Goal: Task Accomplishment & Management: Use online tool/utility

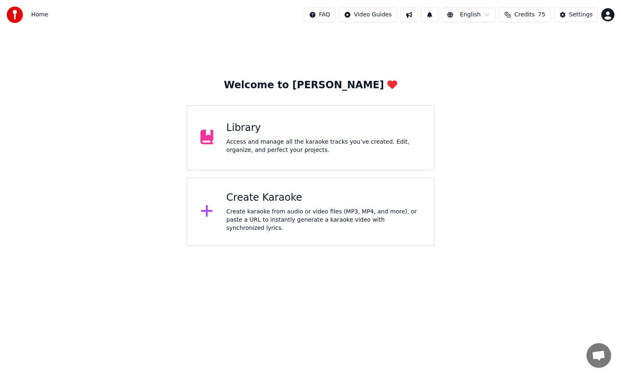
click at [323, 146] on div "Access and manage all the karaoke tracks you’ve created. Edit, organize, and pe…" at bounding box center [323, 146] width 194 height 16
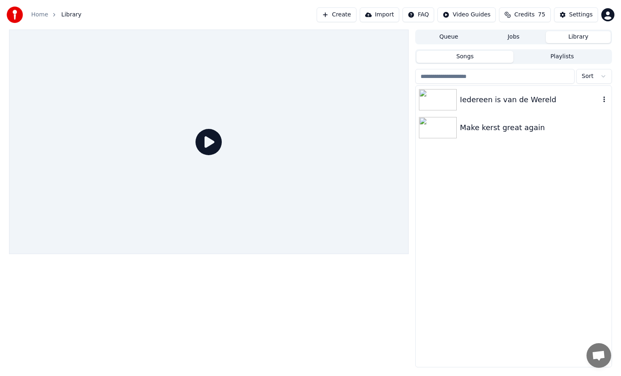
click at [440, 102] on img at bounding box center [438, 99] width 38 height 21
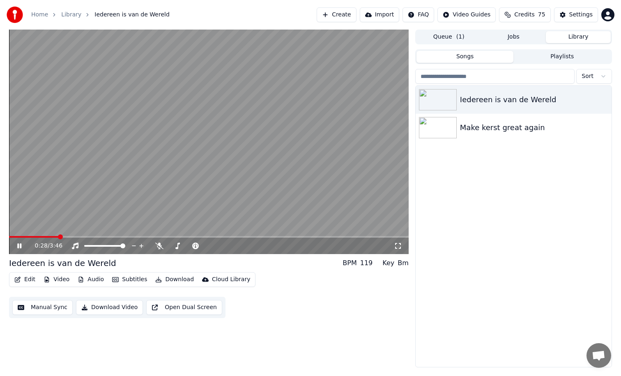
click at [59, 237] on span at bounding box center [209, 237] width 400 height 2
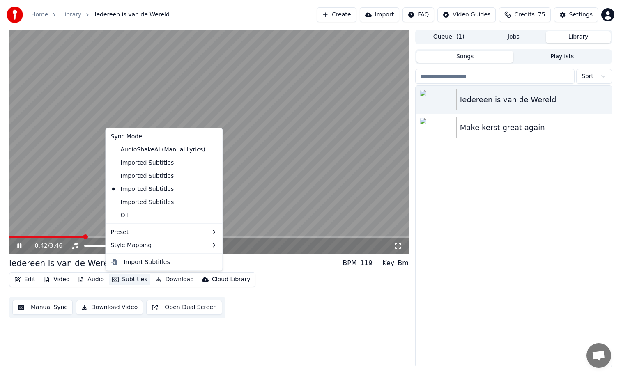
click at [133, 278] on button "Subtitles" at bounding box center [129, 280] width 41 height 12
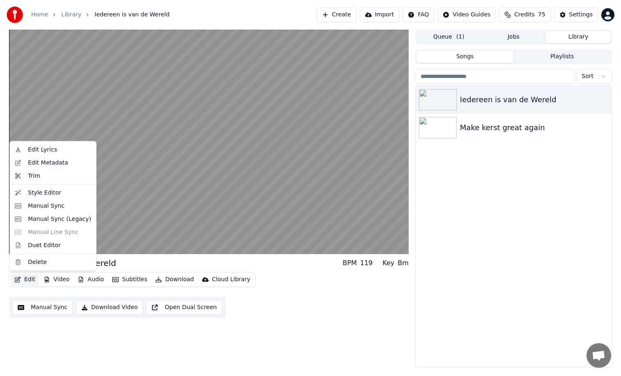
click at [32, 277] on button "Edit" at bounding box center [25, 280] width 28 height 12
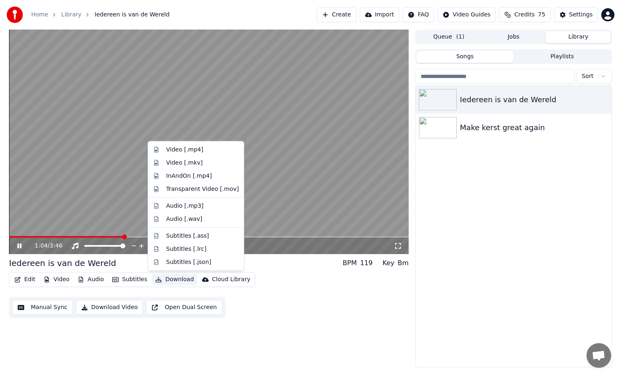
click at [166, 282] on button "Download" at bounding box center [174, 280] width 45 height 12
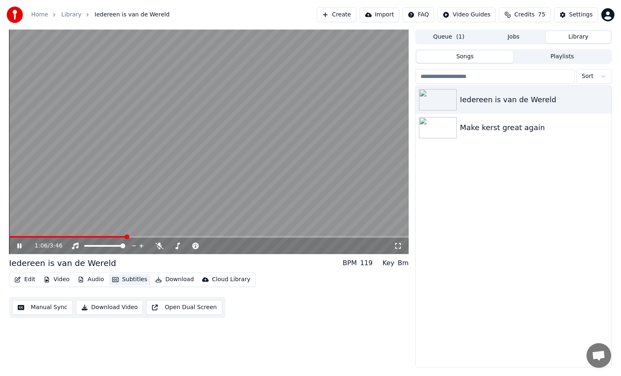
click at [130, 278] on button "Subtitles" at bounding box center [129, 280] width 41 height 12
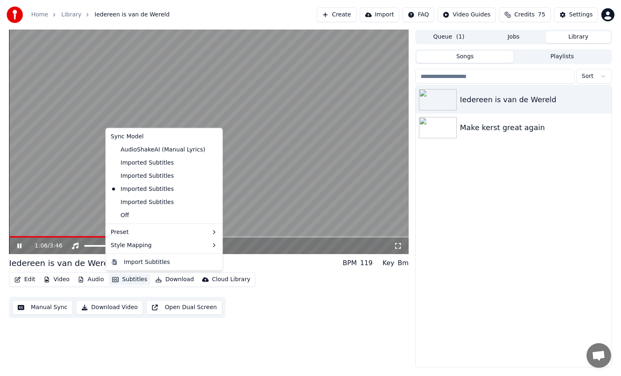
click at [130, 278] on button "Subtitles" at bounding box center [129, 280] width 41 height 12
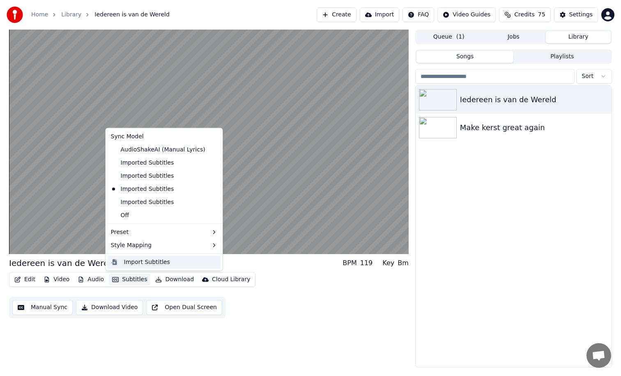
click at [151, 264] on div "Import Subtitles" at bounding box center [147, 262] width 46 height 8
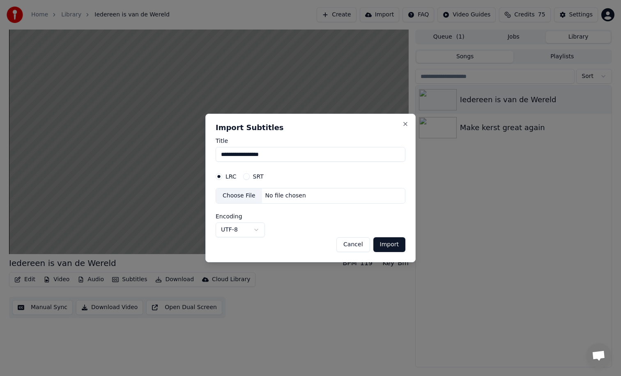
click at [248, 177] on button "SRT" at bounding box center [246, 176] width 7 height 7
click at [244, 193] on div "Choose File" at bounding box center [239, 196] width 46 height 15
click at [395, 242] on button "Import" at bounding box center [389, 244] width 32 height 15
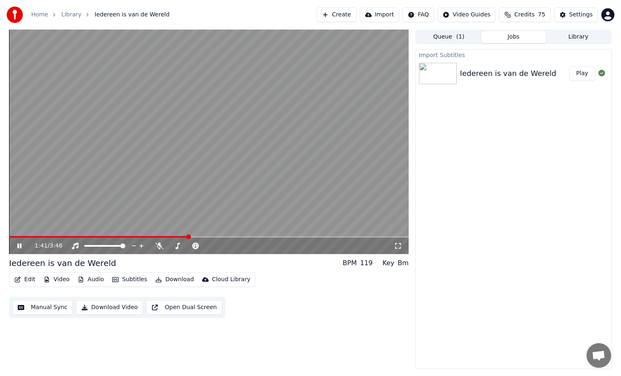
click at [21, 245] on icon at bounding box center [25, 246] width 19 height 7
click at [94, 235] on span at bounding box center [96, 237] width 5 height 5
click at [17, 232] on video at bounding box center [209, 142] width 400 height 225
click at [16, 237] on span at bounding box center [51, 237] width 84 height 2
click at [30, 237] on span at bounding box center [209, 237] width 400 height 2
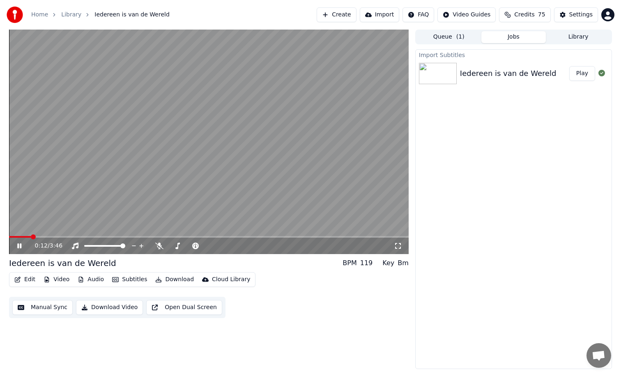
click at [39, 235] on video at bounding box center [209, 142] width 400 height 225
click at [43, 236] on span at bounding box center [209, 237] width 400 height 2
click at [505, 207] on div "Import Subtitles Iedereen is van de Wereld Play" at bounding box center [513, 209] width 197 height 320
click at [12, 236] on span at bounding box center [14, 237] width 5 height 5
click at [18, 247] on icon at bounding box center [19, 246] width 5 height 6
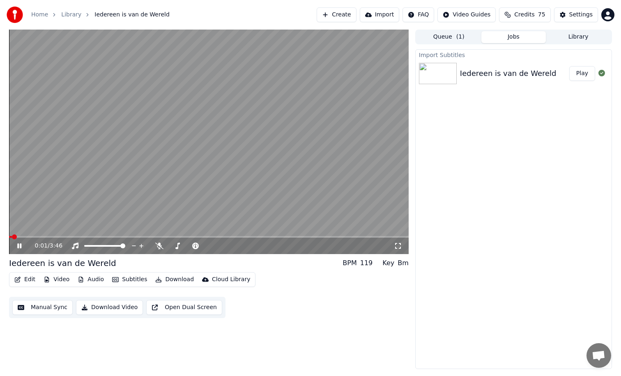
click at [25, 236] on video at bounding box center [209, 142] width 400 height 225
click at [25, 237] on span at bounding box center [209, 237] width 400 height 2
click at [20, 245] on icon at bounding box center [19, 246] width 5 height 6
click at [43, 236] on span at bounding box center [209, 237] width 400 height 2
click at [19, 244] on icon at bounding box center [25, 246] width 19 height 7
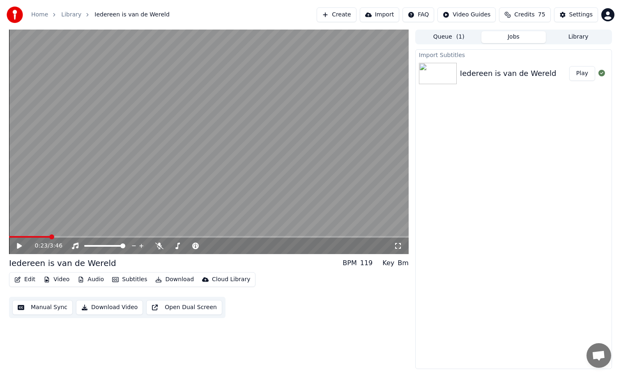
click at [39, 236] on video at bounding box center [209, 142] width 400 height 225
click at [39, 237] on span at bounding box center [24, 237] width 30 height 2
click at [21, 246] on icon at bounding box center [25, 246] width 19 height 7
click at [21, 246] on icon at bounding box center [19, 246] width 5 height 6
click at [21, 246] on icon at bounding box center [25, 246] width 19 height 7
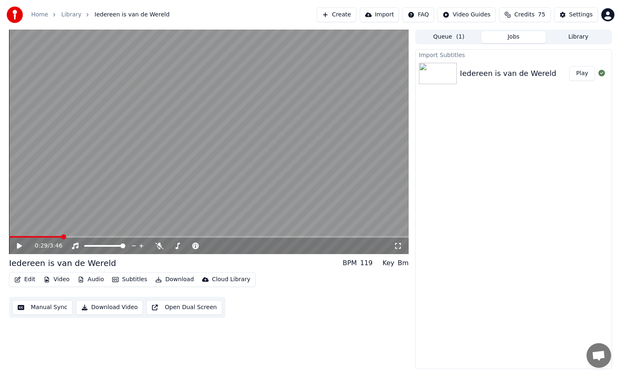
click at [18, 246] on icon at bounding box center [19, 246] width 5 height 6
click at [18, 246] on icon at bounding box center [19, 246] width 4 height 5
click at [30, 237] on span at bounding box center [38, 237] width 58 height 2
click at [21, 244] on icon at bounding box center [25, 246] width 19 height 7
click at [21, 244] on icon at bounding box center [19, 246] width 4 height 5
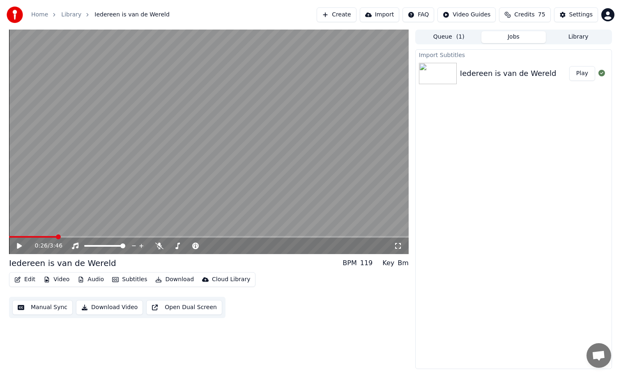
click at [21, 244] on icon at bounding box center [25, 246] width 19 height 7
click at [21, 244] on icon at bounding box center [19, 246] width 4 height 5
click at [19, 246] on icon at bounding box center [19, 246] width 5 height 6
click at [19, 246] on icon at bounding box center [25, 246] width 19 height 7
click at [20, 245] on icon at bounding box center [19, 246] width 5 height 6
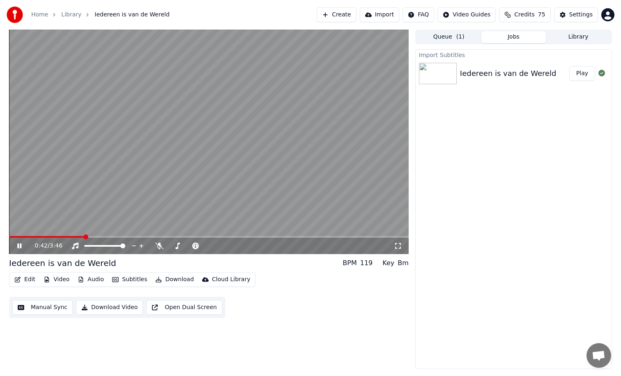
click at [21, 243] on icon at bounding box center [25, 246] width 19 height 7
click at [18, 246] on icon at bounding box center [19, 246] width 5 height 6
click at [18, 246] on icon at bounding box center [19, 246] width 4 height 5
click at [19, 246] on icon at bounding box center [19, 246] width 5 height 6
click at [19, 246] on icon at bounding box center [25, 246] width 19 height 7
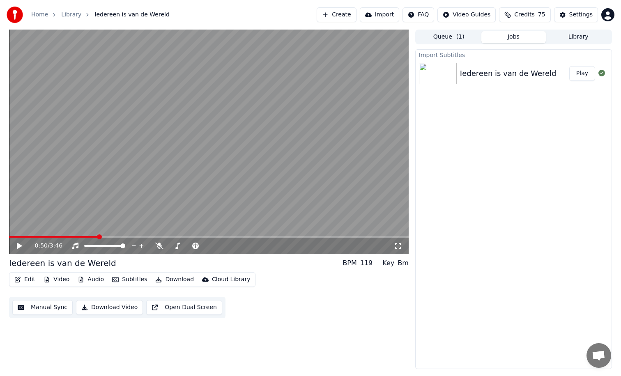
click at [19, 246] on icon at bounding box center [19, 246] width 5 height 6
click at [19, 246] on icon at bounding box center [25, 246] width 19 height 7
click at [93, 236] on span at bounding box center [57, 237] width 96 height 2
click at [21, 245] on icon at bounding box center [25, 246] width 19 height 7
click at [21, 245] on icon at bounding box center [19, 246] width 4 height 5
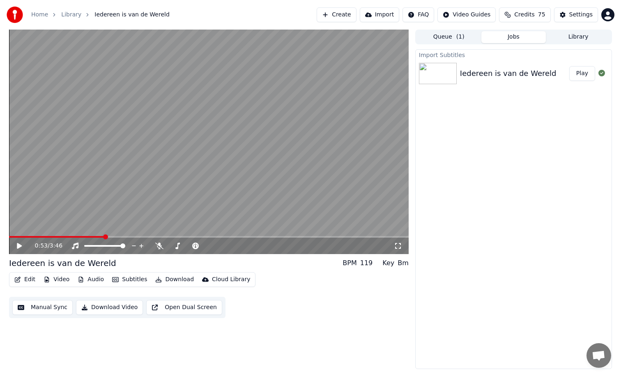
click at [19, 245] on icon at bounding box center [19, 246] width 5 height 6
click at [19, 245] on icon at bounding box center [25, 246] width 19 height 7
click at [101, 236] on span at bounding box center [58, 237] width 98 height 2
click at [18, 244] on icon at bounding box center [19, 246] width 5 height 6
click at [18, 244] on icon at bounding box center [19, 246] width 4 height 5
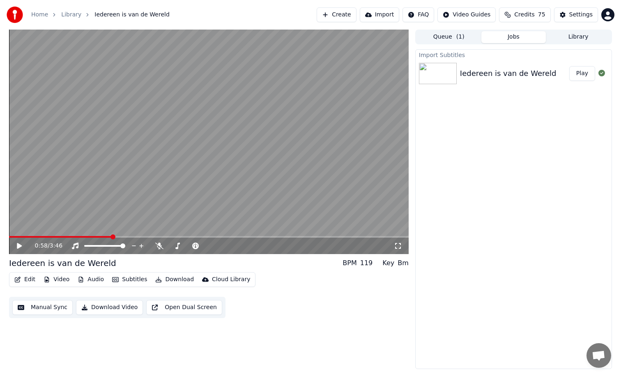
click at [19, 246] on icon at bounding box center [19, 246] width 5 height 6
click at [19, 246] on icon at bounding box center [25, 246] width 19 height 7
click at [18, 246] on icon at bounding box center [19, 246] width 5 height 6
click at [18, 246] on icon at bounding box center [19, 246] width 4 height 5
click at [18, 246] on icon at bounding box center [19, 246] width 5 height 6
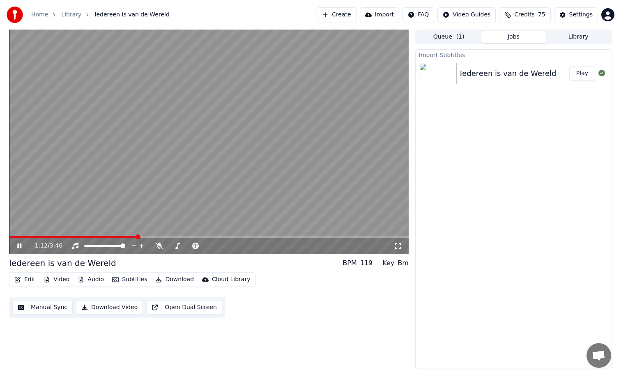
click at [18, 246] on icon at bounding box center [19, 246] width 4 height 5
click at [18, 246] on icon at bounding box center [19, 246] width 5 height 6
click at [18, 246] on icon at bounding box center [19, 246] width 4 height 5
click at [18, 246] on icon at bounding box center [19, 246] width 5 height 6
click at [18, 246] on icon at bounding box center [19, 246] width 4 height 5
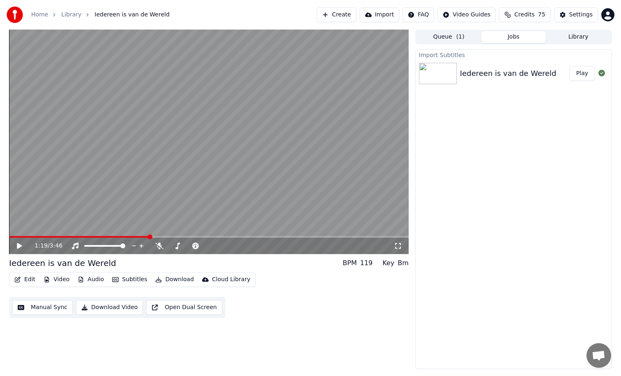
click at [132, 237] on span at bounding box center [79, 237] width 140 height 2
click at [18, 248] on icon at bounding box center [19, 246] width 5 height 6
click at [18, 248] on icon at bounding box center [19, 246] width 4 height 5
click at [18, 248] on icon at bounding box center [19, 246] width 5 height 6
click at [18, 248] on icon at bounding box center [19, 246] width 4 height 5
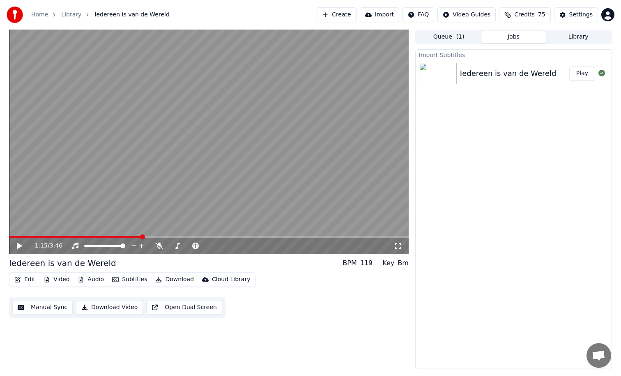
click at [18, 248] on icon at bounding box center [19, 246] width 5 height 6
click at [18, 248] on icon at bounding box center [19, 246] width 4 height 5
click at [134, 277] on button "Subtitles" at bounding box center [129, 280] width 41 height 12
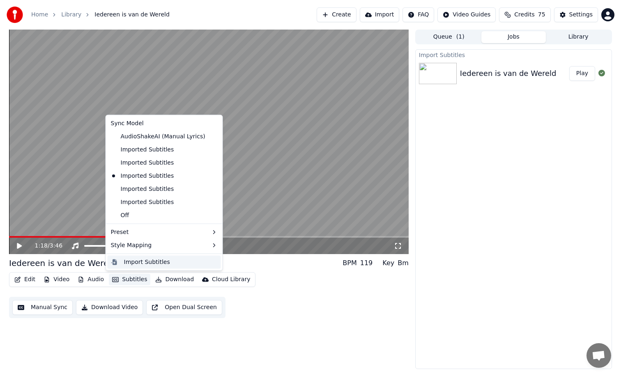
click at [152, 260] on div "Import Subtitles" at bounding box center [147, 262] width 46 height 8
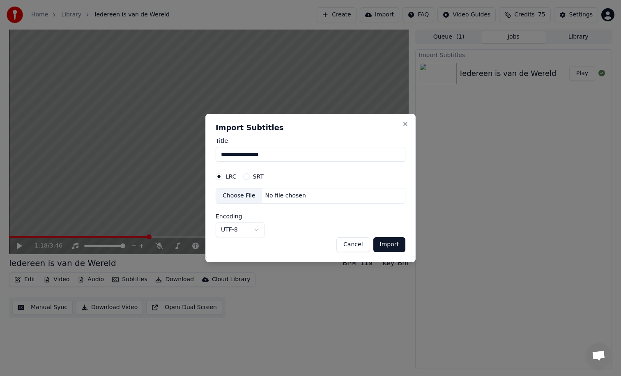
click at [248, 176] on button "SRT" at bounding box center [246, 176] width 7 height 7
click at [276, 196] on div "No file chosen" at bounding box center [285, 196] width 47 height 8
select select "**********"
click at [393, 244] on button "Import" at bounding box center [389, 244] width 32 height 15
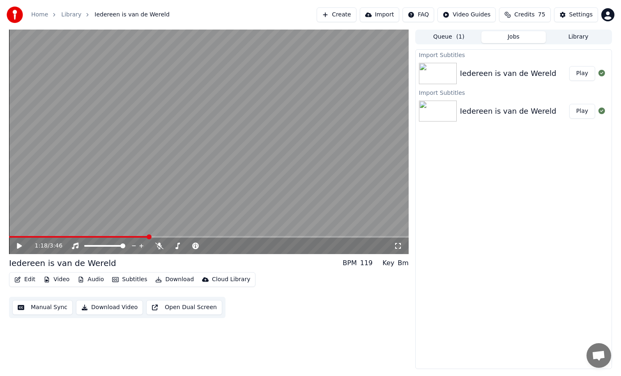
click at [581, 75] on button "Play" at bounding box center [582, 73] width 26 height 15
click at [20, 247] on icon at bounding box center [25, 246] width 19 height 7
click at [31, 283] on button "Edit" at bounding box center [25, 280] width 28 height 12
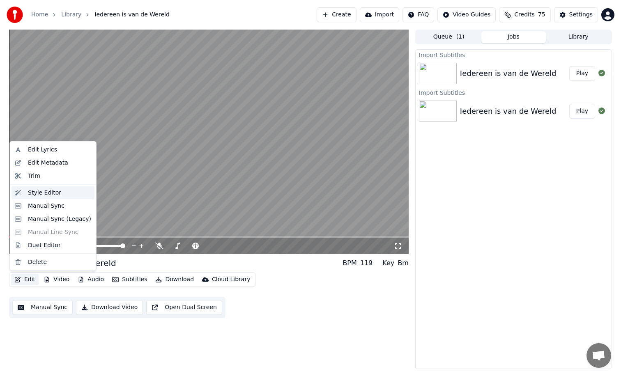
click at [46, 193] on div "Style Editor" at bounding box center [44, 193] width 33 height 8
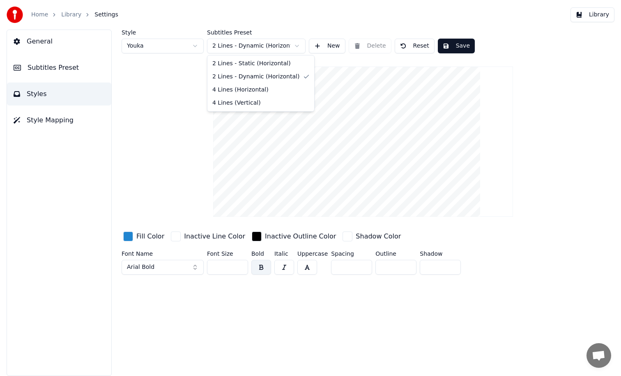
click at [249, 48] on html "Home Library Settings Library General Subtitles Preset Styles Style Mapping Sty…" at bounding box center [310, 188] width 621 height 376
click at [419, 46] on button "Reset" at bounding box center [415, 46] width 40 height 15
click at [270, 45] on html "Home Library Settings Library General Subtitles Preset Styles Style Mapping Sty…" at bounding box center [310, 188] width 621 height 376
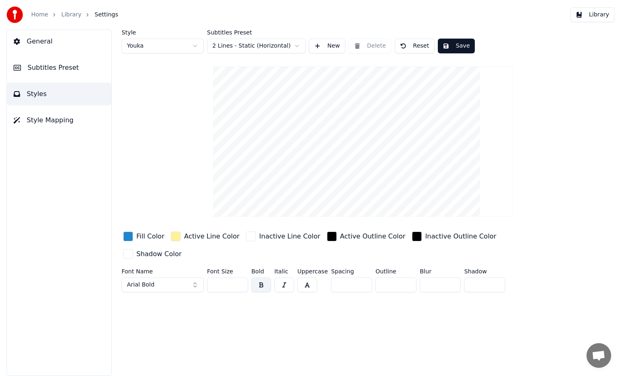
click at [447, 43] on button "Save" at bounding box center [456, 46] width 37 height 15
click at [586, 20] on button "Library" at bounding box center [593, 14] width 44 height 15
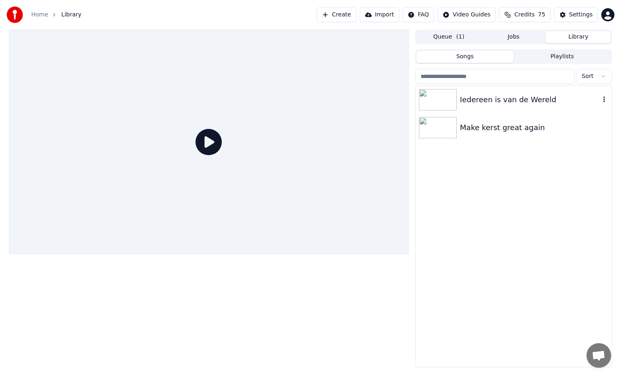
click at [494, 99] on div "Iedereen is van de Wereld" at bounding box center [530, 100] width 140 height 12
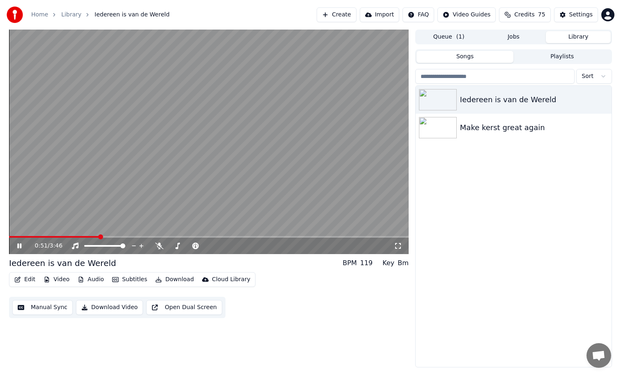
click at [99, 236] on span at bounding box center [209, 237] width 400 height 2
click at [480, 99] on div "Iedereen is van de Wereld" at bounding box center [530, 100] width 140 height 12
click at [454, 38] on button "Queue ( 1 )" at bounding box center [449, 37] width 65 height 12
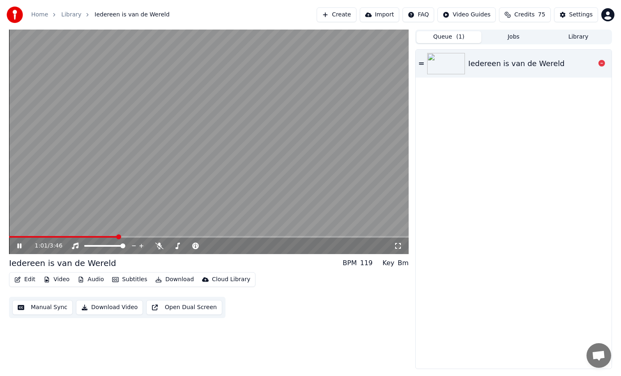
click at [479, 61] on div "Iedereen is van de Wereld" at bounding box center [516, 64] width 97 height 12
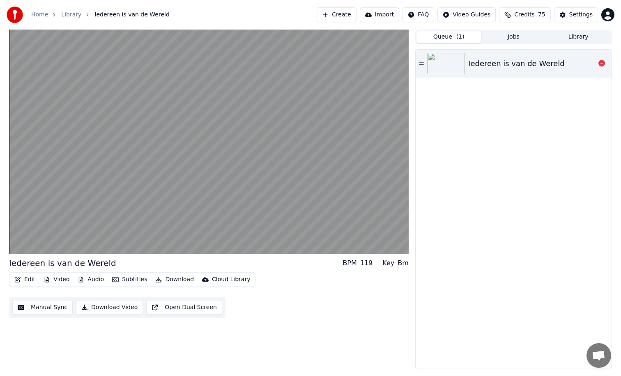
click at [447, 66] on img at bounding box center [446, 63] width 38 height 21
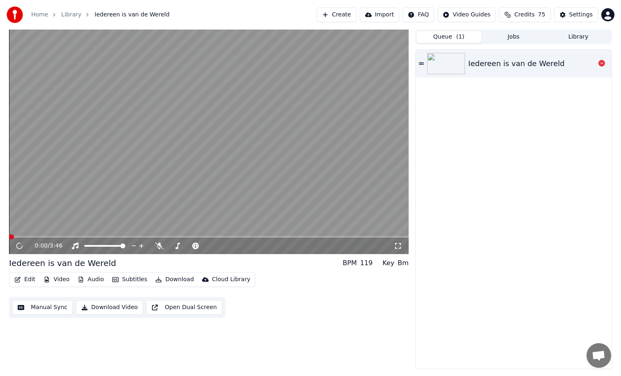
click at [447, 66] on img at bounding box center [446, 63] width 38 height 21
click at [224, 237] on span at bounding box center [209, 237] width 400 height 2
click at [171, 237] on span at bounding box center [90, 237] width 163 height 2
click at [57, 306] on button "Manual Sync" at bounding box center [42, 307] width 60 height 15
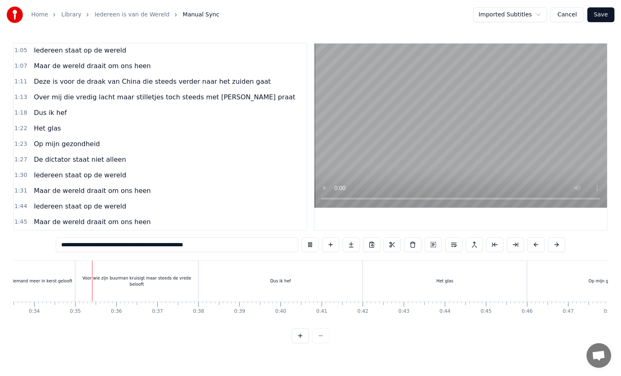
scroll to position [0, 1385]
click at [569, 15] on button "Cancel" at bounding box center [566, 14] width 33 height 15
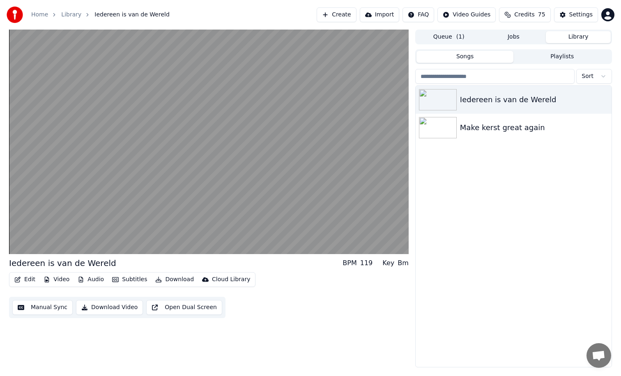
click at [574, 39] on button "Library" at bounding box center [578, 37] width 65 height 12
click at [511, 103] on div "Iedereen is van de Wereld" at bounding box center [530, 100] width 140 height 12
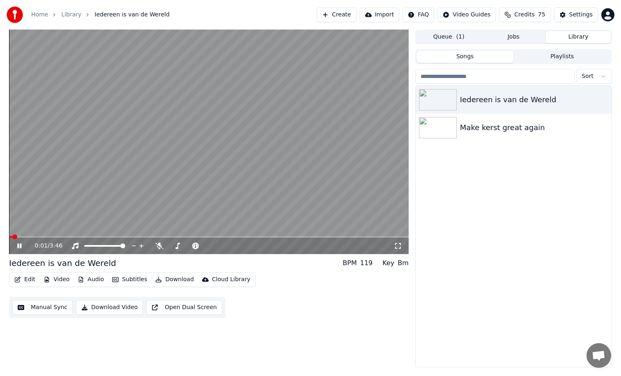
click at [152, 237] on span at bounding box center [209, 237] width 400 height 2
click at [26, 279] on button "Edit" at bounding box center [25, 280] width 28 height 12
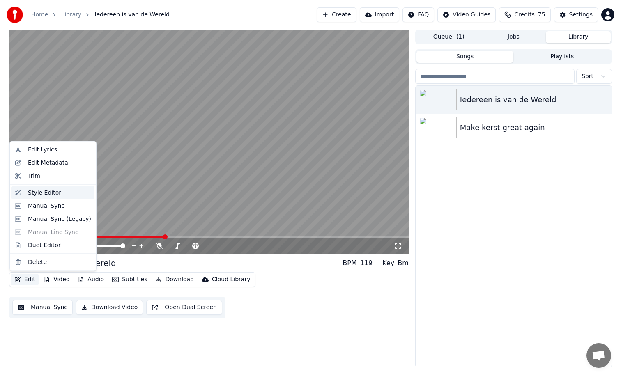
click at [40, 191] on div "Style Editor" at bounding box center [44, 193] width 33 height 8
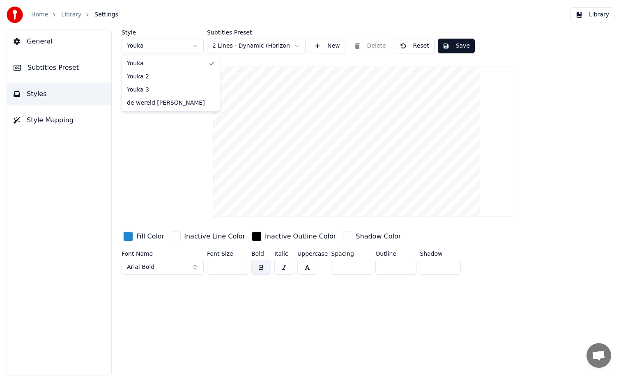
click at [176, 47] on html "Home Library Settings Library General Subtitles Preset Styles Style Mapping Sty…" at bounding box center [310, 188] width 621 height 376
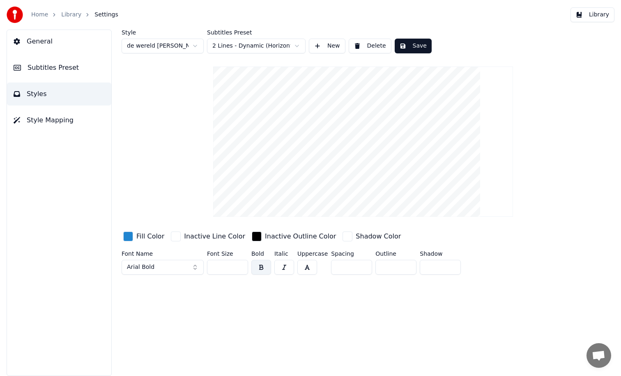
click at [366, 44] on button "Delete" at bounding box center [370, 46] width 43 height 15
click at [276, 43] on html "Home Library Settings Library General Subtitles Preset Styles Style Mapping Sty…" at bounding box center [310, 188] width 621 height 376
click at [410, 40] on html "Home Library Settings Library General Subtitles Preset Styles Style Mapping Sty…" at bounding box center [310, 188] width 621 height 376
click at [410, 47] on button "Reset" at bounding box center [415, 46] width 40 height 15
click at [410, 47] on button "Done" at bounding box center [414, 46] width 39 height 15
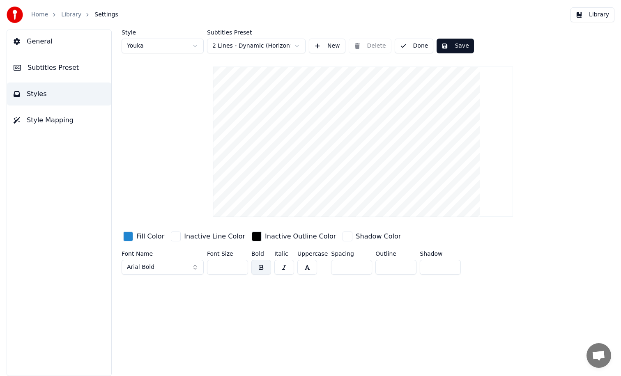
click at [410, 47] on button "Done" at bounding box center [414, 46] width 39 height 15
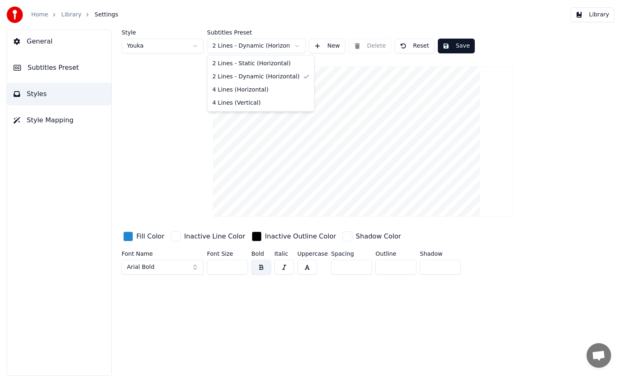
click at [269, 46] on html "Home Library Settings Library General Subtitles Preset Styles Style Mapping Sty…" at bounding box center [310, 188] width 621 height 376
click at [374, 47] on div "Style Youka Subtitles Preset 2 Lines - Dynamic (Horizontal) New Delete Reset Sa…" at bounding box center [363, 42] width 483 height 24
click at [51, 45] on button "General" at bounding box center [59, 41] width 104 height 23
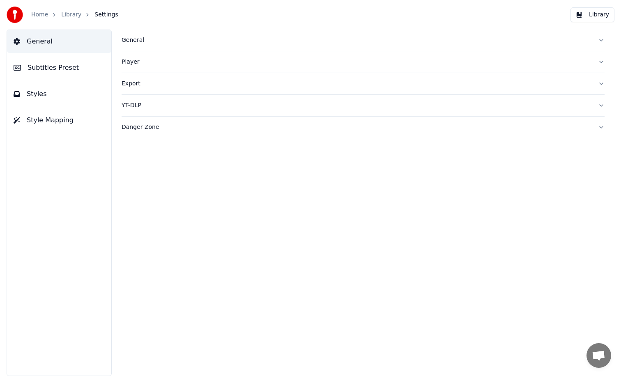
click at [80, 70] on button "Subtitles Preset" at bounding box center [59, 67] width 104 height 23
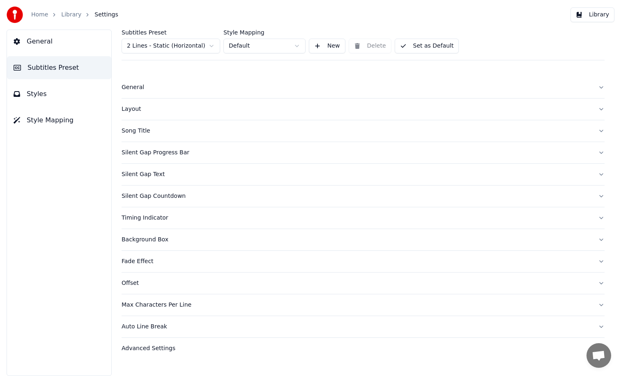
click at [171, 46] on html "Home Library Settings Library General Subtitles Preset Styles Style Mapping Sub…" at bounding box center [310, 188] width 621 height 376
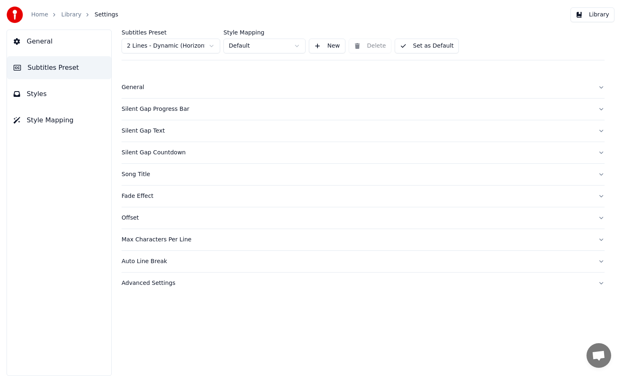
click at [414, 48] on button "Set as Default" at bounding box center [427, 46] width 64 height 15
click at [586, 14] on button "Library" at bounding box center [593, 14] width 44 height 15
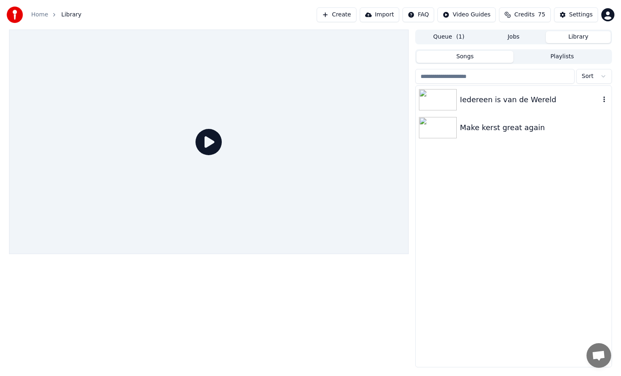
click at [509, 97] on div "Iedereen is van de Wereld" at bounding box center [530, 100] width 140 height 12
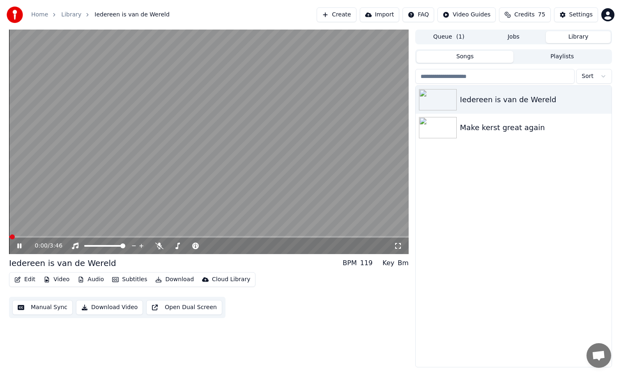
click at [205, 236] on video at bounding box center [209, 142] width 400 height 225
click at [204, 238] on div "0:00 / 3:46" at bounding box center [209, 246] width 400 height 16
click at [200, 237] on span at bounding box center [209, 237] width 400 height 2
drag, startPoint x: 217, startPoint y: 2, endPoint x: 294, endPoint y: -5, distance: 77.6
click at [294, 0] on html "Home Library Iedereen is van de Wereld Create Import FAQ Video Guides Credits 7…" at bounding box center [310, 188] width 621 height 376
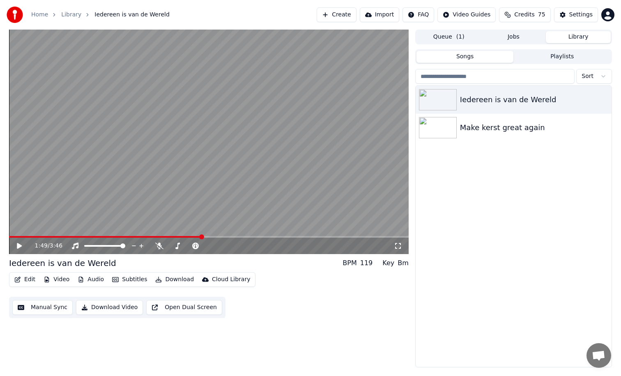
click at [19, 246] on icon at bounding box center [19, 246] width 5 height 6
click at [101, 235] on video at bounding box center [209, 142] width 400 height 225
click at [101, 236] on span at bounding box center [106, 237] width 195 height 2
click at [61, 306] on button "Manual Sync" at bounding box center [42, 307] width 60 height 15
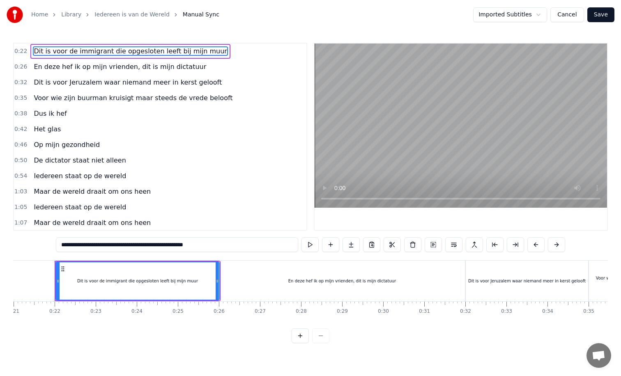
scroll to position [0, 863]
click at [501, 14] on html "**********" at bounding box center [310, 178] width 621 height 357
click at [604, 16] on button "Save" at bounding box center [600, 14] width 27 height 15
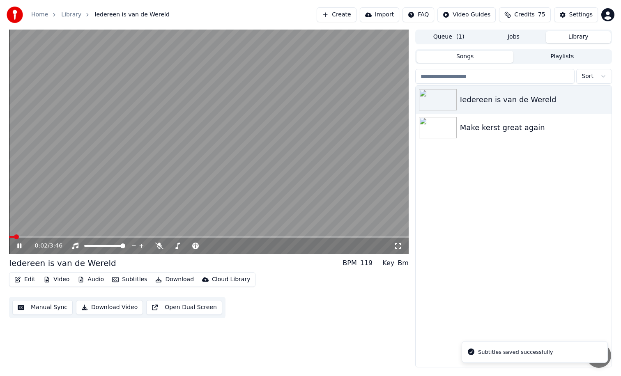
click at [130, 237] on span at bounding box center [209, 237] width 400 height 2
click at [18, 245] on icon at bounding box center [19, 246] width 4 height 5
click at [185, 173] on video at bounding box center [209, 142] width 400 height 225
click at [32, 278] on button "Edit" at bounding box center [25, 280] width 28 height 12
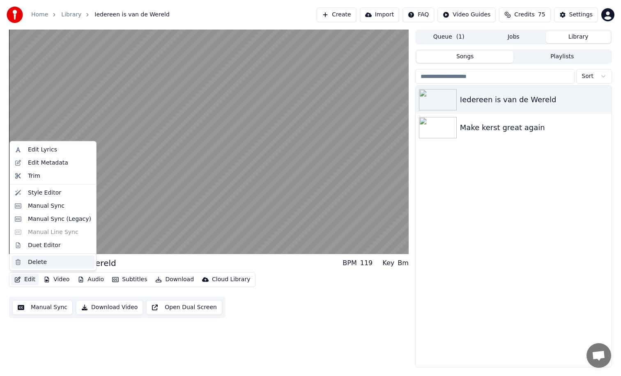
click at [40, 264] on div "Delete" at bounding box center [37, 262] width 19 height 8
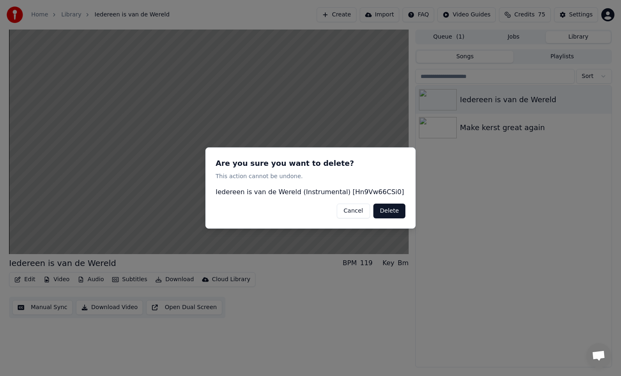
click at [357, 213] on button "Cancel" at bounding box center [353, 211] width 33 height 15
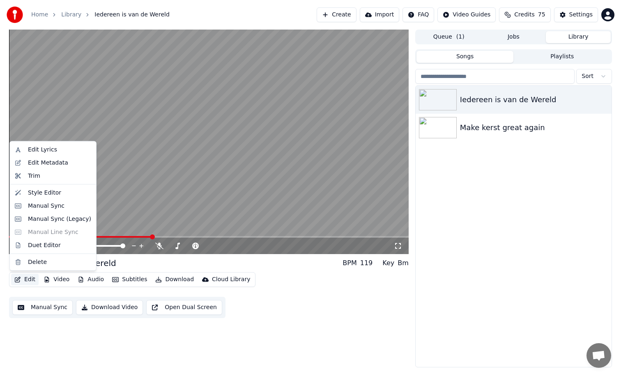
click at [27, 280] on button "Edit" at bounding box center [25, 280] width 28 height 12
click at [34, 174] on div "Trim" at bounding box center [34, 176] width 12 height 8
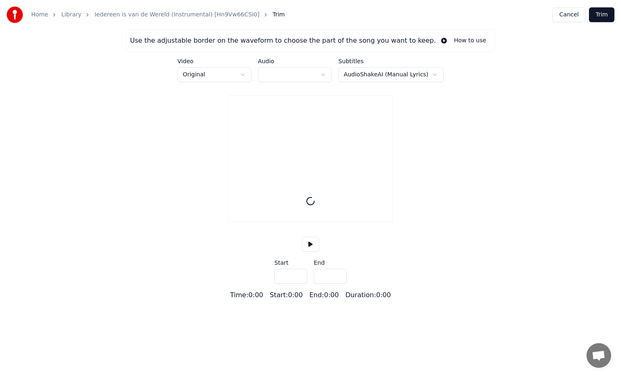
type input "*****"
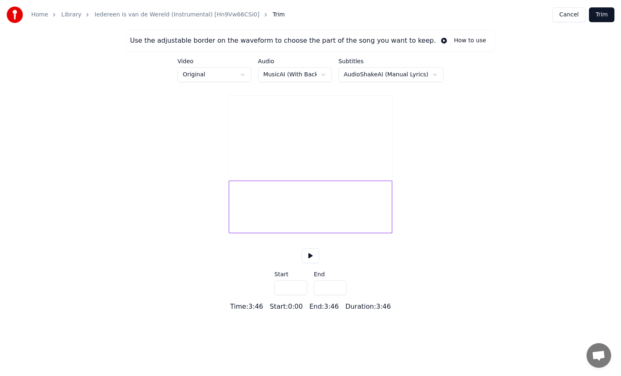
click at [35, 221] on div "Use the adjustable border on the waveform to choose the part of the song you wa…" at bounding box center [310, 171] width 621 height 282
click at [573, 17] on button "Cancel" at bounding box center [568, 14] width 33 height 15
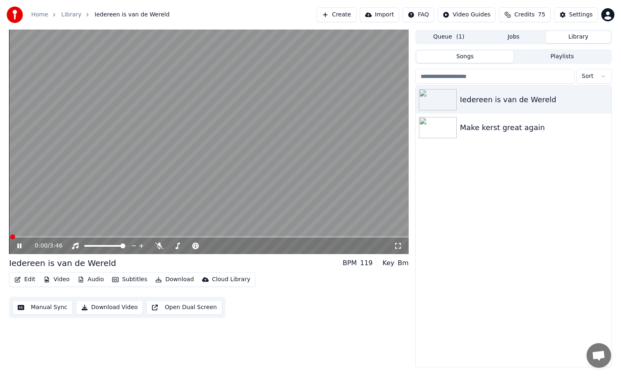
click at [31, 280] on button "Edit" at bounding box center [25, 280] width 28 height 12
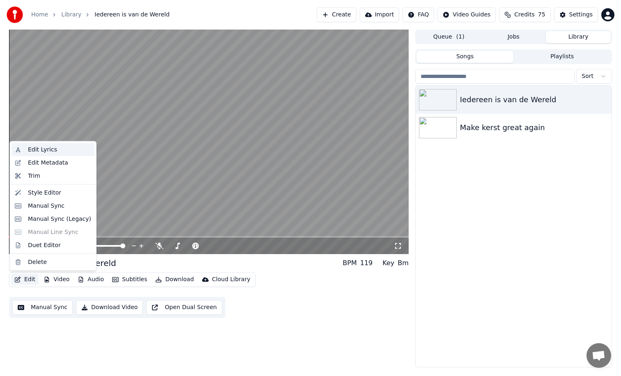
click at [43, 153] on div "Edit Lyrics" at bounding box center [42, 150] width 29 height 8
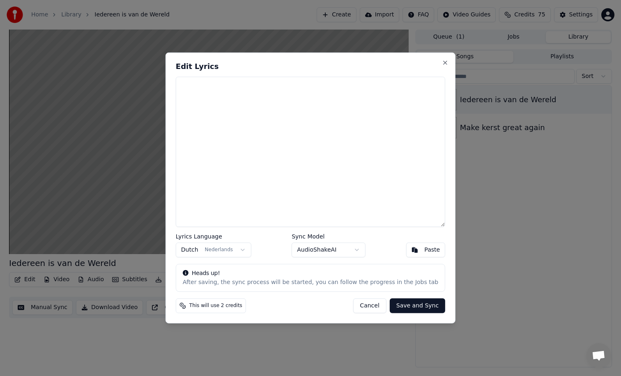
click at [366, 302] on button "Cancel" at bounding box center [369, 306] width 33 height 15
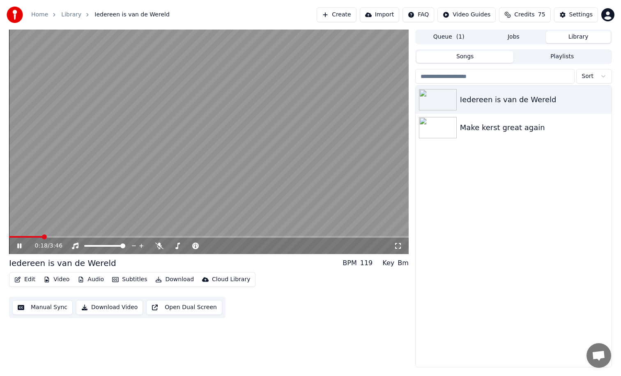
click at [20, 245] on icon at bounding box center [19, 246] width 4 height 5
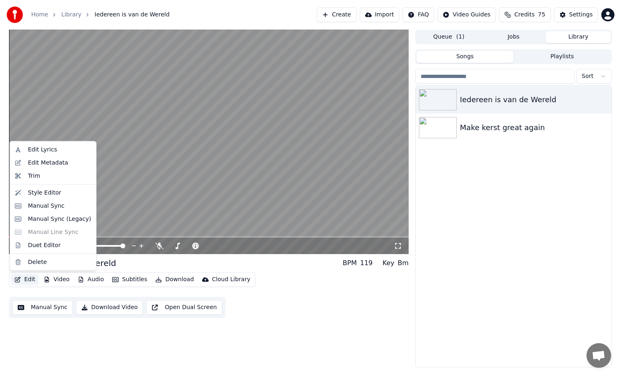
click at [25, 280] on button "Edit" at bounding box center [25, 280] width 28 height 12
click at [37, 151] on div "Edit Lyrics" at bounding box center [42, 150] width 29 height 8
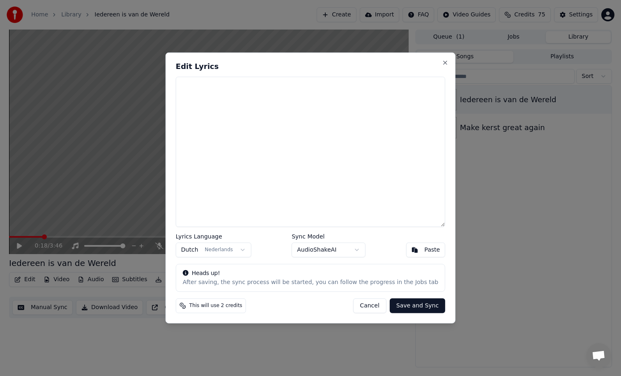
click at [373, 302] on button "Cancel" at bounding box center [369, 306] width 33 height 15
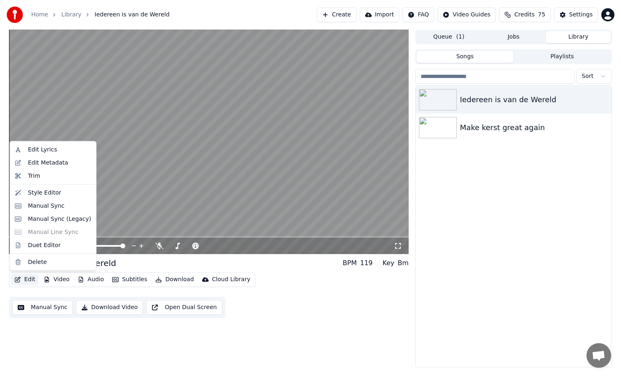
click at [26, 281] on button "Edit" at bounding box center [25, 280] width 28 height 12
click at [41, 161] on div "Edit Metadata" at bounding box center [48, 163] width 40 height 8
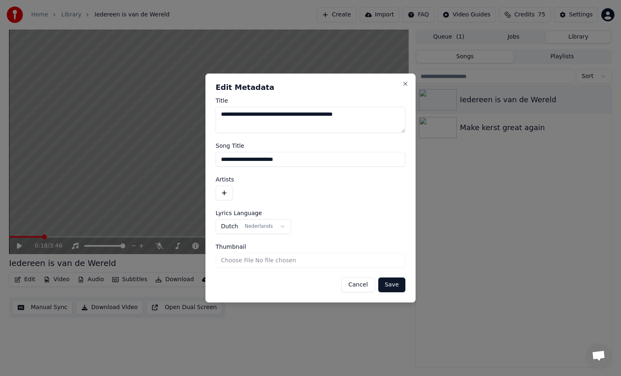
click at [358, 287] on button "Cancel" at bounding box center [357, 285] width 33 height 15
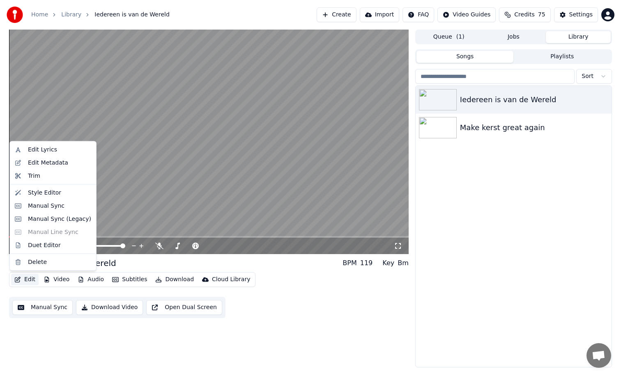
click at [24, 279] on button "Edit" at bounding box center [25, 280] width 28 height 12
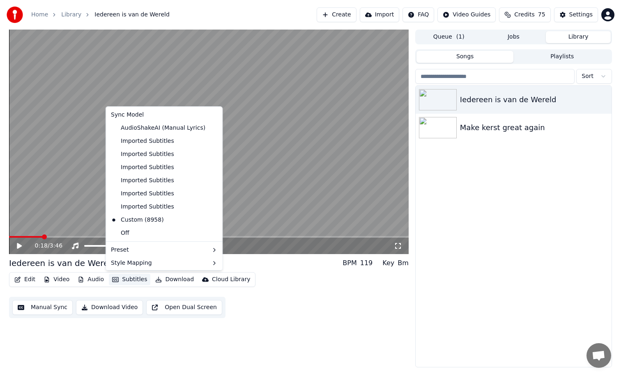
click at [122, 281] on button "Subtitles" at bounding box center [129, 280] width 41 height 12
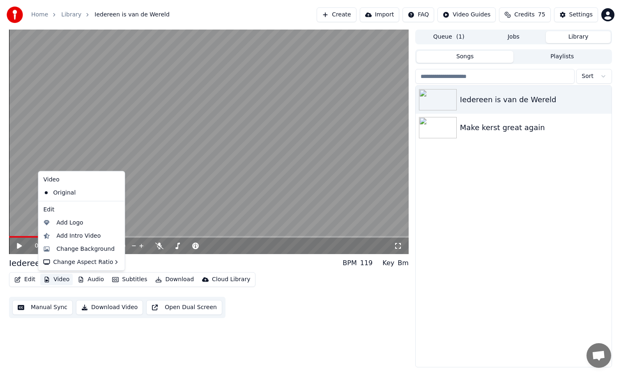
click at [53, 282] on button "Video" at bounding box center [56, 280] width 32 height 12
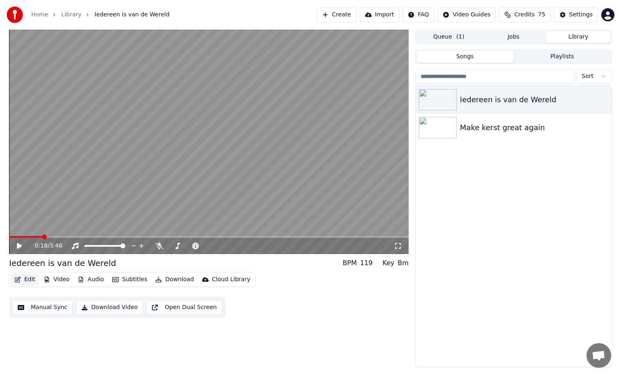
click at [34, 279] on button "Edit" at bounding box center [25, 280] width 28 height 12
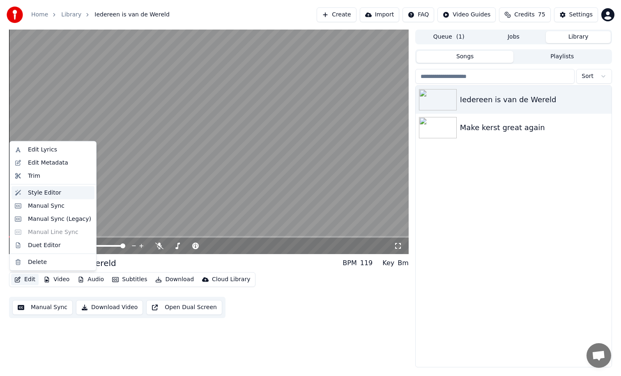
click at [35, 194] on div "Style Editor" at bounding box center [44, 193] width 33 height 8
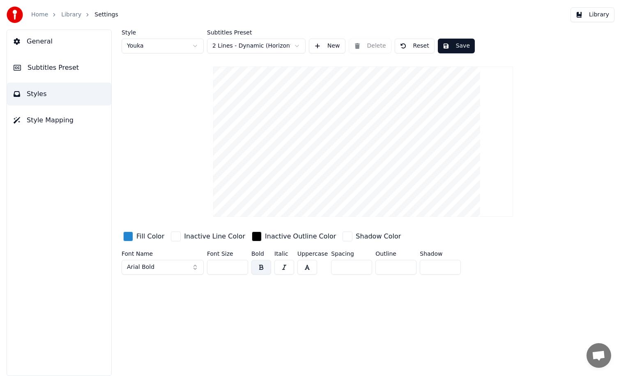
click at [412, 45] on button "Reset" at bounding box center [415, 46] width 40 height 15
click at [253, 48] on html "Home Library Settings Library General Subtitles Preset Styles Style Mapping Sty…" at bounding box center [310, 188] width 621 height 376
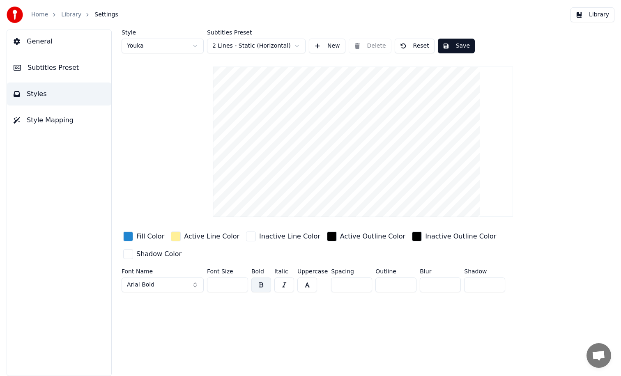
click at [453, 47] on button "Save" at bounding box center [456, 46] width 37 height 15
click at [72, 14] on link "Library" at bounding box center [71, 15] width 20 height 8
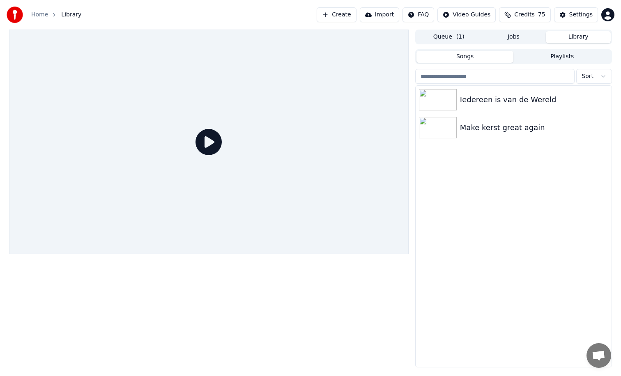
click at [448, 36] on button "Queue ( 1 )" at bounding box center [449, 37] width 65 height 12
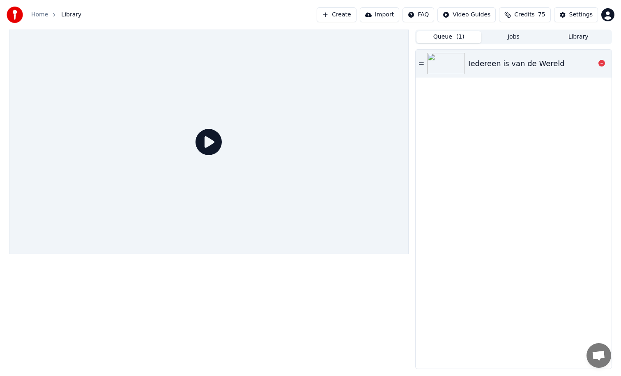
click at [472, 64] on div "Iedereen is van de Wereld" at bounding box center [516, 64] width 97 height 12
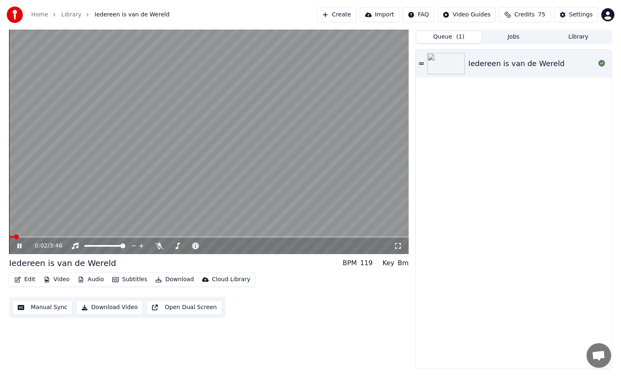
click at [178, 237] on span at bounding box center [209, 237] width 400 height 2
click at [509, 38] on button "Jobs" at bounding box center [513, 37] width 65 height 12
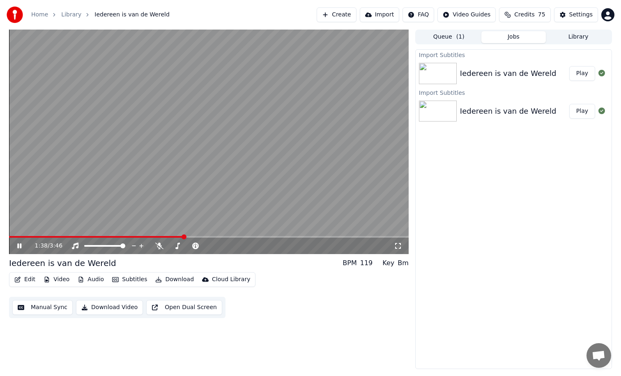
click at [504, 75] on div "Iedereen is van de Wereld" at bounding box center [508, 74] width 97 height 12
click at [587, 73] on button "Play" at bounding box center [582, 73] width 26 height 15
click at [154, 237] on span at bounding box center [209, 237] width 400 height 2
click at [580, 110] on button "Play" at bounding box center [582, 111] width 26 height 15
click at [198, 237] on span at bounding box center [209, 237] width 400 height 2
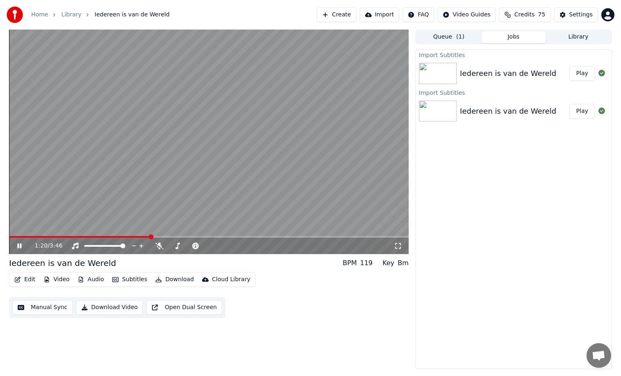
click at [150, 237] on span at bounding box center [79, 237] width 141 height 2
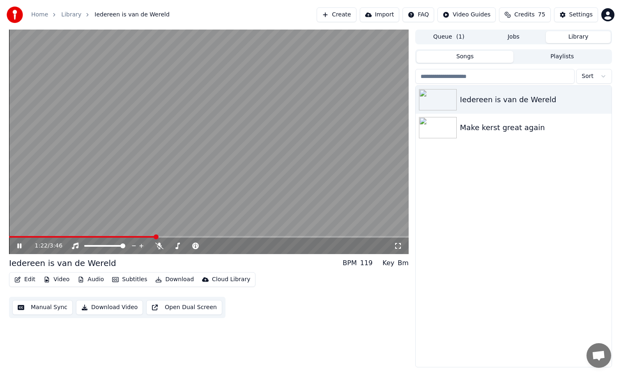
click at [567, 35] on button "Library" at bounding box center [578, 37] width 65 height 12
click at [484, 106] on div "Iedereen is van de Wereld" at bounding box center [514, 100] width 196 height 28
click at [130, 237] on span at bounding box center [209, 237] width 400 height 2
click at [515, 34] on button "Jobs" at bounding box center [513, 37] width 65 height 12
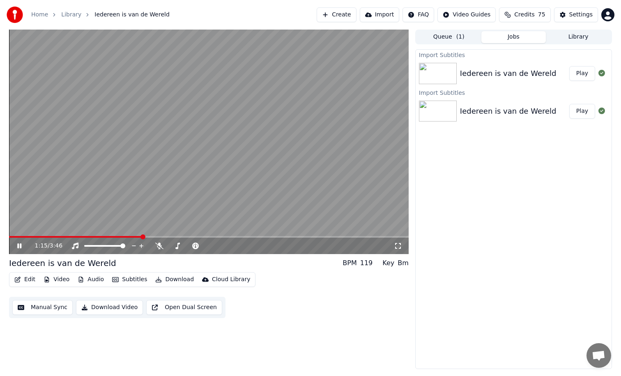
click at [583, 75] on button "Play" at bounding box center [582, 73] width 26 height 15
click at [155, 236] on span at bounding box center [209, 237] width 400 height 2
click at [486, 111] on div "Iedereen is van de Wereld" at bounding box center [508, 112] width 97 height 12
click at [585, 110] on button "Play" at bounding box center [582, 111] width 26 height 15
click at [155, 237] on span at bounding box center [209, 237] width 400 height 2
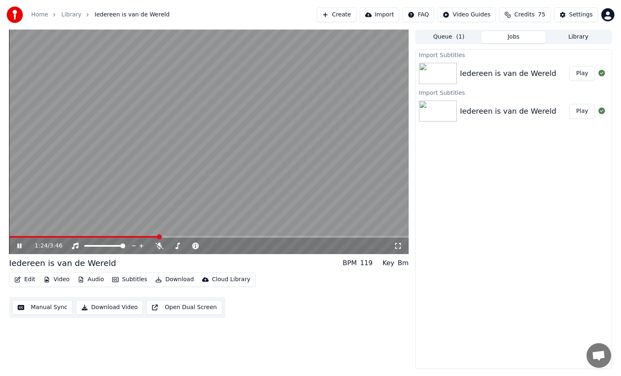
click at [16, 246] on icon at bounding box center [25, 246] width 19 height 7
click at [479, 71] on div "Iedereen is van de Wereld" at bounding box center [508, 74] width 97 height 12
click at [564, 37] on button "Library" at bounding box center [578, 37] width 65 height 12
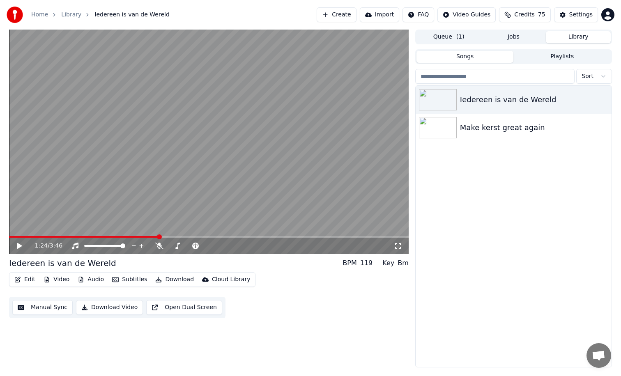
click at [445, 35] on button "Queue ( 1 )" at bounding box center [449, 37] width 65 height 12
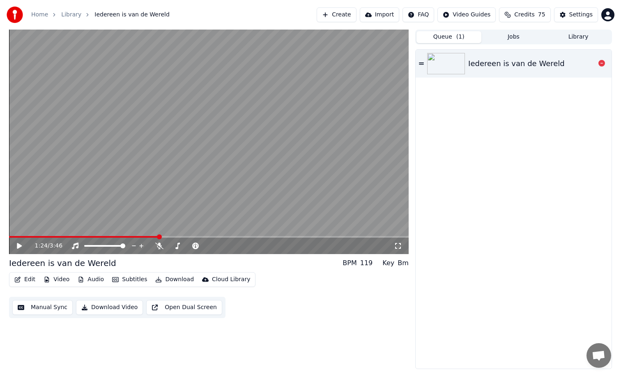
click at [419, 63] on icon at bounding box center [421, 64] width 5 height 6
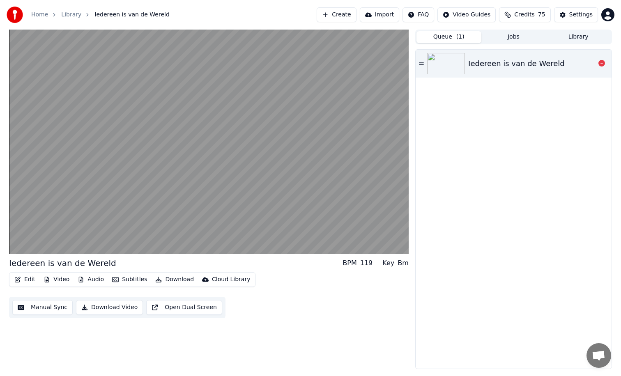
click at [422, 63] on icon at bounding box center [421, 63] width 5 height 2
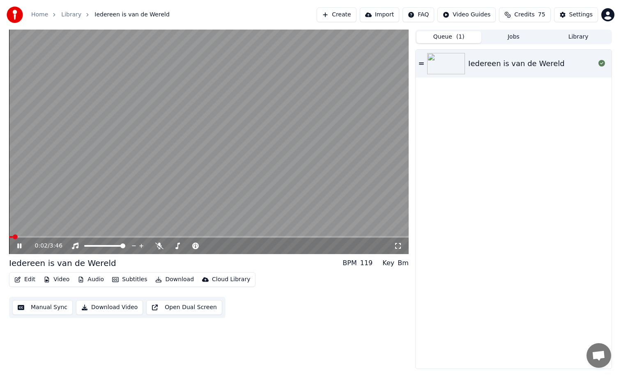
click at [171, 236] on span at bounding box center [209, 237] width 400 height 2
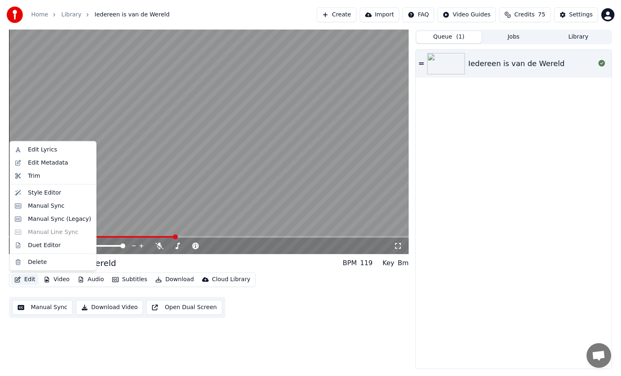
click at [32, 280] on button "Edit" at bounding box center [25, 280] width 28 height 12
click at [49, 193] on div "Style Editor" at bounding box center [44, 193] width 33 height 8
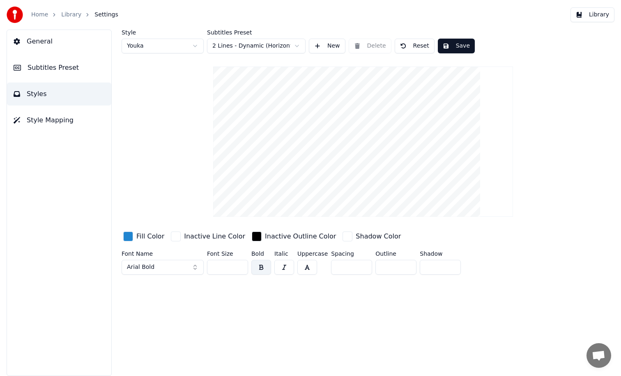
click at [405, 49] on button "Reset" at bounding box center [415, 46] width 40 height 15
click at [405, 49] on button "Done" at bounding box center [414, 46] width 39 height 15
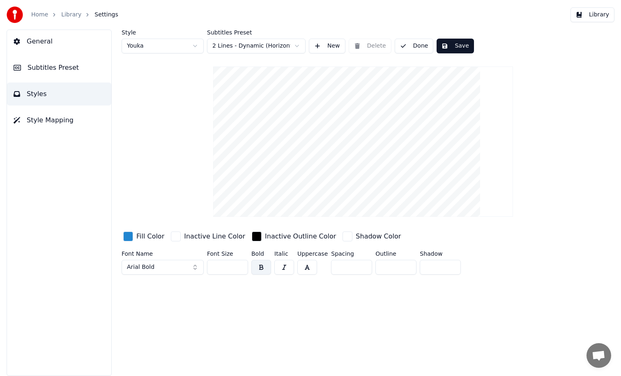
click at [405, 49] on button "Done" at bounding box center [414, 46] width 39 height 15
click at [276, 48] on html "Home Library Settings Library General Subtitles Preset Styles Style Mapping Sty…" at bounding box center [310, 188] width 621 height 376
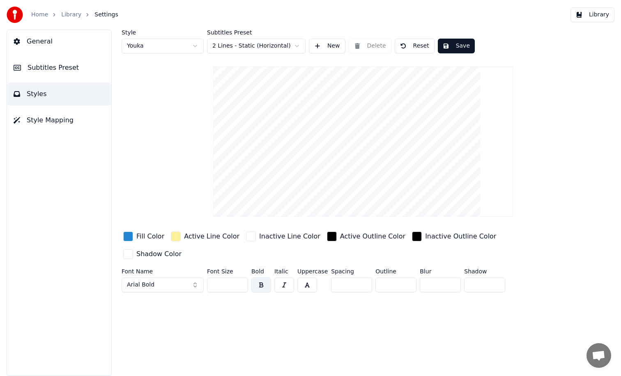
click at [457, 46] on button "Save" at bounding box center [456, 46] width 37 height 15
click at [457, 46] on button "Done" at bounding box center [457, 46] width 38 height 15
click at [129, 238] on div "button" at bounding box center [128, 237] width 10 height 10
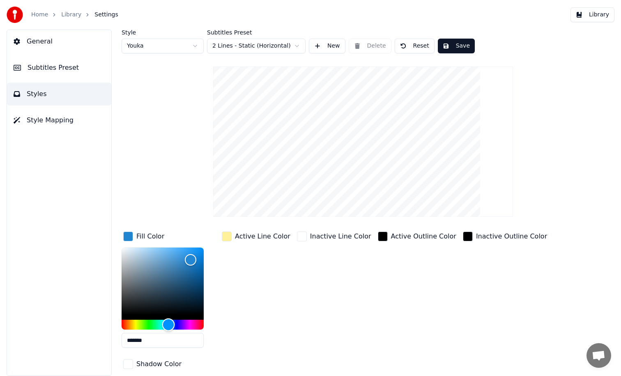
click at [193, 323] on div "Hue" at bounding box center [163, 325] width 82 height 10
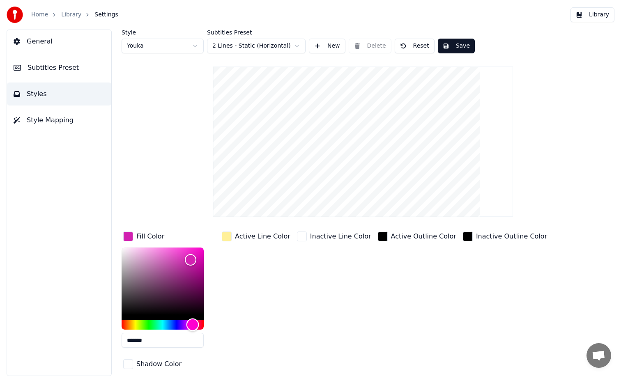
type input "*******"
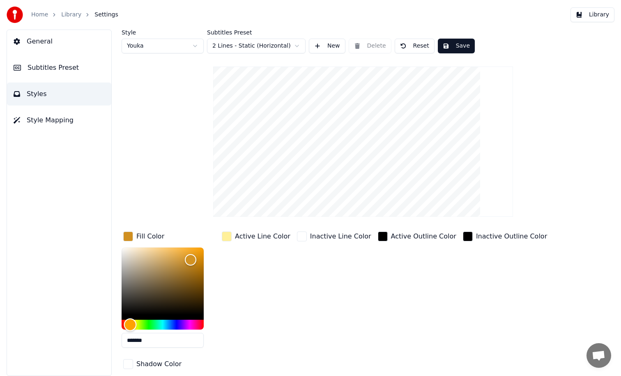
click at [130, 322] on div "Hue" at bounding box center [163, 325] width 82 height 10
click at [229, 235] on div "button" at bounding box center [227, 237] width 10 height 10
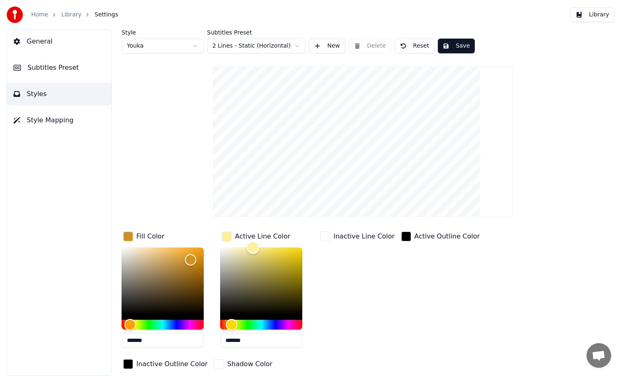
click at [223, 249] on div "Color" at bounding box center [261, 281] width 82 height 67
type input "*******"
click at [222, 248] on div "Color" at bounding box center [222, 248] width 13 height 13
click at [456, 46] on button "Save" at bounding box center [456, 46] width 37 height 15
click at [582, 18] on button "Library" at bounding box center [593, 14] width 44 height 15
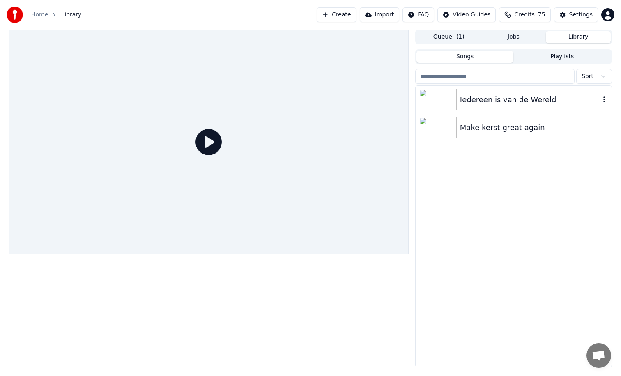
click at [442, 101] on img at bounding box center [438, 99] width 38 height 21
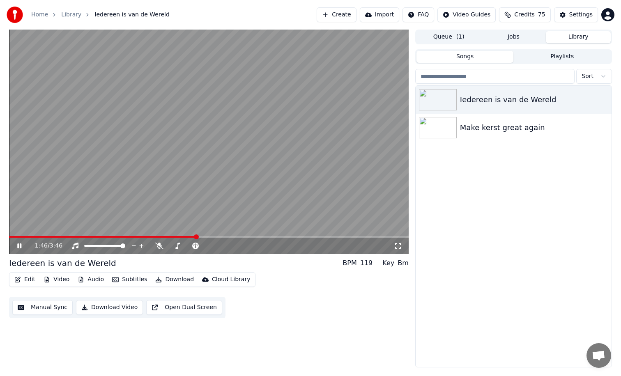
click at [196, 237] on span at bounding box center [209, 237] width 400 height 2
click at [99, 236] on span at bounding box center [116, 237] width 214 height 2
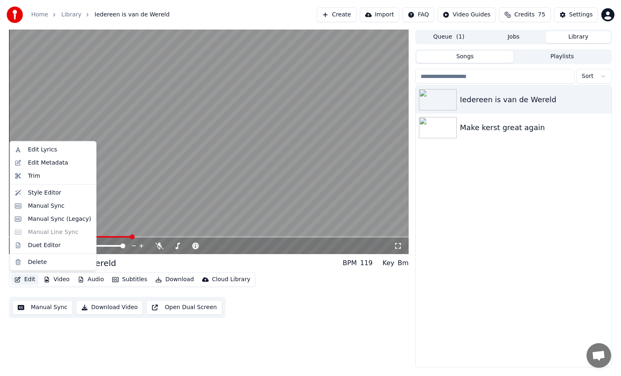
click at [32, 280] on button "Edit" at bounding box center [25, 280] width 28 height 12
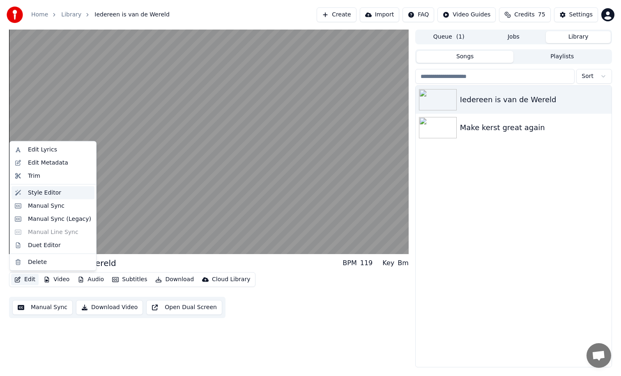
click at [42, 190] on div "Style Editor" at bounding box center [44, 193] width 33 height 8
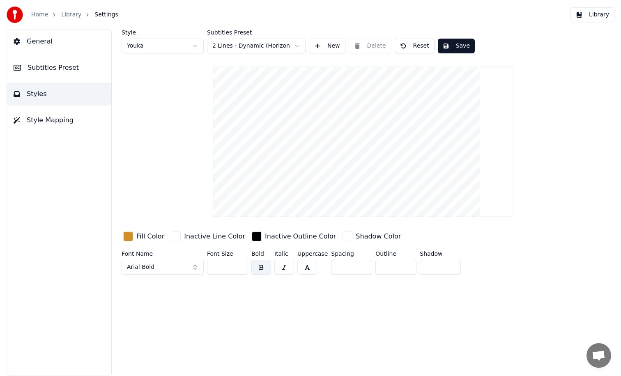
click at [180, 48] on html "Home Library Settings Library General Subtitles Preset Styles Style Mapping Sty…" at bounding box center [310, 188] width 621 height 376
click at [246, 48] on html "Home Library Settings Library General Subtitles Preset Styles Style Mapping Sty…" at bounding box center [310, 188] width 621 height 376
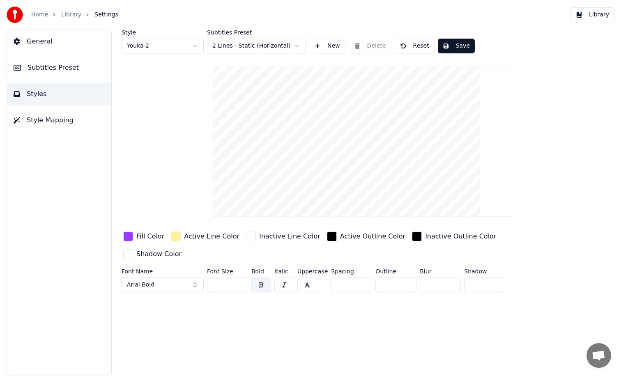
click at [455, 44] on button "Save" at bounding box center [456, 46] width 37 height 15
click at [128, 236] on div "button" at bounding box center [128, 237] width 10 height 10
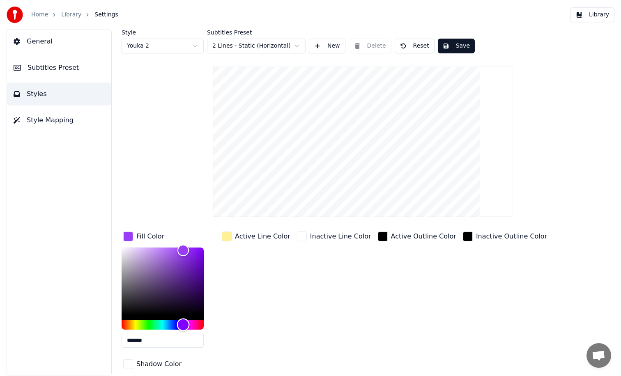
click at [131, 325] on div "Hue" at bounding box center [163, 325] width 82 height 10
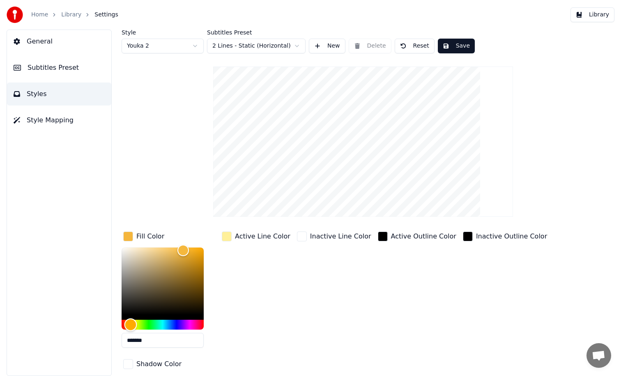
type input "*******"
click at [175, 325] on div "Hue" at bounding box center [163, 325] width 82 height 10
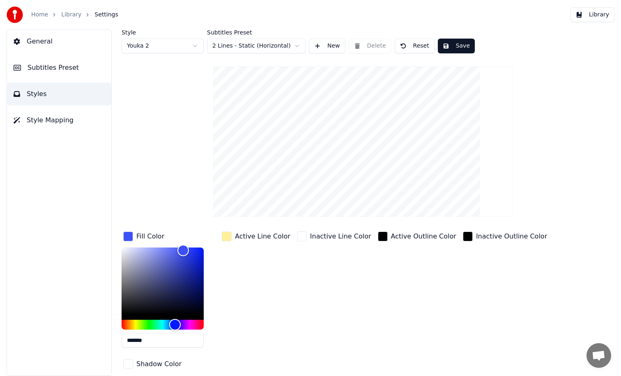
click at [455, 46] on button "Save" at bounding box center [456, 46] width 37 height 15
click at [455, 46] on button "Done" at bounding box center [457, 46] width 38 height 15
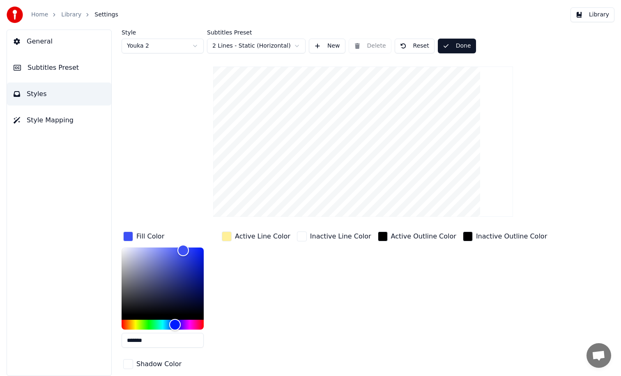
click at [455, 46] on button "Done" at bounding box center [457, 46] width 38 height 15
click at [590, 13] on button "Library" at bounding box center [593, 14] width 44 height 15
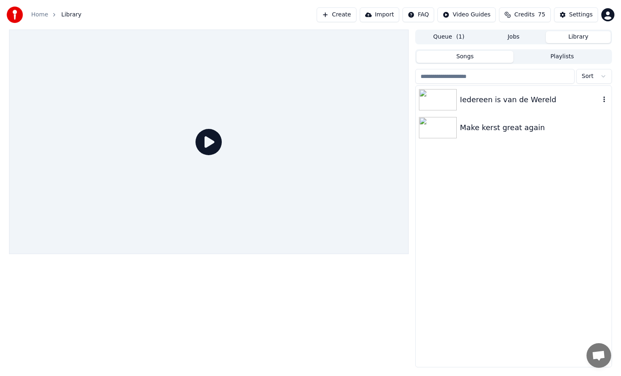
click at [443, 103] on img at bounding box center [438, 99] width 38 height 21
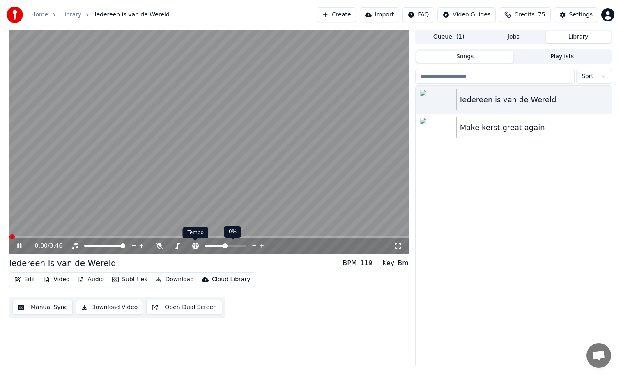
click at [195, 237] on polygon at bounding box center [195, 238] width 6 height 6
click at [173, 235] on video at bounding box center [209, 142] width 400 height 225
click at [148, 237] on span at bounding box center [209, 237] width 400 height 2
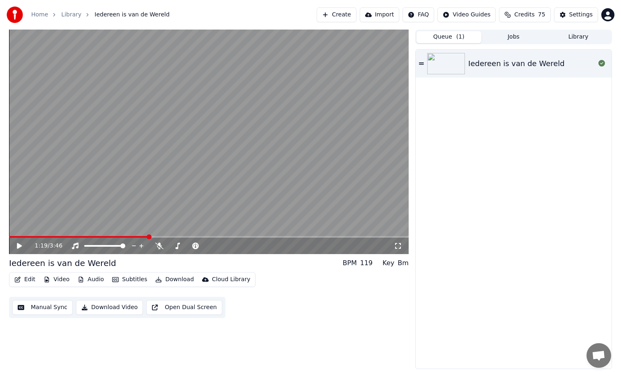
click at [450, 36] on button "Queue ( 1 )" at bounding box center [449, 37] width 65 height 12
click at [485, 66] on div "Iedereen is van de Wereld" at bounding box center [516, 64] width 97 height 12
click at [143, 238] on div "0:00 / 3:46" at bounding box center [209, 246] width 400 height 16
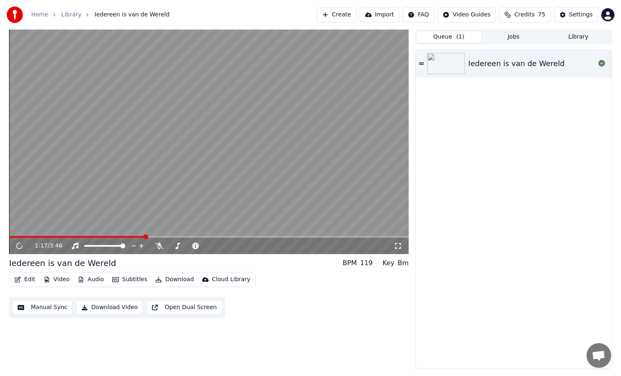
click at [145, 237] on span at bounding box center [209, 237] width 400 height 2
click at [522, 36] on button "Jobs" at bounding box center [513, 37] width 65 height 12
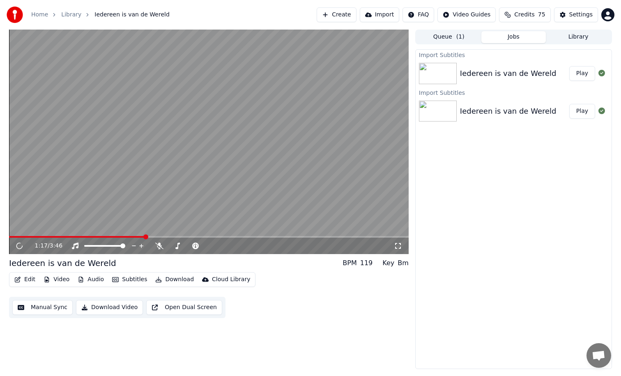
click at [585, 73] on button "Play" at bounding box center [582, 73] width 26 height 15
click at [163, 238] on span at bounding box center [209, 237] width 400 height 2
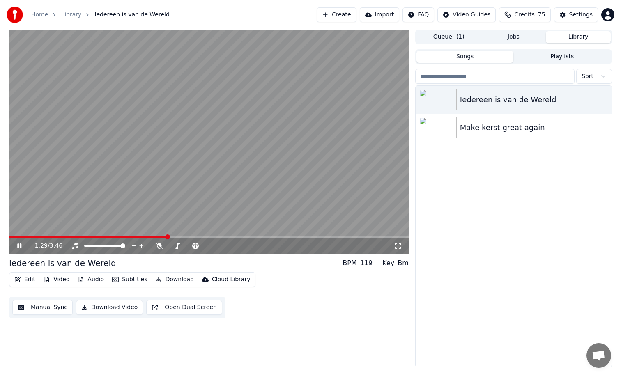
click at [569, 37] on button "Library" at bounding box center [578, 37] width 65 height 12
click at [487, 104] on div "Iedereen is van de Wereld" at bounding box center [530, 100] width 140 height 12
click at [161, 239] on div "0:00 / 3:46" at bounding box center [209, 246] width 400 height 16
click at [161, 237] on span at bounding box center [209, 237] width 400 height 2
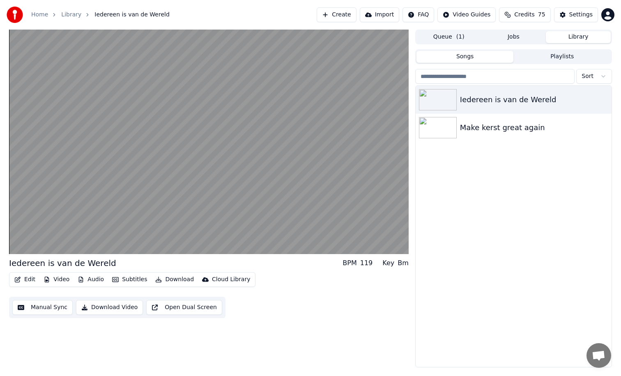
click at [60, 308] on button "Manual Sync" at bounding box center [42, 307] width 60 height 15
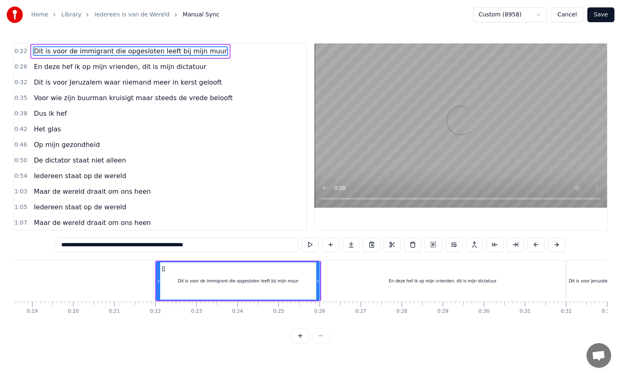
scroll to position [0, 863]
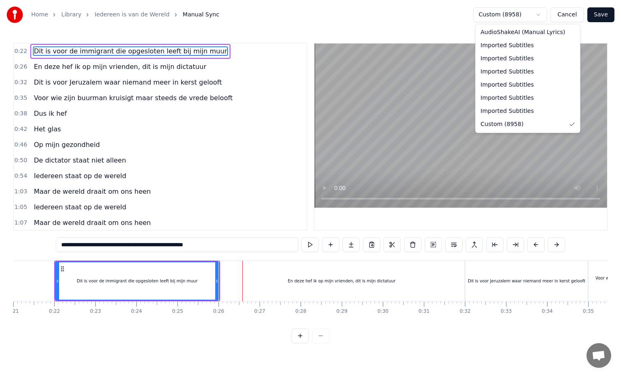
click at [498, 14] on html "**********" at bounding box center [310, 178] width 621 height 357
click at [350, 153] on html "**********" at bounding box center [310, 178] width 621 height 357
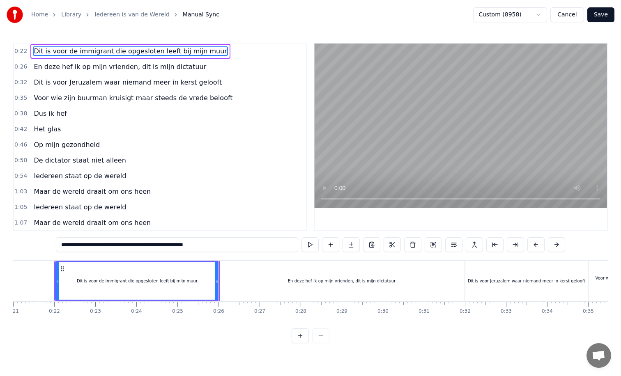
drag, startPoint x: 463, startPoint y: 299, endPoint x: 433, endPoint y: 298, distance: 30.0
click at [433, 298] on div "En deze hef ik op mijn vrienden, dit is mijn dictatuur" at bounding box center [342, 281] width 246 height 41
type input "**********"
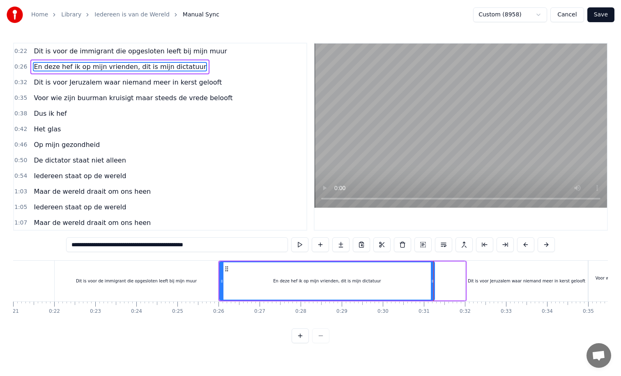
drag, startPoint x: 463, startPoint y: 281, endPoint x: 432, endPoint y: 281, distance: 30.8
click at [432, 281] on icon at bounding box center [432, 281] width 3 height 7
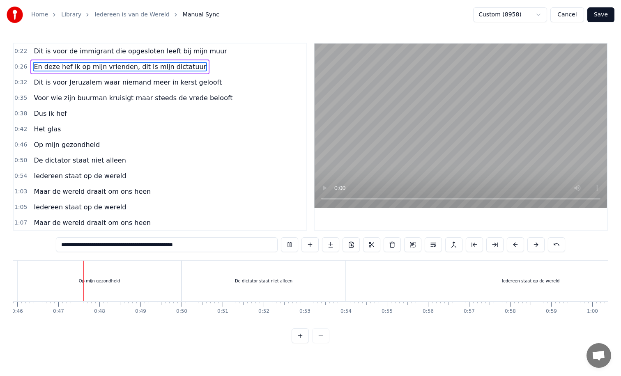
scroll to position [0, 1892]
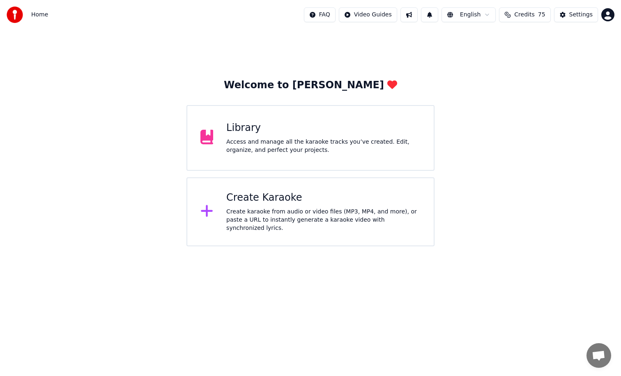
click at [280, 132] on div "Library" at bounding box center [323, 128] width 194 height 13
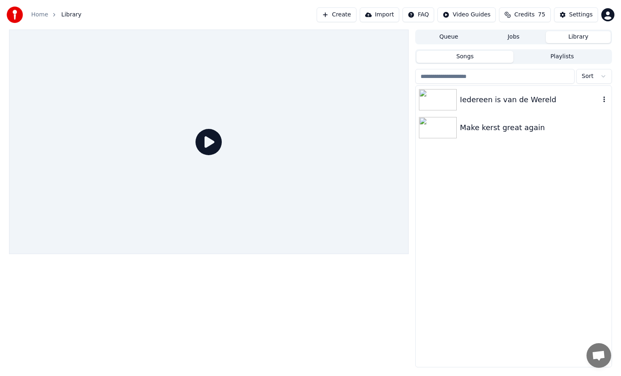
click at [466, 104] on div "Iedereen is van de Wereld" at bounding box center [530, 100] width 140 height 12
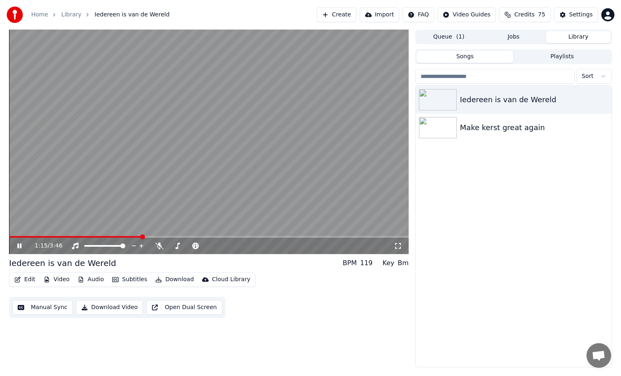
click at [141, 236] on span at bounding box center [209, 237] width 400 height 2
click at [19, 246] on icon at bounding box center [25, 246] width 19 height 7
click at [53, 281] on button "Video" at bounding box center [56, 280] width 32 height 12
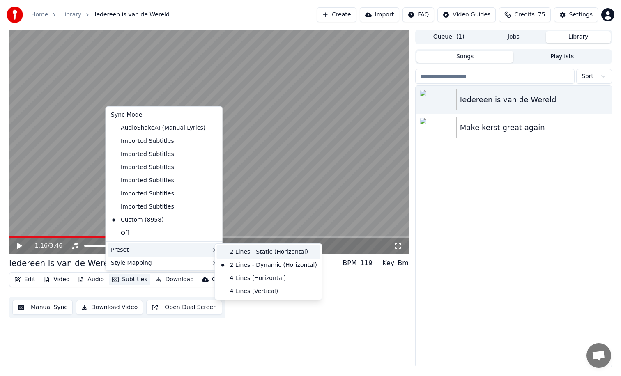
click at [239, 253] on div "2 Lines - Static (Horizontal)" at bounding box center [269, 252] width 104 height 13
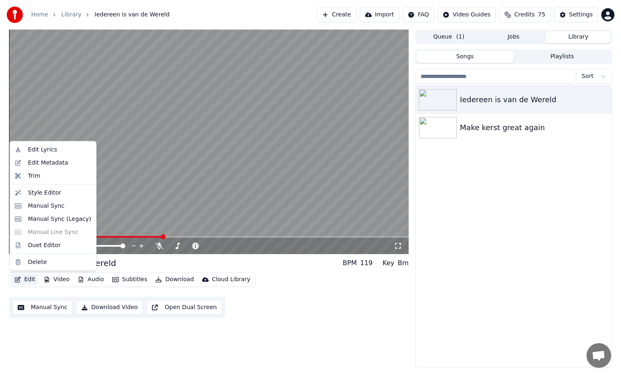
click at [31, 280] on button "Edit" at bounding box center [25, 280] width 28 height 12
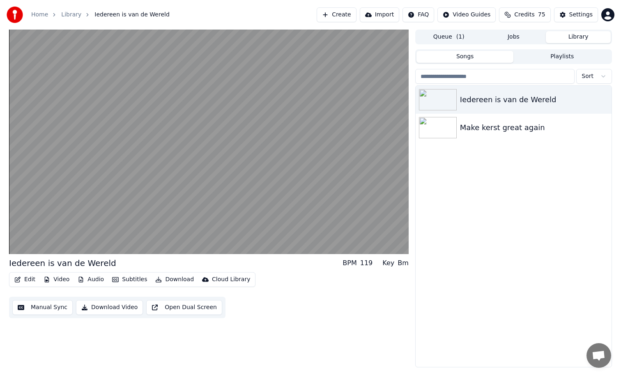
click at [44, 307] on button "Manual Sync" at bounding box center [42, 307] width 60 height 15
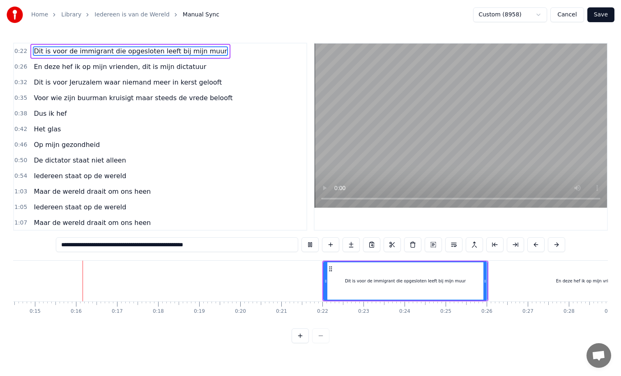
scroll to position [0, 600]
click at [454, 282] on div "Dit is voor de immigrant die opgesloten leeft bij mijn muur" at bounding box center [400, 281] width 121 height 6
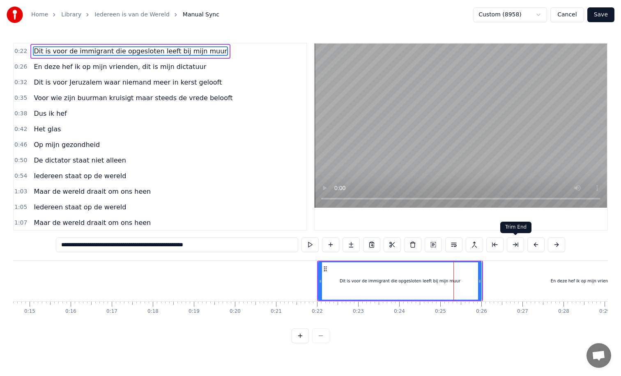
click at [512, 245] on button at bounding box center [515, 244] width 17 height 15
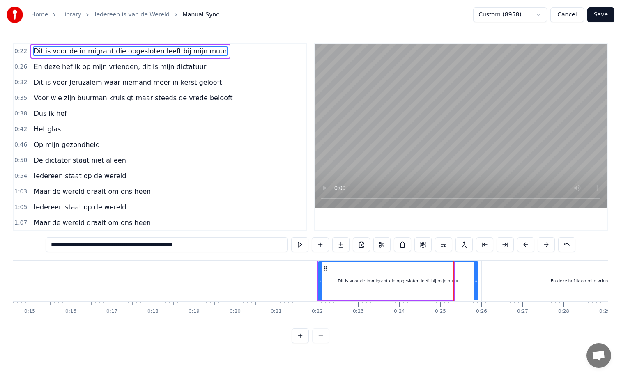
drag, startPoint x: 452, startPoint y: 281, endPoint x: 476, endPoint y: 280, distance: 24.2
click at [476, 280] on icon at bounding box center [475, 281] width 3 height 7
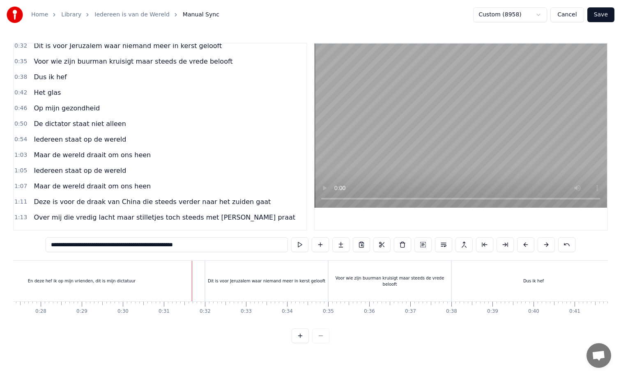
scroll to position [29, 0]
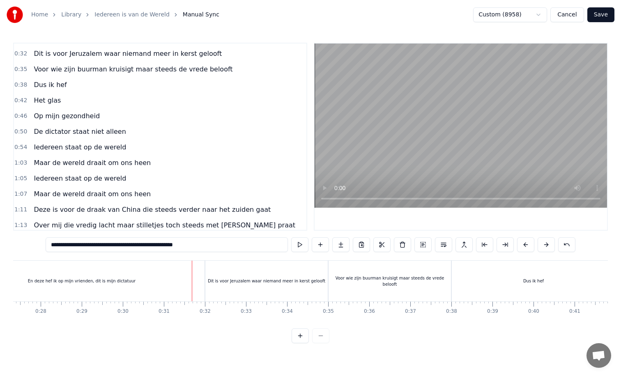
click at [232, 230] on div "Over mij die vredig lacht maar stilletjes toch steeds met [PERSON_NAME] praat" at bounding box center [164, 225] width 268 height 15
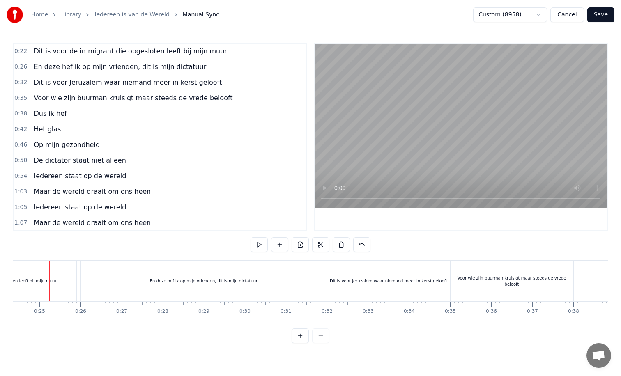
scroll to position [0, 996]
click at [72, 279] on div "Dit is voor de immigrant die opgesloten leeft bij mijn muur" at bounding box center [2, 281] width 160 height 41
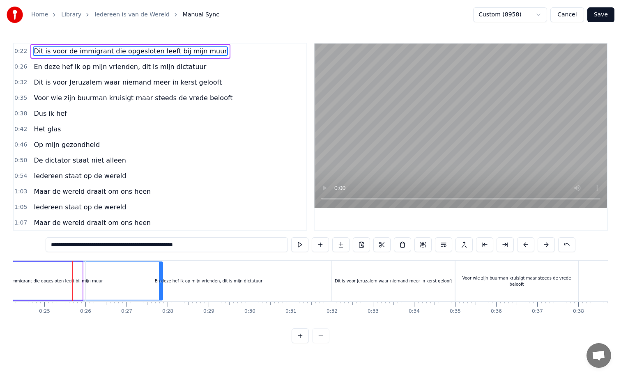
drag, startPoint x: 80, startPoint y: 281, endPoint x: 161, endPoint y: 283, distance: 80.5
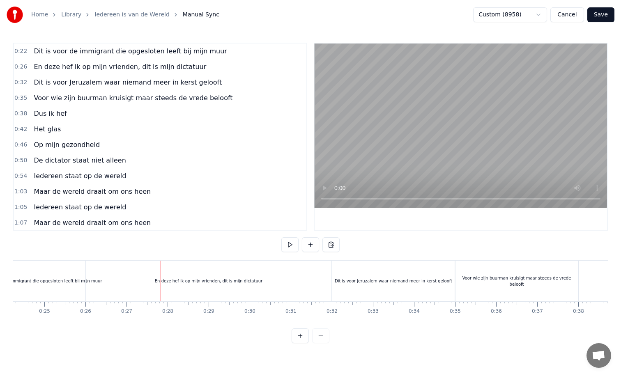
click at [183, 283] on div "En deze hef ik op mijn vrienden, dit is mijn dictatuur" at bounding box center [209, 281] width 108 height 6
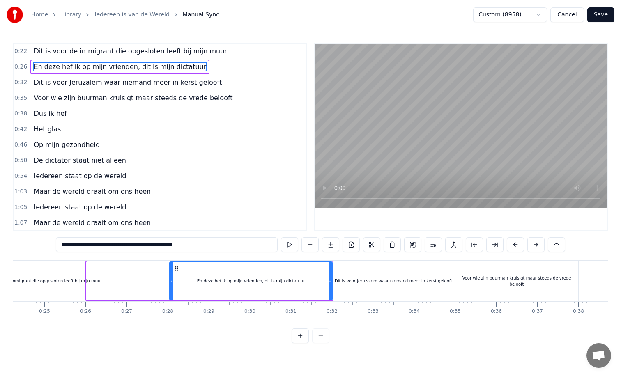
drag, startPoint x: 87, startPoint y: 279, endPoint x: 170, endPoint y: 280, distance: 83.0
click at [170, 280] on icon at bounding box center [171, 281] width 3 height 7
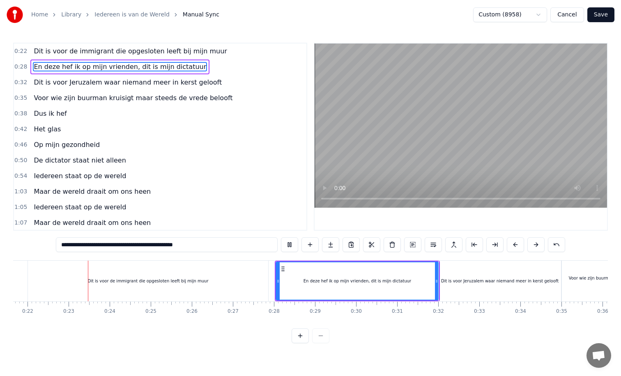
scroll to position [0, 898]
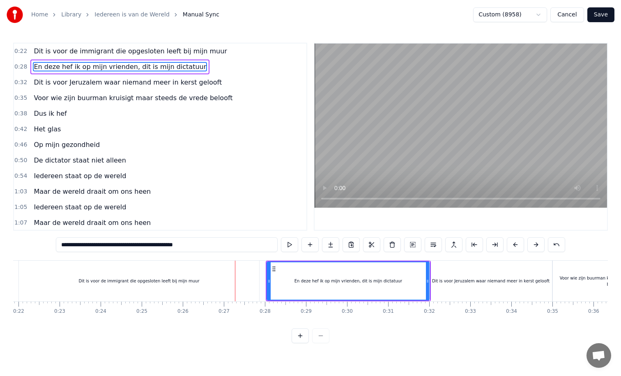
click at [255, 284] on div "Dit is voor de immigrant die opgesloten leeft bij mijn muur" at bounding box center [139, 281] width 240 height 41
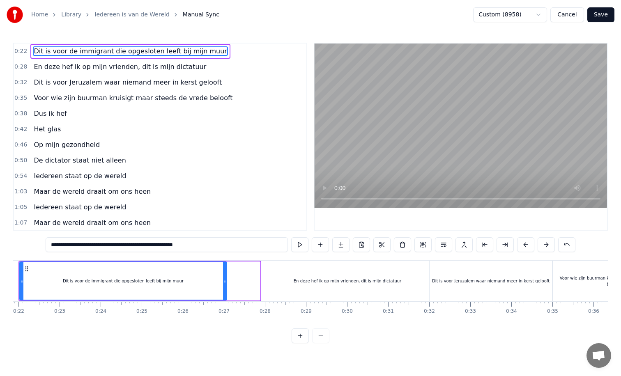
drag, startPoint x: 256, startPoint y: 281, endPoint x: 223, endPoint y: 284, distance: 33.4
click at [223, 284] on icon at bounding box center [224, 281] width 3 height 7
click at [19, 281] on div "Dit is voor de immigrant die opgesloten leeft bij mijn muur" at bounding box center [123, 281] width 208 height 39
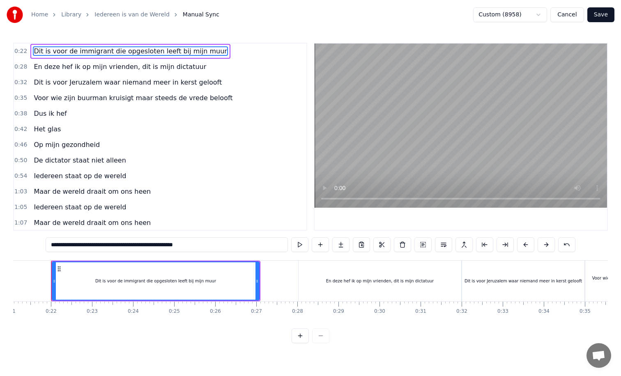
scroll to position [0, 863]
drag, startPoint x: 56, startPoint y: 281, endPoint x: 9, endPoint y: 282, distance: 47.2
click at [9, 282] on div "**********" at bounding box center [310, 171] width 621 height 343
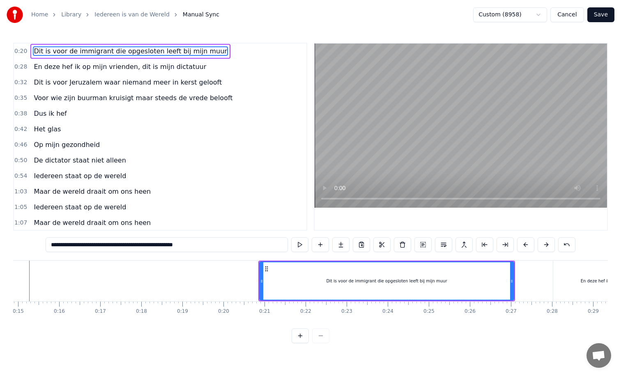
scroll to position [0, 586]
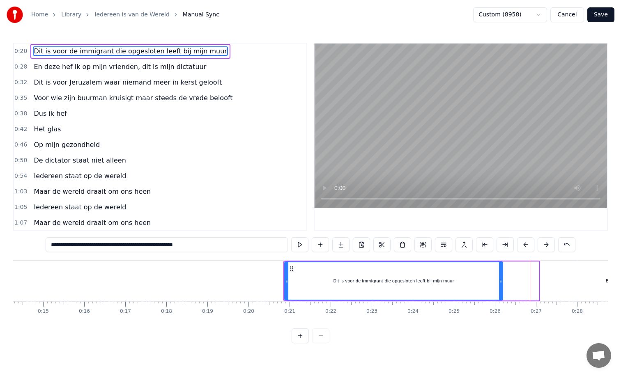
drag, startPoint x: 537, startPoint y: 281, endPoint x: 501, endPoint y: 284, distance: 36.3
click at [501, 284] on icon at bounding box center [500, 281] width 3 height 7
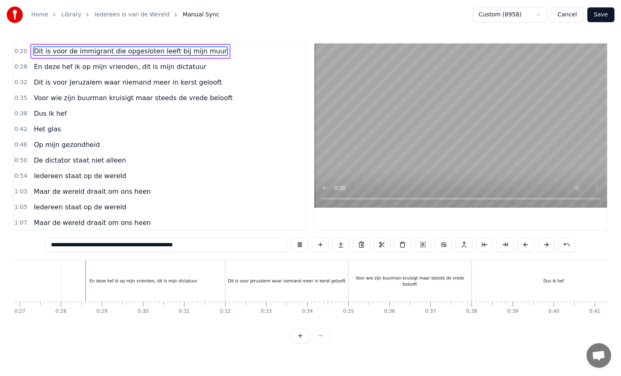
scroll to position [0, 1108]
click at [58, 281] on div "En deze hef ik op mijn vrienden, dit is mijn dictatuur" at bounding box center [138, 281] width 163 height 41
type input "**********"
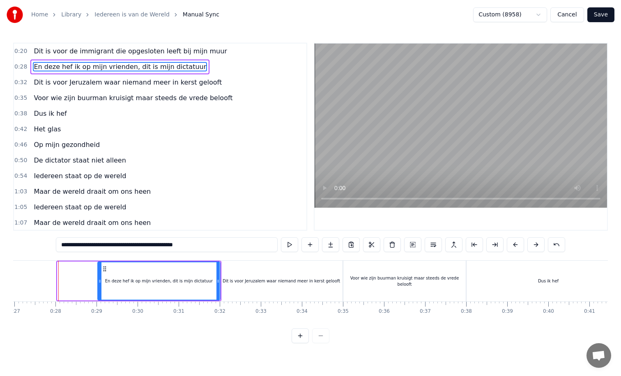
drag, startPoint x: 59, startPoint y: 281, endPoint x: 99, endPoint y: 283, distance: 39.9
click at [99, 283] on icon at bounding box center [99, 281] width 3 height 7
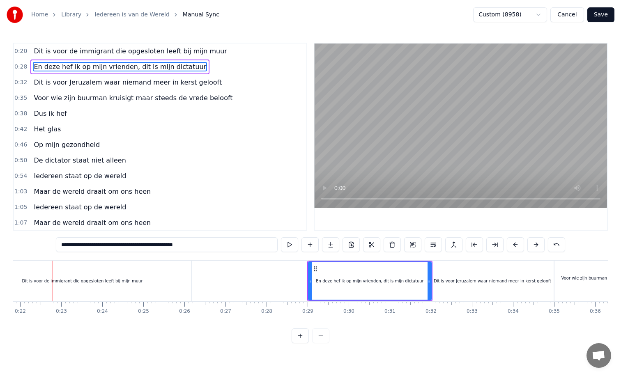
scroll to position [0, 895]
click at [432, 281] on icon at bounding box center [430, 281] width 3 height 7
drag, startPoint x: 432, startPoint y: 281, endPoint x: 514, endPoint y: 279, distance: 82.2
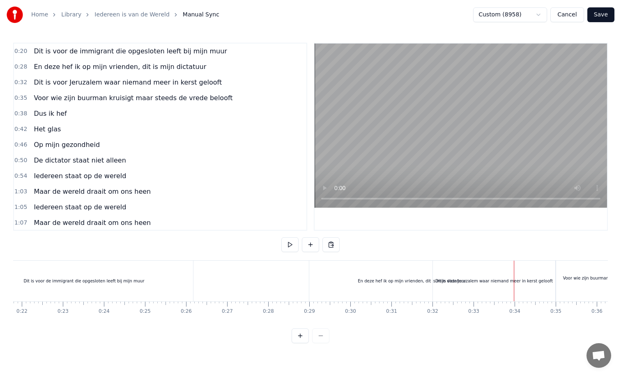
click at [534, 281] on div "Dit is voor Jeruzalem waar niemand meer in kerst gelooft" at bounding box center [493, 281] width 117 height 6
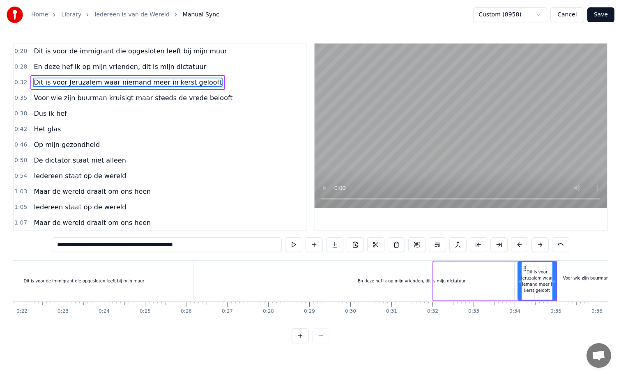
drag, startPoint x: 436, startPoint y: 281, endPoint x: 520, endPoint y: 285, distance: 84.3
click at [520, 285] on div at bounding box center [519, 280] width 3 height 37
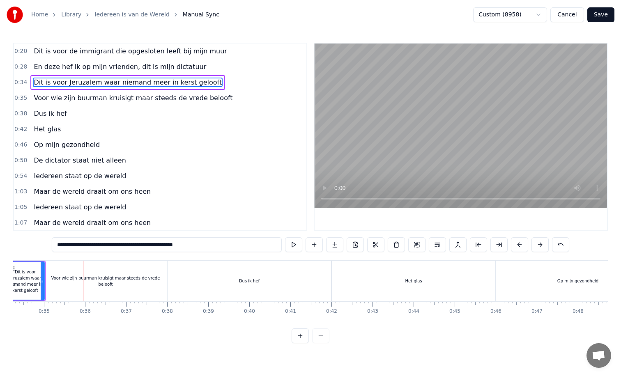
scroll to position [0, 1416]
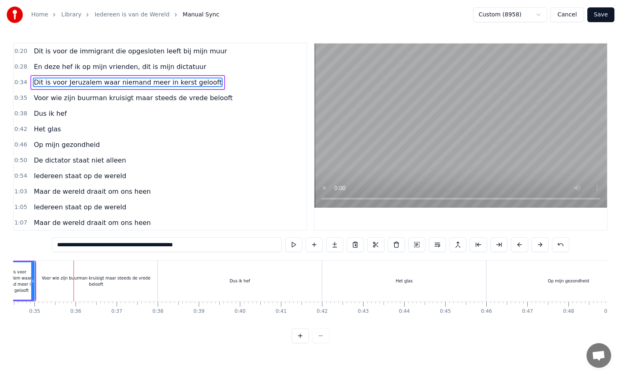
click at [127, 277] on div "Voor wie zijn buurman kruisigt maar steeds de vrede belooft" at bounding box center [96, 281] width 122 height 41
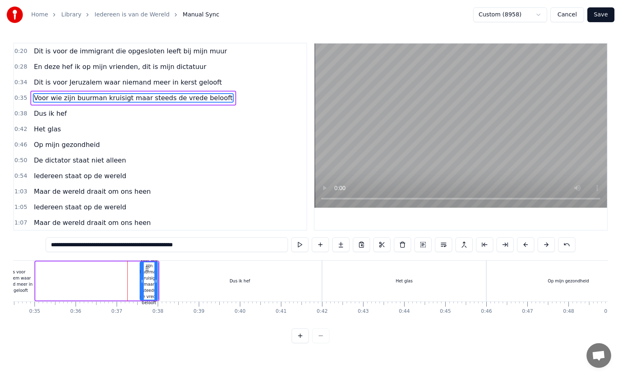
drag, startPoint x: 38, startPoint y: 281, endPoint x: 142, endPoint y: 286, distance: 104.5
click at [142, 286] on div at bounding box center [141, 280] width 3 height 37
click at [28, 279] on div "Dit is voor Jeruzalem waar niemand meer in kerst gelooft" at bounding box center [15, 281] width 38 height 25
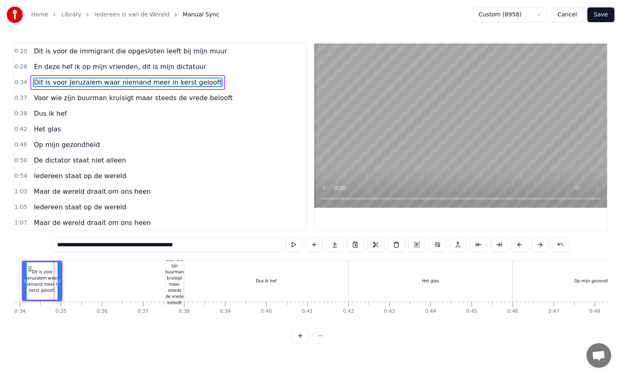
scroll to position [0, 1390]
drag, startPoint x: 60, startPoint y: 281, endPoint x: 145, endPoint y: 288, distance: 84.9
click at [145, 288] on div at bounding box center [144, 280] width 3 height 37
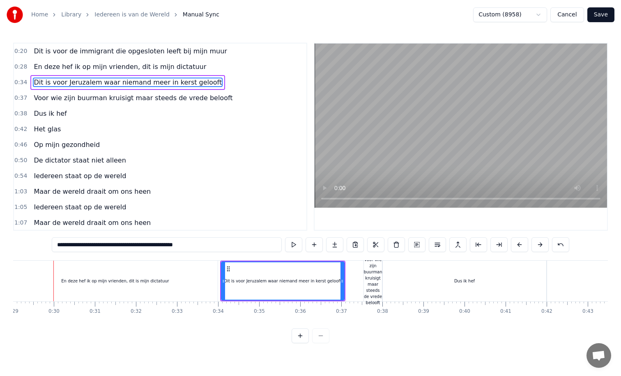
scroll to position [0, 1190]
click at [394, 278] on div "Dus ik hef" at bounding box center [465, 281] width 163 height 41
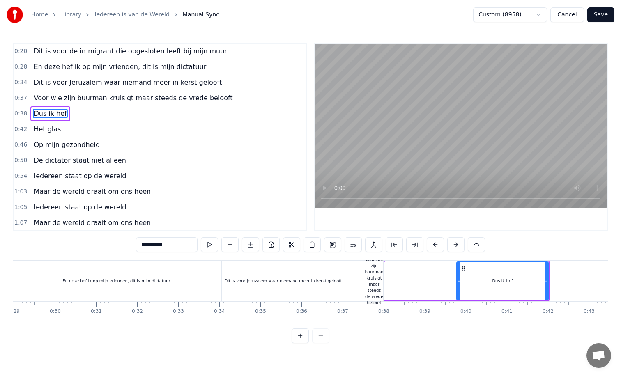
drag, startPoint x: 388, startPoint y: 282, endPoint x: 460, endPoint y: 282, distance: 71.9
click at [460, 282] on icon at bounding box center [458, 281] width 3 height 7
click at [375, 283] on div "Voor wie zijn buurman kruisigt maar steeds de vrede belooft" at bounding box center [374, 281] width 18 height 49
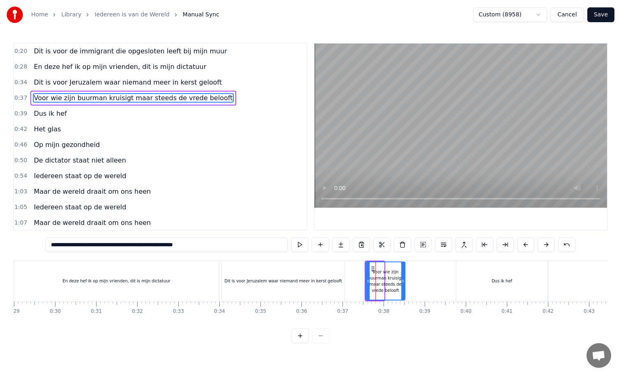
drag, startPoint x: 382, startPoint y: 283, endPoint x: 443, endPoint y: 282, distance: 60.8
click at [405, 282] on icon at bounding box center [402, 281] width 3 height 7
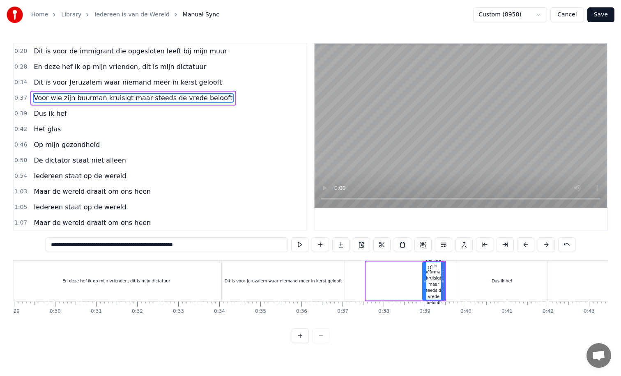
drag, startPoint x: 368, startPoint y: 280, endPoint x: 429, endPoint y: 280, distance: 61.2
click at [426, 280] on icon at bounding box center [424, 281] width 3 height 7
click at [334, 281] on div "Dit is voor Jeruzalem waar niemand meer in kerst gelooft" at bounding box center [282, 281] width 117 height 6
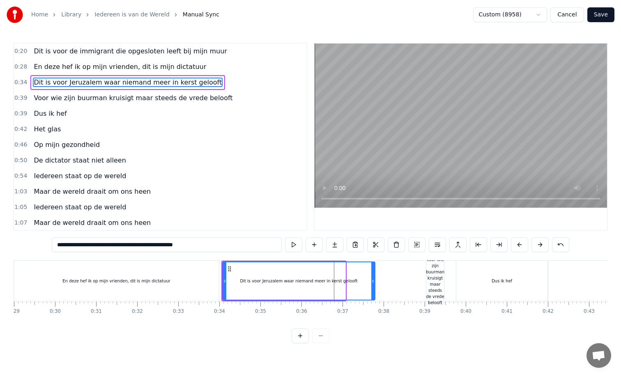
drag, startPoint x: 343, startPoint y: 281, endPoint x: 372, endPoint y: 281, distance: 29.6
click at [372, 281] on icon at bounding box center [372, 281] width 3 height 7
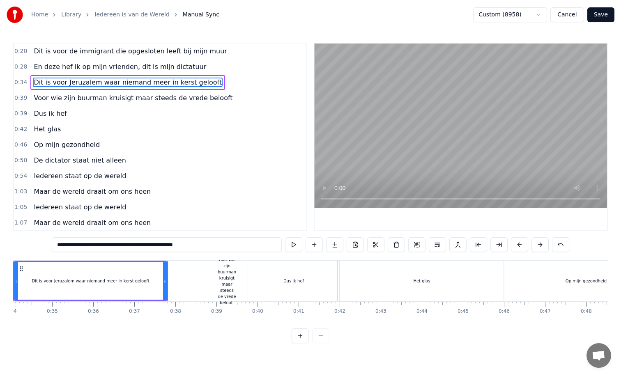
scroll to position [0, 1398]
click at [361, 282] on div "Het glas" at bounding box center [422, 281] width 163 height 41
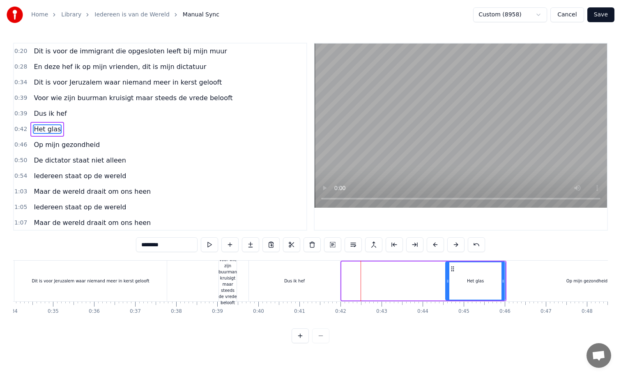
drag, startPoint x: 343, startPoint y: 281, endPoint x: 446, endPoint y: 282, distance: 103.9
click at [446, 282] on icon at bounding box center [447, 281] width 3 height 7
click at [299, 287] on div "Dus ik hef" at bounding box center [294, 281] width 91 height 41
type input "**********"
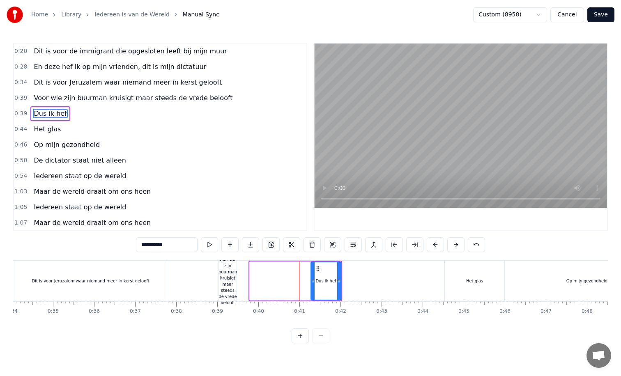
drag, startPoint x: 251, startPoint y: 280, endPoint x: 312, endPoint y: 281, distance: 61.6
click at [312, 281] on icon at bounding box center [312, 281] width 3 height 7
drag, startPoint x: 328, startPoint y: 281, endPoint x: 333, endPoint y: 281, distance: 4.9
click at [333, 281] on div "Dus ik hef" at bounding box center [326, 281] width 21 height 6
drag, startPoint x: 339, startPoint y: 281, endPoint x: 399, endPoint y: 280, distance: 60.4
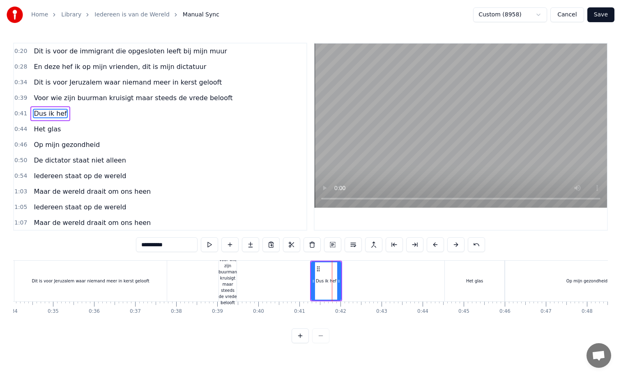
click at [341, 280] on icon at bounding box center [338, 281] width 3 height 7
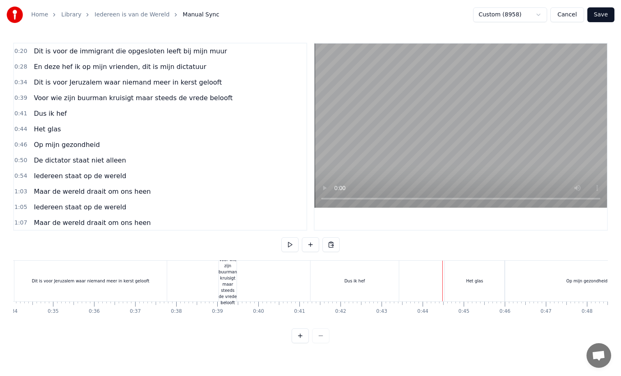
click at [387, 283] on div "Dus ik hef" at bounding box center [355, 281] width 88 height 41
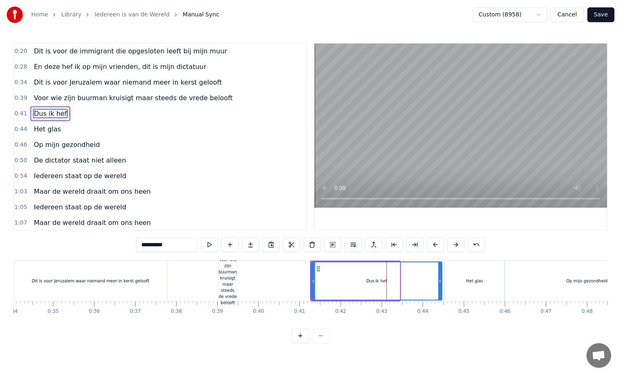
drag, startPoint x: 398, startPoint y: 282, endPoint x: 440, endPoint y: 281, distance: 41.9
click at [440, 282] on icon at bounding box center [439, 281] width 3 height 7
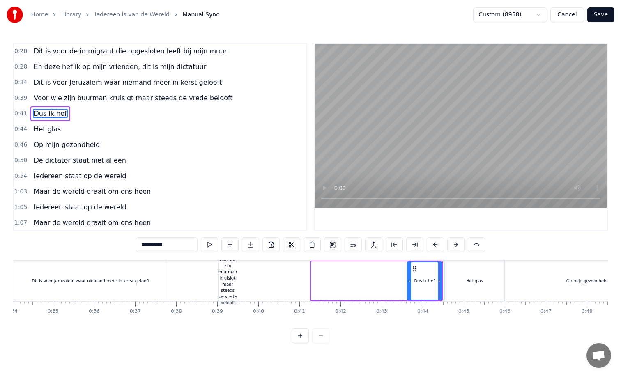
drag, startPoint x: 312, startPoint y: 280, endPoint x: 410, endPoint y: 276, distance: 98.7
click at [410, 276] on div at bounding box center [409, 280] width 3 height 37
click at [230, 285] on div "Voor wie zijn buurman kruisigt maar steeds de vrede belooft" at bounding box center [228, 281] width 18 height 49
type input "**********"
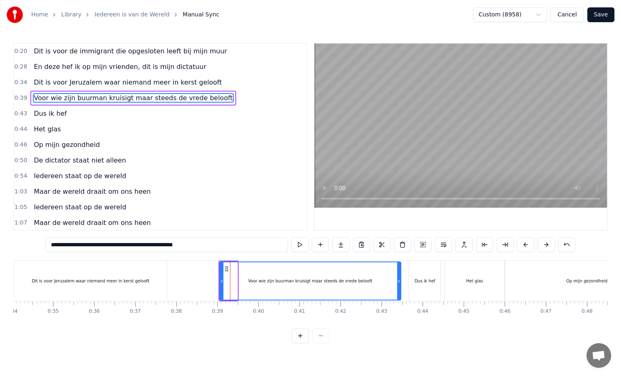
drag, startPoint x: 236, startPoint y: 284, endPoint x: 399, endPoint y: 282, distance: 163.5
click at [399, 282] on icon at bounding box center [398, 281] width 3 height 7
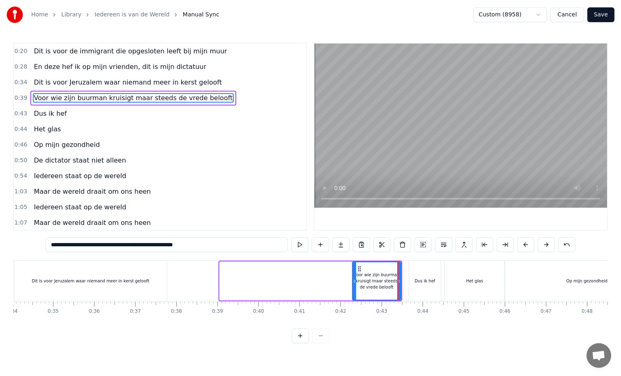
drag, startPoint x: 221, startPoint y: 281, endPoint x: 355, endPoint y: 278, distance: 133.5
click at [355, 278] on icon at bounding box center [354, 281] width 3 height 7
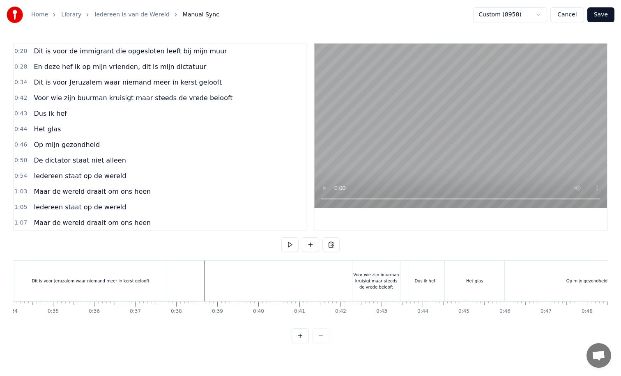
click at [155, 277] on div "Dit is voor Jeruzalem waar niemand meer in kerst gelooft" at bounding box center [90, 281] width 152 height 41
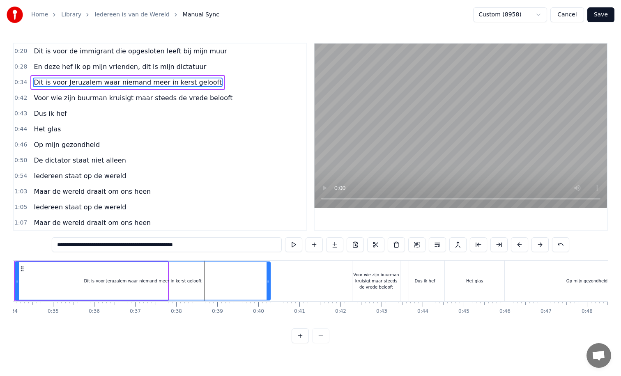
drag, startPoint x: 166, startPoint y: 280, endPoint x: 274, endPoint y: 280, distance: 107.6
click at [270, 280] on icon at bounding box center [268, 281] width 3 height 7
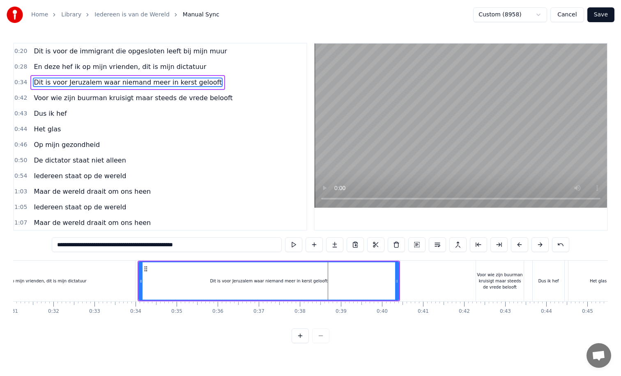
scroll to position [0, 1264]
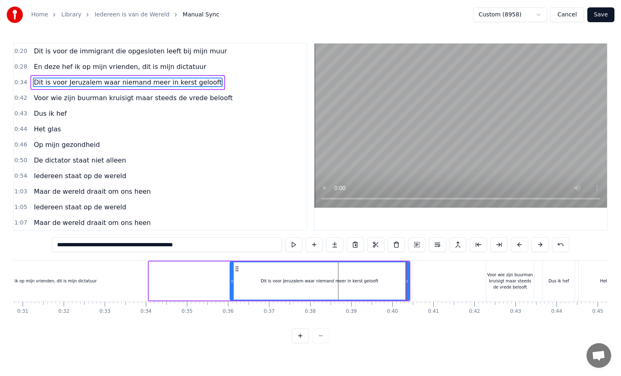
drag, startPoint x: 150, startPoint y: 281, endPoint x: 234, endPoint y: 280, distance: 83.8
click at [234, 280] on icon at bounding box center [231, 281] width 3 height 7
click at [117, 276] on div "En deze hef ik op mijn vrienden, dit is mijn dictatuur" at bounding box center [42, 281] width 205 height 41
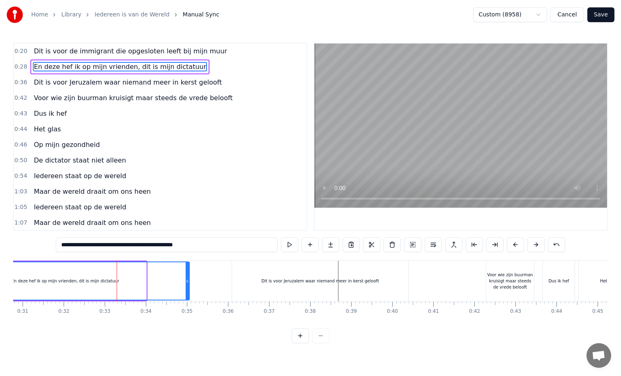
drag, startPoint x: 143, startPoint y: 281, endPoint x: 186, endPoint y: 281, distance: 42.7
click at [186, 281] on icon at bounding box center [187, 281] width 3 height 7
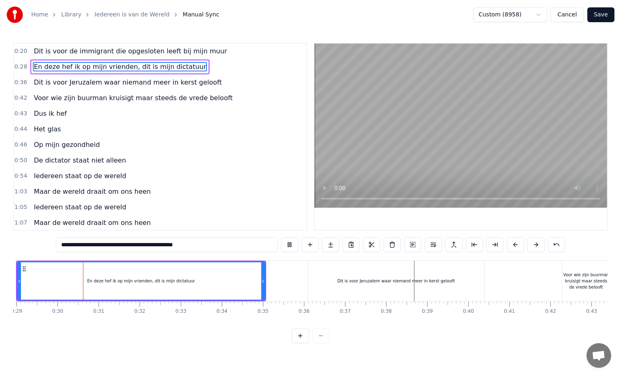
scroll to position [0, 1192]
click at [352, 282] on div "Dit is voor Jeruzalem waar niemand meer in kerst gelooft" at bounding box center [392, 281] width 117 height 6
type input "**********"
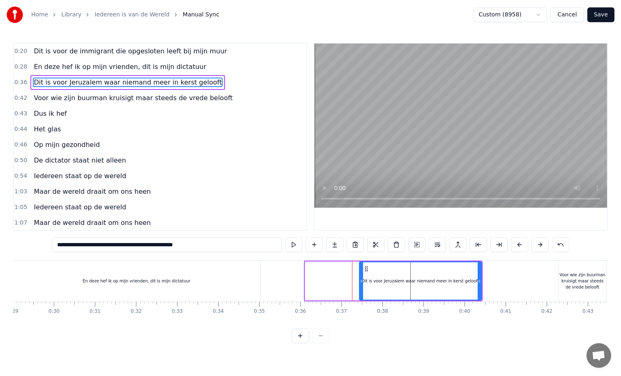
drag, startPoint x: 305, startPoint y: 280, endPoint x: 359, endPoint y: 280, distance: 54.2
click at [360, 280] on icon at bounding box center [361, 281] width 3 height 7
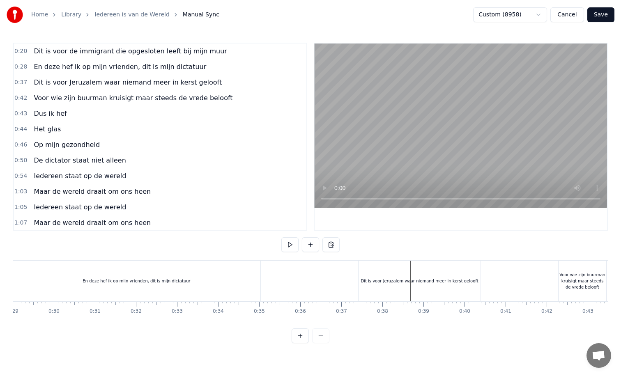
click at [475, 283] on div "Dit is voor Jeruzalem waar niemand meer in kerst gelooft" at bounding box center [419, 281] width 117 height 6
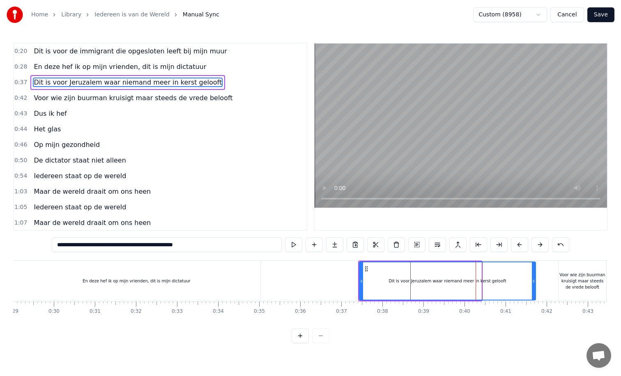
drag, startPoint x: 479, startPoint y: 282, endPoint x: 535, endPoint y: 281, distance: 55.9
click at [535, 281] on icon at bounding box center [533, 281] width 3 height 7
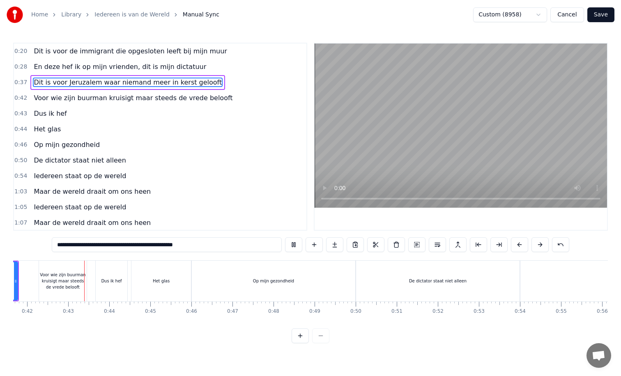
scroll to position [0, 1713]
click at [216, 283] on div "Op mijn gezondheid" at bounding box center [271, 281] width 163 height 41
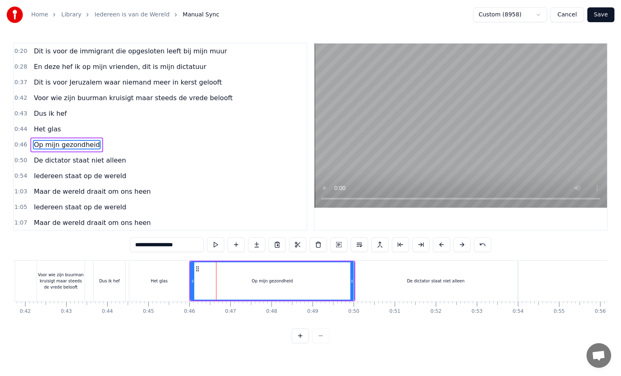
scroll to position [8, 0]
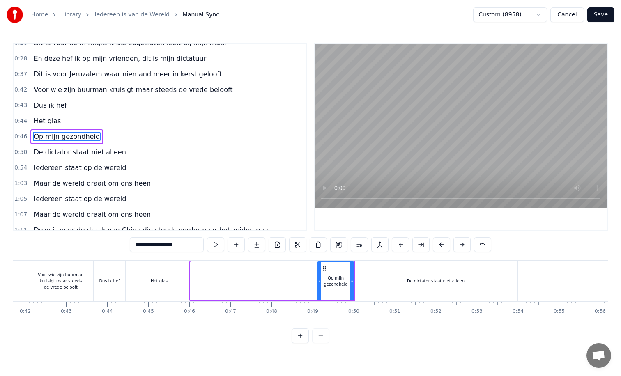
drag, startPoint x: 192, startPoint y: 279, endPoint x: 329, endPoint y: 275, distance: 137.3
click at [321, 275] on div at bounding box center [319, 280] width 3 height 37
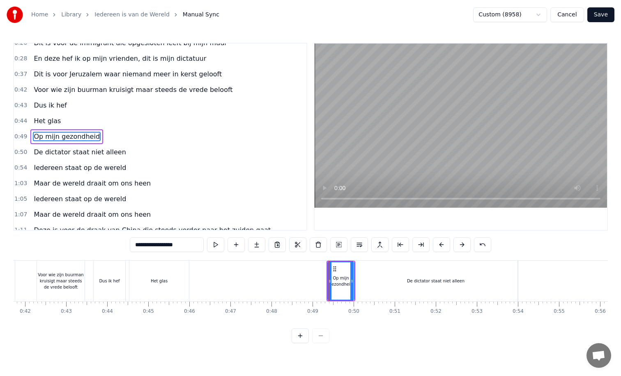
click at [166, 288] on div "Het glas" at bounding box center [159, 281] width 60 height 41
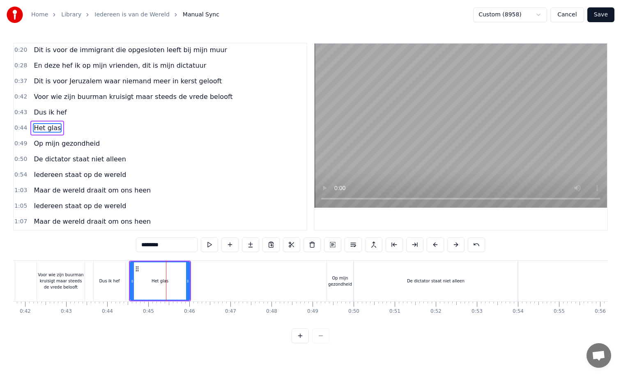
scroll to position [0, 0]
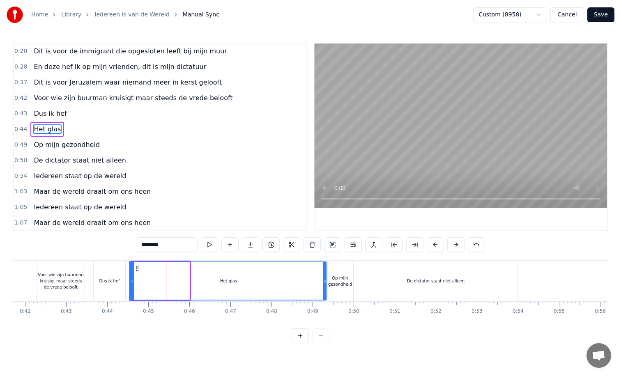
drag, startPoint x: 187, startPoint y: 282, endPoint x: 324, endPoint y: 280, distance: 137.2
click at [324, 280] on icon at bounding box center [324, 281] width 3 height 7
drag, startPoint x: 130, startPoint y: 280, endPoint x: 245, endPoint y: 280, distance: 115.4
click at [245, 280] on div "Het glas" at bounding box center [229, 281] width 198 height 39
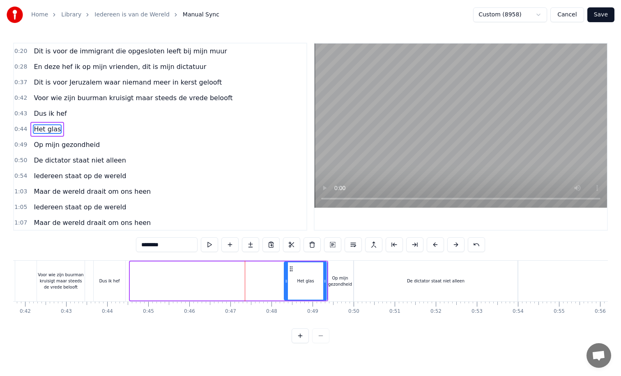
drag, startPoint x: 132, startPoint y: 280, endPoint x: 293, endPoint y: 277, distance: 160.6
click at [288, 277] on div at bounding box center [286, 280] width 3 height 37
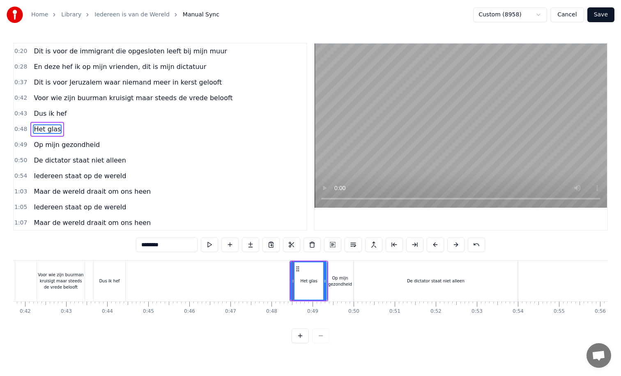
click at [115, 278] on div "Dus ik hef" at bounding box center [109, 281] width 21 height 6
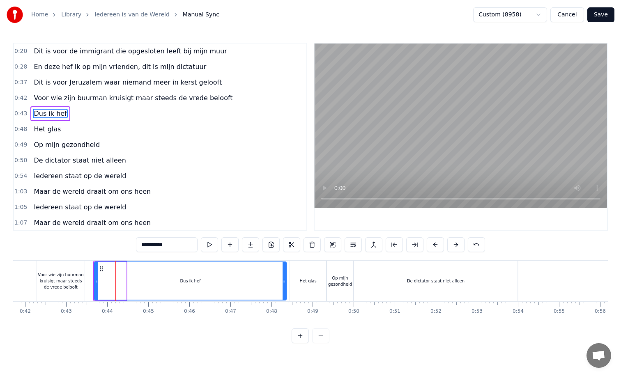
drag, startPoint x: 124, startPoint y: 280, endPoint x: 285, endPoint y: 277, distance: 161.0
click at [285, 277] on div at bounding box center [284, 280] width 3 height 37
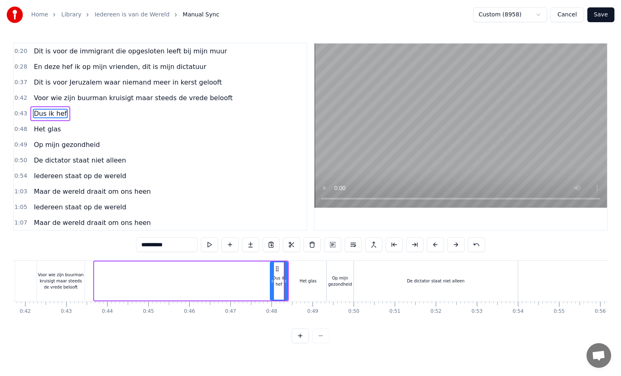
drag, startPoint x: 96, startPoint y: 280, endPoint x: 272, endPoint y: 262, distance: 176.8
click at [272, 262] on div "Dus ik hef" at bounding box center [279, 281] width 18 height 39
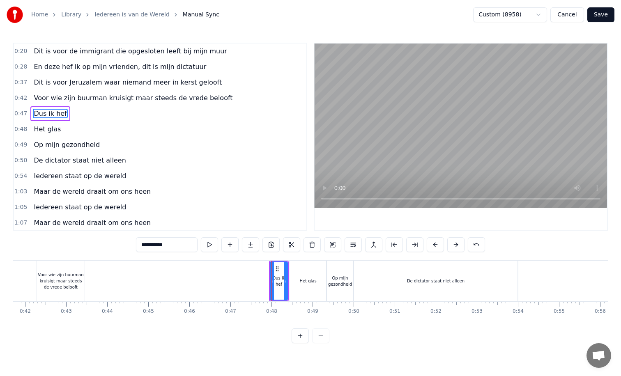
click at [60, 275] on div "Voor wie zijn buurman kruisigt maar steeds de vrede belooft" at bounding box center [61, 281] width 48 height 18
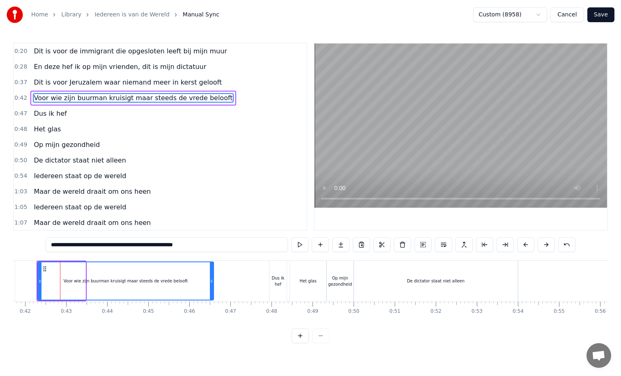
drag, startPoint x: 84, startPoint y: 281, endPoint x: 212, endPoint y: 280, distance: 128.2
click at [212, 280] on icon at bounding box center [211, 281] width 3 height 7
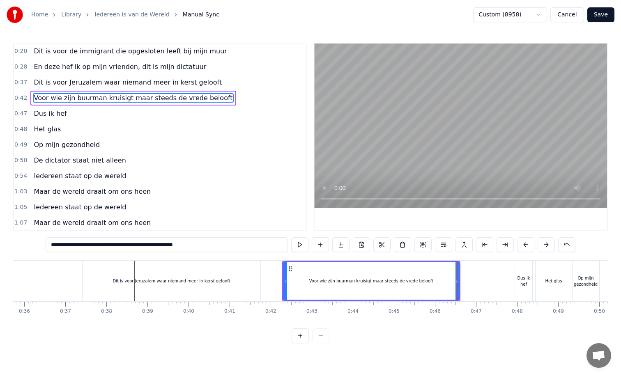
scroll to position [0, 1480]
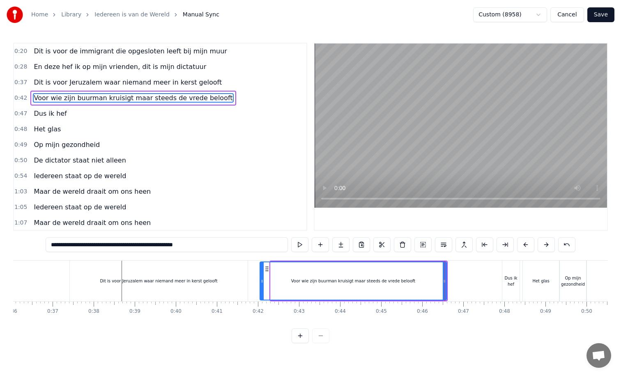
drag, startPoint x: 272, startPoint y: 281, endPoint x: 261, endPoint y: 281, distance: 10.7
click at [261, 281] on icon at bounding box center [261, 281] width 3 height 7
click at [86, 255] on div "**********" at bounding box center [310, 193] width 595 height 301
click at [88, 260] on div "**********" at bounding box center [310, 193] width 595 height 301
click at [91, 268] on div "Dit is voor Jeruzalem waar niemand meer in kerst gelooft" at bounding box center [159, 281] width 178 height 41
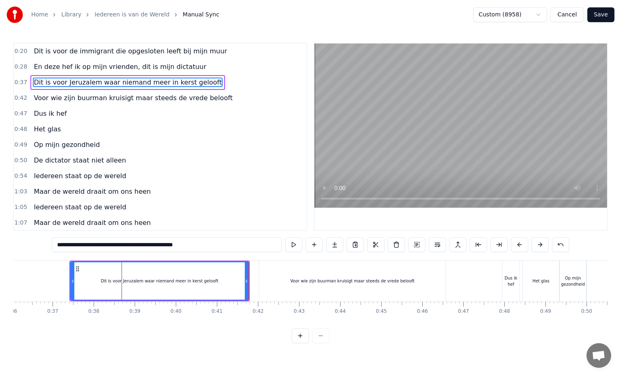
click at [272, 288] on div "Voor wie zijn buurman kruisigt maar steeds de vrede belooft" at bounding box center [352, 281] width 186 height 41
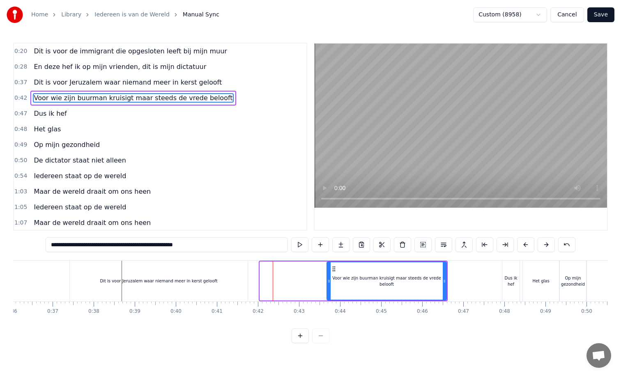
drag, startPoint x: 262, startPoint y: 283, endPoint x: 335, endPoint y: 283, distance: 73.1
click at [331, 283] on icon at bounding box center [328, 281] width 3 height 7
click at [238, 284] on div "Dit is voor Jeruzalem waar niemand meer in kerst gelooft" at bounding box center [159, 281] width 178 height 41
type input "**********"
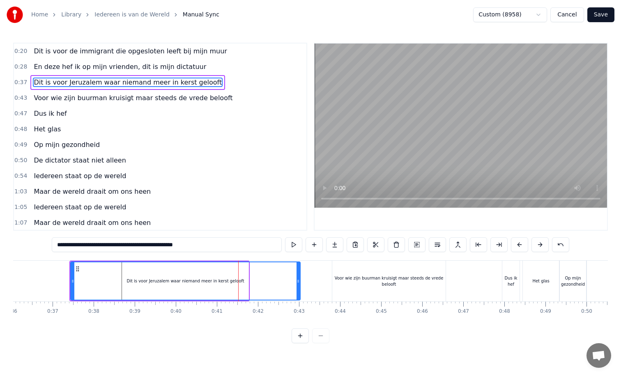
drag, startPoint x: 248, startPoint y: 283, endPoint x: 299, endPoint y: 282, distance: 51.8
click at [299, 282] on icon at bounding box center [298, 281] width 3 height 7
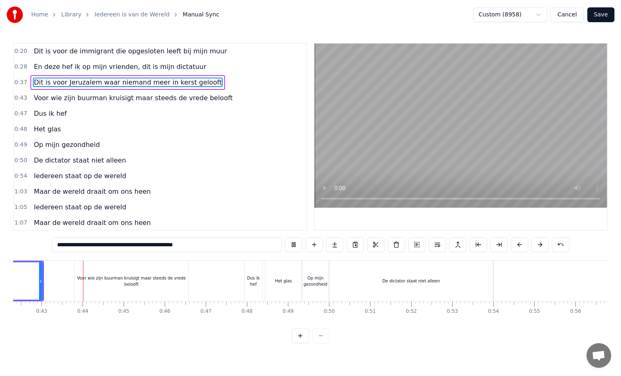
scroll to position [0, 1741]
drag, startPoint x: 124, startPoint y: 274, endPoint x: 155, endPoint y: 273, distance: 31.2
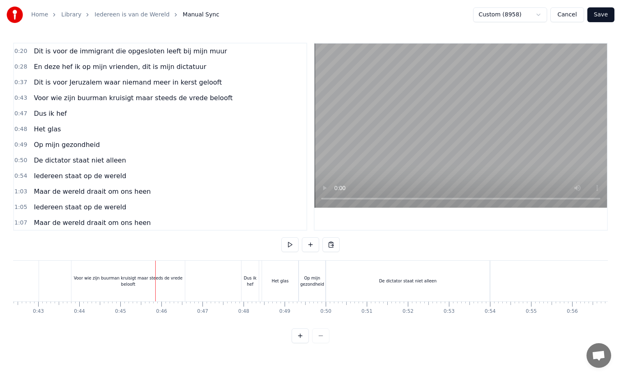
click at [178, 282] on div "Voor wie zijn buurman kruisigt maar steeds de vrede belooft" at bounding box center [127, 281] width 113 height 12
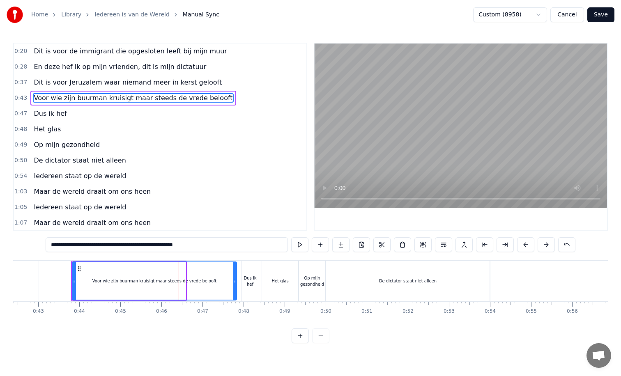
drag, startPoint x: 184, startPoint y: 281, endPoint x: 237, endPoint y: 279, distance: 52.6
click at [236, 279] on icon at bounding box center [234, 281] width 3 height 7
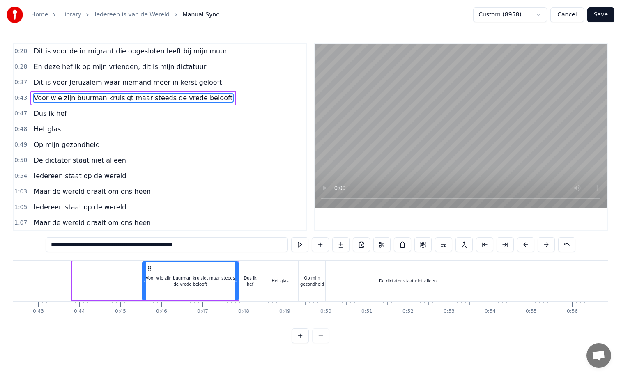
drag, startPoint x: 74, startPoint y: 280, endPoint x: 143, endPoint y: 278, distance: 69.9
click at [143, 278] on icon at bounding box center [144, 281] width 3 height 7
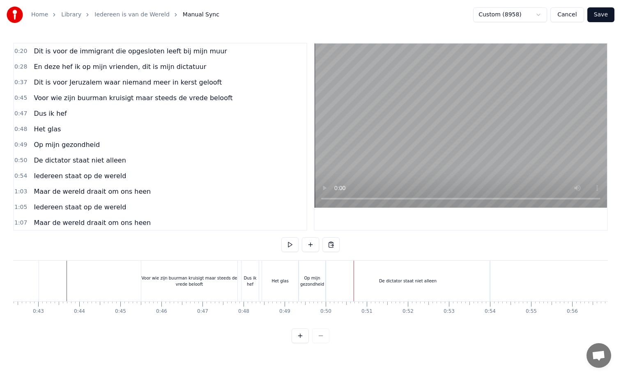
click at [407, 277] on div "De dictator staat niet alleen" at bounding box center [407, 281] width 163 height 41
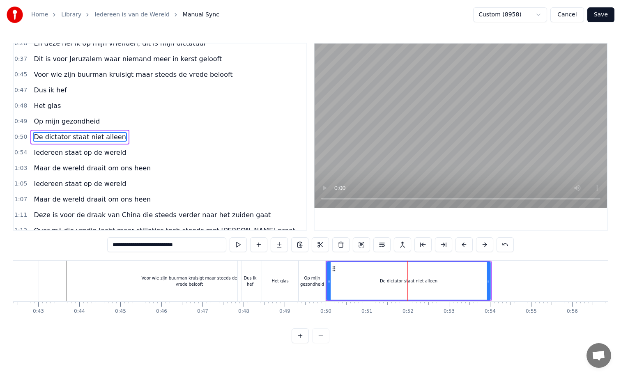
scroll to position [24, 0]
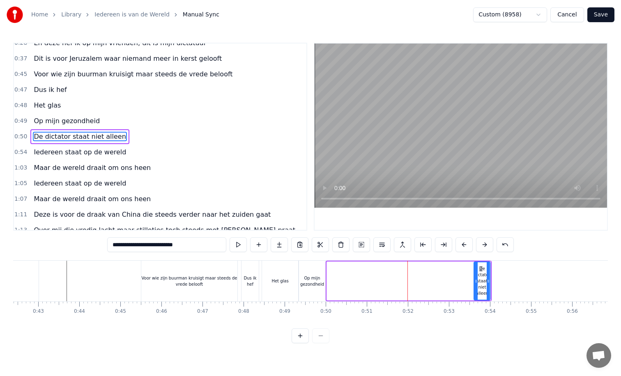
drag, startPoint x: 328, startPoint y: 281, endPoint x: 475, endPoint y: 274, distance: 147.2
click at [475, 274] on div at bounding box center [475, 280] width 3 height 37
click at [320, 284] on div "Op mijn gezondheid" at bounding box center [312, 281] width 26 height 12
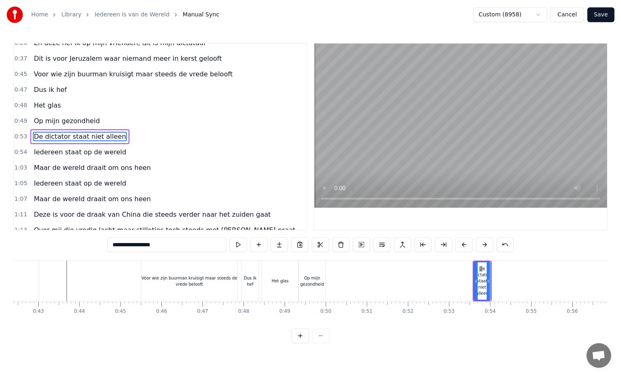
scroll to position [8, 0]
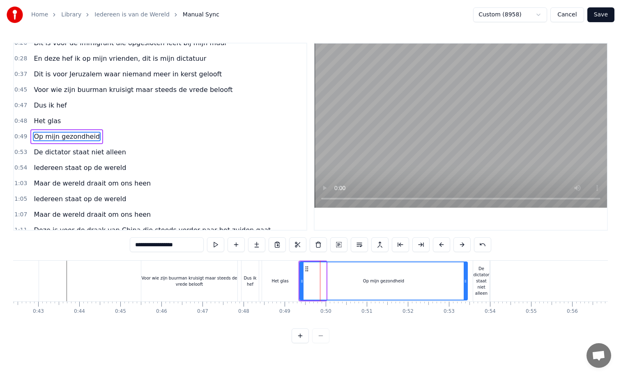
drag, startPoint x: 325, startPoint y: 282, endPoint x: 466, endPoint y: 280, distance: 141.3
click at [466, 280] on icon at bounding box center [465, 281] width 3 height 7
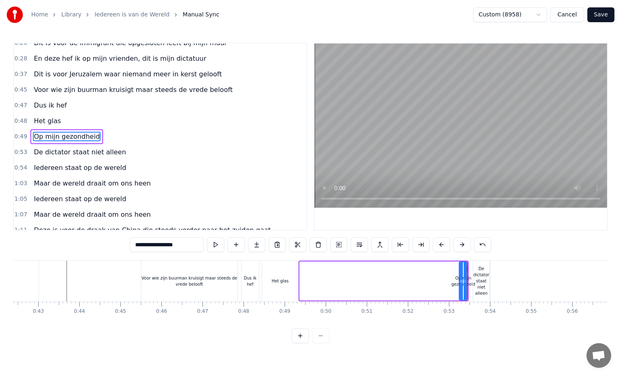
drag, startPoint x: 301, startPoint y: 281, endPoint x: 460, endPoint y: 278, distance: 159.4
click at [460, 278] on icon at bounding box center [461, 281] width 3 height 7
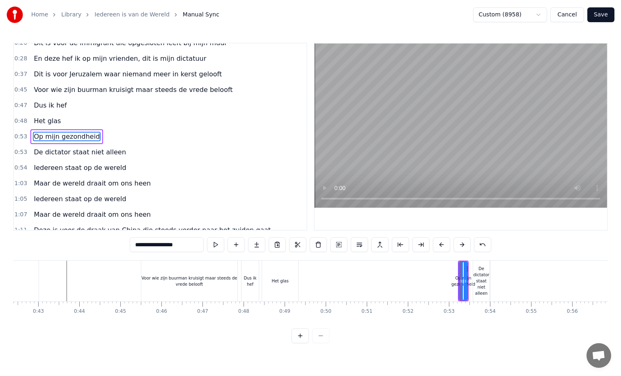
click at [287, 283] on div "Het glas" at bounding box center [280, 281] width 17 height 6
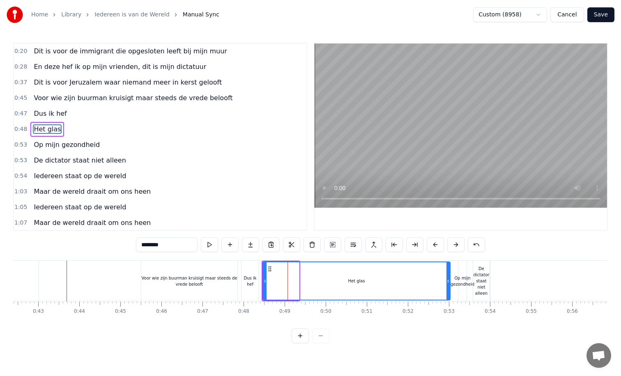
drag, startPoint x: 296, startPoint y: 282, endPoint x: 447, endPoint y: 280, distance: 151.2
click at [447, 280] on icon at bounding box center [447, 281] width 3 height 7
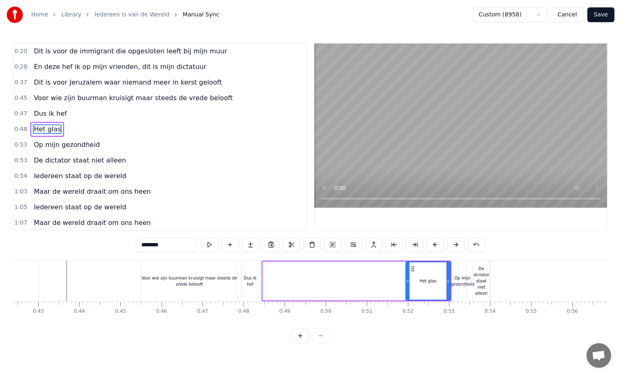
drag, startPoint x: 264, startPoint y: 282, endPoint x: 407, endPoint y: 282, distance: 142.9
click at [407, 282] on icon at bounding box center [407, 281] width 3 height 7
click at [251, 281] on div "Dus ik hef" at bounding box center [250, 281] width 17 height 12
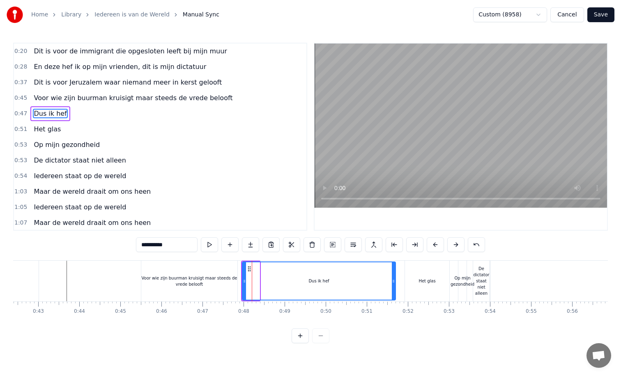
drag, startPoint x: 258, startPoint y: 281, endPoint x: 396, endPoint y: 280, distance: 137.2
click at [395, 280] on icon at bounding box center [393, 281] width 3 height 7
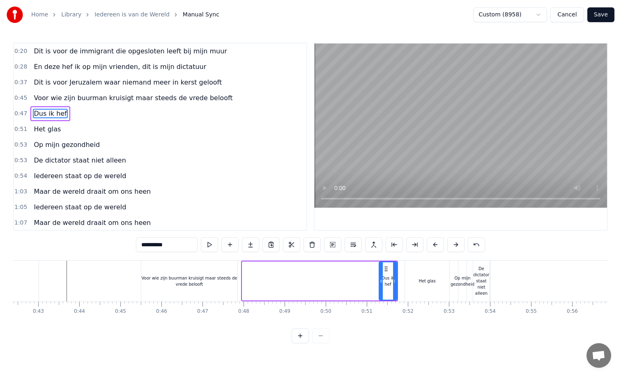
drag, startPoint x: 244, startPoint y: 281, endPoint x: 381, endPoint y: 282, distance: 137.2
click at [381, 282] on icon at bounding box center [381, 281] width 3 height 7
click at [215, 288] on div "Voor wie zijn buurman kruisigt maar steeds de vrede belooft" at bounding box center [189, 281] width 96 height 41
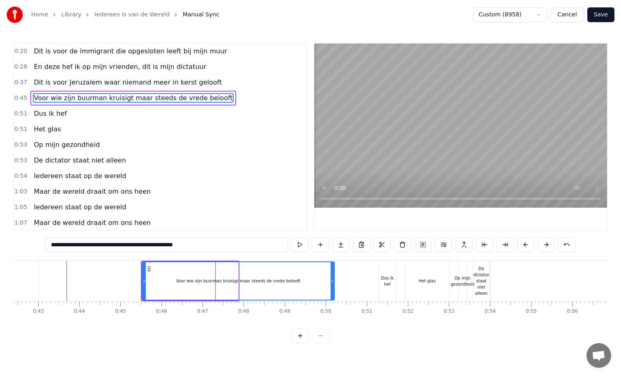
drag, startPoint x: 235, startPoint y: 281, endPoint x: 331, endPoint y: 281, distance: 96.1
click at [331, 281] on icon at bounding box center [332, 281] width 3 height 7
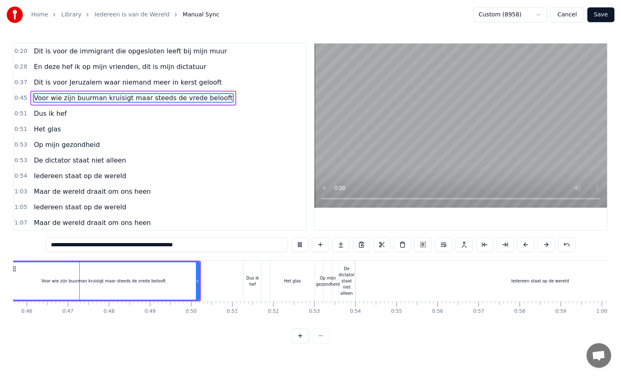
scroll to position [0, 1878]
click at [347, 281] on div "De dictator staat niet alleen" at bounding box center [344, 281] width 16 height 31
type input "**********"
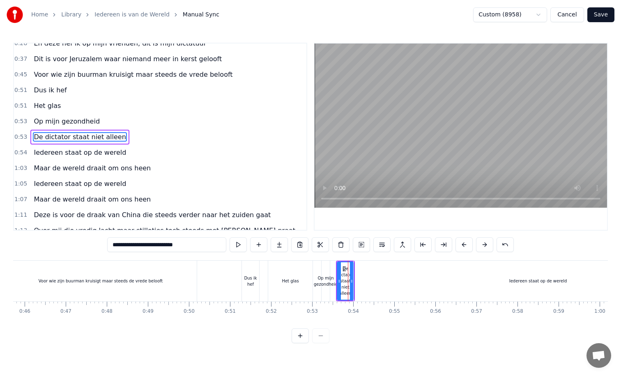
scroll to position [24, 0]
drag, startPoint x: 351, startPoint y: 282, endPoint x: 372, endPoint y: 278, distance: 21.2
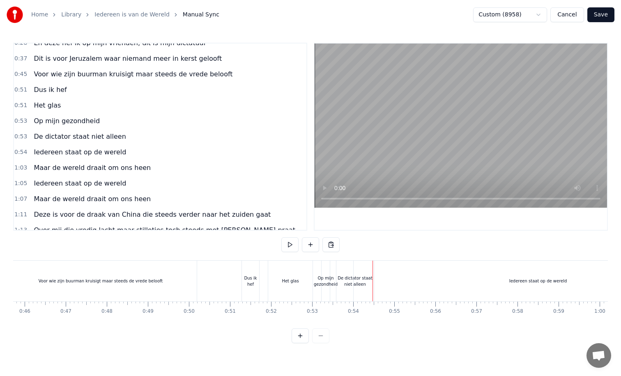
click at [392, 279] on div "Iedereen staat op de wereld" at bounding box center [538, 281] width 369 height 41
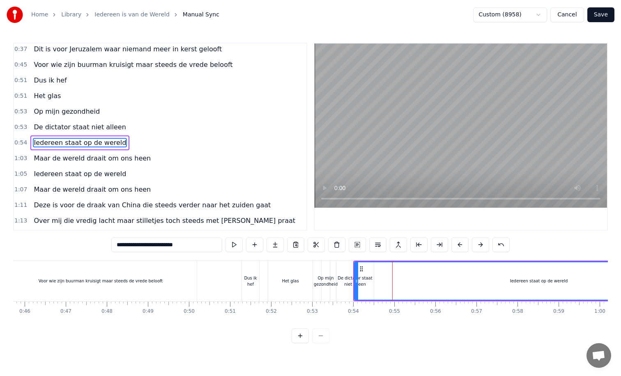
scroll to position [39, 0]
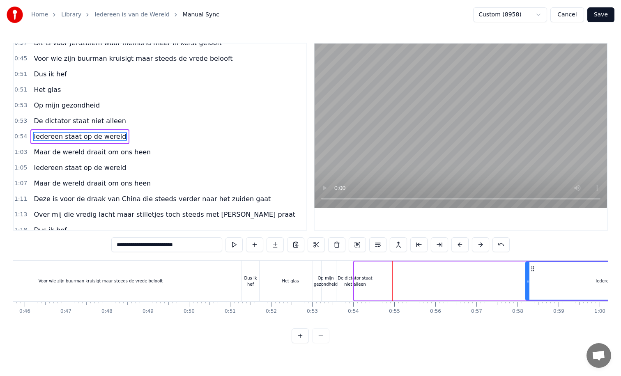
drag, startPoint x: 357, startPoint y: 281, endPoint x: 528, endPoint y: 273, distance: 171.5
click at [528, 273] on div at bounding box center [527, 280] width 3 height 37
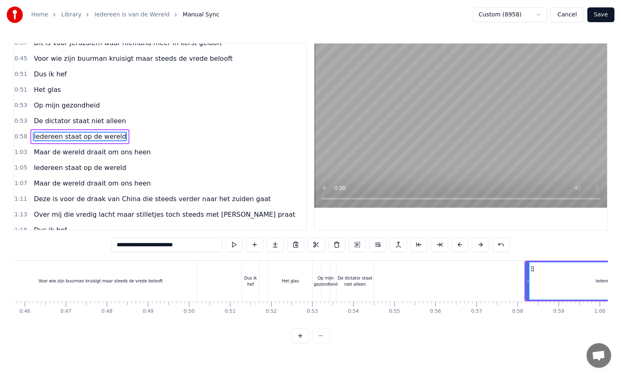
click at [361, 278] on div "De dictator staat niet alleen" at bounding box center [354, 281] width 37 height 12
type input "**********"
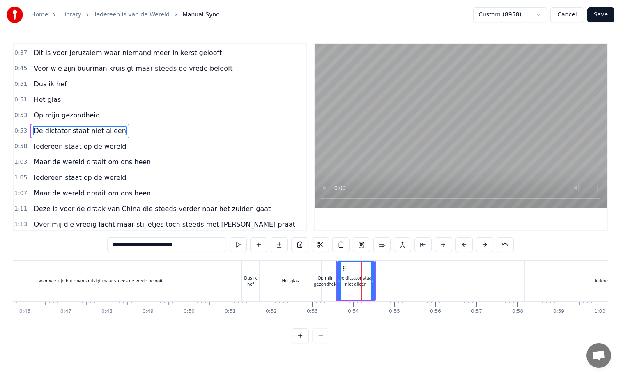
scroll to position [24, 0]
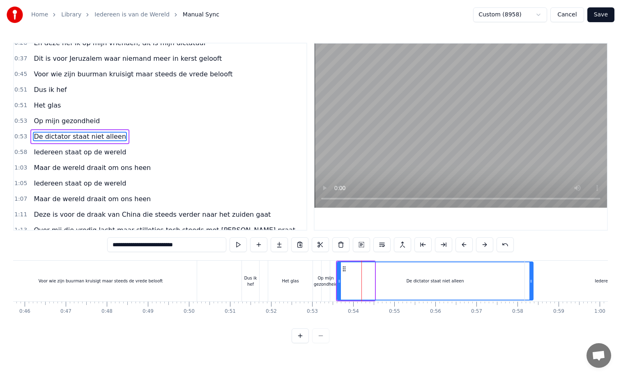
drag, startPoint x: 373, startPoint y: 282, endPoint x: 531, endPoint y: 263, distance: 159.7
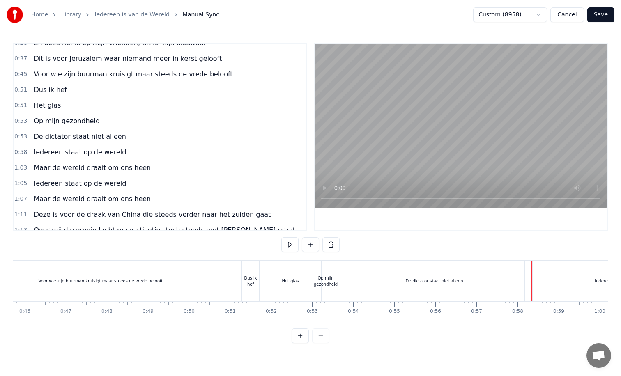
click at [343, 278] on div "De dictator staat niet alleen" at bounding box center [434, 281] width 196 height 41
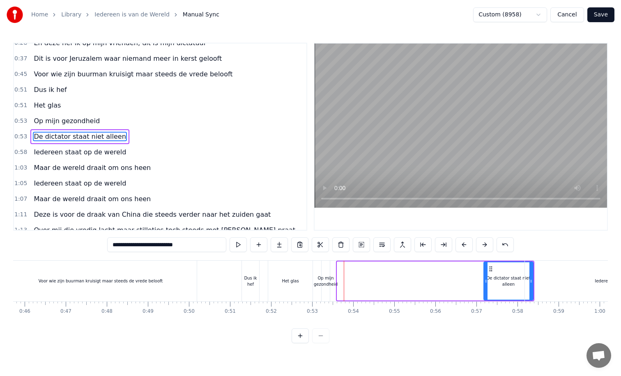
drag, startPoint x: 339, startPoint y: 280, endPoint x: 486, endPoint y: 278, distance: 147.1
click at [486, 278] on icon at bounding box center [485, 281] width 3 height 7
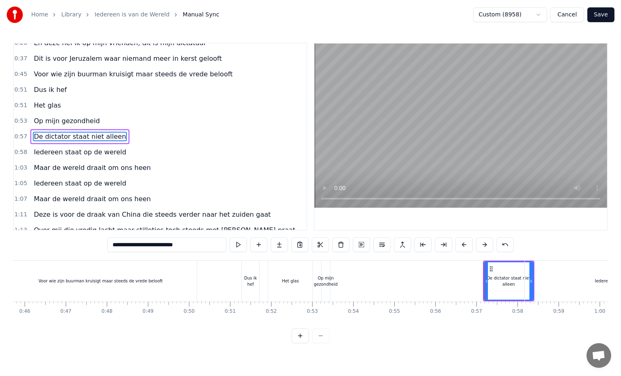
click at [325, 284] on div "Op mijn gezondheid" at bounding box center [326, 281] width 24 height 12
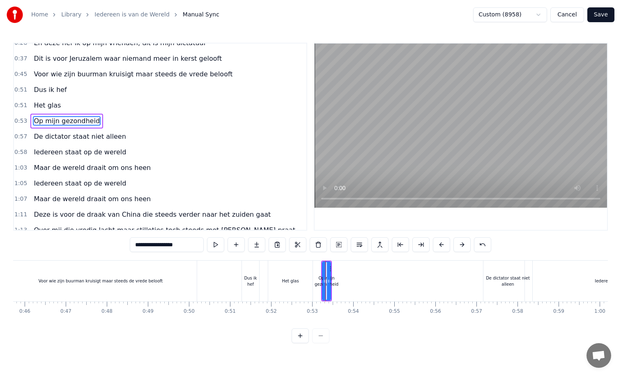
scroll to position [8, 0]
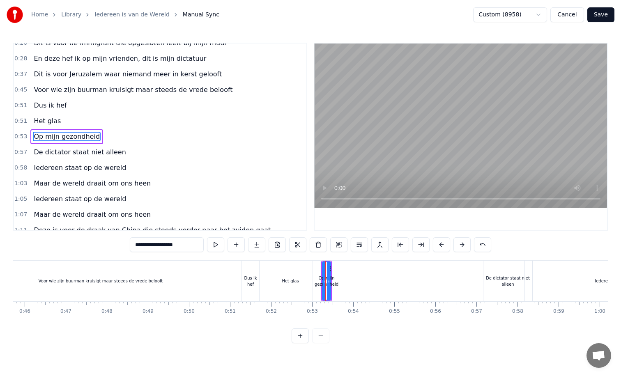
click at [336, 282] on div "Op mijn gezondheid" at bounding box center [327, 281] width 24 height 12
drag, startPoint x: 329, startPoint y: 281, endPoint x: 474, endPoint y: 279, distance: 145.4
click at [465, 279] on icon at bounding box center [463, 281] width 3 height 7
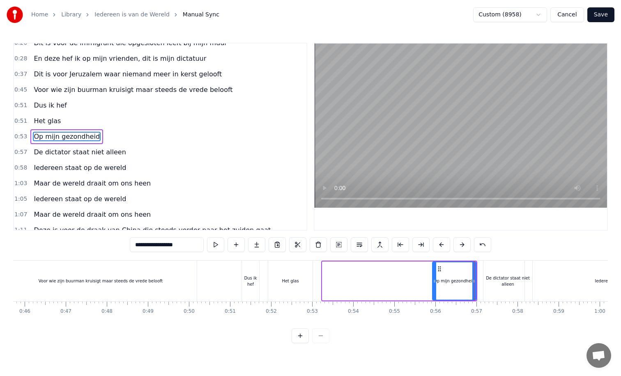
drag, startPoint x: 324, startPoint y: 283, endPoint x: 434, endPoint y: 282, distance: 109.7
click at [434, 282] on icon at bounding box center [434, 281] width 3 height 7
click at [296, 287] on div "Het glas" at bounding box center [290, 281] width 44 height 41
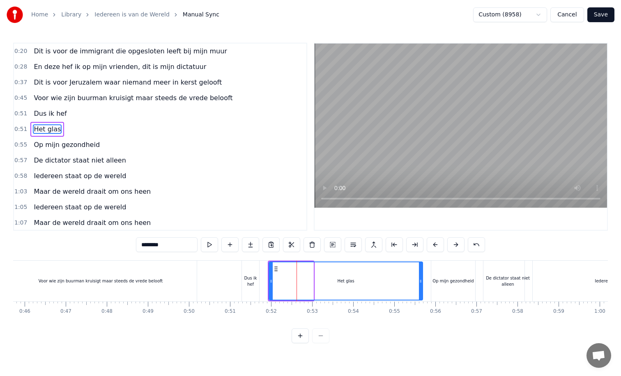
drag, startPoint x: 311, startPoint y: 280, endPoint x: 420, endPoint y: 274, distance: 109.4
click at [420, 274] on div at bounding box center [420, 280] width 3 height 37
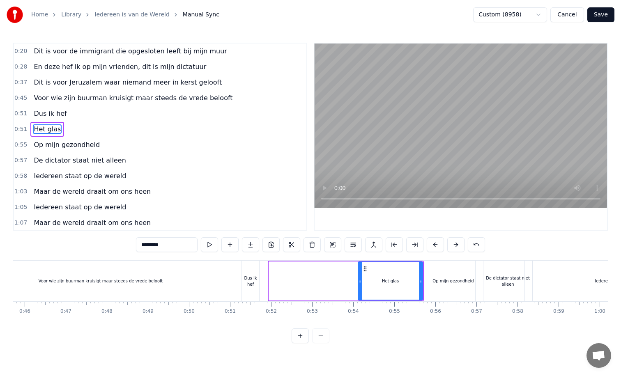
drag, startPoint x: 271, startPoint y: 282, endPoint x: 360, endPoint y: 282, distance: 89.1
click at [360, 282] on icon at bounding box center [360, 281] width 3 height 7
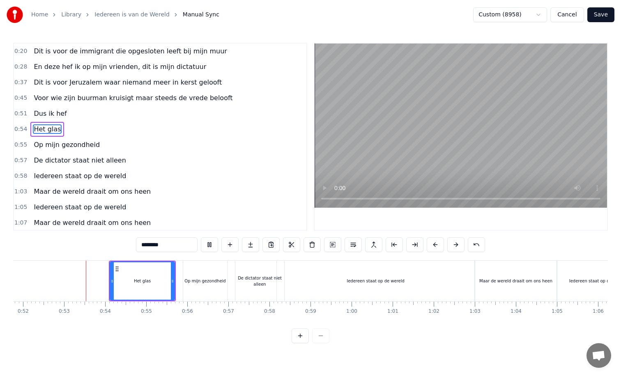
scroll to position [0, 2138]
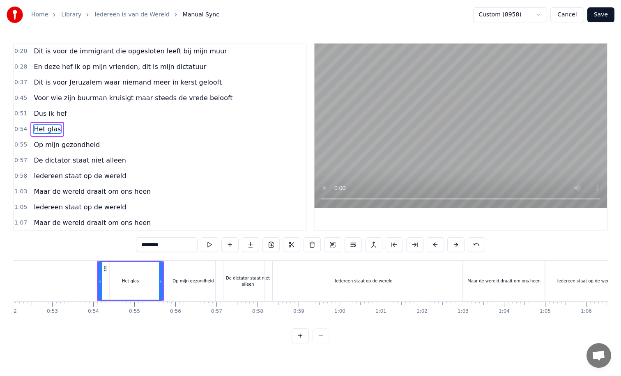
click at [190, 282] on div "Op mijn gezondheid" at bounding box center [193, 281] width 41 height 6
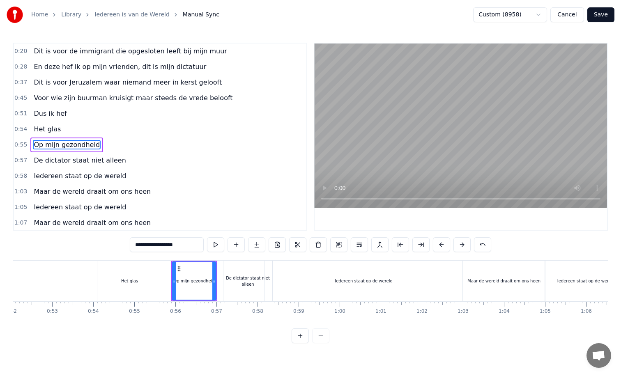
scroll to position [8, 0]
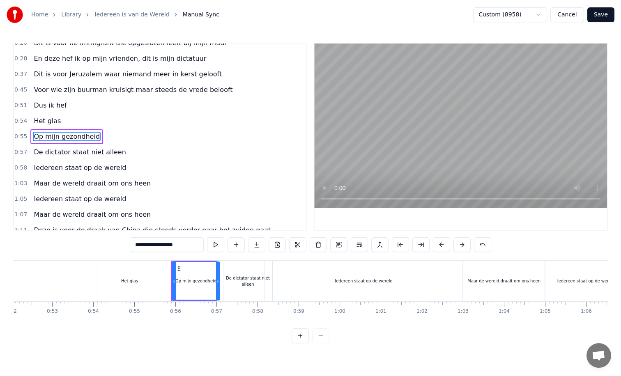
click at [218, 283] on icon at bounding box center [217, 281] width 3 height 7
drag, startPoint x: 174, startPoint y: 281, endPoint x: 188, endPoint y: 281, distance: 14.4
click at [188, 281] on icon at bounding box center [187, 281] width 3 height 7
click at [118, 272] on div "Het glas" at bounding box center [129, 281] width 64 height 41
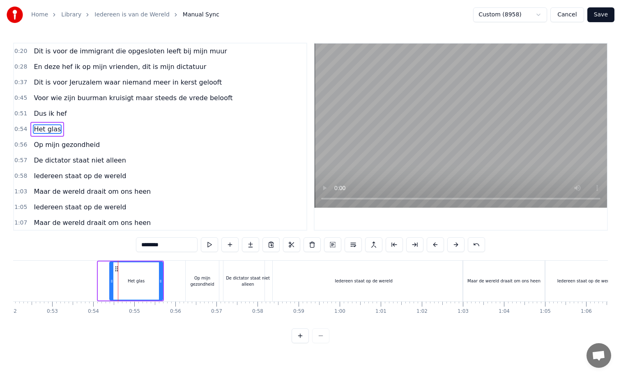
drag, startPoint x: 100, startPoint y: 280, endPoint x: 112, endPoint y: 281, distance: 11.5
click at [112, 281] on icon at bounding box center [111, 281] width 3 height 7
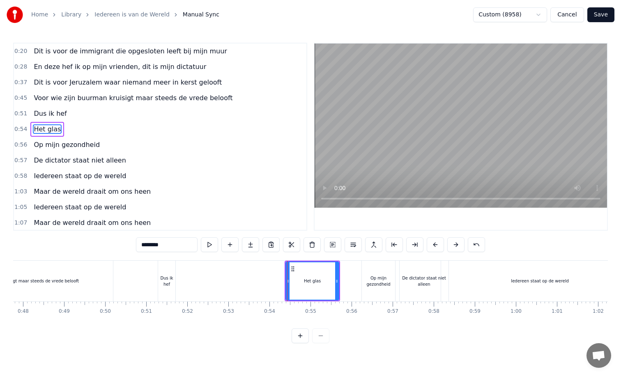
scroll to position [0, 1953]
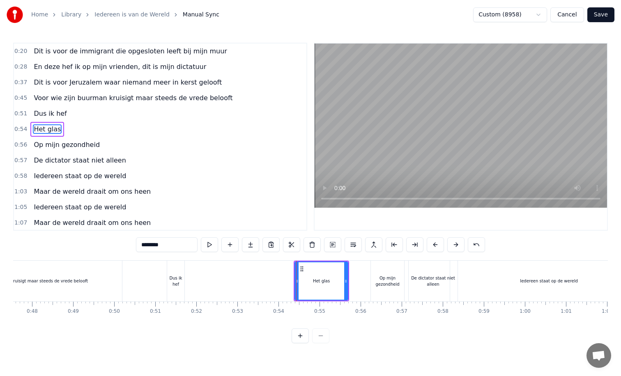
click at [177, 277] on div "Dus ik hef" at bounding box center [175, 281] width 17 height 12
type input "**********"
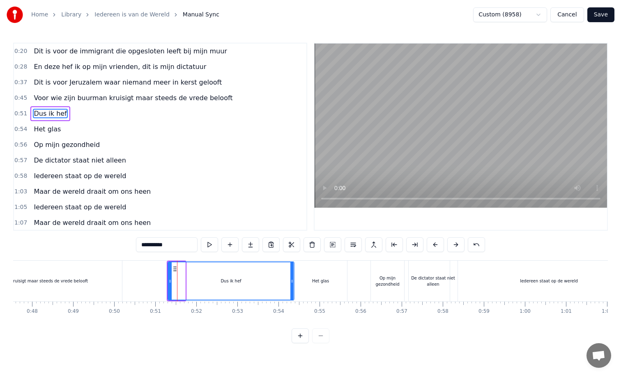
drag, startPoint x: 184, startPoint y: 280, endPoint x: 293, endPoint y: 279, distance: 108.9
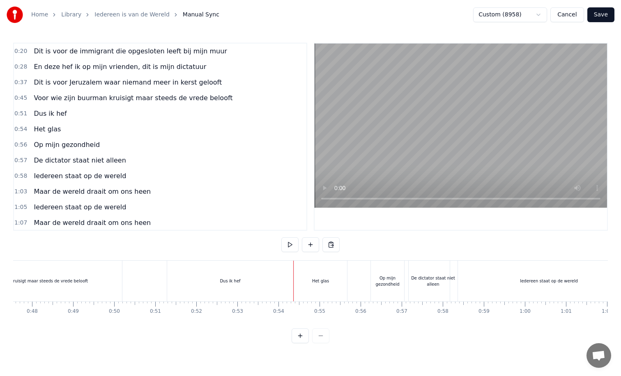
click at [172, 282] on div "Dus ik hef" at bounding box center [230, 281] width 126 height 41
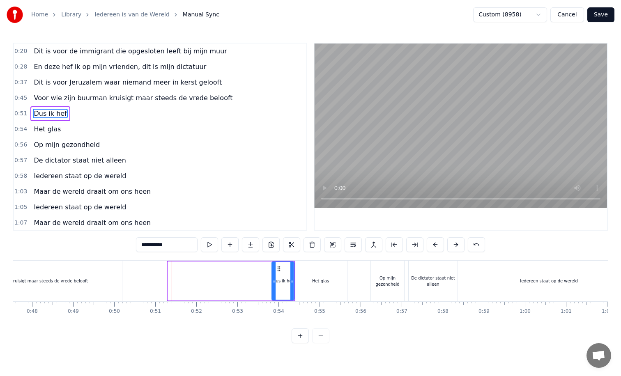
drag, startPoint x: 170, startPoint y: 281, endPoint x: 274, endPoint y: 281, distance: 103.9
click at [274, 281] on icon at bounding box center [273, 281] width 3 height 7
click at [105, 277] on div "Voor wie zijn buurman kruisigt maar steeds de vrede belooft" at bounding box center [26, 281] width 192 height 41
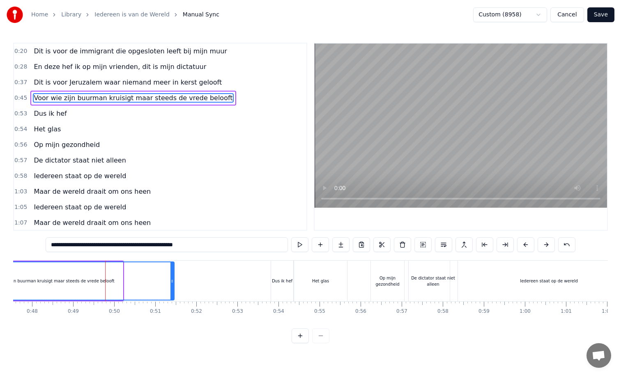
drag, startPoint x: 121, startPoint y: 282, endPoint x: 173, endPoint y: 281, distance: 51.4
click at [173, 281] on icon at bounding box center [171, 281] width 3 height 7
click at [321, 284] on div "Het glas" at bounding box center [320, 281] width 53 height 41
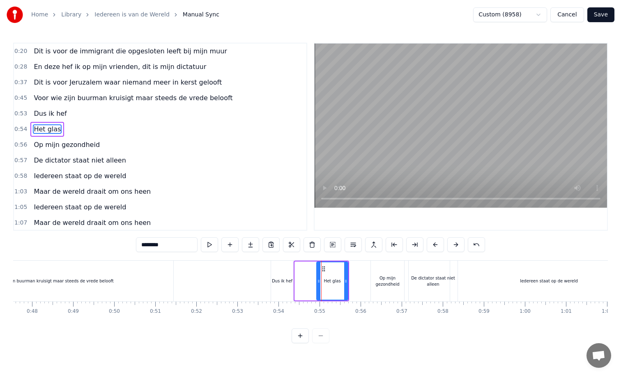
drag, startPoint x: 297, startPoint y: 281, endPoint x: 319, endPoint y: 281, distance: 21.8
click at [319, 281] on icon at bounding box center [318, 281] width 3 height 7
drag, startPoint x: 346, startPoint y: 280, endPoint x: 366, endPoint y: 279, distance: 20.1
click at [364, 279] on icon at bounding box center [361, 281] width 3 height 7
drag, startPoint x: 318, startPoint y: 281, endPoint x: 333, endPoint y: 280, distance: 15.2
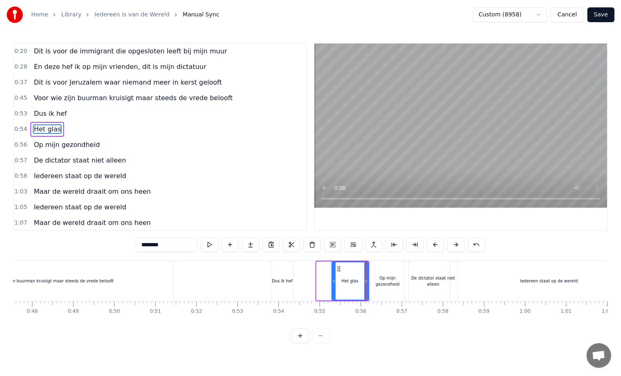
click at [333, 280] on icon at bounding box center [333, 281] width 3 height 7
click at [287, 282] on div "Dus ik hef" at bounding box center [282, 281] width 21 height 6
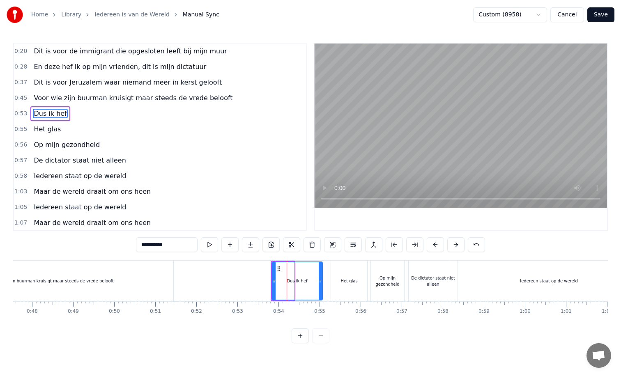
drag, startPoint x: 292, startPoint y: 280, endPoint x: 320, endPoint y: 279, distance: 28.3
click at [320, 279] on icon at bounding box center [320, 281] width 3 height 7
drag, startPoint x: 274, startPoint y: 281, endPoint x: 285, endPoint y: 281, distance: 11.1
click at [285, 281] on icon at bounding box center [284, 281] width 3 height 7
click at [417, 281] on div "De dictator staat niet alleen" at bounding box center [433, 281] width 49 height 12
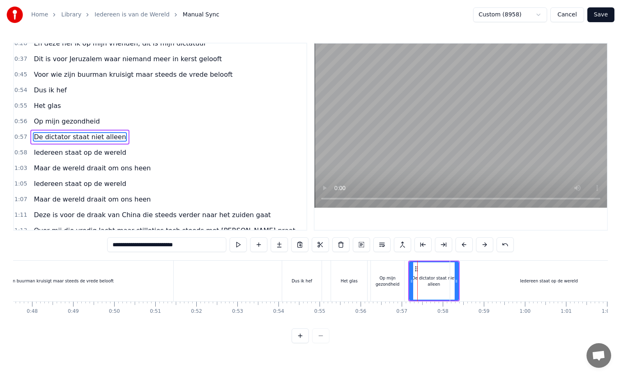
scroll to position [24, 0]
drag, startPoint x: 411, startPoint y: 282, endPoint x: 422, endPoint y: 282, distance: 11.1
click at [419, 282] on icon at bounding box center [417, 281] width 3 height 7
click at [400, 284] on div "Op mijn gezondheid" at bounding box center [387, 281] width 33 height 12
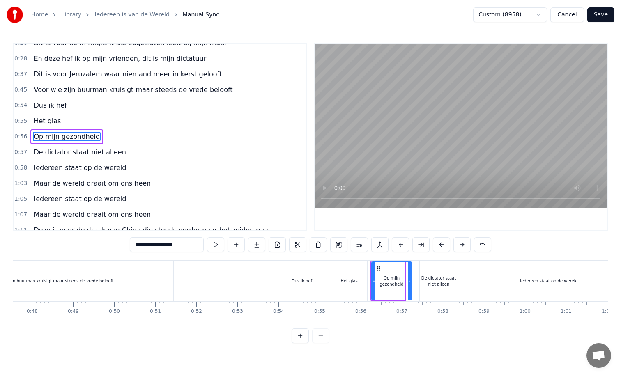
drag, startPoint x: 403, startPoint y: 282, endPoint x: 410, endPoint y: 282, distance: 6.6
click at [410, 282] on icon at bounding box center [409, 281] width 3 height 7
click at [426, 281] on div "De dictator staat niet alleen" at bounding box center [439, 281] width 38 height 12
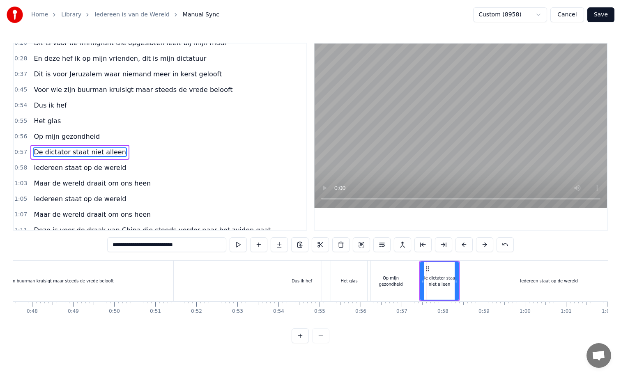
scroll to position [24, 0]
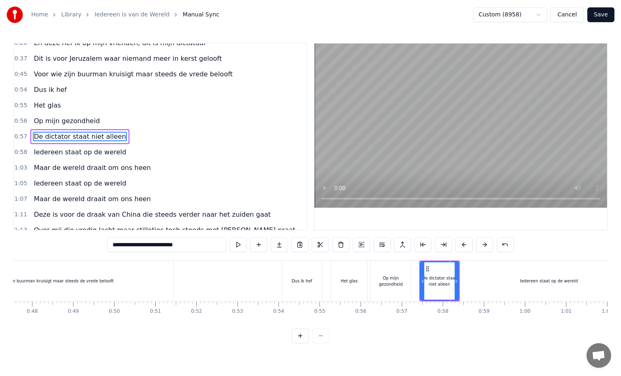
click at [471, 279] on div "Iedereen staat op de wereld" at bounding box center [549, 281] width 198 height 41
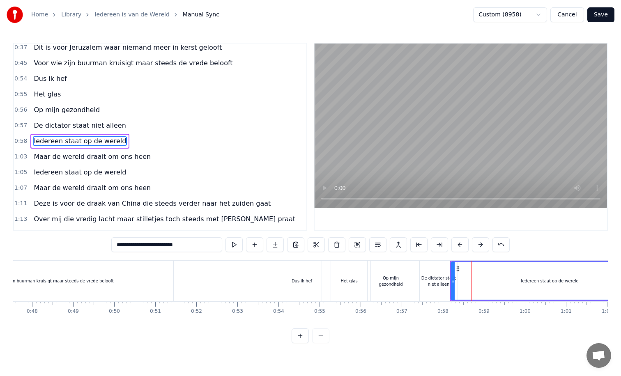
scroll to position [39, 0]
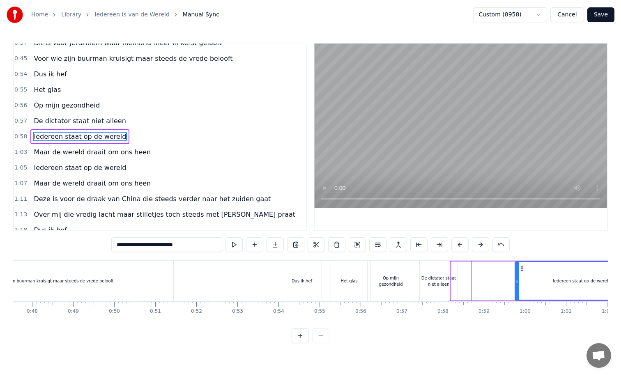
drag, startPoint x: 453, startPoint y: 281, endPoint x: 528, endPoint y: 277, distance: 74.9
click at [519, 277] on div at bounding box center [516, 280] width 3 height 37
click at [452, 282] on div "De dictator staat niet alleen" at bounding box center [439, 281] width 38 height 12
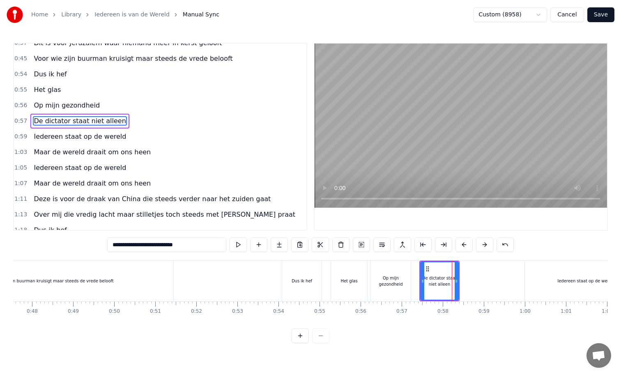
scroll to position [24, 0]
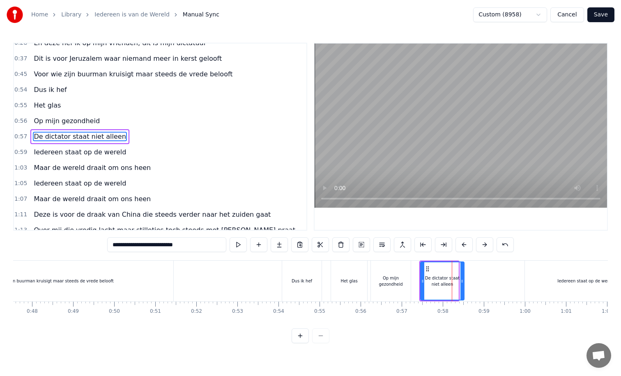
drag, startPoint x: 457, startPoint y: 281, endPoint x: 482, endPoint y: 280, distance: 25.5
click at [464, 280] on icon at bounding box center [461, 281] width 3 height 7
drag, startPoint x: 423, startPoint y: 281, endPoint x: 444, endPoint y: 281, distance: 20.9
click at [444, 281] on icon at bounding box center [442, 281] width 3 height 7
drag, startPoint x: 443, startPoint y: 281, endPoint x: 456, endPoint y: 281, distance: 12.3
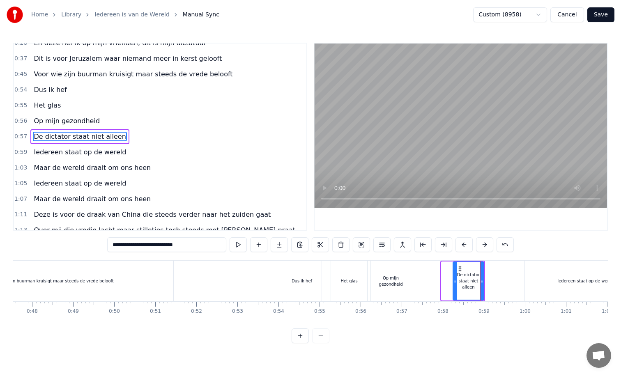
click at [456, 281] on icon at bounding box center [454, 281] width 3 height 7
drag, startPoint x: 483, startPoint y: 281, endPoint x: 510, endPoint y: 280, distance: 27.1
click at [510, 280] on icon at bounding box center [508, 281] width 3 height 7
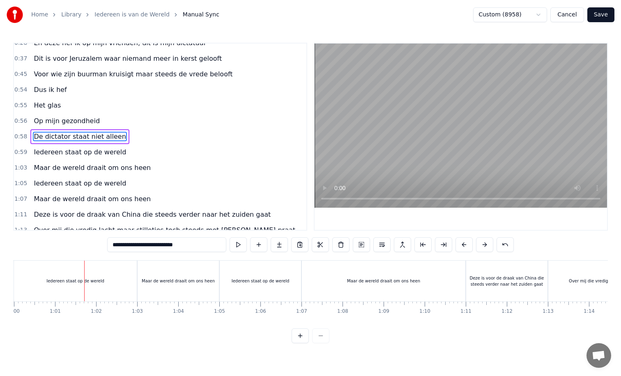
scroll to position [0, 2471]
click at [489, 287] on div "Deze is voor de draak van China die steeds verder naar het zuiden gaat" at bounding box center [499, 281] width 81 height 12
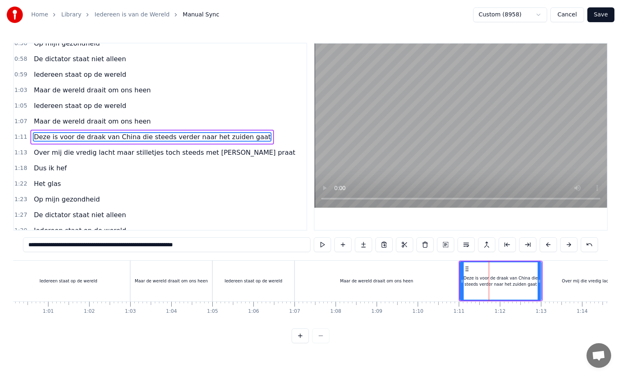
scroll to position [102, 0]
type input "**********"
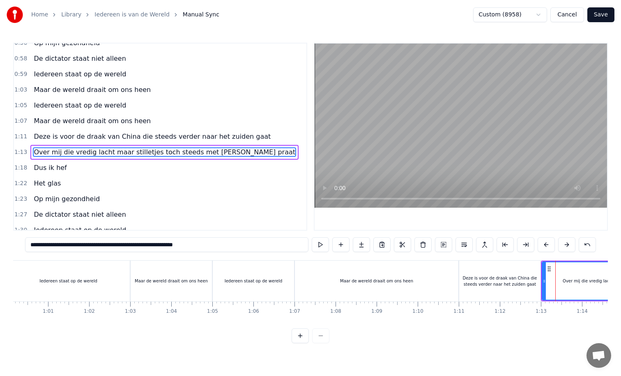
scroll to position [117, 0]
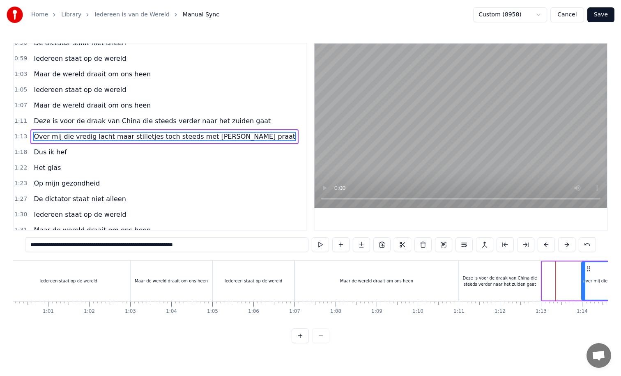
drag, startPoint x: 545, startPoint y: 281, endPoint x: 593, endPoint y: 282, distance: 48.5
click at [585, 283] on icon at bounding box center [583, 281] width 3 height 7
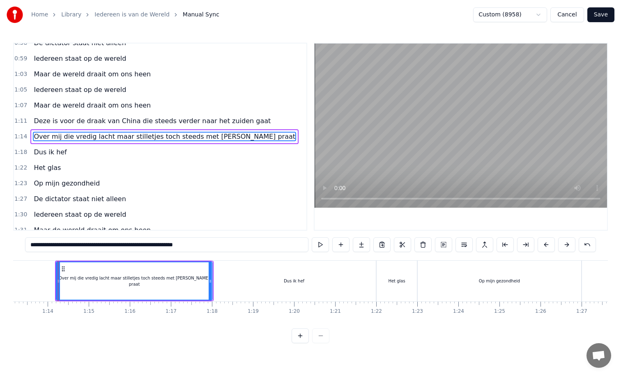
scroll to position [0, 3009]
click at [54, 281] on div at bounding box center [54, 281] width 0 height 41
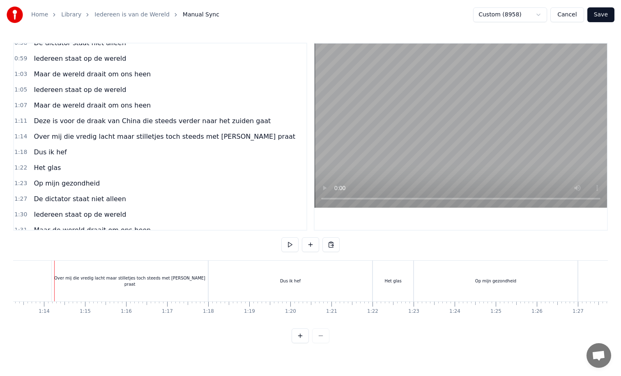
click at [62, 285] on div "Over mij die vredig lacht maar stilletjes toch steeds met [PERSON_NAME] praat" at bounding box center [130, 281] width 156 height 41
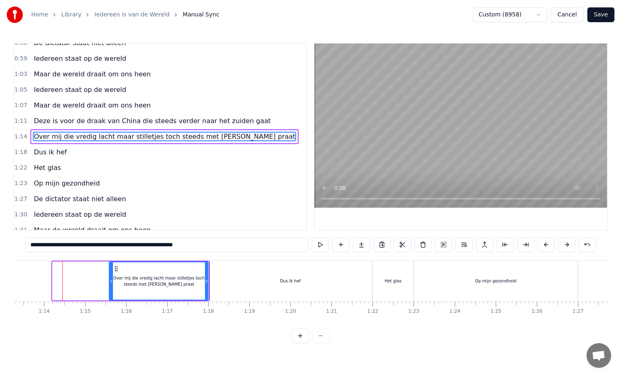
drag, startPoint x: 54, startPoint y: 280, endPoint x: 137, endPoint y: 280, distance: 83.0
click at [113, 280] on icon at bounding box center [111, 281] width 3 height 7
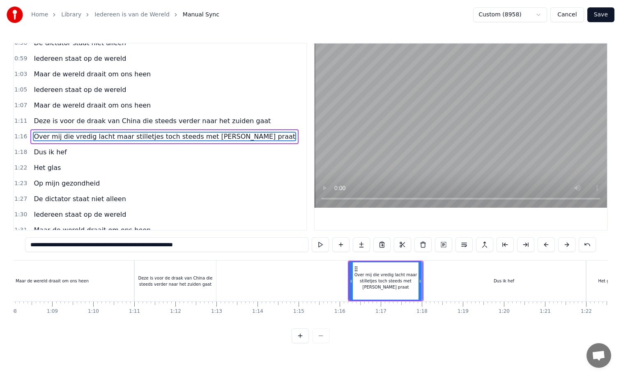
scroll to position [0, 2789]
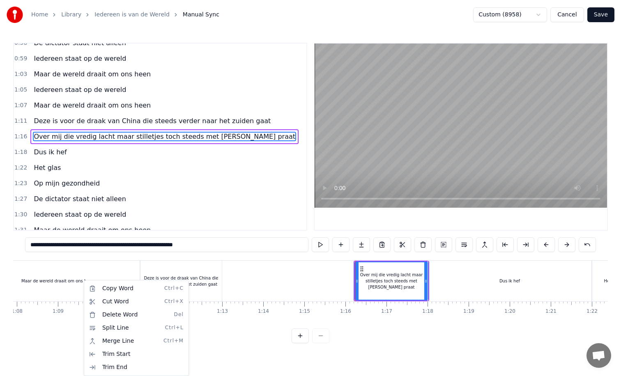
click at [200, 275] on html "**********" at bounding box center [310, 178] width 621 height 357
click at [215, 283] on div "Deze is voor de draak van China die steeds verder naar het zuiden gaat" at bounding box center [180, 281] width 81 height 12
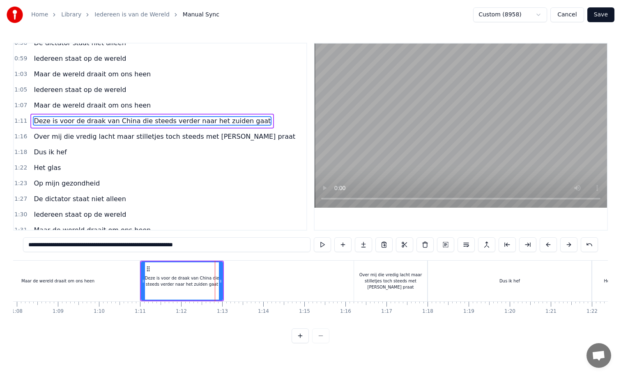
scroll to position [102, 0]
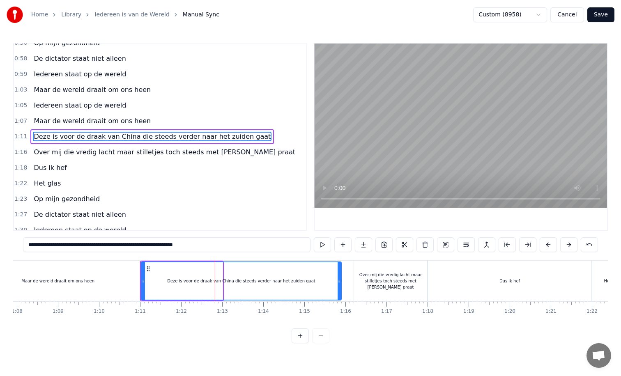
drag, startPoint x: 223, startPoint y: 282, endPoint x: 339, endPoint y: 281, distance: 115.8
click at [339, 281] on icon at bounding box center [339, 281] width 3 height 7
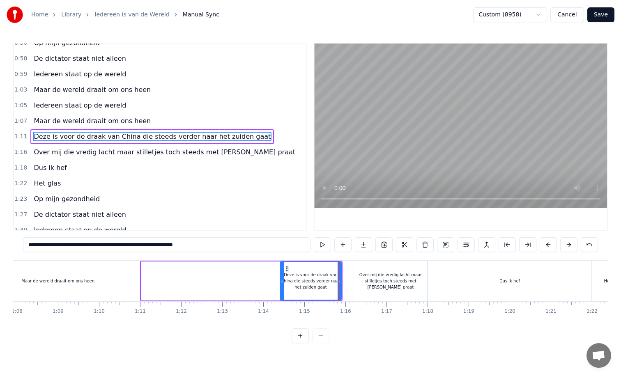
drag, startPoint x: 144, startPoint y: 280, endPoint x: 290, endPoint y: 277, distance: 145.8
click at [284, 277] on div at bounding box center [282, 280] width 3 height 37
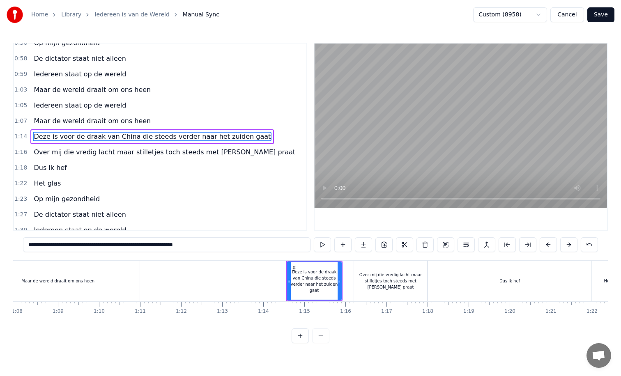
click at [91, 283] on div "Maar de wereld draait om ons heen" at bounding box center [57, 281] width 73 height 6
type input "**********"
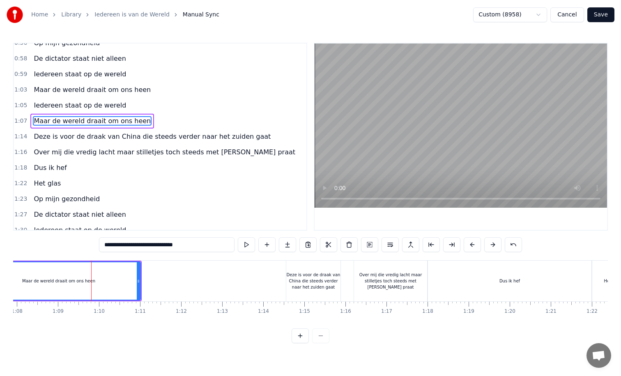
scroll to position [86, 0]
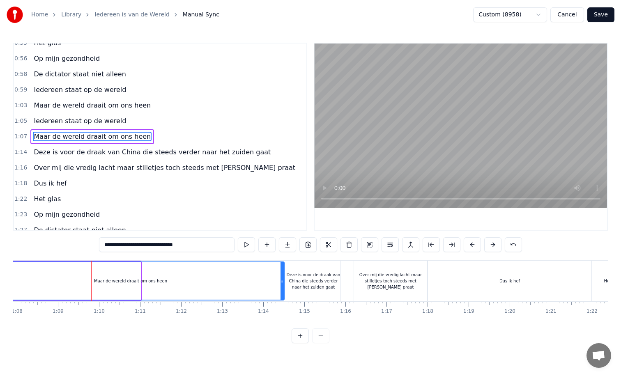
drag, startPoint x: 139, startPoint y: 281, endPoint x: 283, endPoint y: 283, distance: 143.8
click at [283, 283] on icon at bounding box center [282, 281] width 3 height 7
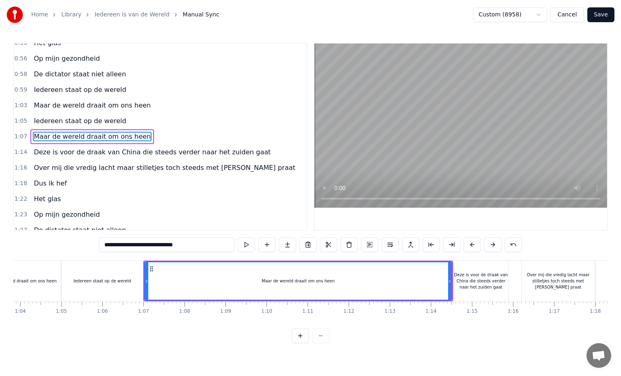
scroll to position [0, 2591]
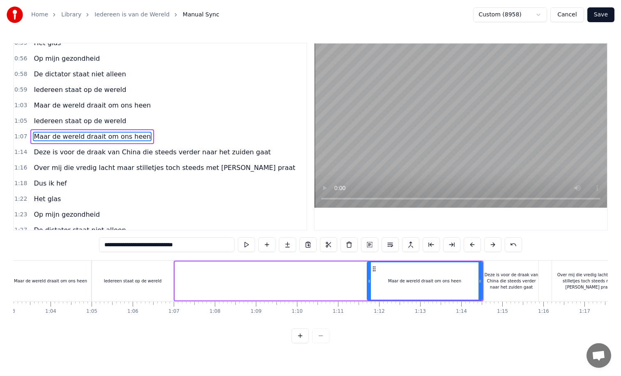
drag, startPoint x: 177, startPoint y: 281, endPoint x: 375, endPoint y: 282, distance: 197.6
click at [371, 282] on icon at bounding box center [369, 281] width 3 height 7
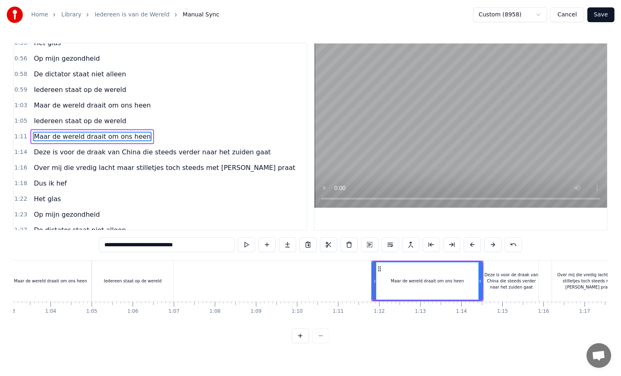
drag, startPoint x: 374, startPoint y: 281, endPoint x: 398, endPoint y: 281, distance: 23.8
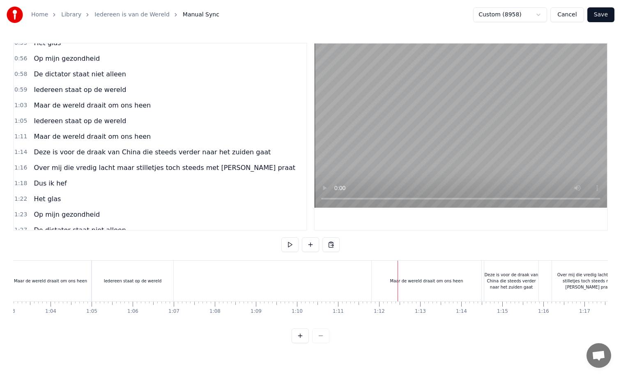
click at [157, 281] on div "Iedereen staat op de wereld" at bounding box center [133, 281] width 58 height 6
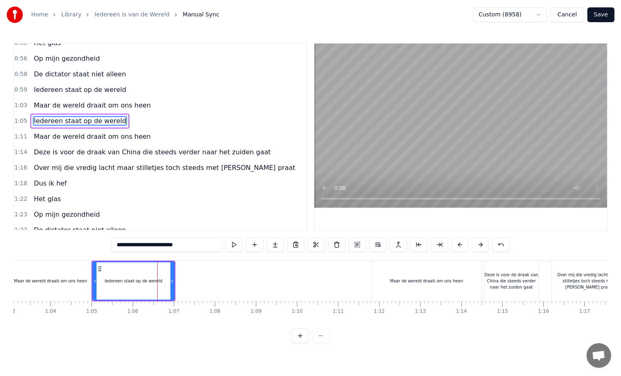
scroll to position [71, 0]
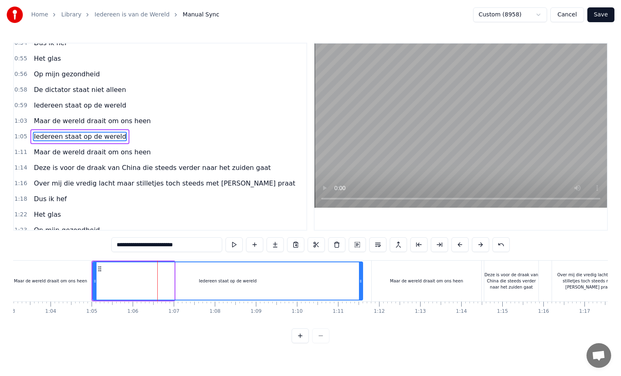
drag, startPoint x: 172, startPoint y: 281, endPoint x: 361, endPoint y: 274, distance: 189.5
click at [361, 274] on div at bounding box center [360, 280] width 3 height 37
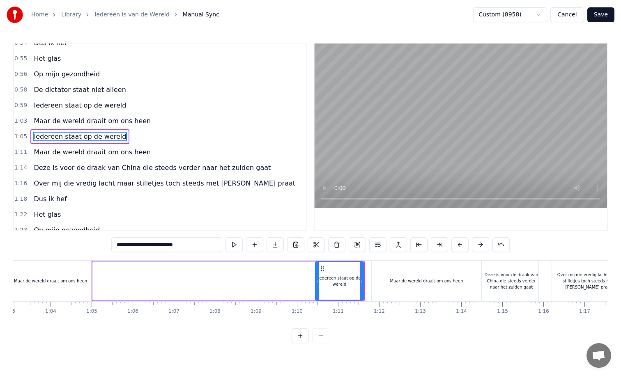
drag, startPoint x: 94, startPoint y: 282, endPoint x: 318, endPoint y: 272, distance: 223.3
click at [318, 272] on div at bounding box center [317, 280] width 3 height 37
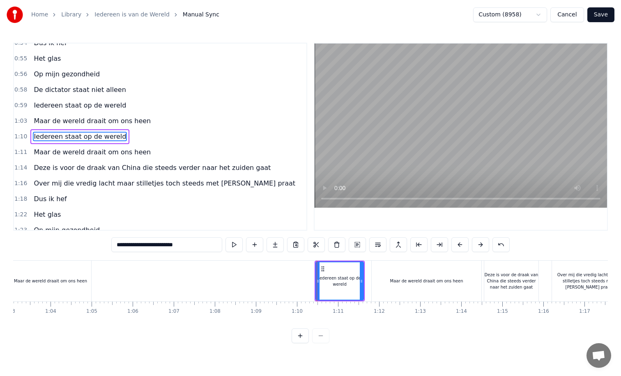
click at [77, 284] on div "Maar de wereld draait om ons heen" at bounding box center [50, 281] width 81 height 41
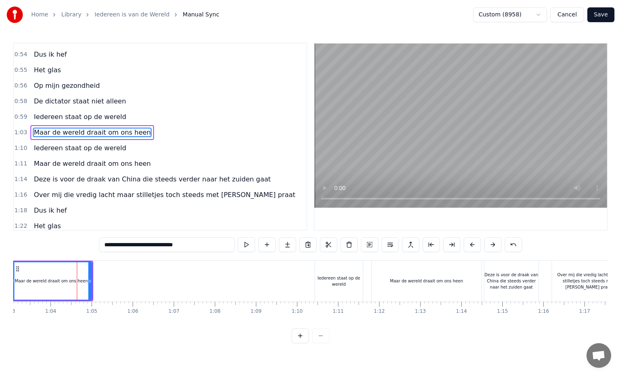
scroll to position [55, 0]
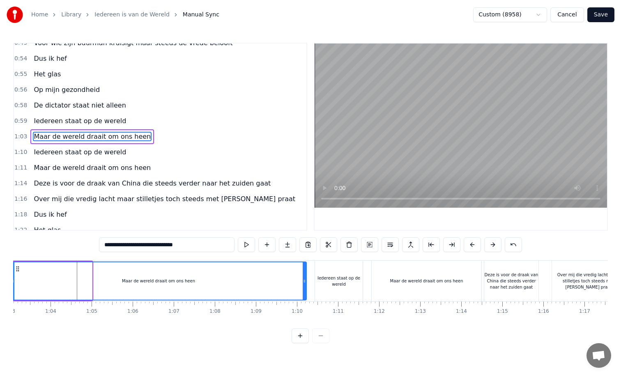
drag, startPoint x: 90, startPoint y: 280, endPoint x: 305, endPoint y: 276, distance: 214.5
click at [305, 276] on div at bounding box center [304, 280] width 3 height 37
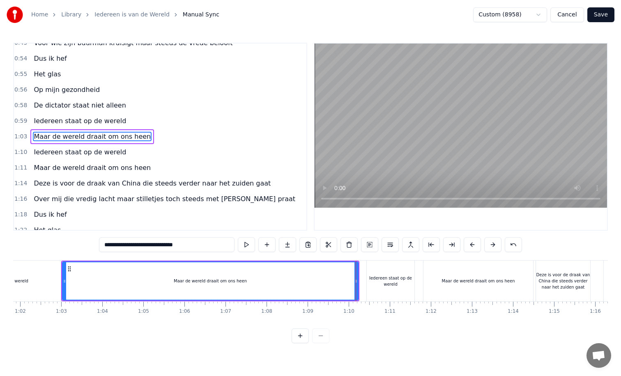
scroll to position [0, 2537]
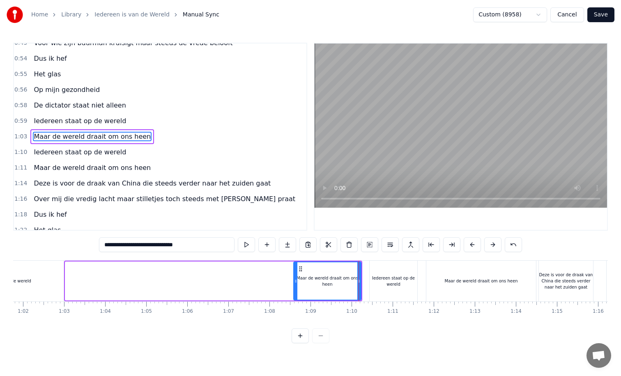
drag, startPoint x: 67, startPoint y: 283, endPoint x: 296, endPoint y: 290, distance: 228.5
click at [296, 290] on div at bounding box center [295, 280] width 3 height 37
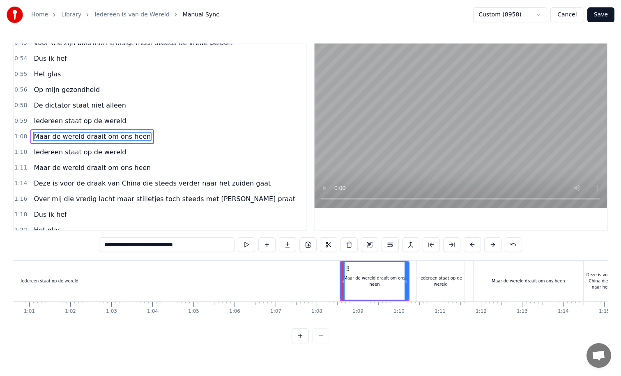
scroll to position [0, 2469]
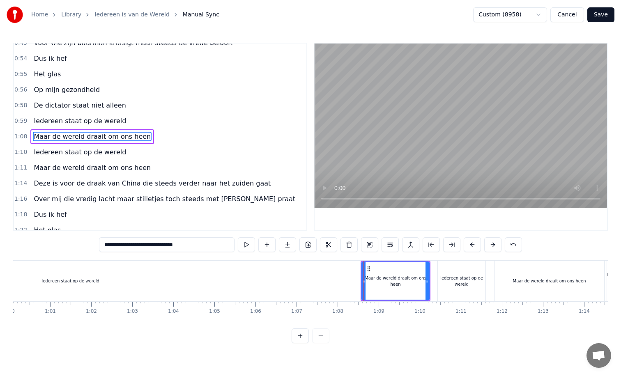
click at [111, 283] on div "Iedereen staat op de wereld" at bounding box center [70, 281] width 123 height 41
type input "**********"
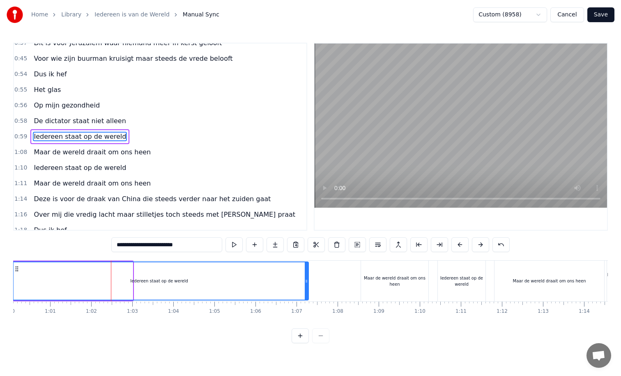
drag, startPoint x: 132, startPoint y: 281, endPoint x: 308, endPoint y: 280, distance: 175.8
click at [308, 280] on icon at bounding box center [306, 281] width 3 height 7
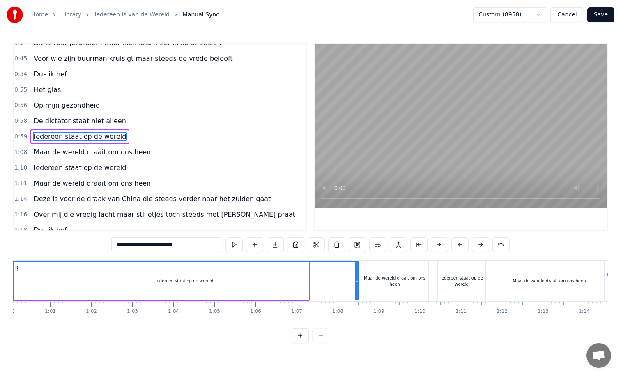
drag, startPoint x: 308, startPoint y: 280, endPoint x: 357, endPoint y: 281, distance: 49.7
click at [357, 281] on icon at bounding box center [356, 281] width 3 height 7
click at [35, 287] on div "Iedereen staat op de wereld" at bounding box center [183, 280] width 347 height 37
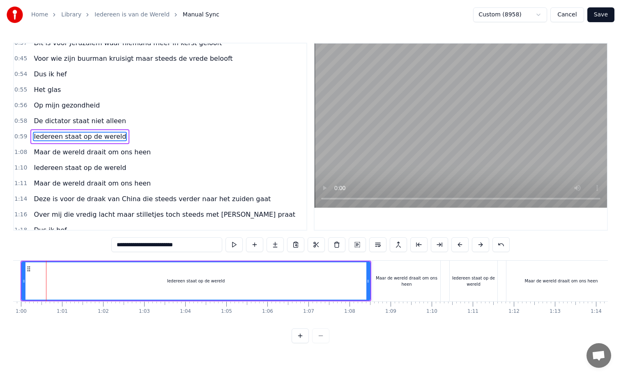
scroll to position [0, 2449]
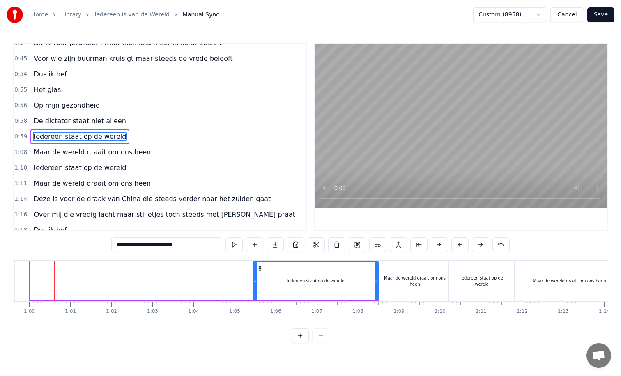
drag, startPoint x: 34, startPoint y: 282, endPoint x: 254, endPoint y: 288, distance: 220.3
click at [254, 288] on div at bounding box center [254, 280] width 3 height 37
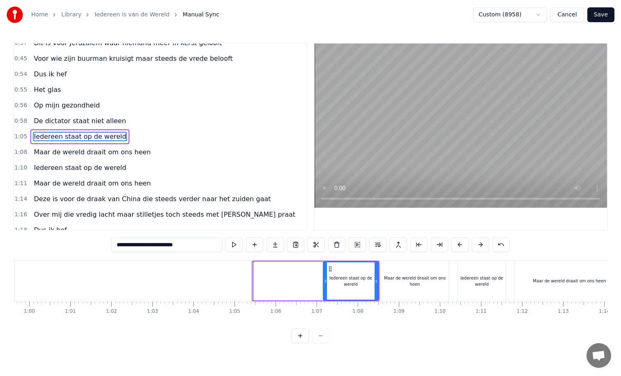
drag, startPoint x: 254, startPoint y: 282, endPoint x: 324, endPoint y: 276, distance: 70.5
click at [324, 276] on div at bounding box center [325, 280] width 3 height 37
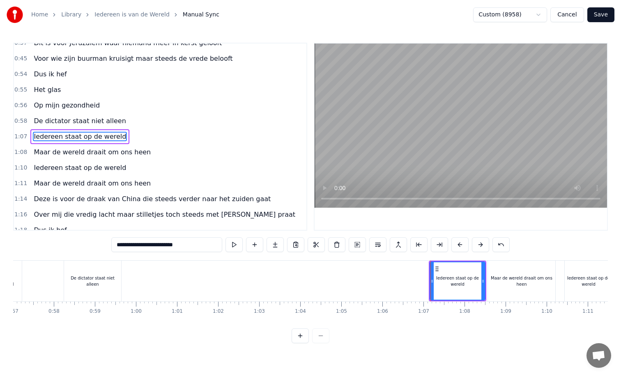
scroll to position [0, 2341]
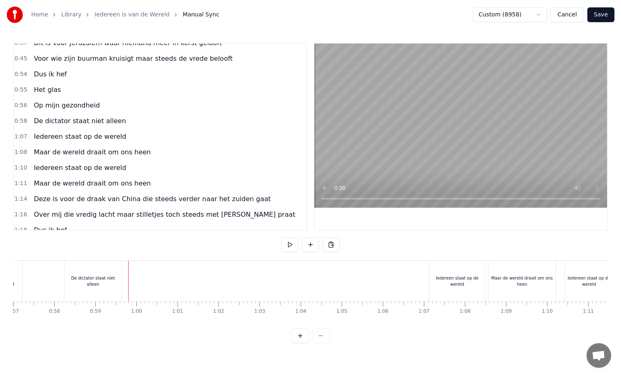
click at [115, 283] on div "De dictator staat niet alleen" at bounding box center [92, 281] width 57 height 12
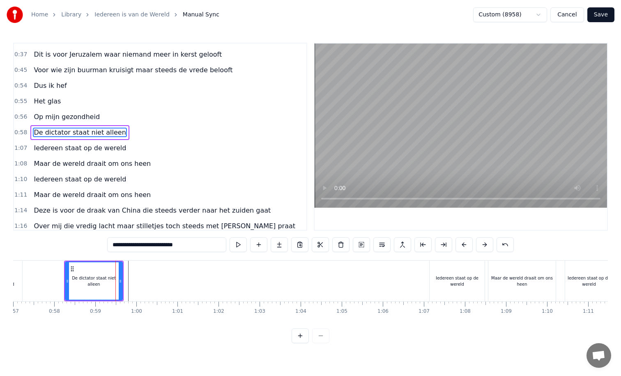
scroll to position [24, 0]
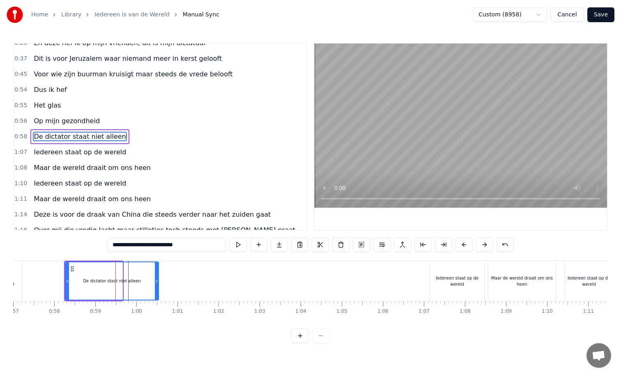
drag, startPoint x: 121, startPoint y: 280, endPoint x: 157, endPoint y: 278, distance: 36.2
click at [157, 278] on icon at bounding box center [156, 281] width 3 height 7
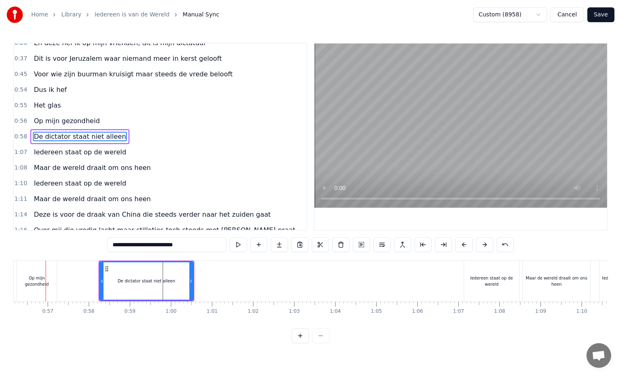
scroll to position [0, 2298]
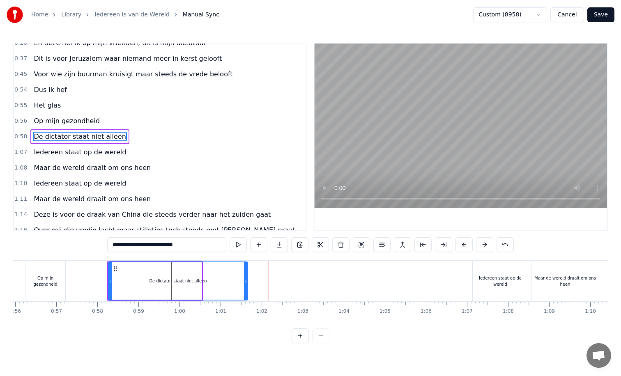
drag, startPoint x: 200, startPoint y: 281, endPoint x: 246, endPoint y: 278, distance: 46.1
click at [246, 278] on icon at bounding box center [245, 281] width 3 height 7
click at [484, 280] on div "Iedereen staat op de wereld" at bounding box center [500, 281] width 55 height 12
type input "**********"
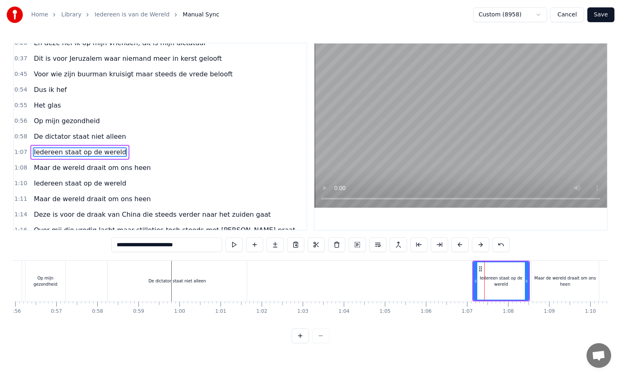
scroll to position [39, 0]
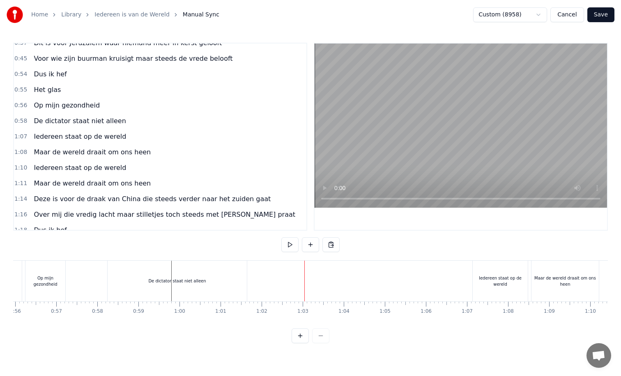
click at [476, 280] on div "Iedereen staat op de wereld" at bounding box center [500, 281] width 55 height 12
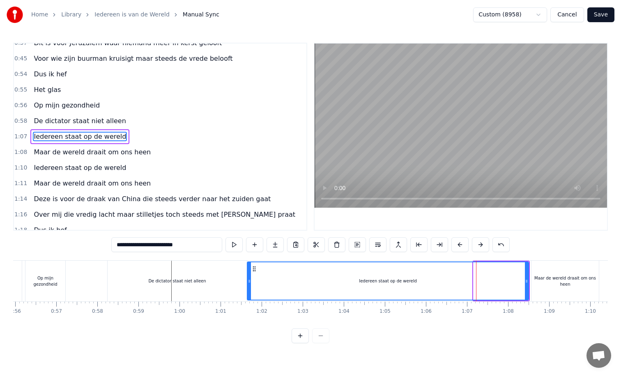
drag, startPoint x: 474, startPoint y: 280, endPoint x: 248, endPoint y: 280, distance: 226.3
click at [248, 280] on icon at bounding box center [249, 281] width 3 height 7
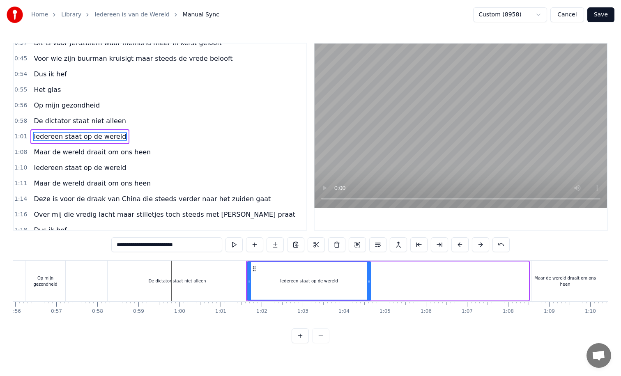
drag, startPoint x: 526, startPoint y: 281, endPoint x: 368, endPoint y: 283, distance: 157.7
click at [368, 283] on icon at bounding box center [368, 281] width 3 height 7
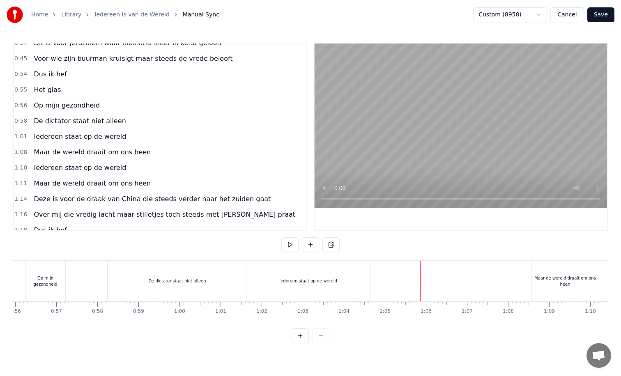
click at [349, 281] on div "Iedereen staat op de wereld" at bounding box center [308, 281] width 124 height 41
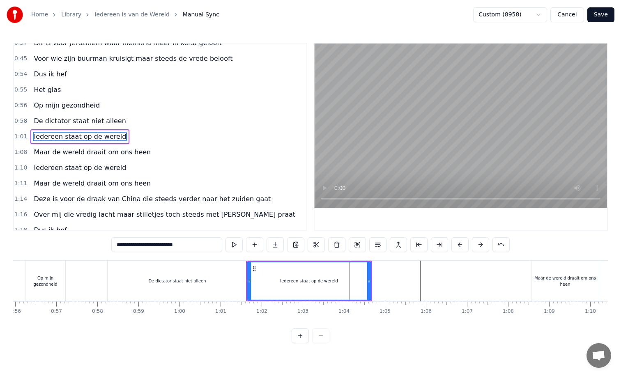
click at [547, 280] on div "Maar de wereld draait om ons heen" at bounding box center [565, 281] width 67 height 12
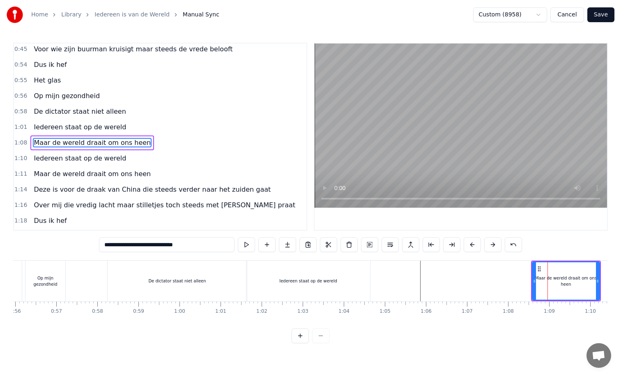
scroll to position [55, 0]
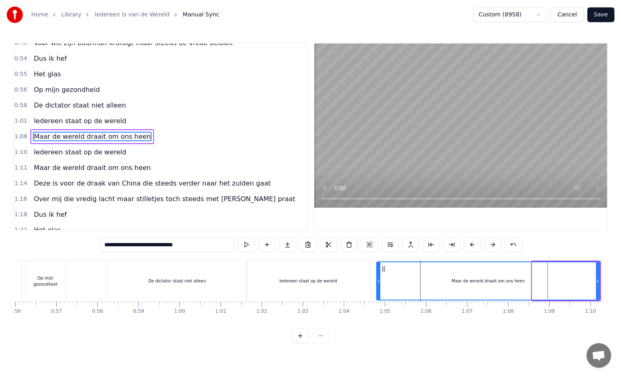
drag, startPoint x: 533, startPoint y: 281, endPoint x: 377, endPoint y: 285, distance: 155.7
click at [377, 285] on div at bounding box center [378, 280] width 3 height 37
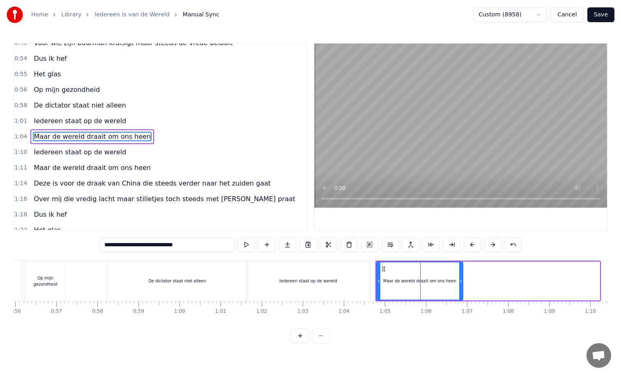
drag, startPoint x: 597, startPoint y: 281, endPoint x: 461, endPoint y: 279, distance: 136.0
click at [461, 279] on icon at bounding box center [460, 281] width 3 height 7
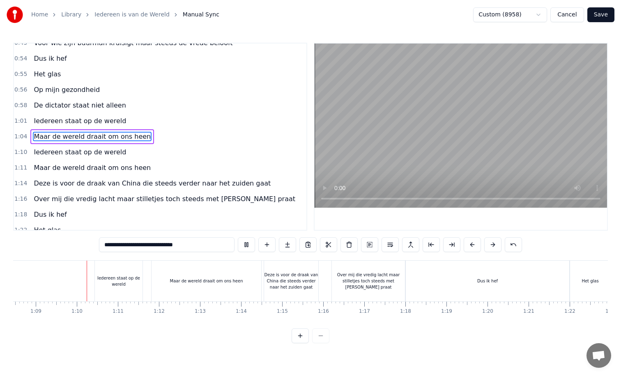
scroll to position [0, 2815]
click at [422, 275] on div "Dus ik hef" at bounding box center [484, 281] width 163 height 41
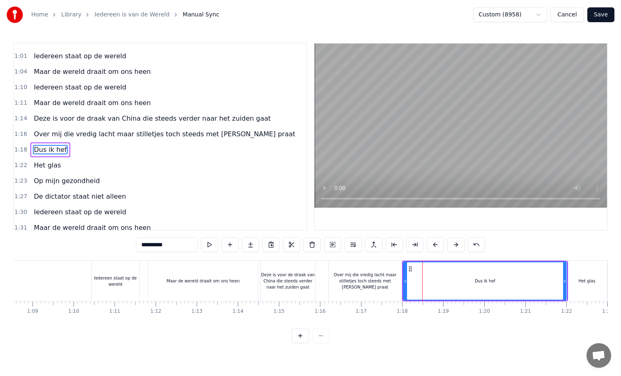
scroll to position [133, 0]
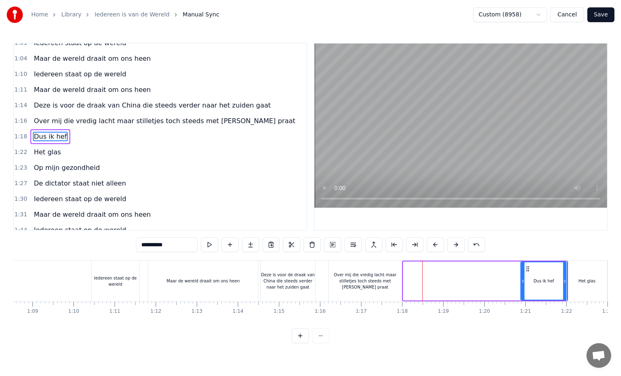
drag, startPoint x: 405, startPoint y: 281, endPoint x: 523, endPoint y: 281, distance: 117.5
click at [523, 281] on icon at bounding box center [522, 281] width 3 height 7
click at [378, 287] on div "Over mij die vredig lacht maar stilletjes toch steeds met [PERSON_NAME] praat" at bounding box center [365, 281] width 73 height 18
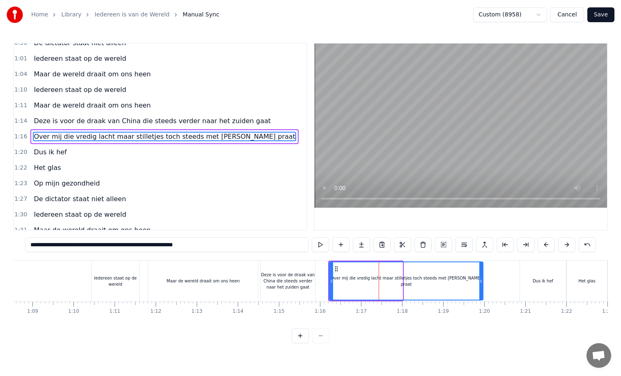
drag, startPoint x: 400, startPoint y: 281, endPoint x: 480, endPoint y: 281, distance: 80.5
click at [480, 281] on icon at bounding box center [480, 281] width 3 height 7
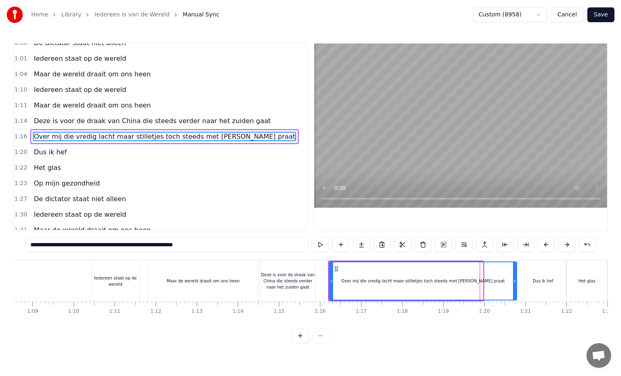
drag, startPoint x: 480, startPoint y: 281, endPoint x: 514, endPoint y: 278, distance: 33.8
click at [514, 278] on icon at bounding box center [514, 281] width 3 height 7
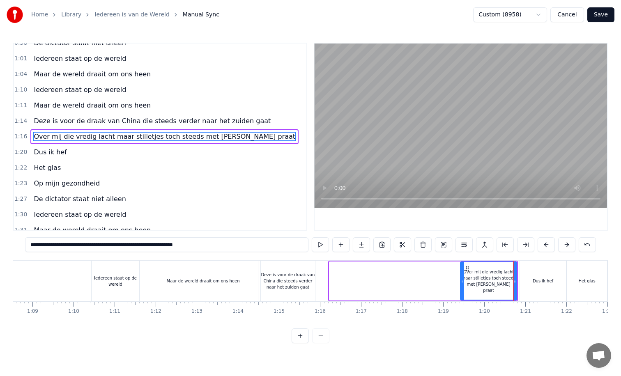
drag, startPoint x: 331, startPoint y: 281, endPoint x: 462, endPoint y: 275, distance: 131.2
click at [462, 275] on div at bounding box center [462, 280] width 3 height 37
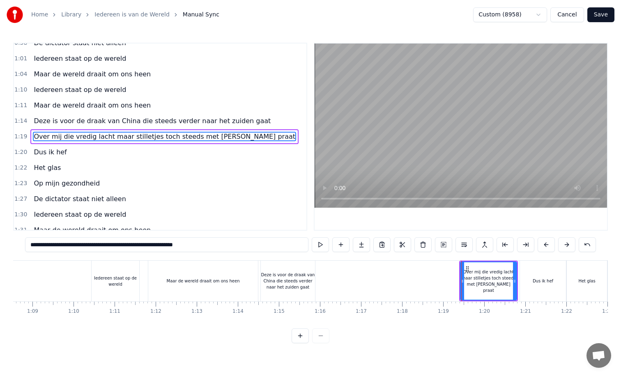
click at [298, 278] on div "Deze is voor de draak van China die steeds verder naar het zuiden gaat" at bounding box center [288, 281] width 54 height 18
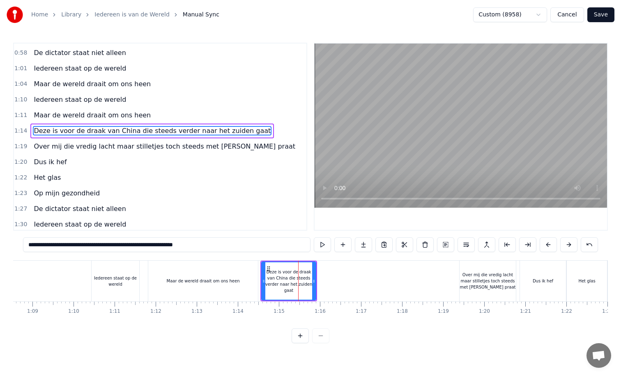
scroll to position [102, 0]
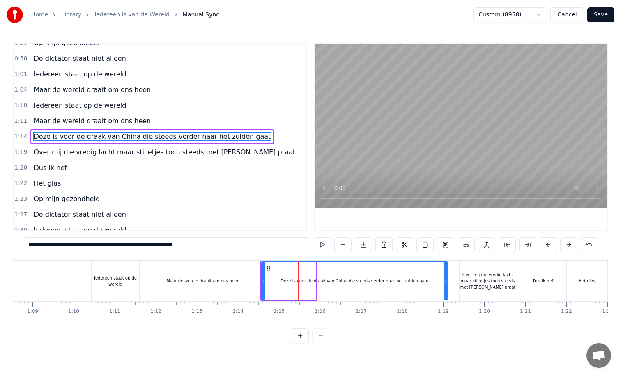
drag, startPoint x: 313, startPoint y: 281, endPoint x: 445, endPoint y: 278, distance: 131.9
click at [445, 278] on icon at bounding box center [445, 281] width 3 height 7
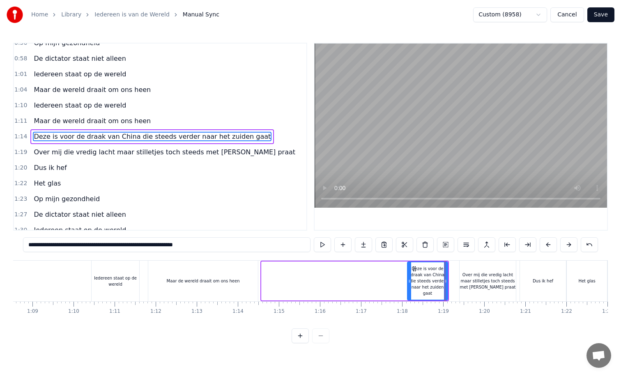
drag, startPoint x: 263, startPoint y: 283, endPoint x: 409, endPoint y: 278, distance: 145.5
click at [409, 278] on icon at bounding box center [409, 281] width 3 height 7
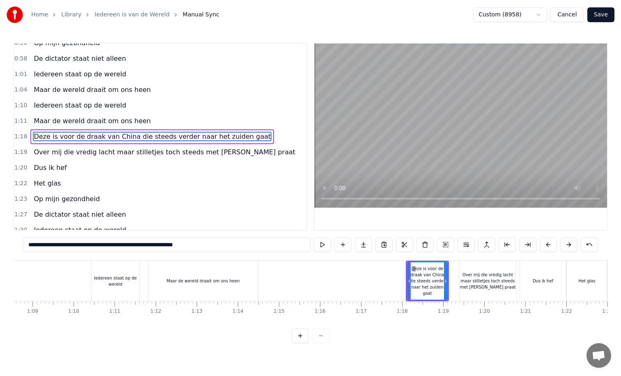
click at [225, 284] on div "Maar de wereld draait om ons heen" at bounding box center [203, 281] width 73 height 6
type input "**********"
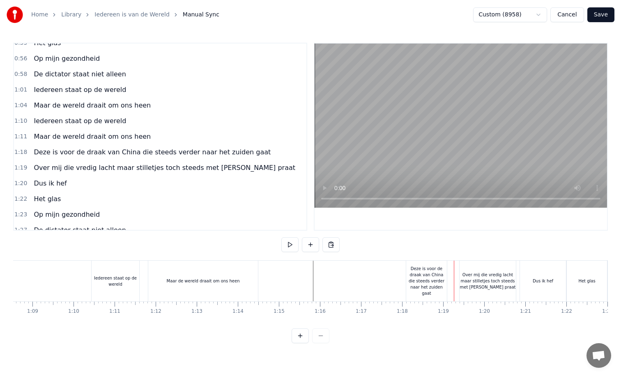
click at [406, 281] on div "Deze is voor de draak van China die steeds verder naar het zuiden gaat" at bounding box center [426, 281] width 41 height 31
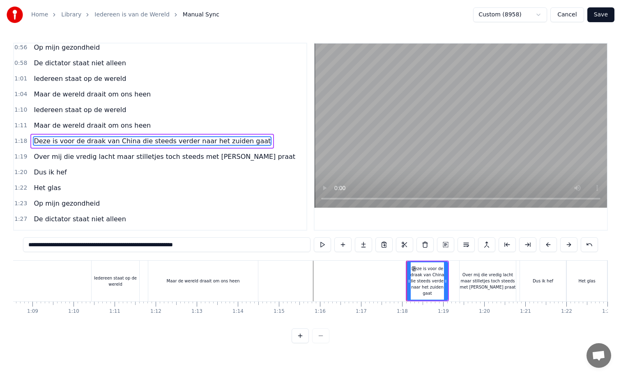
scroll to position [102, 0]
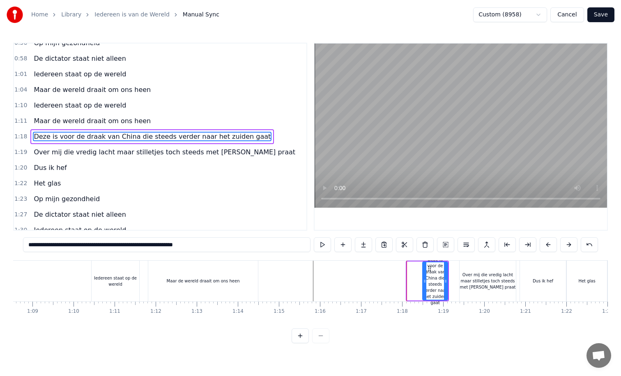
drag, startPoint x: 407, startPoint y: 281, endPoint x: 424, endPoint y: 281, distance: 16.5
click at [424, 281] on icon at bounding box center [424, 281] width 3 height 7
click at [587, 295] on div "Het glas" at bounding box center [587, 281] width 40 height 41
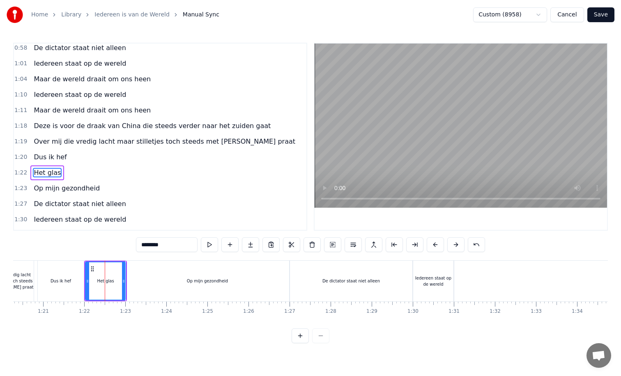
scroll to position [0, 3347]
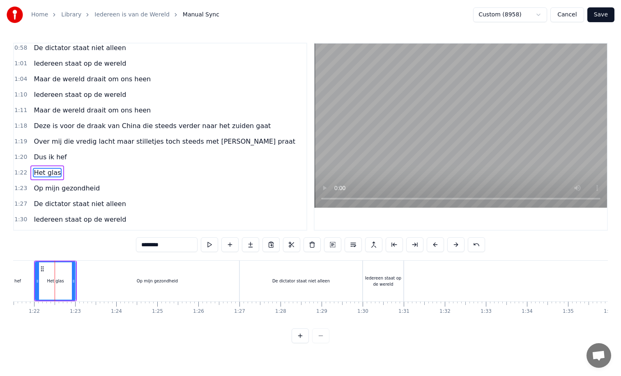
click at [262, 285] on div "De dictator staat niet alleen" at bounding box center [301, 281] width 122 height 41
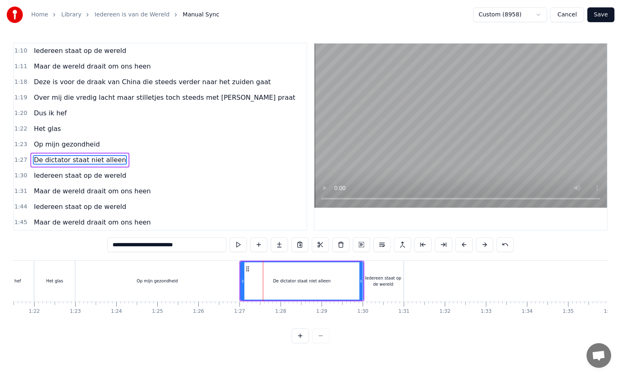
scroll to position [157, 0]
drag, startPoint x: 242, startPoint y: 281, endPoint x: 318, endPoint y: 276, distance: 75.8
click at [305, 276] on div at bounding box center [302, 280] width 3 height 37
click at [141, 282] on div "Op mijn gezondheid" at bounding box center [157, 281] width 41 height 6
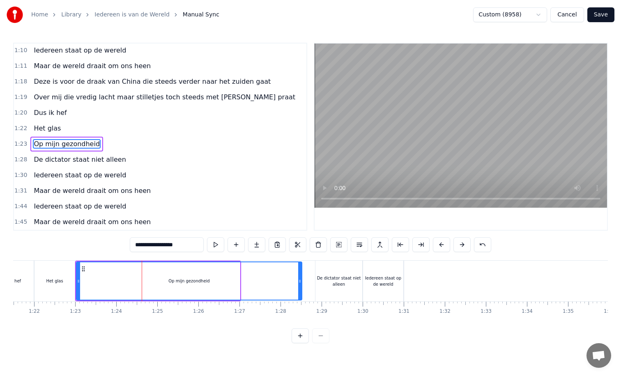
drag, startPoint x: 238, startPoint y: 281, endPoint x: 306, endPoint y: 279, distance: 67.4
click at [301, 279] on icon at bounding box center [299, 281] width 3 height 7
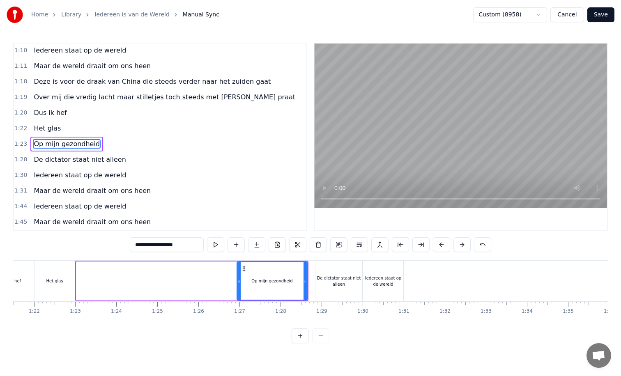
drag, startPoint x: 79, startPoint y: 281, endPoint x: 252, endPoint y: 281, distance: 173.3
click at [241, 281] on icon at bounding box center [238, 281] width 3 height 7
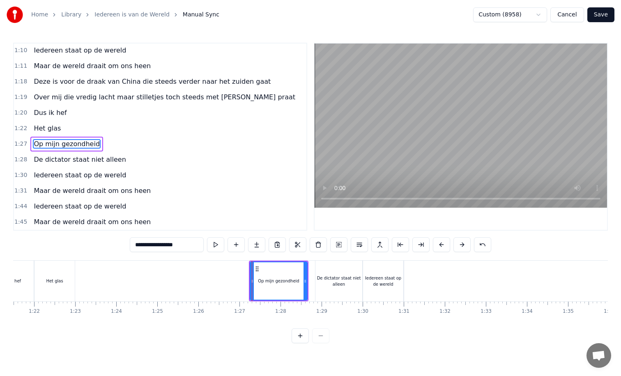
click at [61, 283] on div "Het glas" at bounding box center [54, 281] width 17 height 6
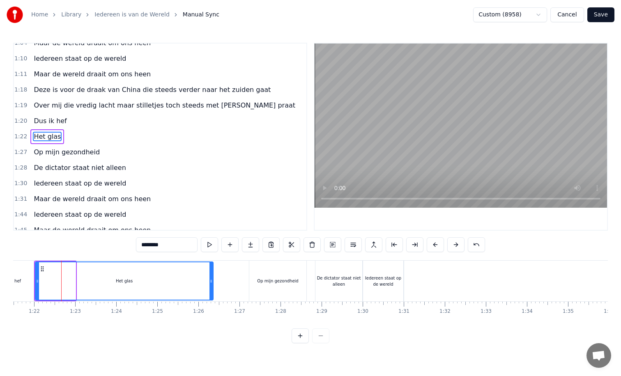
drag, startPoint x: 73, startPoint y: 281, endPoint x: 218, endPoint y: 279, distance: 145.4
click at [213, 279] on icon at bounding box center [210, 281] width 3 height 7
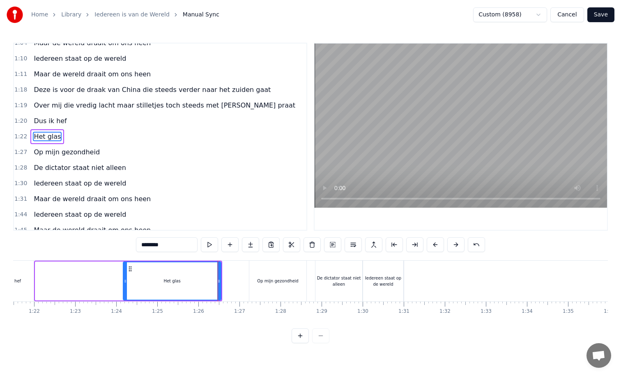
drag, startPoint x: 37, startPoint y: 282, endPoint x: 152, endPoint y: 281, distance: 114.6
click at [127, 281] on icon at bounding box center [125, 281] width 3 height 7
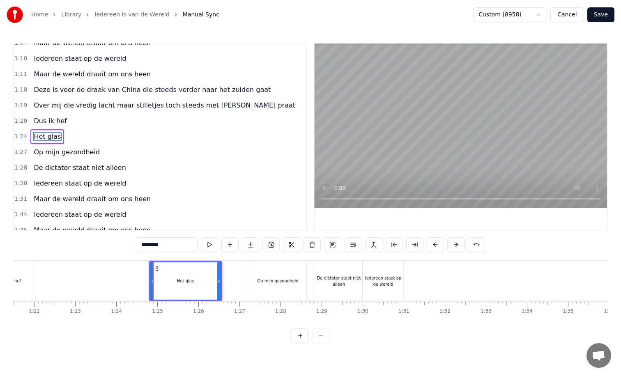
click at [26, 280] on div "Dus ik hef" at bounding box center [11, 281] width 46 height 41
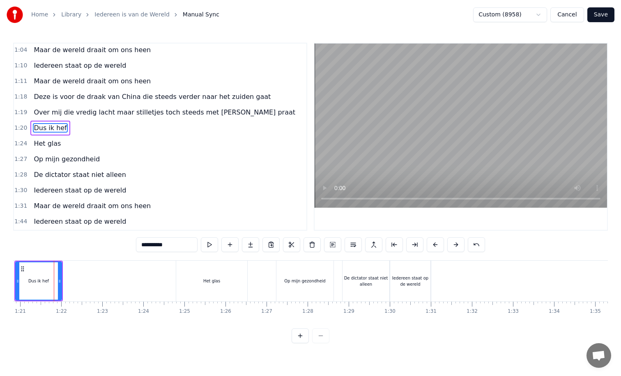
scroll to position [0, 3319]
drag, startPoint x: 60, startPoint y: 281, endPoint x: 160, endPoint y: 281, distance: 99.8
click at [66, 281] on icon at bounding box center [64, 281] width 3 height 7
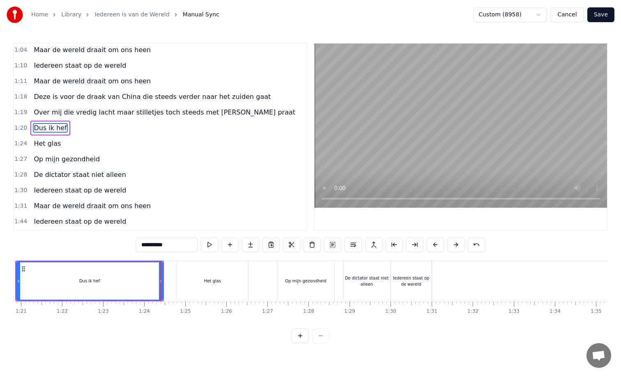
scroll to position [133, 0]
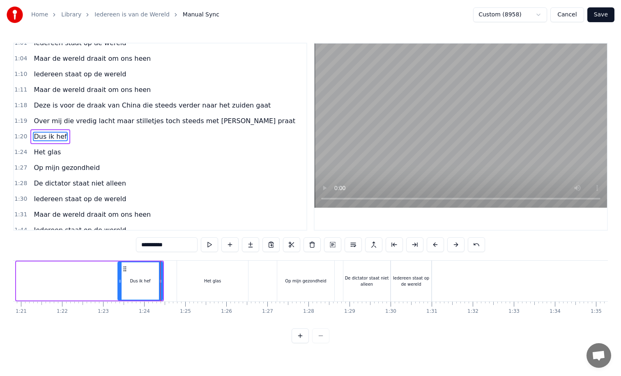
drag, startPoint x: 18, startPoint y: 280, endPoint x: 131, endPoint y: 275, distance: 113.5
click at [122, 275] on div at bounding box center [119, 280] width 3 height 37
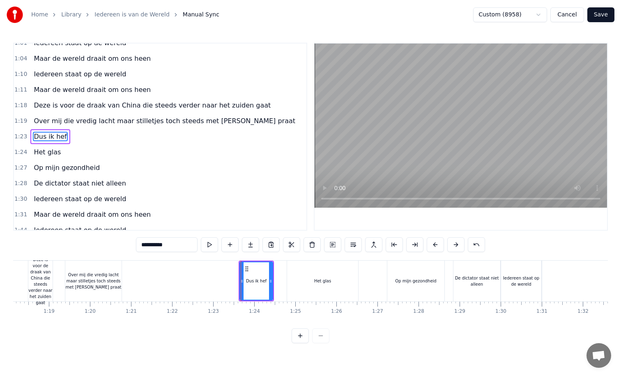
scroll to position [0, 3185]
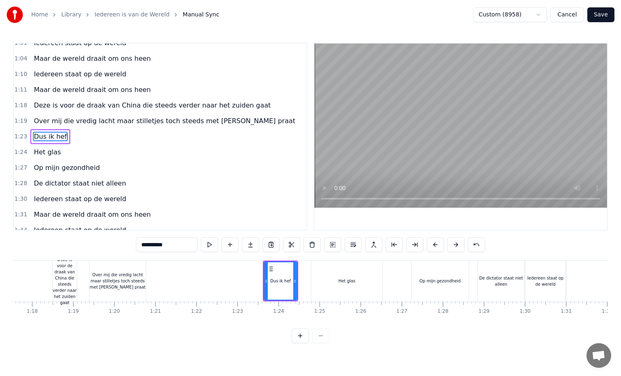
click at [120, 282] on div "Over mij die vredig lacht maar stilletjes toch steeds met [PERSON_NAME] praat" at bounding box center [118, 281] width 56 height 18
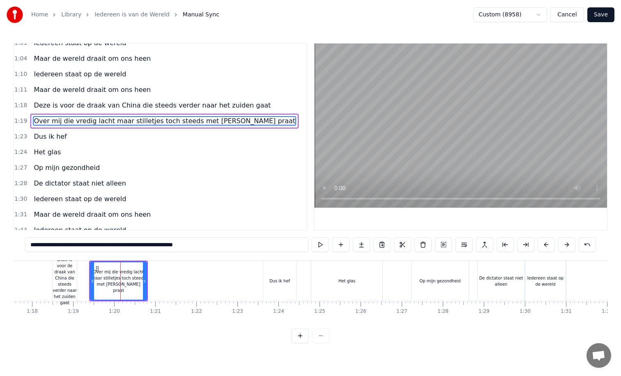
scroll to position [117, 0]
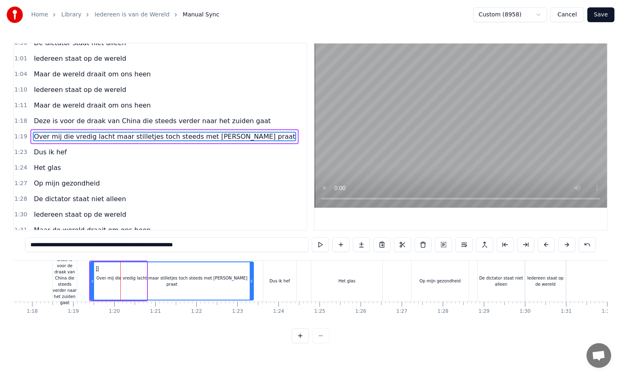
drag, startPoint x: 145, startPoint y: 281, endPoint x: 253, endPoint y: 282, distance: 108.0
click at [253, 282] on icon at bounding box center [251, 281] width 3 height 7
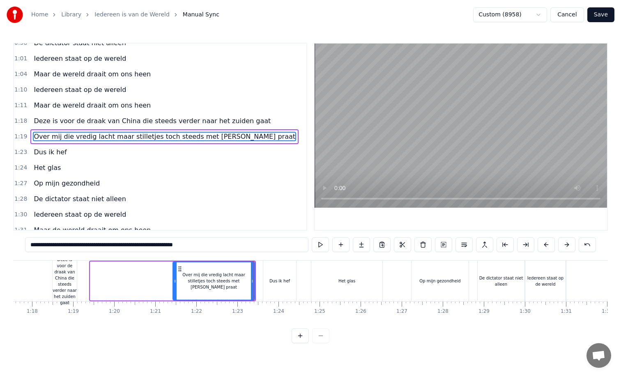
drag, startPoint x: 92, startPoint y: 281, endPoint x: 182, endPoint y: 281, distance: 89.1
click at [177, 281] on icon at bounding box center [174, 281] width 3 height 7
click at [68, 282] on div "Deze is voor de draak van China die steeds verder naar het zuiden gaat" at bounding box center [65, 281] width 24 height 49
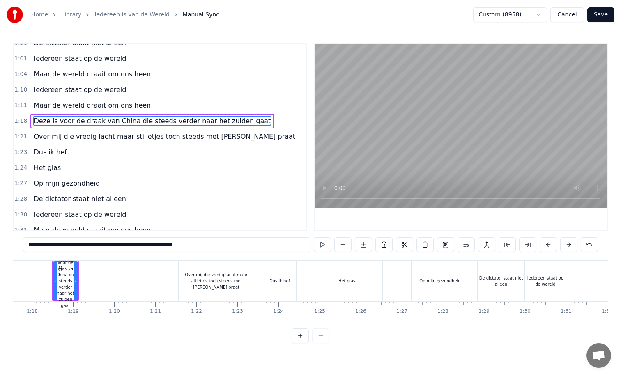
scroll to position [102, 0]
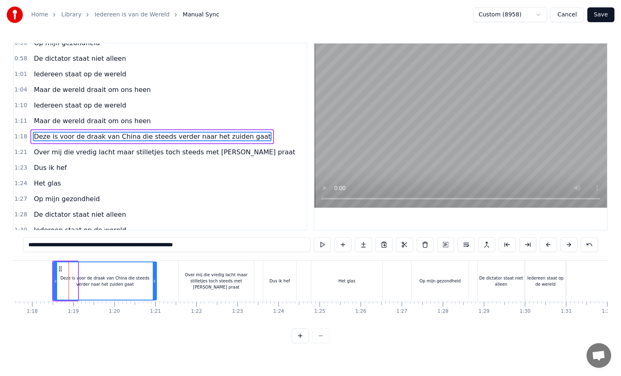
drag, startPoint x: 76, startPoint y: 281, endPoint x: 155, endPoint y: 279, distance: 78.9
click at [155, 279] on icon at bounding box center [154, 281] width 3 height 7
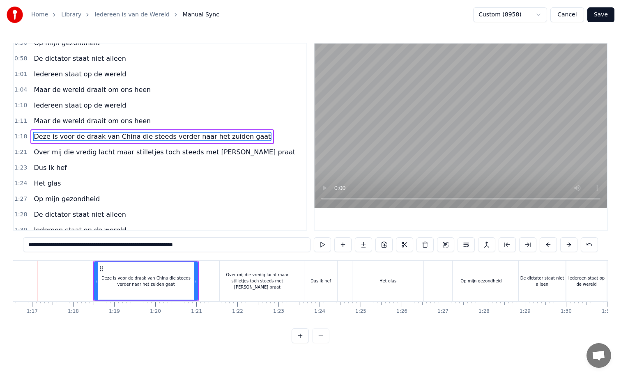
scroll to position [0, 3127]
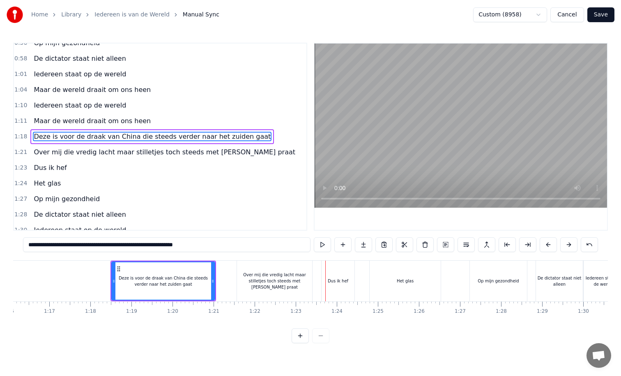
drag, startPoint x: 383, startPoint y: 278, endPoint x: 404, endPoint y: 278, distance: 21.4
click at [404, 278] on div "Het glas" at bounding box center [405, 281] width 71 height 41
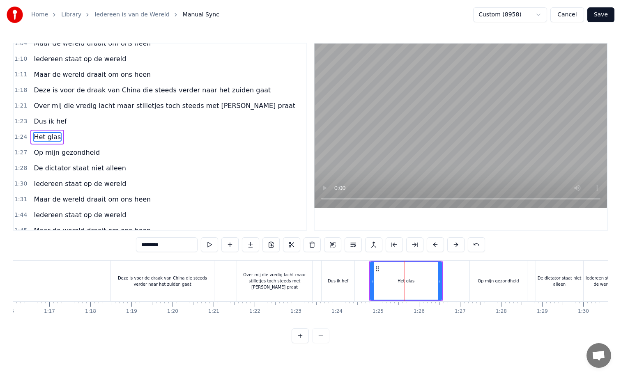
scroll to position [149, 0]
drag, startPoint x: 440, startPoint y: 281, endPoint x: 465, endPoint y: 279, distance: 25.1
click at [462, 279] on icon at bounding box center [459, 281] width 3 height 7
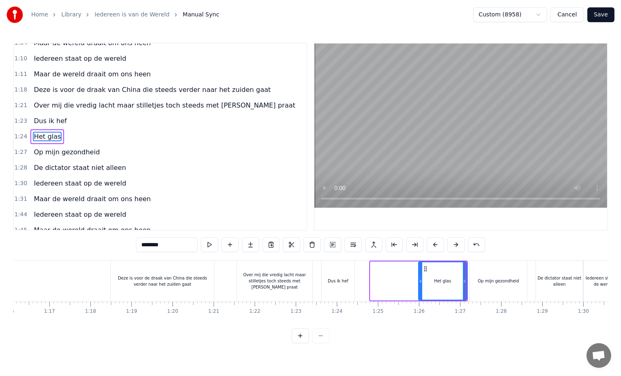
drag, startPoint x: 373, startPoint y: 281, endPoint x: 423, endPoint y: 279, distance: 50.9
click at [422, 279] on icon at bounding box center [420, 281] width 3 height 7
click at [343, 282] on div "Dus ik hef" at bounding box center [338, 281] width 21 height 6
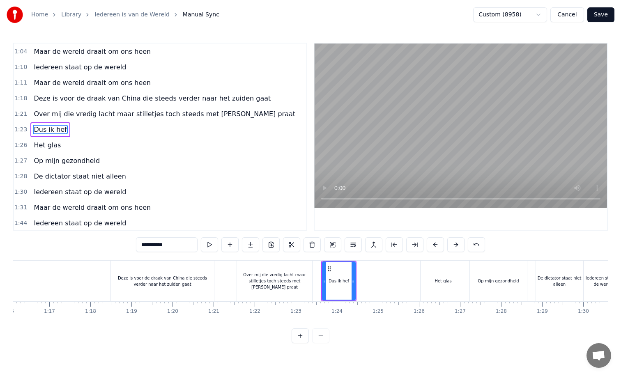
scroll to position [133, 0]
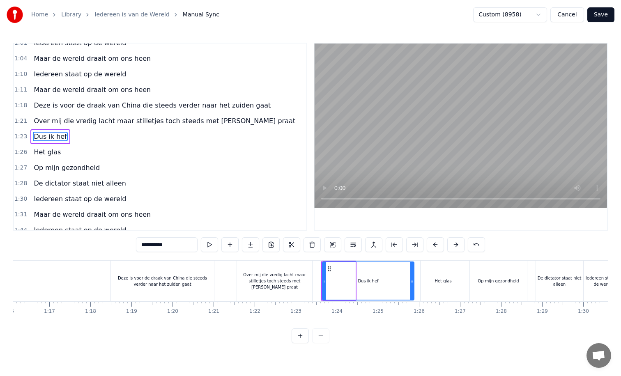
drag, startPoint x: 353, startPoint y: 281, endPoint x: 414, endPoint y: 280, distance: 60.8
click at [414, 280] on icon at bounding box center [411, 281] width 3 height 7
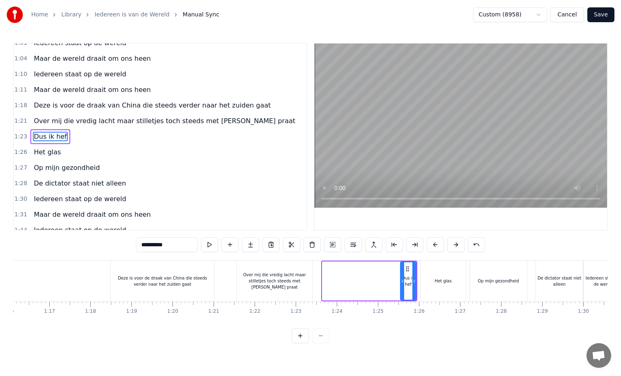
drag, startPoint x: 324, startPoint y: 281, endPoint x: 401, endPoint y: 280, distance: 77.2
click at [401, 280] on icon at bounding box center [402, 281] width 3 height 7
click at [302, 283] on div "Over mij die vredig lacht maar stilletjes toch steeds met [PERSON_NAME] praat" at bounding box center [274, 281] width 75 height 18
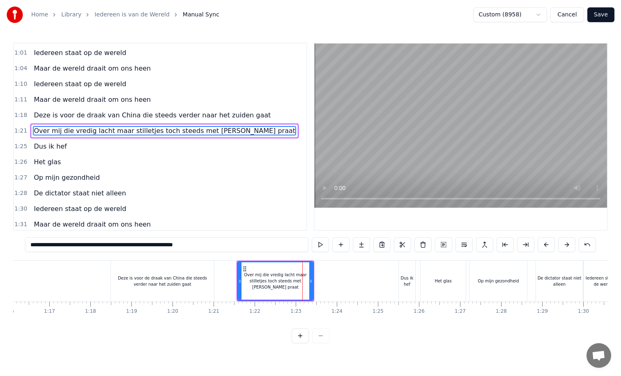
scroll to position [117, 0]
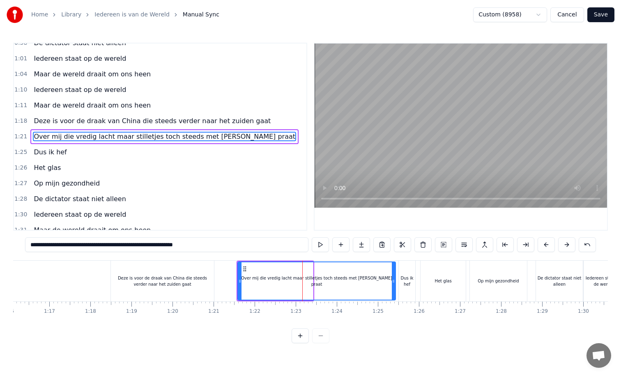
drag, startPoint x: 312, startPoint y: 280, endPoint x: 394, endPoint y: 279, distance: 82.6
click at [394, 279] on icon at bounding box center [393, 281] width 3 height 7
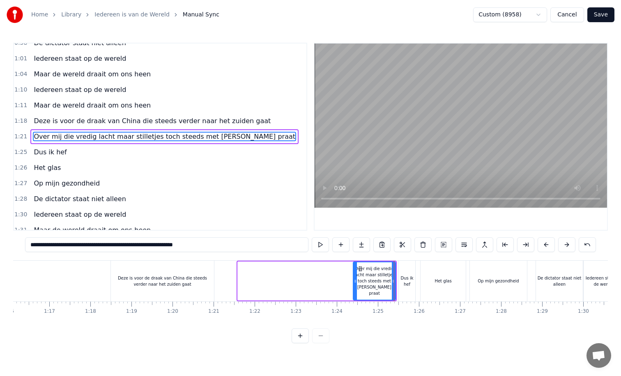
drag, startPoint x: 240, startPoint y: 282, endPoint x: 355, endPoint y: 281, distance: 115.4
click at [355, 281] on icon at bounding box center [355, 281] width 3 height 7
click at [202, 286] on div "Deze is voor de draak van China die steeds verder naar het zuiden gaat" at bounding box center [162, 281] width 103 height 12
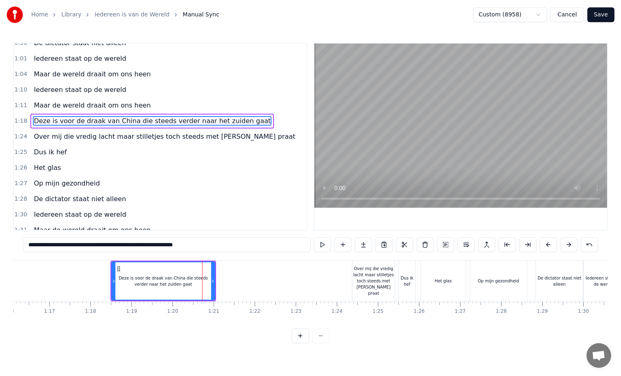
scroll to position [102, 0]
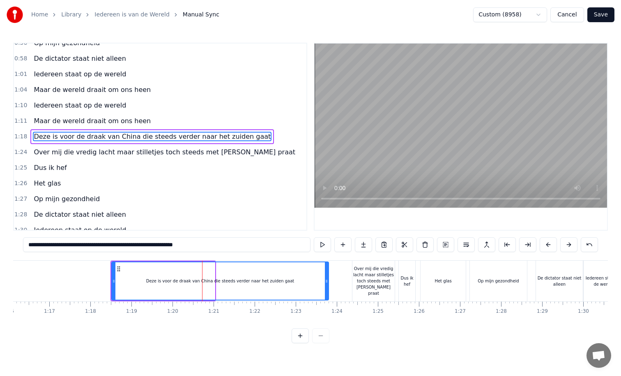
drag, startPoint x: 213, startPoint y: 281, endPoint x: 327, endPoint y: 285, distance: 114.2
click at [327, 285] on div at bounding box center [326, 280] width 3 height 37
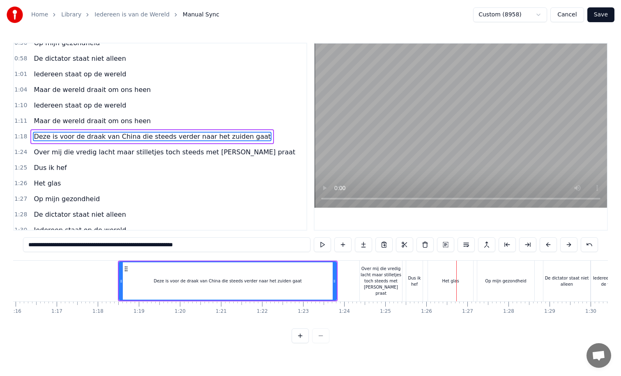
click at [564, 276] on div "De dictator staat niet alleen" at bounding box center [566, 281] width 47 height 12
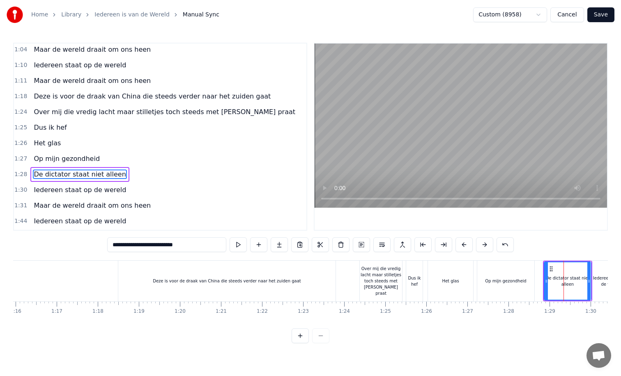
scroll to position [157, 0]
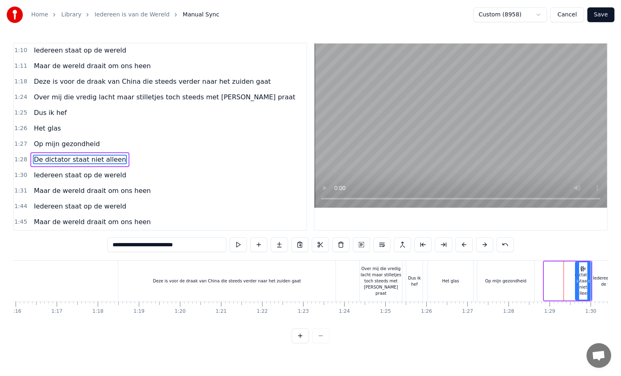
drag, startPoint x: 546, startPoint y: 284, endPoint x: 578, endPoint y: 284, distance: 31.2
click at [578, 284] on icon at bounding box center [577, 281] width 3 height 7
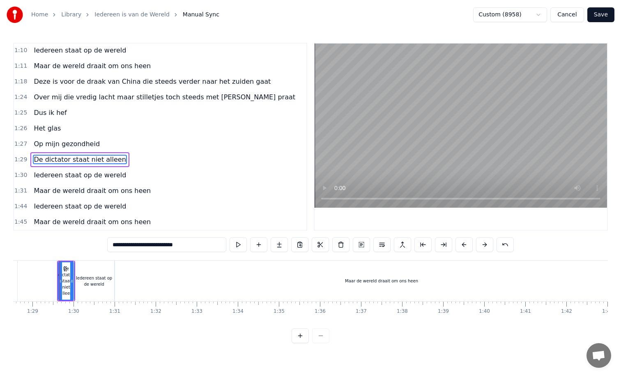
scroll to position [0, 3642]
click at [318, 285] on div "Maar de wereld draait om ons heen" at bounding box center [376, 281] width 533 height 41
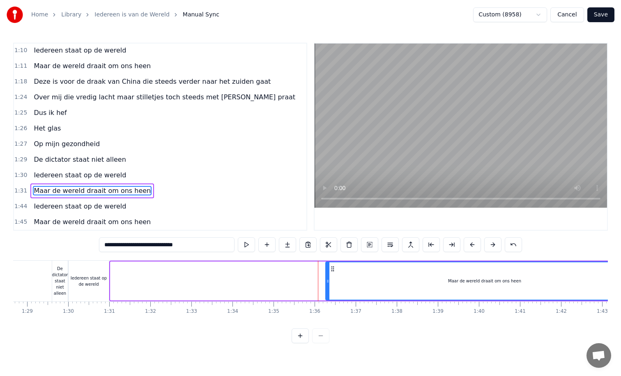
drag, startPoint x: 113, startPoint y: 280, endPoint x: 332, endPoint y: 278, distance: 219.4
click at [329, 278] on icon at bounding box center [327, 281] width 3 height 7
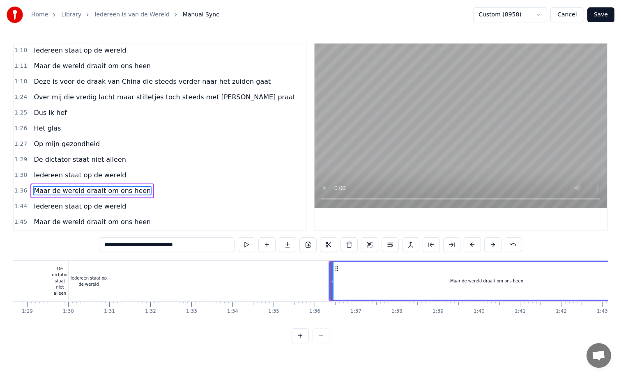
click at [94, 278] on div "Iedereen staat op de wereld" at bounding box center [89, 281] width 40 height 12
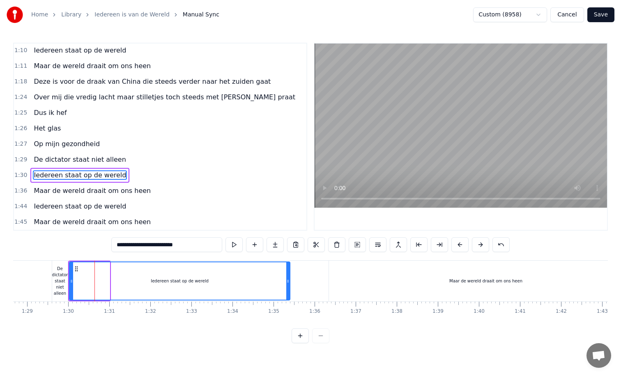
drag, startPoint x: 108, startPoint y: 280, endPoint x: 290, endPoint y: 274, distance: 181.7
click at [290, 274] on div at bounding box center [287, 280] width 3 height 37
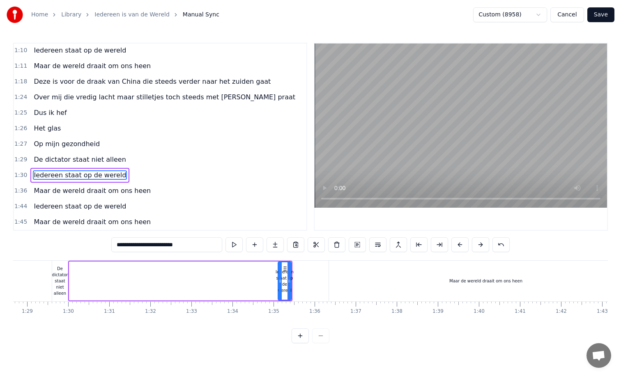
drag, startPoint x: 72, startPoint y: 280, endPoint x: 281, endPoint y: 274, distance: 209.1
click at [282, 274] on div at bounding box center [279, 280] width 3 height 37
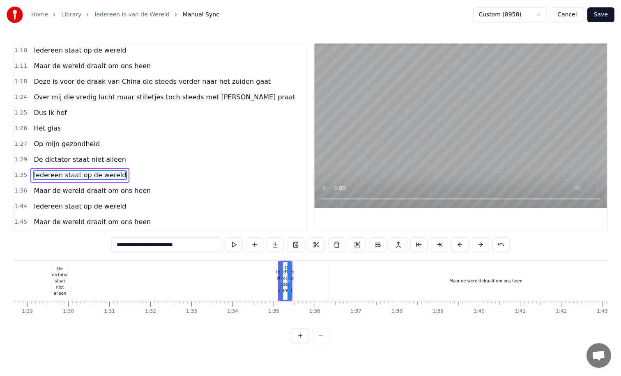
click at [63, 278] on div "De dictator staat niet alleen" at bounding box center [60, 281] width 16 height 31
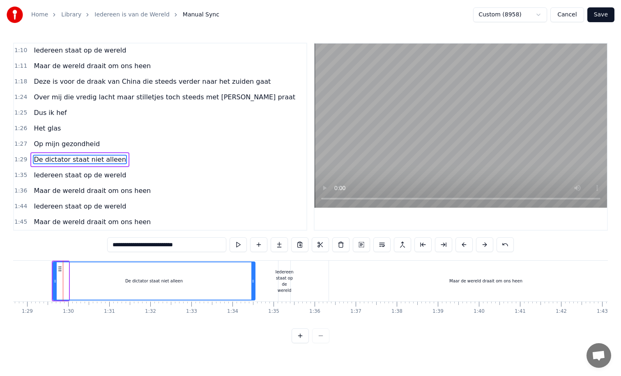
drag, startPoint x: 69, startPoint y: 280, endPoint x: 257, endPoint y: 276, distance: 187.8
click at [255, 276] on div at bounding box center [252, 280] width 3 height 37
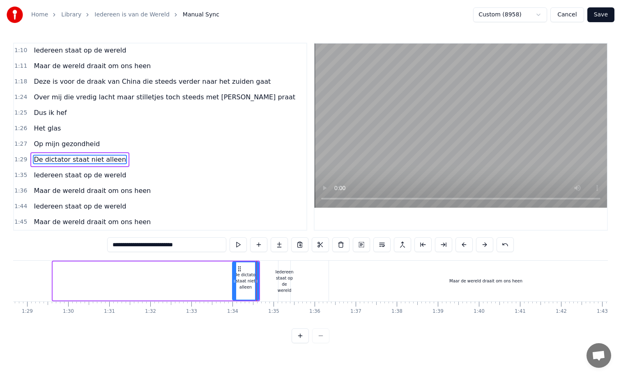
drag, startPoint x: 55, startPoint y: 280, endPoint x: 234, endPoint y: 283, distance: 179.5
click at [234, 283] on icon at bounding box center [234, 281] width 3 height 7
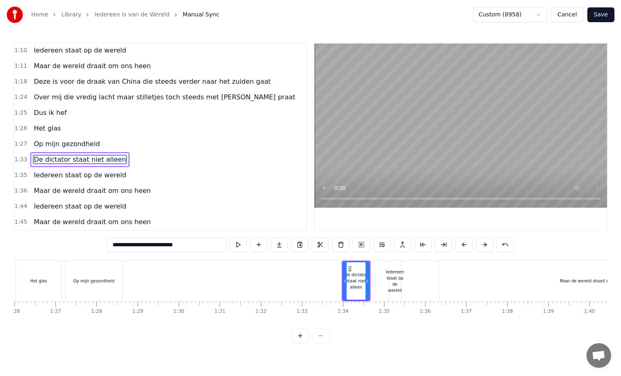
scroll to position [0, 3489]
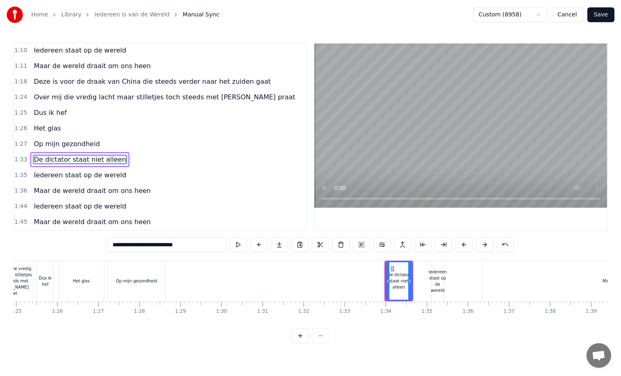
click at [154, 281] on div "Op mijn gezondheid" at bounding box center [136, 281] width 41 height 6
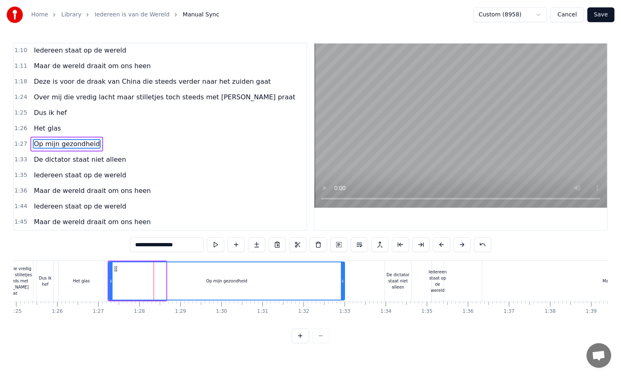
drag, startPoint x: 164, startPoint y: 280, endPoint x: 361, endPoint y: 282, distance: 197.2
click at [344, 282] on icon at bounding box center [342, 281] width 3 height 7
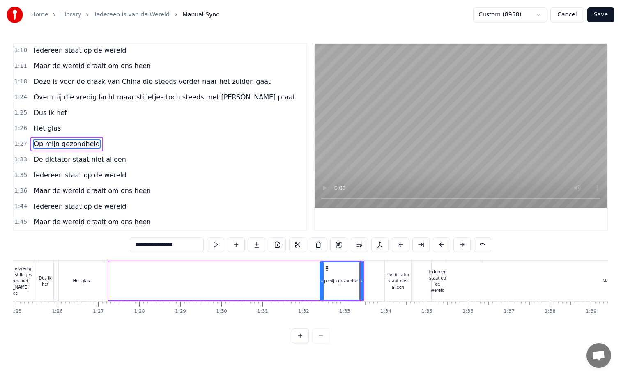
drag, startPoint x: 110, startPoint y: 281, endPoint x: 333, endPoint y: 282, distance: 223.0
click at [324, 282] on icon at bounding box center [321, 281] width 3 height 7
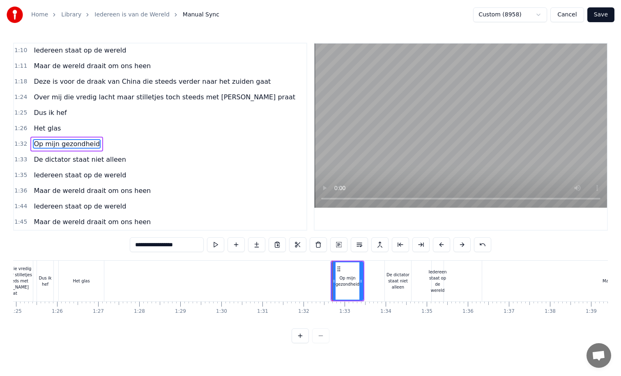
click at [92, 279] on div "Het glas" at bounding box center [81, 281] width 45 height 41
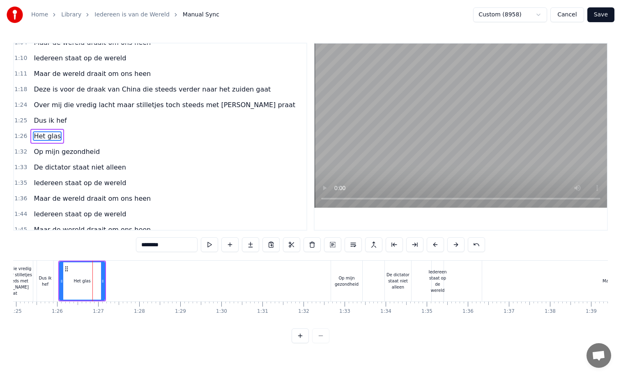
scroll to position [149, 0]
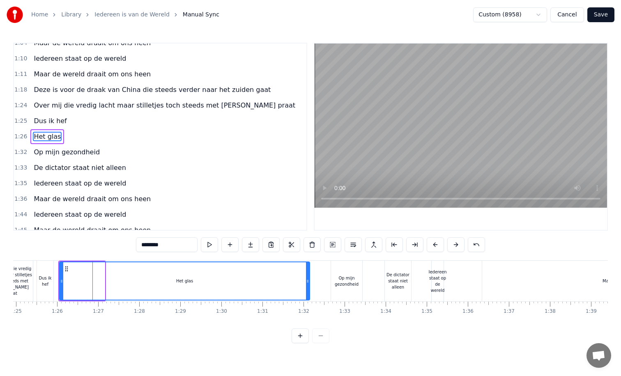
drag, startPoint x: 104, startPoint y: 281, endPoint x: 308, endPoint y: 274, distance: 204.7
click at [308, 274] on div at bounding box center [307, 280] width 3 height 37
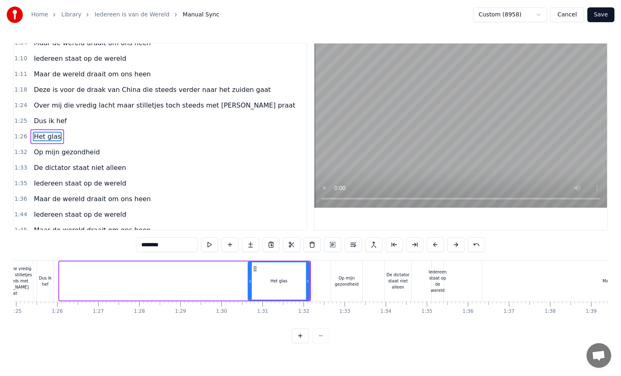
drag, startPoint x: 62, startPoint y: 281, endPoint x: 301, endPoint y: 280, distance: 239.9
click at [252, 280] on icon at bounding box center [250, 281] width 3 height 7
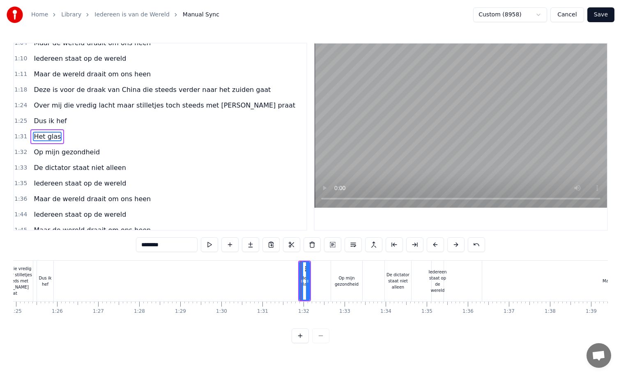
click at [48, 281] on div "Dus ik hef" at bounding box center [45, 281] width 16 height 12
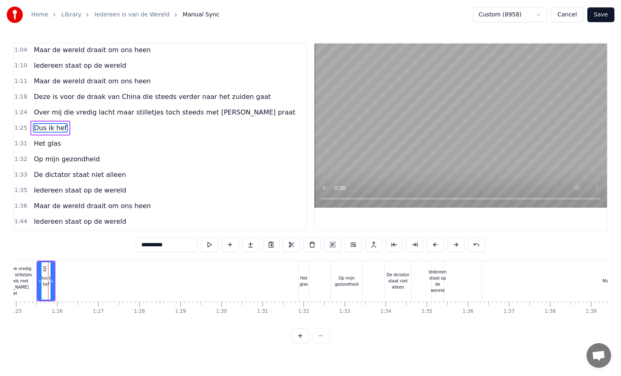
scroll to position [0, 3482]
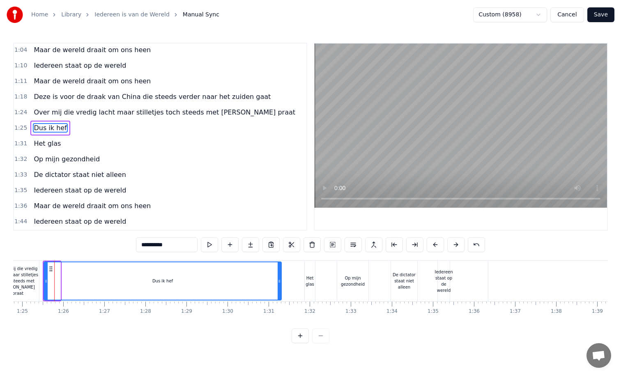
drag, startPoint x: 58, startPoint y: 282, endPoint x: 281, endPoint y: 285, distance: 223.9
click at [281, 285] on div at bounding box center [279, 280] width 3 height 37
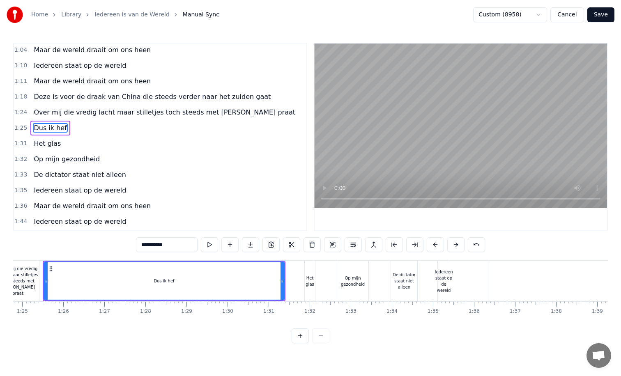
scroll to position [133, 0]
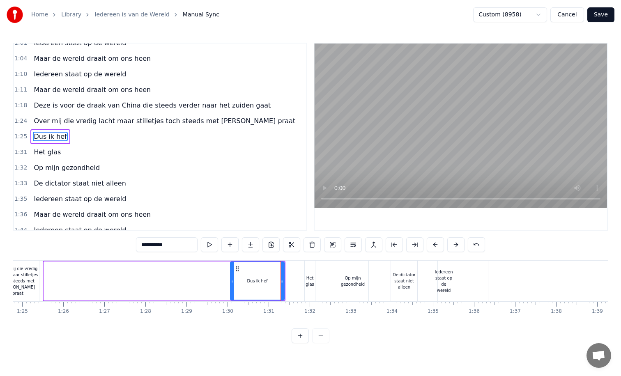
drag, startPoint x: 45, startPoint y: 281, endPoint x: 232, endPoint y: 280, distance: 186.9
click at [232, 280] on icon at bounding box center [232, 281] width 3 height 7
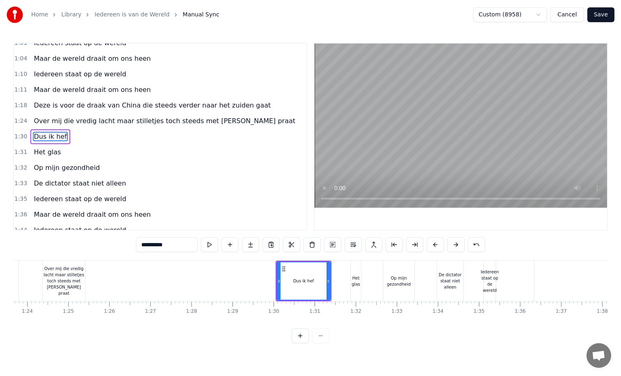
scroll to position [0, 3424]
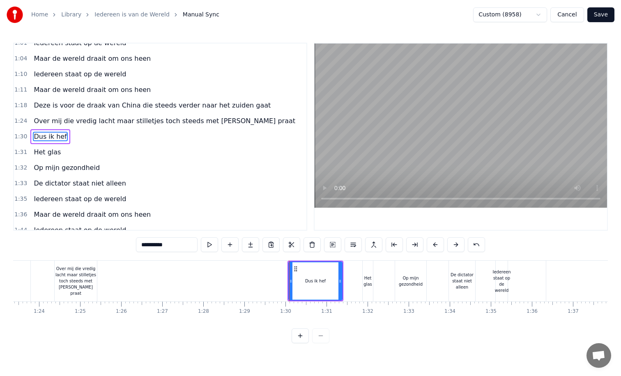
click at [85, 285] on div "Over mij die vredig lacht maar stilletjes toch steeds met [PERSON_NAME] praat" at bounding box center [76, 281] width 42 height 31
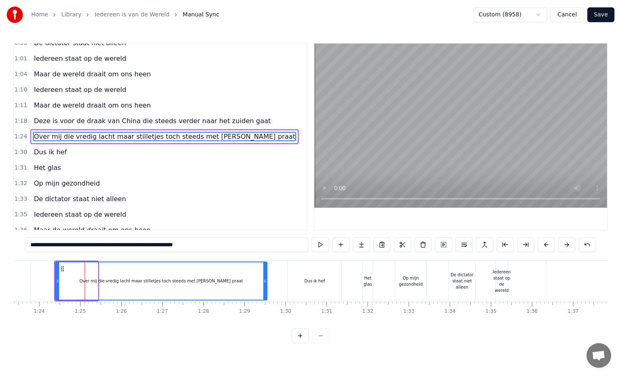
drag, startPoint x: 95, startPoint y: 281, endPoint x: 266, endPoint y: 284, distance: 170.5
click at [266, 284] on icon at bounding box center [264, 281] width 3 height 7
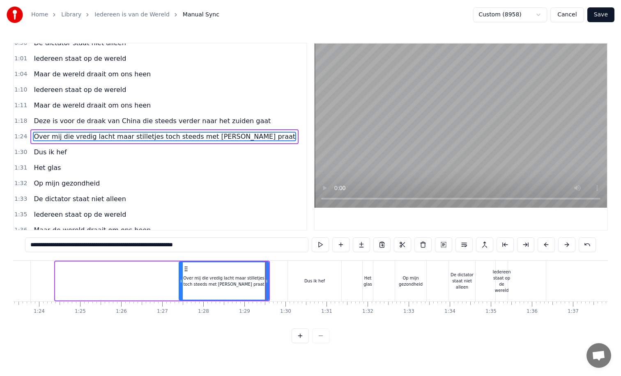
drag, startPoint x: 55, startPoint y: 282, endPoint x: 179, endPoint y: 279, distance: 123.7
click at [180, 279] on icon at bounding box center [181, 281] width 3 height 7
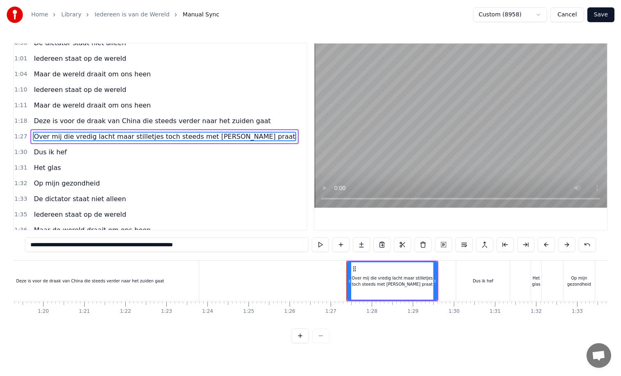
scroll to position [0, 3261]
click at [497, 285] on div "Dus ik hef" at bounding box center [478, 281] width 53 height 41
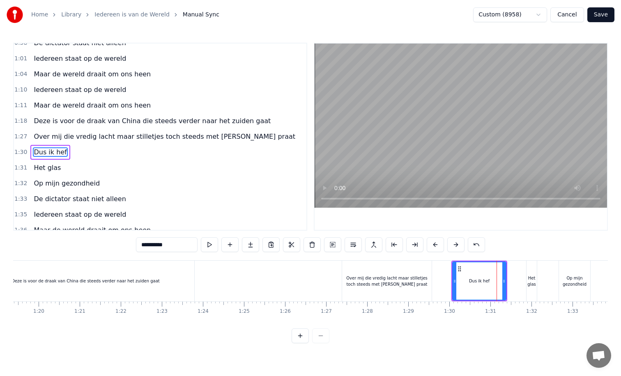
scroll to position [133, 0]
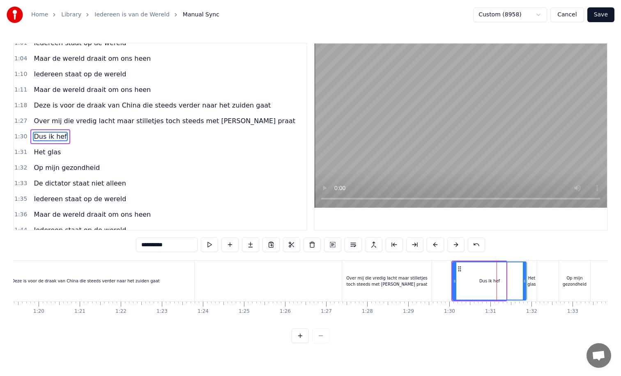
drag, startPoint x: 504, startPoint y: 281, endPoint x: 525, endPoint y: 280, distance: 20.2
click at [525, 280] on icon at bounding box center [524, 281] width 3 height 7
drag, startPoint x: 453, startPoint y: 279, endPoint x: 503, endPoint y: 279, distance: 49.7
click at [503, 279] on icon at bounding box center [504, 281] width 3 height 7
click at [426, 279] on div "Over mij die vredig lacht maar stilletjes toch steeds met [PERSON_NAME] praat" at bounding box center [387, 281] width 90 height 12
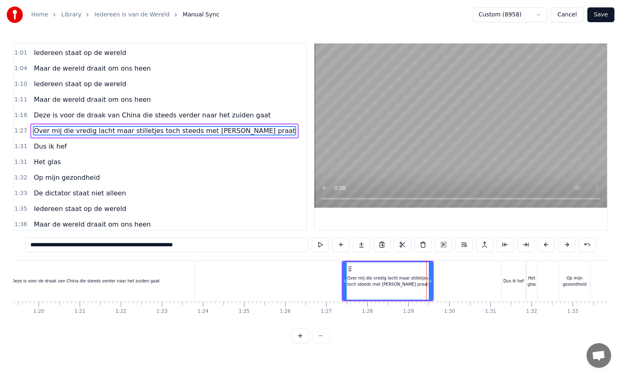
scroll to position [117, 0]
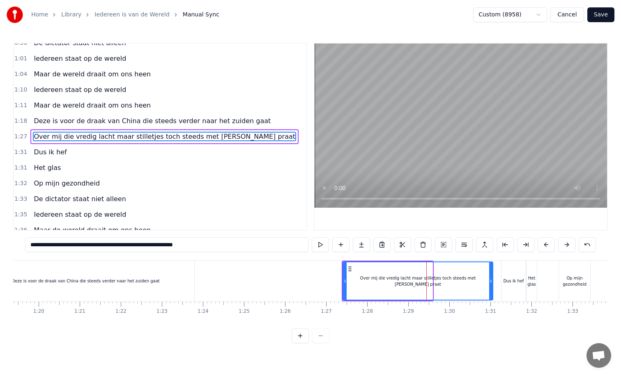
drag, startPoint x: 430, startPoint y: 279, endPoint x: 491, endPoint y: 278, distance: 60.4
click at [491, 278] on icon at bounding box center [490, 281] width 3 height 7
click at [387, 271] on div "Over mij die vredig lacht maar stilletjes toch steeds met [PERSON_NAME] praat" at bounding box center [417, 280] width 149 height 37
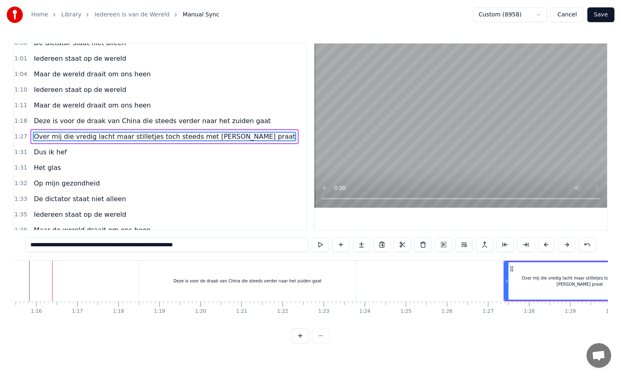
scroll to position [0, 3097]
click at [356, 285] on div "Deze is voor de draak van China die steeds verder naar het zuiden gaat" at bounding box center [249, 281] width 217 height 41
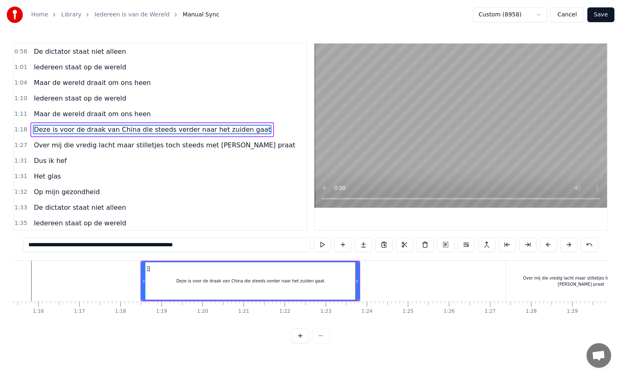
scroll to position [102, 0]
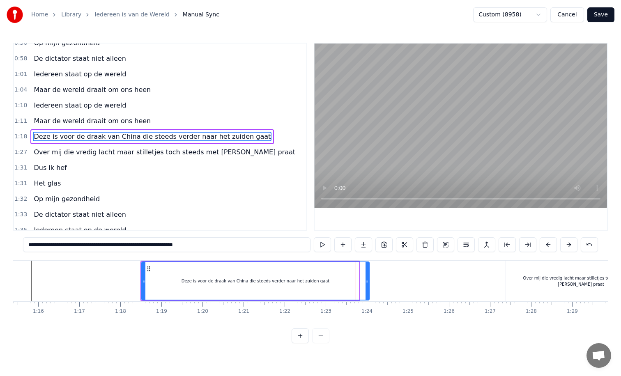
drag, startPoint x: 358, startPoint y: 282, endPoint x: 370, endPoint y: 282, distance: 11.5
click at [369, 282] on icon at bounding box center [367, 281] width 3 height 7
click at [147, 281] on icon at bounding box center [146, 281] width 3 height 7
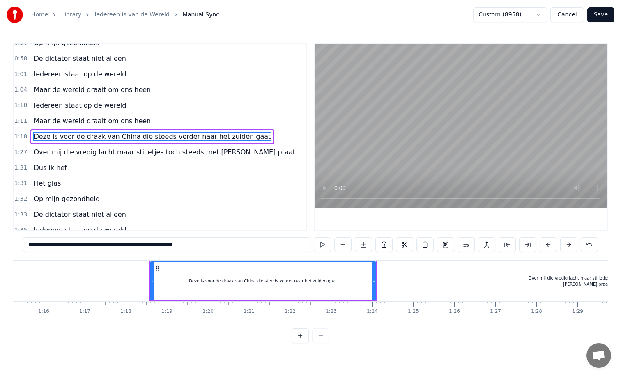
scroll to position [0, 3088]
click at [517, 279] on div "Over mij die vredig lacht maar stilletjes toch steeds met [PERSON_NAME] praat" at bounding box center [590, 281] width 150 height 41
type input "**********"
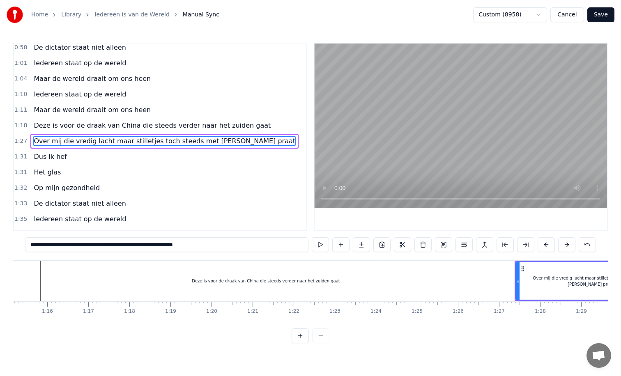
scroll to position [117, 0]
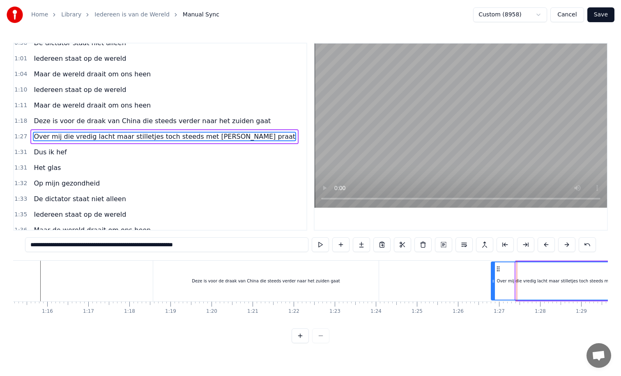
drag, startPoint x: 518, startPoint y: 282, endPoint x: 493, endPoint y: 285, distance: 24.8
click at [493, 285] on div at bounding box center [493, 280] width 3 height 37
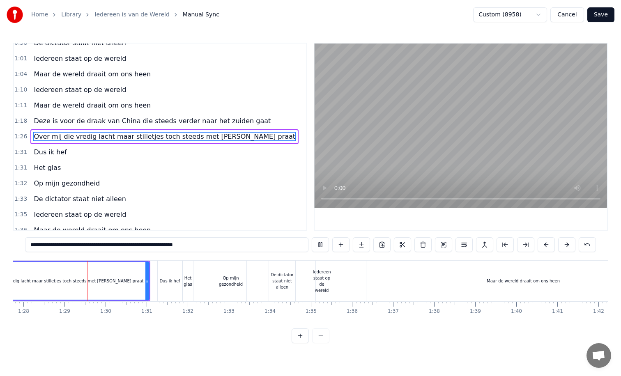
scroll to position [0, 3610]
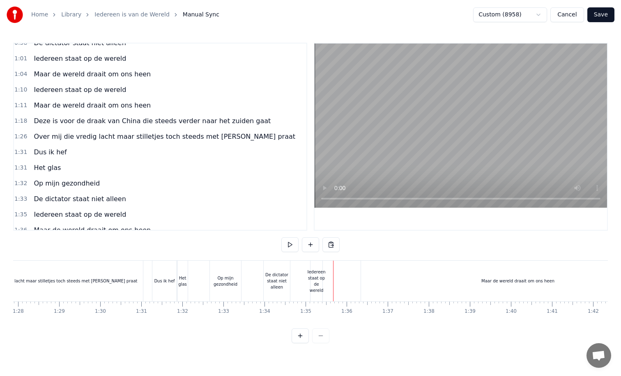
click at [318, 286] on div "Iedereen staat op de wereld" at bounding box center [316, 281] width 18 height 25
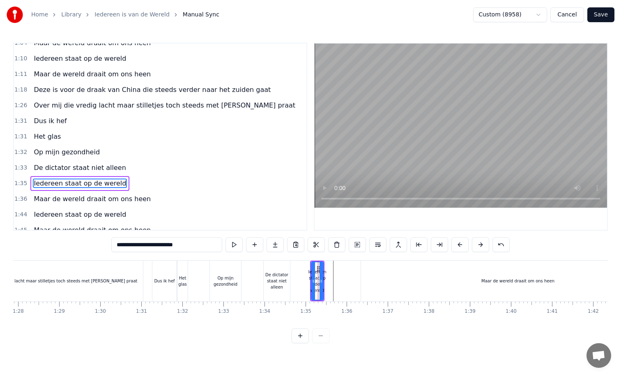
scroll to position [157, 0]
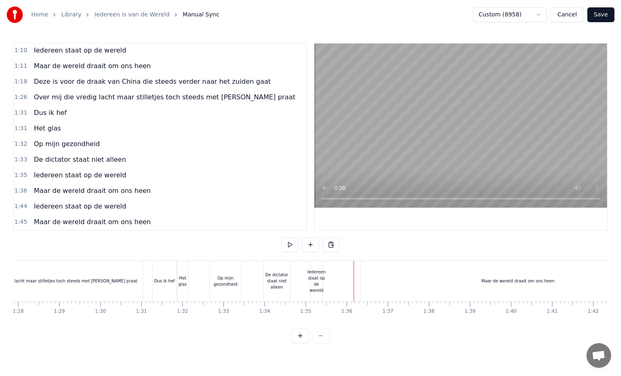
click at [315, 281] on div "Iedereen staat op de wereld" at bounding box center [316, 281] width 18 height 25
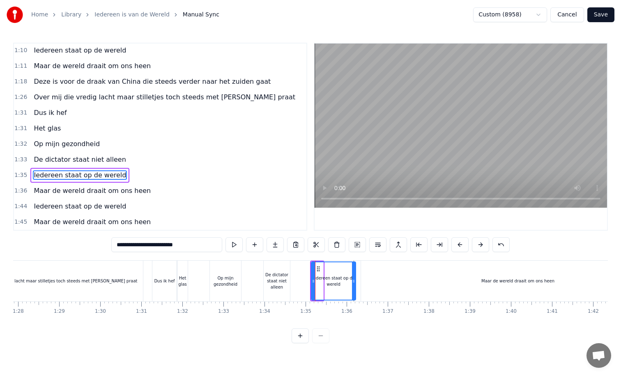
drag, startPoint x: 320, startPoint y: 281, endPoint x: 354, endPoint y: 281, distance: 33.7
click at [354, 281] on icon at bounding box center [353, 281] width 3 height 7
drag, startPoint x: 313, startPoint y: 281, endPoint x: 341, endPoint y: 281, distance: 28.4
click at [338, 281] on icon at bounding box center [336, 281] width 3 height 7
click at [279, 280] on div "De dictator staat niet alleen" at bounding box center [277, 281] width 26 height 18
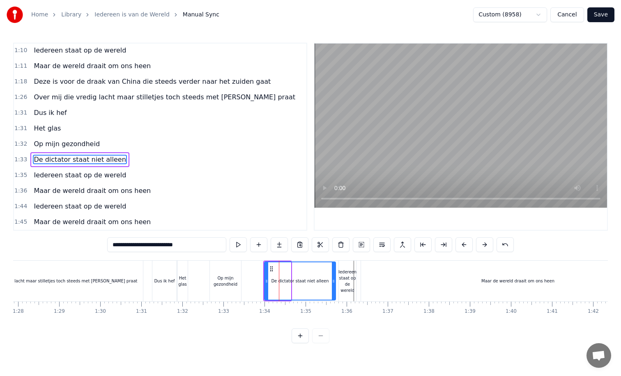
drag, startPoint x: 289, startPoint y: 281, endPoint x: 336, endPoint y: 280, distance: 46.4
click at [335, 280] on icon at bounding box center [333, 281] width 3 height 7
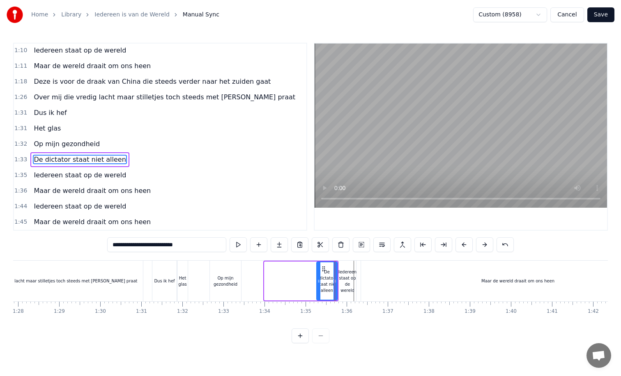
drag, startPoint x: 266, startPoint y: 281, endPoint x: 319, endPoint y: 280, distance: 53.4
click at [319, 280] on icon at bounding box center [318, 281] width 3 height 7
click at [233, 280] on div "Op mijn gezondheid" at bounding box center [225, 281] width 31 height 12
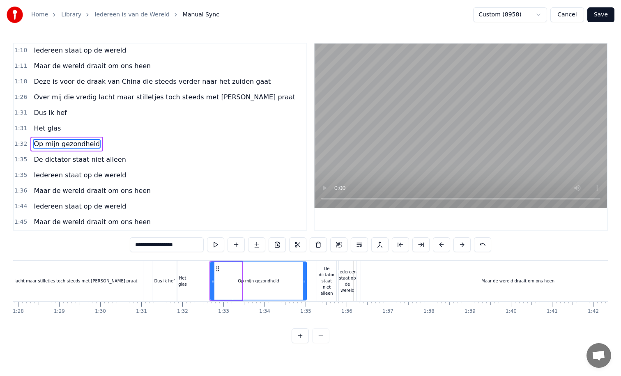
drag, startPoint x: 241, startPoint y: 282, endPoint x: 305, endPoint y: 283, distance: 64.5
click at [305, 283] on icon at bounding box center [304, 281] width 3 height 7
drag, startPoint x: 305, startPoint y: 283, endPoint x: 313, endPoint y: 283, distance: 7.4
click at [313, 283] on icon at bounding box center [311, 281] width 3 height 7
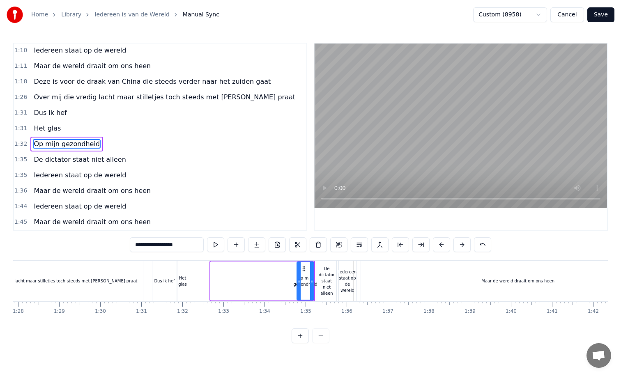
drag, startPoint x: 213, startPoint y: 281, endPoint x: 300, endPoint y: 282, distance: 87.1
click at [300, 282] on icon at bounding box center [298, 281] width 3 height 7
click at [183, 283] on div "Het glas" at bounding box center [182, 281] width 10 height 12
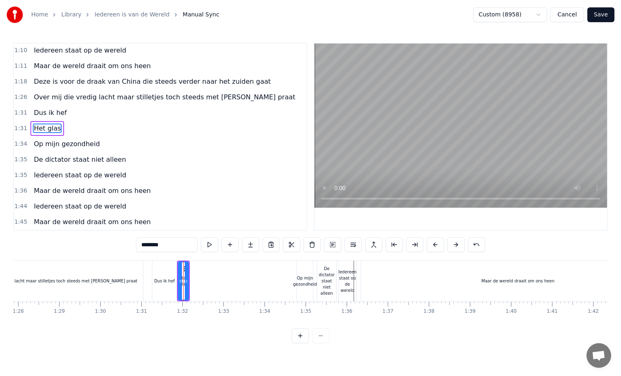
scroll to position [149, 0]
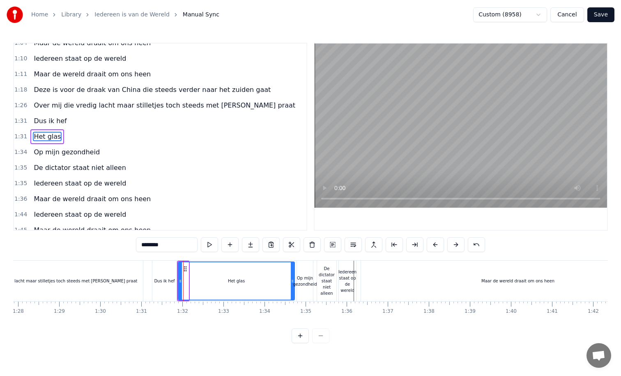
drag, startPoint x: 186, startPoint y: 282, endPoint x: 292, endPoint y: 284, distance: 106.0
click at [292, 284] on div at bounding box center [292, 280] width 3 height 37
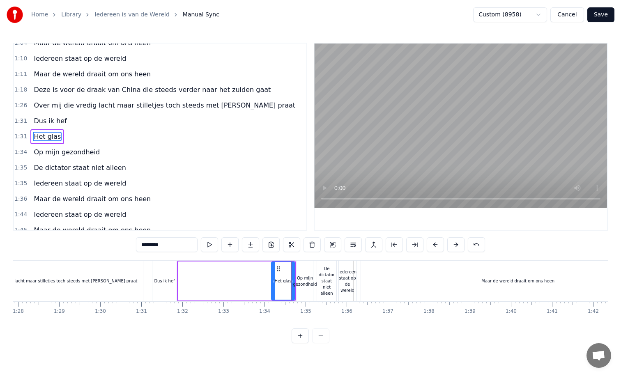
drag, startPoint x: 180, startPoint y: 282, endPoint x: 273, endPoint y: 285, distance: 93.3
click at [273, 285] on div at bounding box center [273, 280] width 3 height 37
click at [173, 282] on div "Dus ik hef" at bounding box center [164, 281] width 21 height 6
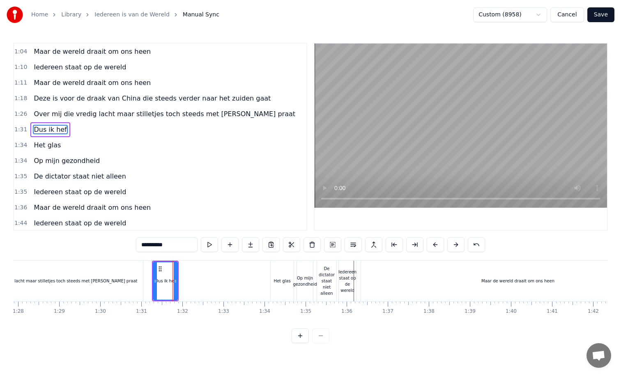
scroll to position [133, 0]
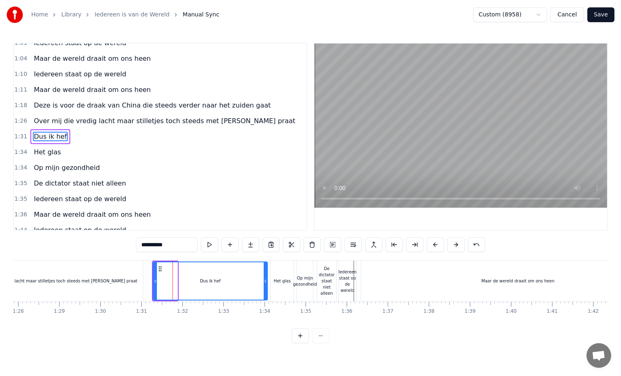
drag, startPoint x: 176, startPoint y: 282, endPoint x: 267, endPoint y: 285, distance: 90.8
click at [267, 285] on div at bounding box center [265, 280] width 3 height 37
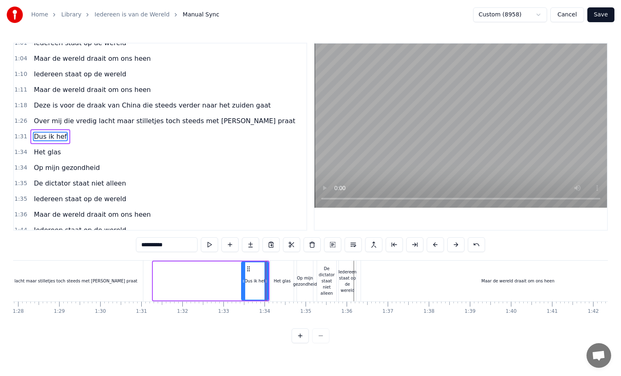
drag, startPoint x: 154, startPoint y: 281, endPoint x: 243, endPoint y: 283, distance: 88.3
click at [243, 283] on icon at bounding box center [243, 281] width 3 height 7
click at [390, 278] on div "Maar de wereld draait om ons heen" at bounding box center [518, 281] width 314 height 41
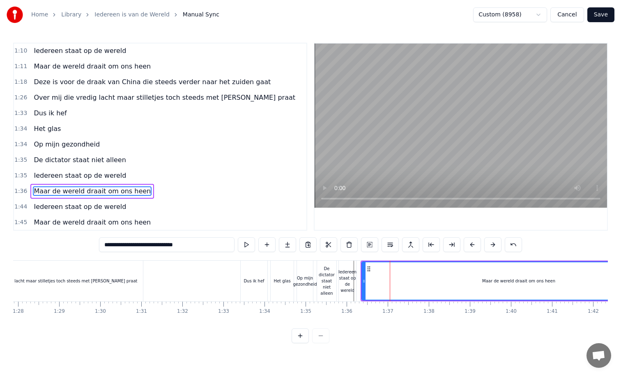
scroll to position [157, 0]
drag, startPoint x: 363, startPoint y: 282, endPoint x: 480, endPoint y: 275, distance: 117.3
click at [462, 275] on div at bounding box center [459, 280] width 3 height 37
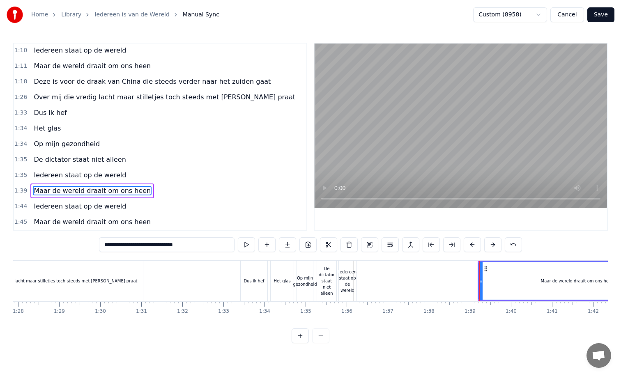
click at [347, 284] on div "Iedereen staat op de wereld" at bounding box center [347, 281] width 18 height 25
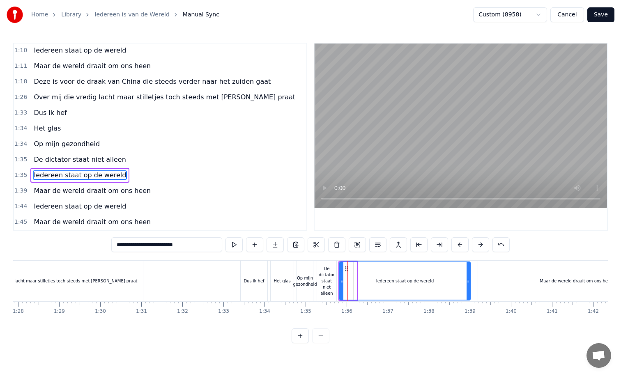
drag, startPoint x: 355, startPoint y: 282, endPoint x: 469, endPoint y: 280, distance: 113.8
click at [469, 280] on icon at bounding box center [468, 281] width 3 height 7
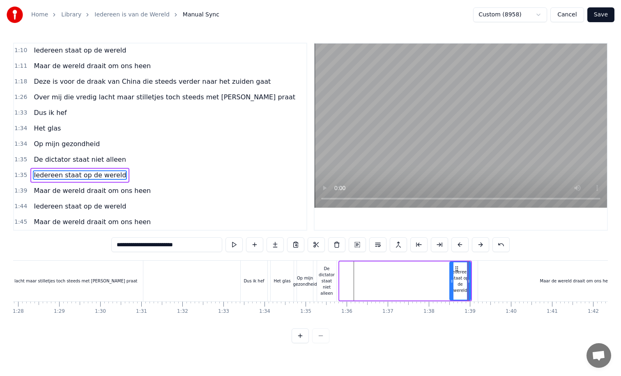
drag, startPoint x: 341, startPoint y: 283, endPoint x: 451, endPoint y: 286, distance: 110.5
click at [451, 286] on div at bounding box center [451, 280] width 3 height 37
click at [322, 283] on div "De dictator staat niet alleen" at bounding box center [326, 281] width 19 height 31
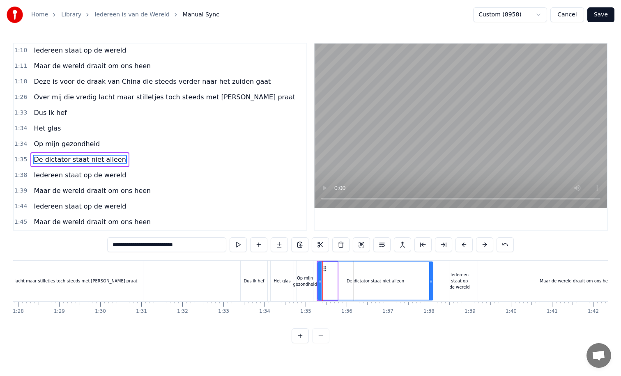
drag, startPoint x: 335, startPoint y: 281, endPoint x: 431, endPoint y: 275, distance: 95.9
click at [431, 275] on div at bounding box center [430, 280] width 3 height 37
drag, startPoint x: 431, startPoint y: 275, endPoint x: 445, endPoint y: 274, distance: 14.4
click at [441, 274] on div at bounding box center [438, 280] width 3 height 37
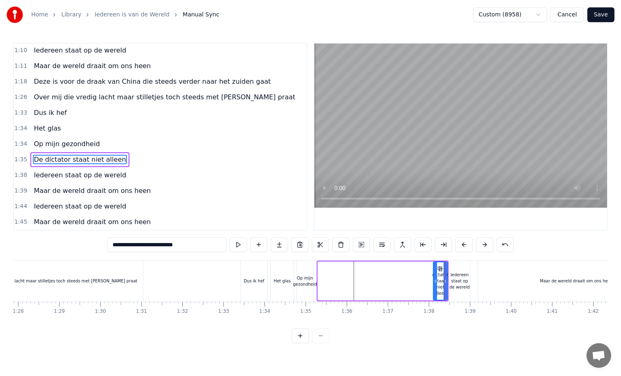
drag, startPoint x: 319, startPoint y: 283, endPoint x: 435, endPoint y: 280, distance: 115.4
click at [435, 280] on icon at bounding box center [435, 281] width 3 height 7
click at [306, 281] on div "Op mijn gezondheid" at bounding box center [305, 281] width 24 height 12
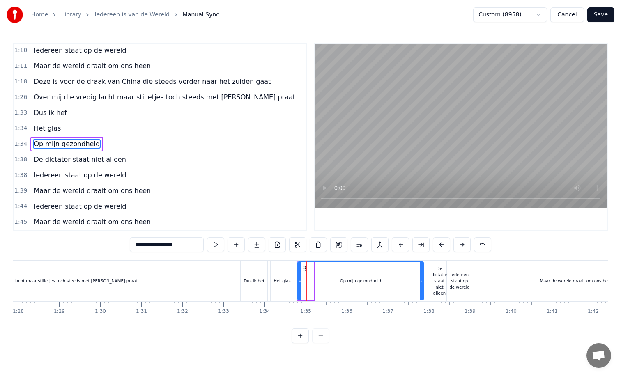
drag, startPoint x: 312, startPoint y: 281, endPoint x: 421, endPoint y: 283, distance: 109.7
click at [421, 283] on icon at bounding box center [421, 281] width 3 height 7
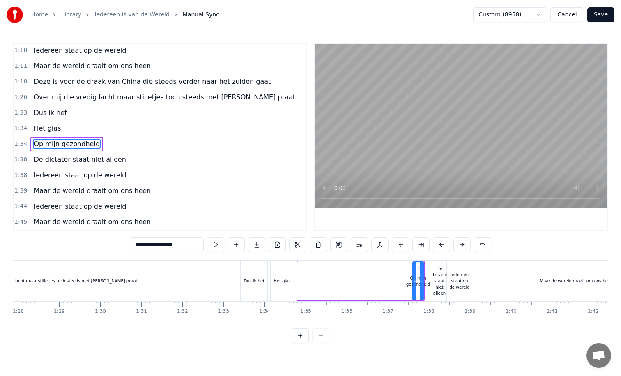
drag, startPoint x: 313, startPoint y: 282, endPoint x: 415, endPoint y: 279, distance: 101.9
click at [415, 279] on icon at bounding box center [414, 281] width 3 height 7
click at [283, 277] on div "Het glas" at bounding box center [282, 281] width 23 height 41
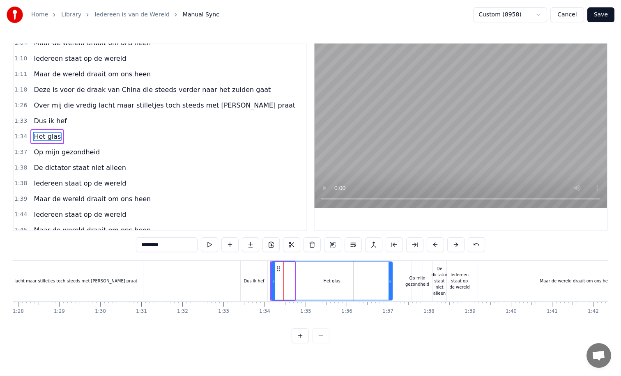
drag, startPoint x: 292, startPoint y: 281, endPoint x: 390, endPoint y: 280, distance: 97.8
click at [390, 280] on icon at bounding box center [390, 281] width 3 height 7
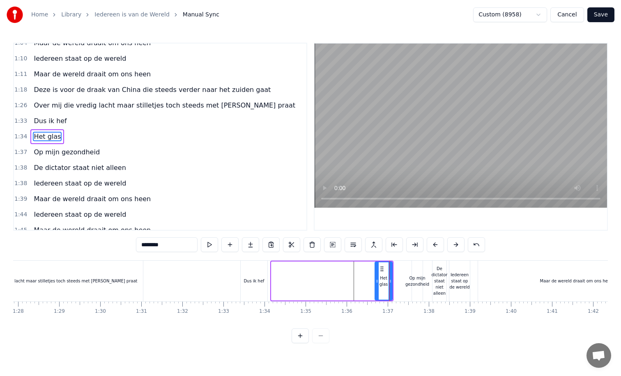
drag, startPoint x: 274, startPoint y: 281, endPoint x: 377, endPoint y: 280, distance: 103.5
click at [377, 280] on icon at bounding box center [376, 281] width 3 height 7
click at [250, 281] on div "Dus ik hef" at bounding box center [254, 281] width 21 height 6
type input "**********"
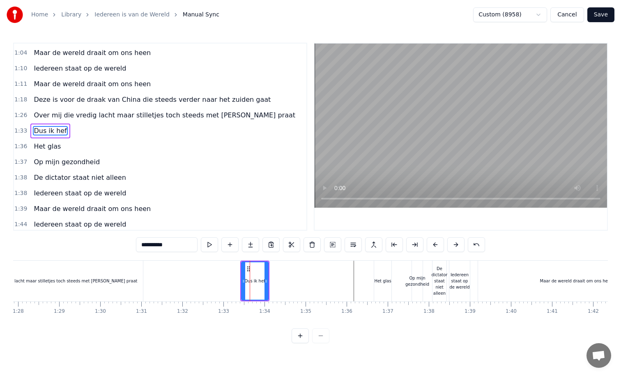
scroll to position [133, 0]
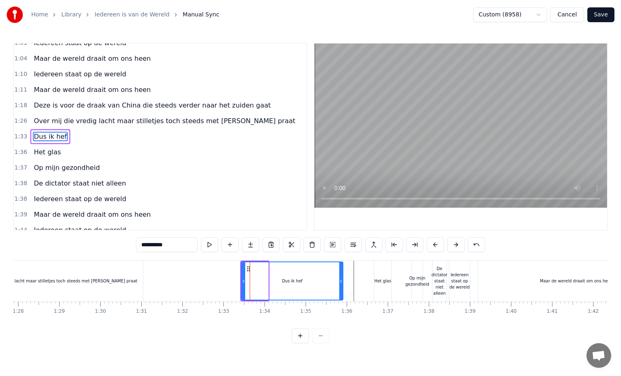
drag, startPoint x: 265, startPoint y: 279, endPoint x: 339, endPoint y: 278, distance: 74.0
click at [339, 278] on icon at bounding box center [340, 281] width 3 height 7
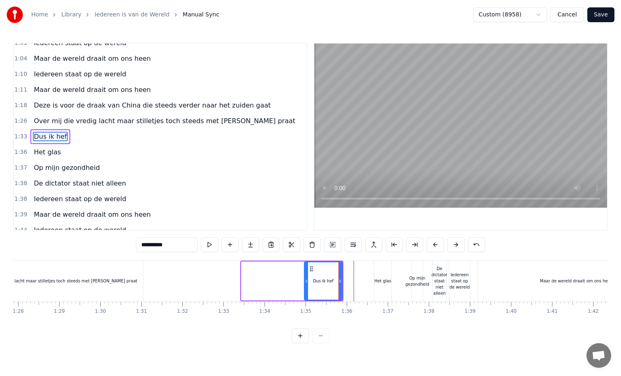
drag, startPoint x: 242, startPoint y: 280, endPoint x: 305, endPoint y: 280, distance: 62.8
click at [305, 280] on icon at bounding box center [306, 281] width 3 height 7
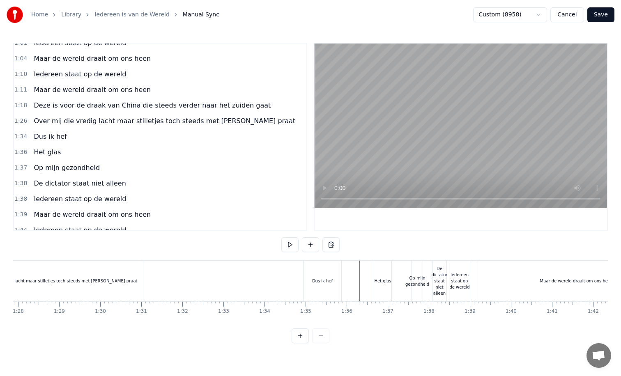
click at [380, 282] on div "Het glas" at bounding box center [382, 281] width 17 height 6
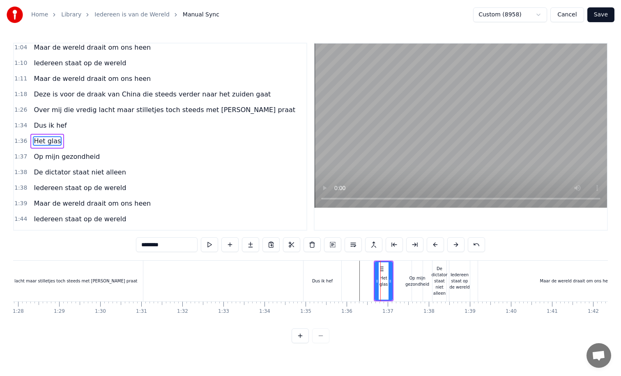
scroll to position [149, 0]
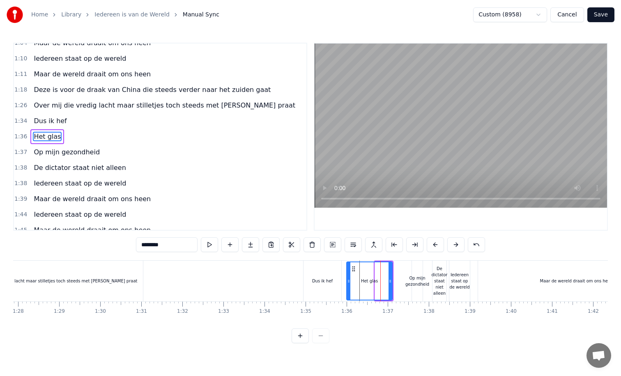
drag, startPoint x: 376, startPoint y: 283, endPoint x: 347, endPoint y: 282, distance: 28.4
click at [347, 282] on icon at bounding box center [348, 281] width 3 height 7
drag, startPoint x: 389, startPoint y: 282, endPoint x: 369, endPoint y: 283, distance: 20.1
click at [369, 283] on icon at bounding box center [369, 281] width 3 height 7
click at [459, 285] on div "Iedereen staat op de wereld" at bounding box center [459, 281] width 21 height 18
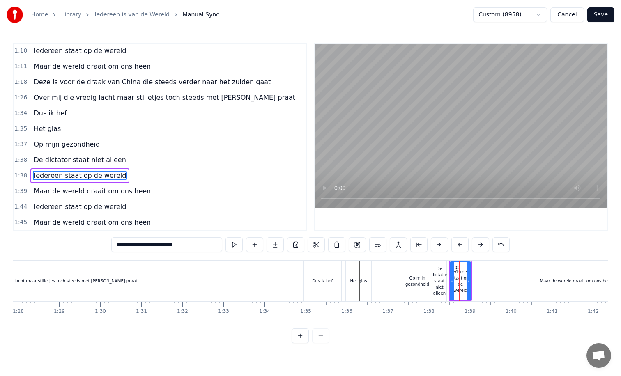
scroll to position [157, 0]
click at [490, 287] on div "Maar de wereld draait om ons heen" at bounding box center [576, 281] width 197 height 41
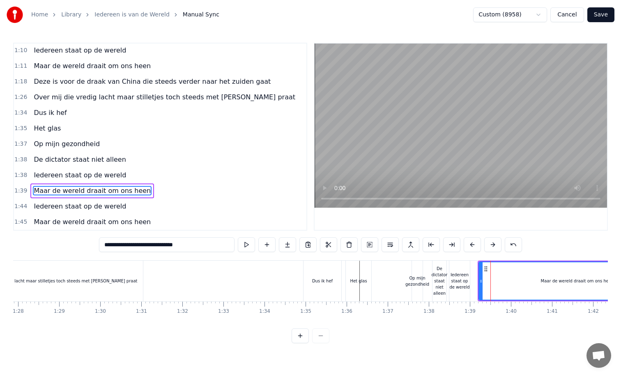
drag, startPoint x: 481, startPoint y: 282, endPoint x: 540, endPoint y: 282, distance: 58.7
click at [483, 282] on icon at bounding box center [480, 281] width 3 height 7
click at [463, 276] on div "Iedereen staat op de wereld" at bounding box center [459, 281] width 21 height 18
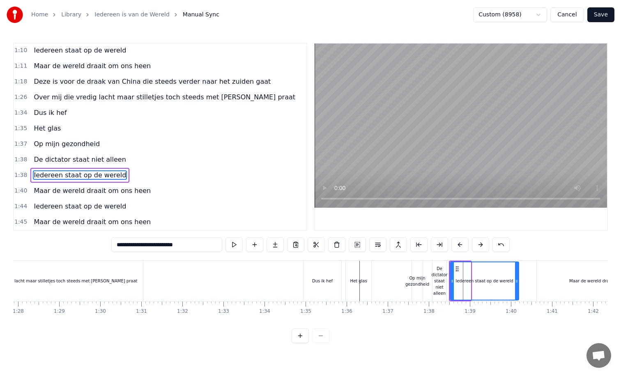
drag, startPoint x: 470, startPoint y: 283, endPoint x: 535, endPoint y: 283, distance: 65.3
click at [518, 283] on icon at bounding box center [516, 281] width 3 height 7
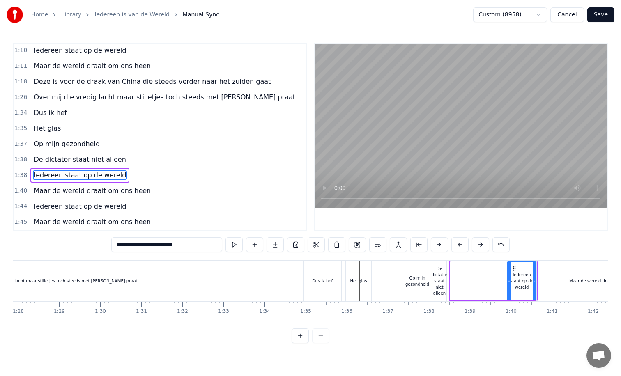
drag, startPoint x: 452, startPoint y: 280, endPoint x: 513, endPoint y: 280, distance: 61.2
click at [511, 280] on icon at bounding box center [509, 281] width 3 height 7
click at [439, 280] on div "De dictator staat niet alleen" at bounding box center [440, 281] width 16 height 31
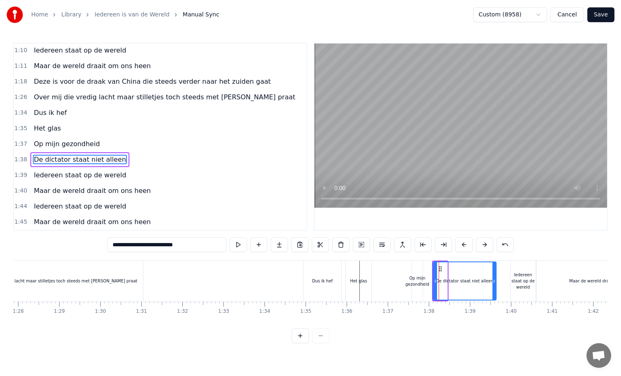
drag, startPoint x: 446, startPoint y: 281, endPoint x: 506, endPoint y: 278, distance: 59.6
click at [496, 278] on icon at bounding box center [493, 281] width 3 height 7
drag, startPoint x: 435, startPoint y: 281, endPoint x: 468, endPoint y: 281, distance: 33.7
click at [451, 281] on icon at bounding box center [449, 281] width 3 height 7
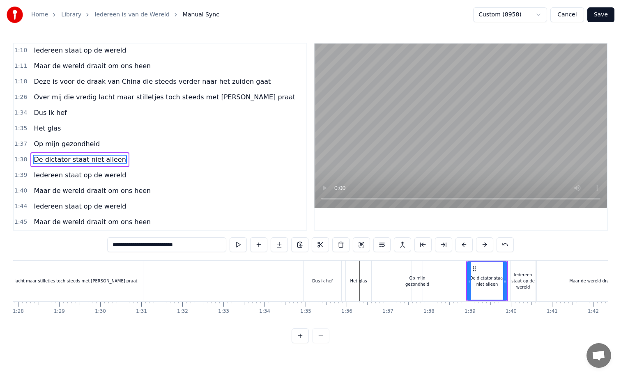
click at [417, 282] on div "Op mijn gezondheid" at bounding box center [417, 281] width 24 height 12
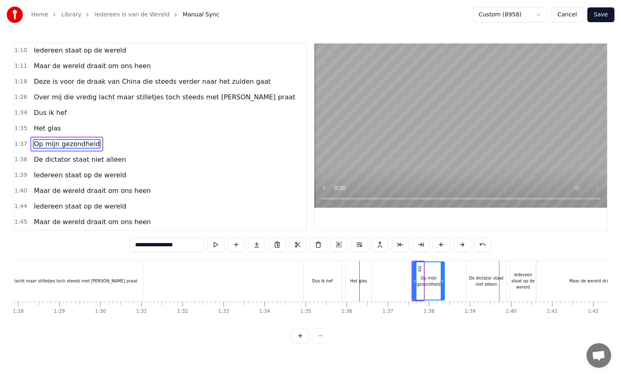
drag, startPoint x: 422, startPoint y: 281, endPoint x: 443, endPoint y: 281, distance: 20.9
click at [443, 281] on circle at bounding box center [443, 281] width 0 height 0
click at [471, 282] on div "De dictator staat niet alleen" at bounding box center [486, 281] width 39 height 12
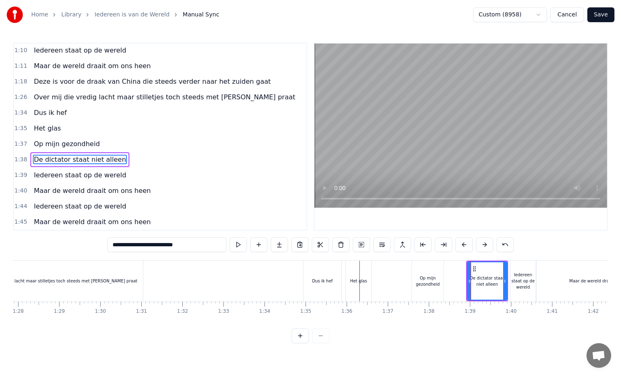
click at [523, 281] on div "Iedereen staat op de wereld" at bounding box center [523, 281] width 25 height 18
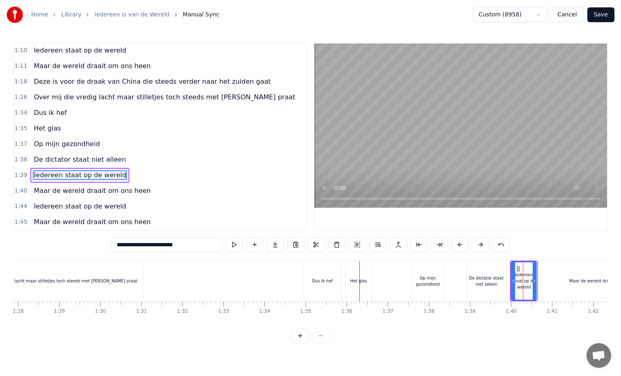
click at [552, 281] on div "Maar de wereld draait om ons heen" at bounding box center [606, 281] width 138 height 41
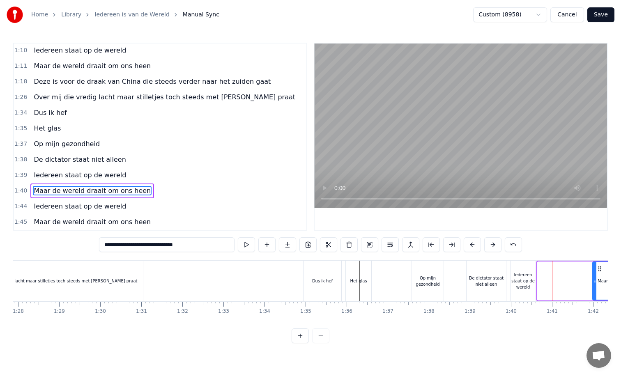
drag, startPoint x: 540, startPoint y: 281, endPoint x: 595, endPoint y: 280, distance: 55.0
click at [595, 280] on icon at bounding box center [594, 281] width 3 height 7
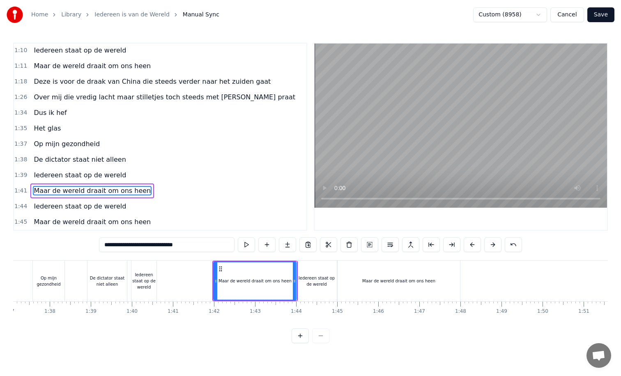
scroll to position [0, 3984]
click at [155, 280] on div "Iedereen staat op de wereld" at bounding box center [148, 281] width 25 height 18
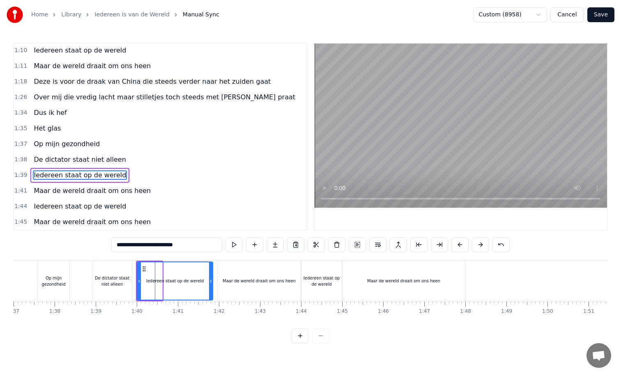
drag, startPoint x: 160, startPoint y: 281, endPoint x: 210, endPoint y: 282, distance: 50.1
click at [210, 281] on icon at bounding box center [210, 281] width 3 height 7
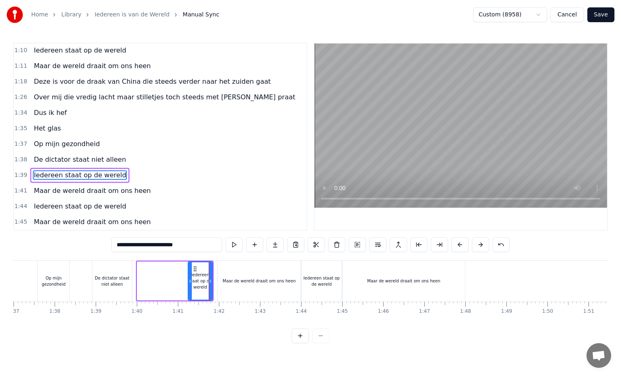
drag, startPoint x: 139, startPoint y: 279, endPoint x: 192, endPoint y: 280, distance: 52.6
click at [192, 280] on icon at bounding box center [190, 281] width 3 height 7
click at [121, 279] on div "De dictator staat niet alleen" at bounding box center [111, 281] width 39 height 12
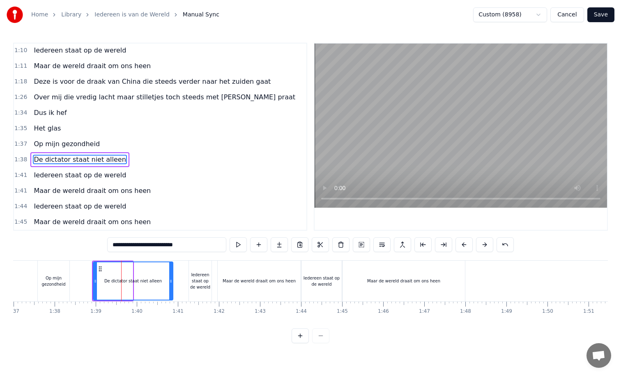
drag, startPoint x: 131, startPoint y: 282, endPoint x: 171, endPoint y: 283, distance: 40.3
click at [171, 283] on icon at bounding box center [170, 281] width 3 height 7
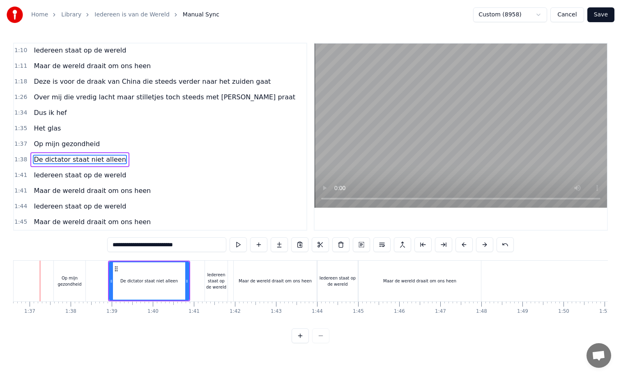
scroll to position [0, 3954]
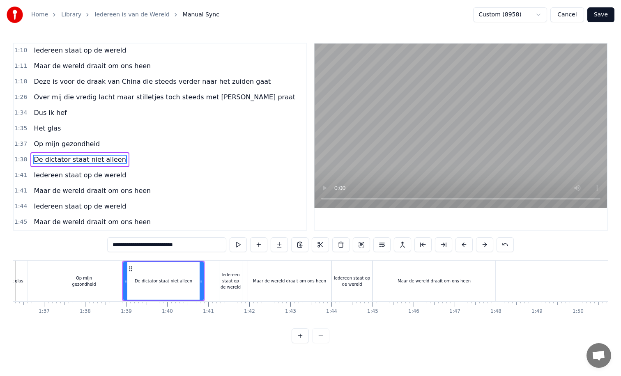
click at [434, 290] on div "Maar de wereld draait om ons heen" at bounding box center [434, 281] width 122 height 41
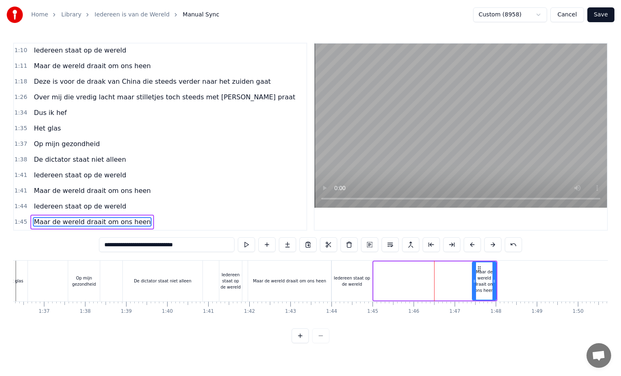
drag, startPoint x: 375, startPoint y: 281, endPoint x: 478, endPoint y: 278, distance: 102.7
click at [476, 278] on icon at bounding box center [474, 281] width 3 height 7
click at [354, 276] on div "Iedereen staat op de wereld" at bounding box center [352, 281] width 40 height 12
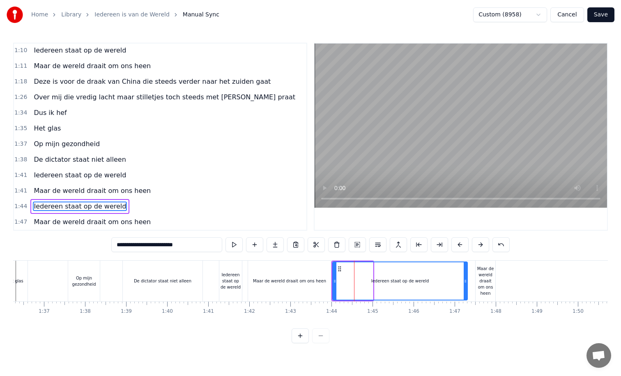
drag, startPoint x: 372, startPoint y: 283, endPoint x: 466, endPoint y: 283, distance: 94.5
click at [466, 283] on icon at bounding box center [465, 281] width 3 height 7
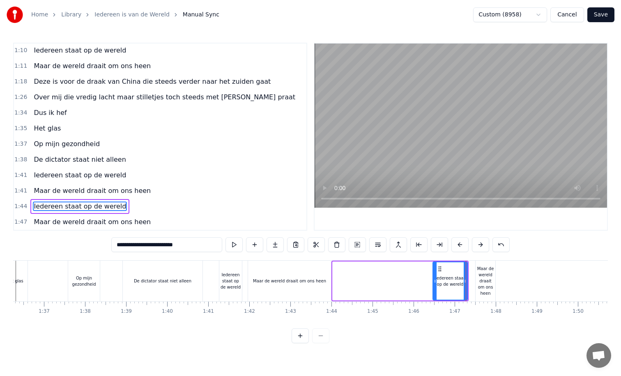
drag, startPoint x: 334, startPoint y: 281, endPoint x: 435, endPoint y: 281, distance: 101.5
click at [435, 281] on icon at bounding box center [434, 281] width 3 height 7
click at [295, 279] on div "Maar de wereld draait om ons heen" at bounding box center [289, 281] width 73 height 6
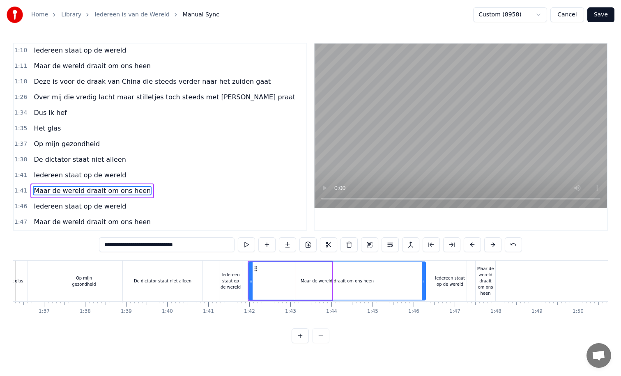
drag, startPoint x: 330, startPoint y: 281, endPoint x: 424, endPoint y: 281, distance: 94.1
click at [424, 281] on icon at bounding box center [423, 281] width 3 height 7
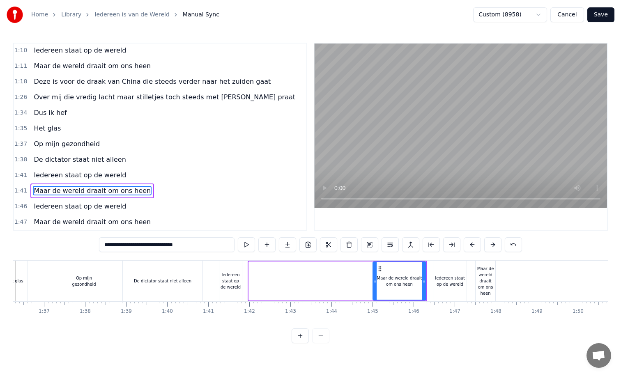
drag, startPoint x: 250, startPoint y: 280, endPoint x: 374, endPoint y: 274, distance: 124.2
click at [374, 274] on div at bounding box center [374, 280] width 3 height 37
click at [229, 278] on div "Iedereen staat op de wereld" at bounding box center [230, 281] width 23 height 18
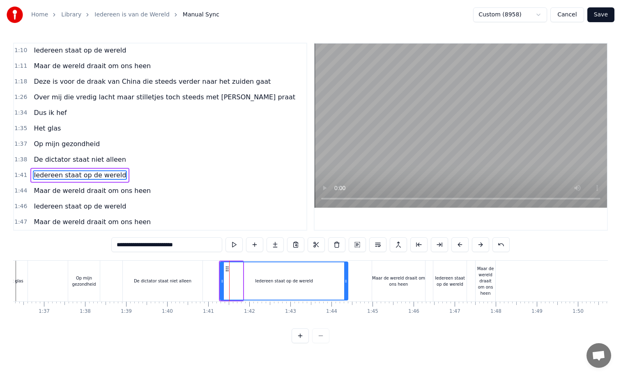
drag, startPoint x: 241, startPoint y: 281, endPoint x: 346, endPoint y: 284, distance: 105.2
click at [346, 284] on icon at bounding box center [345, 281] width 3 height 7
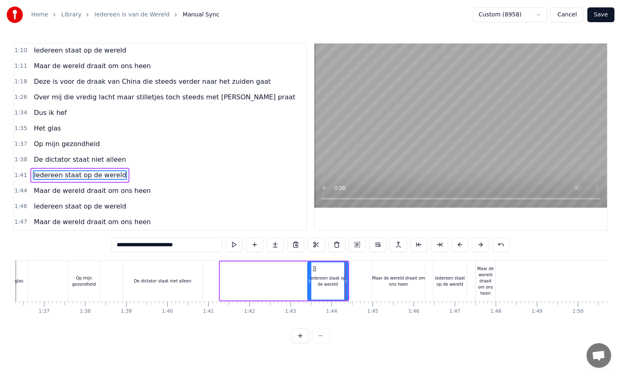
drag, startPoint x: 221, startPoint y: 281, endPoint x: 325, endPoint y: 281, distance: 103.5
click at [311, 281] on icon at bounding box center [309, 281] width 3 height 7
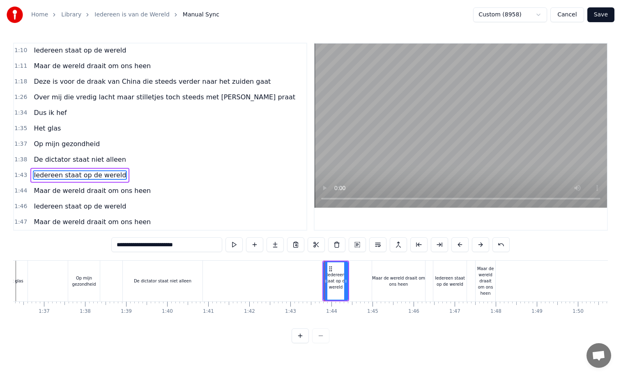
click at [195, 280] on div "De dictator staat niet alleen" at bounding box center [163, 281] width 80 height 41
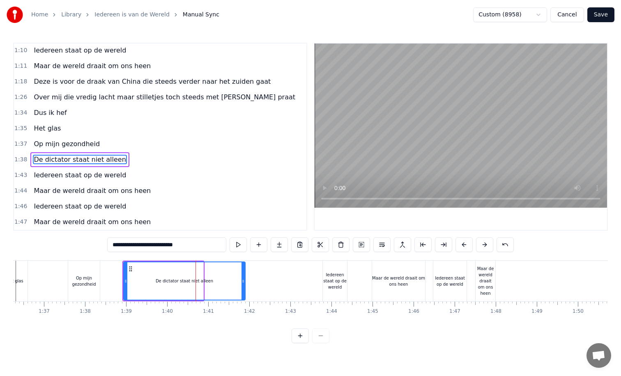
drag, startPoint x: 202, startPoint y: 281, endPoint x: 244, endPoint y: 282, distance: 41.9
click at [244, 282] on icon at bounding box center [243, 281] width 3 height 7
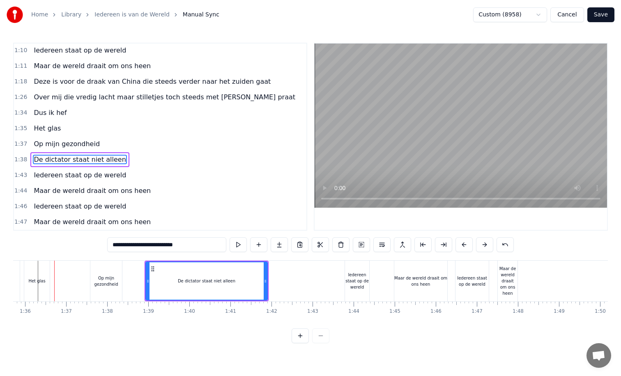
scroll to position [0, 3931]
click at [348, 281] on div "Iedereen staat op de wereld" at bounding box center [357, 281] width 24 height 18
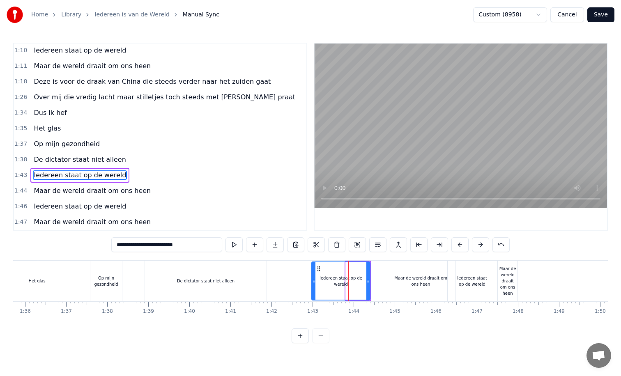
drag, startPoint x: 347, startPoint y: 281, endPoint x: 313, endPoint y: 282, distance: 33.7
click at [313, 282] on icon at bounding box center [313, 281] width 3 height 7
click at [472, 282] on div "Iedereen staat op de wereld" at bounding box center [472, 281] width 33 height 12
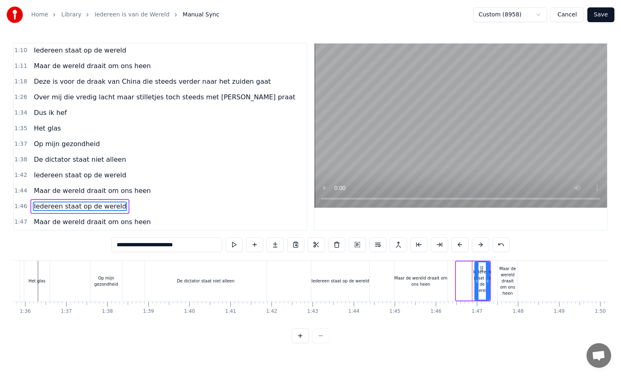
drag, startPoint x: 458, startPoint y: 280, endPoint x: 477, endPoint y: 280, distance: 18.5
click at [477, 280] on icon at bounding box center [476, 281] width 3 height 7
click at [442, 281] on div "Maar de wereld draait om ons heen" at bounding box center [420, 281] width 53 height 12
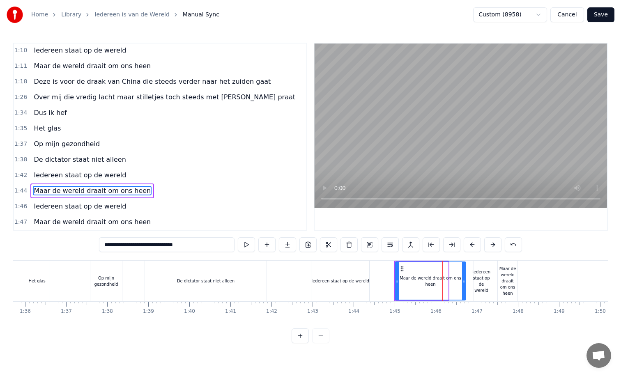
drag, startPoint x: 447, startPoint y: 281, endPoint x: 465, endPoint y: 281, distance: 18.1
click at [465, 281] on icon at bounding box center [463, 281] width 3 height 7
click at [511, 284] on div "Maar de wereld draait om ons heen" at bounding box center [508, 281] width 20 height 31
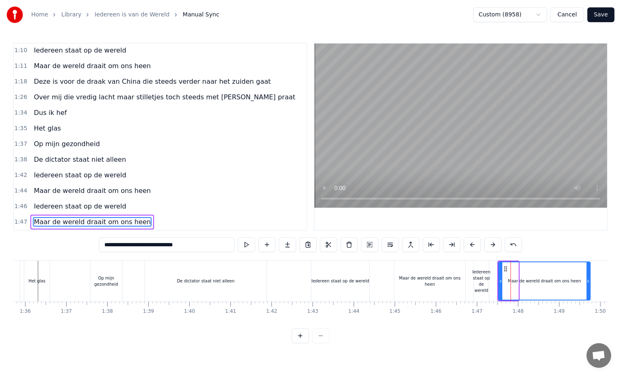
drag, startPoint x: 517, startPoint y: 281, endPoint x: 589, endPoint y: 279, distance: 71.9
click at [589, 279] on icon at bounding box center [588, 281] width 3 height 7
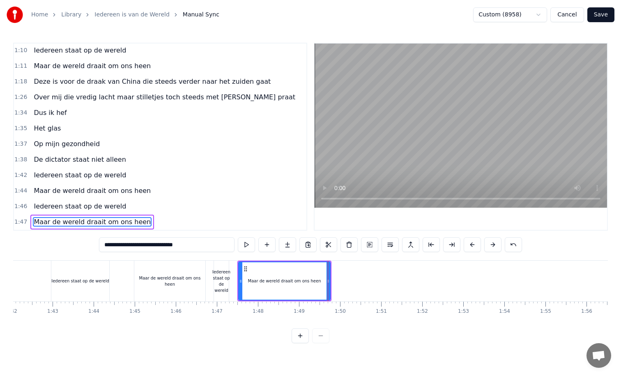
scroll to position [0, 4175]
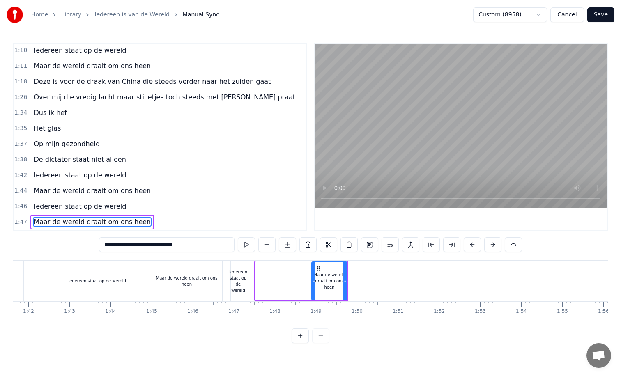
drag, startPoint x: 258, startPoint y: 281, endPoint x: 339, endPoint y: 281, distance: 81.3
click at [315, 281] on circle at bounding box center [314, 281] width 0 height 0
click at [241, 277] on div "Iedereen staat op de wereld" at bounding box center [238, 281] width 18 height 25
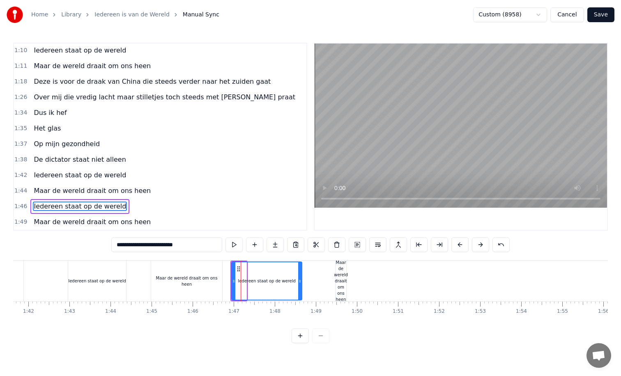
drag, startPoint x: 245, startPoint y: 283, endPoint x: 320, endPoint y: 283, distance: 74.8
click at [301, 283] on icon at bounding box center [299, 281] width 3 height 7
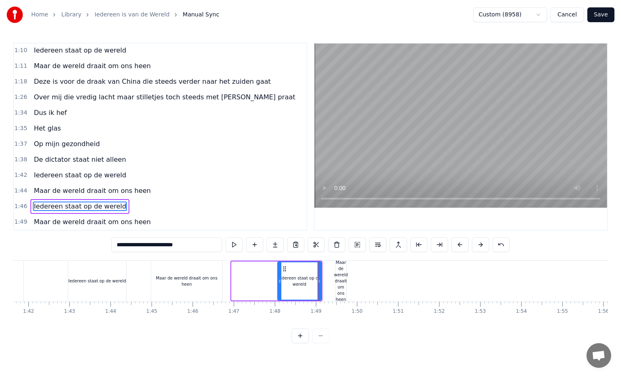
drag, startPoint x: 233, startPoint y: 281, endPoint x: 282, endPoint y: 280, distance: 48.9
click at [281, 280] on icon at bounding box center [279, 281] width 3 height 7
click at [214, 283] on div "Maar de wereld draait om ons heen" at bounding box center [186, 281] width 71 height 12
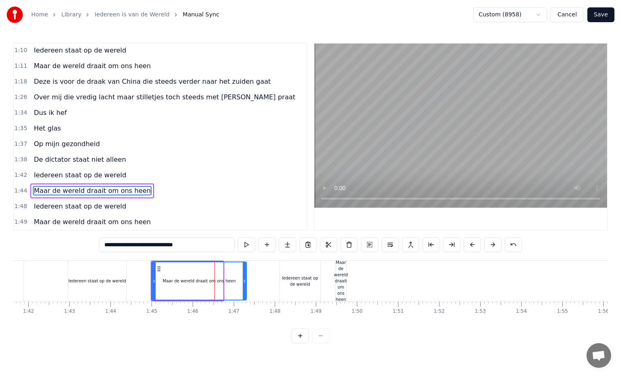
drag, startPoint x: 221, startPoint y: 282, endPoint x: 251, endPoint y: 282, distance: 30.8
click at [246, 282] on icon at bounding box center [244, 281] width 3 height 7
drag, startPoint x: 154, startPoint y: 281, endPoint x: 160, endPoint y: 281, distance: 6.6
click at [159, 281] on circle at bounding box center [159, 281] width 0 height 0
click at [299, 285] on div "Iedereen staat op de wereld" at bounding box center [300, 281] width 41 height 12
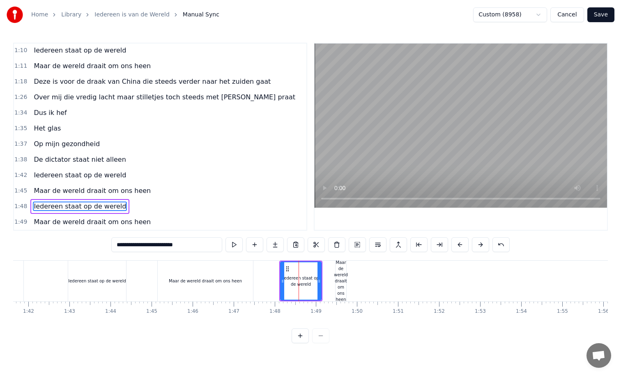
click at [343, 283] on div "Maar de wereld draait om ons heen" at bounding box center [341, 281] width 14 height 43
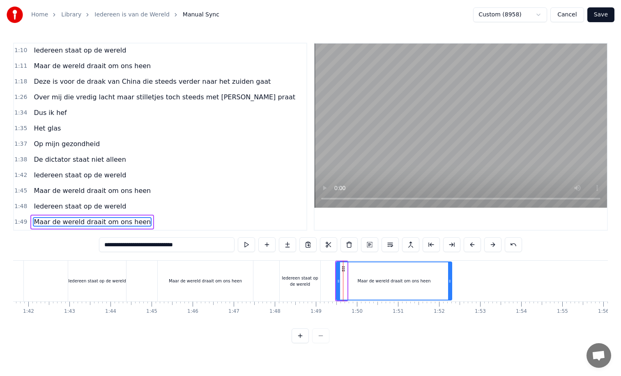
drag, startPoint x: 346, startPoint y: 281, endPoint x: 458, endPoint y: 283, distance: 112.2
click at [451, 283] on icon at bounding box center [449, 281] width 3 height 7
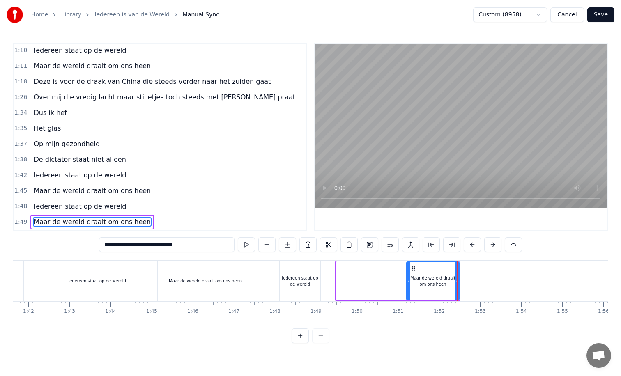
drag, startPoint x: 338, startPoint y: 283, endPoint x: 414, endPoint y: 282, distance: 76.4
click at [410, 282] on icon at bounding box center [408, 281] width 3 height 7
click at [307, 290] on div "Iedereen staat op de wereld" at bounding box center [300, 281] width 41 height 41
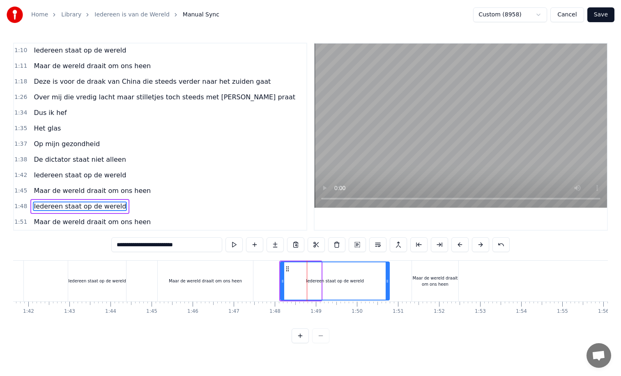
drag, startPoint x: 320, startPoint y: 280, endPoint x: 389, endPoint y: 279, distance: 69.8
click at [389, 279] on icon at bounding box center [387, 281] width 3 height 7
click at [432, 285] on div "Maar de wereld draait om ons heen" at bounding box center [435, 281] width 46 height 12
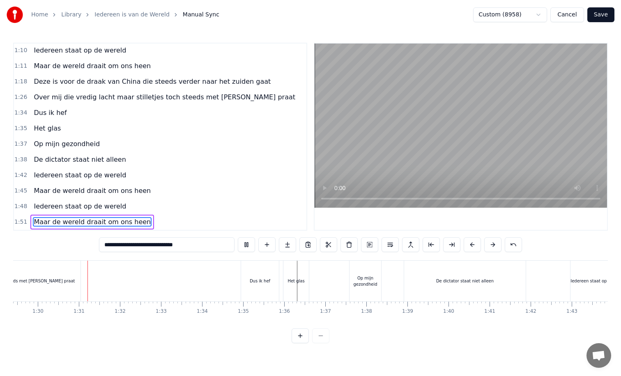
scroll to position [0, 3679]
click at [397, 283] on div "De dictator staat niet alleen" at bounding box center [458, 281] width 122 height 41
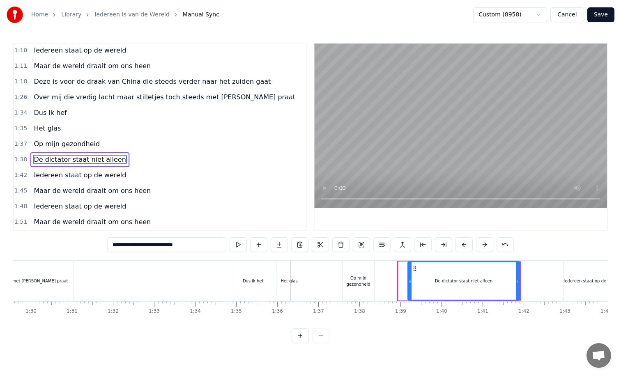
drag, startPoint x: 400, startPoint y: 281, endPoint x: 410, endPoint y: 281, distance: 9.9
click at [410, 281] on circle at bounding box center [410, 281] width 0 height 0
drag, startPoint x: 519, startPoint y: 281, endPoint x: 528, endPoint y: 281, distance: 9.4
click at [528, 281] on div "De dictator staat niet alleen" at bounding box center [468, 281] width 122 height 39
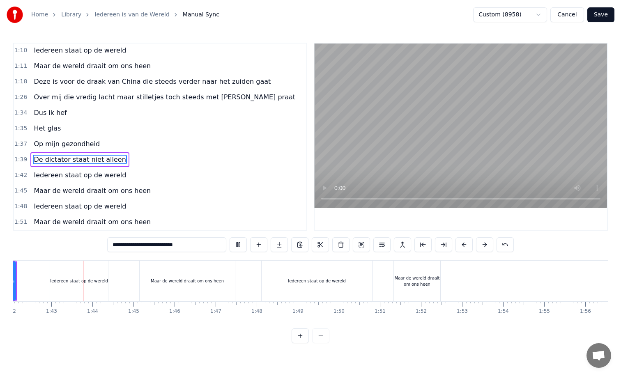
scroll to position [0, 4196]
click at [408, 281] on div "Maar de wereld draait om ons heen" at bounding box center [414, 281] width 46 height 12
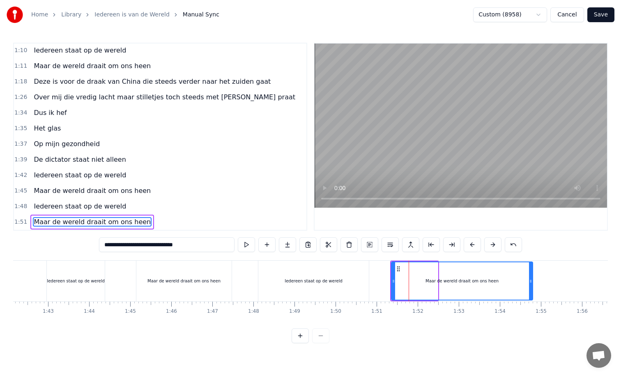
drag, startPoint x: 437, startPoint y: 282, endPoint x: 564, endPoint y: 285, distance: 127.8
click at [532, 285] on div at bounding box center [530, 280] width 3 height 37
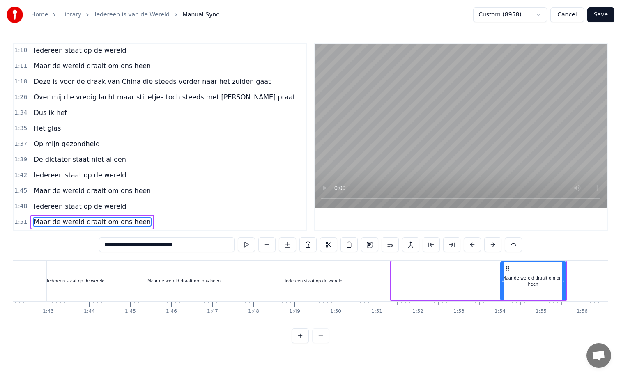
drag, startPoint x: 393, startPoint y: 281, endPoint x: 515, endPoint y: 281, distance: 122.8
click at [503, 281] on circle at bounding box center [502, 281] width 0 height 0
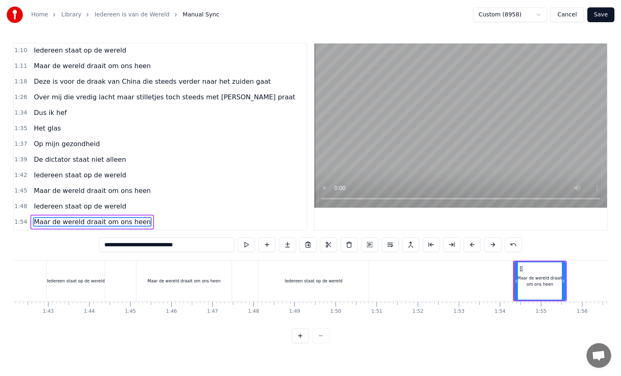
click at [358, 272] on div "Iedereen staat op de wereld" at bounding box center [313, 281] width 110 height 41
type input "**********"
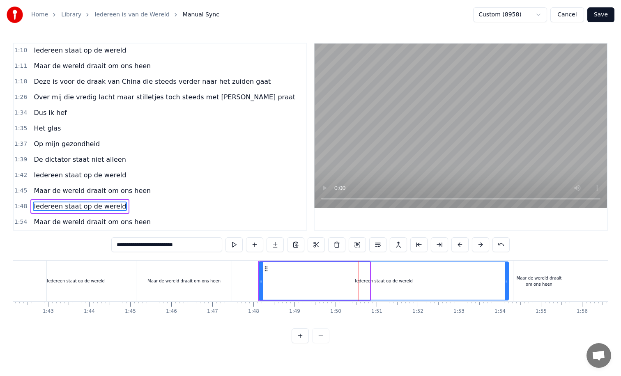
drag, startPoint x: 368, startPoint y: 283, endPoint x: 506, endPoint y: 283, distance: 138.0
click at [506, 283] on icon at bounding box center [506, 281] width 3 height 7
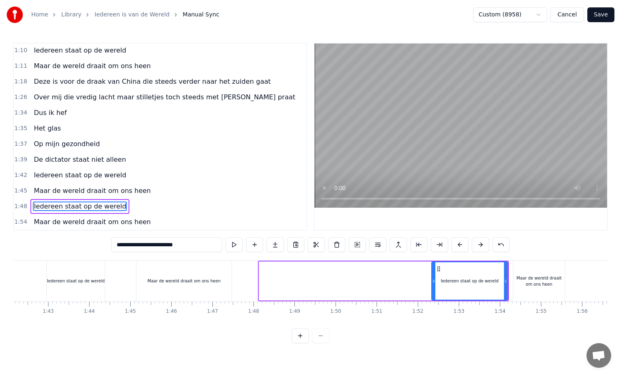
drag, startPoint x: 261, startPoint y: 281, endPoint x: 442, endPoint y: 284, distance: 181.2
click at [435, 284] on icon at bounding box center [433, 281] width 3 height 7
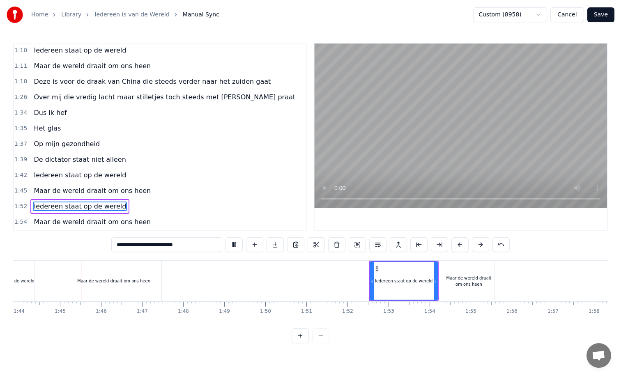
scroll to position [0, 4271]
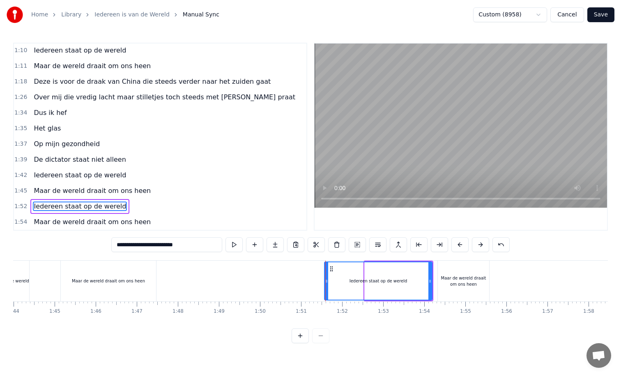
drag, startPoint x: 366, startPoint y: 282, endPoint x: 325, endPoint y: 285, distance: 40.4
click at [325, 285] on div "Dit is voor de immigrant die opgesloten leeft bij mijn muur En deze hef ik op m…" at bounding box center [388, 280] width 9293 height 41
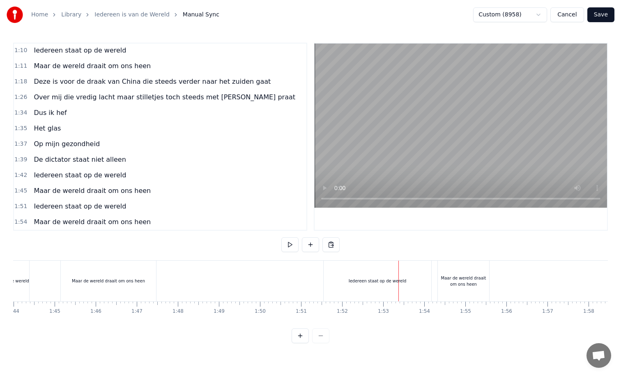
click at [429, 282] on div "Iedereen staat op de wereld" at bounding box center [378, 281] width 108 height 41
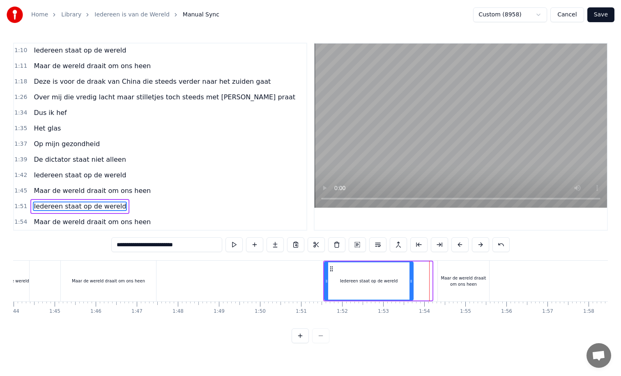
drag, startPoint x: 431, startPoint y: 281, endPoint x: 412, endPoint y: 282, distance: 18.5
click at [412, 282] on icon at bounding box center [411, 281] width 3 height 7
click at [443, 280] on div "Maar de wereld draait om ons heen" at bounding box center [463, 281] width 51 height 12
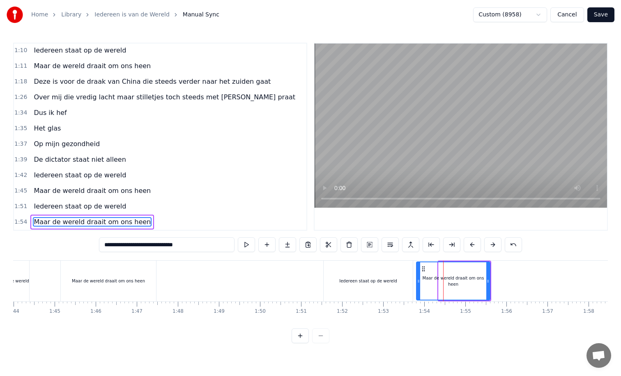
drag, startPoint x: 440, startPoint y: 279, endPoint x: 417, endPoint y: 280, distance: 22.2
click at [417, 280] on icon at bounding box center [418, 281] width 3 height 7
drag, startPoint x: 487, startPoint y: 281, endPoint x: 522, endPoint y: 281, distance: 34.5
click at [512, 281] on icon at bounding box center [510, 281] width 3 height 7
click at [355, 278] on div "Iedereen staat op de wereld" at bounding box center [368, 281] width 58 height 6
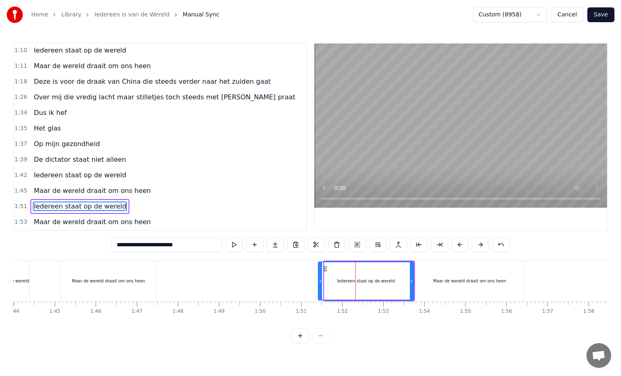
drag, startPoint x: 326, startPoint y: 282, endPoint x: 320, endPoint y: 283, distance: 6.2
click at [320, 283] on icon at bounding box center [320, 281] width 3 height 7
click at [410, 281] on icon at bounding box center [409, 281] width 3 height 7
click at [411, 283] on div "Iedereen staat op de wereld" at bounding box center [365, 281] width 94 height 39
drag, startPoint x: 410, startPoint y: 281, endPoint x: 404, endPoint y: 283, distance: 6.0
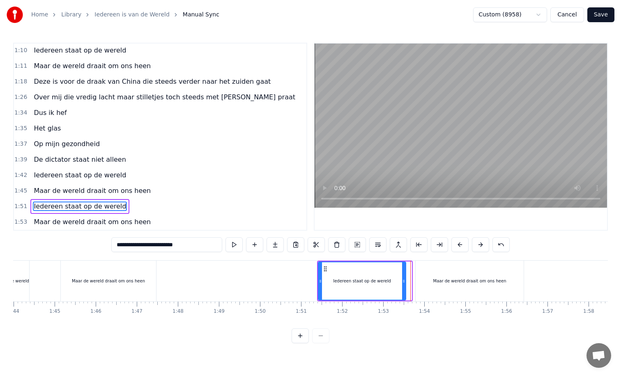
click at [404, 283] on icon at bounding box center [403, 281] width 3 height 7
click at [518, 286] on div "Maar de wereld draait om ons heen" at bounding box center [470, 281] width 108 height 41
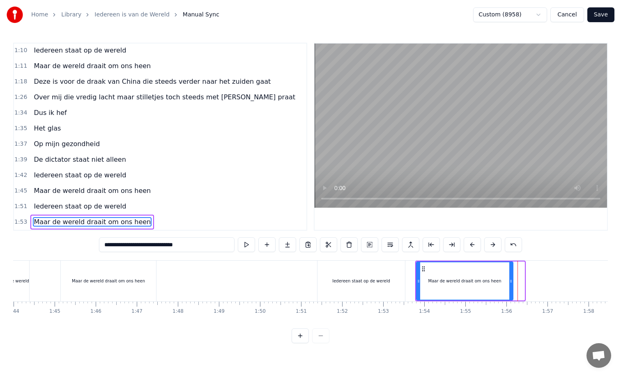
drag, startPoint x: 522, startPoint y: 283, endPoint x: 511, endPoint y: 285, distance: 11.8
click at [511, 285] on div at bounding box center [510, 280] width 3 height 37
click at [319, 285] on div "Iedereen staat op de wereld" at bounding box center [361, 281] width 87 height 41
type input "**********"
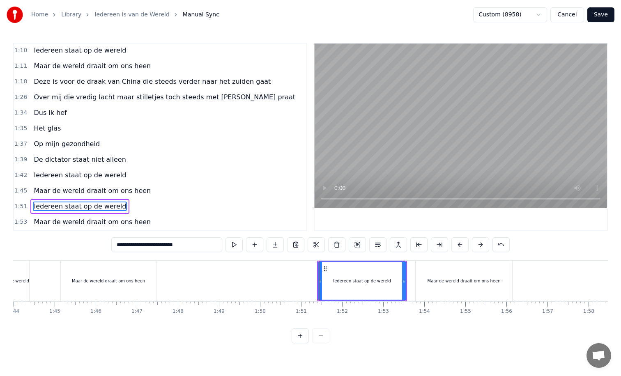
click at [315, 281] on div "Dit is voor de immigrant die opgesloten leeft bij mijn muur En deze hef ik op m…" at bounding box center [388, 280] width 9293 height 41
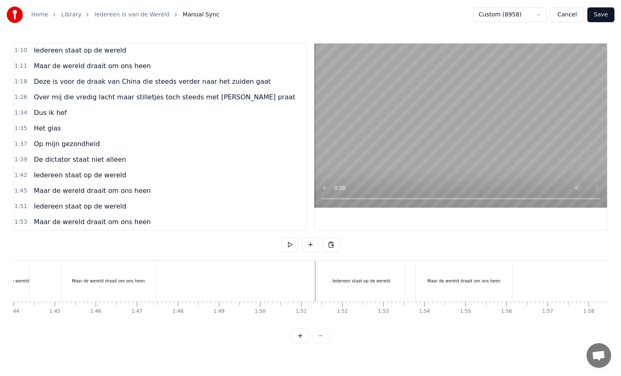
click at [320, 281] on div "Iedereen staat op de wereld" at bounding box center [361, 281] width 87 height 41
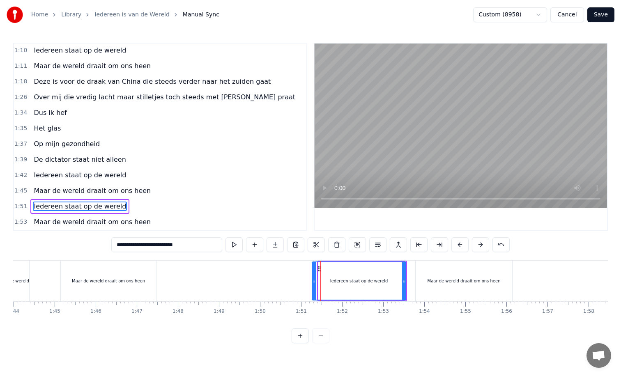
drag, startPoint x: 319, startPoint y: 281, endPoint x: 313, endPoint y: 283, distance: 6.4
click at [313, 283] on icon at bounding box center [314, 281] width 3 height 7
drag, startPoint x: 315, startPoint y: 281, endPoint x: 308, endPoint y: 281, distance: 7.4
click at [308, 281] on icon at bounding box center [306, 281] width 3 height 7
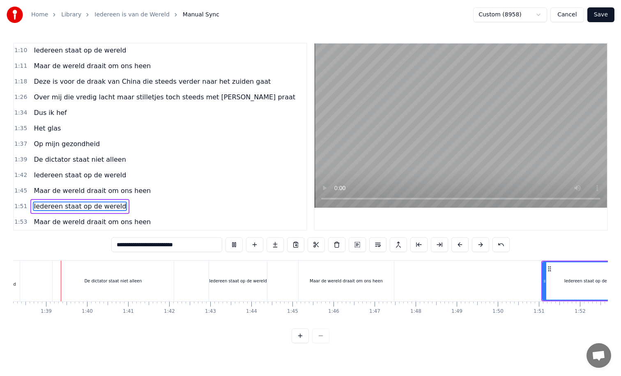
scroll to position [0, 4032]
click at [302, 281] on div "Maar de wereld draait om ons heen" at bounding box center [347, 281] width 95 height 41
type input "**********"
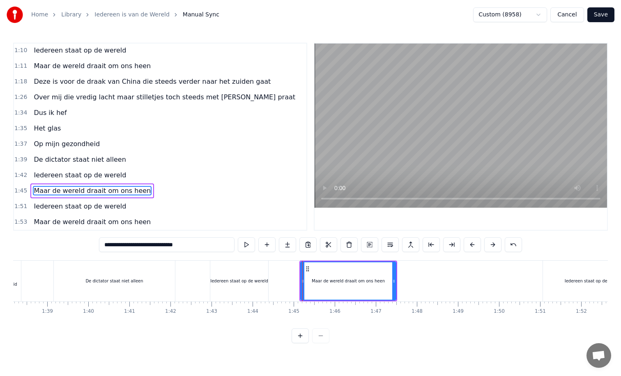
click at [302, 282] on div at bounding box center [302, 281] width 0 height 41
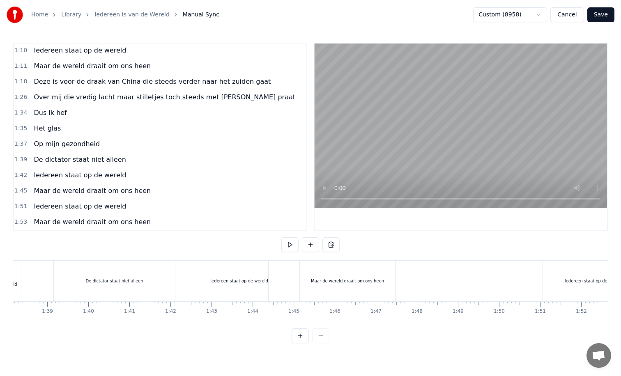
click at [304, 281] on div "Maar de wereld draait om ons heen" at bounding box center [347, 281] width 95 height 41
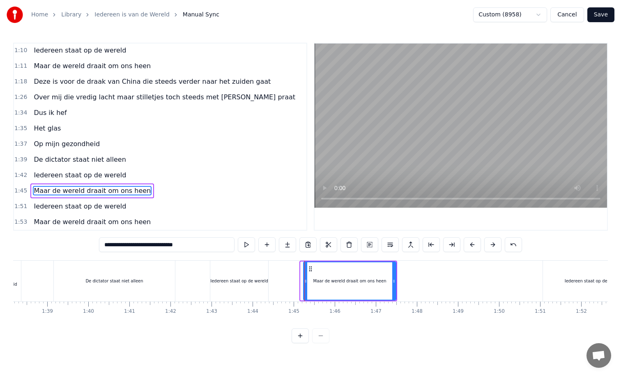
click at [304, 282] on div "Dit is voor de immigrant die opgesloten leeft bij mijn muur En deze hef ik op m…" at bounding box center [627, 280] width 9293 height 41
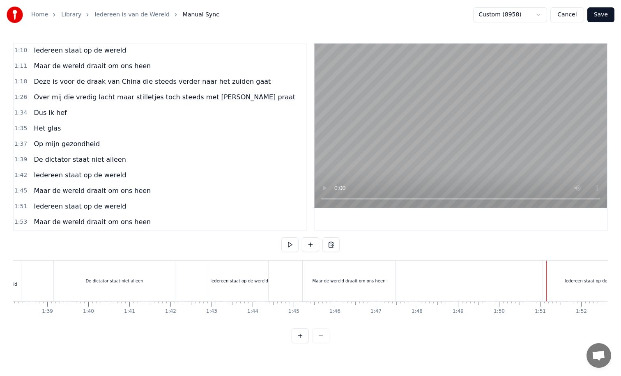
click at [554, 283] on div "Iedereen staat op de wereld" at bounding box center [593, 281] width 101 height 41
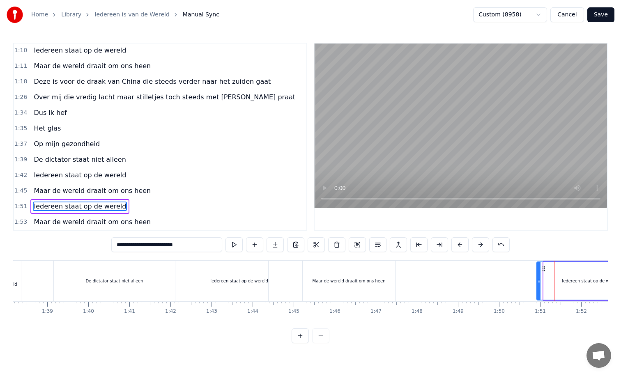
drag, startPoint x: 544, startPoint y: 281, endPoint x: 537, endPoint y: 282, distance: 7.0
click at [537, 282] on icon at bounding box center [538, 281] width 3 height 7
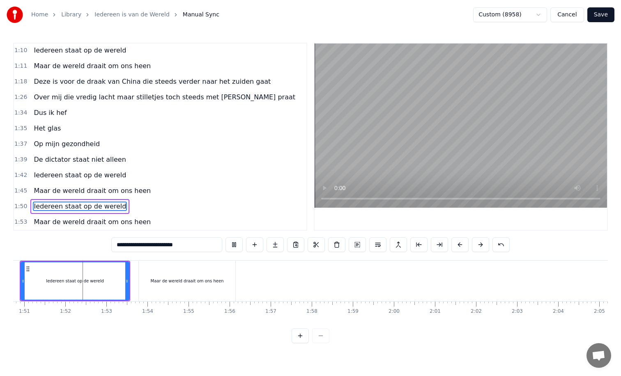
scroll to position [0, 4553]
drag, startPoint x: 122, startPoint y: 283, endPoint x: 110, endPoint y: 283, distance: 12.3
click at [110, 283] on icon at bounding box center [109, 281] width 3 height 7
click at [108, 283] on icon at bounding box center [107, 281] width 3 height 7
click at [156, 285] on div "Maar de wereld draait om ons heen" at bounding box center [182, 281] width 97 height 41
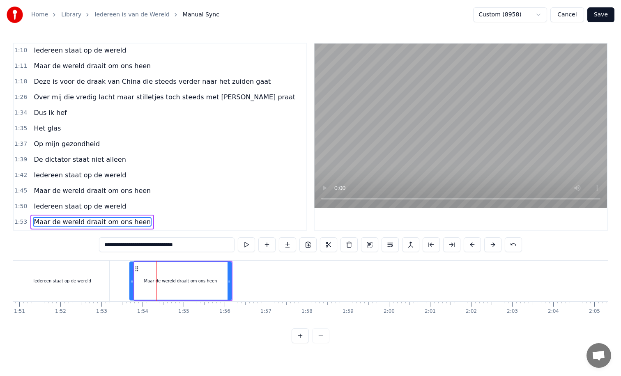
drag, startPoint x: 136, startPoint y: 282, endPoint x: 131, endPoint y: 283, distance: 4.9
click at [131, 283] on icon at bounding box center [131, 281] width 3 height 7
drag, startPoint x: 229, startPoint y: 281, endPoint x: 220, endPoint y: 281, distance: 9.0
click at [220, 281] on icon at bounding box center [220, 281] width 3 height 7
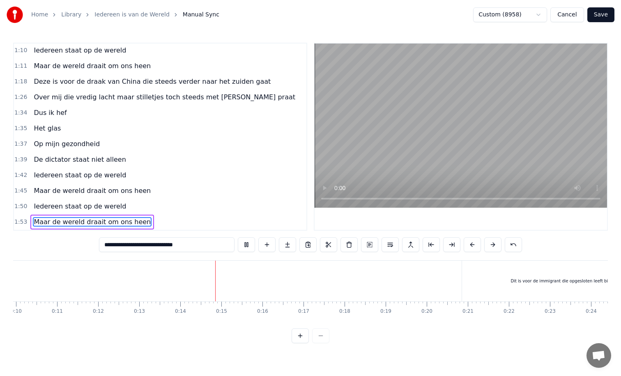
scroll to position [0, 414]
click at [458, 281] on div "Dit is voor de immigrant die opgesloten leeft bij mijn muur" at bounding box center [565, 281] width 218 height 41
type input "**********"
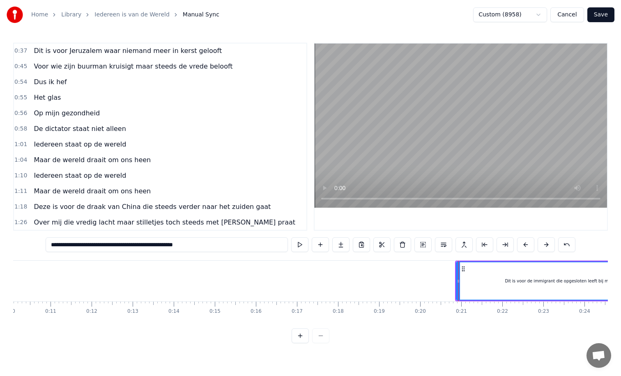
scroll to position [0, 0]
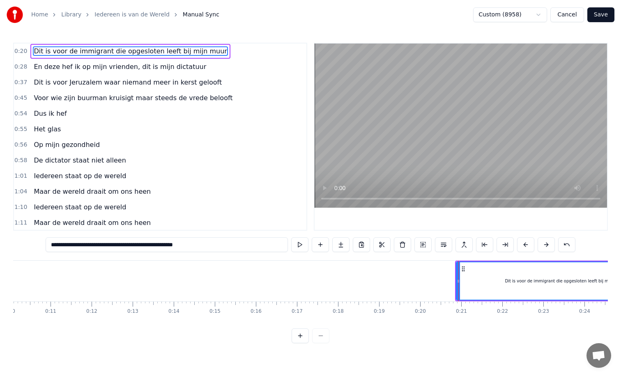
drag, startPoint x: 458, startPoint y: 281, endPoint x: 467, endPoint y: 281, distance: 9.0
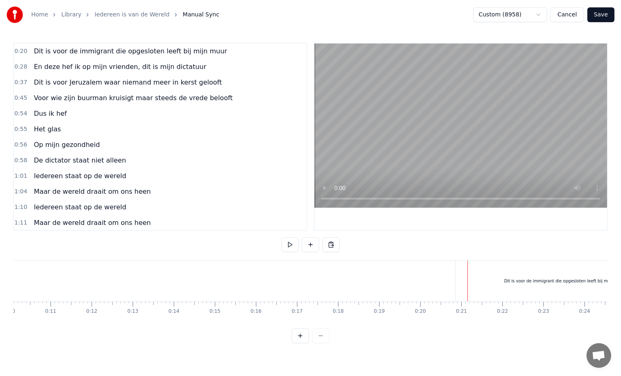
click at [460, 283] on div "Dit is voor de immigrant die opgesloten leeft bij mijn muur" at bounding box center [565, 281] width 218 height 41
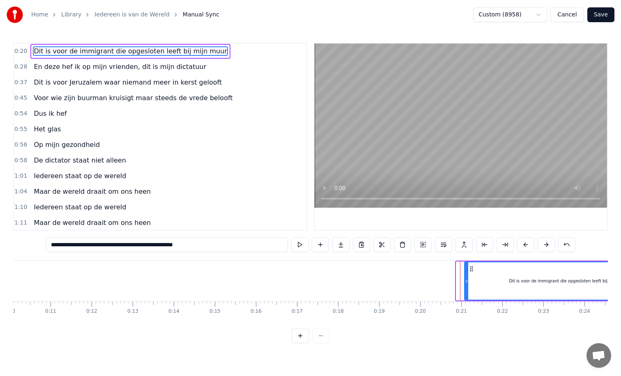
drag, startPoint x: 458, startPoint y: 283, endPoint x: 466, endPoint y: 282, distance: 8.2
click at [466, 282] on icon at bounding box center [466, 281] width 3 height 7
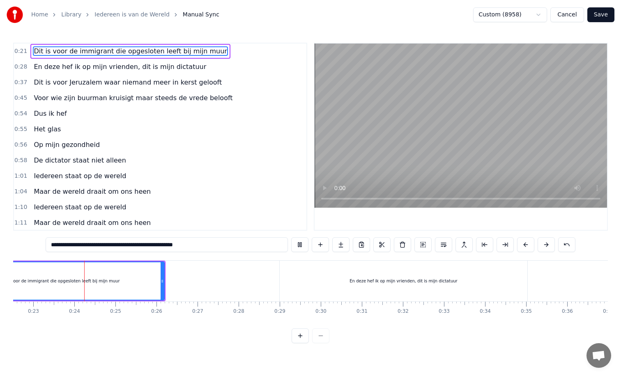
scroll to position [0, 932]
drag, startPoint x: 155, startPoint y: 283, endPoint x: 139, endPoint y: 284, distance: 16.0
click at [139, 284] on icon at bounding box center [138, 281] width 3 height 7
click at [324, 281] on div "En deze hef ik op mijn vrienden, dit is mijn dictatuur" at bounding box center [397, 281] width 248 height 41
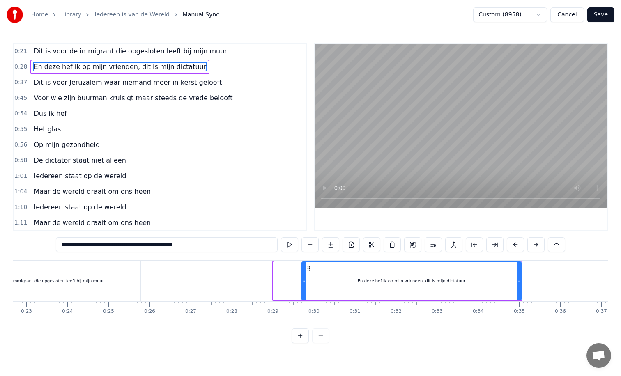
drag, startPoint x: 276, startPoint y: 282, endPoint x: 304, endPoint y: 281, distance: 28.8
click at [304, 281] on icon at bounding box center [303, 281] width 3 height 7
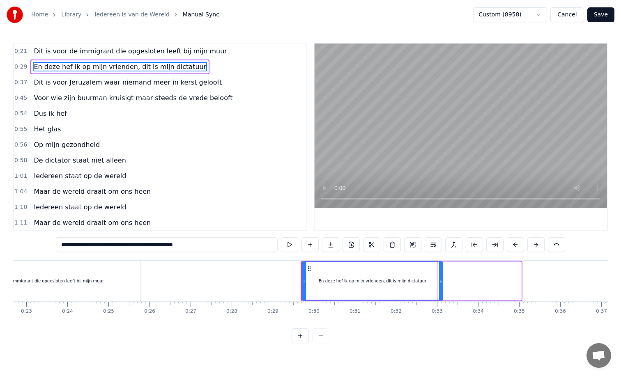
drag, startPoint x: 519, startPoint y: 281, endPoint x: 441, endPoint y: 289, distance: 78.8
click at [441, 289] on div at bounding box center [440, 280] width 3 height 37
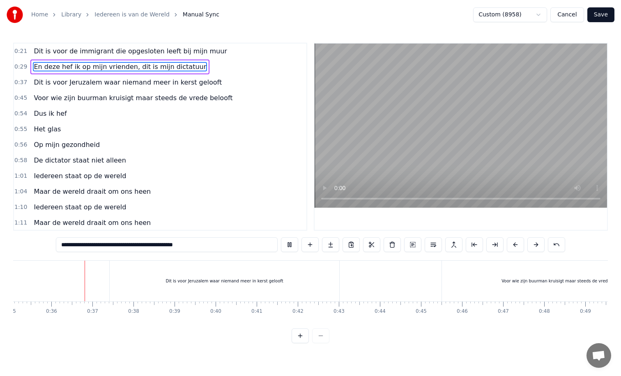
scroll to position [0, 1445]
click at [330, 285] on div "Dit is voor Jeruzalem waar niemand meer in kerst gelooft" at bounding box center [220, 281] width 230 height 41
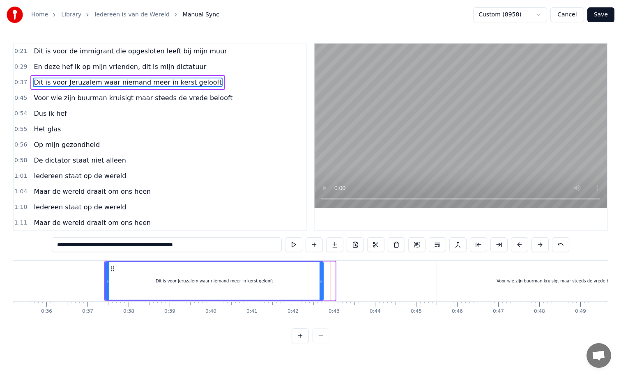
drag, startPoint x: 332, startPoint y: 281, endPoint x: 320, endPoint y: 284, distance: 12.2
click at [320, 284] on icon at bounding box center [321, 281] width 3 height 7
click at [470, 286] on div "Voor wie zijn buurman kruisigt maar steeds de vrede belooft" at bounding box center [559, 281] width 244 height 41
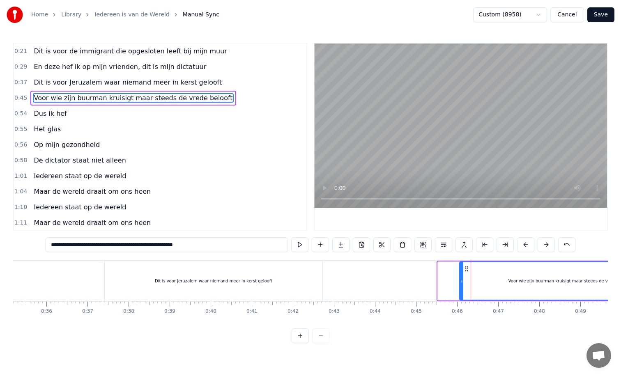
drag, startPoint x: 440, startPoint y: 282, endPoint x: 461, endPoint y: 282, distance: 21.8
click at [461, 282] on icon at bounding box center [461, 281] width 3 height 7
drag, startPoint x: 461, startPoint y: 282, endPoint x: 455, endPoint y: 282, distance: 6.2
click at [455, 282] on icon at bounding box center [455, 281] width 3 height 7
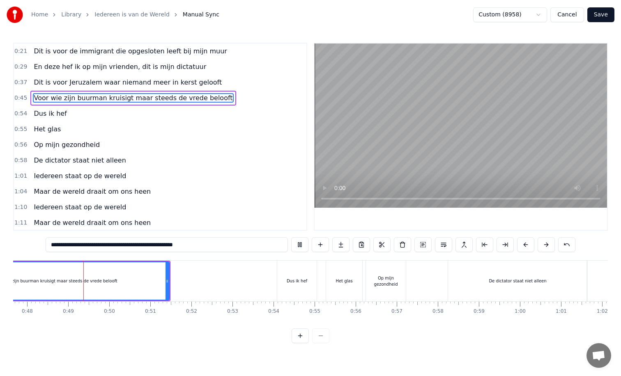
scroll to position [0, 1963]
drag, startPoint x: 162, startPoint y: 285, endPoint x: 155, endPoint y: 285, distance: 6.6
click at [155, 285] on div at bounding box center [155, 280] width 3 height 37
click at [274, 280] on div "Dus ik hef" at bounding box center [291, 281] width 39 height 41
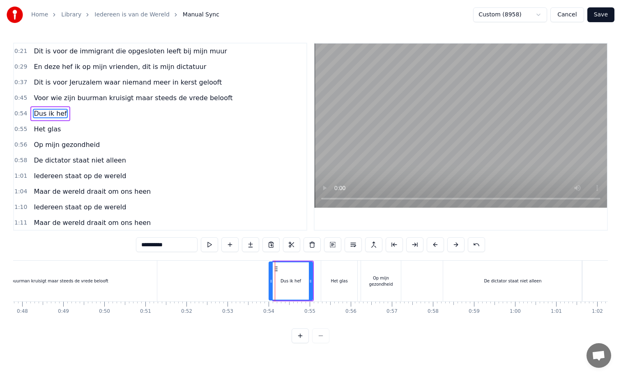
drag, startPoint x: 273, startPoint y: 281, endPoint x: 268, endPoint y: 281, distance: 5.0
click at [269, 281] on icon at bounding box center [270, 281] width 3 height 7
drag, startPoint x: 310, startPoint y: 280, endPoint x: 302, endPoint y: 281, distance: 7.9
click at [302, 281] on icon at bounding box center [302, 281] width 3 height 7
click at [330, 276] on div "Het glas" at bounding box center [339, 281] width 36 height 41
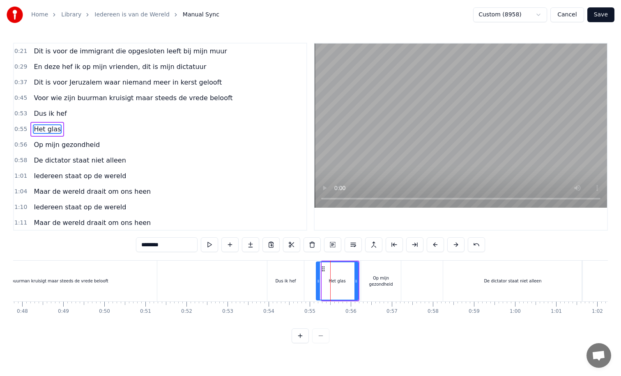
drag, startPoint x: 322, startPoint y: 281, endPoint x: 317, endPoint y: 282, distance: 5.9
click at [317, 282] on icon at bounding box center [318, 281] width 3 height 7
drag, startPoint x: 356, startPoint y: 283, endPoint x: 347, endPoint y: 285, distance: 9.2
click at [347, 285] on div at bounding box center [346, 280] width 3 height 37
click at [457, 284] on div "De dictator staat niet alleen" at bounding box center [512, 281] width 139 height 41
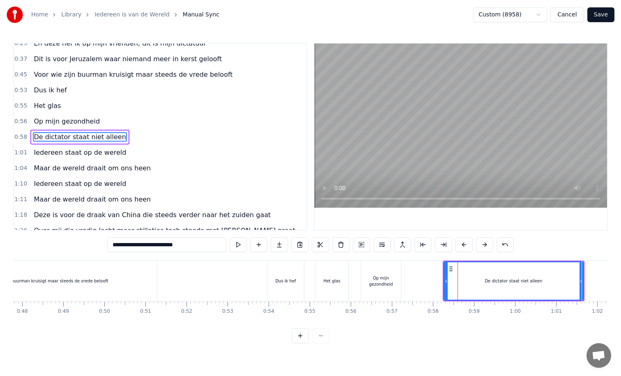
scroll to position [24, 0]
drag, startPoint x: 445, startPoint y: 281, endPoint x: 451, endPoint y: 281, distance: 5.8
click at [451, 281] on icon at bounding box center [451, 281] width 3 height 7
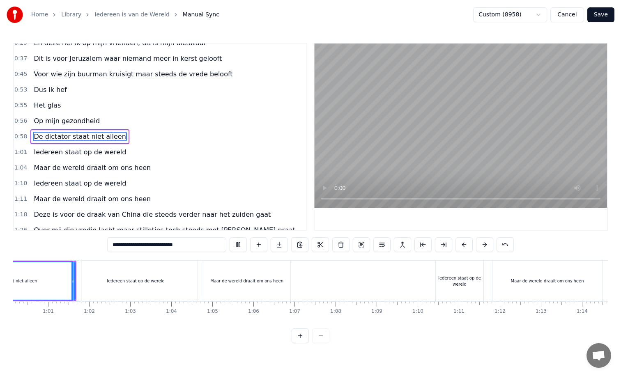
scroll to position [0, 2476]
click at [152, 288] on div "Iedereen staat op de wereld" at bounding box center [131, 281] width 124 height 41
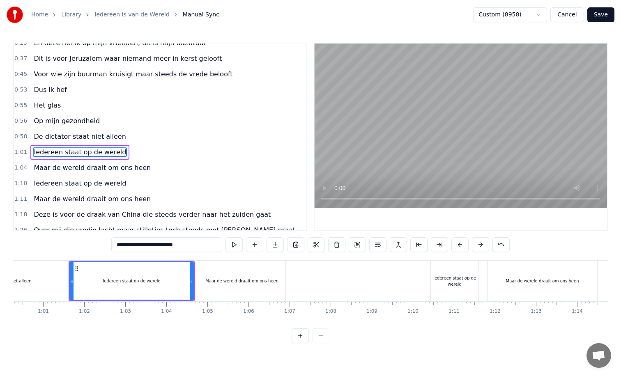
scroll to position [39, 0]
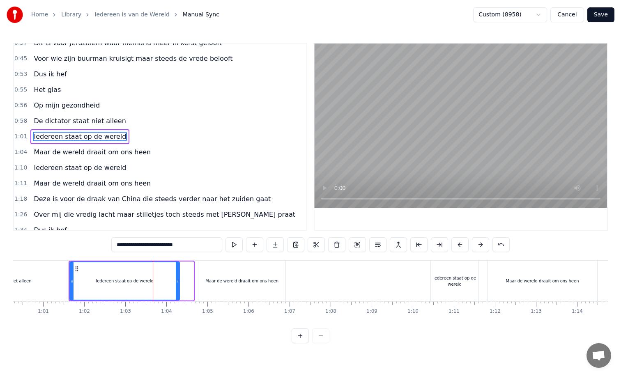
drag, startPoint x: 191, startPoint y: 283, endPoint x: 177, endPoint y: 283, distance: 14.0
click at [177, 283] on icon at bounding box center [177, 281] width 3 height 7
click at [200, 283] on div "Maar de wereld draait om ons heen" at bounding box center [241, 281] width 87 height 41
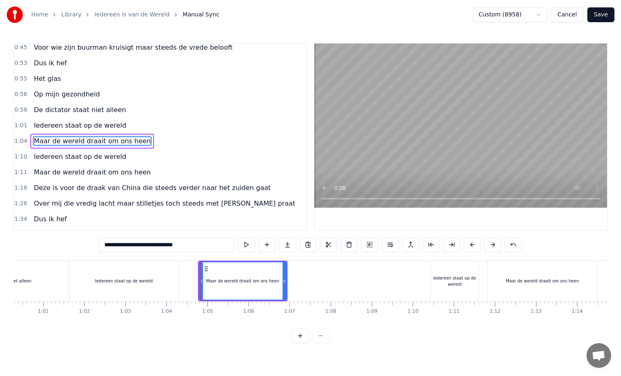
scroll to position [55, 0]
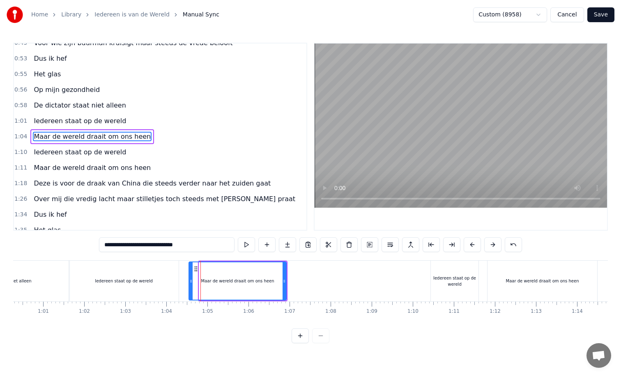
drag, startPoint x: 200, startPoint y: 281, endPoint x: 189, endPoint y: 281, distance: 10.3
click at [189, 281] on icon at bounding box center [190, 281] width 3 height 7
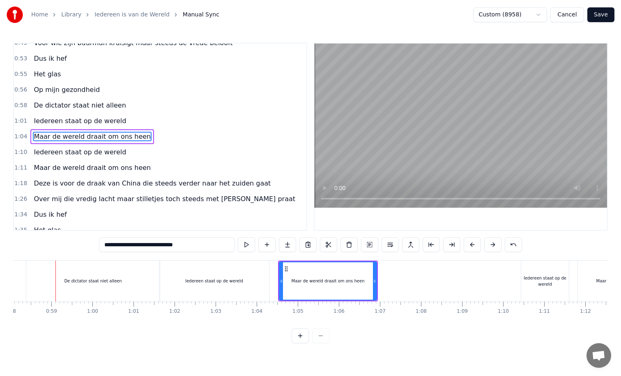
scroll to position [0, 2383]
click at [228, 288] on div "Iedereen staat op de wereld" at bounding box center [217, 281] width 110 height 41
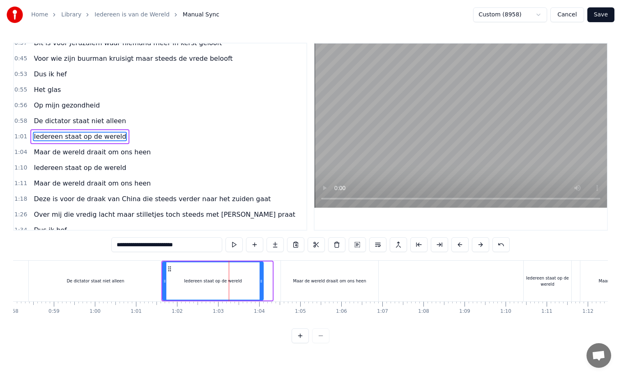
drag, startPoint x: 271, startPoint y: 281, endPoint x: 261, endPoint y: 282, distance: 9.5
click at [261, 282] on icon at bounding box center [261, 281] width 3 height 7
click at [285, 281] on div "Maar de wereld draait om ons heen" at bounding box center [329, 281] width 97 height 41
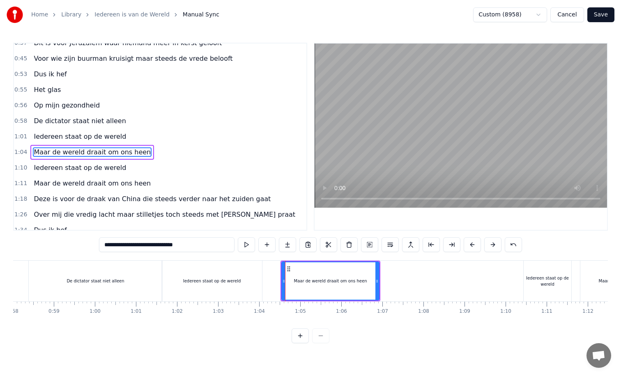
scroll to position [55, 0]
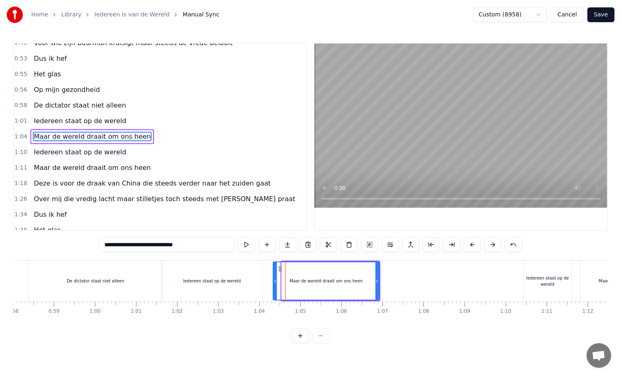
drag, startPoint x: 283, startPoint y: 281, endPoint x: 274, endPoint y: 283, distance: 8.9
click at [274, 283] on icon at bounding box center [275, 281] width 3 height 7
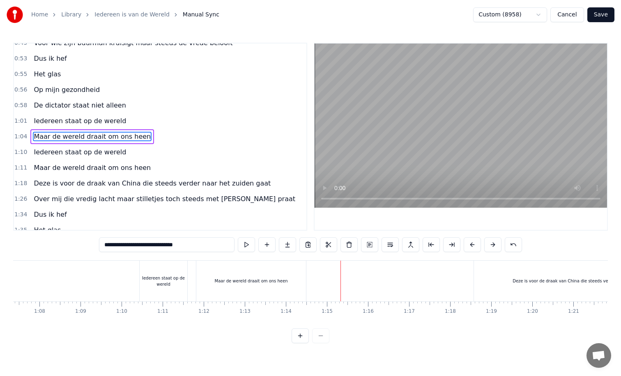
scroll to position [0, 2754]
click at [171, 281] on div "Iedereen staat op de wereld" at bounding box center [177, 281] width 48 height 12
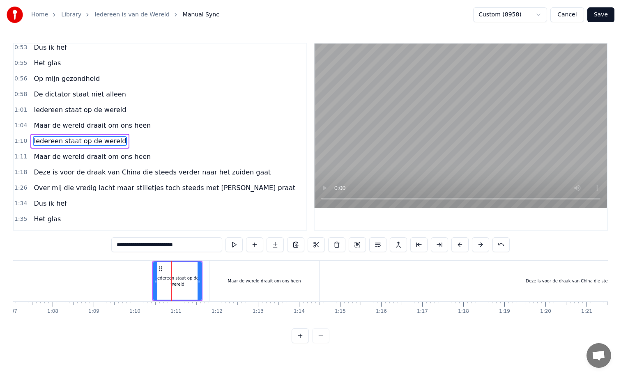
scroll to position [71, 0]
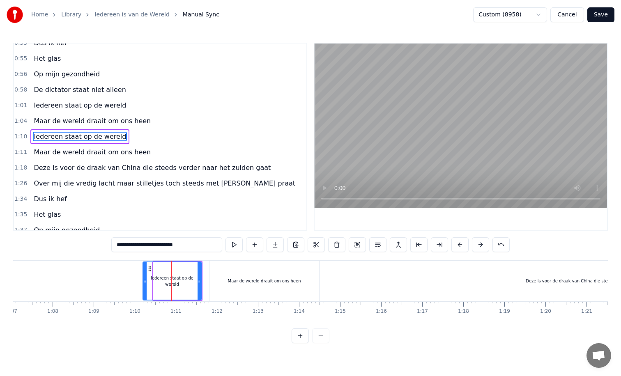
drag, startPoint x: 154, startPoint y: 280, endPoint x: 144, endPoint y: 282, distance: 10.8
click at [144, 282] on icon at bounding box center [144, 281] width 3 height 7
drag, startPoint x: 200, startPoint y: 282, endPoint x: 193, endPoint y: 282, distance: 7.0
click at [193, 282] on icon at bounding box center [192, 281] width 3 height 7
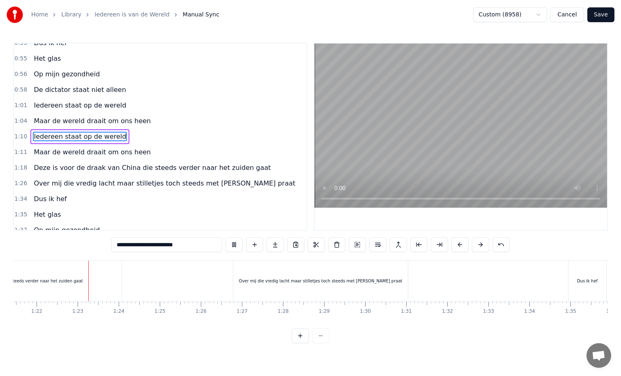
scroll to position [0, 3354]
click at [234, 285] on div "Over mij die vredig lacht maar stilletjes toch steeds met [PERSON_NAME] praat" at bounding box center [311, 281] width 175 height 41
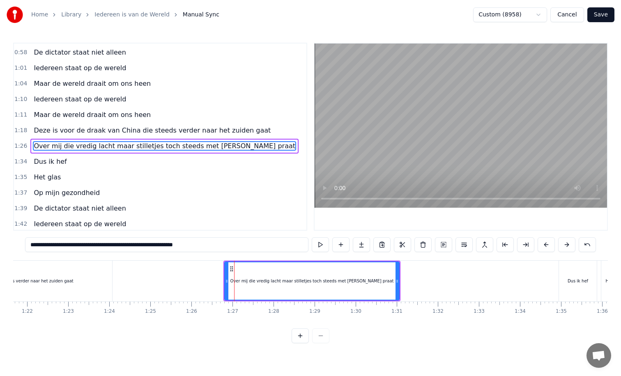
scroll to position [117, 0]
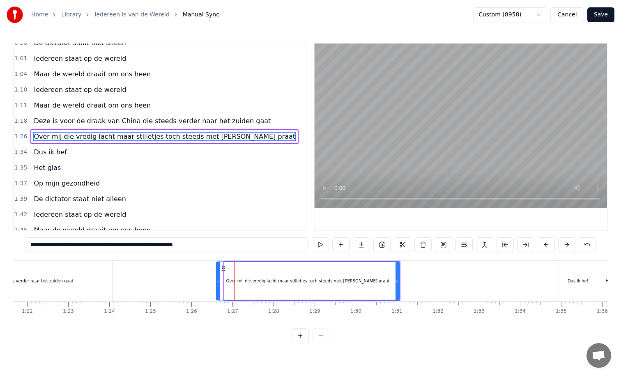
drag, startPoint x: 225, startPoint y: 282, endPoint x: 217, endPoint y: 282, distance: 8.2
click at [217, 282] on icon at bounding box center [218, 281] width 3 height 7
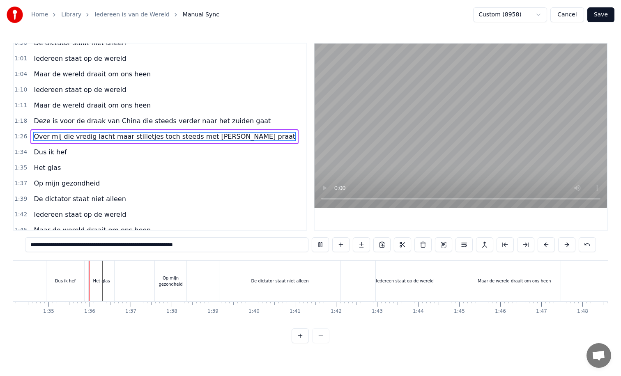
scroll to position [0, 3874]
click at [159, 276] on div "Op mijn gezondheid" at bounding box center [164, 281] width 32 height 12
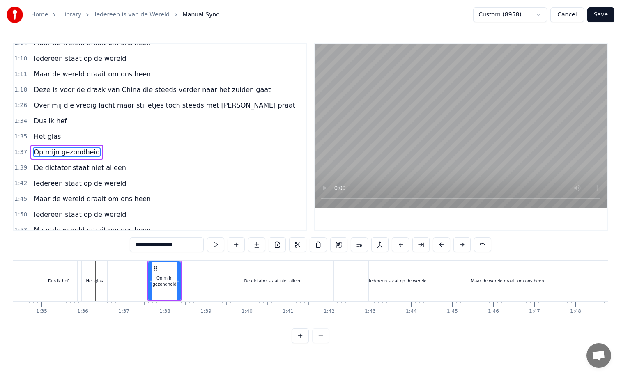
scroll to position [157, 0]
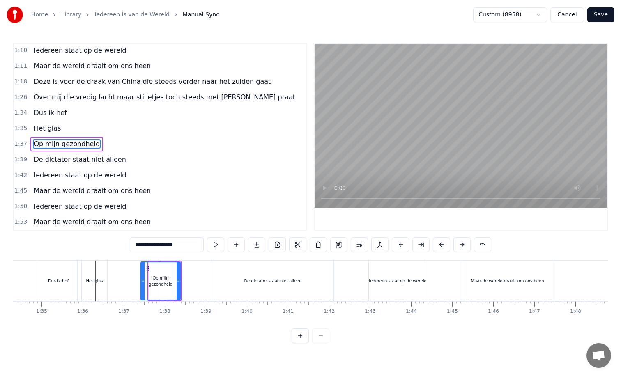
drag, startPoint x: 150, startPoint y: 281, endPoint x: 141, endPoint y: 281, distance: 8.2
click at [141, 281] on icon at bounding box center [142, 281] width 3 height 7
click at [66, 282] on div "Dus ik hef" at bounding box center [58, 281] width 21 height 6
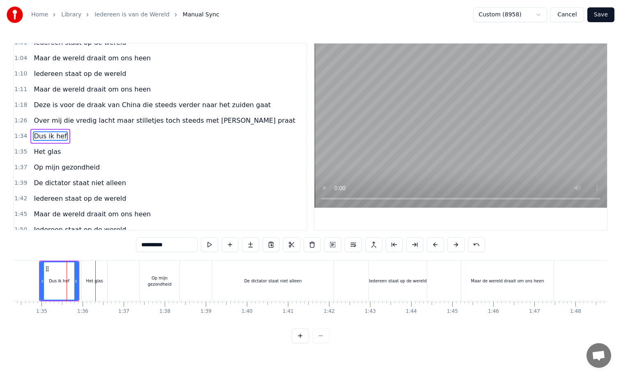
scroll to position [133, 0]
drag, startPoint x: 42, startPoint y: 281, endPoint x: 37, endPoint y: 281, distance: 4.9
click at [37, 281] on icon at bounding box center [37, 281] width 3 height 7
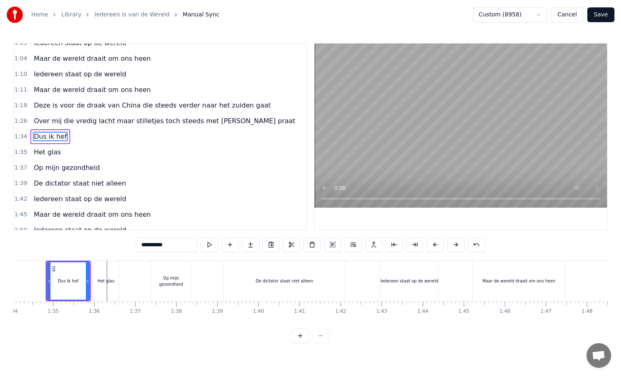
scroll to position [0, 3856]
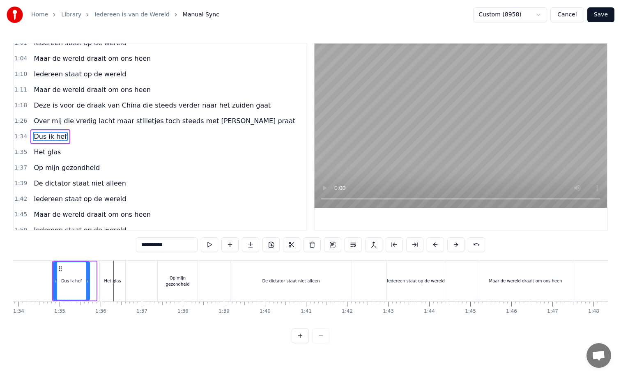
drag, startPoint x: 94, startPoint y: 282, endPoint x: 87, endPoint y: 282, distance: 6.6
click at [88, 282] on circle at bounding box center [88, 282] width 0 height 0
click at [108, 283] on div "Het glas" at bounding box center [112, 281] width 17 height 6
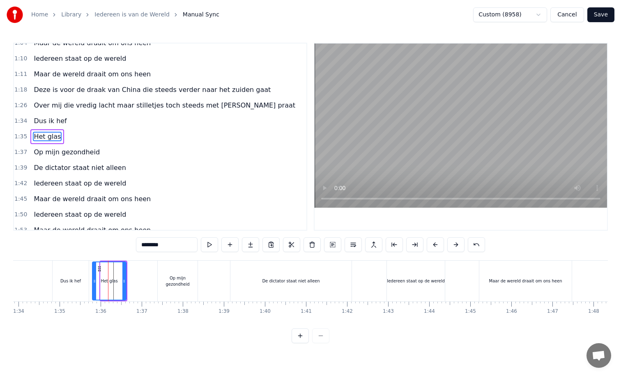
drag, startPoint x: 102, startPoint y: 281, endPoint x: 94, endPoint y: 281, distance: 8.2
click at [94, 281] on circle at bounding box center [94, 281] width 0 height 0
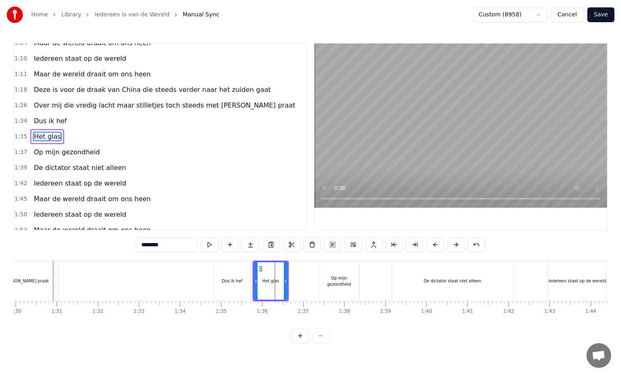
scroll to position [0, 3693]
click at [325, 281] on div "Op mijn gezondheid" at bounding box center [341, 281] width 40 height 12
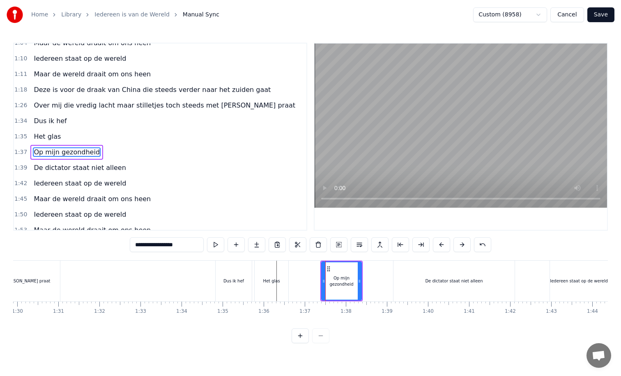
scroll to position [157, 0]
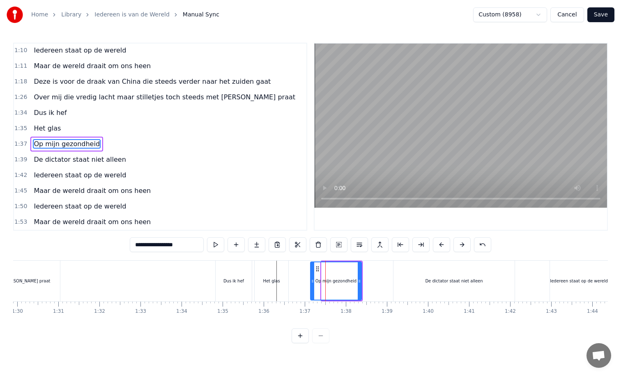
drag, startPoint x: 322, startPoint y: 281, endPoint x: 311, endPoint y: 281, distance: 11.1
click at [311, 281] on icon at bounding box center [312, 281] width 3 height 7
click at [401, 270] on div "De dictator staat niet alleen" at bounding box center [454, 281] width 121 height 41
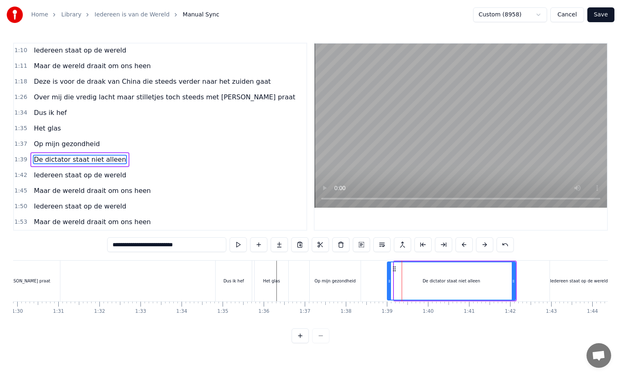
drag, startPoint x: 395, startPoint y: 282, endPoint x: 388, endPoint y: 282, distance: 7.0
click at [388, 282] on icon at bounding box center [389, 281] width 3 height 7
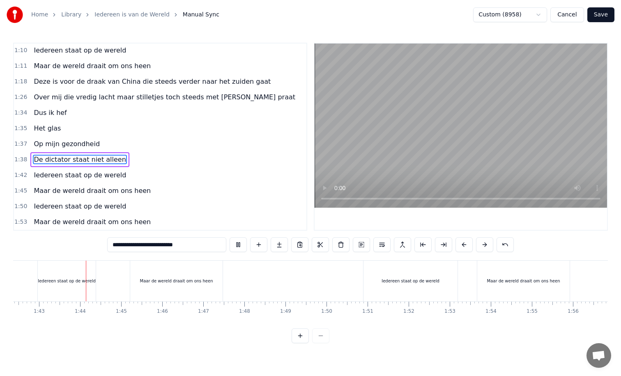
scroll to position [0, 4209]
click at [147, 288] on div "Maar de wereld draait om ons heen" at bounding box center [173, 281] width 92 height 41
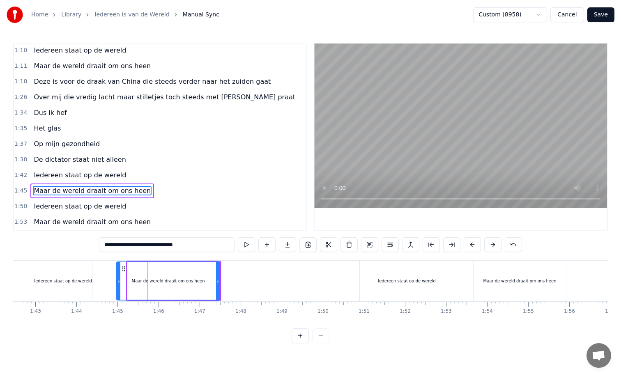
drag, startPoint x: 128, startPoint y: 281, endPoint x: 117, endPoint y: 281, distance: 10.7
click at [117, 281] on icon at bounding box center [118, 281] width 3 height 7
click at [373, 281] on div "Iedereen staat op de wereld" at bounding box center [407, 281] width 94 height 41
type input "**********"
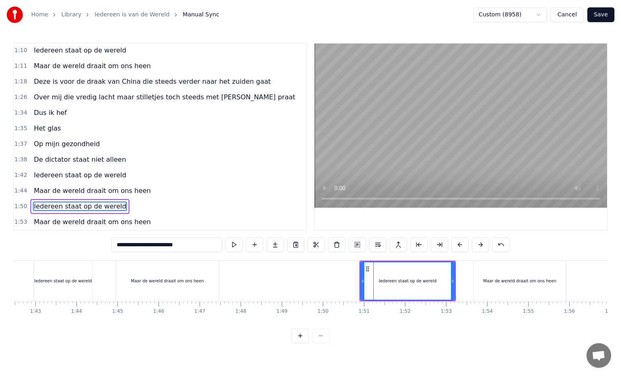
click at [357, 280] on div "Dit is voor de immigrant die opgesloten leeft bij mijn muur En deze hef ik op m…" at bounding box center [451, 280] width 9293 height 41
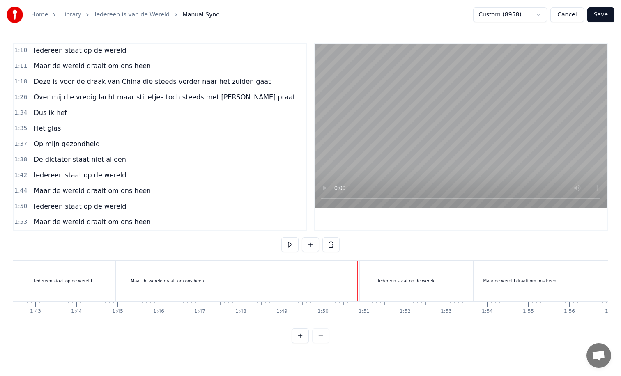
click at [364, 281] on div "Iedereen staat op de wereld" at bounding box center [407, 281] width 94 height 41
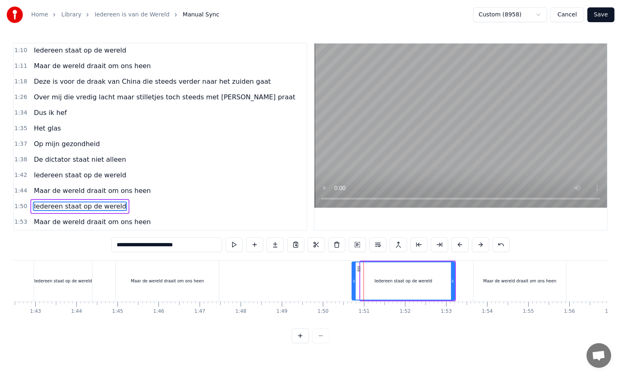
drag, startPoint x: 361, startPoint y: 281, endPoint x: 352, endPoint y: 282, distance: 9.5
click at [352, 282] on icon at bounding box center [353, 281] width 3 height 7
click at [481, 278] on div "Maar de wereld draait om ons heen" at bounding box center [520, 281] width 92 height 41
type input "**********"
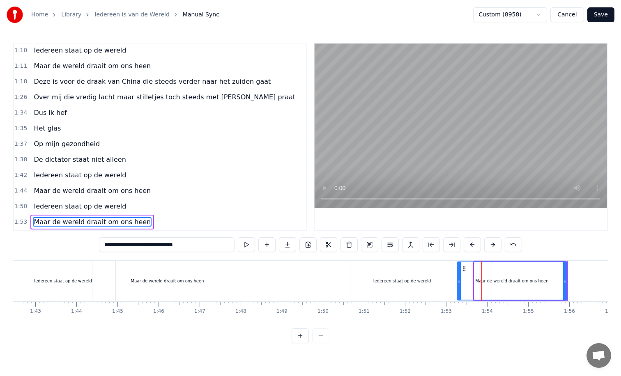
drag, startPoint x: 476, startPoint y: 281, endPoint x: 459, endPoint y: 281, distance: 17.3
click at [459, 281] on icon at bounding box center [459, 281] width 3 height 7
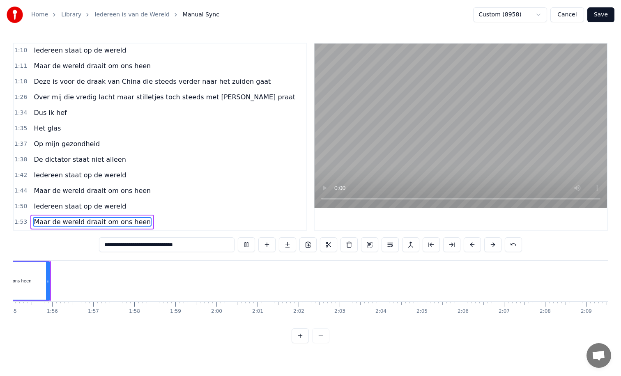
scroll to position [0, 4729]
click at [598, 17] on button "Save" at bounding box center [600, 14] width 27 height 15
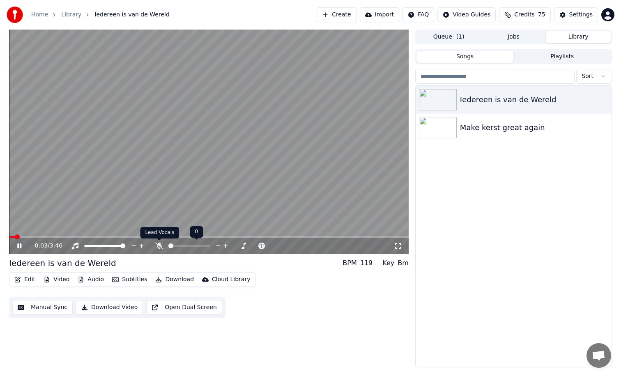
click at [157, 236] on div "Lead Vocals Lead Vocals" at bounding box center [159, 233] width 39 height 12
click at [128, 237] on span at bounding box center [209, 237] width 400 height 2
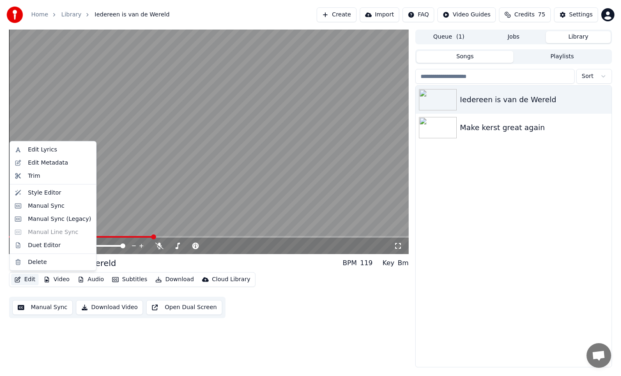
click at [29, 278] on button "Edit" at bounding box center [25, 280] width 28 height 12
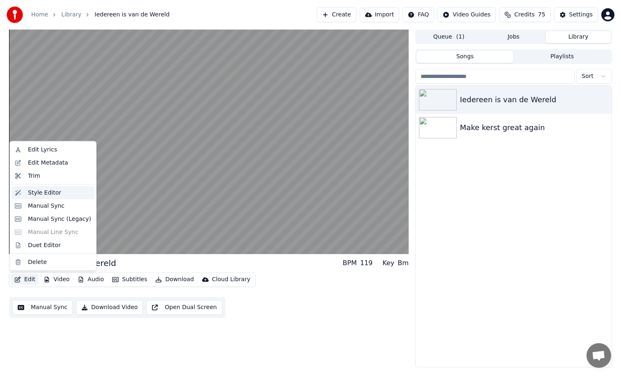
click at [46, 194] on div "Style Editor" at bounding box center [44, 193] width 33 height 8
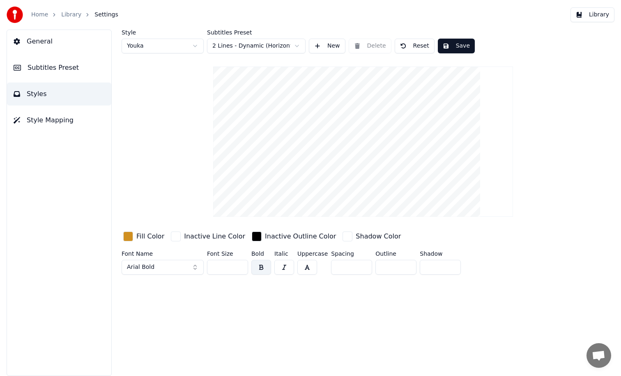
click at [182, 49] on html "Home Library Settings Library General Subtitles Preset Styles Style Mapping Sty…" at bounding box center [310, 188] width 621 height 376
click at [223, 44] on html "Home Library Settings Library General Subtitles Preset Styles Style Mapping Sty…" at bounding box center [310, 188] width 621 height 376
click at [414, 46] on html "Home Library Settings Library General Subtitles Preset Styles Style Mapping Sty…" at bounding box center [310, 188] width 621 height 376
click at [414, 46] on button "Reset" at bounding box center [415, 46] width 40 height 15
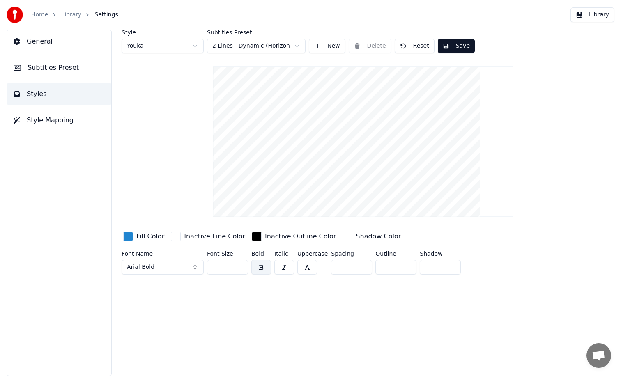
click at [52, 118] on span "Style Mapping" at bounding box center [50, 120] width 47 height 10
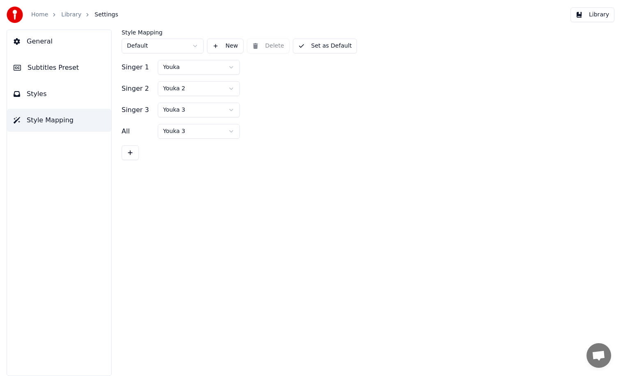
click at [53, 70] on span "Subtitles Preset" at bounding box center [53, 68] width 51 height 10
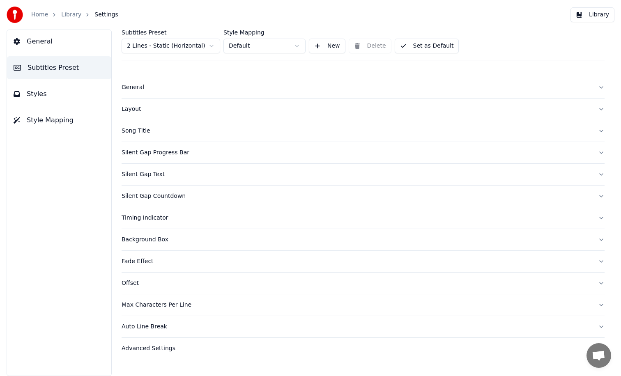
click at [132, 110] on div "Layout" at bounding box center [357, 109] width 470 height 8
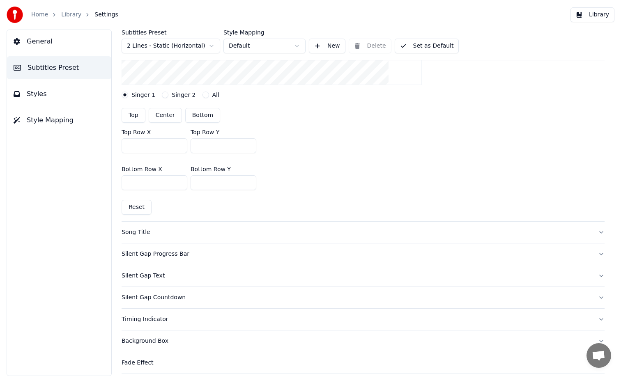
scroll to position [204, 0]
click at [139, 230] on div "Song Title" at bounding box center [357, 232] width 470 height 8
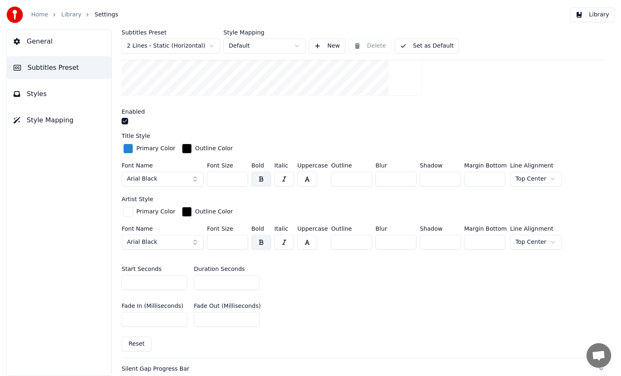
scroll to position [214, 0]
click at [126, 123] on button "button" at bounding box center [125, 122] width 7 height 7
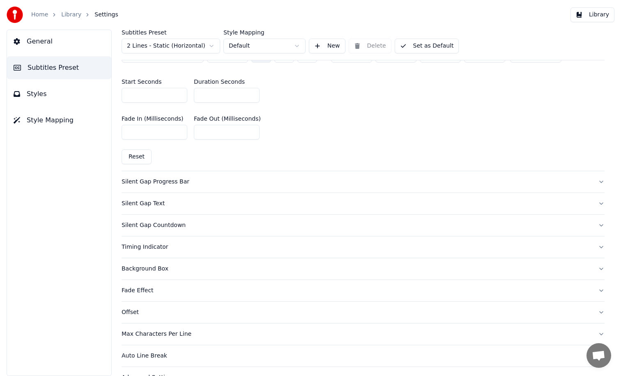
scroll to position [405, 0]
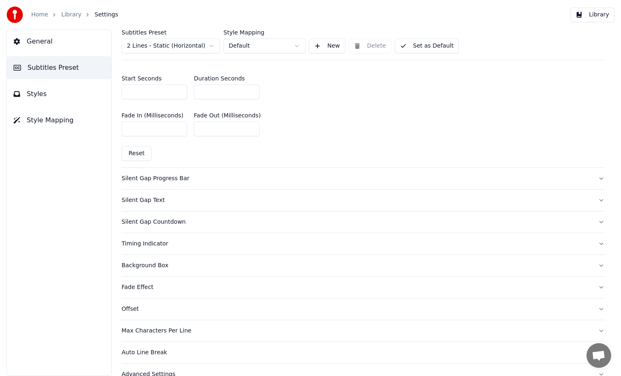
click at [153, 178] on div "Silent Gap Progress Bar" at bounding box center [357, 179] width 470 height 8
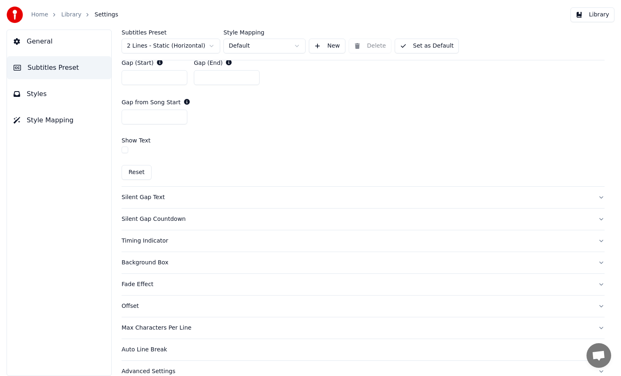
scroll to position [496, 0]
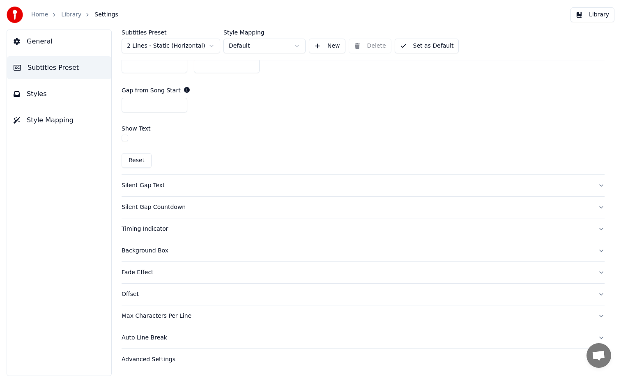
click at [80, 93] on button "Styles" at bounding box center [59, 94] width 104 height 23
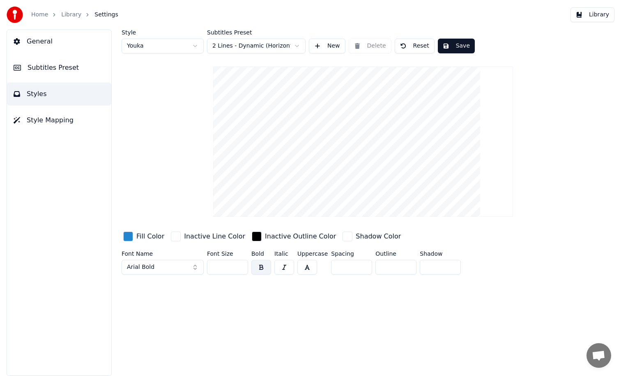
click at [71, 116] on button "Style Mapping" at bounding box center [59, 120] width 104 height 23
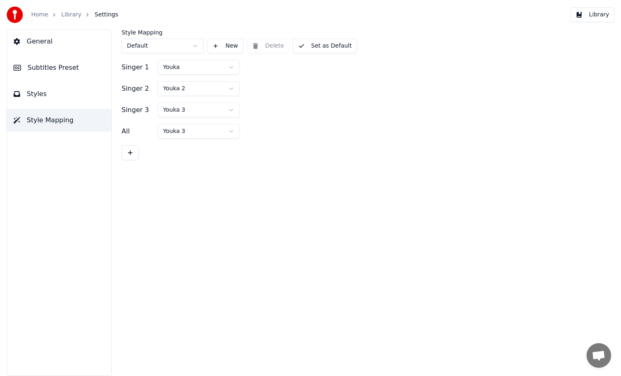
click at [59, 45] on button "General" at bounding box center [59, 41] width 104 height 23
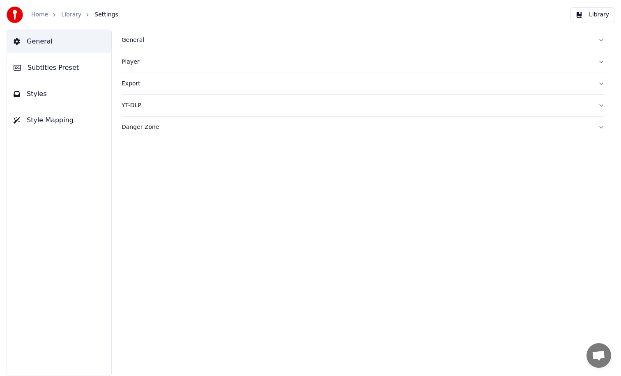
click at [136, 41] on div "General" at bounding box center [357, 40] width 470 height 8
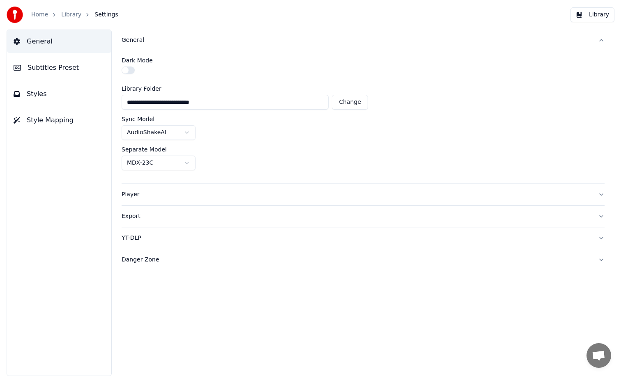
click at [136, 41] on div "General" at bounding box center [357, 40] width 470 height 8
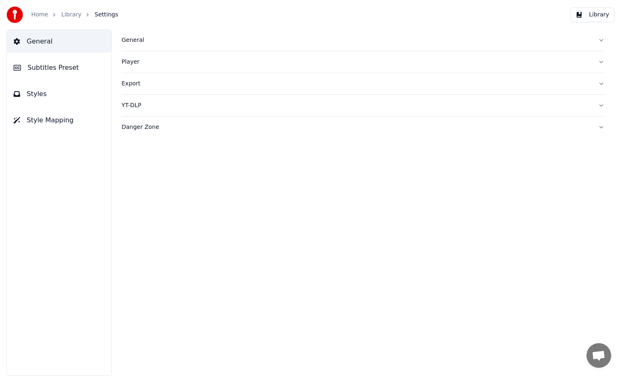
click at [136, 58] on div "Player" at bounding box center [357, 62] width 470 height 8
click at [135, 40] on div "General" at bounding box center [357, 40] width 470 height 8
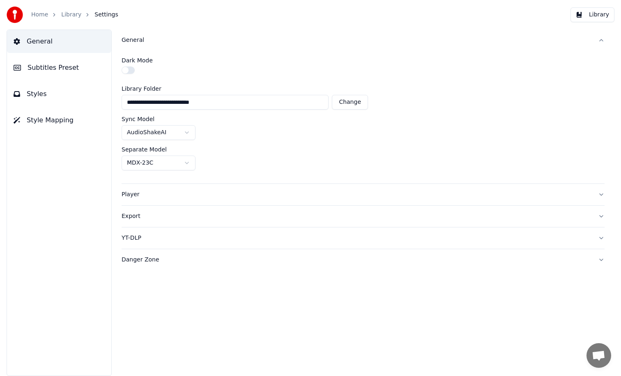
click at [72, 68] on span "Subtitles Preset" at bounding box center [53, 68] width 51 height 10
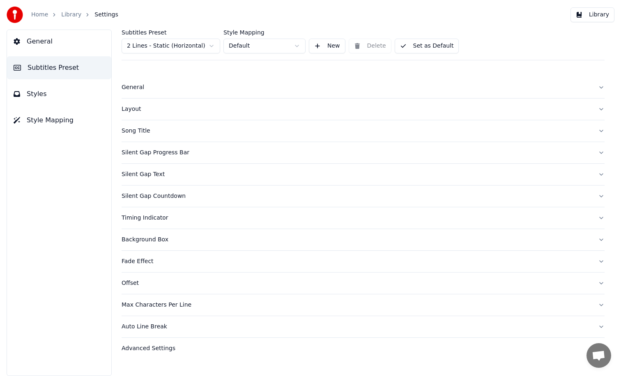
click at [154, 46] on html "Home Library Settings Library General Subtitles Preset Styles Style Mapping Sub…" at bounding box center [310, 188] width 621 height 376
click at [427, 49] on button "Set as Default" at bounding box center [427, 46] width 64 height 15
click at [585, 18] on button "Library" at bounding box center [593, 14] width 44 height 15
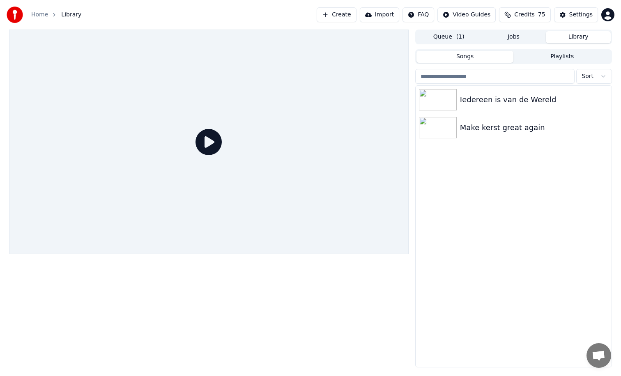
click at [206, 145] on icon at bounding box center [209, 142] width 26 height 26
click at [206, 144] on icon at bounding box center [209, 142] width 26 height 26
click at [232, 138] on div at bounding box center [209, 142] width 400 height 225
click at [485, 105] on div "Iedereen is van de Wereld" at bounding box center [530, 100] width 140 height 12
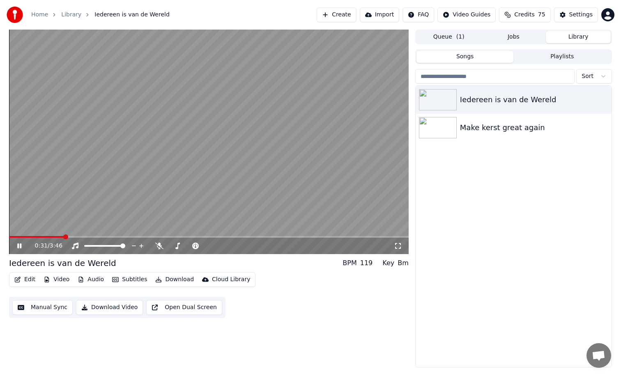
click at [64, 237] on span at bounding box center [209, 237] width 400 height 2
click at [136, 282] on button "Subtitles" at bounding box center [129, 280] width 41 height 12
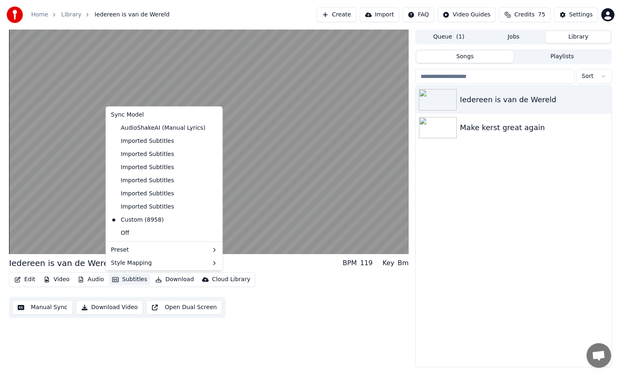
click at [212, 140] on icon at bounding box center [215, 141] width 6 height 7
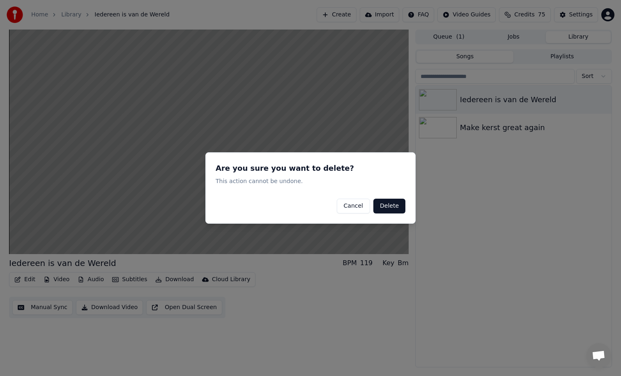
click at [384, 206] on button "Delete" at bounding box center [389, 206] width 32 height 15
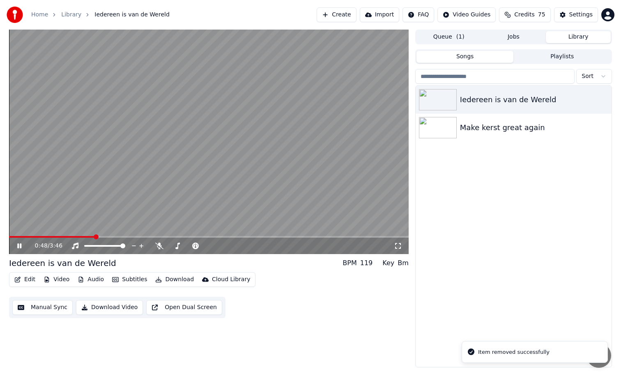
click at [138, 276] on button "Subtitles" at bounding box center [129, 280] width 41 height 12
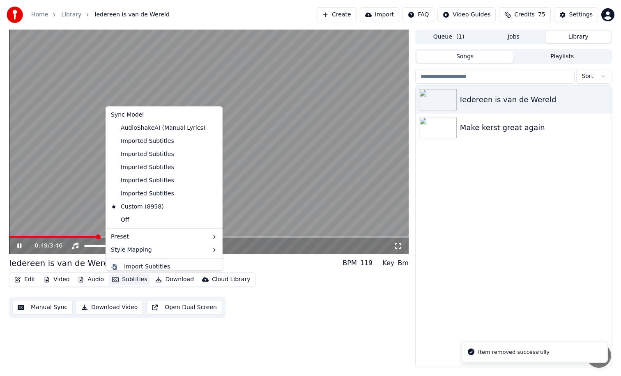
click at [179, 142] on div "Imported Subtitles" at bounding box center [164, 141] width 113 height 13
click at [212, 140] on icon at bounding box center [216, 141] width 9 height 7
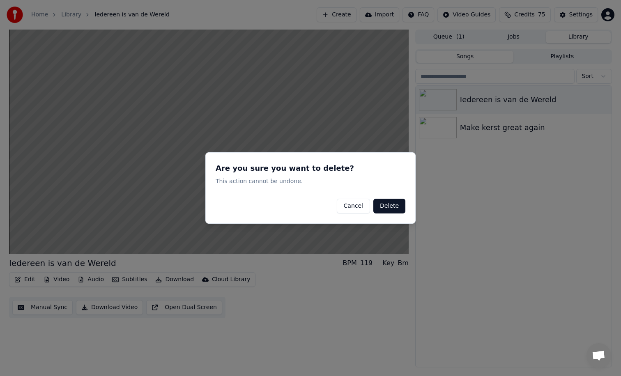
click at [394, 206] on button "Delete" at bounding box center [389, 206] width 32 height 15
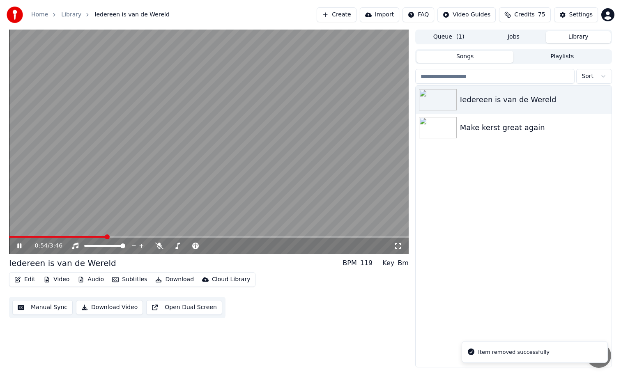
click at [131, 281] on button "Subtitles" at bounding box center [129, 280] width 41 height 12
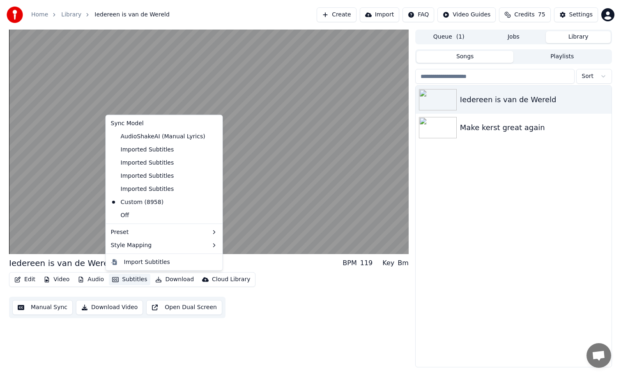
click at [177, 154] on div "Imported Subtitles" at bounding box center [164, 149] width 113 height 13
click at [212, 147] on icon at bounding box center [216, 149] width 9 height 7
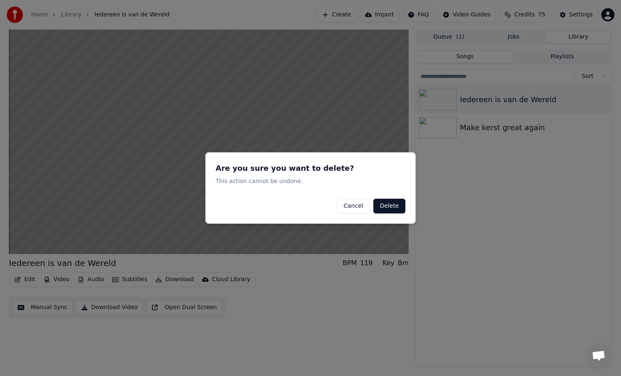
click at [400, 208] on button "Delete" at bounding box center [389, 206] width 32 height 15
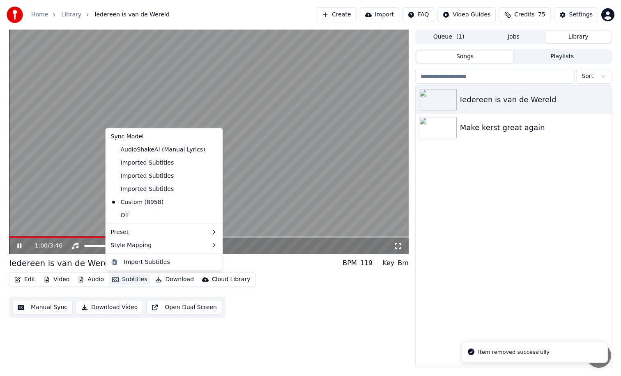
click at [133, 279] on button "Subtitles" at bounding box center [129, 280] width 41 height 12
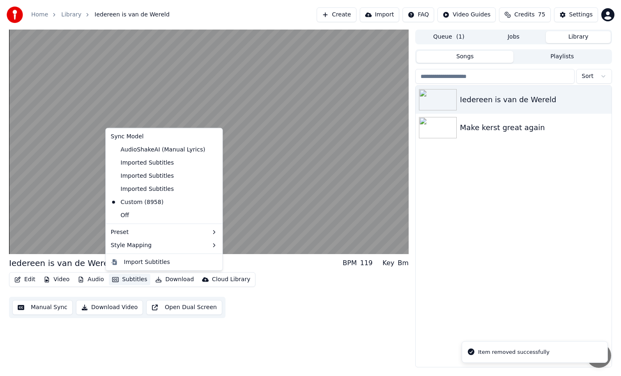
click at [212, 163] on icon at bounding box center [215, 162] width 6 height 7
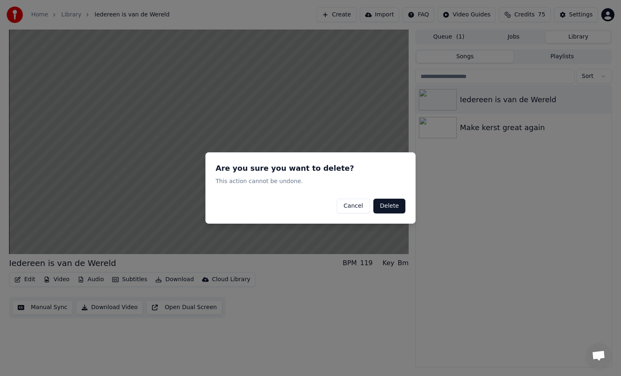
click at [384, 205] on button "Delete" at bounding box center [389, 206] width 32 height 15
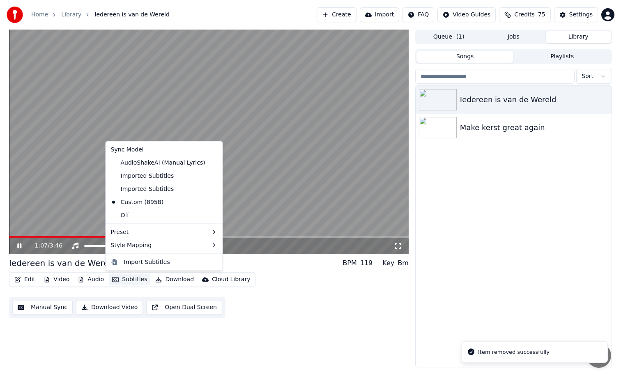
click at [135, 279] on button "Subtitles" at bounding box center [129, 280] width 41 height 12
click at [212, 175] on icon at bounding box center [216, 176] width 9 height 7
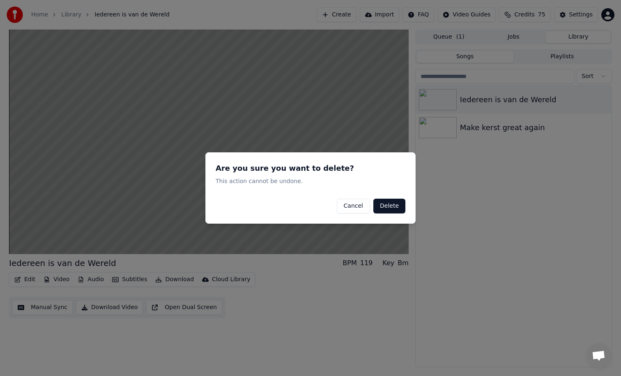
click at [389, 203] on button "Delete" at bounding box center [389, 206] width 32 height 15
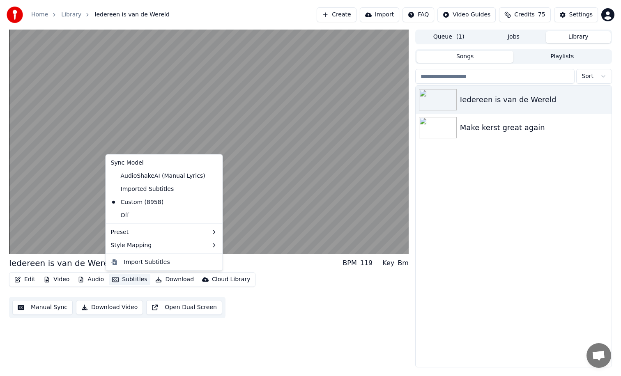
click at [139, 280] on button "Subtitles" at bounding box center [129, 280] width 41 height 12
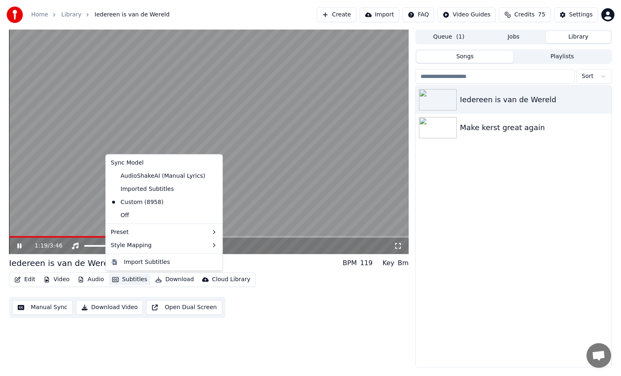
click at [265, 289] on div "Edit Video Audio Subtitles Download Cloud Library Manual Sync Download Video Op…" at bounding box center [209, 295] width 400 height 46
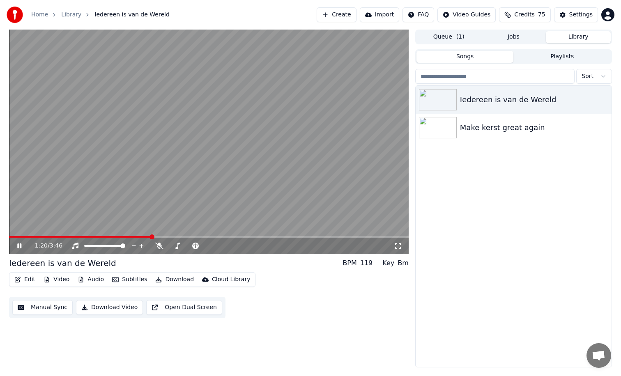
click at [239, 221] on video at bounding box center [209, 142] width 400 height 225
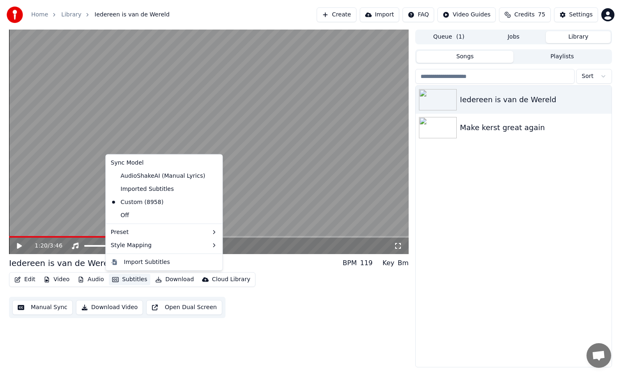
click at [134, 278] on button "Subtitles" at bounding box center [129, 280] width 41 height 12
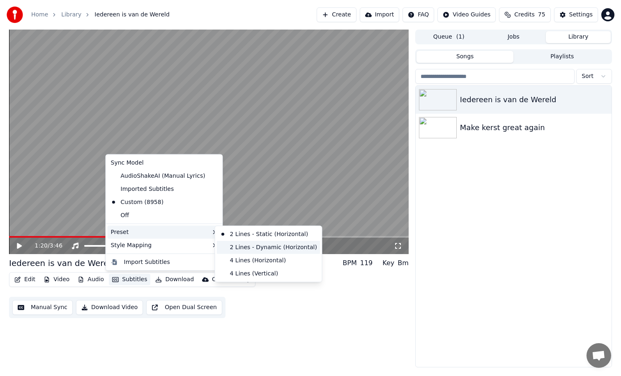
click at [233, 246] on div "2 Lines - Dynamic (Horizontal)" at bounding box center [269, 247] width 104 height 13
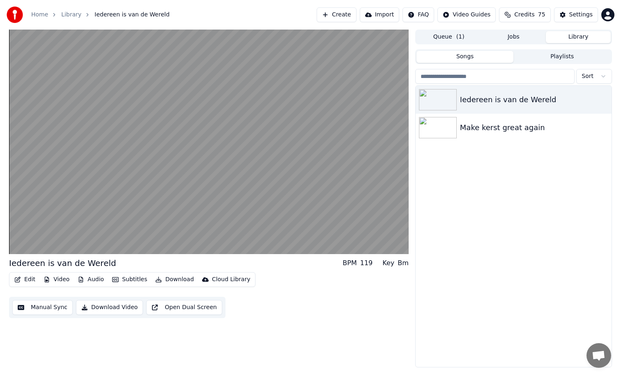
click at [56, 278] on button "Video" at bounding box center [56, 280] width 32 height 12
click at [28, 280] on button "Edit" at bounding box center [25, 280] width 28 height 12
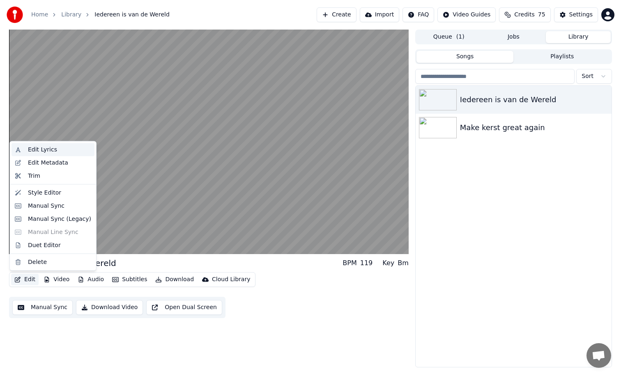
click at [41, 151] on div "Edit Lyrics" at bounding box center [42, 150] width 29 height 8
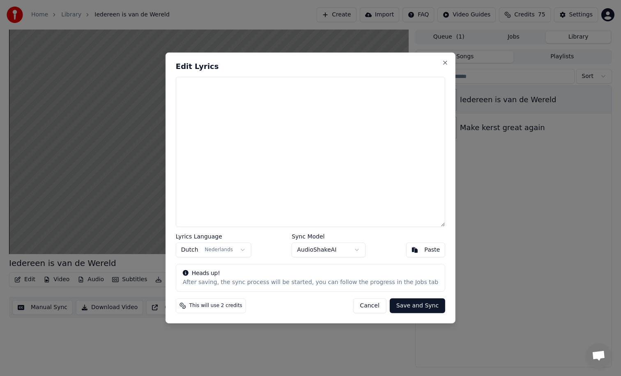
click at [365, 306] on button "Cancel" at bounding box center [369, 306] width 33 height 15
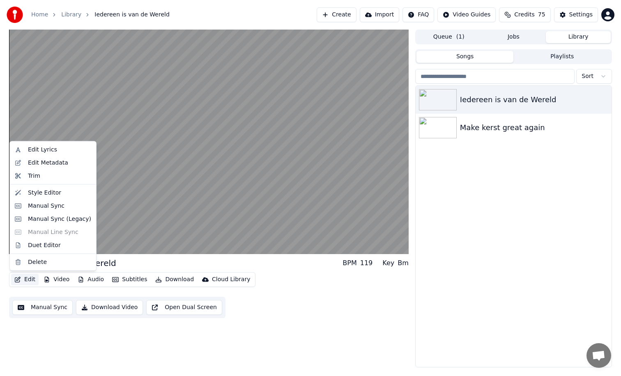
click at [32, 278] on button "Edit" at bounding box center [25, 280] width 28 height 12
click at [40, 191] on div "Style Editor" at bounding box center [44, 193] width 33 height 8
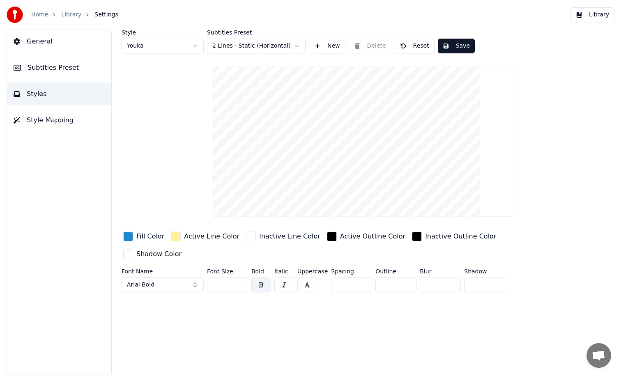
click at [418, 47] on button "Reset" at bounding box center [415, 46] width 40 height 15
click at [418, 47] on button "Done" at bounding box center [414, 46] width 39 height 15
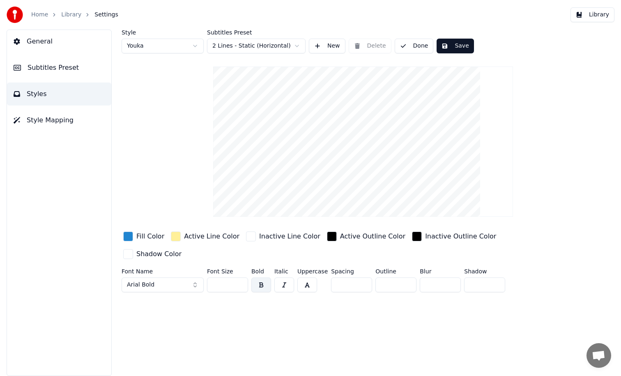
click at [418, 47] on button "Done" at bounding box center [414, 46] width 39 height 15
click at [450, 48] on button "Save" at bounding box center [456, 46] width 37 height 15
click at [581, 18] on button "Library" at bounding box center [593, 14] width 44 height 15
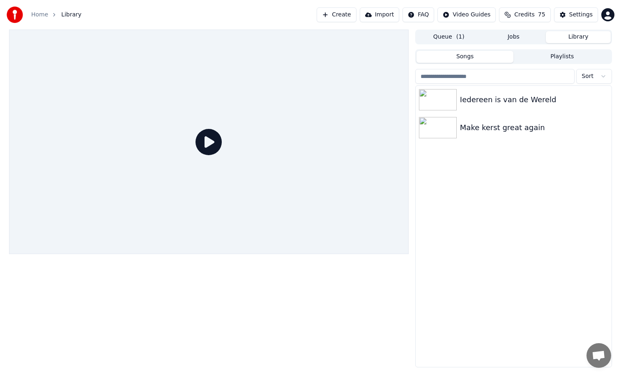
click at [453, 40] on button "Queue ( 1 )" at bounding box center [449, 37] width 65 height 12
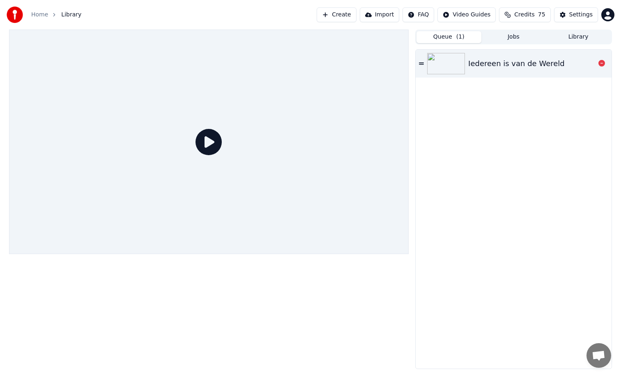
click at [452, 62] on img at bounding box center [446, 63] width 38 height 21
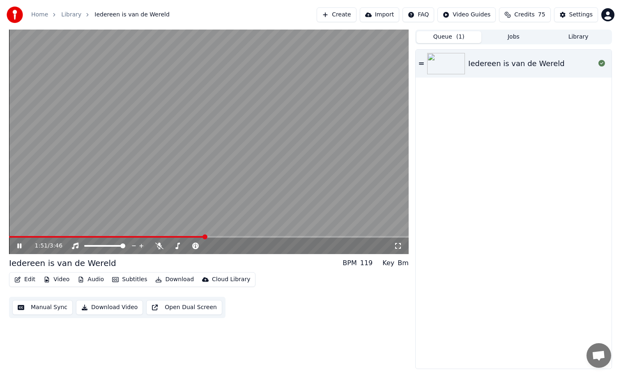
click at [205, 237] on span at bounding box center [209, 237] width 400 height 2
click at [119, 236] on span at bounding box center [109, 237] width 201 height 2
click at [81, 236] on video at bounding box center [209, 142] width 400 height 225
click at [74, 237] on span at bounding box center [41, 237] width 65 height 2
click at [52, 236] on video at bounding box center [209, 142] width 400 height 225
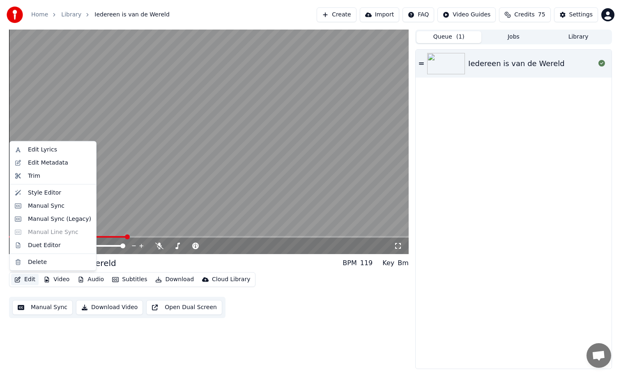
click at [35, 284] on button "Edit" at bounding box center [25, 280] width 28 height 12
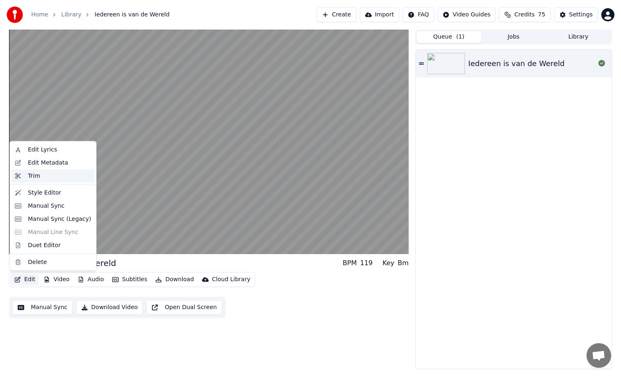
click at [37, 175] on div "Trim" at bounding box center [34, 176] width 12 height 8
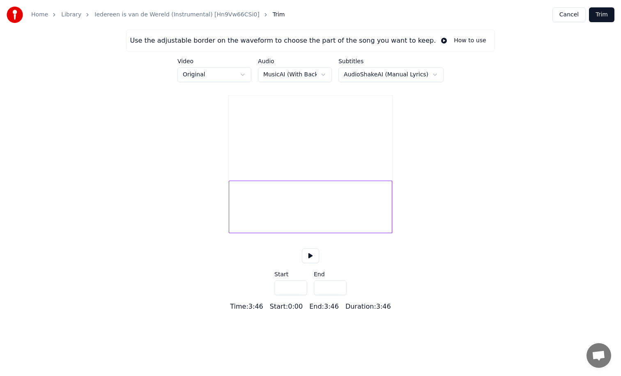
click at [572, 16] on button "Cancel" at bounding box center [568, 14] width 33 height 15
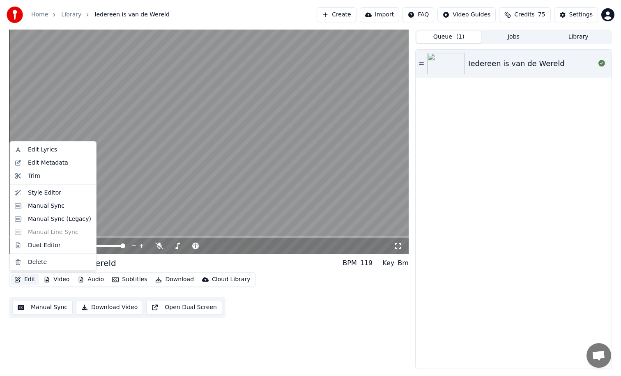
click at [30, 281] on button "Edit" at bounding box center [25, 280] width 28 height 12
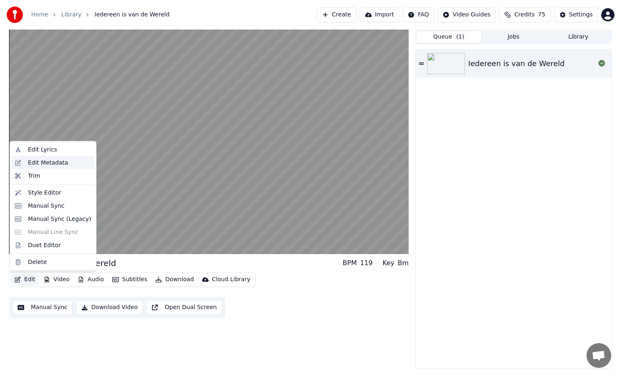
click at [40, 167] on div "Edit Metadata" at bounding box center [53, 162] width 83 height 13
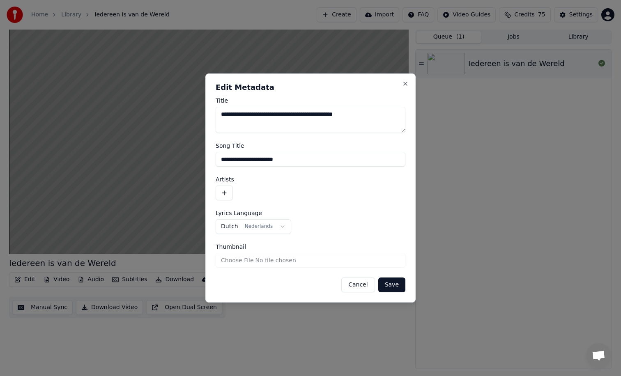
drag, startPoint x: 377, startPoint y: 114, endPoint x: 218, endPoint y: 117, distance: 158.6
click at [218, 117] on textarea "**********" at bounding box center [311, 120] width 190 height 26
click at [243, 115] on textarea "**********" at bounding box center [311, 120] width 190 height 26
type textarea "**********"
click at [391, 284] on button "Save" at bounding box center [391, 285] width 27 height 15
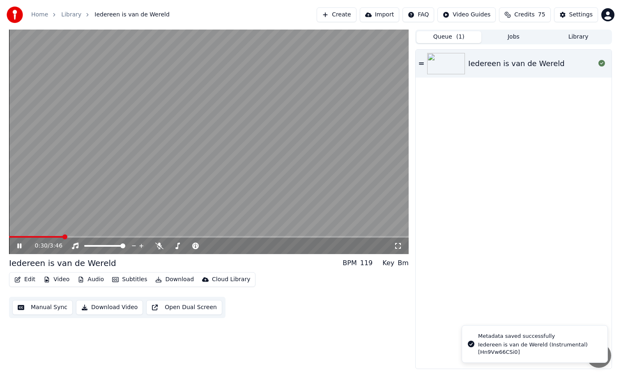
click at [30, 279] on button "Edit" at bounding box center [25, 280] width 28 height 12
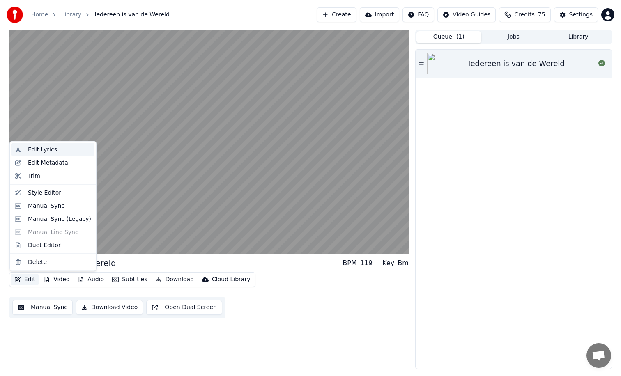
click at [44, 152] on div "Edit Lyrics" at bounding box center [42, 150] width 29 height 8
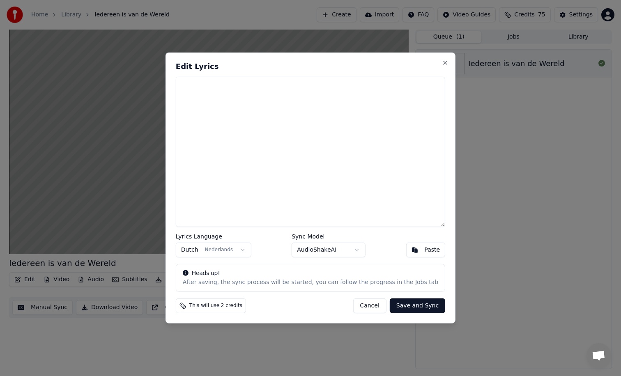
click at [357, 251] on body "Home Library Iedereen is van de Wereld Create Import FAQ Video Guides Credits 7…" at bounding box center [310, 188] width 621 height 376
click at [368, 307] on button "Cancel" at bounding box center [369, 306] width 33 height 15
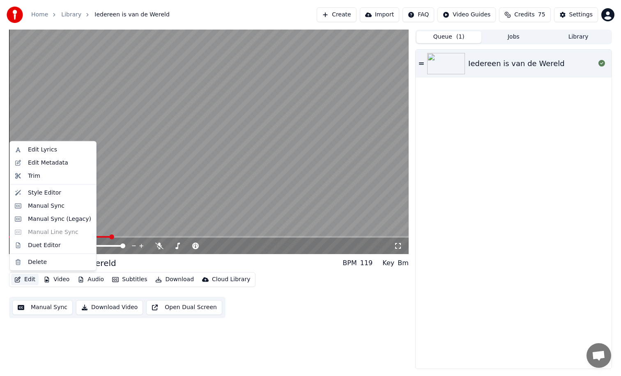
click at [30, 282] on button "Edit" at bounding box center [25, 280] width 28 height 12
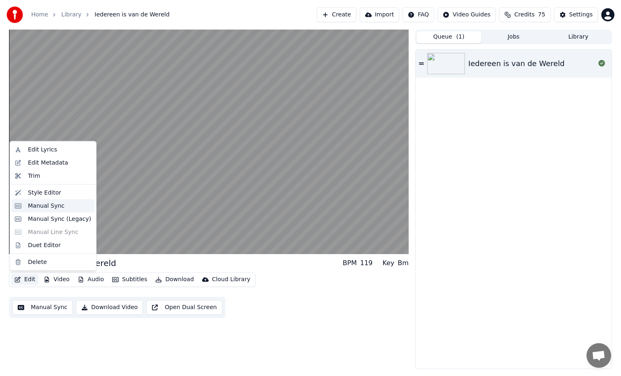
click at [45, 207] on div "Manual Sync" at bounding box center [46, 206] width 37 height 8
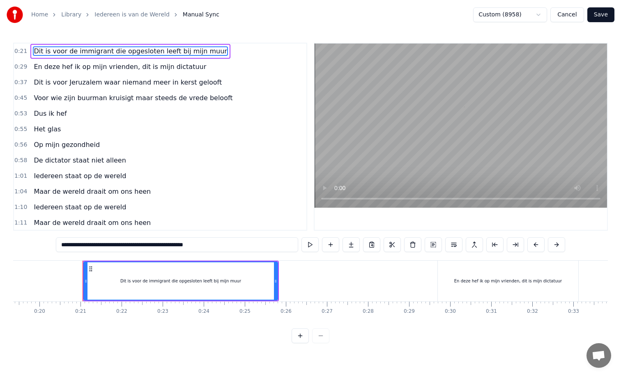
scroll to position [0, 824]
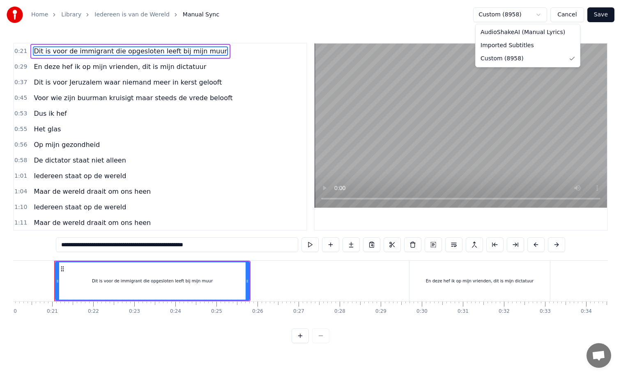
click at [510, 15] on html "**********" at bounding box center [310, 178] width 621 height 357
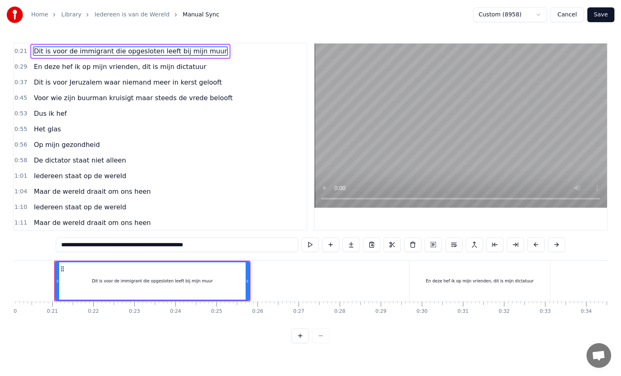
click at [510, 15] on html "**********" at bounding box center [310, 178] width 621 height 357
click at [573, 16] on button "Cancel" at bounding box center [566, 14] width 33 height 15
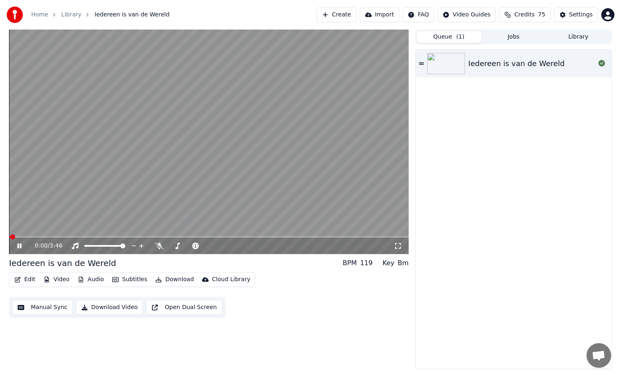
click at [26, 281] on button "Edit" at bounding box center [25, 280] width 28 height 12
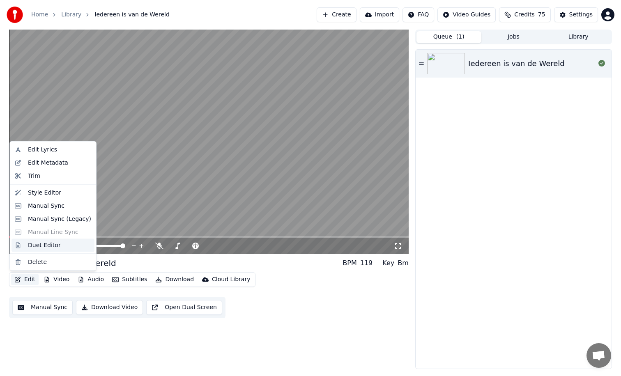
click at [34, 247] on div "Duet Editor" at bounding box center [44, 245] width 33 height 8
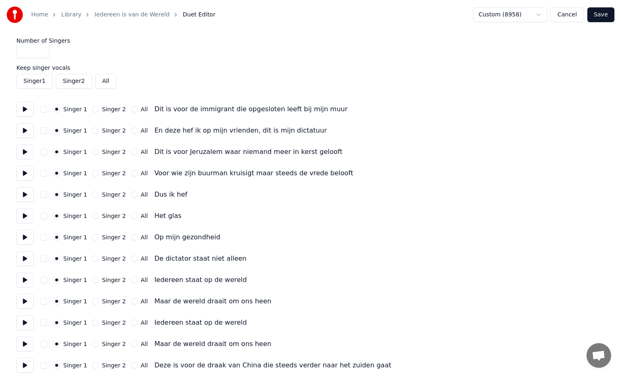
click at [572, 14] on button "Cancel" at bounding box center [566, 14] width 33 height 15
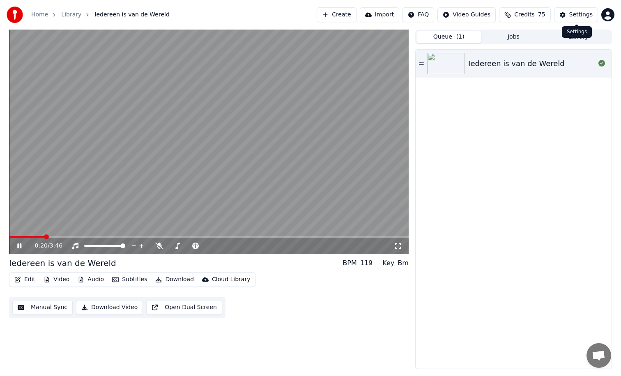
click at [585, 14] on div "Settings" at bounding box center [580, 15] width 23 height 8
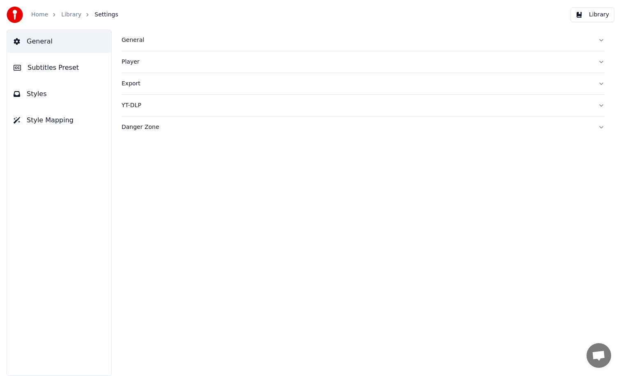
click at [137, 39] on div "General" at bounding box center [357, 40] width 470 height 8
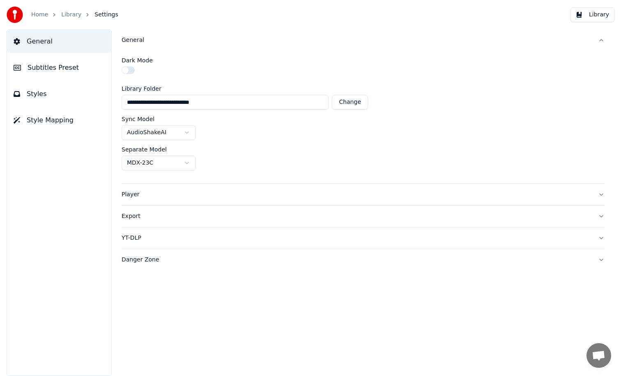
click at [152, 216] on div "Export" at bounding box center [357, 216] width 470 height 8
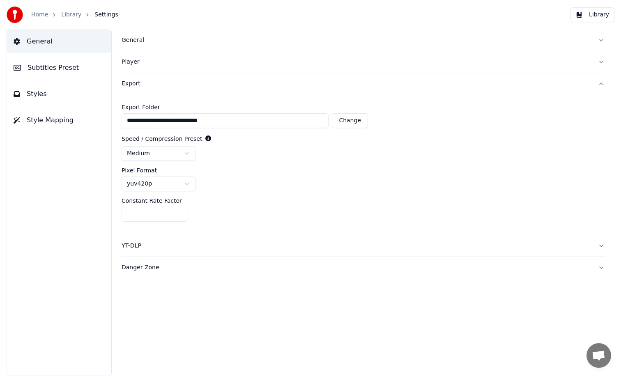
click at [154, 248] on div "YT-DLP" at bounding box center [357, 246] width 470 height 8
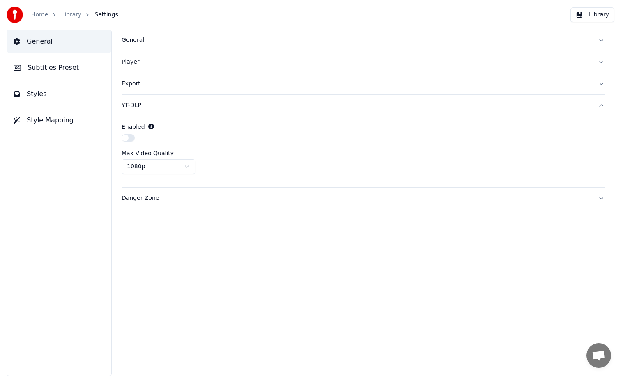
click at [47, 73] on button "Subtitles Preset" at bounding box center [59, 67] width 104 height 23
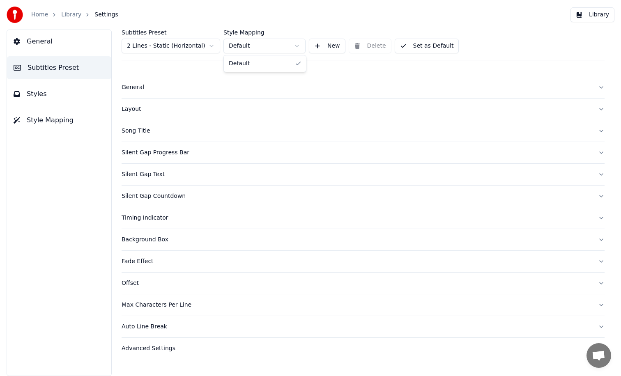
click at [242, 46] on html "Home Library Settings Library General Subtitles Preset Styles Style Mapping Sub…" at bounding box center [310, 188] width 621 height 376
click at [326, 46] on button "New" at bounding box center [327, 46] width 37 height 15
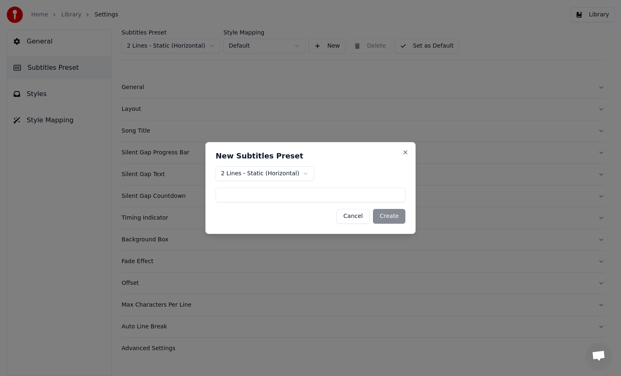
click at [301, 193] on input at bounding box center [311, 195] width 190 height 15
type input "****"
click at [390, 216] on button "Create" at bounding box center [389, 216] width 32 height 15
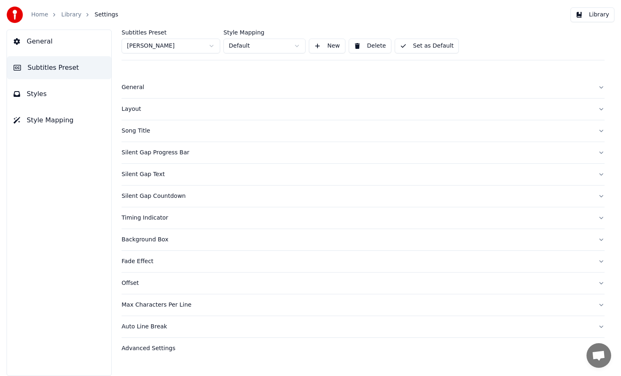
click at [424, 48] on button "Set as Default" at bounding box center [427, 46] width 64 height 15
click at [600, 16] on button "Library" at bounding box center [593, 14] width 44 height 15
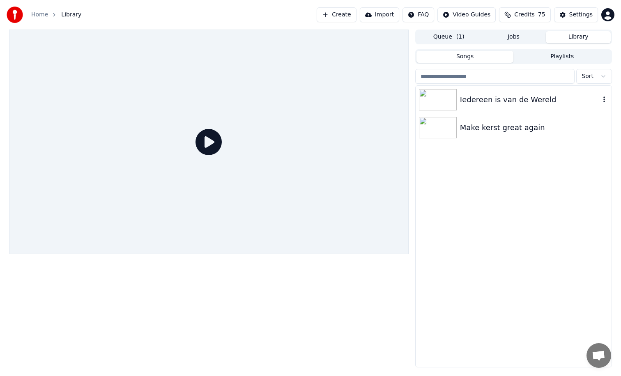
click at [489, 100] on div "Iedereen is van de Wereld" at bounding box center [530, 100] width 140 height 12
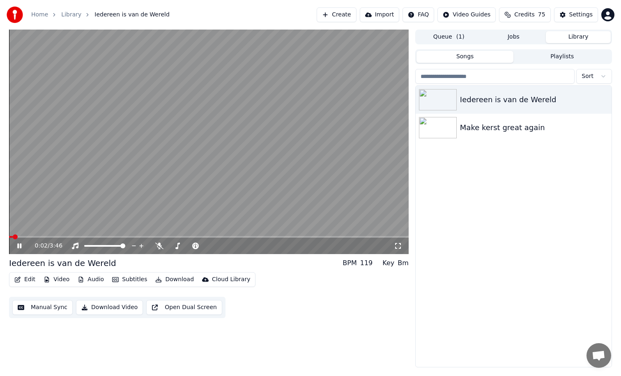
click at [100, 237] on span at bounding box center [209, 237] width 400 height 2
click at [90, 236] on span at bounding box center [56, 237] width 94 height 2
click at [122, 235] on video at bounding box center [209, 142] width 400 height 225
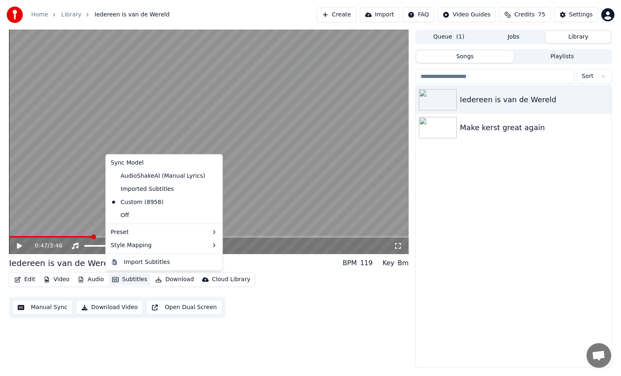
click at [136, 278] on button "Subtitles" at bounding box center [129, 280] width 41 height 12
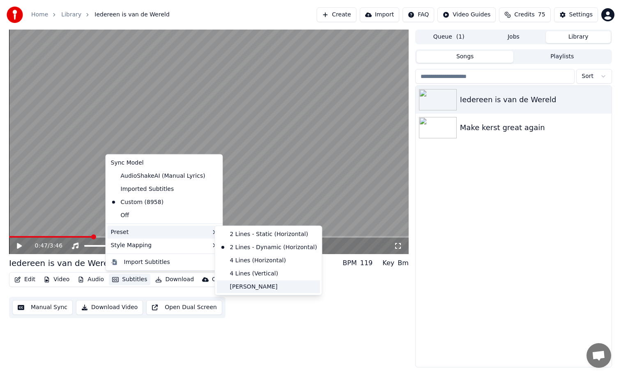
click at [246, 288] on div "HUGO" at bounding box center [269, 286] width 104 height 13
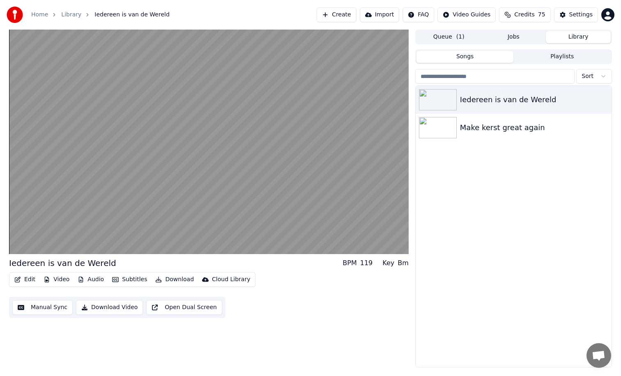
click at [32, 280] on button "Edit" at bounding box center [25, 280] width 28 height 12
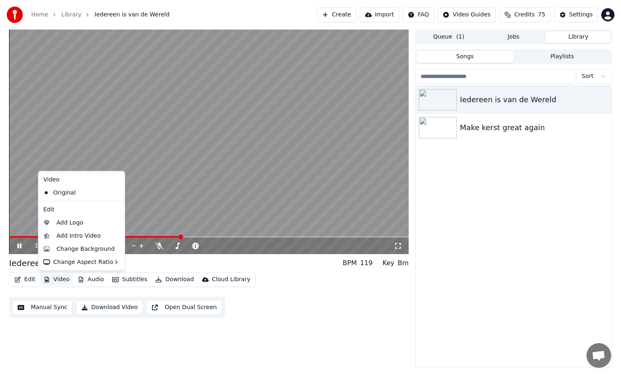
click at [25, 187] on video at bounding box center [209, 142] width 400 height 225
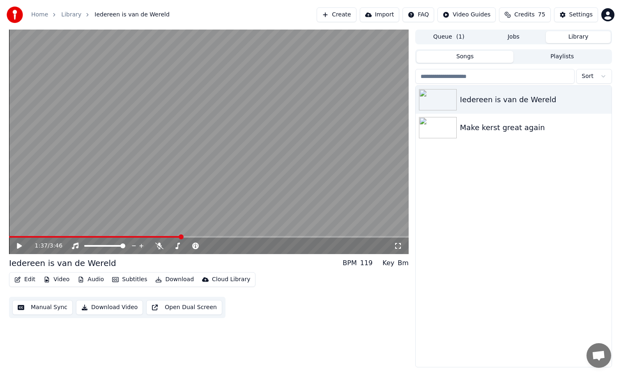
click at [31, 280] on button "Edit" at bounding box center [25, 280] width 28 height 12
click at [42, 309] on button "Manual Sync" at bounding box center [42, 307] width 60 height 15
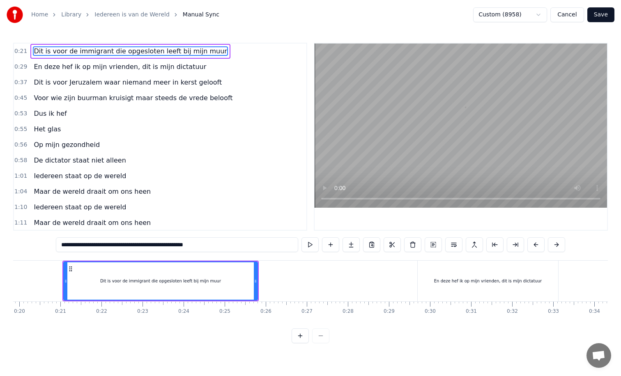
scroll to position [0, 824]
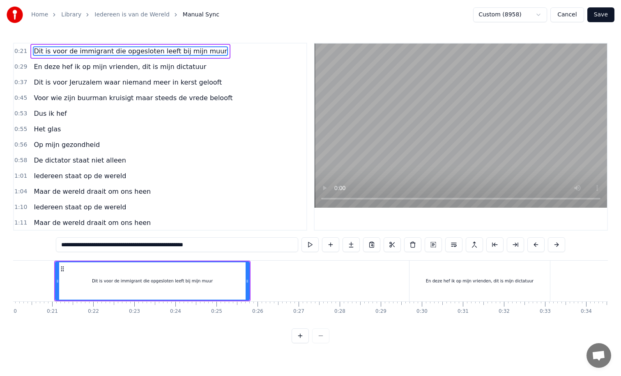
click at [137, 53] on span "Dit is voor de immigrant die opgesloten leeft bij mijn muur" at bounding box center [130, 50] width 195 height 9
click at [134, 50] on span "Dit is voor de immigrant die opgesloten leeft bij mijn muur" at bounding box center [130, 50] width 195 height 9
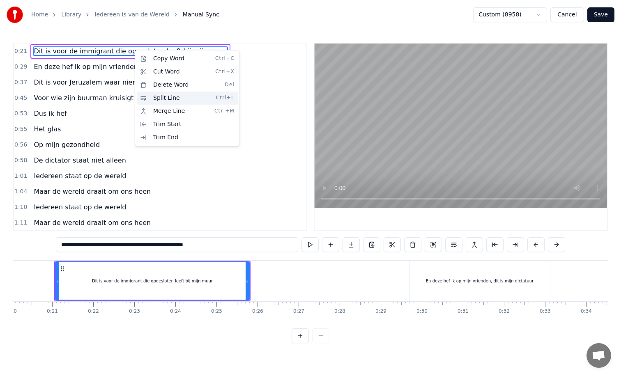
click at [168, 100] on div "Split Line Ctrl+L" at bounding box center [187, 98] width 101 height 13
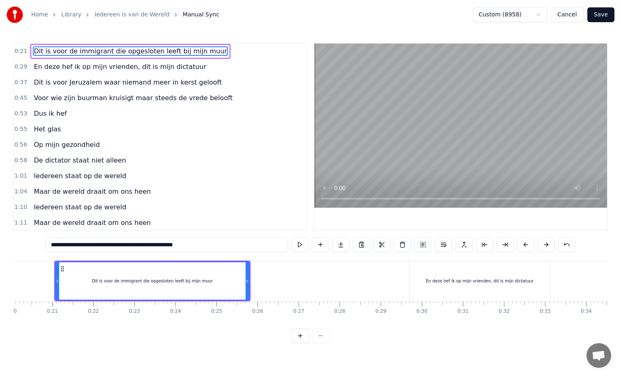
click at [147, 276] on div "Dit is voor de immigrant die opgesloten leeft bij mijn muur" at bounding box center [152, 280] width 193 height 37
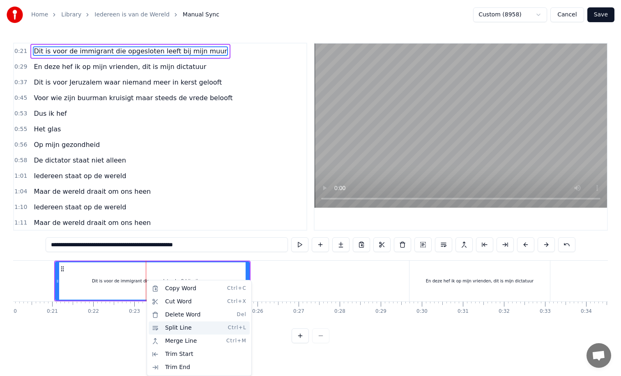
click at [178, 327] on div "Split Line Ctrl+L" at bounding box center [199, 328] width 101 height 13
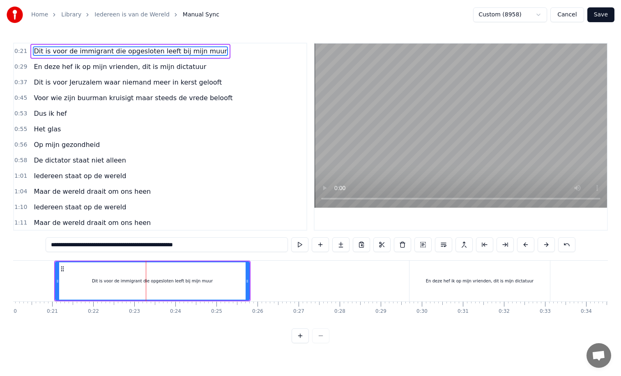
click at [146, 281] on div at bounding box center [146, 281] width 0 height 41
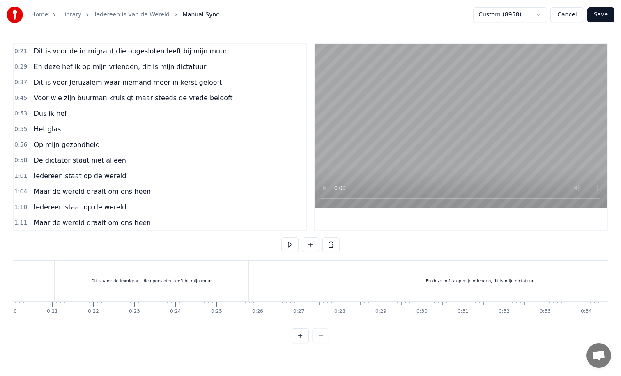
click at [146, 281] on div at bounding box center [146, 281] width 0 height 41
click at [185, 267] on div "Dit is voor de immigrant die opgesloten leeft bij mijn muur" at bounding box center [152, 281] width 194 height 41
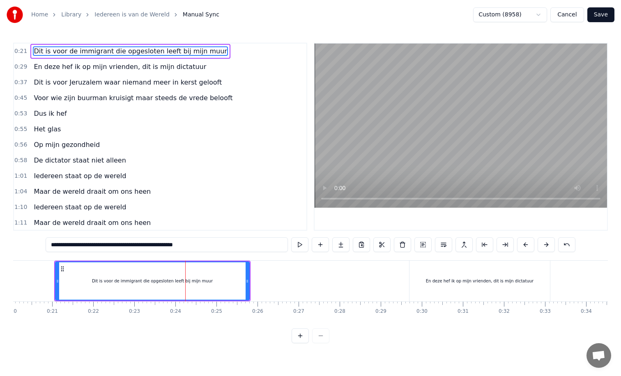
drag, startPoint x: 184, startPoint y: 271, endPoint x: 165, endPoint y: 274, distance: 20.0
click at [165, 274] on div "Dit is voor de immigrant die opgesloten leeft bij mijn muur" at bounding box center [152, 280] width 193 height 37
click at [151, 281] on div "Dit is voor de immigrant die opgesloten leeft bij mijn muur" at bounding box center [152, 281] width 121 height 6
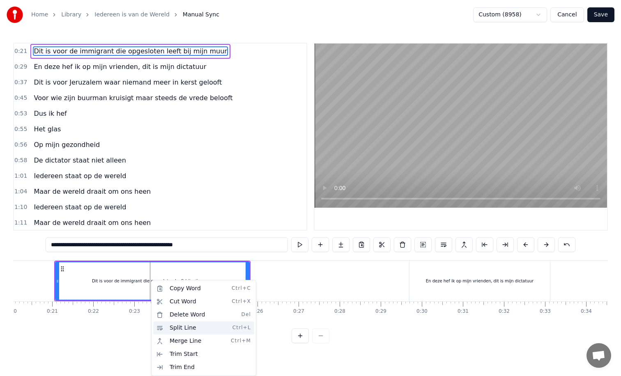
click at [181, 324] on div "Split Line Ctrl+L" at bounding box center [203, 328] width 101 height 13
click at [174, 299] on div "Cut Word Ctrl+X" at bounding box center [210, 301] width 101 height 13
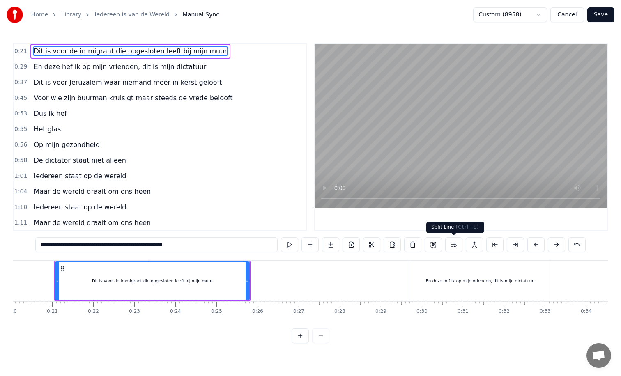
click at [451, 246] on button at bounding box center [453, 244] width 17 height 15
click at [61, 270] on icon at bounding box center [62, 269] width 7 height 7
click at [97, 284] on div "Dit is voor de immigrant die opgesloten leeft bij mijn muur" at bounding box center [152, 280] width 193 height 37
click at [221, 289] on div "Dit is voor de immigrant die opgesloten leeft bij mijn muur" at bounding box center [152, 280] width 193 height 37
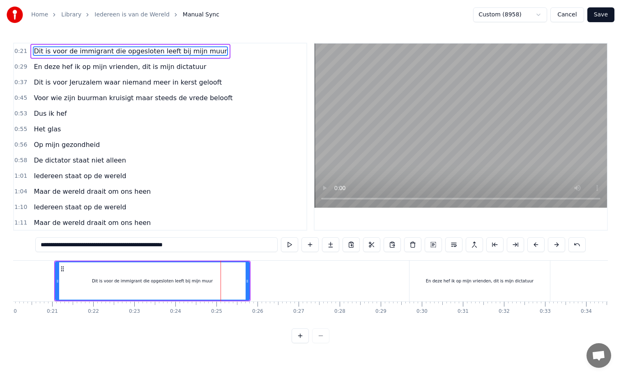
click at [247, 281] on icon at bounding box center [247, 281] width 3 height 7
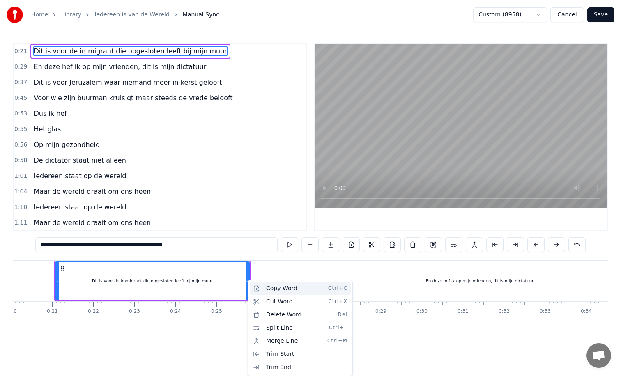
click at [269, 289] on div "Copy Word Ctrl+C" at bounding box center [300, 288] width 101 height 13
click at [224, 277] on div "Dit is voor de immigrant die opgesloten leeft bij mijn muur" at bounding box center [152, 280] width 193 height 37
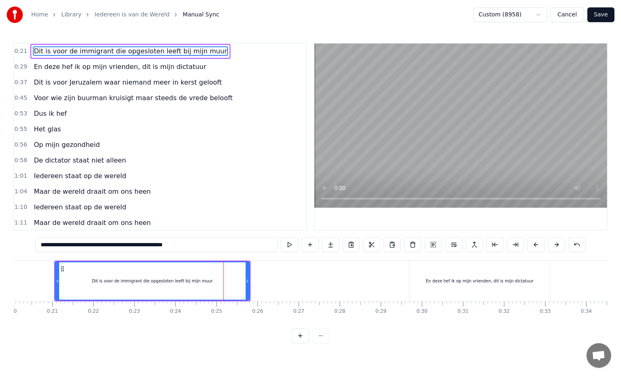
click at [170, 53] on span "Dit is voor de immigrant die opgesloten leeft bij mijn muur" at bounding box center [130, 50] width 195 height 9
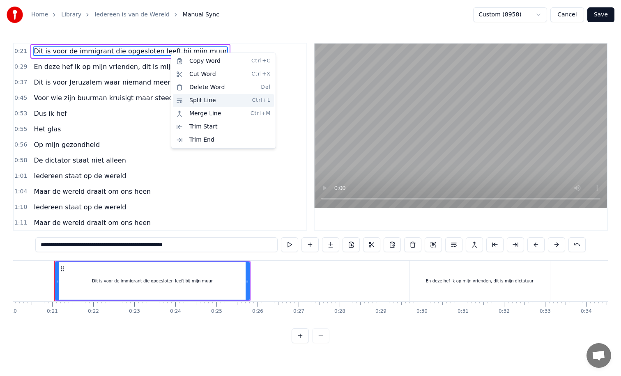
click at [187, 102] on div "Split Line Ctrl+L" at bounding box center [223, 100] width 101 height 13
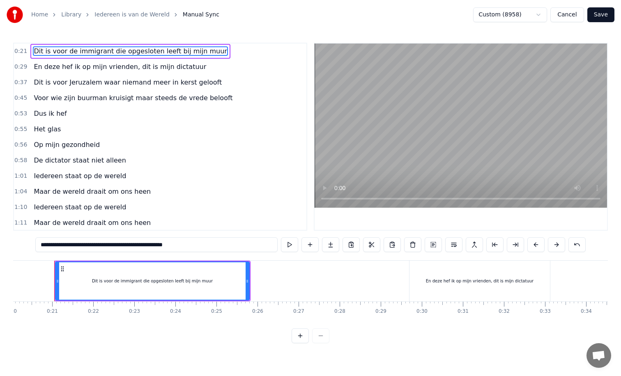
click at [169, 50] on span "Dit is voor de immigrant die opgesloten leeft bij mijn muur" at bounding box center [130, 50] width 195 height 9
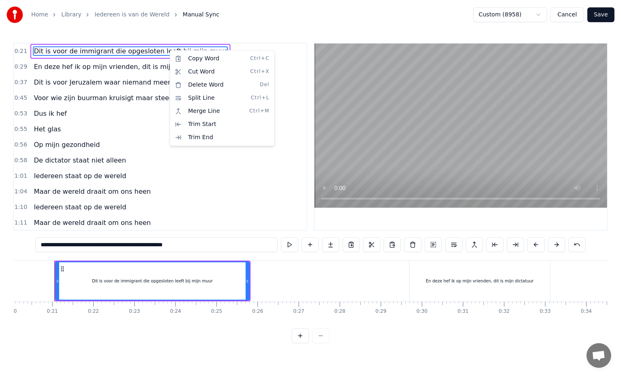
click at [176, 285] on html "**********" at bounding box center [310, 178] width 621 height 357
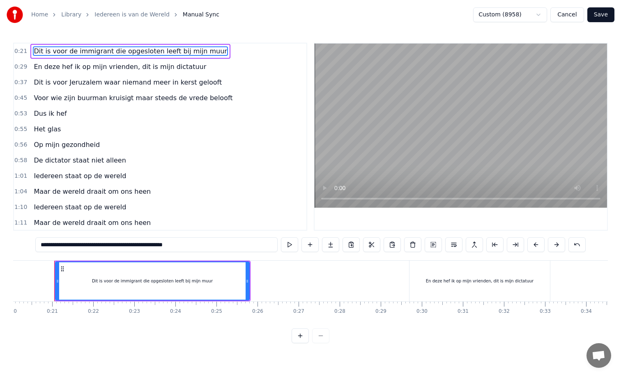
click at [152, 282] on div "Dit is voor de immigrant die opgesloten leeft bij mijn muur" at bounding box center [152, 281] width 121 height 6
click at [143, 282] on div "Dit is voor de immigrant die opgesloten leeft bij mijn muur" at bounding box center [152, 281] width 121 height 6
click at [144, 282] on div "Dit is voor de immigrant die opgesloten leeft bij mijn muur" at bounding box center [152, 281] width 121 height 6
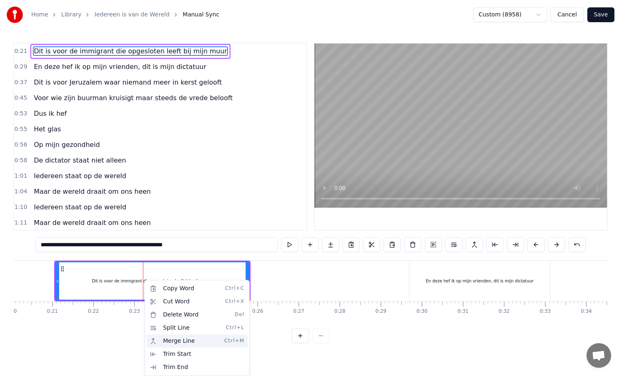
click at [180, 340] on div "Merge Line Ctrl+M" at bounding box center [197, 341] width 101 height 13
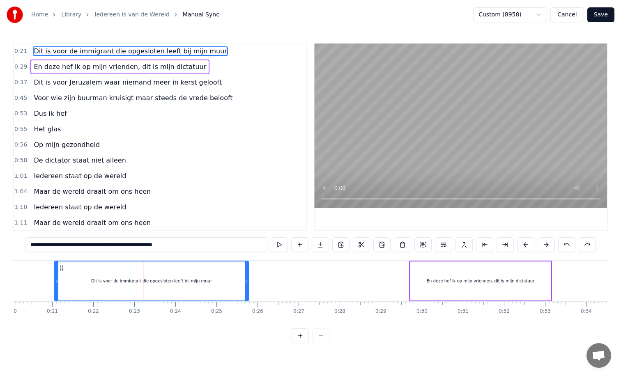
click at [200, 56] on span "Dit is voor de immigrant die opgesloten leeft bij mijn muur" at bounding box center [130, 51] width 195 height 10
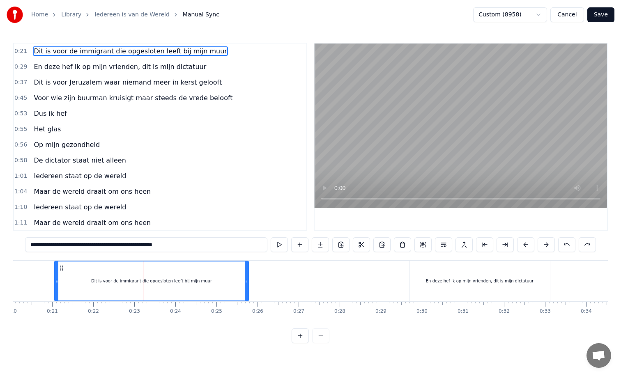
click at [200, 56] on span "Dit is voor de immigrant die opgesloten leeft bij mijn muur" at bounding box center [130, 51] width 195 height 10
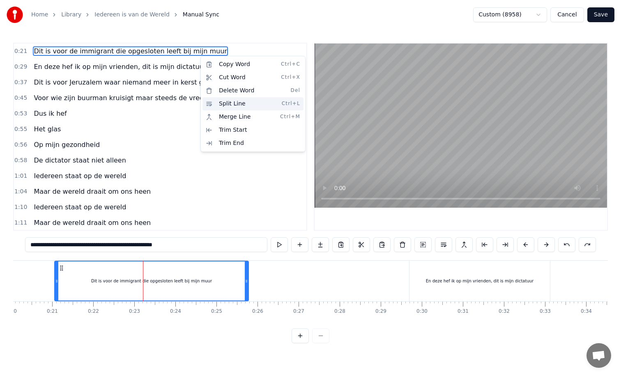
click at [235, 105] on div "Split Line Ctrl+L" at bounding box center [253, 103] width 101 height 13
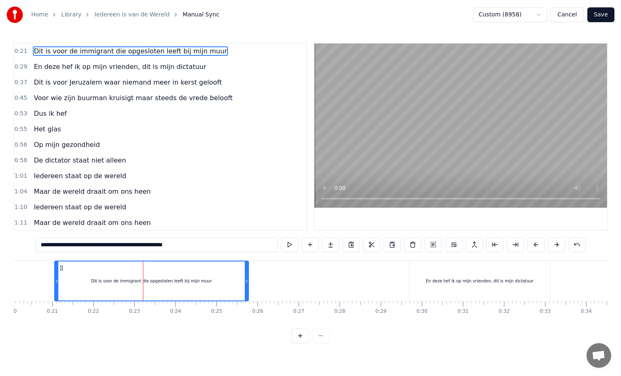
click at [214, 242] on input "**********" at bounding box center [156, 244] width 242 height 15
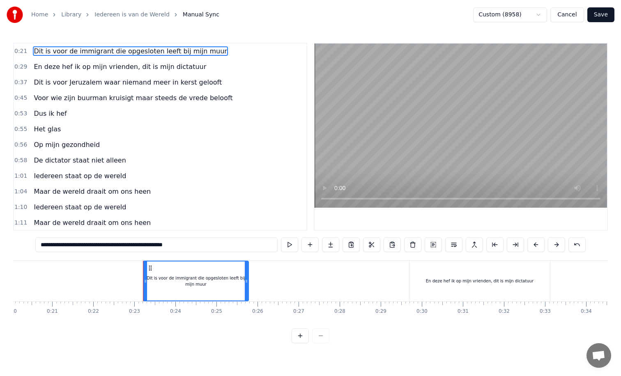
drag, startPoint x: 57, startPoint y: 280, endPoint x: 145, endPoint y: 278, distance: 88.7
click at [145, 278] on icon at bounding box center [145, 281] width 3 height 7
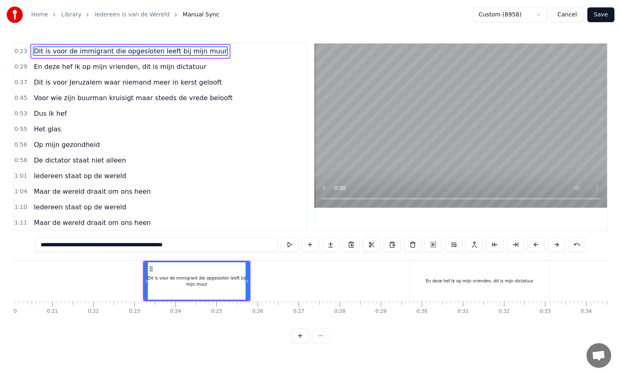
click at [160, 283] on div "Dit is voor de immigrant die opgesloten leeft bij mijn muur" at bounding box center [197, 281] width 104 height 12
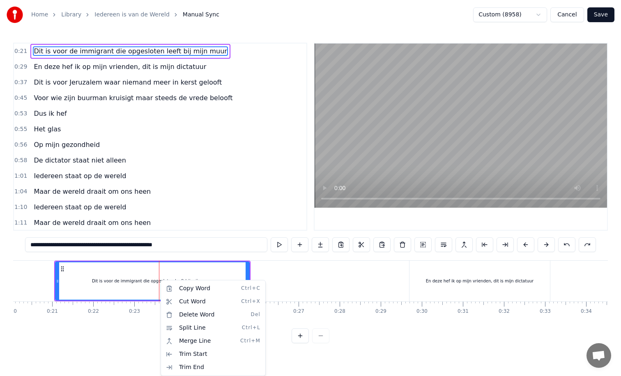
click at [274, 334] on html "**********" at bounding box center [310, 178] width 621 height 357
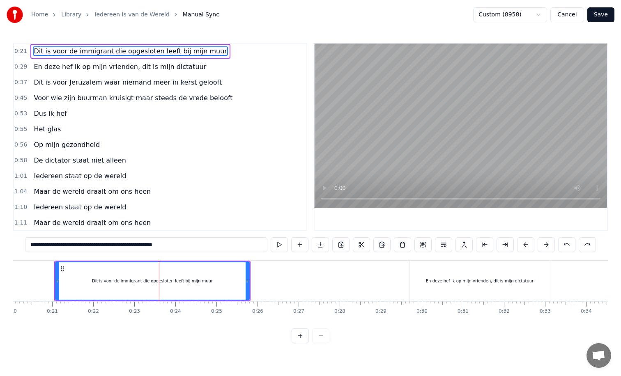
click at [299, 335] on button at bounding box center [300, 336] width 17 height 15
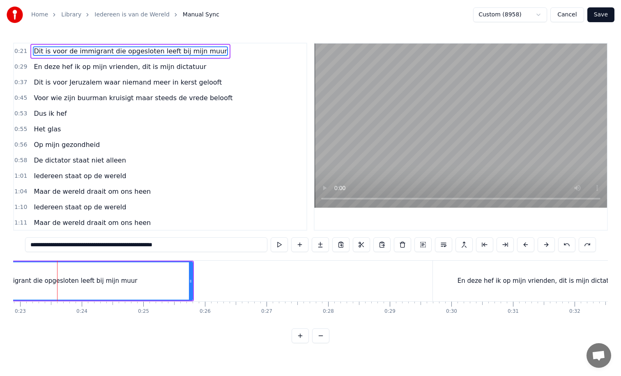
scroll to position [0, 1413]
click at [299, 335] on button at bounding box center [300, 336] width 17 height 15
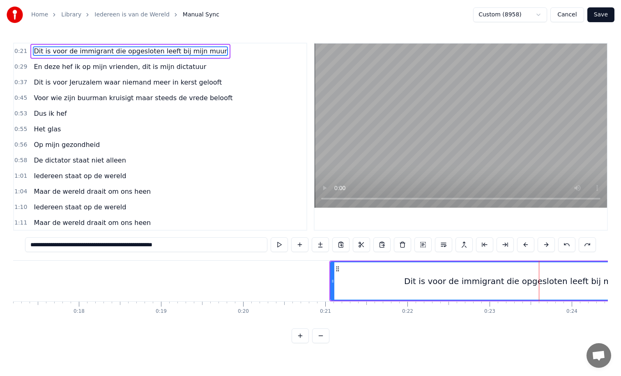
click at [299, 335] on button at bounding box center [300, 336] width 17 height 15
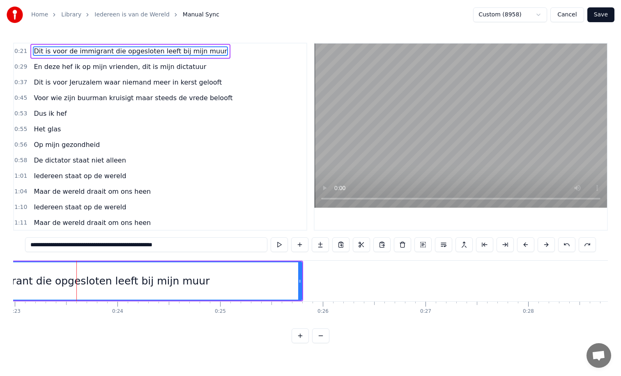
scroll to position [0, 2382]
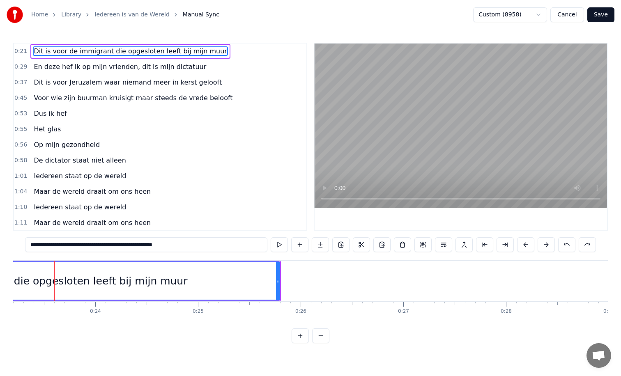
click at [322, 337] on button at bounding box center [320, 336] width 17 height 15
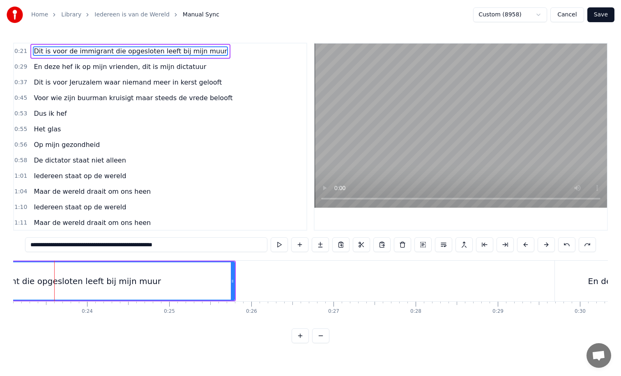
click at [322, 337] on button at bounding box center [320, 336] width 17 height 15
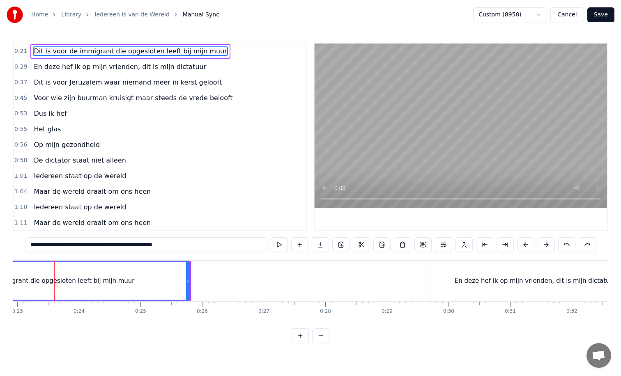
click at [322, 337] on button at bounding box center [320, 336] width 17 height 15
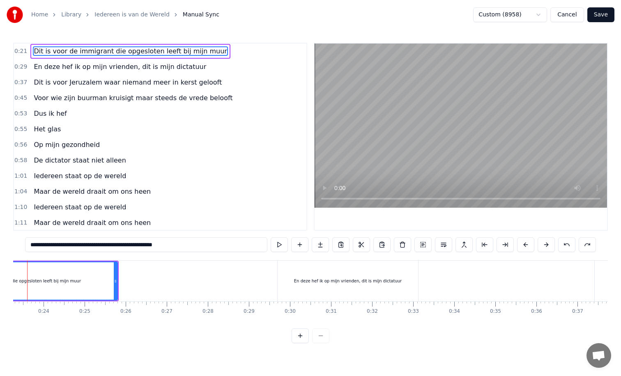
scroll to position [0, 928]
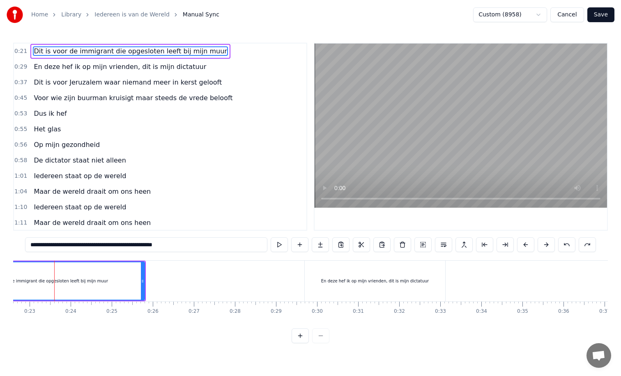
click at [122, 285] on div "Dit is voor de immigrant die opgesloten leeft bij mijn muur" at bounding box center [47, 280] width 193 height 37
click at [124, 52] on html "**********" at bounding box center [310, 178] width 621 height 357
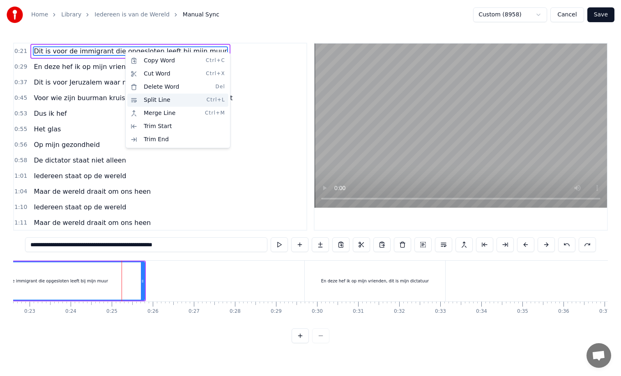
click at [152, 100] on div "Split Line Ctrl+L" at bounding box center [177, 100] width 101 height 13
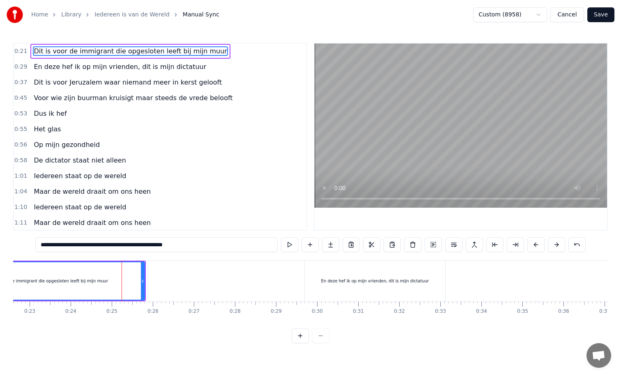
click at [226, 260] on div "**********" at bounding box center [310, 193] width 595 height 301
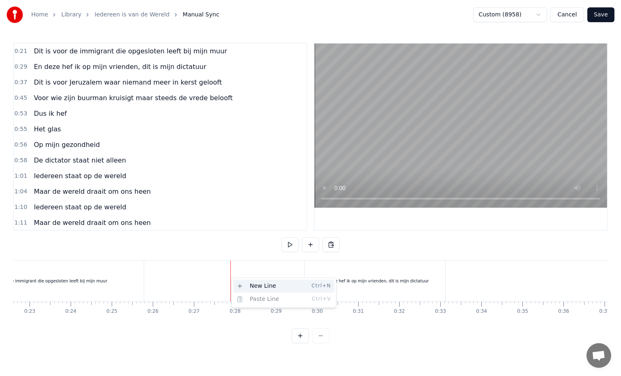
click at [242, 286] on div "New Line Ctrl+N" at bounding box center [283, 286] width 101 height 13
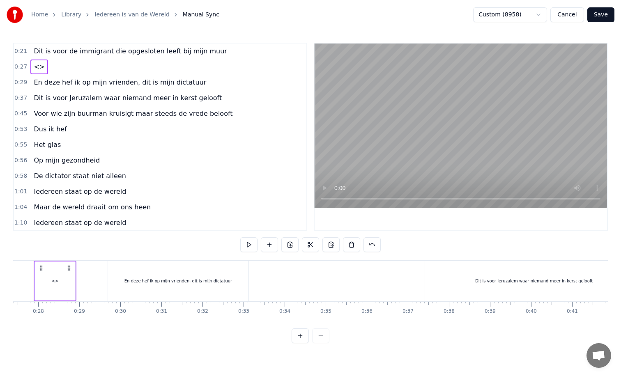
scroll to position [0, 1127]
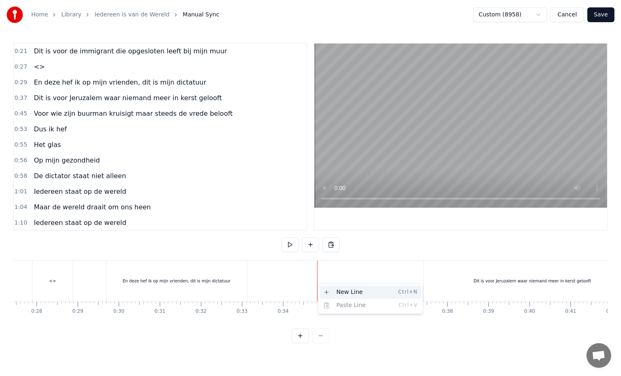
click at [332, 290] on div "New Line Ctrl+N" at bounding box center [370, 292] width 101 height 13
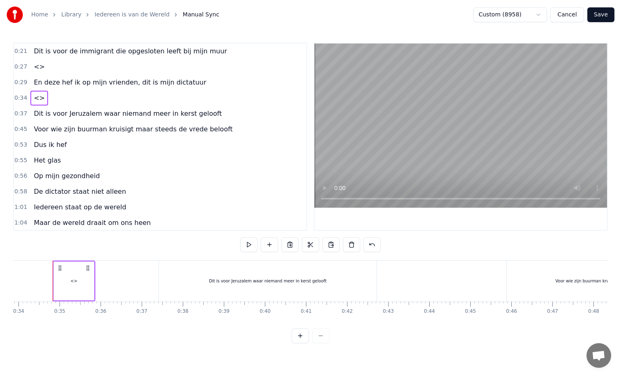
scroll to position [0, 1410]
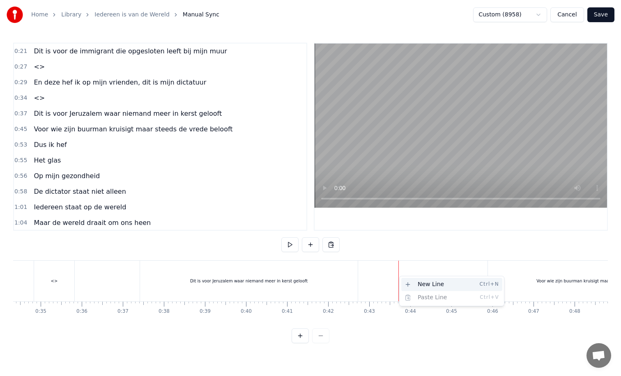
click at [416, 285] on div "New Line Ctrl+N" at bounding box center [451, 284] width 101 height 13
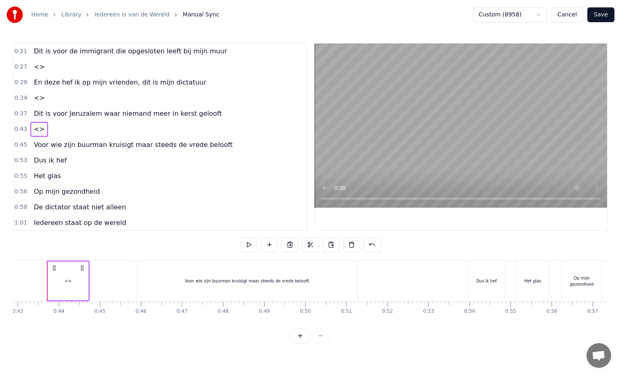
scroll to position [0, 1765]
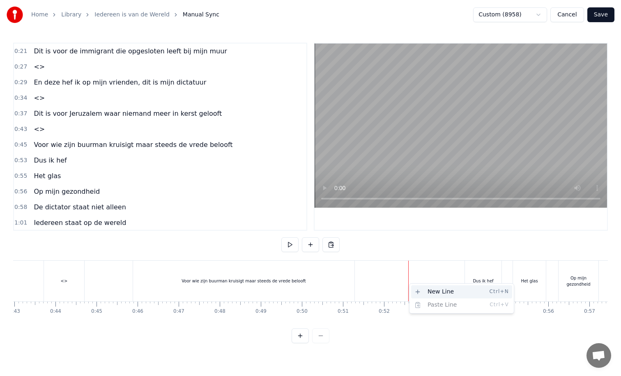
click at [433, 291] on div "New Line Ctrl+N" at bounding box center [461, 291] width 101 height 13
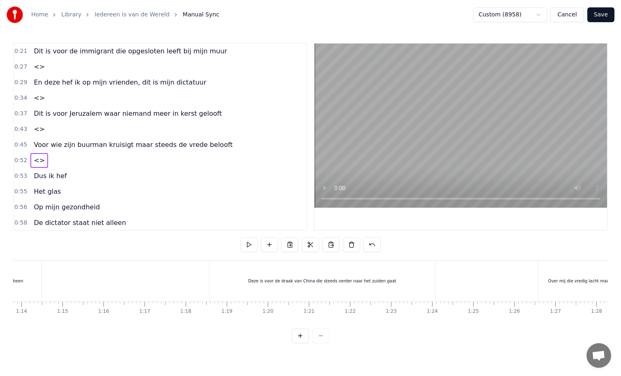
scroll to position [0, 3049]
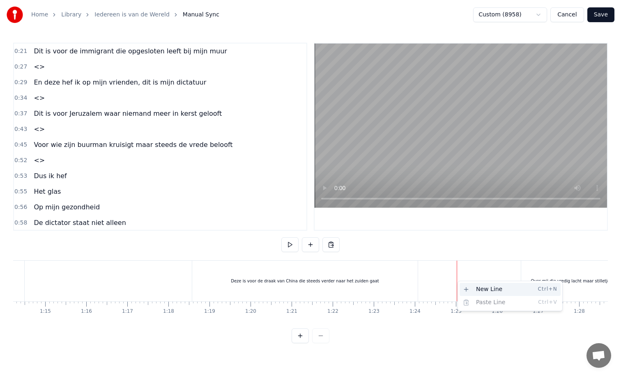
click at [473, 289] on div "New Line Ctrl+N" at bounding box center [510, 289] width 101 height 13
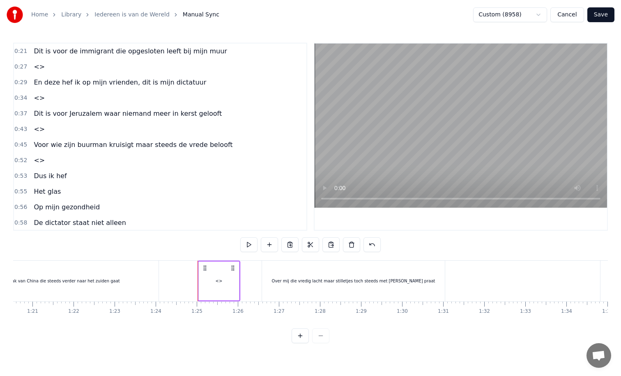
scroll to position [0, 3309]
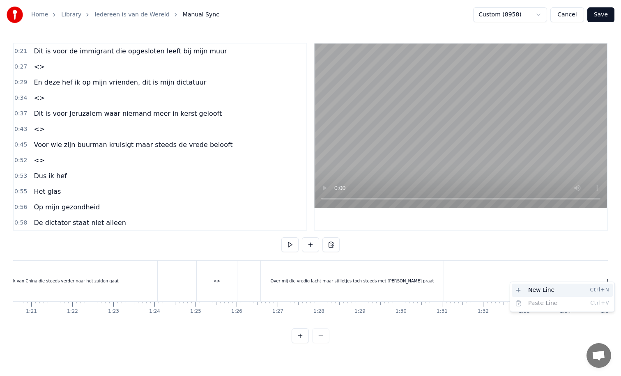
click at [525, 289] on div "New Line Ctrl+N" at bounding box center [562, 290] width 101 height 13
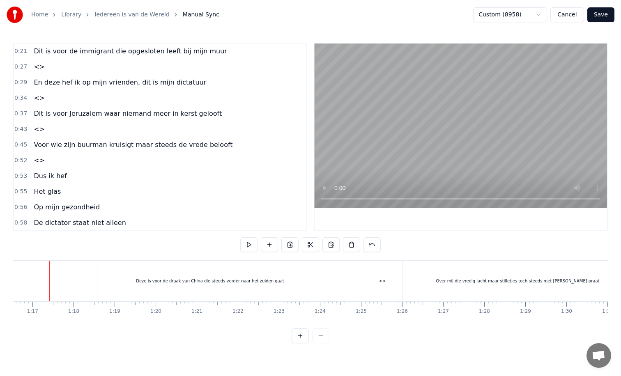
scroll to position [0, 3138]
click at [231, 280] on div "Deze is voor de draak van China die steeds verder naar het zuiden gaat" at bounding box center [215, 281] width 148 height 6
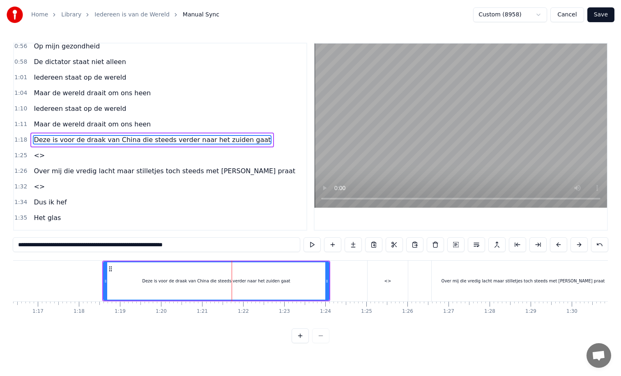
scroll to position [164, 0]
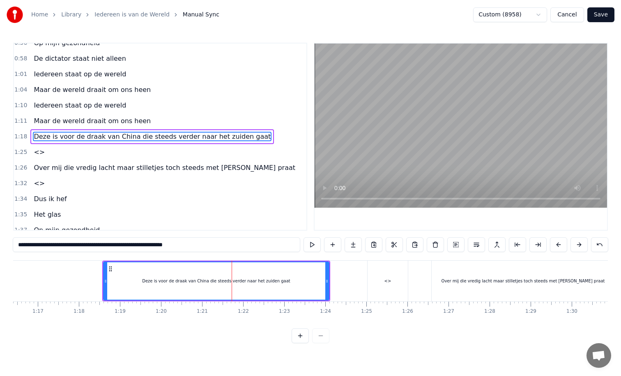
click at [138, 134] on span "Deze is voor de draak van China die steeds verder naar het zuiden gaat" at bounding box center [152, 136] width 239 height 9
click at [132, 135] on span "Deze is voor de draak van China die steeds verder naar het zuiden gaat" at bounding box center [152, 136] width 239 height 9
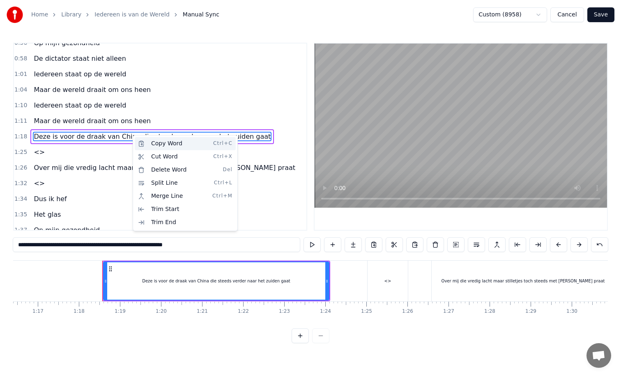
click at [161, 144] on div "Copy Word Ctrl+C" at bounding box center [185, 143] width 101 height 13
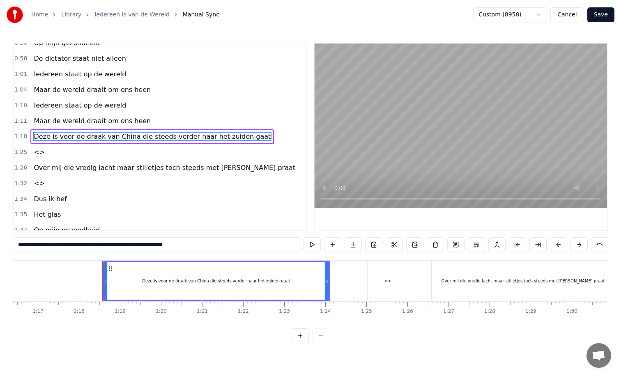
click at [385, 288] on div "<>" at bounding box center [388, 281] width 40 height 41
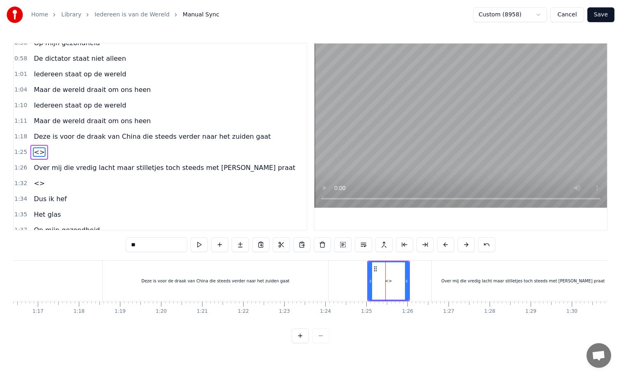
scroll to position [180, 0]
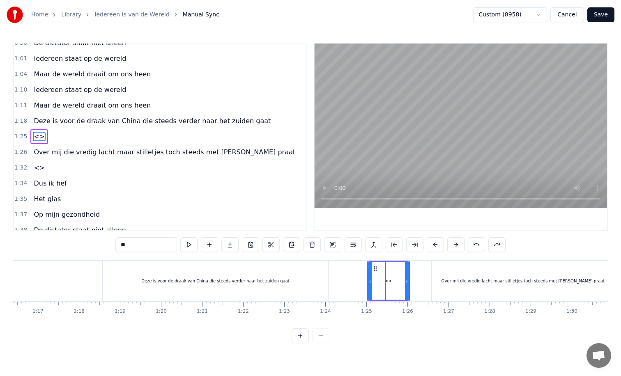
click at [389, 285] on div "<>" at bounding box center [388, 280] width 39 height 37
click at [35, 137] on span "<>" at bounding box center [39, 136] width 13 height 9
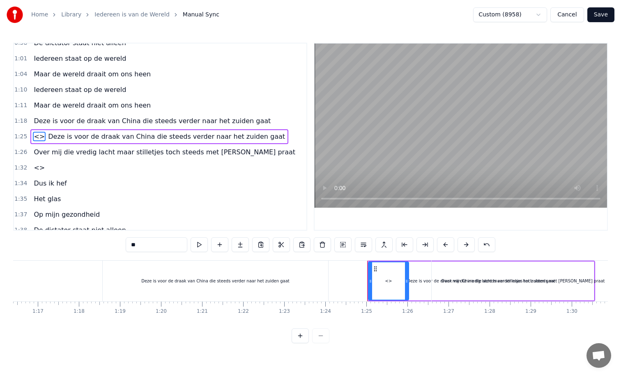
click at [141, 120] on span "Deze is voor de draak van China die steeds verder naar het zuiden gaat" at bounding box center [152, 120] width 239 height 9
type input "**********"
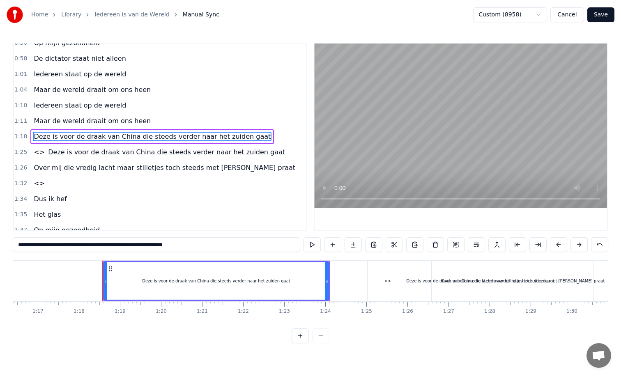
click at [151, 152] on span "Deze is voor de draak van China die steeds verder naar het zuiden gaat" at bounding box center [166, 151] width 239 height 9
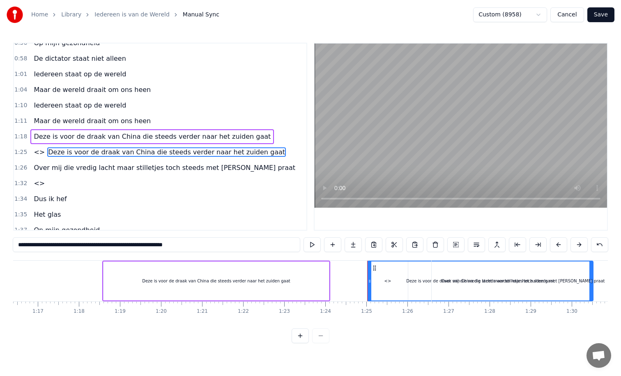
scroll to position [180, 0]
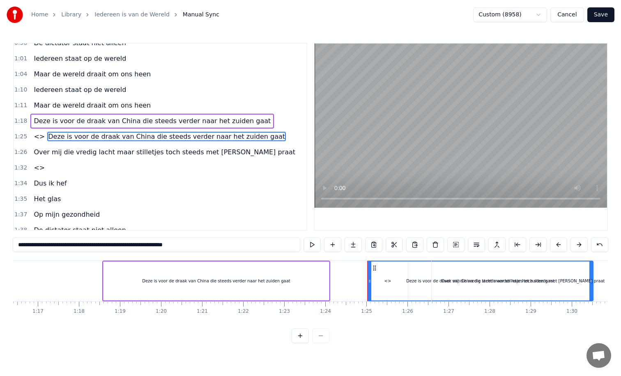
click at [60, 137] on span "Deze is voor de draak van China die steeds verder naar het zuiden gaat" at bounding box center [166, 136] width 239 height 9
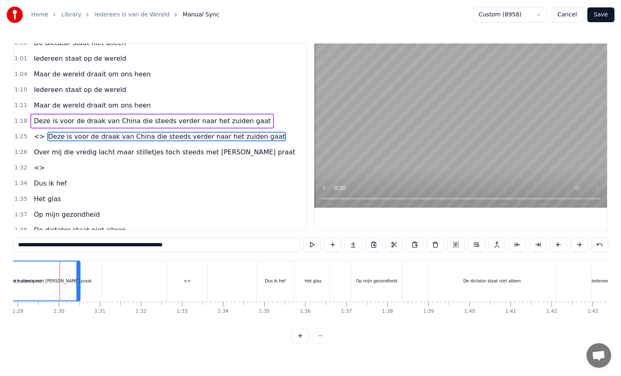
scroll to position [0, 3657]
click at [102, 134] on span "Deze is voor de draak van China die steeds verder naar het zuiden gaat" at bounding box center [166, 136] width 239 height 9
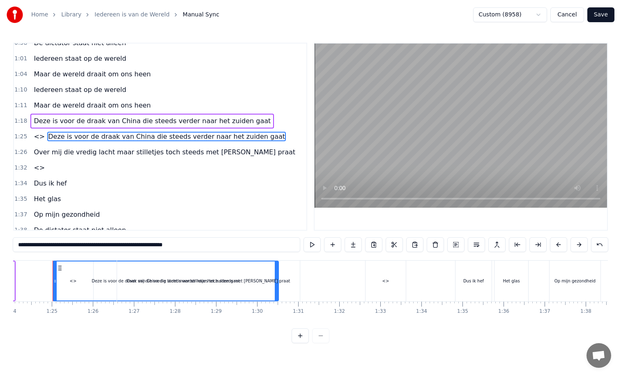
scroll to position [0, 3451]
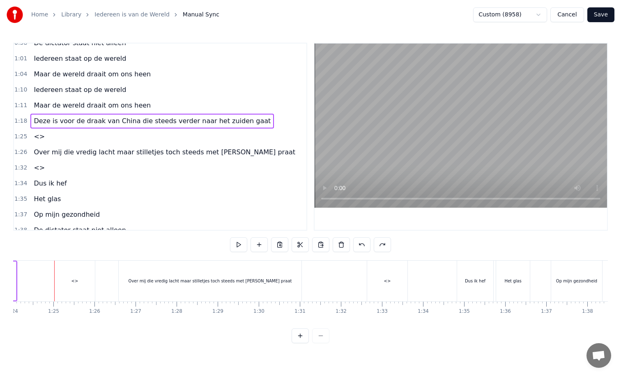
click at [35, 138] on span "<>" at bounding box center [39, 136] width 13 height 9
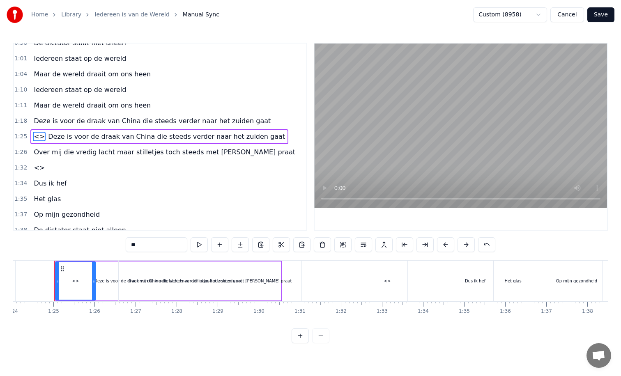
click at [57, 122] on span "Deze is voor de draak van China die steeds verder naar het zuiden gaat" at bounding box center [152, 120] width 239 height 9
type input "**********"
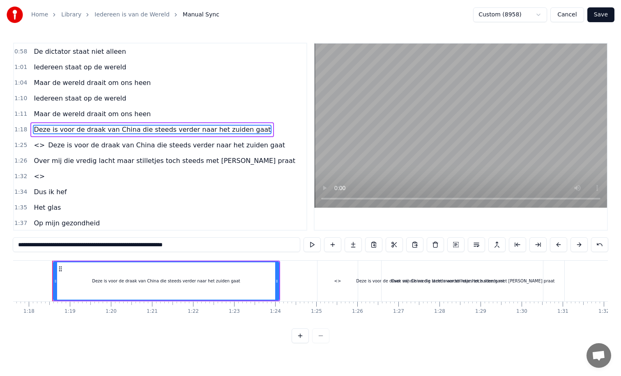
scroll to position [0, 3186]
click at [118, 129] on span "Deze is voor de draak van China die steeds verder naar het zuiden gaat" at bounding box center [152, 129] width 239 height 9
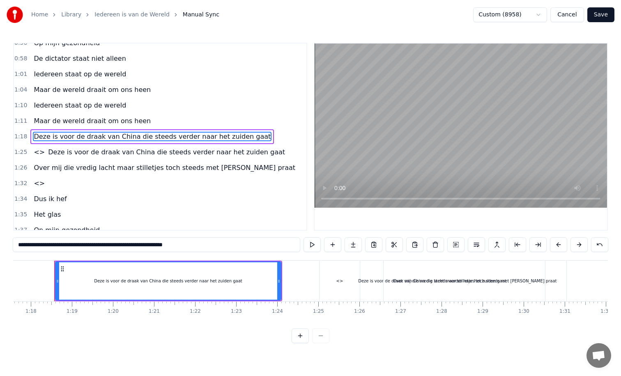
click at [118, 129] on div "Deze is voor de draak van China die steeds verder naar het zuiden gaat" at bounding box center [152, 136] width 244 height 15
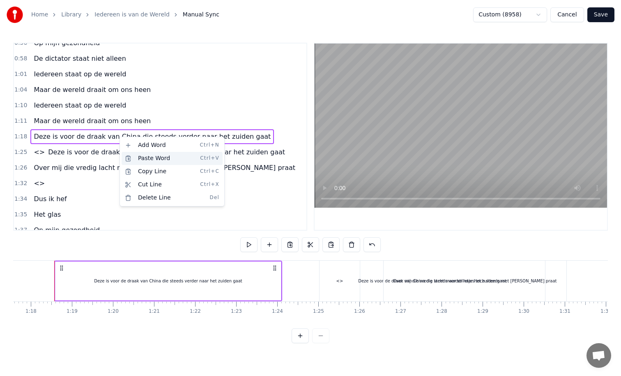
click at [148, 157] on div "Paste Word Ctrl+V" at bounding box center [172, 158] width 101 height 13
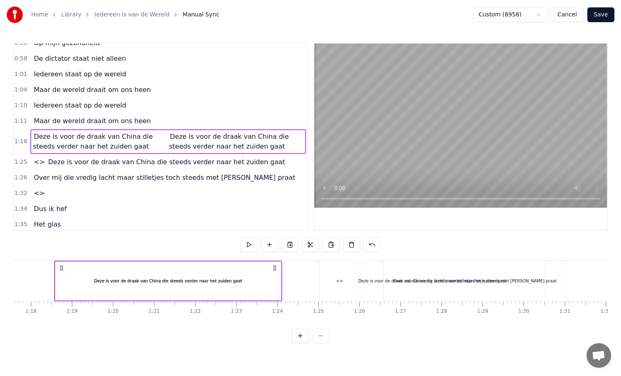
click at [157, 143] on span "Deze is voor de draak van China die steeds verder naar het zuiden gaat" at bounding box center [100, 142] width 134 height 20
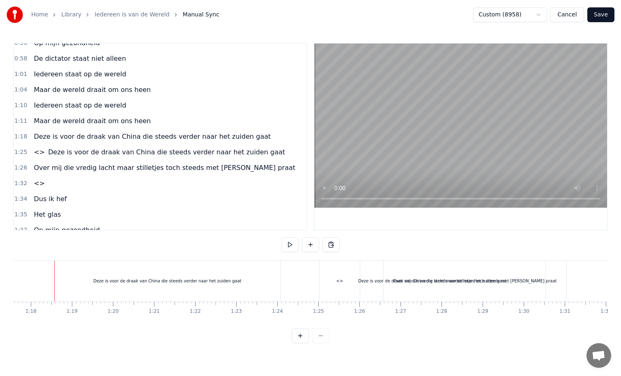
click at [156, 138] on span "Deze is voor de draak van China die steeds verder naar het zuiden gaat" at bounding box center [152, 136] width 239 height 9
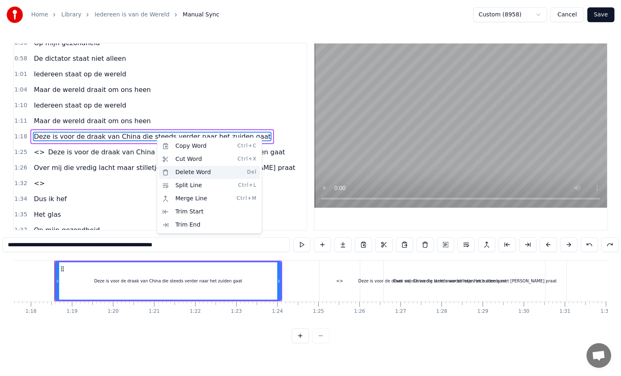
click at [185, 170] on div "Delete Word Del" at bounding box center [209, 172] width 101 height 13
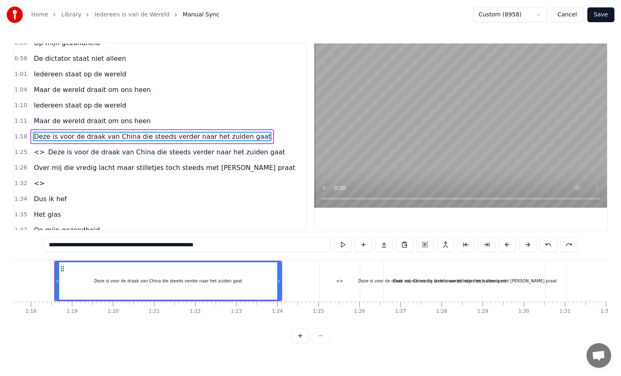
click at [58, 138] on span "Deze is voor de draak van China die steeds verder naar het zuiden gaat" at bounding box center [152, 136] width 239 height 9
click at [202, 249] on input "**********" at bounding box center [146, 244] width 288 height 15
drag, startPoint x: 205, startPoint y: 244, endPoint x: 9, endPoint y: 240, distance: 195.6
click at [9, 240] on input "**********" at bounding box center [146, 244] width 288 height 15
paste input "text"
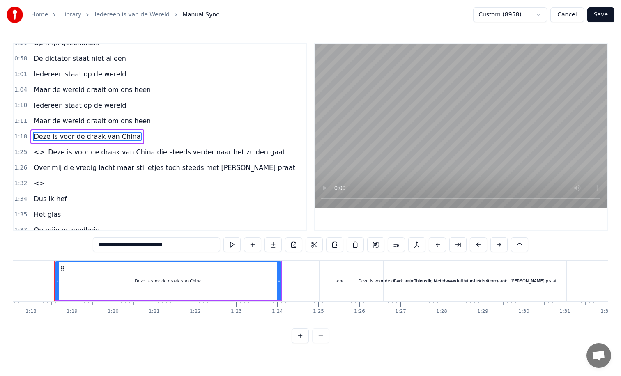
click at [402, 280] on div "Over mij die vredig lacht maar stilletjes toch steeds met [PERSON_NAME] praat" at bounding box center [475, 281] width 183 height 41
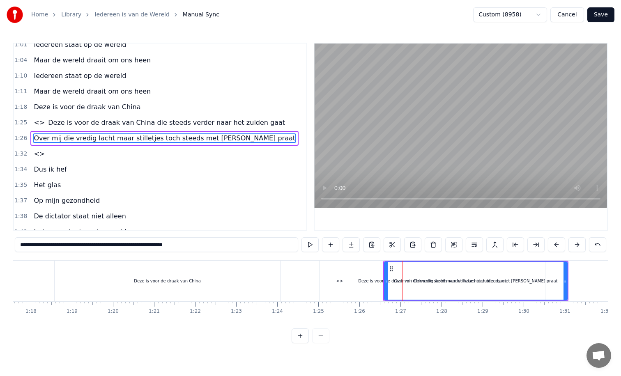
scroll to position [196, 0]
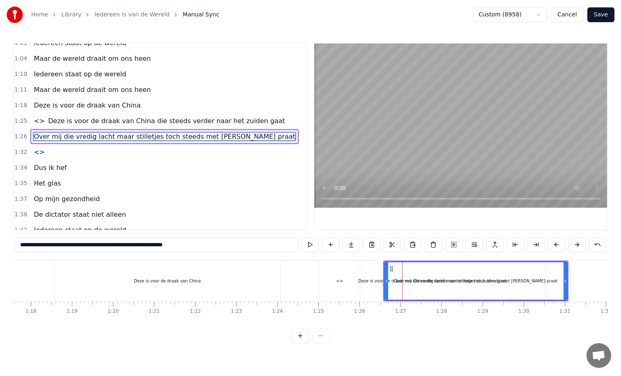
click at [343, 281] on div "Deze is voor de draak van China die steeds verder naar het zuiden gaat" at bounding box center [433, 281] width 226 height 41
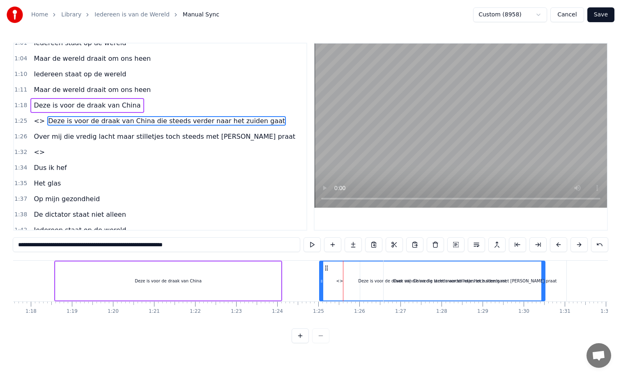
scroll to position [180, 0]
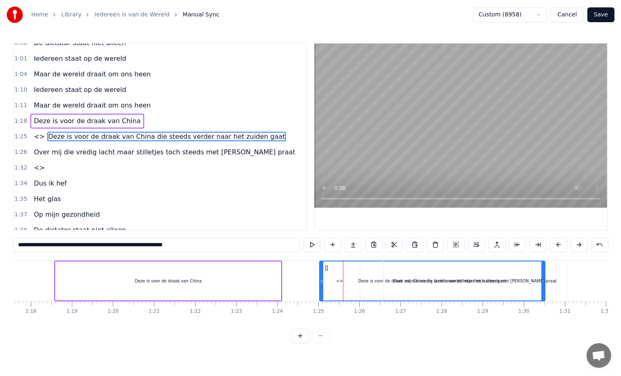
drag, startPoint x: 104, startPoint y: 246, endPoint x: 10, endPoint y: 249, distance: 94.1
click at [10, 249] on div "Home Library Iedereen is van de Wereld Manual Sync Custom (8958) Cancel Save 0:…" at bounding box center [310, 171] width 621 height 343
click at [101, 247] on input "**********" at bounding box center [157, 244] width 288 height 15
drag, startPoint x: 105, startPoint y: 246, endPoint x: 14, endPoint y: 243, distance: 90.8
click at [14, 243] on input "**********" at bounding box center [157, 244] width 288 height 15
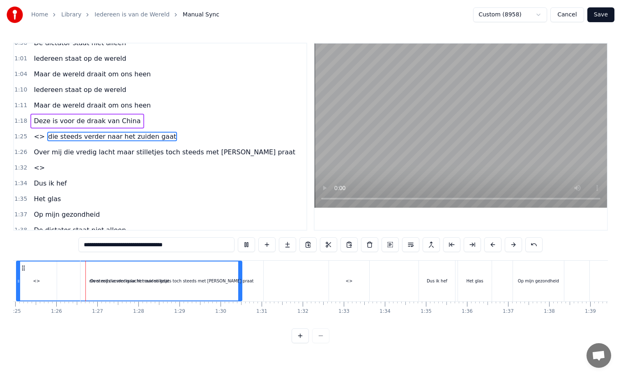
scroll to position [0, 3493]
click at [33, 281] on div "die steeds verder naar het zuiden gaat" at bounding box center [125, 281] width 225 height 39
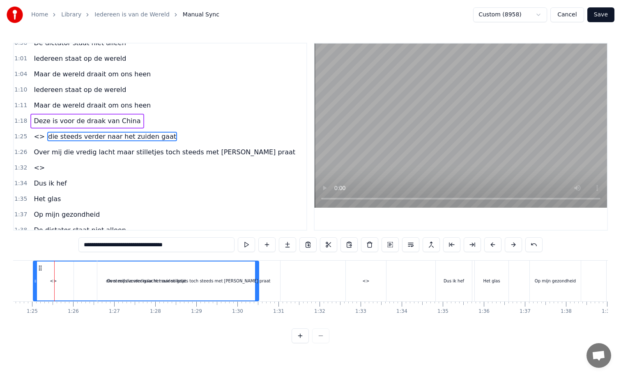
scroll to position [0, 3472]
click at [38, 137] on span "<>" at bounding box center [39, 136] width 13 height 9
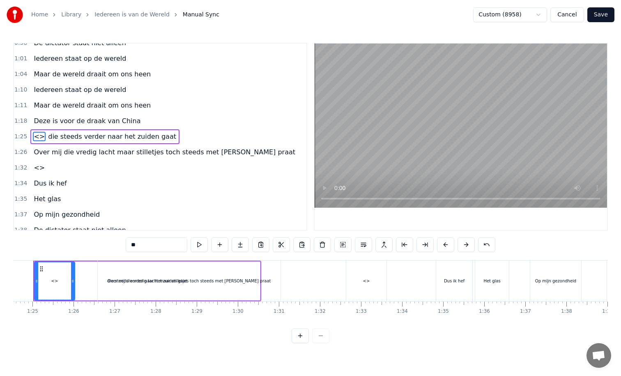
scroll to position [0, 3451]
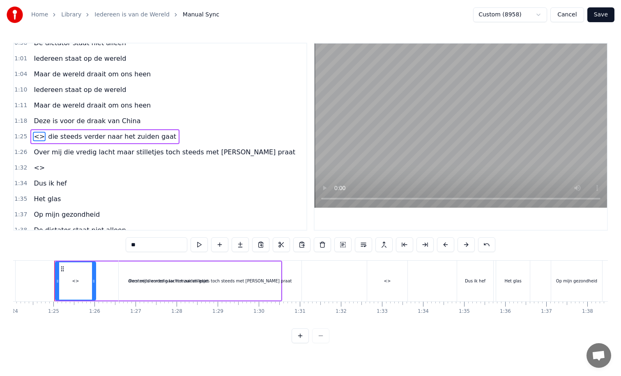
type input "**********"
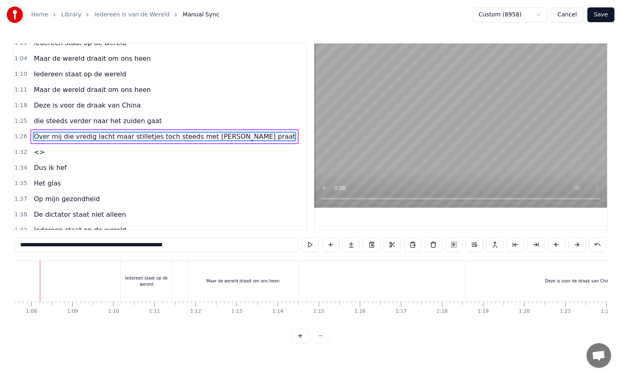
scroll to position [0, 2761]
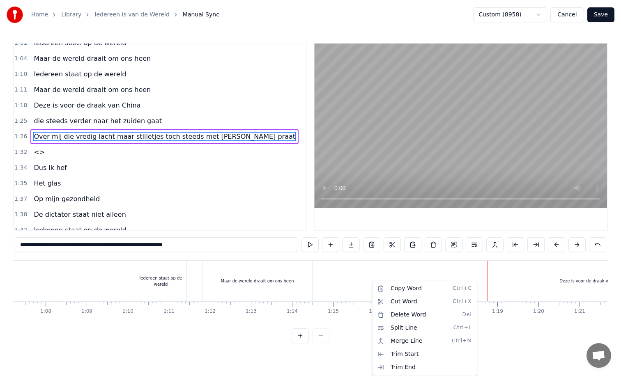
click at [365, 277] on html "Home Library Iedereen is van de Wereld Manual Sync Custom (8958) Cancel Save 0:…" at bounding box center [310, 178] width 621 height 357
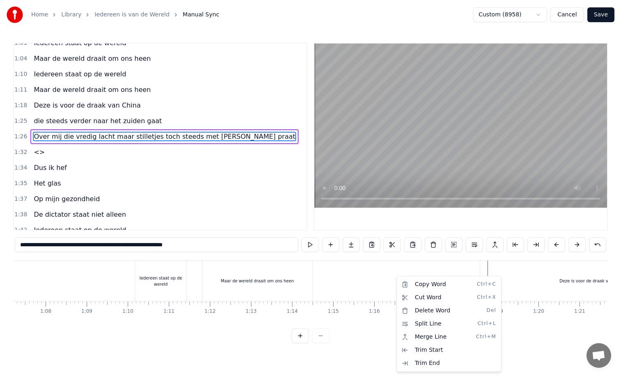
click at [354, 263] on html "Home Library Iedereen is van de Wereld Manual Sync Custom (8958) Cancel Save 0:…" at bounding box center [310, 178] width 621 height 357
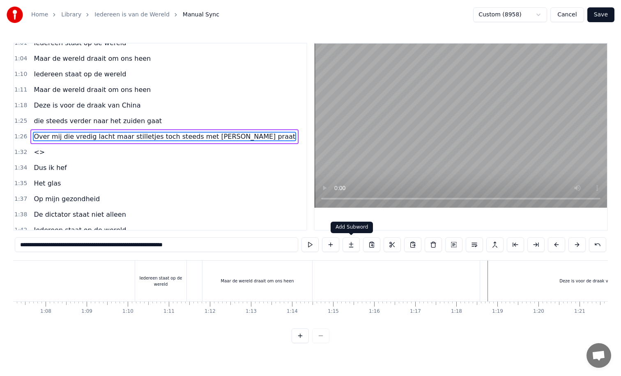
click at [352, 243] on button at bounding box center [351, 244] width 17 height 15
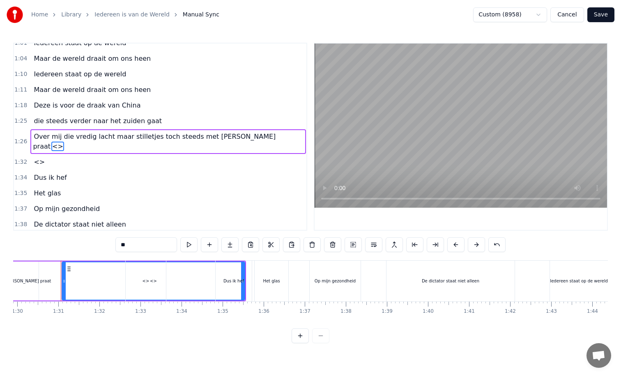
scroll to position [0, 3699]
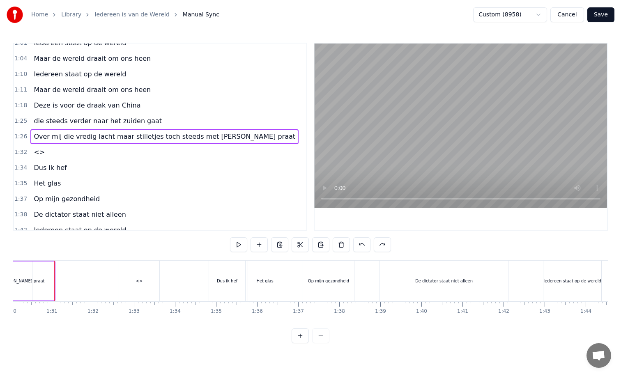
click at [134, 282] on div "<>" at bounding box center [139, 281] width 40 height 41
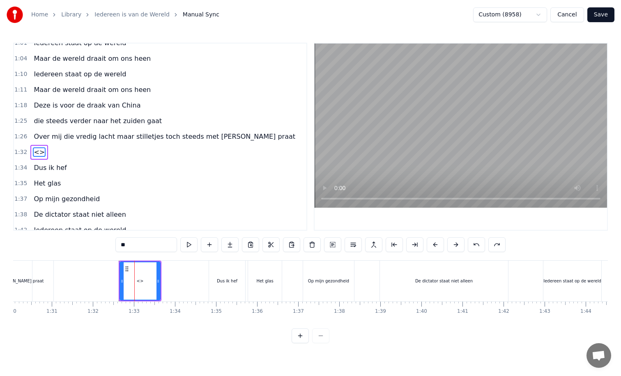
scroll to position [211, 0]
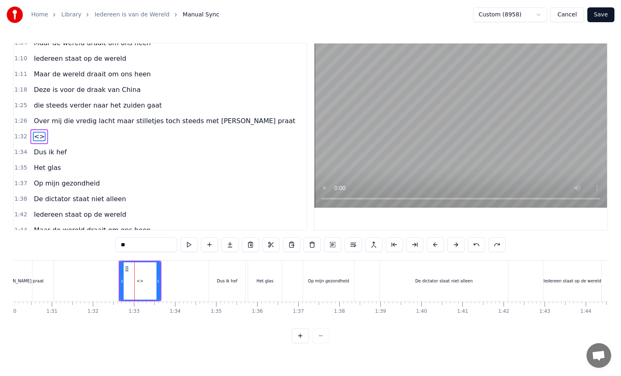
click at [134, 282] on div at bounding box center [134, 281] width 0 height 41
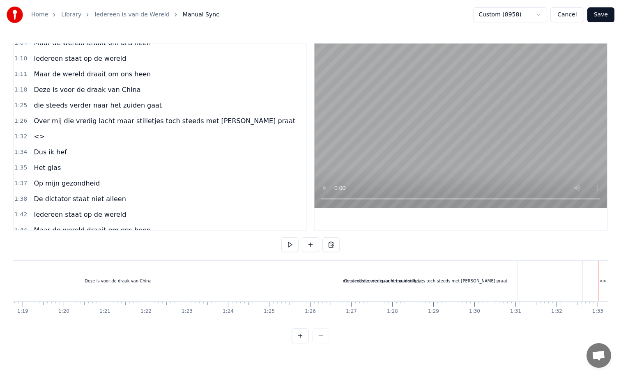
scroll to position [0, 3238]
click at [273, 279] on div "die steeds verder naar het zuiden gaat" at bounding box center [381, 281] width 226 height 41
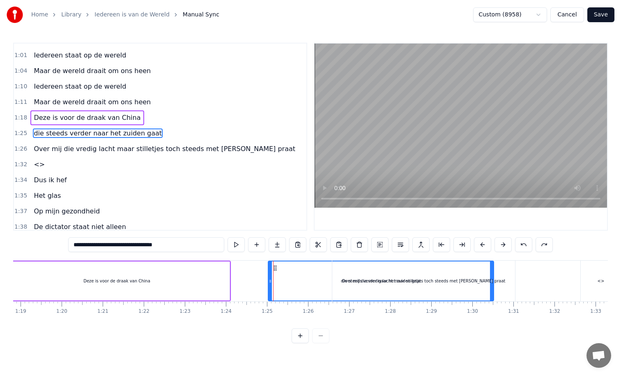
scroll to position [180, 0]
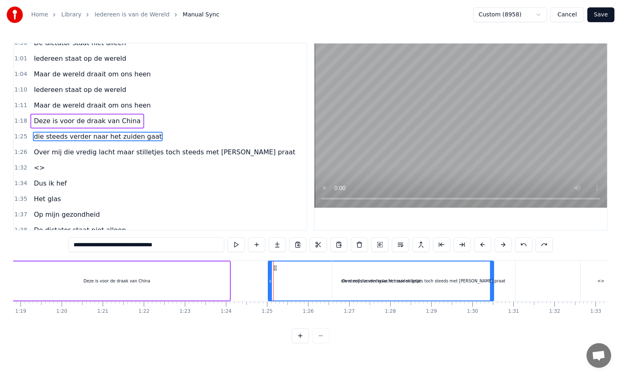
click at [221, 283] on div "Deze is voor de draak van China" at bounding box center [117, 281] width 226 height 39
type input "**********"
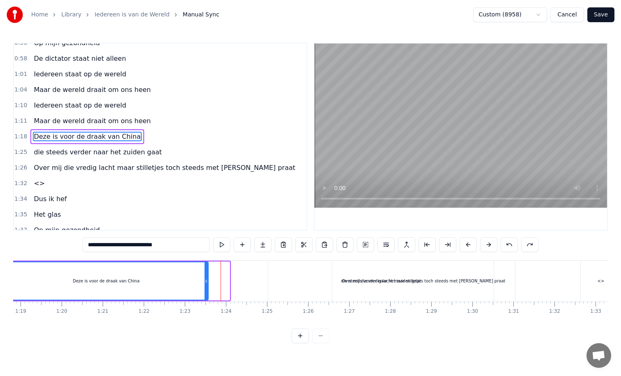
drag, startPoint x: 227, startPoint y: 282, endPoint x: 205, endPoint y: 282, distance: 21.4
click at [205, 282] on icon at bounding box center [206, 281] width 3 height 7
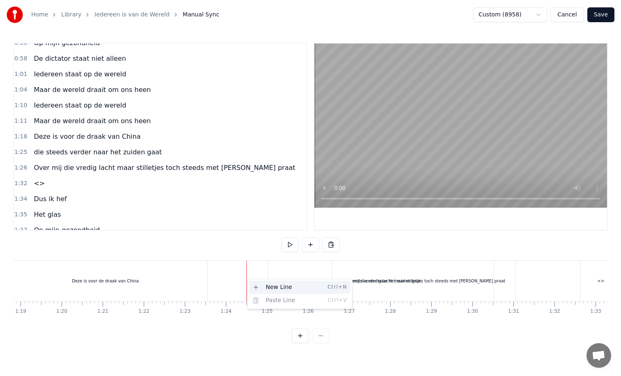
click at [258, 287] on div "New Line Ctrl+N" at bounding box center [299, 287] width 101 height 13
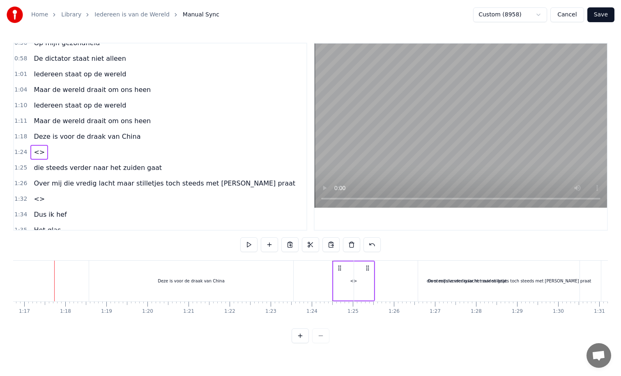
scroll to position [0, 3151]
click at [295, 283] on div "Deze is voor de draak van China" at bounding box center [192, 281] width 207 height 41
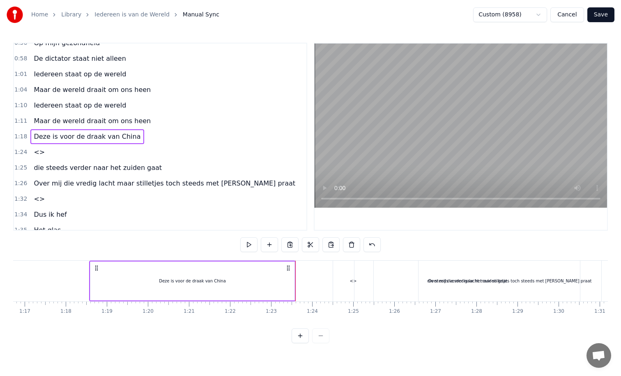
click at [290, 287] on div "Deze is voor de draak van China" at bounding box center [192, 281] width 204 height 39
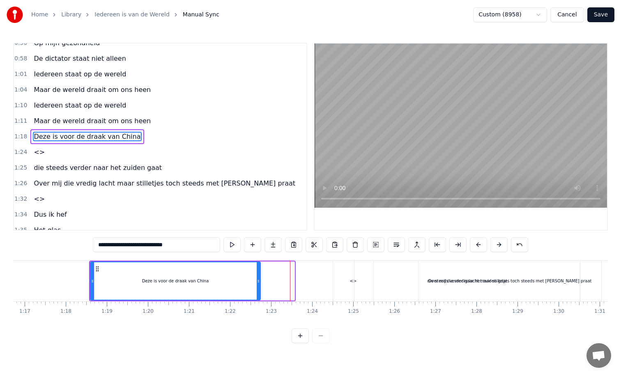
drag, startPoint x: 292, startPoint y: 282, endPoint x: 258, endPoint y: 285, distance: 34.6
click at [258, 285] on div at bounding box center [258, 280] width 3 height 37
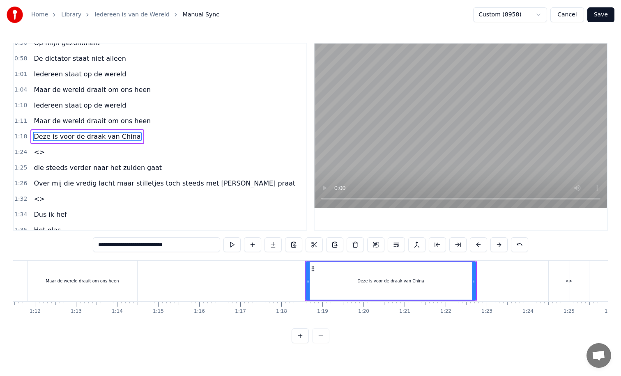
scroll to position [0, 2902]
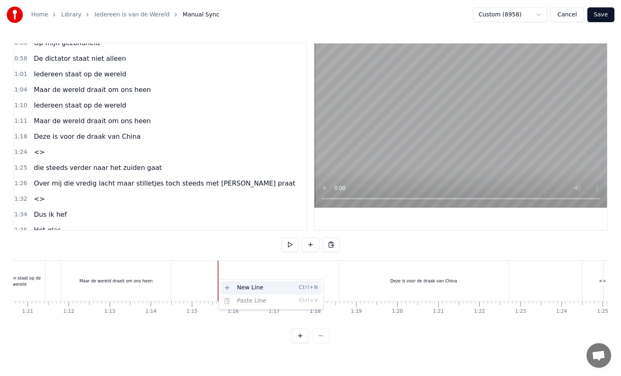
click at [230, 286] on div "New Line Ctrl+N" at bounding box center [271, 287] width 101 height 13
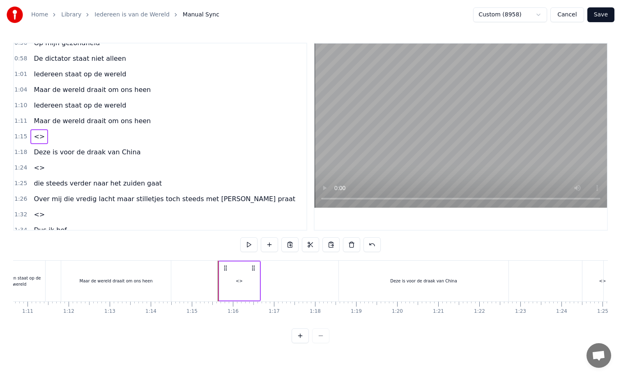
click at [241, 282] on div "<>" at bounding box center [239, 281] width 7 height 6
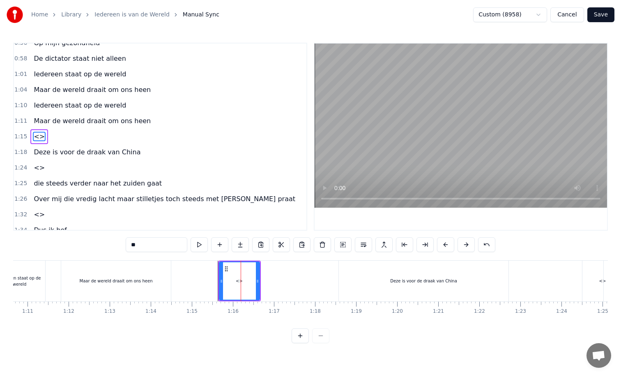
click at [35, 135] on span "<>" at bounding box center [39, 136] width 13 height 9
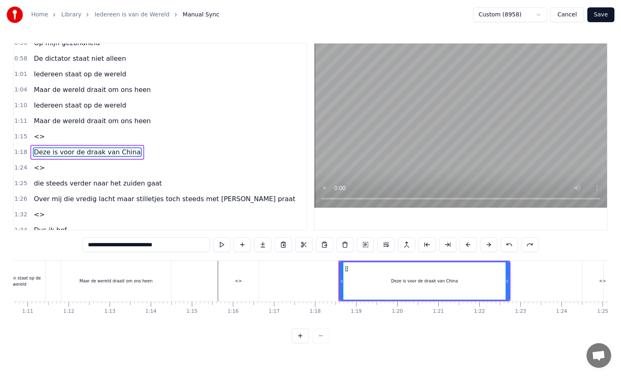
click at [239, 281] on div "<>" at bounding box center [238, 281] width 7 height 6
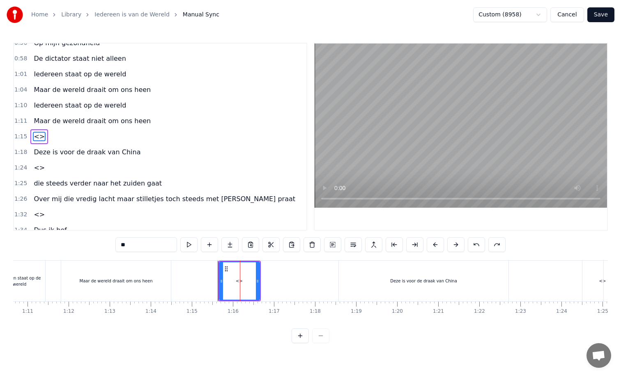
click at [136, 247] on input "**" at bounding box center [146, 244] width 62 height 15
type input "*"
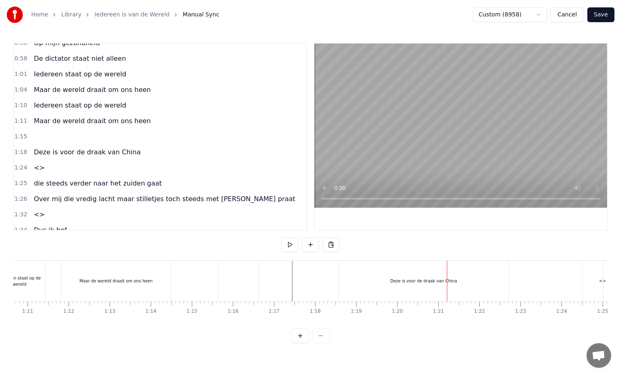
click at [420, 279] on div "Deze is voor de draak van China" at bounding box center [423, 281] width 67 height 6
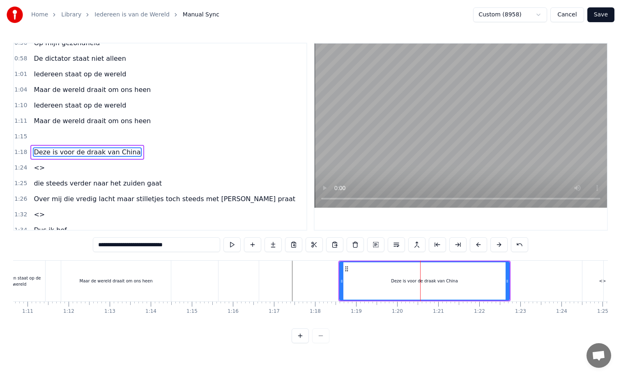
scroll to position [180, 0]
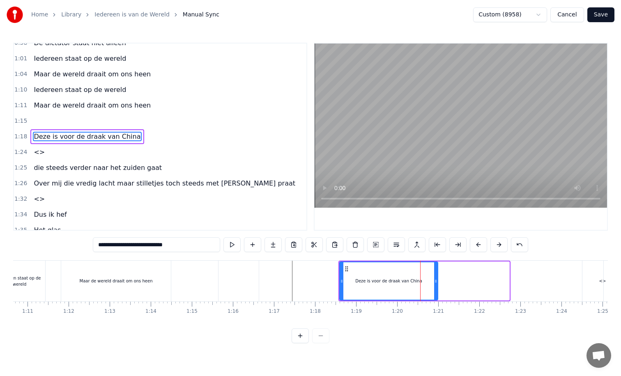
drag, startPoint x: 507, startPoint y: 281, endPoint x: 435, endPoint y: 287, distance: 71.7
click at [435, 287] on div at bounding box center [435, 280] width 3 height 37
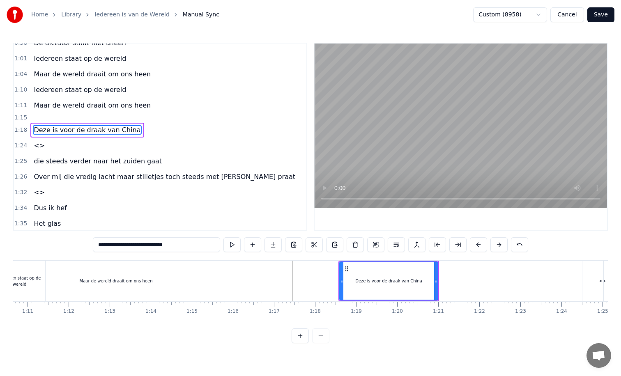
scroll to position [173, 0]
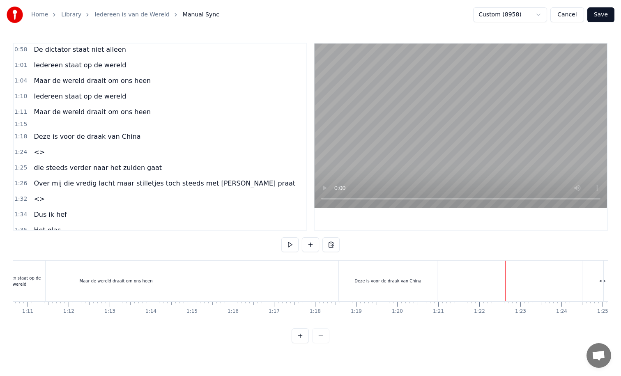
click at [589, 279] on div "<>" at bounding box center [602, 281] width 40 height 41
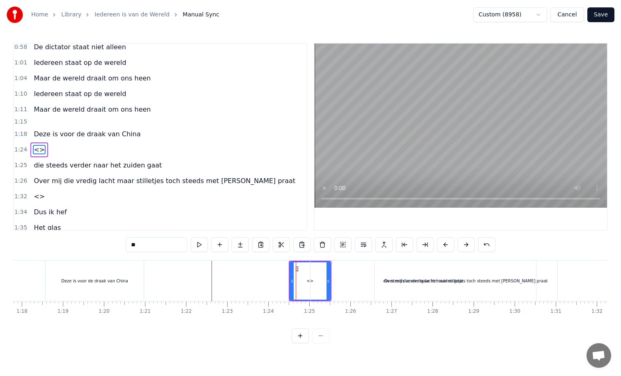
scroll to position [0, 3136]
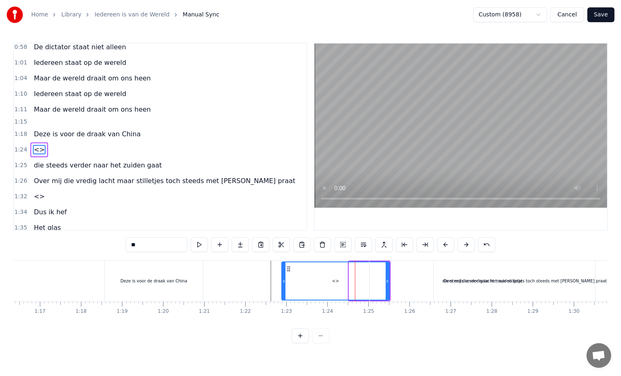
drag, startPoint x: 351, startPoint y: 281, endPoint x: 283, endPoint y: 280, distance: 67.8
click at [283, 280] on icon at bounding box center [283, 281] width 3 height 7
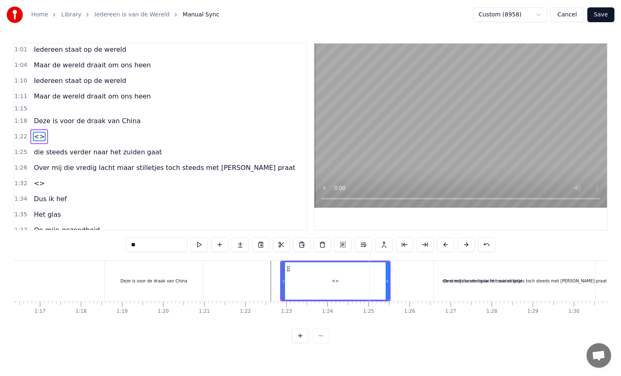
drag, startPoint x: 387, startPoint y: 281, endPoint x: 371, endPoint y: 282, distance: 16.1
click at [371, 282] on div "die steeds verder naar het zuiden gaat" at bounding box center [483, 281] width 226 height 41
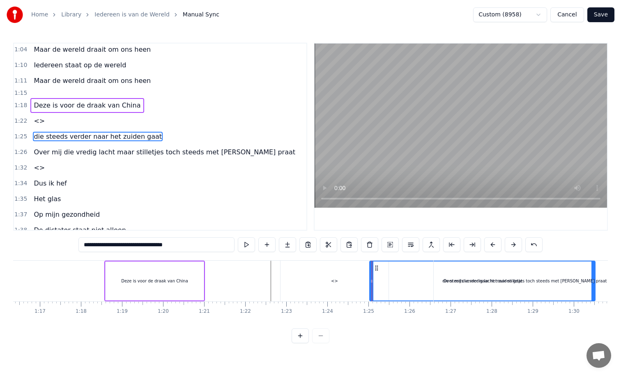
click at [336, 285] on div "<>" at bounding box center [335, 281] width 108 height 41
type input "**"
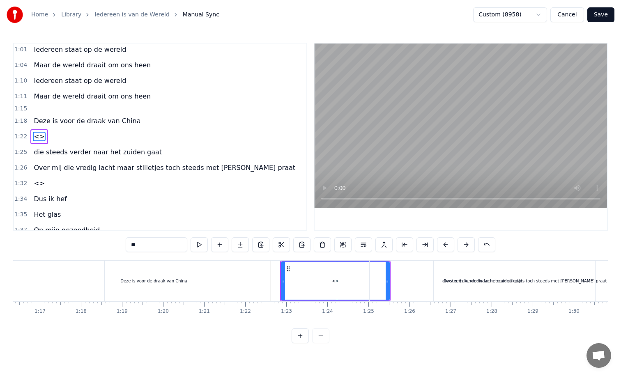
drag, startPoint x: 388, startPoint y: 281, endPoint x: 331, endPoint y: 284, distance: 56.4
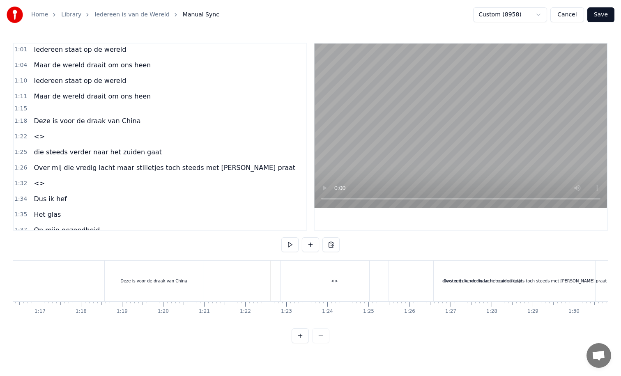
click at [332, 284] on div at bounding box center [332, 281] width 0 height 41
click at [309, 286] on div "<>" at bounding box center [335, 281] width 108 height 41
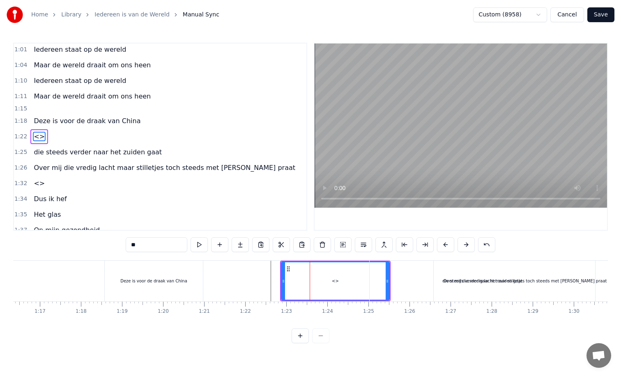
click at [378, 282] on div "die steeds verder naar het zuiden gaat" at bounding box center [483, 281] width 226 height 41
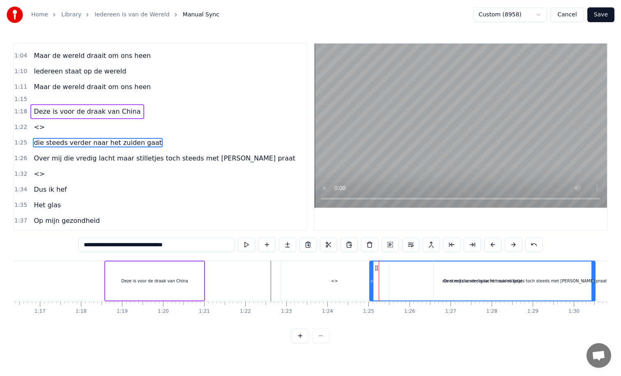
scroll to position [205, 0]
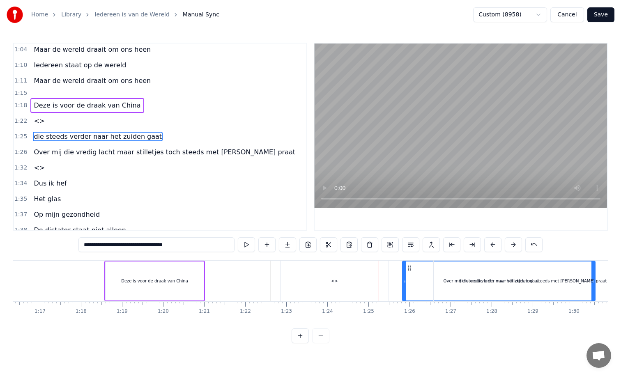
drag, startPoint x: 370, startPoint y: 281, endPoint x: 403, endPoint y: 277, distance: 34.0
click at [403, 277] on div at bounding box center [404, 281] width 3 height 39
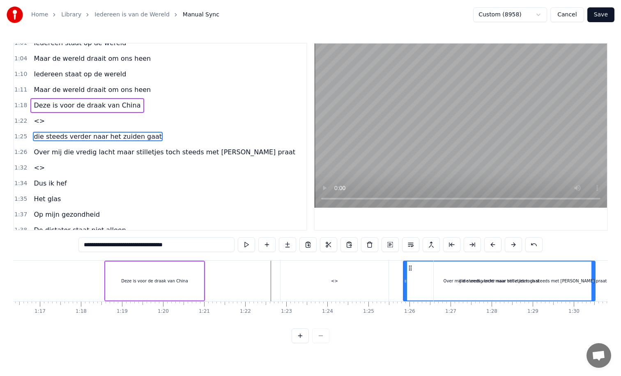
click at [369, 278] on div "<>" at bounding box center [335, 281] width 108 height 41
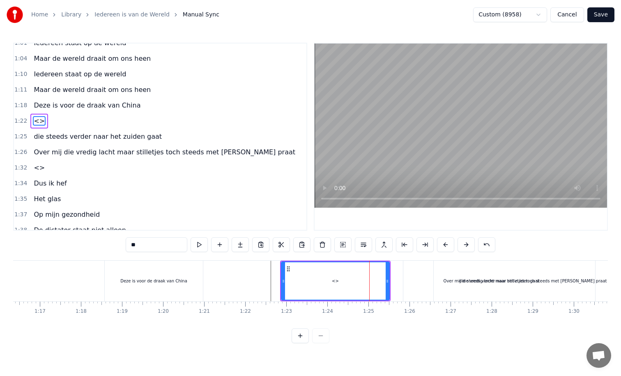
scroll to position [180, 0]
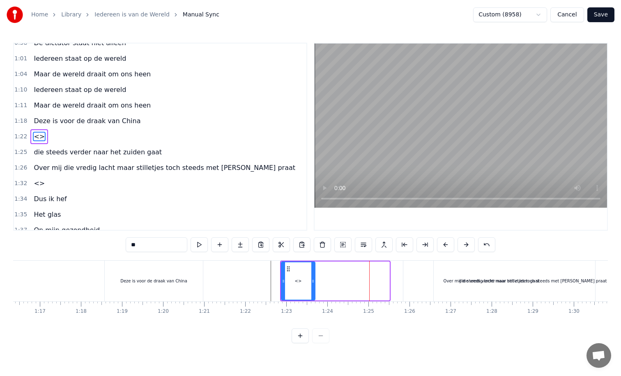
drag, startPoint x: 387, startPoint y: 280, endPoint x: 313, endPoint y: 280, distance: 73.5
click at [313, 280] on circle at bounding box center [313, 280] width 0 height 0
click at [298, 283] on div "<>" at bounding box center [298, 281] width 7 height 6
click at [143, 246] on input "**" at bounding box center [157, 244] width 62 height 15
type input "*"
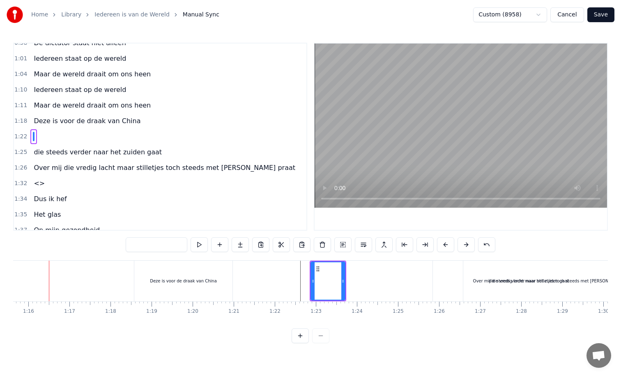
scroll to position [0, 3101]
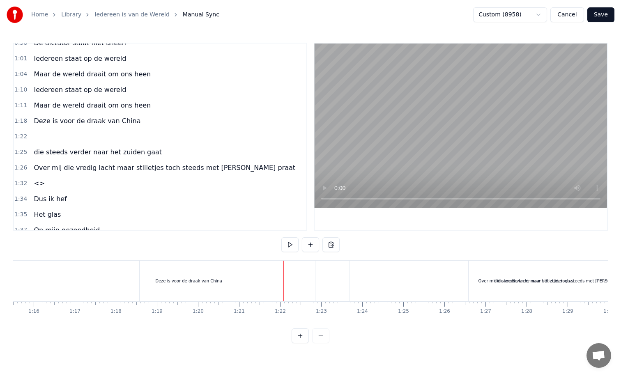
click at [317, 283] on div at bounding box center [332, 281] width 34 height 41
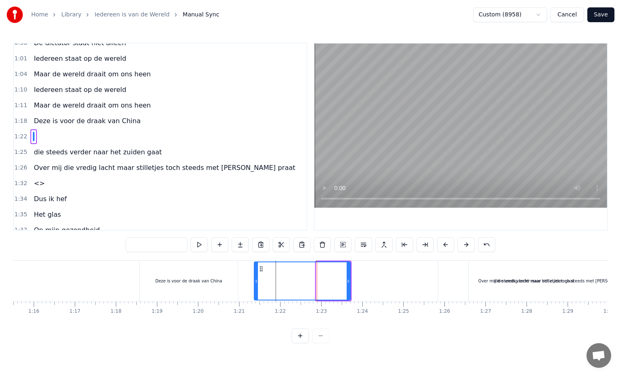
drag, startPoint x: 318, startPoint y: 282, endPoint x: 256, endPoint y: 282, distance: 62.0
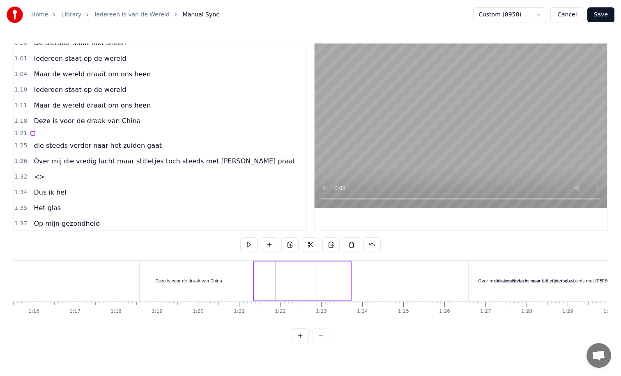
click at [348, 283] on div at bounding box center [302, 281] width 97 height 39
click at [283, 283] on div at bounding box center [302, 281] width 97 height 39
click at [264, 282] on div at bounding box center [302, 281] width 97 height 39
click at [254, 283] on div at bounding box center [302, 281] width 97 height 39
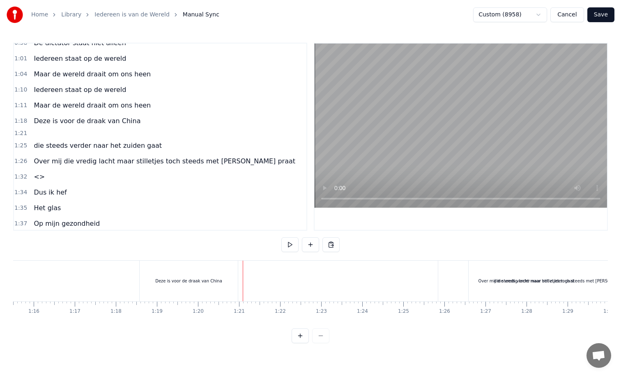
click at [226, 288] on div "Deze is voor de draak van China" at bounding box center [189, 281] width 98 height 41
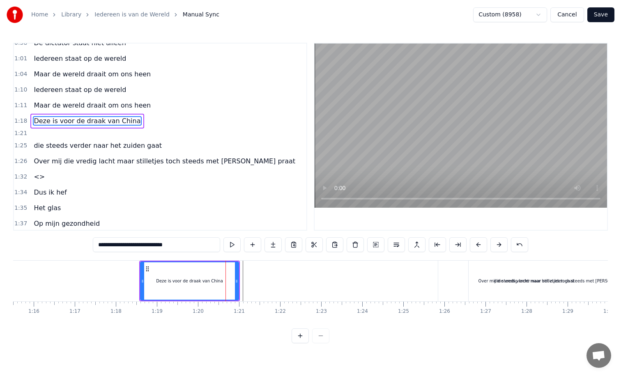
scroll to position [164, 0]
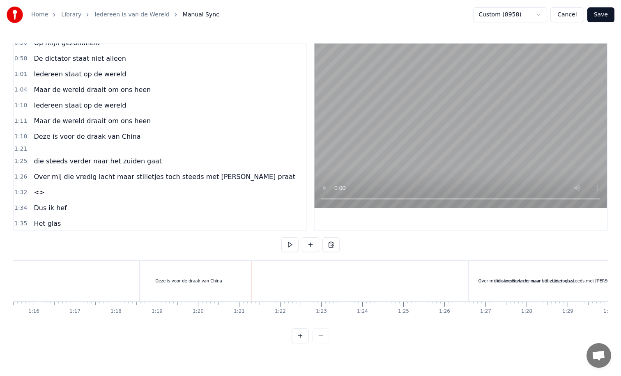
click at [280, 285] on div at bounding box center [301, 281] width 97 height 41
drag, startPoint x: 350, startPoint y: 281, endPoint x: 325, endPoint y: 281, distance: 25.5
click at [325, 281] on div at bounding box center [302, 281] width 97 height 39
click at [325, 279] on div at bounding box center [325, 281] width 0 height 41
click at [490, 283] on div "Over mij die vredig lacht maar stilletjes toch steeds met [PERSON_NAME] praat" at bounding box center [560, 281] width 183 height 41
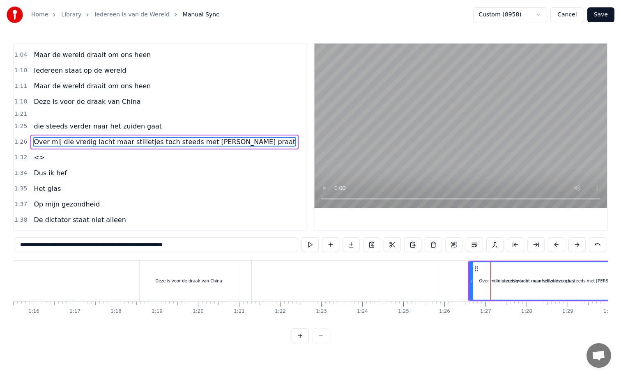
scroll to position [205, 0]
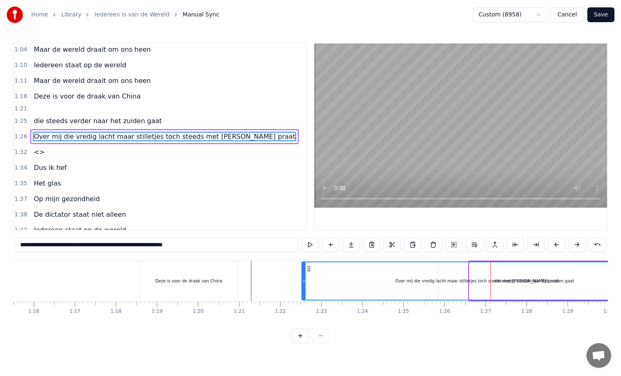
drag, startPoint x: 470, startPoint y: 283, endPoint x: 303, endPoint y: 285, distance: 167.2
click at [303, 285] on div at bounding box center [303, 280] width 3 height 37
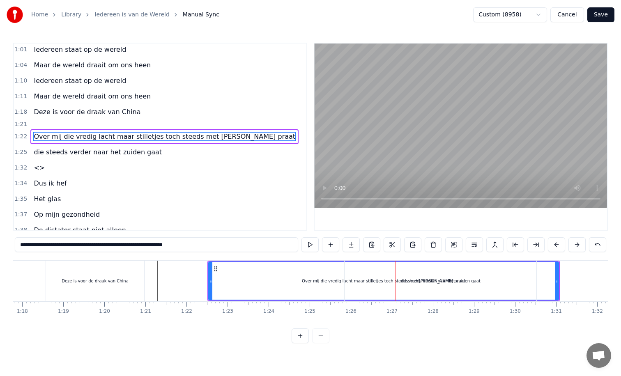
scroll to position [0, 3240]
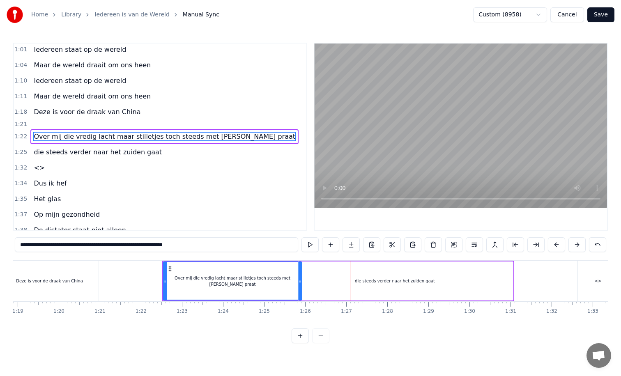
drag, startPoint x: 511, startPoint y: 280, endPoint x: 301, endPoint y: 290, distance: 210.1
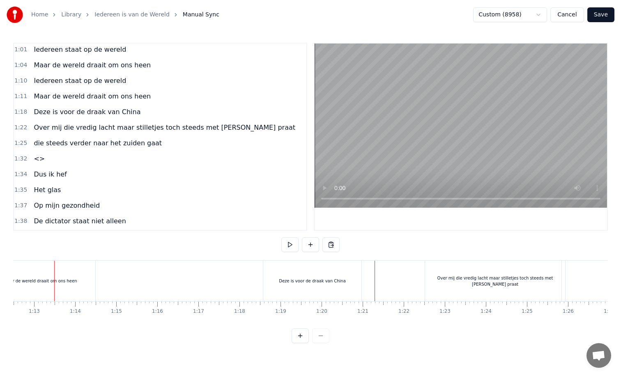
scroll to position [0, 2978]
click at [448, 283] on div "Over mij die vredig lacht maar stilletjes toch steeds met [PERSON_NAME] praat" at bounding box center [495, 281] width 140 height 12
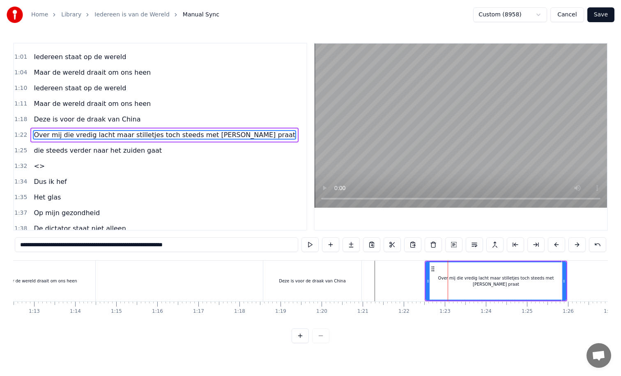
scroll to position [180, 0]
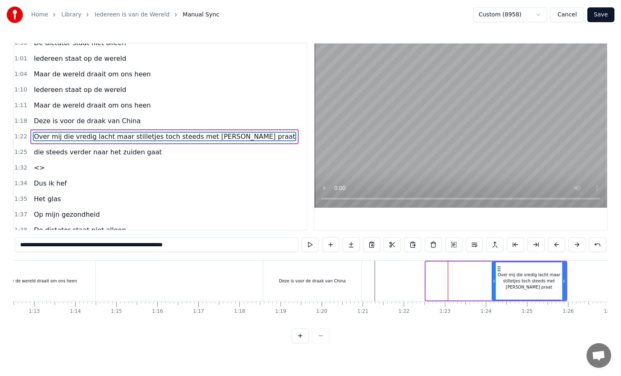
drag, startPoint x: 428, startPoint y: 281, endPoint x: 503, endPoint y: 278, distance: 75.2
click at [496, 278] on icon at bounding box center [493, 281] width 3 height 7
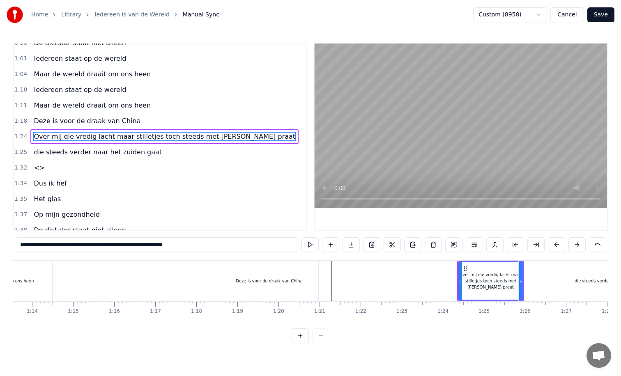
scroll to position [0, 3034]
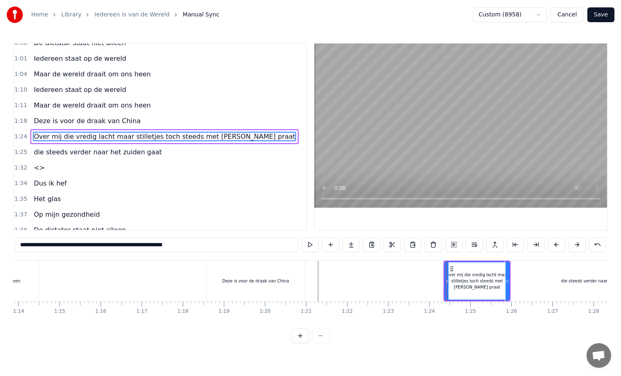
click at [568, 279] on div "die steeds verder naar het zuiden gaat" at bounding box center [601, 281] width 80 height 6
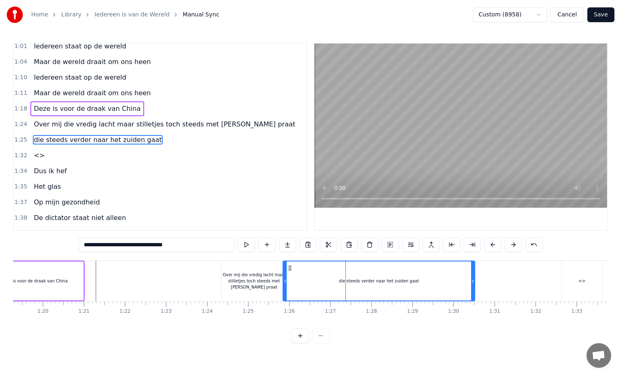
scroll to position [0, 3252]
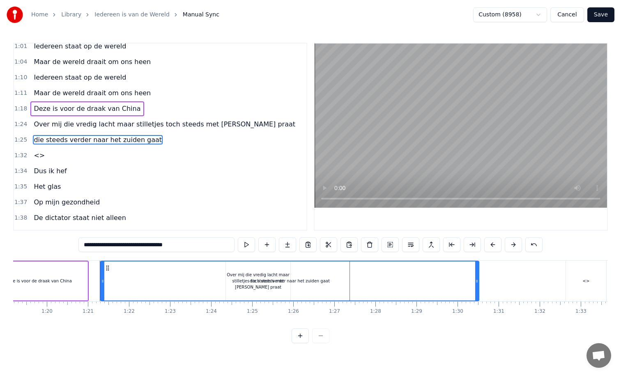
drag, startPoint x: 289, startPoint y: 282, endPoint x: 102, endPoint y: 278, distance: 186.5
click at [102, 278] on icon at bounding box center [102, 281] width 3 height 7
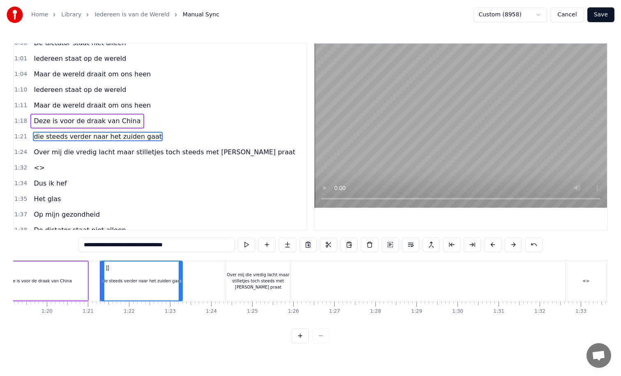
drag, startPoint x: 477, startPoint y: 281, endPoint x: 180, endPoint y: 271, distance: 296.8
click at [180, 271] on div at bounding box center [180, 281] width 3 height 39
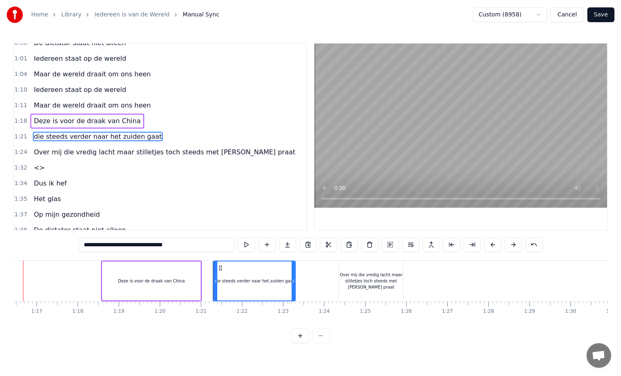
scroll to position [0, 3108]
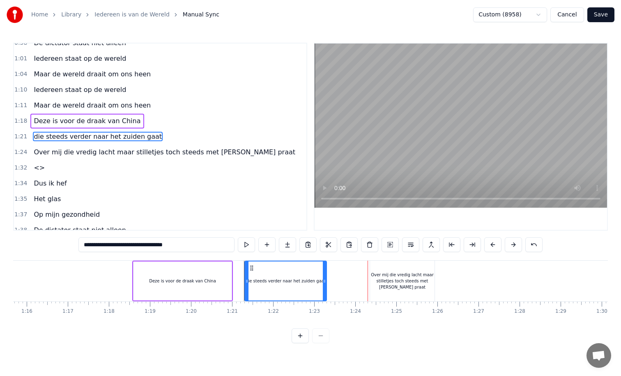
click at [191, 288] on div "Deze is voor de draak van China" at bounding box center [182, 281] width 98 height 39
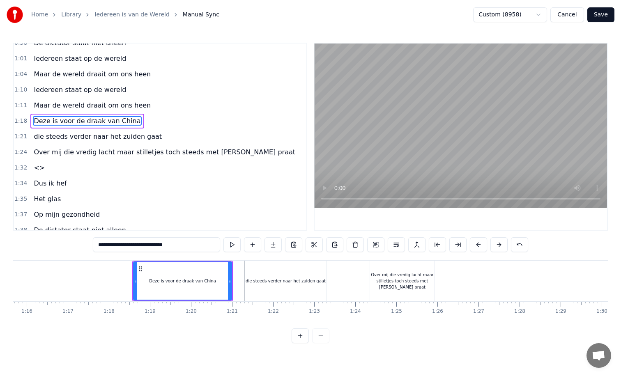
scroll to position [164, 0]
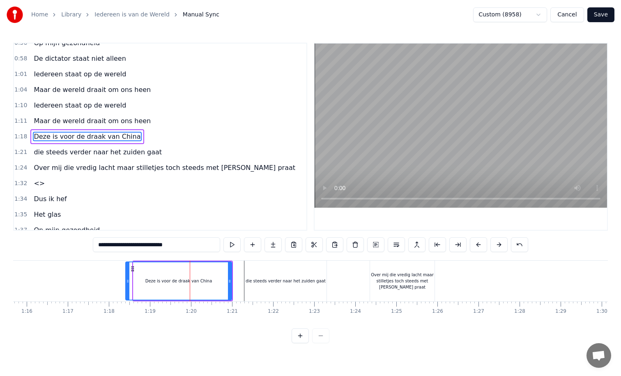
drag, startPoint x: 134, startPoint y: 281, endPoint x: 127, endPoint y: 281, distance: 7.8
click at [127, 281] on icon at bounding box center [127, 281] width 3 height 7
drag, startPoint x: 229, startPoint y: 281, endPoint x: 213, endPoint y: 281, distance: 16.0
click at [213, 281] on icon at bounding box center [214, 281] width 3 height 7
click at [249, 282] on div "die steeds verder naar het zuiden gaat" at bounding box center [286, 281] width 80 height 6
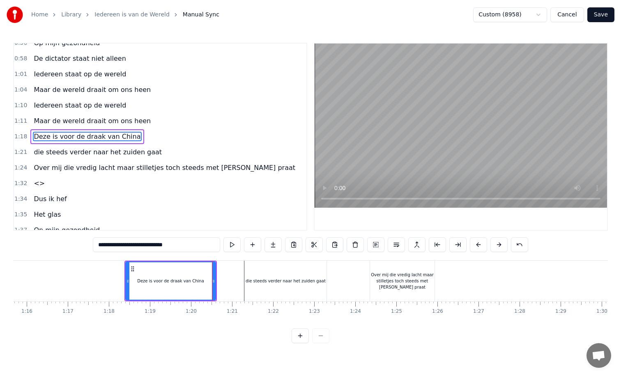
type input "**********"
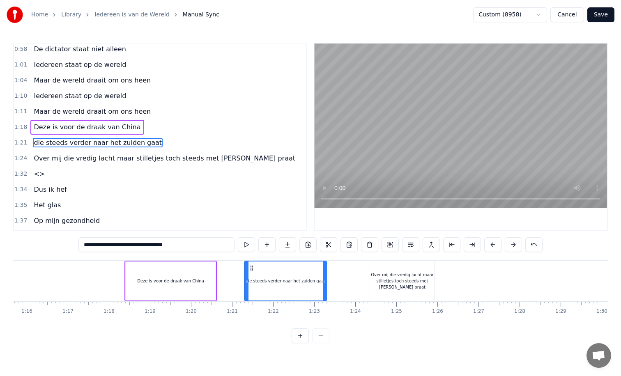
scroll to position [180, 0]
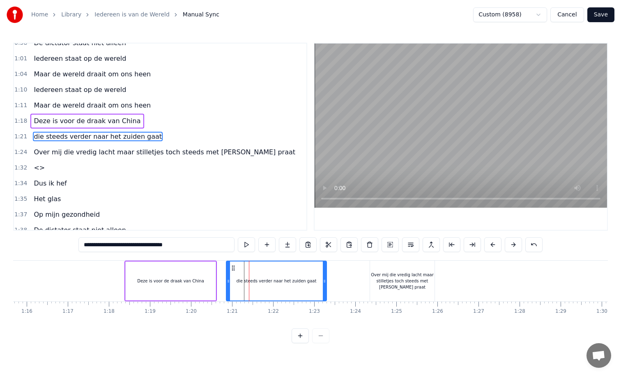
drag, startPoint x: 247, startPoint y: 282, endPoint x: 228, endPoint y: 283, distance: 18.5
click at [228, 283] on icon at bounding box center [228, 281] width 3 height 7
drag, startPoint x: 324, startPoint y: 280, endPoint x: 316, endPoint y: 280, distance: 7.8
click at [316, 280] on icon at bounding box center [316, 281] width 3 height 7
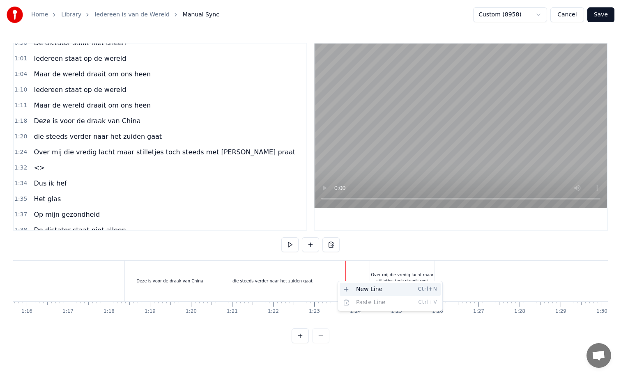
click at [353, 291] on div "New Line Ctrl+N" at bounding box center [390, 289] width 101 height 13
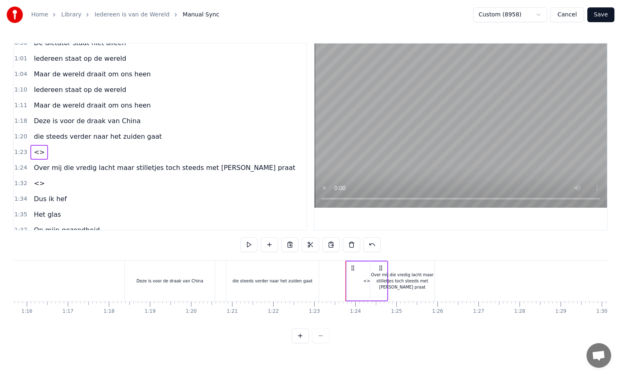
click at [352, 282] on div "<>" at bounding box center [367, 281] width 40 height 39
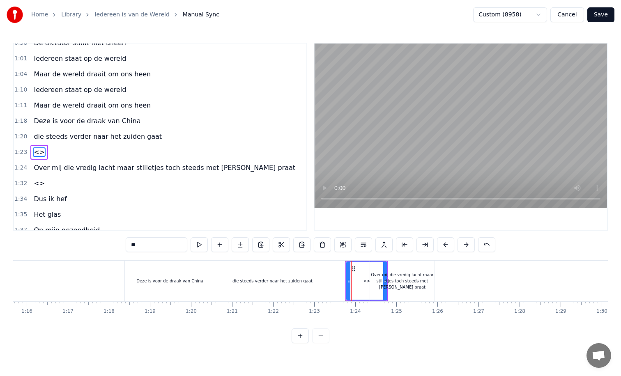
scroll to position [196, 0]
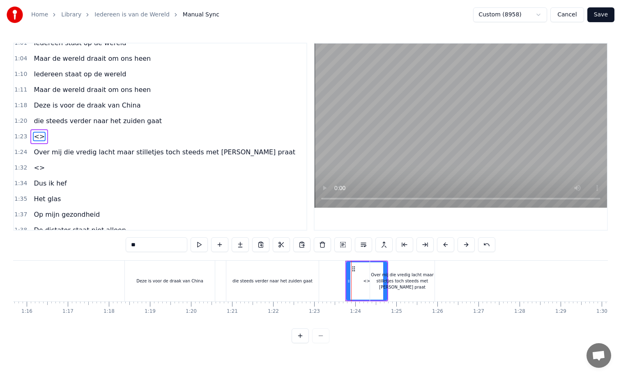
click at [147, 249] on input "**" at bounding box center [157, 244] width 62 height 15
type input "*"
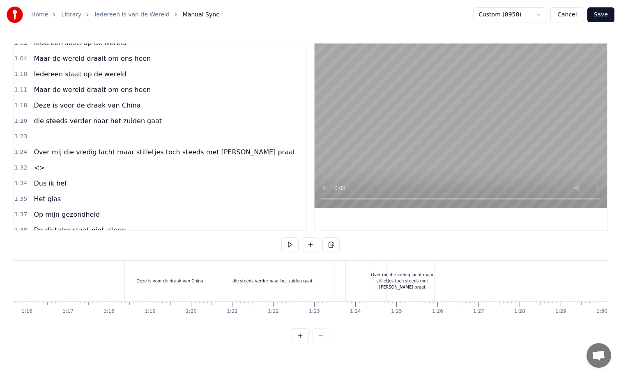
click at [392, 281] on div "Over mij die vredig lacht maar stilletjes toch steeds met [PERSON_NAME] praat" at bounding box center [402, 281] width 64 height 18
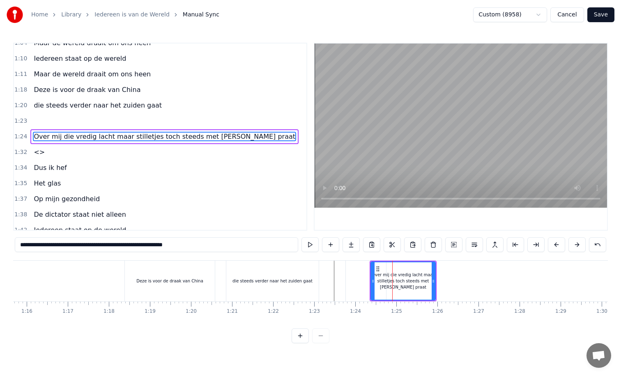
click at [357, 285] on div at bounding box center [366, 281] width 40 height 41
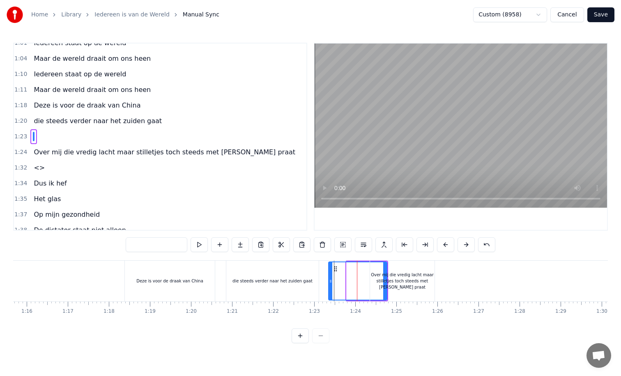
drag, startPoint x: 348, startPoint y: 283, endPoint x: 330, endPoint y: 283, distance: 18.1
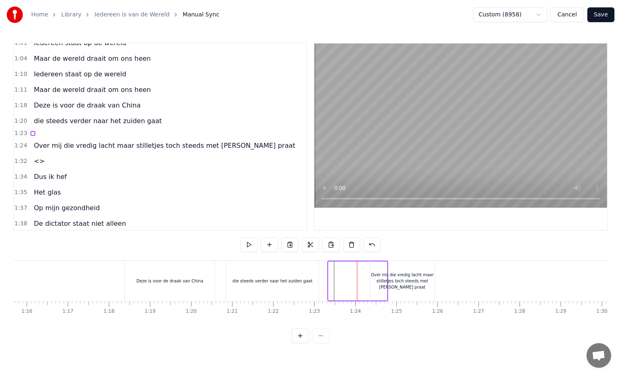
click at [403, 281] on div "Over mij die vredig lacht maar stilletjes toch steeds met [PERSON_NAME] praat" at bounding box center [402, 281] width 64 height 18
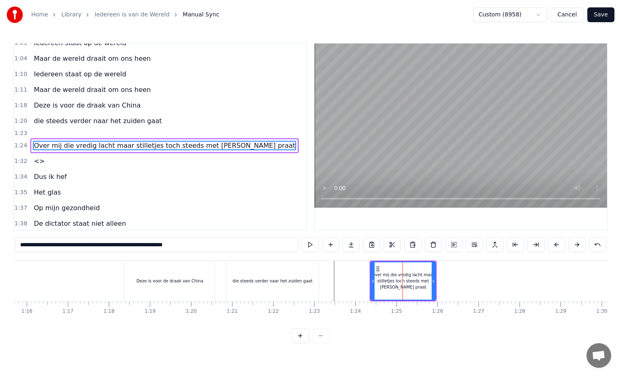
scroll to position [205, 0]
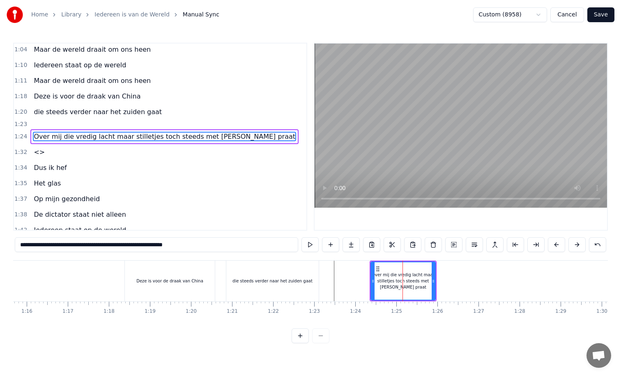
drag, startPoint x: 433, startPoint y: 281, endPoint x: 465, endPoint y: 280, distance: 31.2
click at [435, 280] on icon at bounding box center [433, 281] width 3 height 7
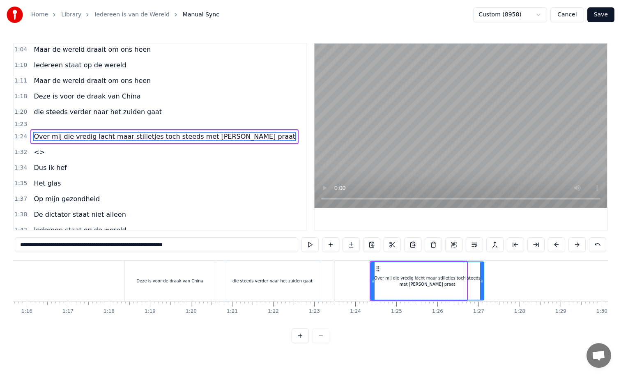
drag, startPoint x: 465, startPoint y: 280, endPoint x: 504, endPoint y: 276, distance: 39.6
click at [483, 277] on div at bounding box center [481, 280] width 3 height 37
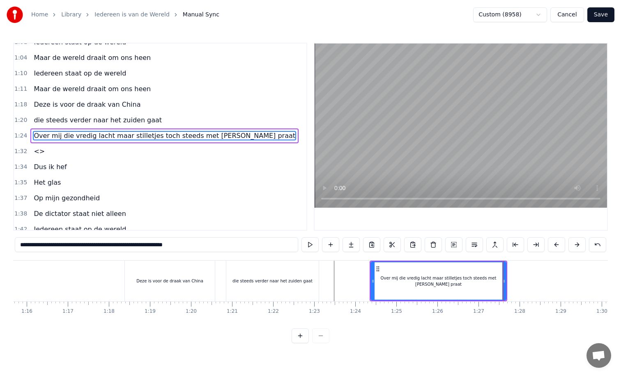
scroll to position [196, 0]
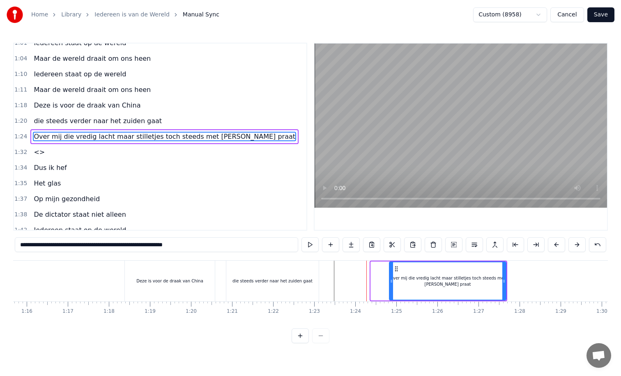
drag, startPoint x: 372, startPoint y: 280, endPoint x: 437, endPoint y: 275, distance: 65.5
click at [393, 276] on div at bounding box center [391, 280] width 3 height 37
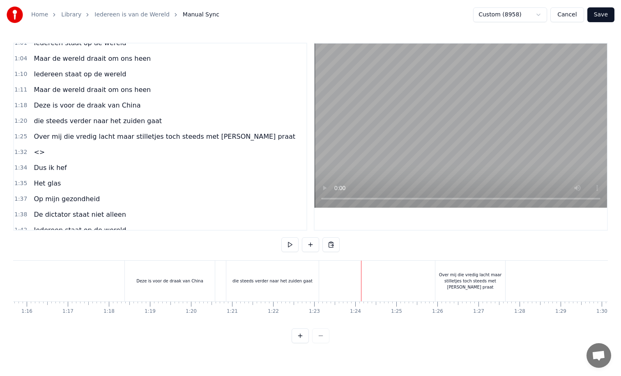
click at [386, 289] on div "New Line Ctrl+N" at bounding box center [423, 285] width 101 height 13
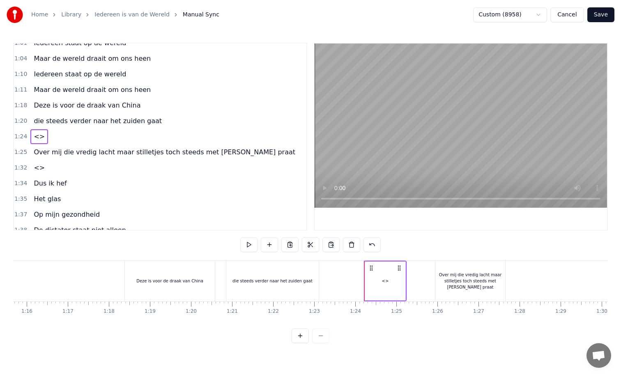
click at [385, 281] on div "<>" at bounding box center [385, 281] width 7 height 6
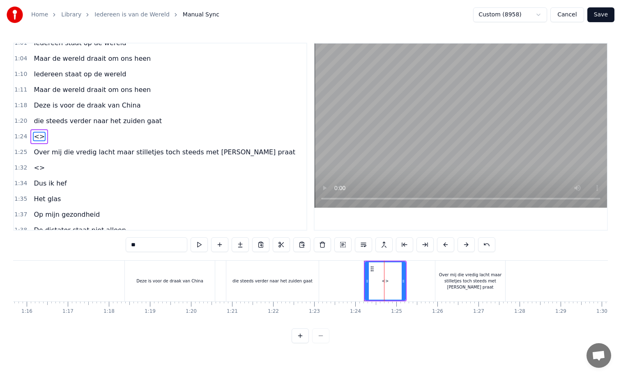
click at [145, 244] on input "**" at bounding box center [157, 244] width 62 height 15
type input "*"
click at [458, 284] on div "Over mij die vredig lacht maar stilletjes toch steeds met [PERSON_NAME] praat" at bounding box center [470, 281] width 70 height 18
type input "**********"
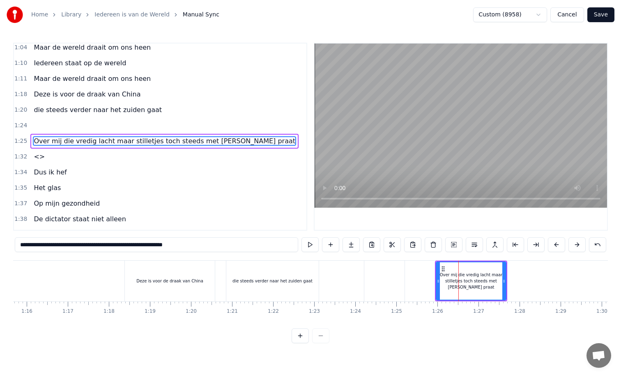
scroll to position [211, 0]
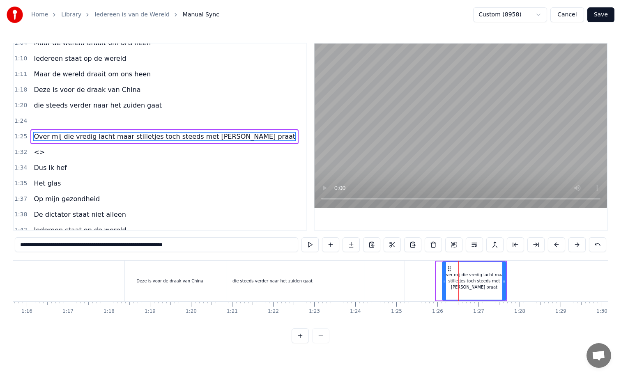
drag, startPoint x: 438, startPoint y: 282, endPoint x: 445, endPoint y: 282, distance: 7.0
click at [445, 282] on icon at bounding box center [444, 281] width 3 height 7
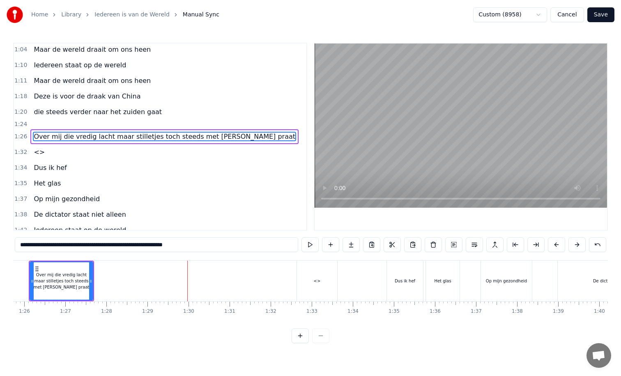
scroll to position [0, 3516]
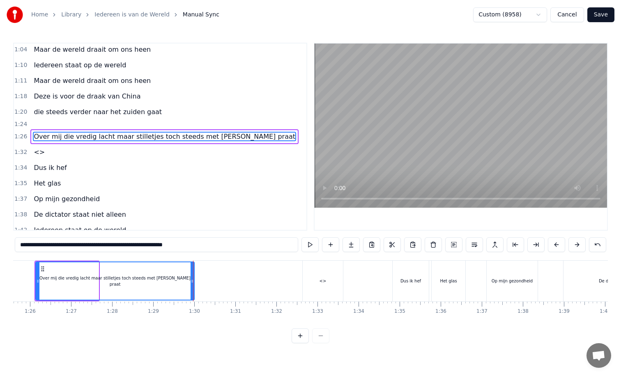
drag, startPoint x: 97, startPoint y: 280, endPoint x: 193, endPoint y: 275, distance: 96.2
click at [193, 275] on div at bounding box center [192, 280] width 3 height 37
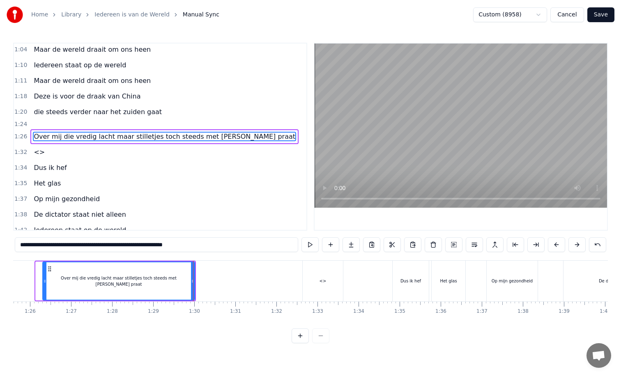
drag, startPoint x: 37, startPoint y: 280, endPoint x: 44, endPoint y: 280, distance: 7.0
click at [44, 280] on icon at bounding box center [44, 281] width 3 height 7
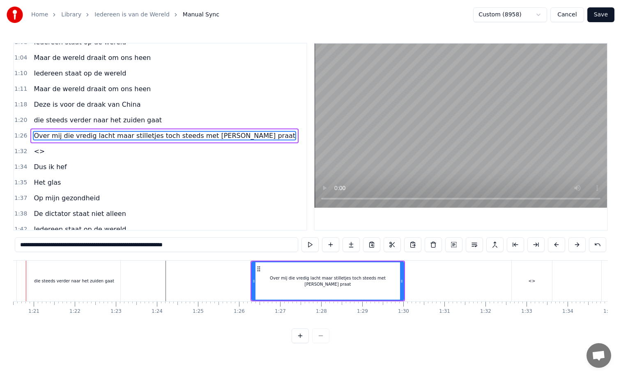
scroll to position [0, 3278]
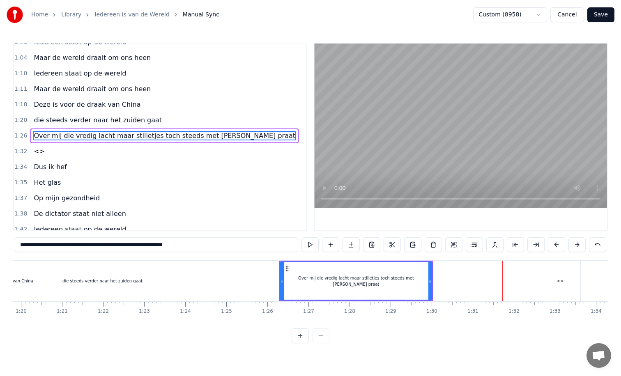
click at [325, 279] on div "Over mij die vredig lacht maar stilletjes toch steeds met [PERSON_NAME] praat" at bounding box center [356, 281] width 151 height 12
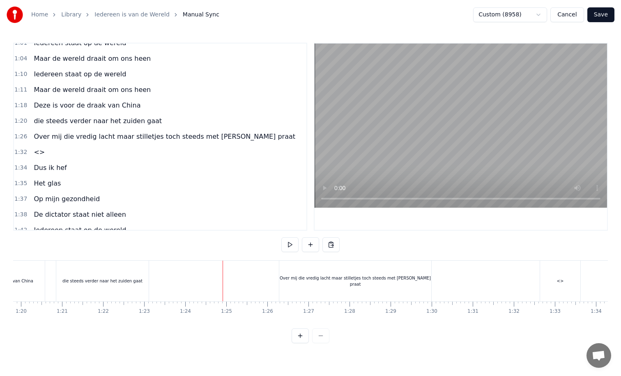
click at [307, 244] on button at bounding box center [310, 244] width 17 height 15
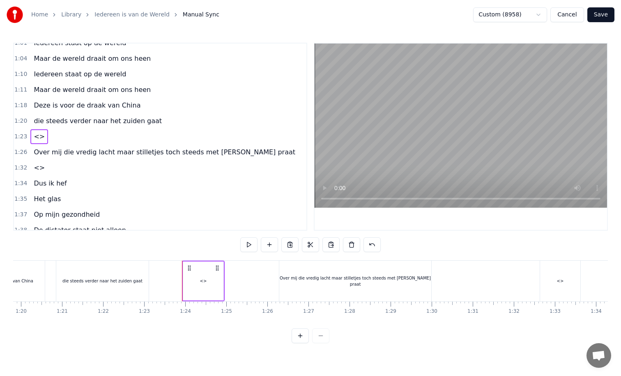
click at [321, 281] on div "Over mij die vredig lacht maar stilletjes toch steeds met [PERSON_NAME] praat" at bounding box center [355, 281] width 152 height 12
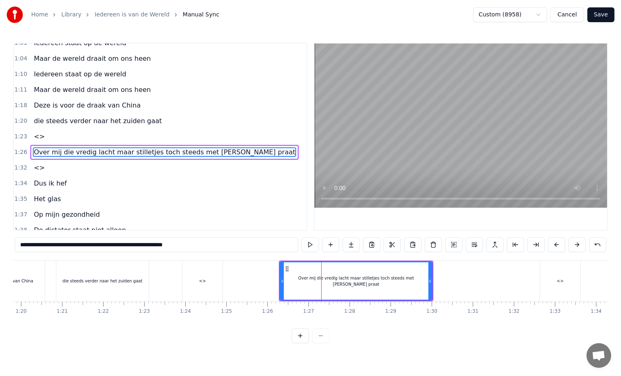
scroll to position [211, 0]
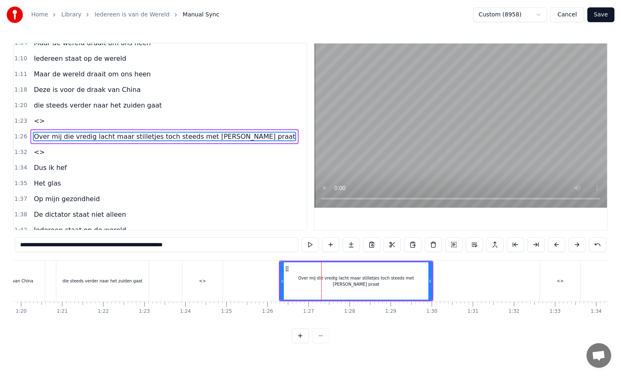
drag, startPoint x: 20, startPoint y: 246, endPoint x: 86, endPoint y: 246, distance: 66.5
click at [86, 246] on input "**********" at bounding box center [156, 244] width 283 height 15
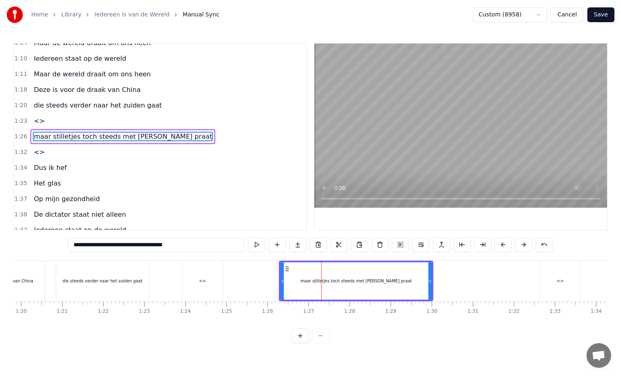
click at [201, 282] on div "<>" at bounding box center [202, 281] width 7 height 6
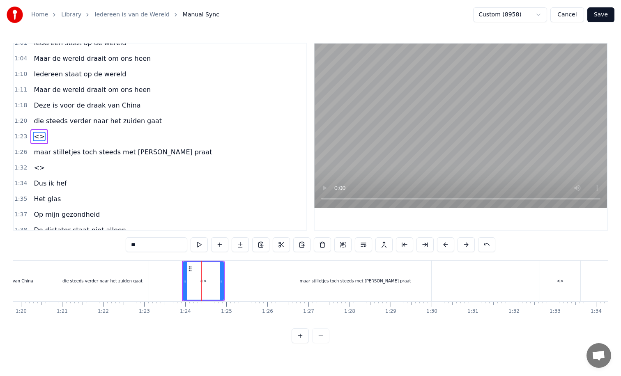
drag, startPoint x: 143, startPoint y: 246, endPoint x: 126, endPoint y: 246, distance: 17.7
click at [126, 246] on input "**" at bounding box center [157, 244] width 62 height 15
paste input "**********"
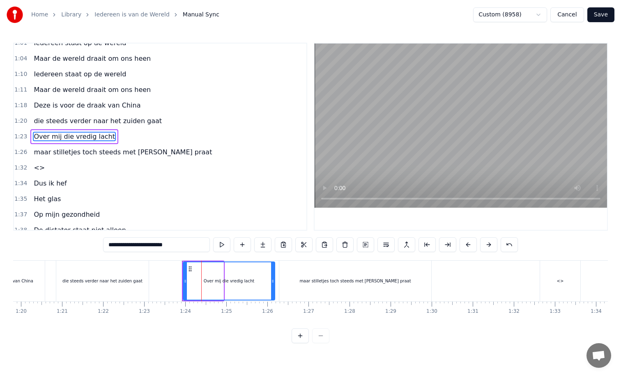
drag, startPoint x: 222, startPoint y: 281, endPoint x: 273, endPoint y: 276, distance: 51.2
click at [274, 276] on div at bounding box center [272, 280] width 3 height 37
click at [407, 283] on div "maar stilletjes toch steeds met Putin praat" at bounding box center [355, 281] width 152 height 41
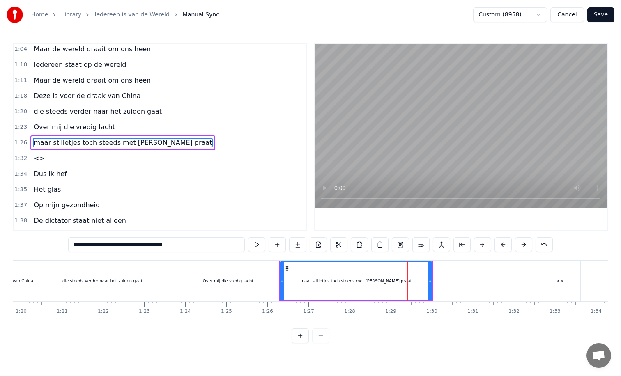
scroll to position [211, 0]
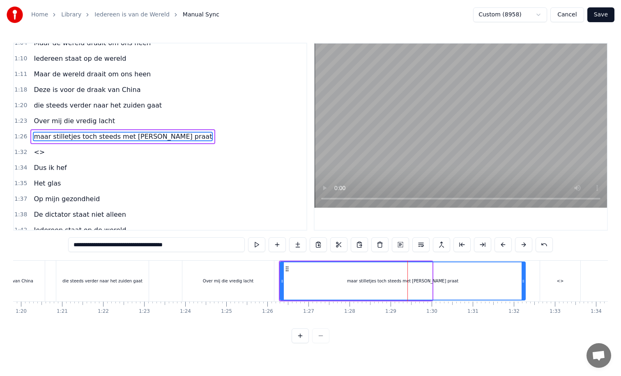
drag, startPoint x: 430, startPoint y: 281, endPoint x: 523, endPoint y: 279, distance: 92.5
click at [523, 279] on icon at bounding box center [523, 281] width 3 height 7
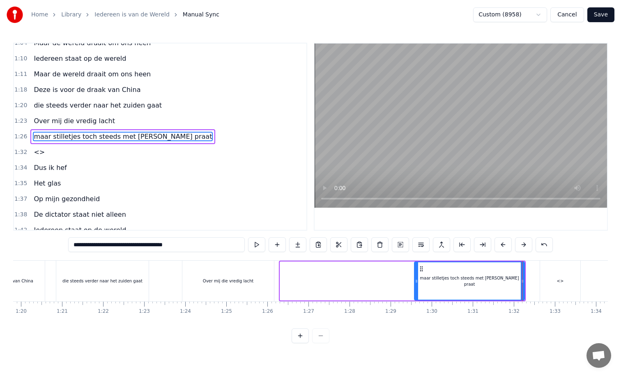
drag, startPoint x: 282, startPoint y: 282, endPoint x: 416, endPoint y: 274, distance: 134.2
click at [416, 274] on div at bounding box center [416, 280] width 3 height 37
click at [255, 282] on div "Over mij die vredig lacht" at bounding box center [228, 281] width 92 height 41
type input "**********"
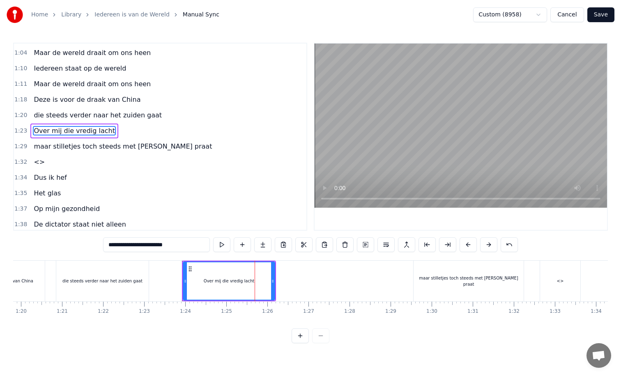
scroll to position [196, 0]
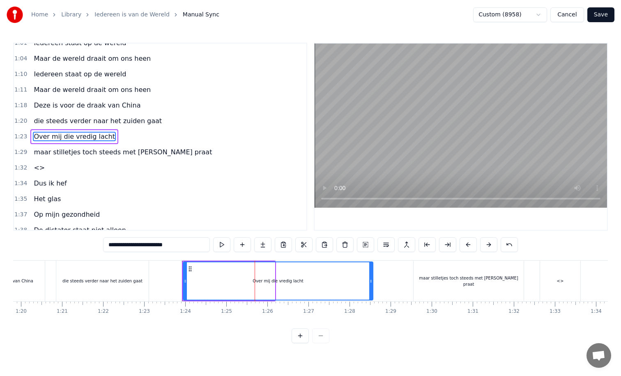
drag, startPoint x: 272, startPoint y: 280, endPoint x: 370, endPoint y: 275, distance: 98.3
click at [370, 275] on div at bounding box center [370, 280] width 3 height 37
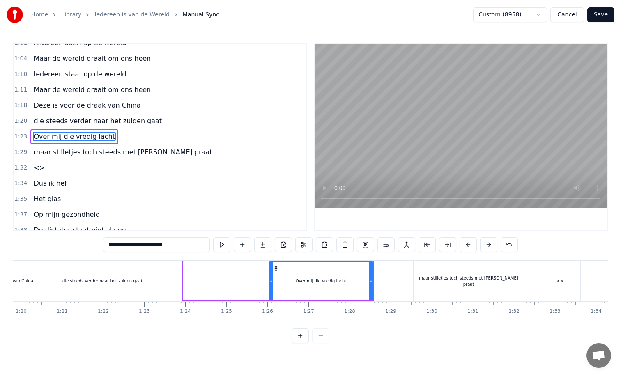
drag, startPoint x: 183, startPoint y: 282, endPoint x: 269, endPoint y: 281, distance: 86.3
click at [269, 281] on div "Over mij die vredig lacht" at bounding box center [321, 281] width 105 height 39
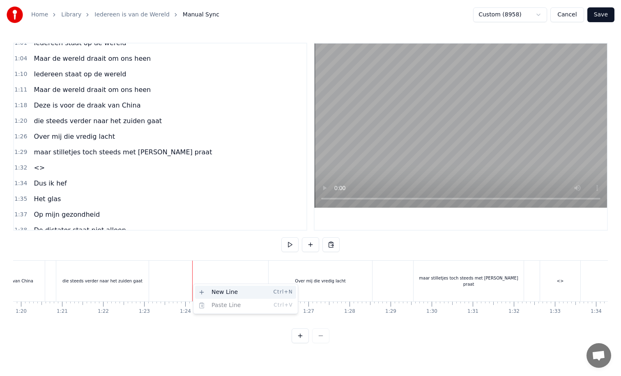
click at [208, 288] on div "New Line Ctrl+N" at bounding box center [245, 292] width 101 height 13
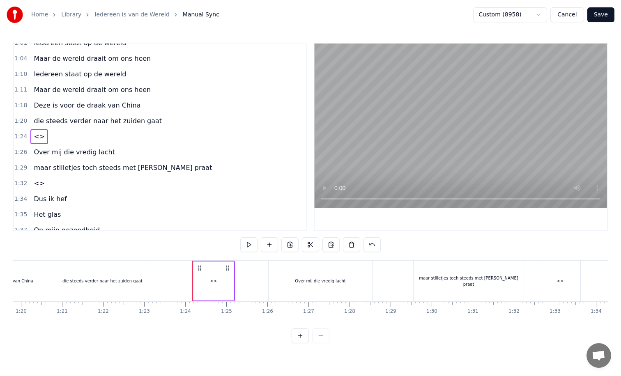
click at [218, 282] on div "<>" at bounding box center [213, 281] width 40 height 39
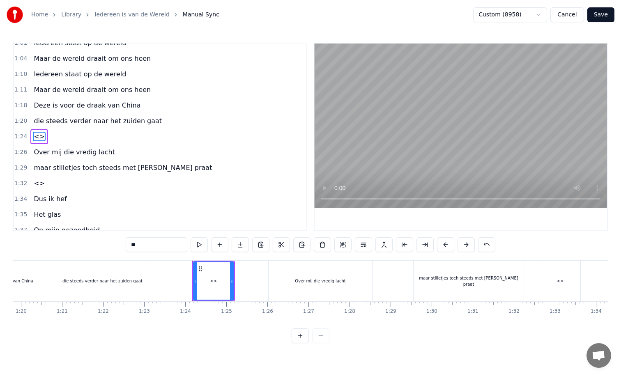
click at [136, 247] on input "**" at bounding box center [157, 244] width 62 height 15
type input "*"
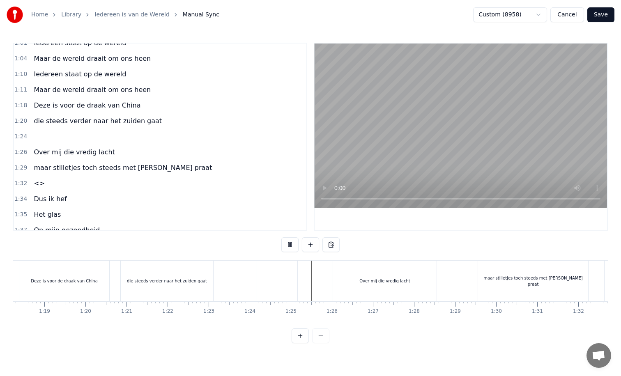
scroll to position [0, 3219]
click at [417, 283] on div "Over mij die vredig lacht" at bounding box center [380, 281] width 104 height 41
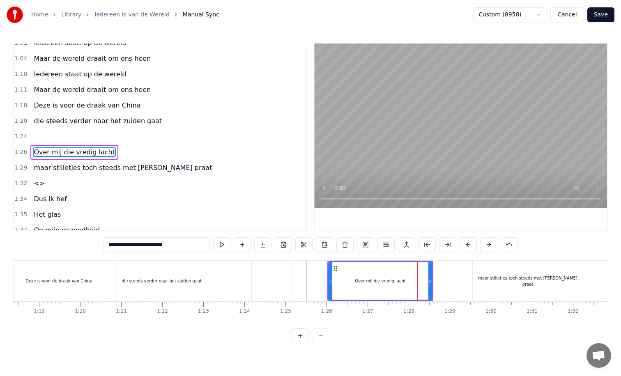
scroll to position [211, 0]
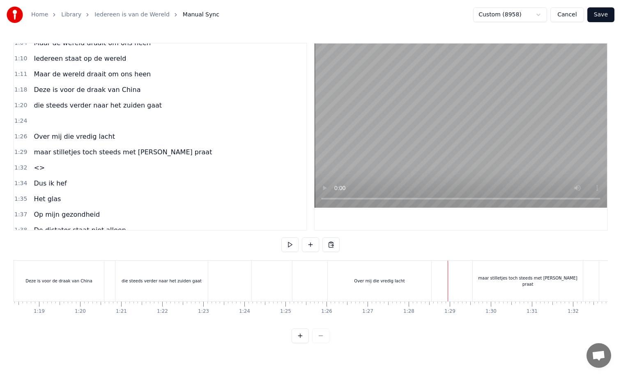
click at [476, 280] on div "maar stilletjes toch steeds met Putin praat" at bounding box center [528, 281] width 110 height 41
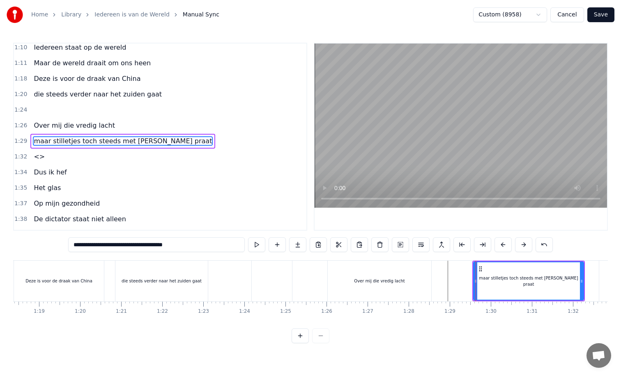
scroll to position [227, 0]
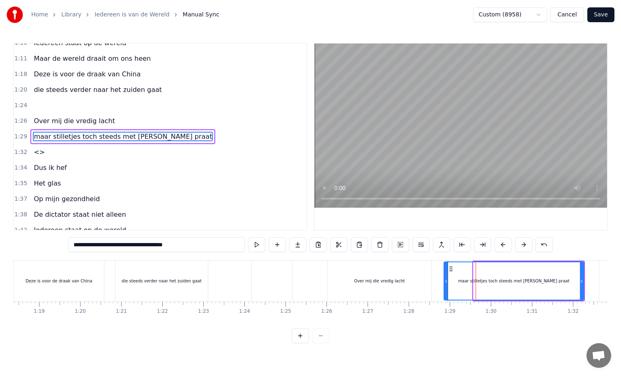
drag, startPoint x: 475, startPoint y: 281, endPoint x: 445, endPoint y: 282, distance: 29.6
click at [445, 282] on icon at bounding box center [445, 281] width 3 height 7
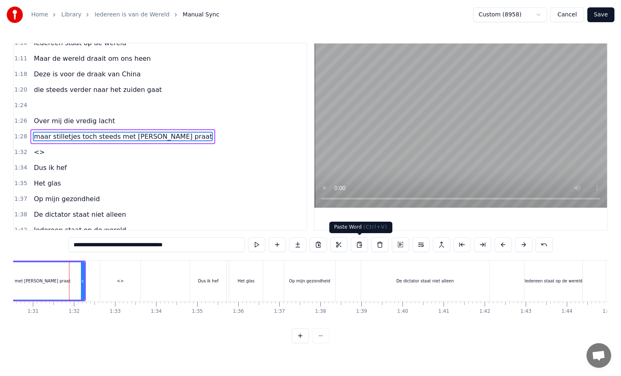
scroll to position [0, 3733]
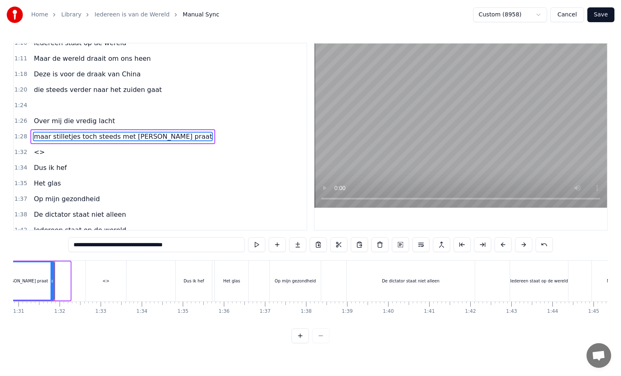
drag, startPoint x: 68, startPoint y: 281, endPoint x: 52, endPoint y: 282, distance: 16.1
click at [52, 282] on icon at bounding box center [52, 281] width 3 height 7
click at [109, 283] on div "<>" at bounding box center [109, 281] width 7 height 6
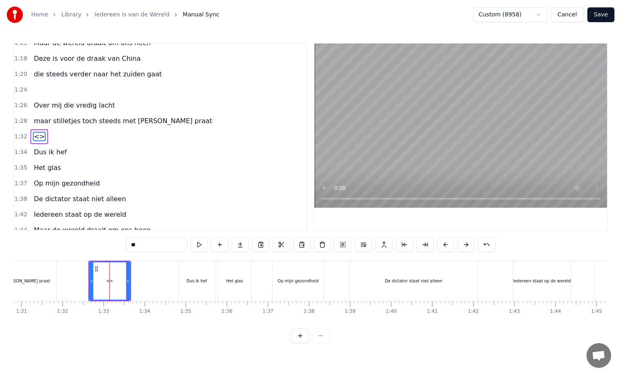
click at [142, 245] on input "**" at bounding box center [157, 244] width 62 height 15
type input "*"
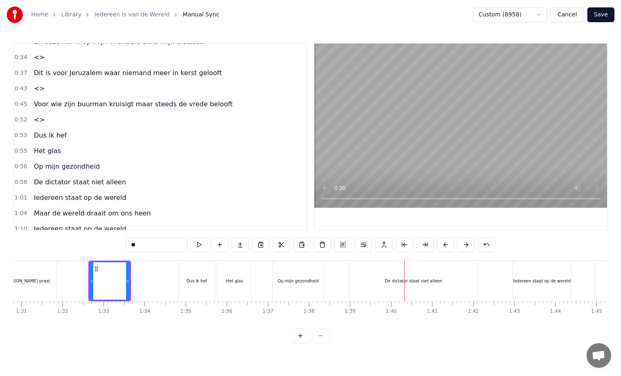
scroll to position [39, 0]
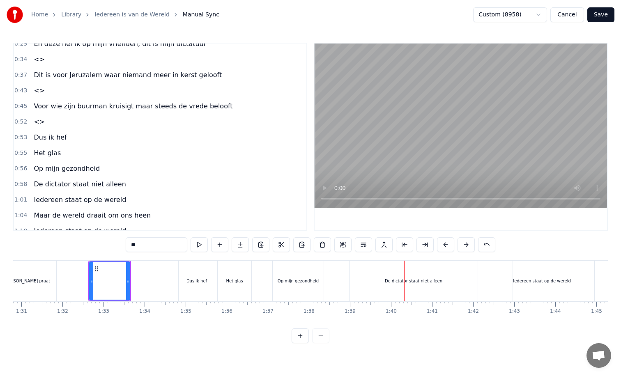
click at [58, 171] on span "Op mijn gezondheid" at bounding box center [67, 168] width 68 height 9
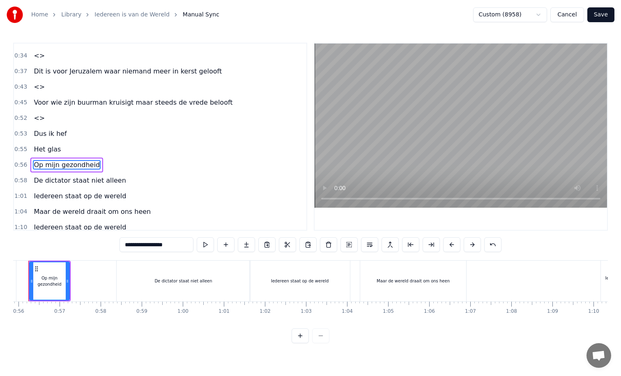
scroll to position [0, 2269]
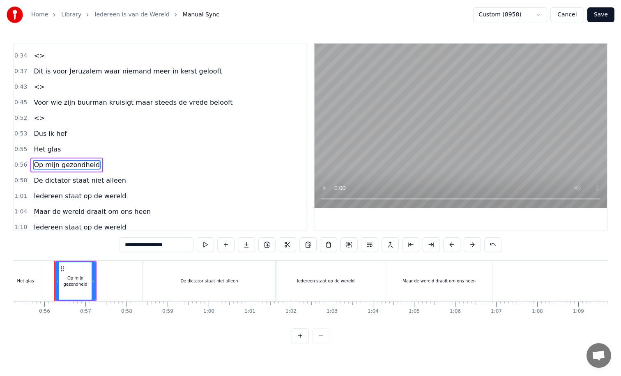
click at [145, 245] on input "**********" at bounding box center [157, 244] width 74 height 15
click at [144, 247] on input "**********" at bounding box center [157, 244] width 70 height 15
click at [140, 246] on input "**********" at bounding box center [157, 244] width 66 height 15
drag, startPoint x: 139, startPoint y: 246, endPoint x: 145, endPoint y: 246, distance: 5.8
click at [145, 246] on input "**********" at bounding box center [157, 244] width 66 height 15
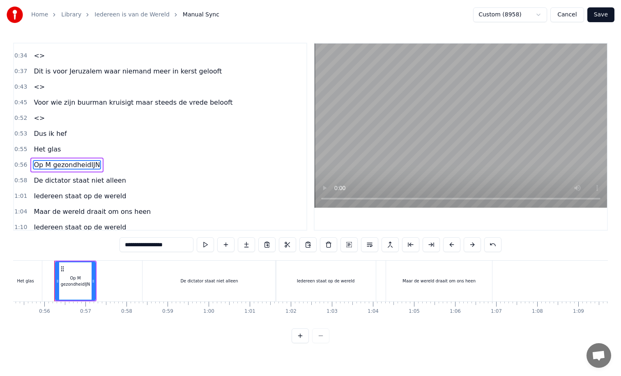
click at [138, 244] on input "**********" at bounding box center [157, 244] width 74 height 15
click at [138, 246] on input "**********" at bounding box center [156, 244] width 78 height 15
click at [139, 245] on input "**********" at bounding box center [156, 244] width 82 height 15
click at [186, 246] on input "**********" at bounding box center [156, 244] width 86 height 15
type input "**********"
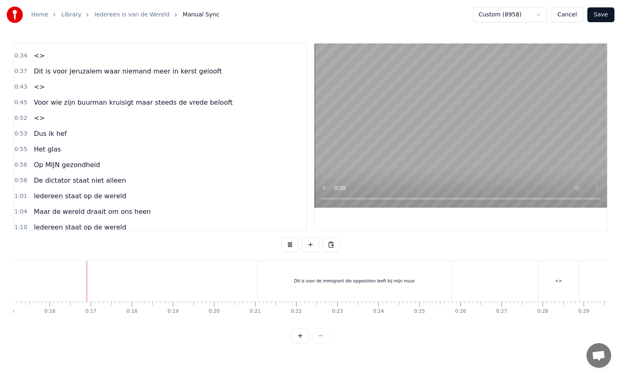
scroll to position [0, 624]
click at [327, 285] on div "Dit is voor de immigrant die opgesloten leeft bij mijn muur" at bounding box center [351, 281] width 194 height 41
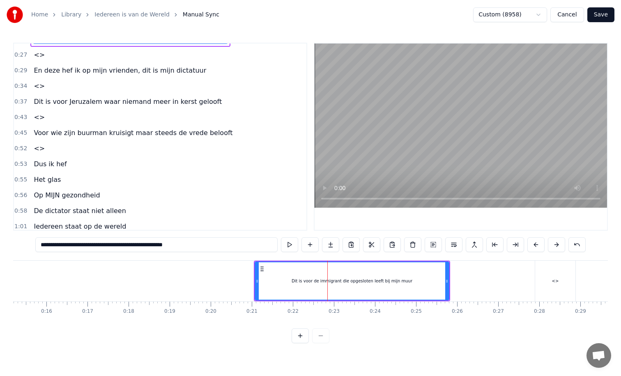
scroll to position [0, 0]
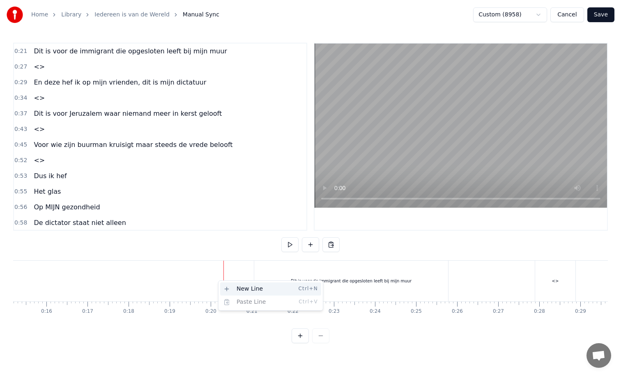
click at [237, 290] on div "New Line Ctrl+N" at bounding box center [270, 289] width 101 height 13
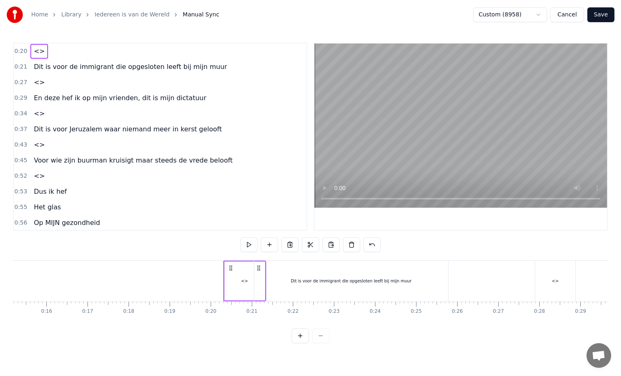
click at [297, 280] on div "Dit is voor de immigrant die opgesloten leeft bij mijn muur" at bounding box center [351, 281] width 121 height 6
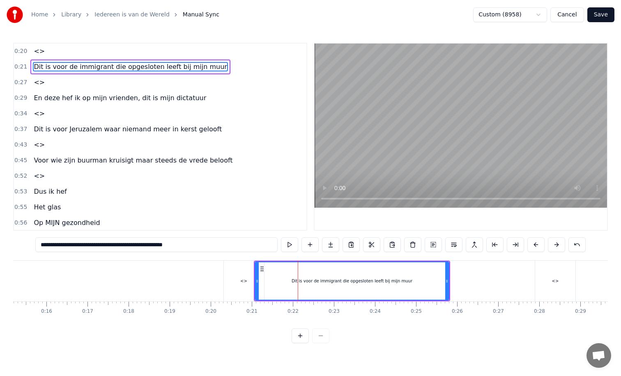
drag, startPoint x: 106, startPoint y: 245, endPoint x: 39, endPoint y: 244, distance: 67.4
click at [38, 244] on input "**********" at bounding box center [156, 244] width 242 height 15
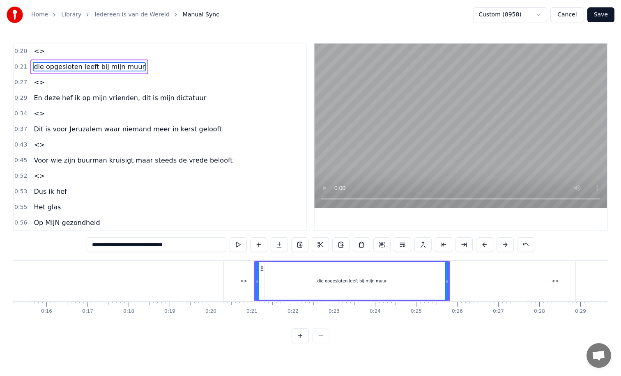
click at [242, 283] on div "<>" at bounding box center [243, 281] width 7 height 6
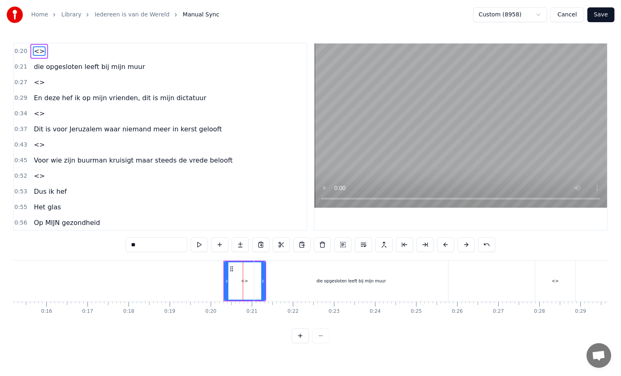
drag, startPoint x: 148, startPoint y: 246, endPoint x: 126, endPoint y: 246, distance: 22.2
click at [126, 246] on input "**" at bounding box center [157, 244] width 62 height 15
paste input "**********"
click at [283, 284] on div "die opgesloten leeft bij mijn muur" at bounding box center [351, 281] width 194 height 41
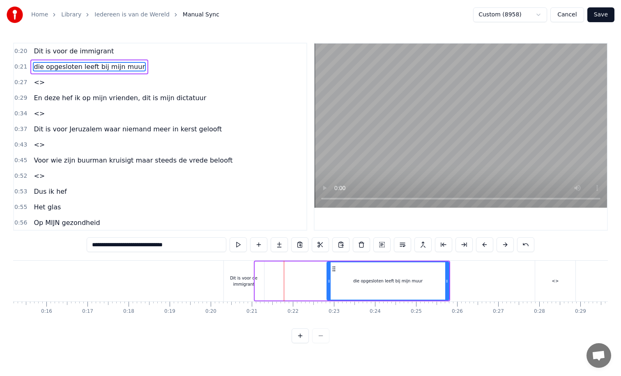
drag, startPoint x: 257, startPoint y: 282, endPoint x: 329, endPoint y: 280, distance: 71.5
click at [329, 280] on icon at bounding box center [328, 281] width 3 height 7
click at [253, 282] on div "Dit is voor de immigrant" at bounding box center [244, 281] width 40 height 12
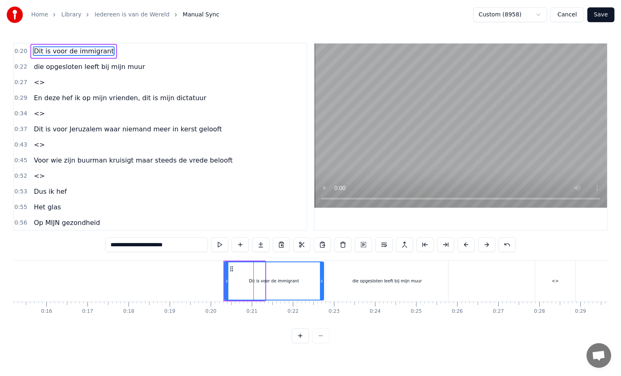
drag, startPoint x: 263, startPoint y: 281, endPoint x: 322, endPoint y: 281, distance: 58.7
click at [322, 281] on icon at bounding box center [321, 281] width 3 height 7
drag, startPoint x: 226, startPoint y: 279, endPoint x: 252, endPoint y: 279, distance: 26.7
click at [253, 279] on icon at bounding box center [254, 281] width 3 height 7
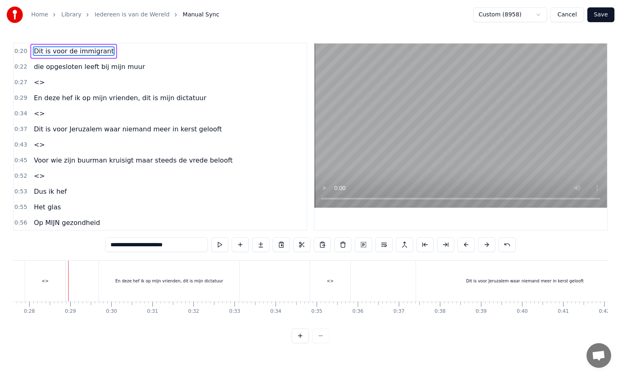
scroll to position [0, 1144]
click at [39, 277] on div "<>" at bounding box center [36, 281] width 40 height 41
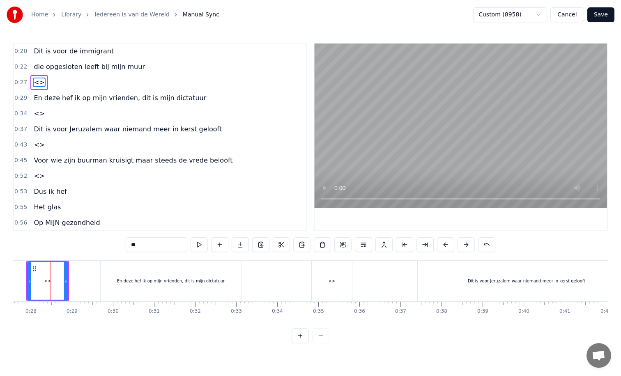
scroll to position [0, 1129]
click at [144, 245] on input "**" at bounding box center [157, 244] width 62 height 15
type input "*"
click at [137, 284] on div "En deze hef ik op mijn vrienden, dit is mijn dictatuur" at bounding box center [175, 281] width 108 height 6
type input "**********"
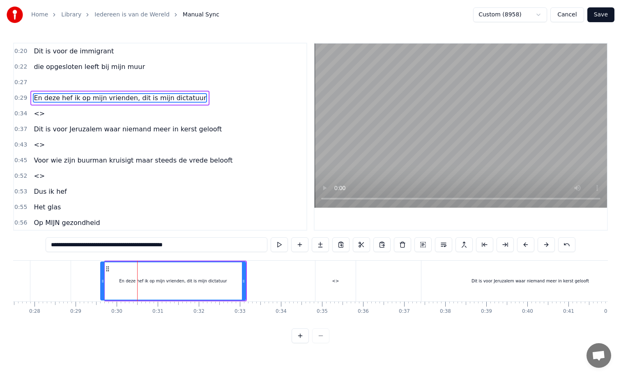
drag, startPoint x: 107, startPoint y: 283, endPoint x: 102, endPoint y: 283, distance: 4.5
click at [102, 283] on icon at bounding box center [102, 281] width 3 height 7
drag, startPoint x: 102, startPoint y: 283, endPoint x: 169, endPoint y: 280, distance: 67.0
click at [170, 280] on icon at bounding box center [169, 281] width 3 height 7
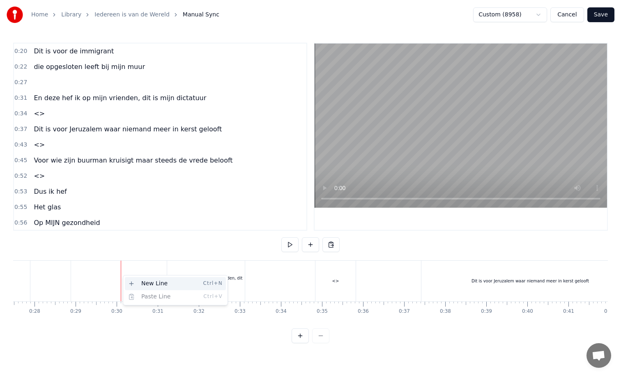
click at [141, 283] on div "New Line Ctrl+N" at bounding box center [175, 283] width 101 height 13
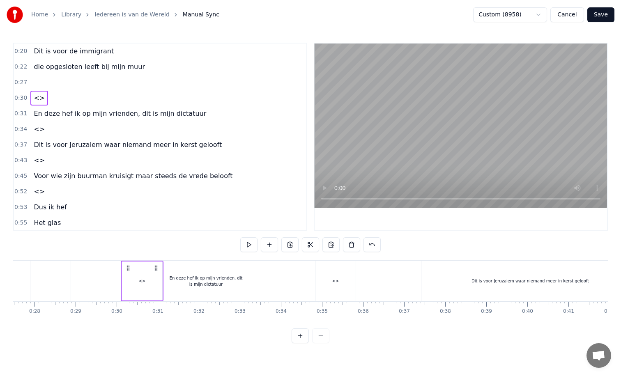
click at [185, 276] on div "En deze hef ik op mijn vrienden, dit is mijn dictatuur" at bounding box center [206, 281] width 78 height 12
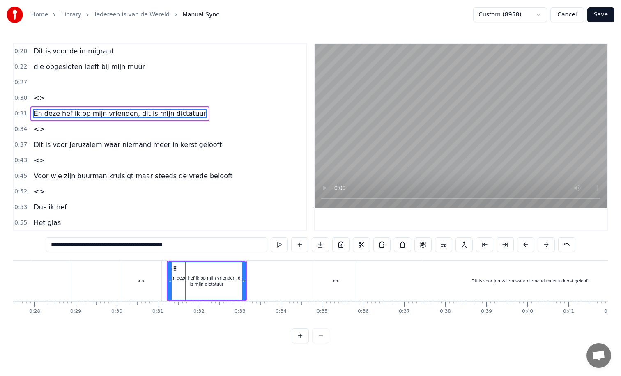
drag, startPoint x: 51, startPoint y: 246, endPoint x: 132, endPoint y: 246, distance: 80.9
click at [132, 246] on input "**********" at bounding box center [157, 244] width 222 height 15
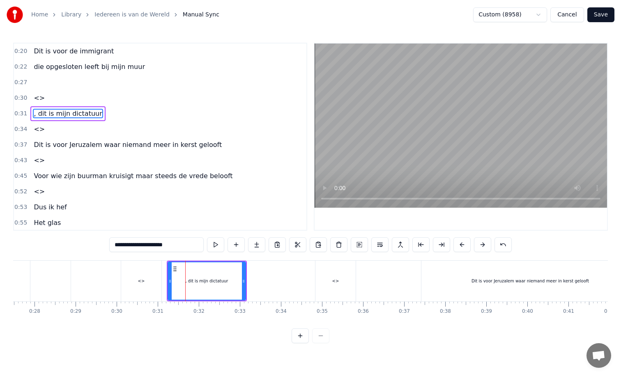
click at [144, 282] on div "<>" at bounding box center [141, 281] width 40 height 41
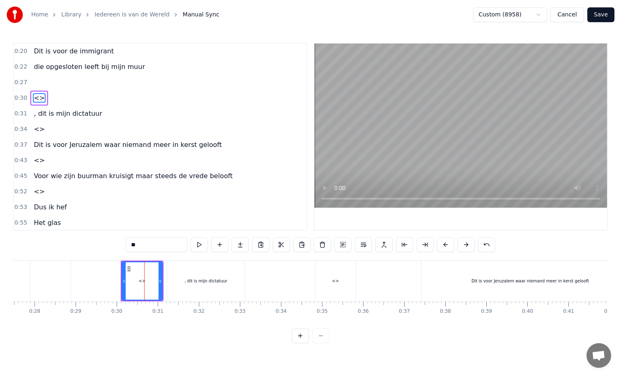
drag, startPoint x: 150, startPoint y: 246, endPoint x: 128, endPoint y: 248, distance: 21.4
click at [128, 248] on input "**" at bounding box center [157, 244] width 62 height 15
paste input "**********"
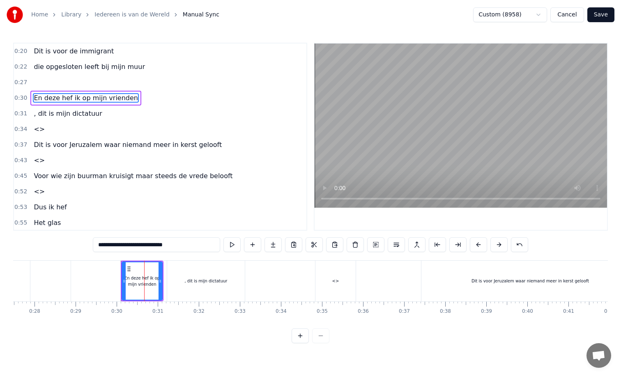
click at [194, 284] on div ", dit is mijn dictatuur" at bounding box center [206, 281] width 43 height 6
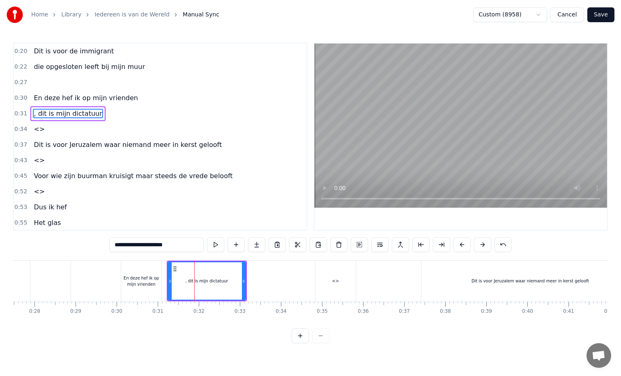
click at [189, 282] on div ", dit is mijn dictatuur" at bounding box center [207, 281] width 43 height 6
click at [118, 246] on input "**********" at bounding box center [156, 244] width 94 height 15
click at [118, 246] on input "**********" at bounding box center [156, 244] width 90 height 15
drag, startPoint x: 170, startPoint y: 281, endPoint x: 197, endPoint y: 284, distance: 27.7
click at [197, 284] on icon at bounding box center [197, 281] width 3 height 7
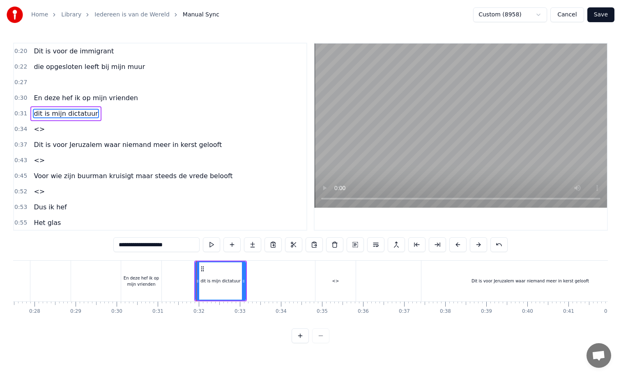
click at [139, 282] on div "En deze hef ik op mijn vrienden" at bounding box center [141, 281] width 40 height 12
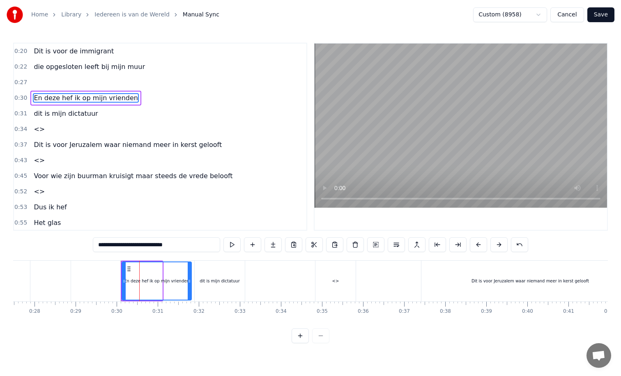
drag, startPoint x: 159, startPoint y: 281, endPoint x: 189, endPoint y: 281, distance: 29.2
click at [189, 281] on circle at bounding box center [189, 281] width 0 height 0
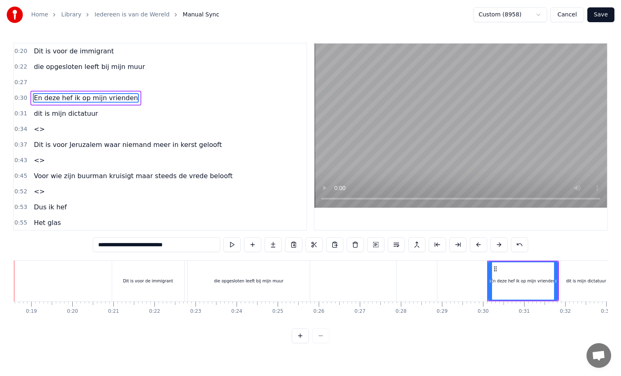
scroll to position [0, 722]
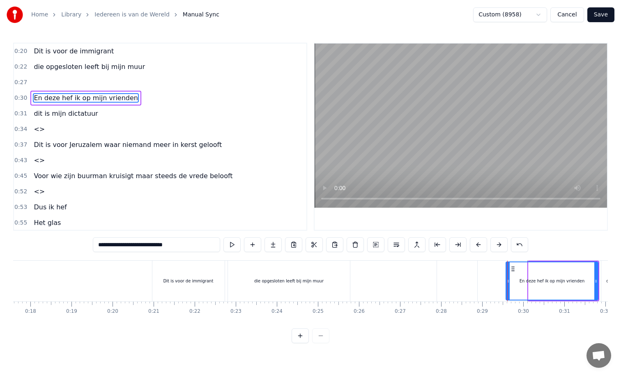
drag, startPoint x: 531, startPoint y: 281, endPoint x: 509, endPoint y: 284, distance: 22.8
click at [509, 284] on icon at bounding box center [507, 281] width 3 height 7
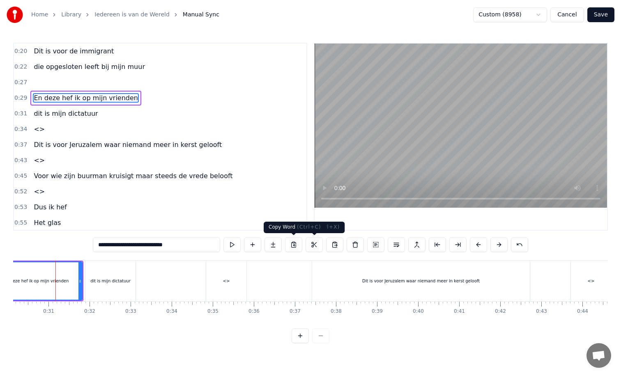
scroll to position [0, 1239]
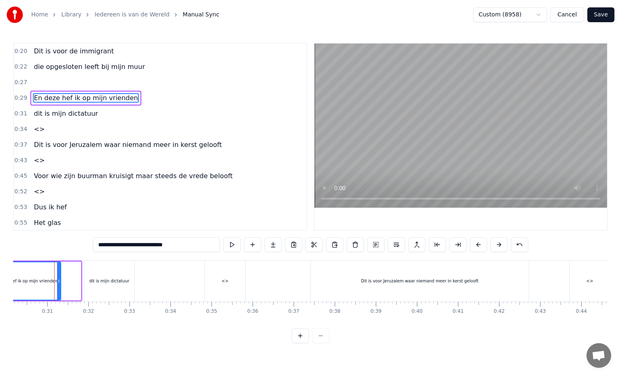
drag, startPoint x: 78, startPoint y: 283, endPoint x: 58, endPoint y: 285, distance: 20.2
click at [58, 285] on div at bounding box center [58, 280] width 3 height 37
click at [88, 282] on div "dit is mijn dictatuur" at bounding box center [109, 281] width 50 height 41
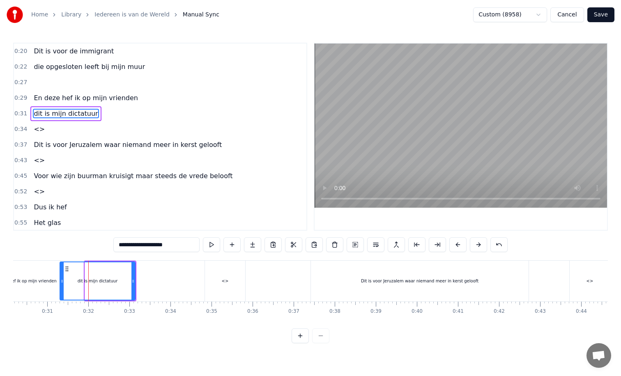
drag, startPoint x: 86, startPoint y: 281, endPoint x: 62, endPoint y: 282, distance: 24.2
click at [62, 282] on icon at bounding box center [61, 281] width 3 height 7
click at [230, 282] on div "<>" at bounding box center [225, 281] width 40 height 41
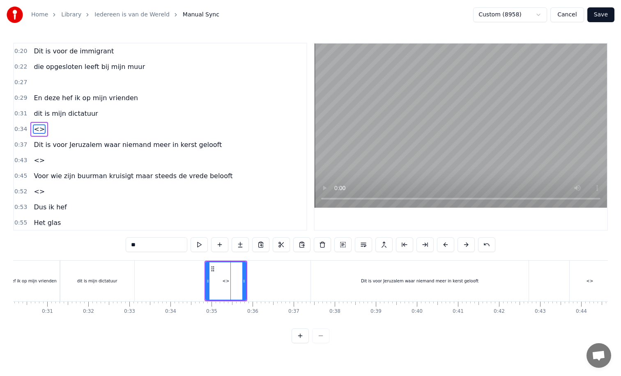
click at [150, 246] on input "**" at bounding box center [157, 244] width 62 height 15
type input "*"
click at [372, 281] on div "Dit is voor Jeruzalem waar niemand meer in kerst gelooft" at bounding box center [419, 281] width 117 height 6
type input "**********"
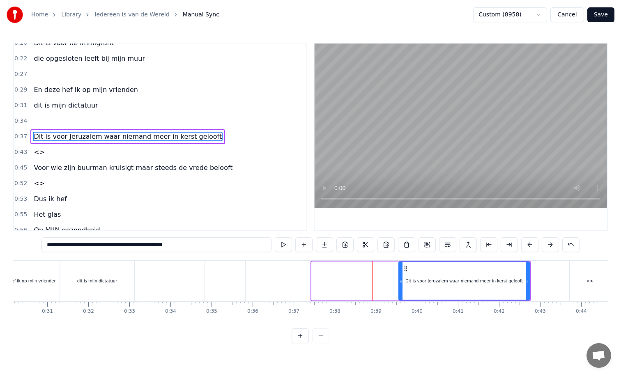
drag, startPoint x: 313, startPoint y: 281, endPoint x: 400, endPoint y: 274, distance: 87.0
click at [400, 274] on div at bounding box center [400, 280] width 3 height 37
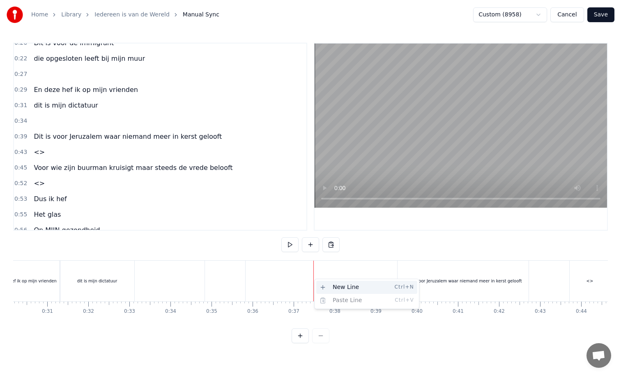
click at [331, 291] on div "New Line Ctrl+N" at bounding box center [366, 287] width 101 height 13
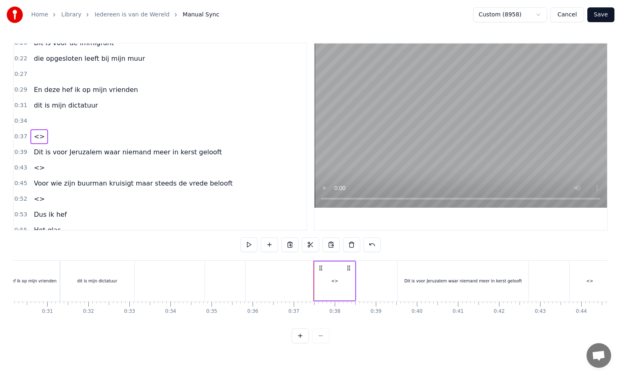
click at [414, 280] on div "Dit is voor Jeruzalem waar niemand meer in kerst gelooft" at bounding box center [462, 281] width 117 height 6
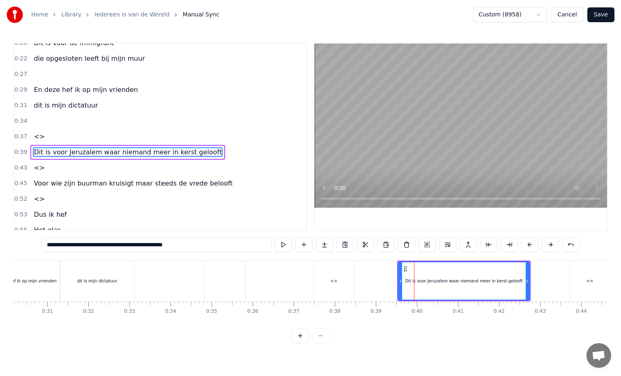
scroll to position [24, 0]
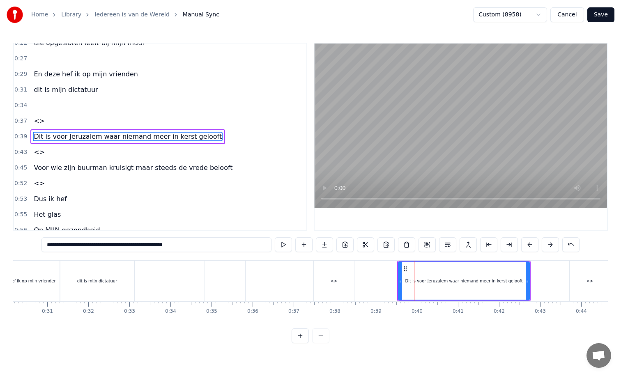
drag, startPoint x: 104, startPoint y: 246, endPoint x: 44, endPoint y: 246, distance: 60.0
click at [44, 246] on input "**********" at bounding box center [156, 244] width 230 height 15
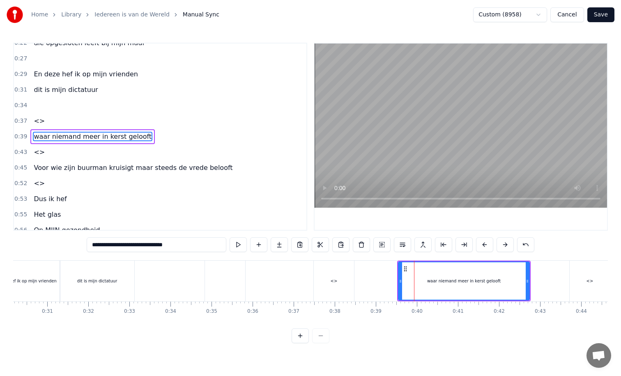
click at [332, 278] on div "<>" at bounding box center [334, 281] width 7 height 6
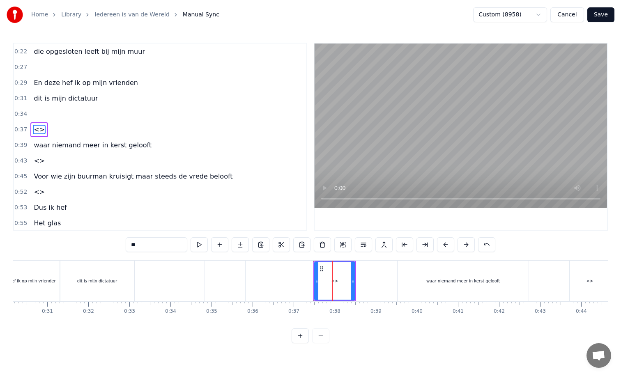
scroll to position [8, 0]
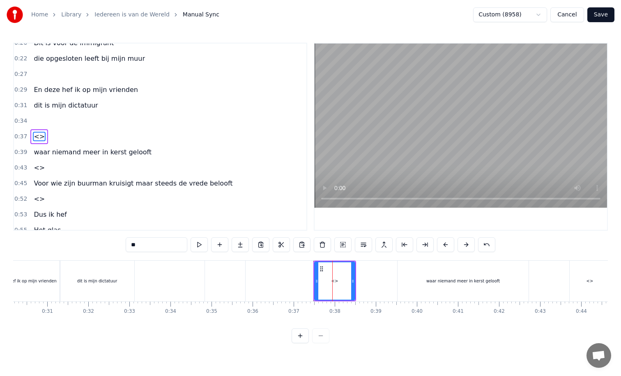
drag, startPoint x: 146, startPoint y: 247, endPoint x: 122, endPoint y: 247, distance: 24.2
click at [122, 247] on div "0:20 Dit is voor de immigrant 0:22 die opgesloten leeft bij mijn muur 0:27 0:29…" at bounding box center [310, 193] width 595 height 301
paste input "**********"
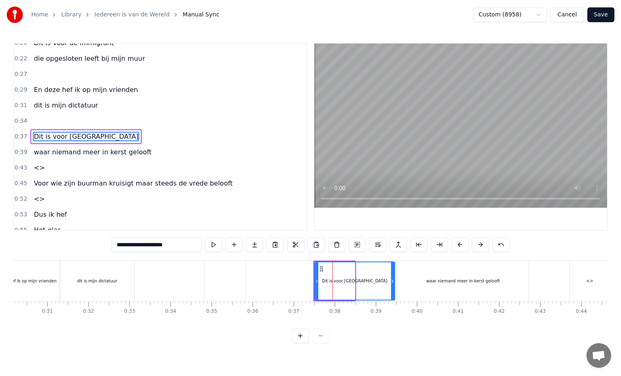
drag, startPoint x: 354, startPoint y: 281, endPoint x: 394, endPoint y: 281, distance: 39.8
click at [394, 281] on icon at bounding box center [392, 281] width 3 height 7
click at [504, 281] on div "waar niemand meer in kerst gelooft" at bounding box center [463, 281] width 131 height 41
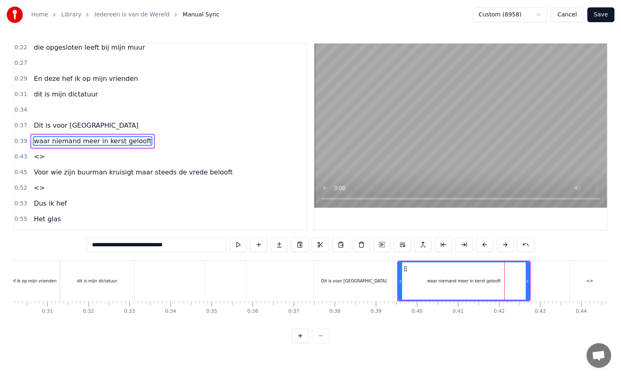
scroll to position [24, 0]
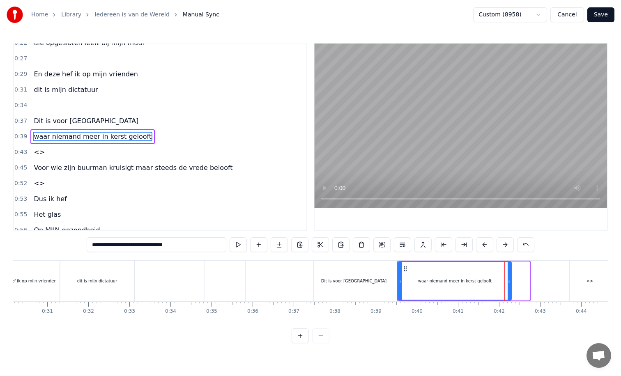
drag, startPoint x: 527, startPoint y: 280, endPoint x: 509, endPoint y: 282, distance: 18.2
click at [509, 282] on icon at bounding box center [509, 281] width 3 height 7
click at [592, 281] on div "<>" at bounding box center [590, 281] width 7 height 6
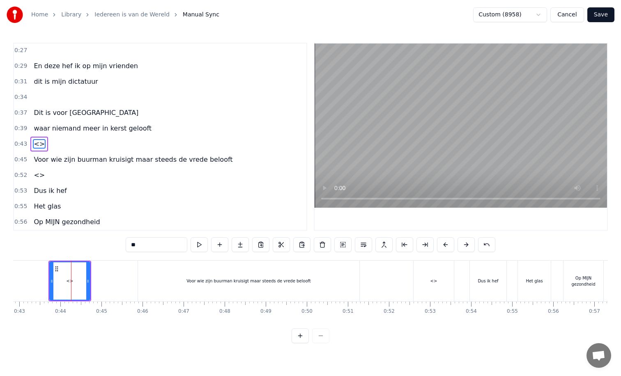
scroll to position [0, 1777]
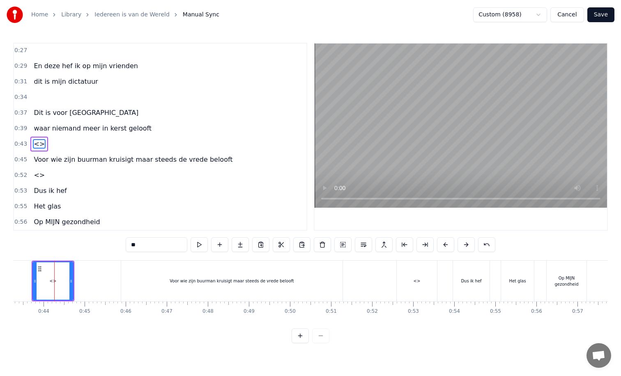
click at [152, 245] on input "**" at bounding box center [157, 244] width 62 height 15
type input "*"
click at [227, 287] on div "Voor wie zijn buurman kruisigt maar steeds de vrede belooft" at bounding box center [231, 281] width 221 height 41
type input "**********"
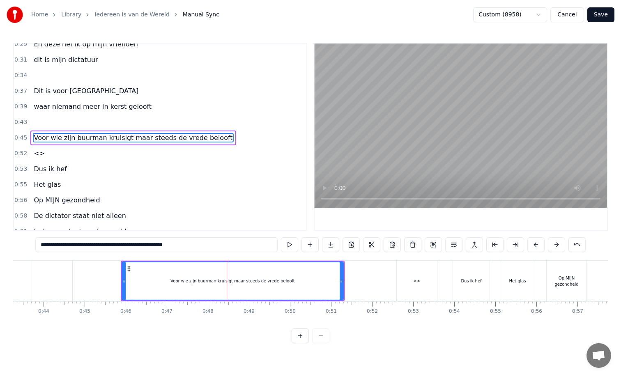
scroll to position [55, 0]
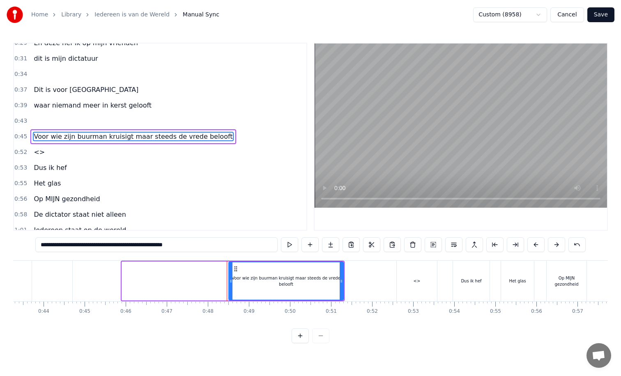
drag, startPoint x: 123, startPoint y: 282, endPoint x: 230, endPoint y: 282, distance: 106.8
click at [230, 282] on icon at bounding box center [230, 281] width 3 height 7
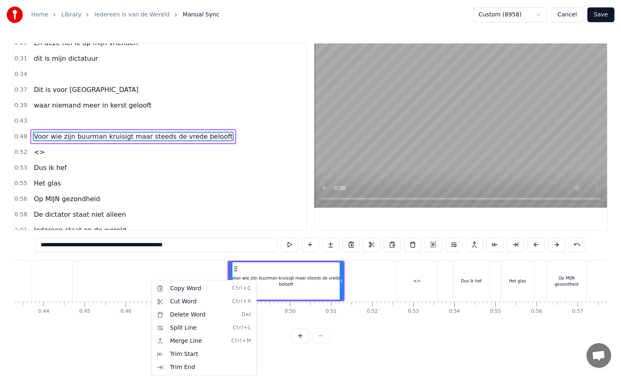
click at [164, 272] on html "Home Library Iedereen is van de Wereld Manual Sync Custom (8958) Cancel Save 0:…" at bounding box center [310, 178] width 621 height 357
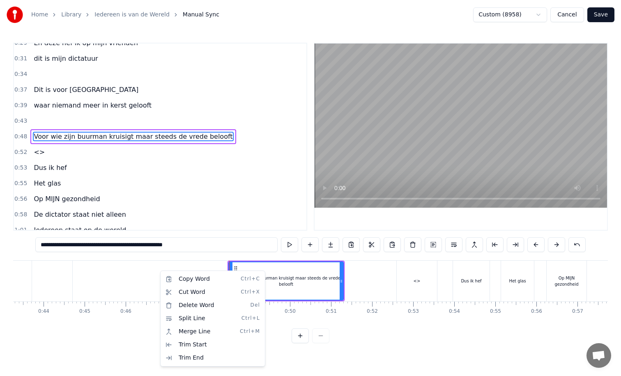
click at [135, 279] on html "Home Library Iedereen is van de Wereld Manual Sync Custom (8958) Cancel Save 0:…" at bounding box center [310, 178] width 621 height 357
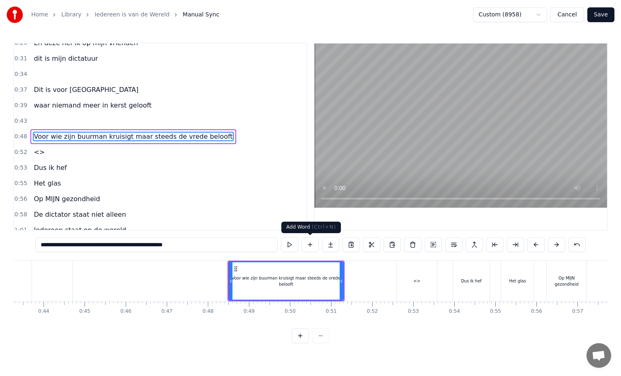
click at [309, 244] on button at bounding box center [309, 244] width 17 height 15
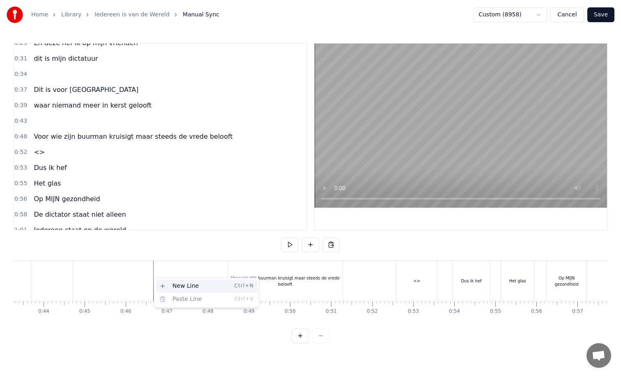
click at [169, 286] on div "New Line Ctrl+N" at bounding box center [206, 286] width 101 height 13
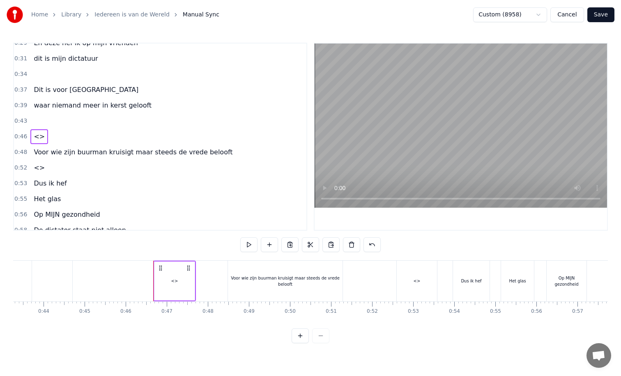
click at [259, 282] on div "Voor wie zijn buurman kruisigt maar steeds de vrede belooft" at bounding box center [285, 281] width 115 height 12
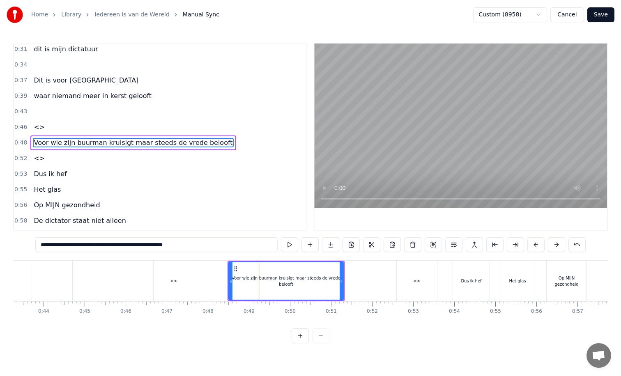
scroll to position [71, 0]
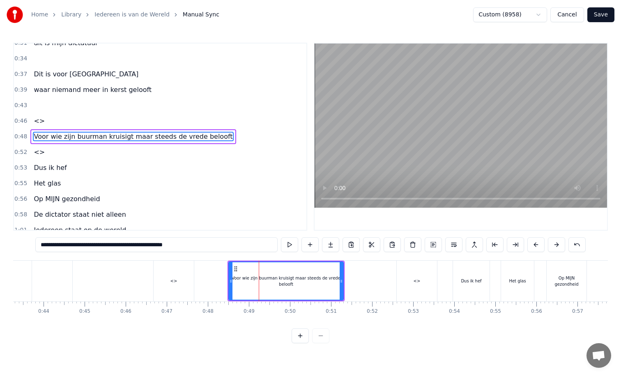
drag, startPoint x: 121, startPoint y: 246, endPoint x: 39, endPoint y: 247, distance: 81.7
click at [39, 247] on input "**********" at bounding box center [156, 244] width 242 height 15
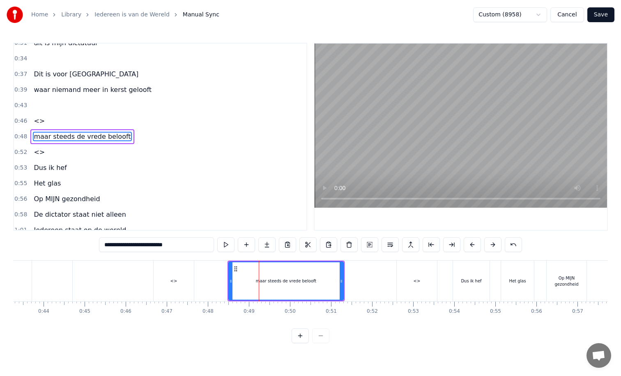
click at [168, 281] on div "<>" at bounding box center [174, 281] width 40 height 41
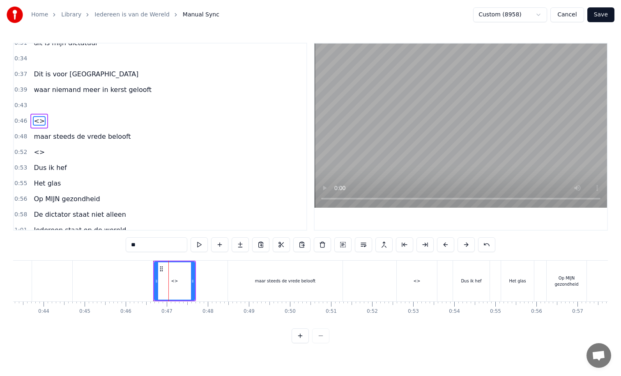
scroll to position [55, 0]
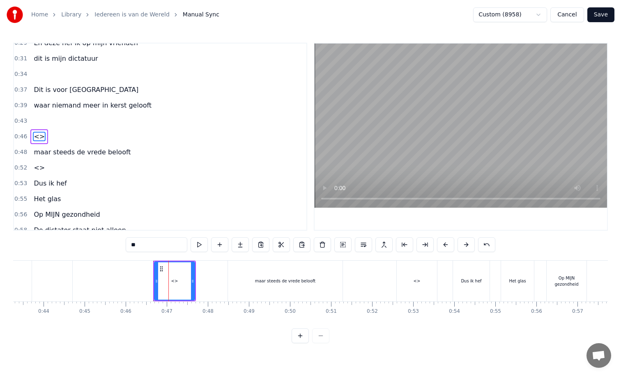
drag, startPoint x: 156, startPoint y: 245, endPoint x: 120, endPoint y: 245, distance: 36.1
click at [120, 245] on div "0:20 Dit is voor de immigrant 0:22 die opgesloten leeft bij mijn muur 0:27 0:29…" at bounding box center [310, 193] width 595 height 301
paste input "**********"
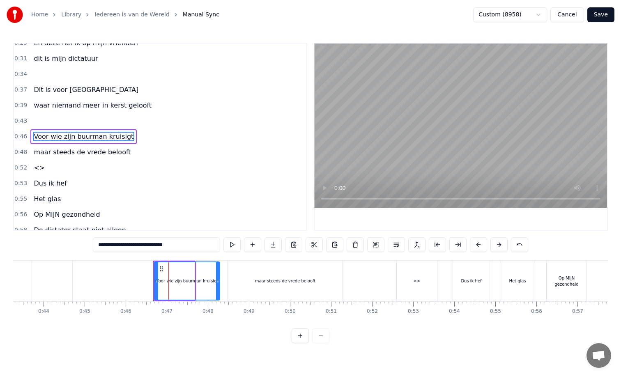
drag, startPoint x: 193, startPoint y: 282, endPoint x: 219, endPoint y: 285, distance: 25.2
click at [219, 285] on div at bounding box center [217, 280] width 3 height 37
click at [235, 285] on div "maar steeds de vrede belooft" at bounding box center [285, 281] width 115 height 41
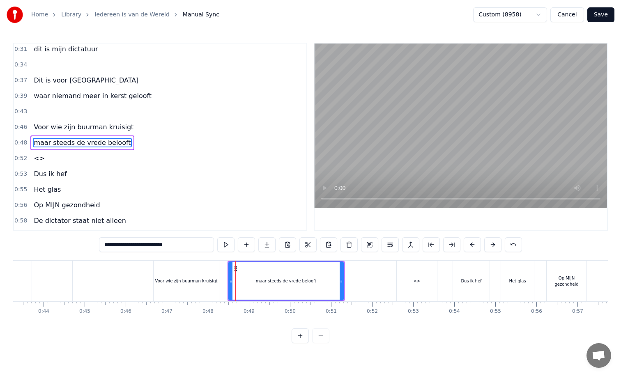
scroll to position [71, 0]
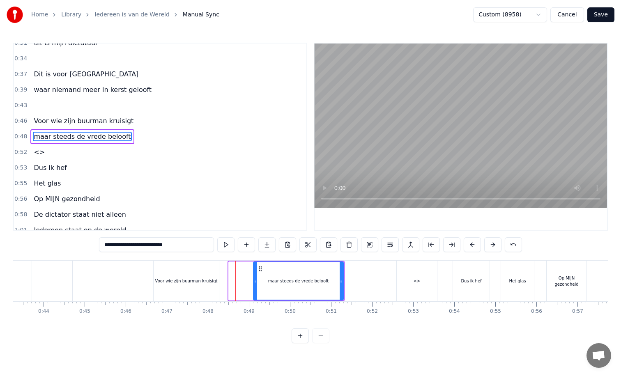
drag, startPoint x: 230, startPoint y: 282, endPoint x: 254, endPoint y: 282, distance: 24.6
click at [254, 282] on icon at bounding box center [255, 281] width 3 height 7
click at [213, 282] on div "Voor wie zijn buurman kruisigt" at bounding box center [186, 281] width 62 height 6
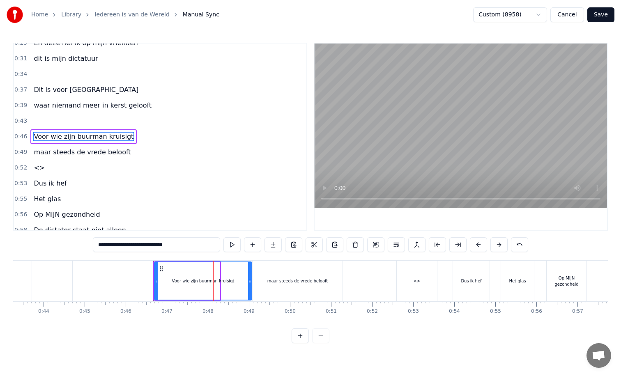
drag, startPoint x: 218, startPoint y: 281, endPoint x: 250, endPoint y: 280, distance: 32.1
click at [250, 280] on icon at bounding box center [249, 281] width 3 height 7
click at [420, 290] on div "<>" at bounding box center [417, 281] width 40 height 41
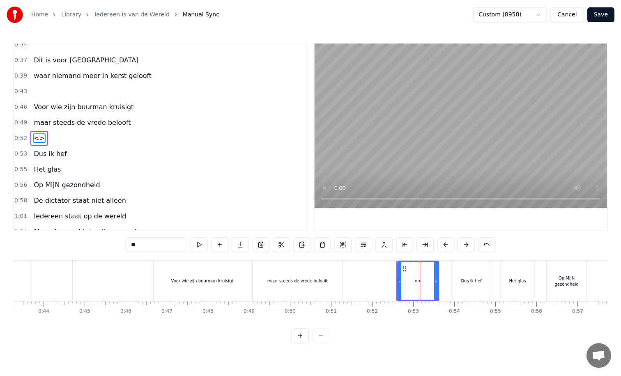
scroll to position [86, 0]
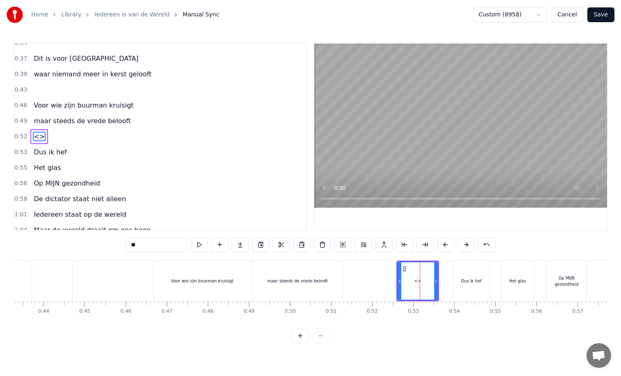
click at [147, 248] on input "**" at bounding box center [157, 244] width 62 height 15
type input "*"
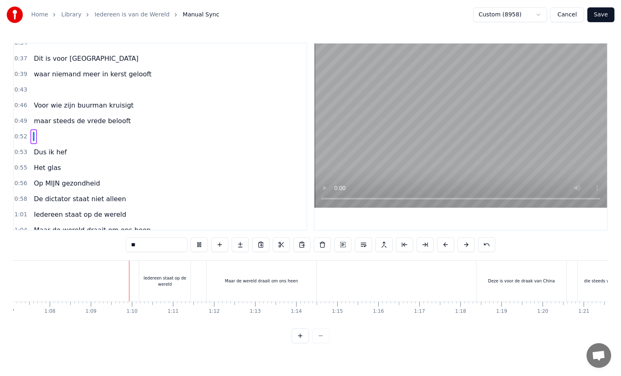
scroll to position [0, 2805]
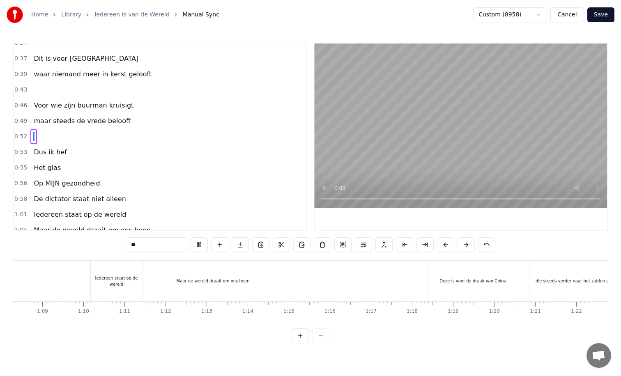
click at [225, 288] on div "Maar de wereld draait om ons heen" at bounding box center [213, 281] width 110 height 41
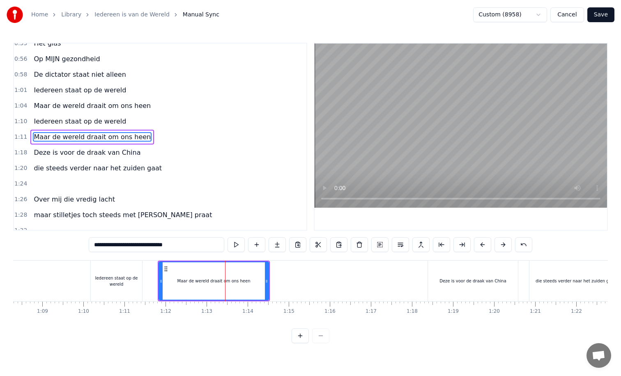
scroll to position [211, 0]
click at [172, 246] on input "**********" at bounding box center [157, 244] width 136 height 15
click at [170, 247] on input "**********" at bounding box center [156, 244] width 131 height 15
click at [170, 245] on input "**********" at bounding box center [156, 244] width 127 height 15
click at [169, 246] on input "**********" at bounding box center [156, 244] width 123 height 15
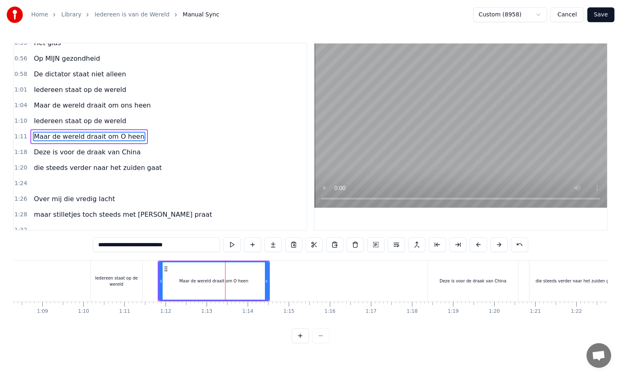
click at [172, 246] on input "**********" at bounding box center [156, 244] width 127 height 15
click at [173, 246] on input "**********" at bounding box center [156, 244] width 131 height 15
type input "**********"
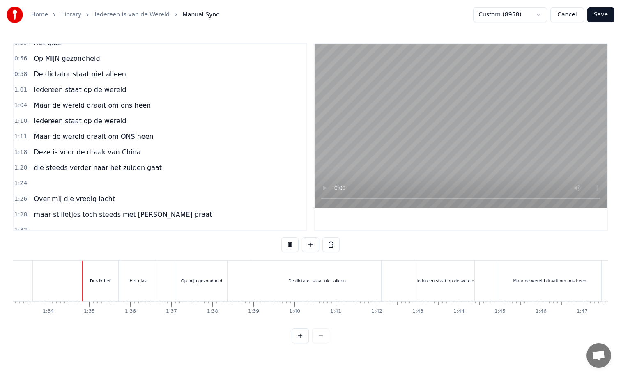
scroll to position [0, 3833]
click at [195, 285] on div "Op mijn gezondheid" at bounding box center [194, 281] width 51 height 41
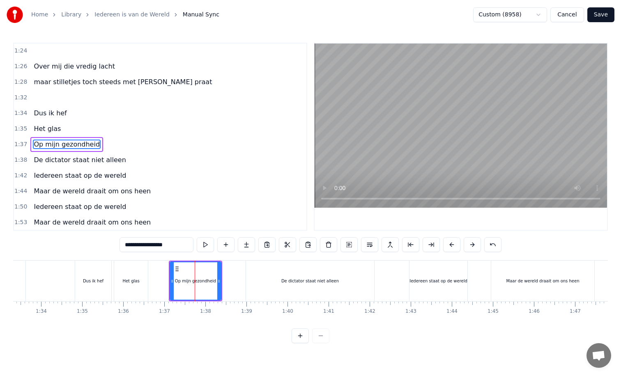
scroll to position [344, 0]
click at [144, 246] on input "**********" at bounding box center [157, 244] width 74 height 15
drag, startPoint x: 144, startPoint y: 246, endPoint x: 134, endPoint y: 247, distance: 10.3
click at [134, 247] on input "**********" at bounding box center [157, 244] width 74 height 15
click at [140, 246] on input "**********" at bounding box center [157, 244] width 62 height 15
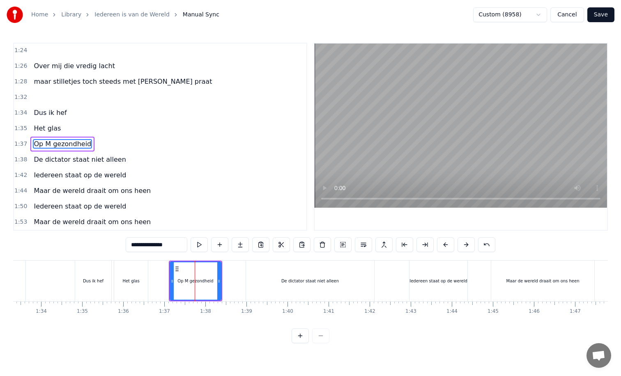
click at [145, 246] on input "**********" at bounding box center [157, 244] width 62 height 15
click at [144, 246] on input "**********" at bounding box center [157, 244] width 66 height 15
click at [145, 246] on input "**********" at bounding box center [157, 244] width 70 height 15
click at [308, 282] on div "De dictator staat niet alleen" at bounding box center [310, 281] width 58 height 6
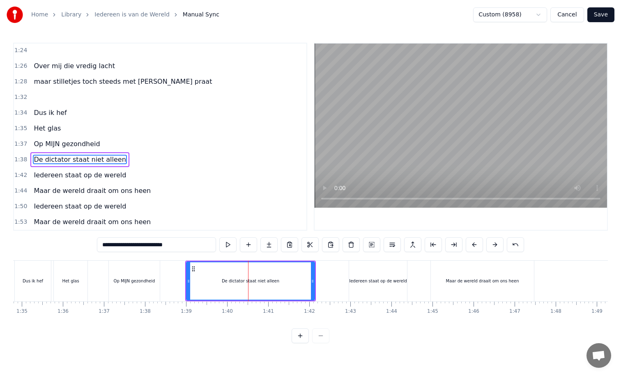
scroll to position [0, 3905]
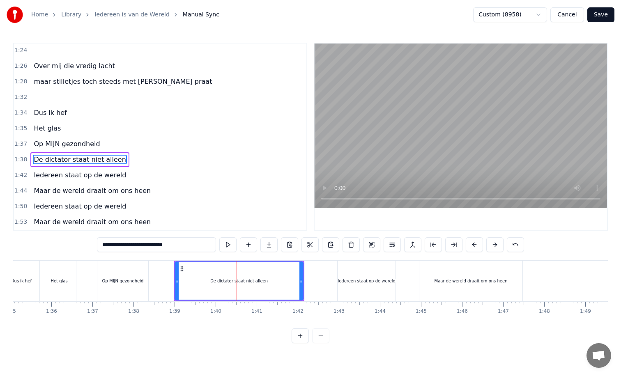
click at [488, 280] on div "Maar de wereld draait om ons heen" at bounding box center [471, 281] width 73 height 6
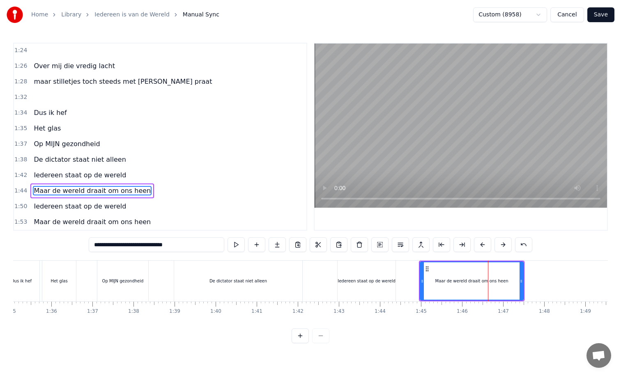
drag, startPoint x: 172, startPoint y: 247, endPoint x: 163, endPoint y: 247, distance: 9.4
click at [163, 247] on input "**********" at bounding box center [157, 244] width 136 height 15
click at [169, 246] on input "**********" at bounding box center [156, 244] width 123 height 15
click at [170, 246] on input "**********" at bounding box center [156, 244] width 127 height 15
click at [173, 245] on input "**********" at bounding box center [156, 244] width 131 height 15
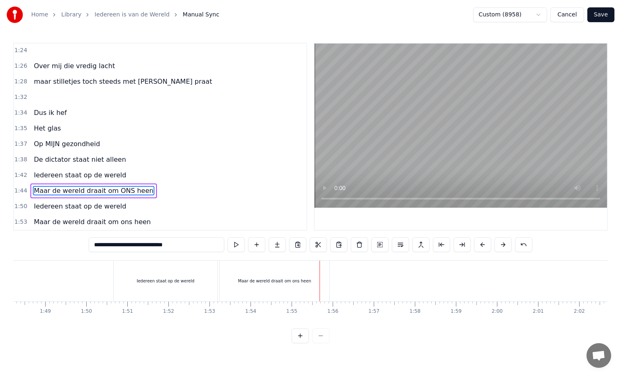
scroll to position [0, 4444]
click at [205, 284] on div "Iedereen staat op de wereld" at bounding box center [167, 281] width 104 height 41
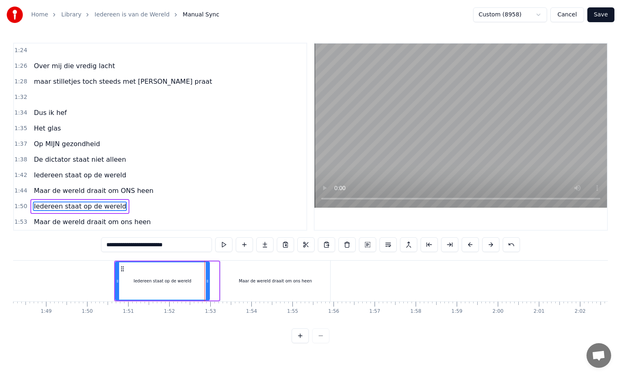
drag, startPoint x: 216, startPoint y: 281, endPoint x: 206, endPoint y: 282, distance: 9.9
click at [206, 282] on icon at bounding box center [207, 281] width 3 height 7
click at [231, 281] on div "Maar de wereld draait om ons heen" at bounding box center [276, 281] width 110 height 41
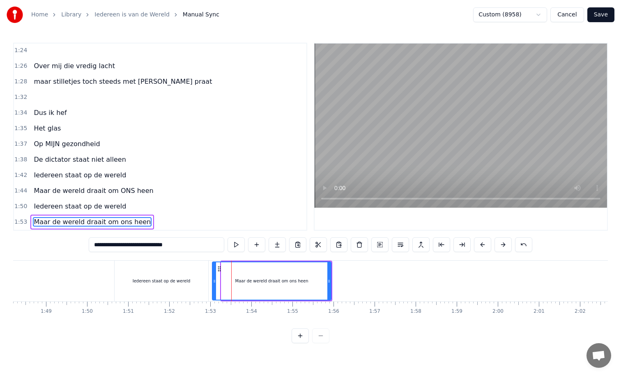
drag, startPoint x: 223, startPoint y: 281, endPoint x: 214, endPoint y: 282, distance: 9.1
click at [214, 282] on icon at bounding box center [214, 281] width 3 height 7
drag, startPoint x: 331, startPoint y: 283, endPoint x: 322, endPoint y: 285, distance: 8.8
click at [322, 285] on div at bounding box center [320, 280] width 3 height 37
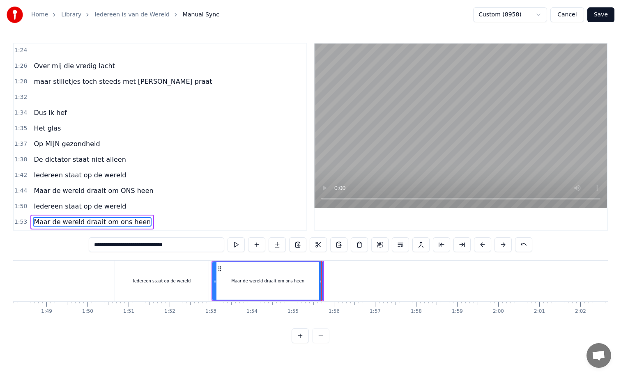
click at [117, 278] on div "Iedereen staat op de wereld" at bounding box center [162, 281] width 94 height 41
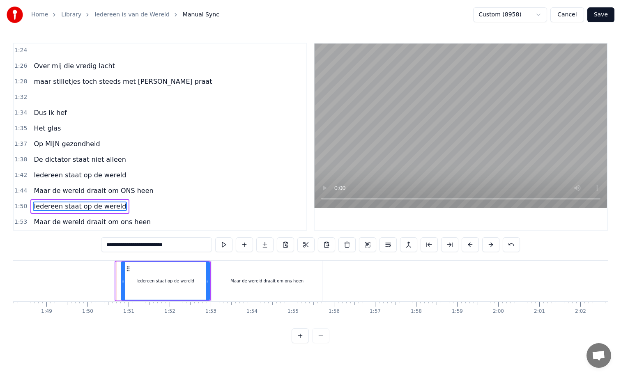
drag, startPoint x: 117, startPoint y: 281, endPoint x: 122, endPoint y: 281, distance: 4.5
click at [122, 281] on icon at bounding box center [123, 281] width 3 height 7
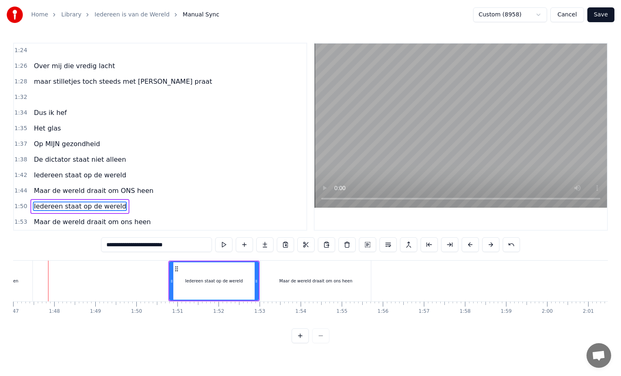
scroll to position [0, 4389]
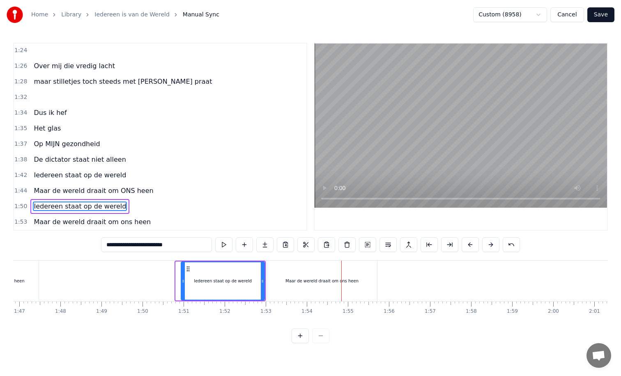
drag, startPoint x: 178, startPoint y: 280, endPoint x: 183, endPoint y: 281, distance: 4.9
click at [183, 281] on icon at bounding box center [183, 281] width 3 height 7
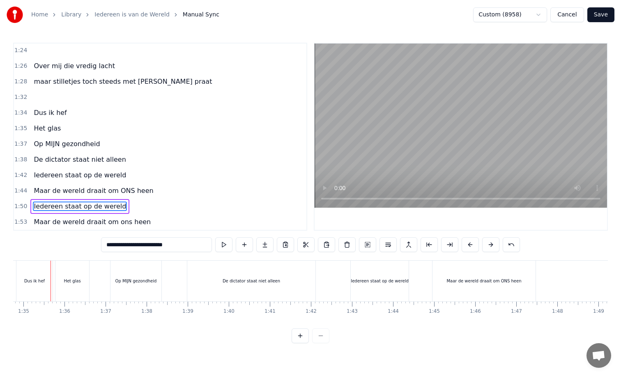
scroll to position [0, 3888]
click at [375, 278] on div "Iedereen staat op de wereld" at bounding box center [383, 281] width 58 height 6
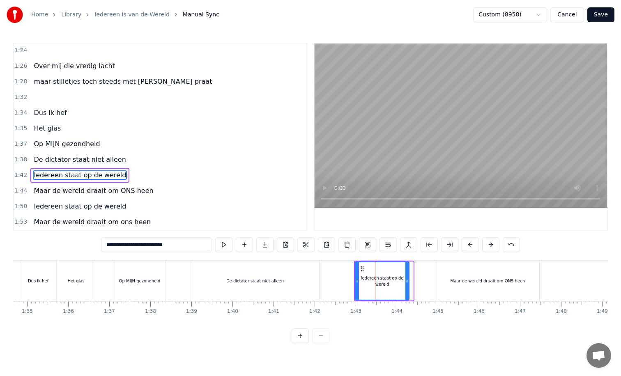
drag, startPoint x: 412, startPoint y: 283, endPoint x: 407, endPoint y: 284, distance: 4.2
click at [407, 284] on icon at bounding box center [406, 281] width 3 height 7
click at [438, 282] on div "Maar de wereld draait om ONS heen" at bounding box center [487, 281] width 103 height 41
type input "**********"
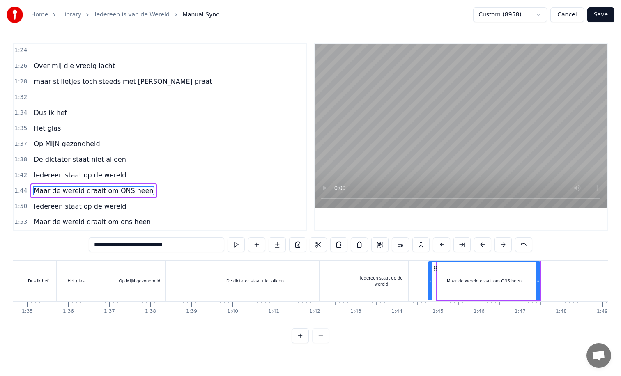
drag, startPoint x: 439, startPoint y: 281, endPoint x: 430, endPoint y: 283, distance: 8.8
click at [430, 283] on icon at bounding box center [430, 281] width 3 height 7
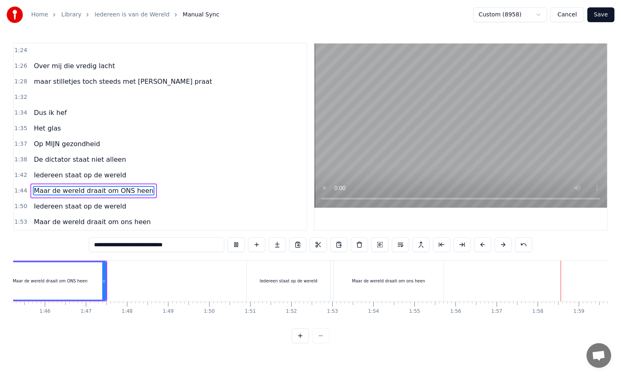
scroll to position [0, 4424]
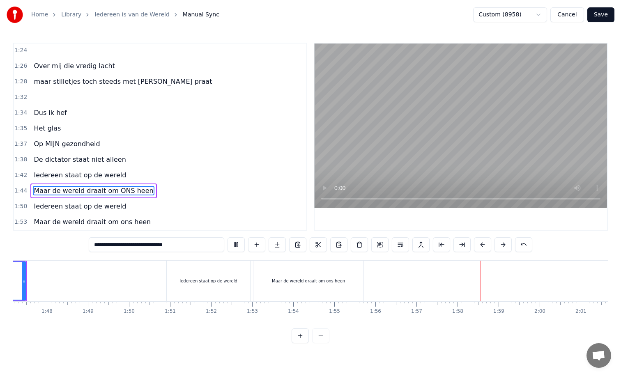
click at [600, 16] on button "Save" at bounding box center [600, 14] width 27 height 15
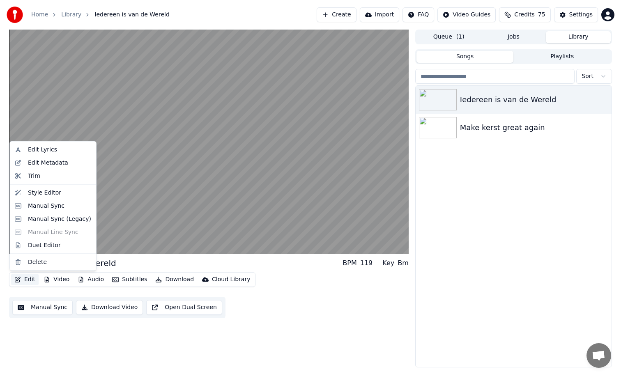
click at [30, 280] on button "Edit" at bounding box center [25, 280] width 28 height 12
click at [39, 191] on div "Style Editor" at bounding box center [44, 193] width 33 height 8
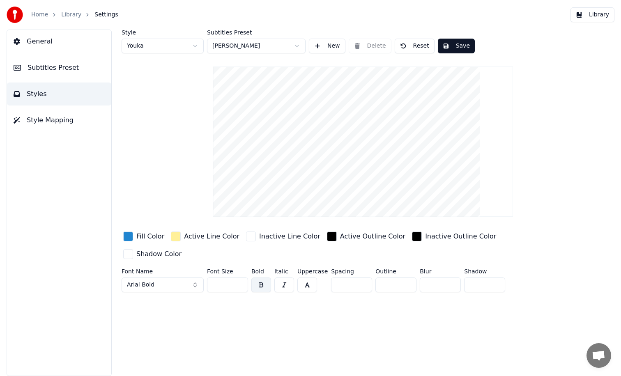
click at [130, 237] on div "button" at bounding box center [128, 237] width 10 height 10
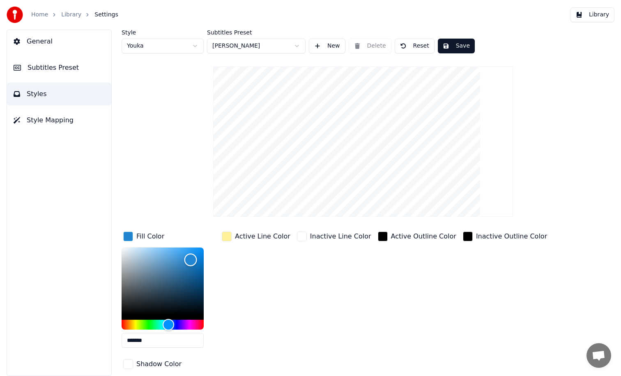
type input "*******"
click at [140, 249] on div "Color" at bounding box center [163, 281] width 82 height 67
click at [227, 236] on div "button" at bounding box center [227, 237] width 10 height 10
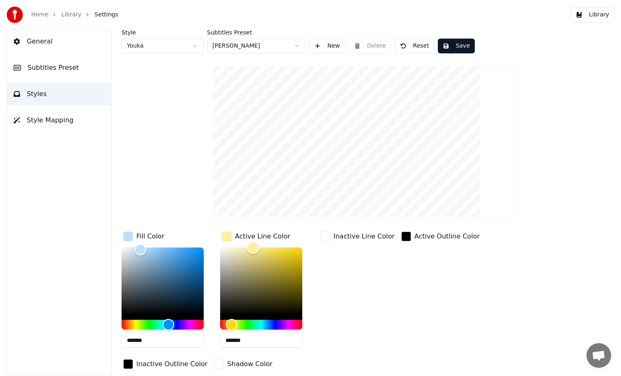
type input "*******"
click at [239, 249] on div "Color" at bounding box center [261, 281] width 82 height 67
click at [460, 50] on button "Save" at bounding box center [456, 46] width 37 height 15
click at [592, 18] on button "Library" at bounding box center [593, 14] width 44 height 15
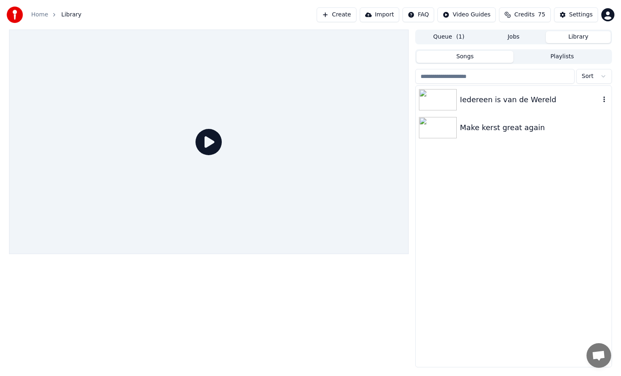
click at [601, 99] on icon "button" at bounding box center [604, 99] width 8 height 7
click at [505, 104] on div "Iedereen is van de Wereld" at bounding box center [530, 100] width 140 height 12
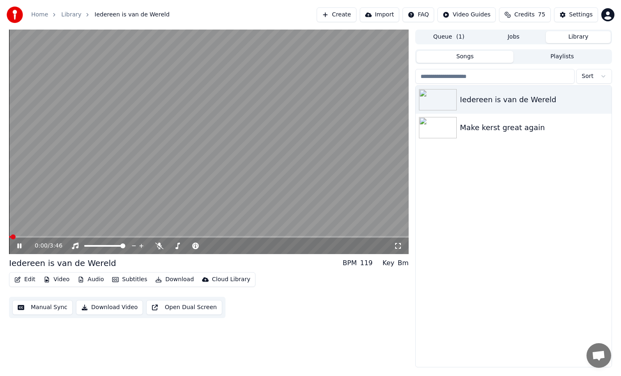
click at [247, 235] on video at bounding box center [209, 142] width 400 height 225
click at [242, 237] on span at bounding box center [209, 237] width 400 height 2
click at [172, 237] on span at bounding box center [90, 237] width 163 height 2
click at [124, 307] on button "Download Video" at bounding box center [109, 307] width 67 height 15
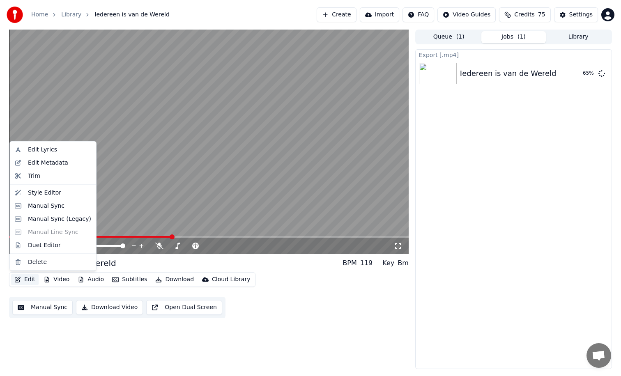
click at [30, 281] on button "Edit" at bounding box center [25, 280] width 28 height 12
click at [47, 195] on div "Style Editor" at bounding box center [44, 193] width 33 height 8
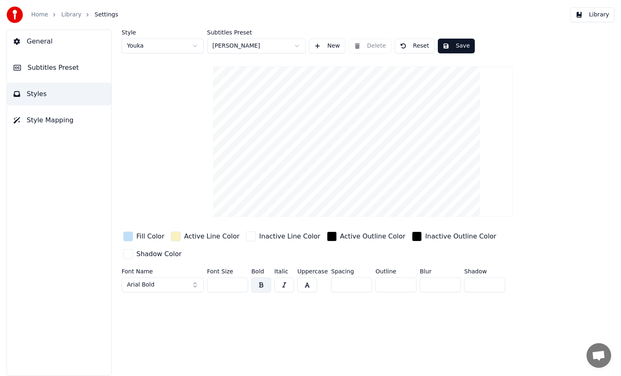
click at [340, 176] on video at bounding box center [363, 142] width 300 height 150
click at [407, 278] on input "**" at bounding box center [395, 285] width 41 height 15
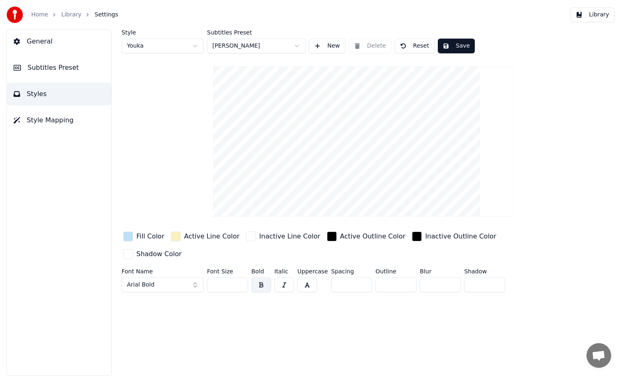
click at [407, 278] on input "**" at bounding box center [395, 285] width 41 height 15
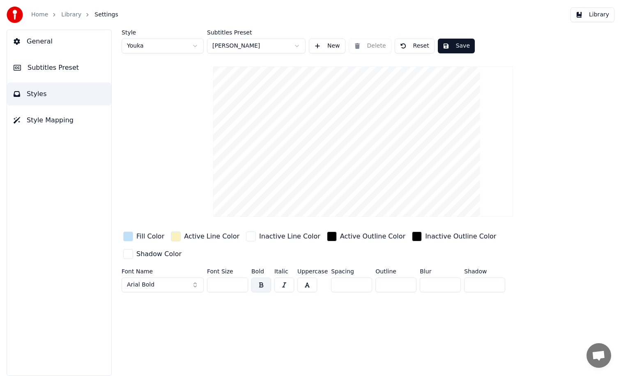
click at [407, 278] on input "**" at bounding box center [395, 285] width 41 height 15
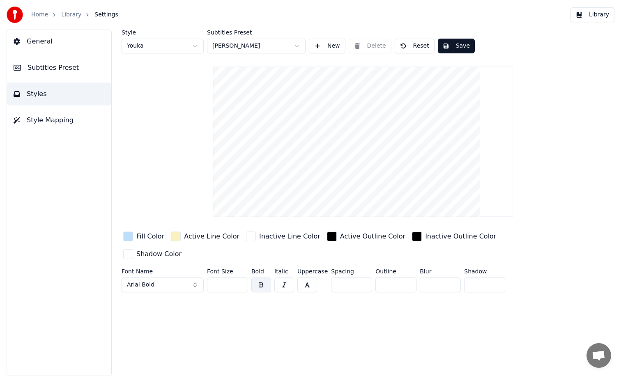
click at [407, 278] on input "**" at bounding box center [395, 285] width 41 height 15
type input "*"
click at [407, 278] on input "*" at bounding box center [395, 285] width 41 height 15
click at [361, 278] on input "*" at bounding box center [351, 285] width 41 height 15
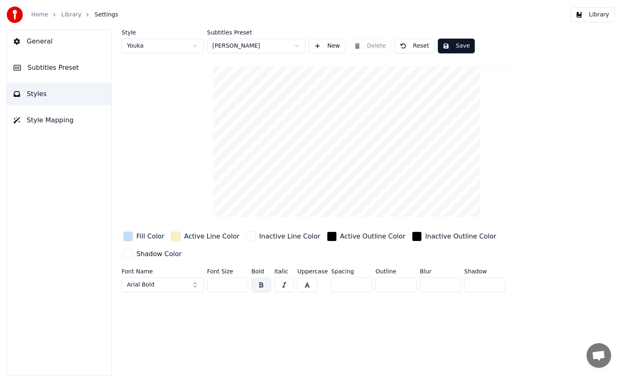
click at [361, 278] on input "*" at bounding box center [351, 285] width 41 height 15
click at [362, 278] on input "*" at bounding box center [351, 285] width 41 height 15
click at [362, 278] on input "**" at bounding box center [351, 285] width 41 height 15
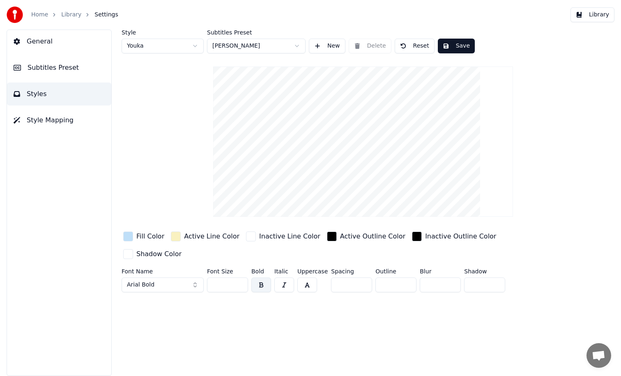
click at [362, 278] on input "**" at bounding box center [351, 285] width 41 height 15
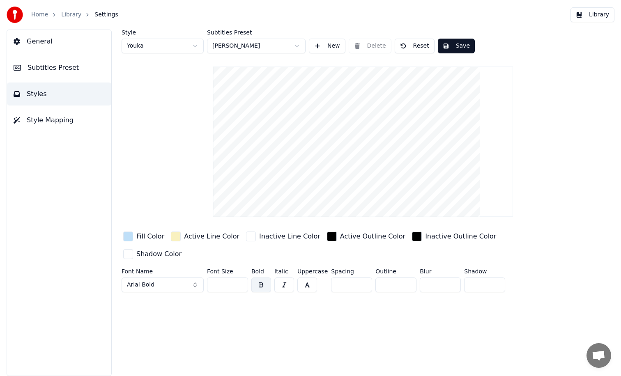
click at [362, 278] on input "**" at bounding box center [351, 285] width 41 height 15
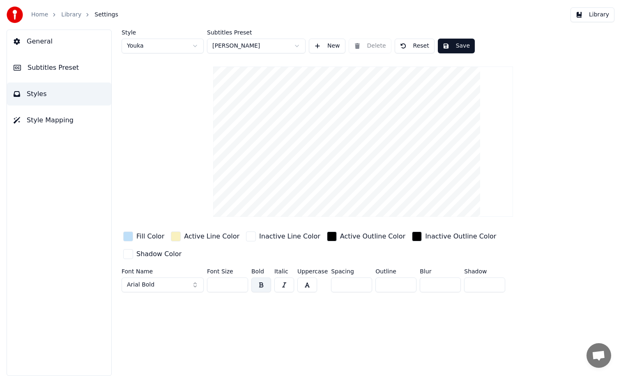
type input "*"
click at [362, 278] on input "*" at bounding box center [351, 285] width 41 height 15
click at [46, 121] on span "Style Mapping" at bounding box center [50, 120] width 47 height 10
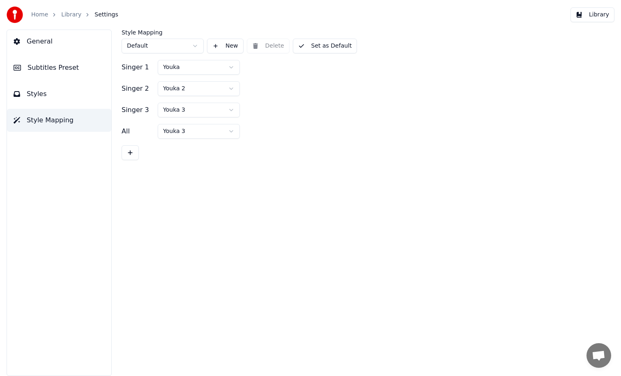
click at [46, 70] on span "Subtitles Preset" at bounding box center [53, 68] width 51 height 10
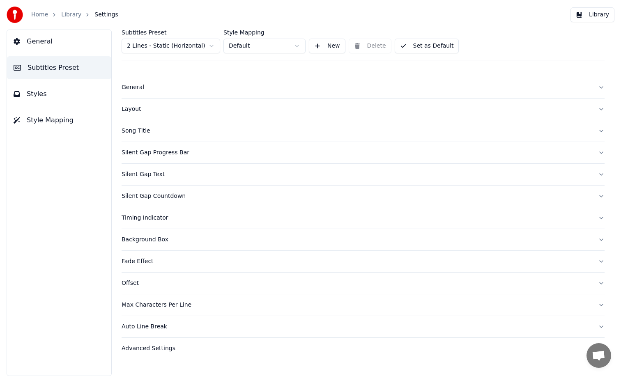
click at [136, 112] on div "Layout" at bounding box center [357, 109] width 470 height 8
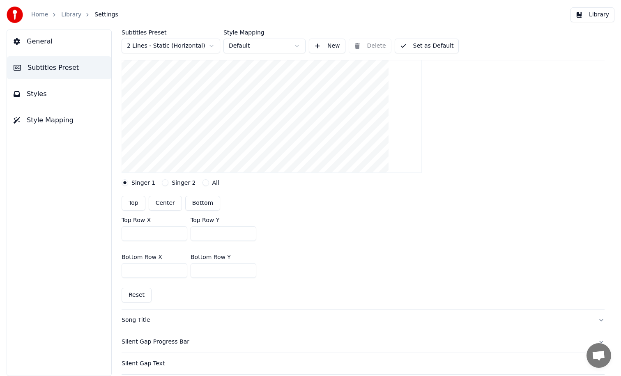
scroll to position [116, 0]
click at [206, 206] on button "Bottom" at bounding box center [202, 203] width 35 height 15
click at [165, 205] on button "Center" at bounding box center [165, 203] width 33 height 15
type input "***"
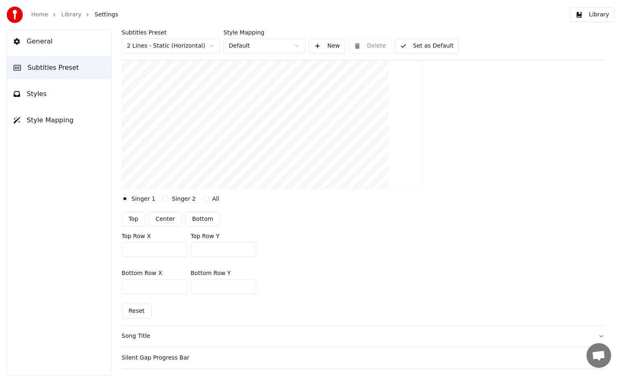
scroll to position [93, 0]
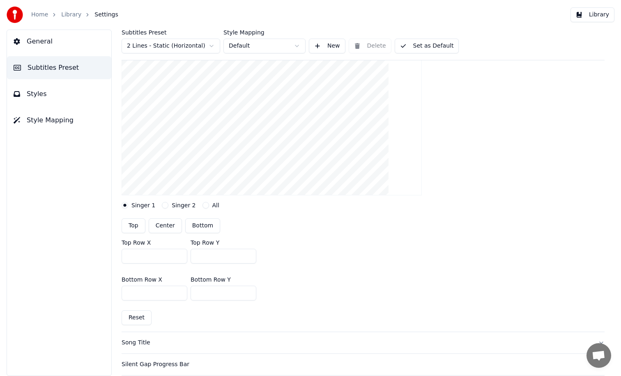
click at [439, 46] on button "Set as Default" at bounding box center [427, 46] width 64 height 15
click at [419, 46] on button "Done" at bounding box center [414, 46] width 39 height 15
click at [587, 15] on button "Library" at bounding box center [593, 14] width 44 height 15
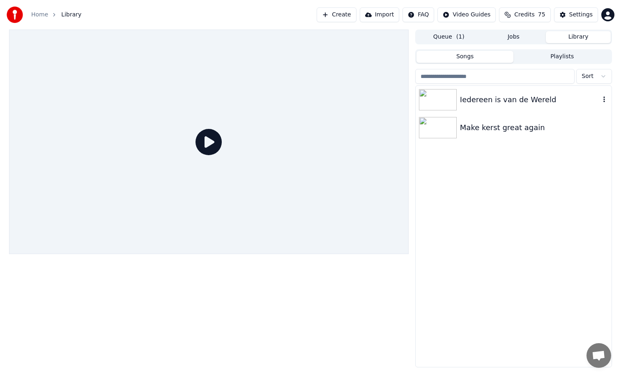
click at [508, 99] on div "Iedereen is van de Wereld" at bounding box center [530, 100] width 140 height 12
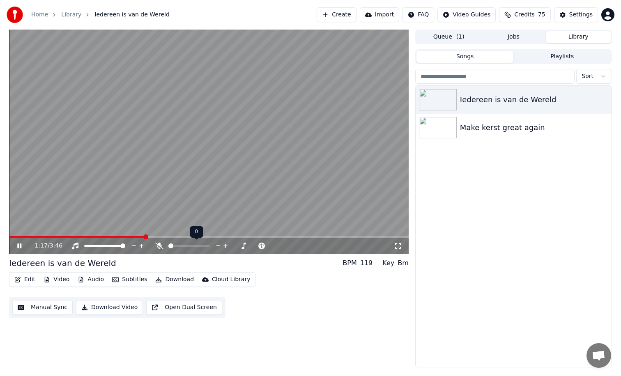
click at [145, 237] on span at bounding box center [209, 237] width 400 height 2
click at [249, 237] on span at bounding box center [209, 237] width 400 height 2
click at [28, 279] on button "Edit" at bounding box center [25, 280] width 28 height 12
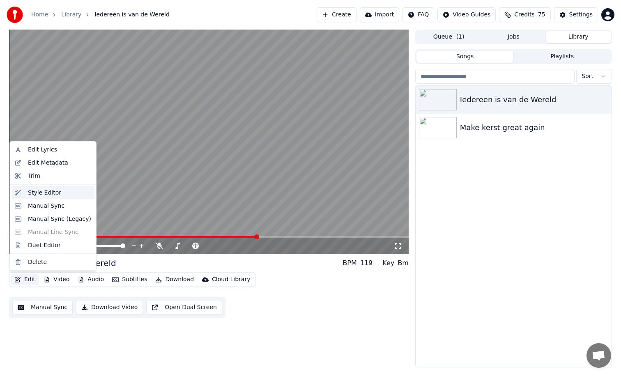
click at [44, 193] on div "Style Editor" at bounding box center [44, 193] width 33 height 8
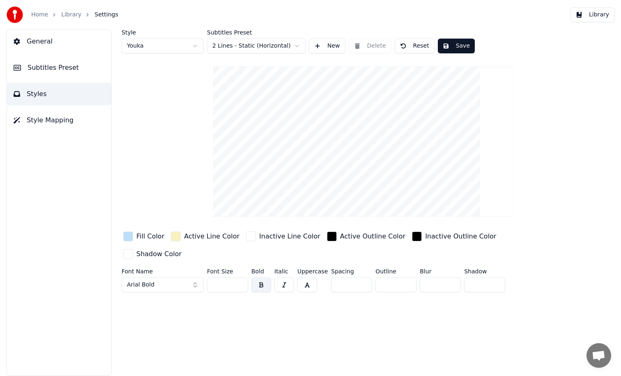
click at [67, 71] on span "Subtitles Preset" at bounding box center [53, 68] width 51 height 10
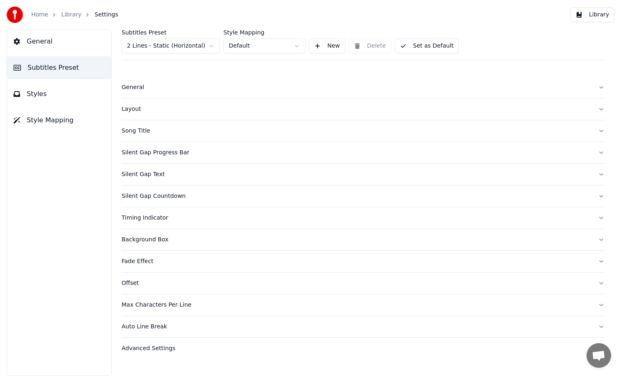
click at [133, 111] on div "Layout" at bounding box center [357, 109] width 470 height 8
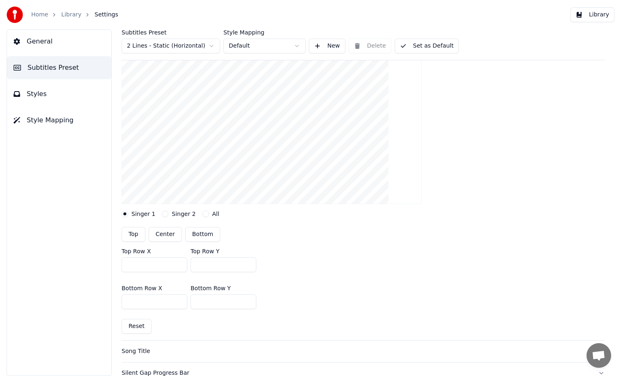
scroll to position [94, 0]
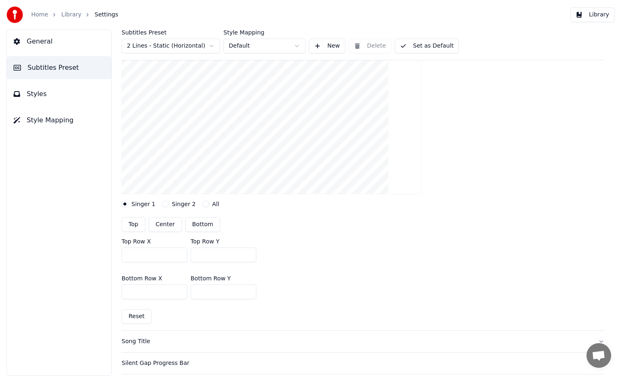
click at [203, 205] on button "All" at bounding box center [206, 204] width 7 height 7
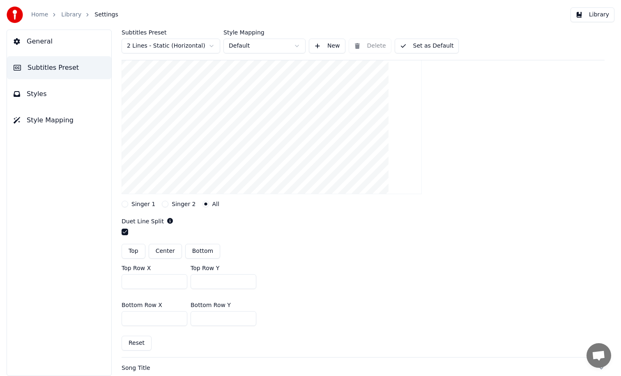
click at [204, 205] on circle "button" at bounding box center [205, 204] width 3 height 3
click at [126, 203] on button "Singer 1" at bounding box center [125, 204] width 7 height 7
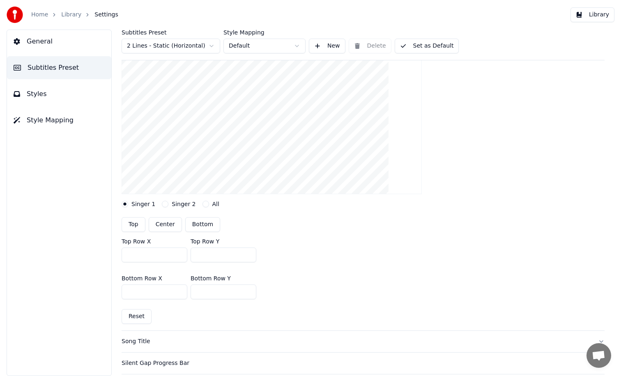
click at [167, 223] on button "Center" at bounding box center [165, 224] width 33 height 15
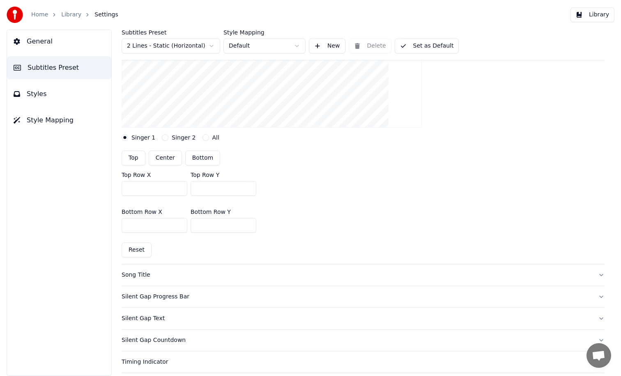
scroll to position [164, 0]
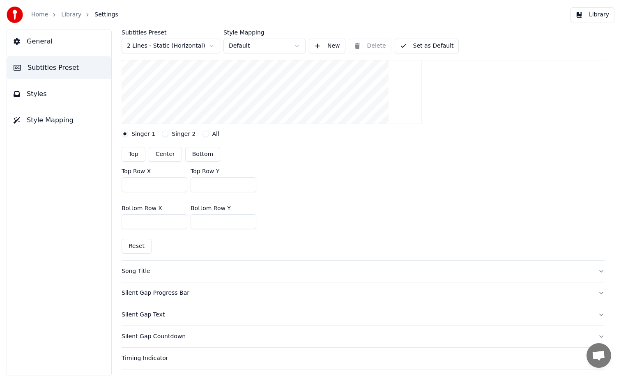
click at [139, 248] on button "Reset" at bounding box center [137, 246] width 30 height 15
type input "***"
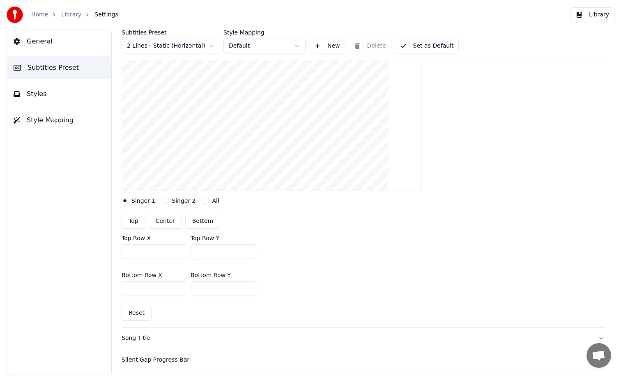
scroll to position [100, 0]
click at [169, 218] on button "Center" at bounding box center [165, 219] width 33 height 15
type input "***"
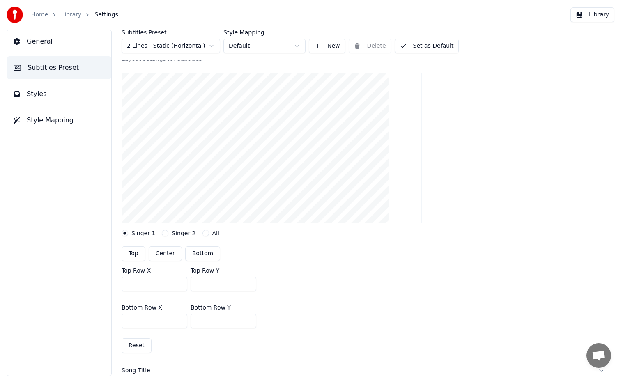
scroll to position [0, 0]
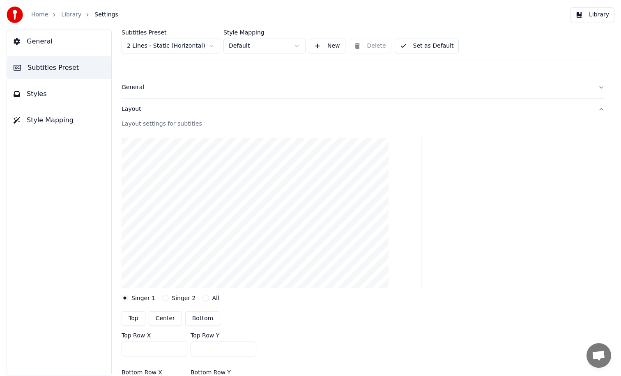
click at [429, 47] on button "Set as Default" at bounding box center [427, 46] width 64 height 15
click at [587, 16] on button "Library" at bounding box center [593, 14] width 44 height 15
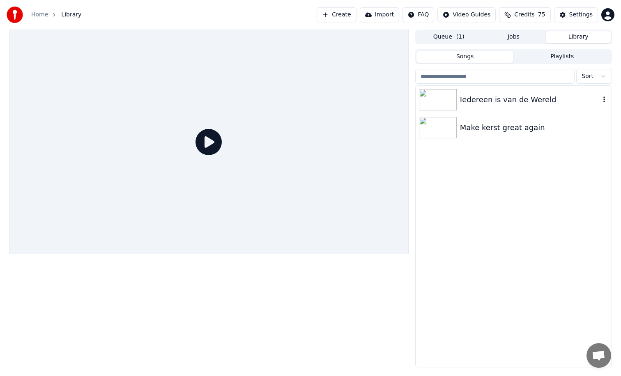
click at [500, 101] on div "Iedereen is van de Wereld" at bounding box center [530, 100] width 140 height 12
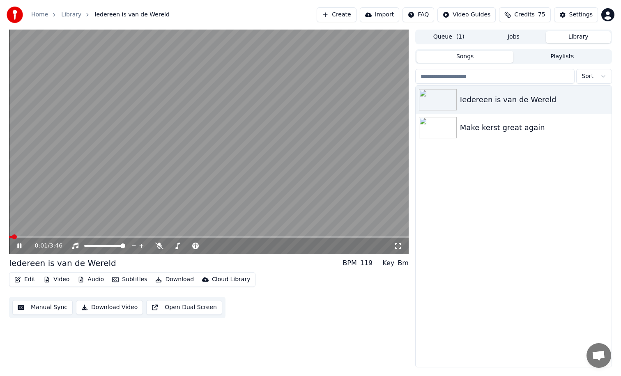
click at [131, 235] on video at bounding box center [209, 142] width 400 height 225
click at [142, 237] on span at bounding box center [209, 237] width 400 height 2
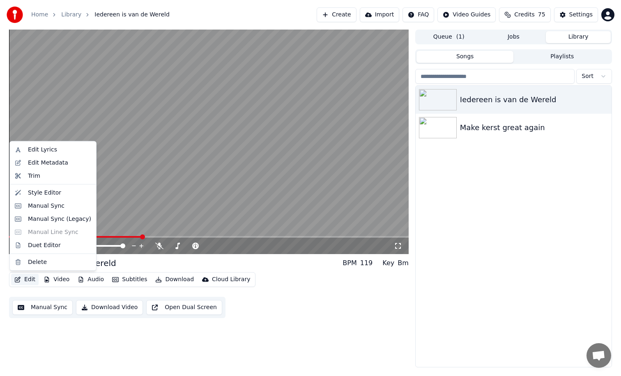
click at [27, 279] on button "Edit" at bounding box center [25, 280] width 28 height 12
click at [46, 191] on div "Style Editor" at bounding box center [44, 193] width 33 height 8
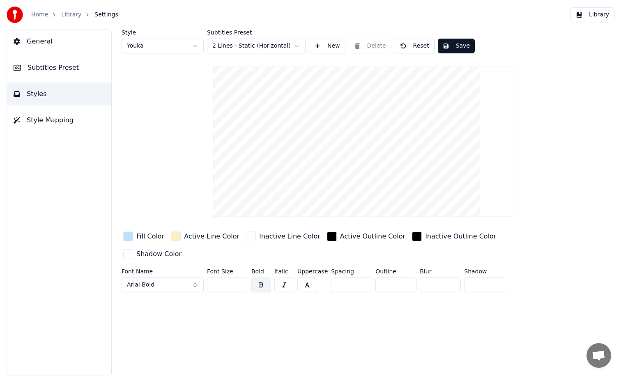
click at [450, 47] on button "Save" at bounding box center [456, 46] width 37 height 15
click at [592, 16] on button "Library" at bounding box center [593, 14] width 44 height 15
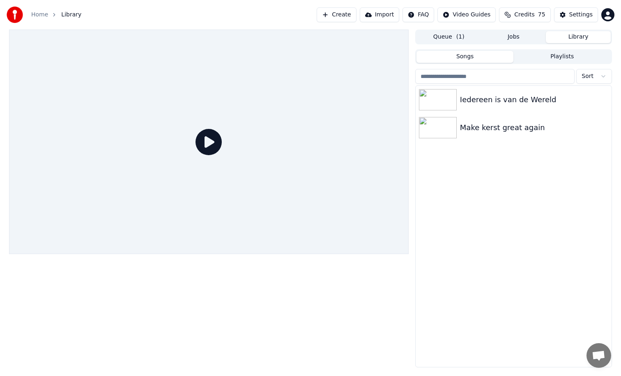
click at [190, 239] on div at bounding box center [209, 142] width 400 height 225
click at [209, 145] on icon at bounding box center [209, 142] width 26 height 26
click at [311, 209] on div at bounding box center [209, 142] width 400 height 225
click at [445, 39] on button "Queue ( 1 )" at bounding box center [449, 37] width 65 height 12
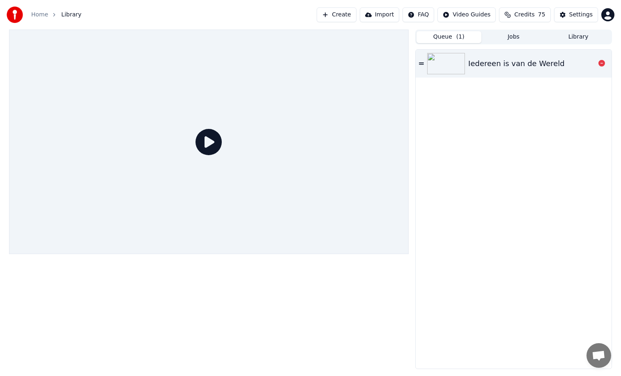
click at [511, 64] on div "Iedereen is van de Wereld" at bounding box center [516, 64] width 97 height 12
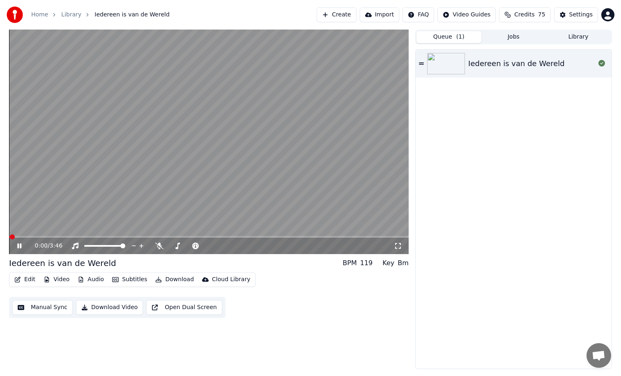
click at [213, 237] on span at bounding box center [209, 237] width 400 height 2
click at [182, 236] on span at bounding box center [112, 237] width 206 height 2
click at [448, 29] on div "Home Library Iedereen is van de Wereld Create Import FAQ Video Guides Credits 7…" at bounding box center [310, 15] width 621 height 30
click at [448, 31] on button "Queue ( 1 )" at bounding box center [449, 37] width 65 height 12
click at [443, 40] on button "Queue ( 1 )" at bounding box center [449, 37] width 65 height 12
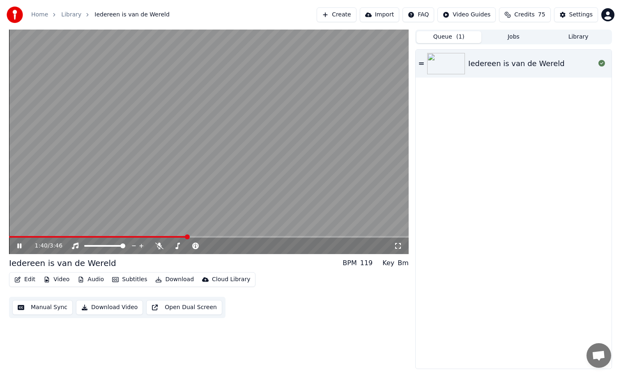
click at [443, 37] on button "Queue ( 1 )" at bounding box center [449, 37] width 65 height 12
click at [539, 66] on div "Iedereen is van de Wereld" at bounding box center [516, 64] width 97 height 12
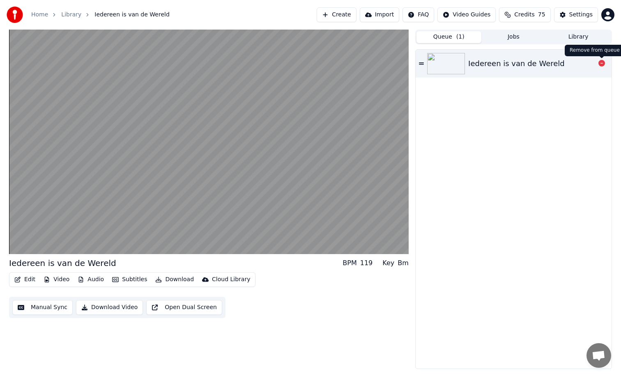
click at [604, 64] on icon at bounding box center [601, 63] width 7 height 7
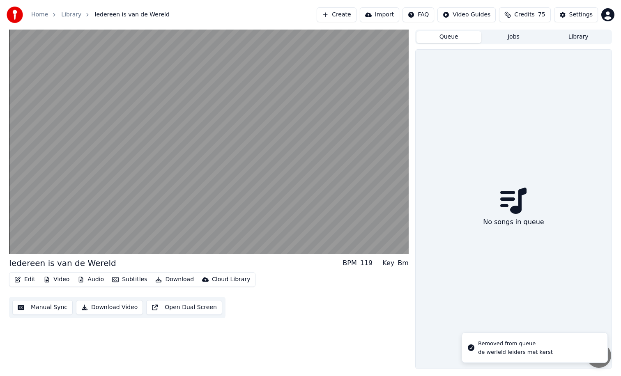
click at [521, 43] on div "Queue Jobs Library" at bounding box center [513, 37] width 197 height 15
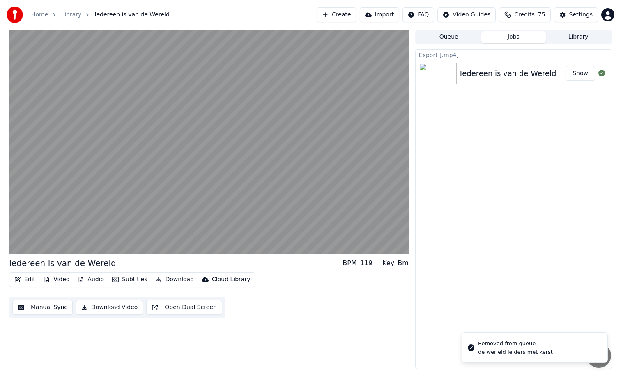
click at [516, 37] on button "Jobs" at bounding box center [513, 37] width 65 height 12
click at [480, 68] on div "Iedereen is van de Wereld" at bounding box center [508, 74] width 97 height 12
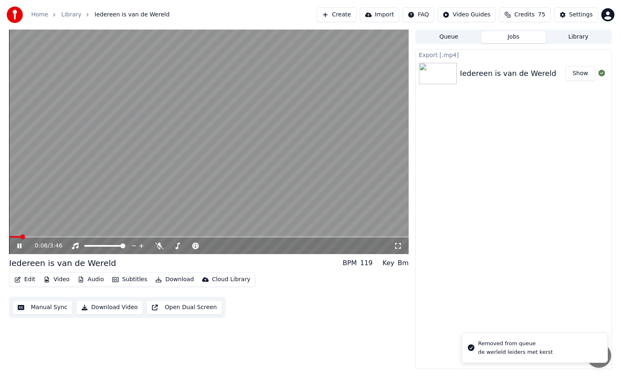
click at [576, 73] on button "Show" at bounding box center [581, 73] width 30 height 15
click at [131, 237] on span at bounding box center [209, 237] width 400 height 2
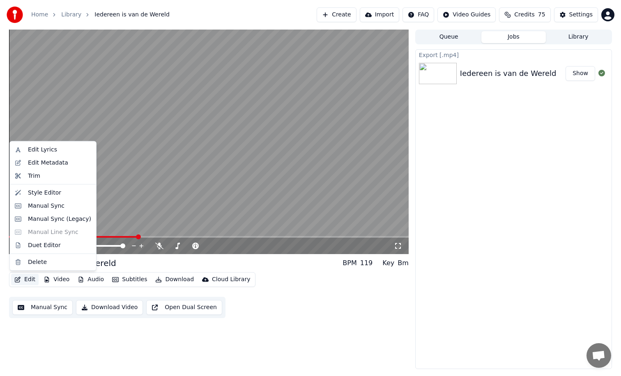
click at [30, 280] on button "Edit" at bounding box center [25, 280] width 28 height 12
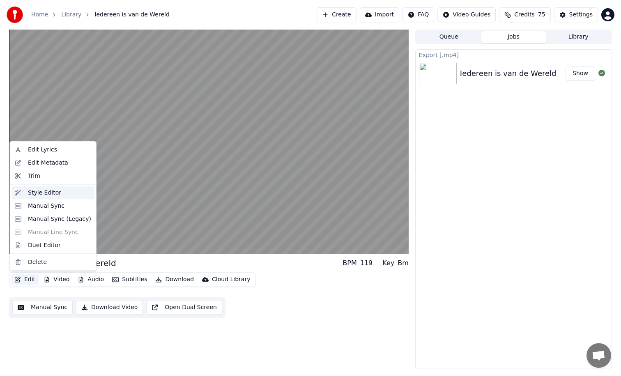
click at [47, 190] on div "Style Editor" at bounding box center [44, 193] width 33 height 8
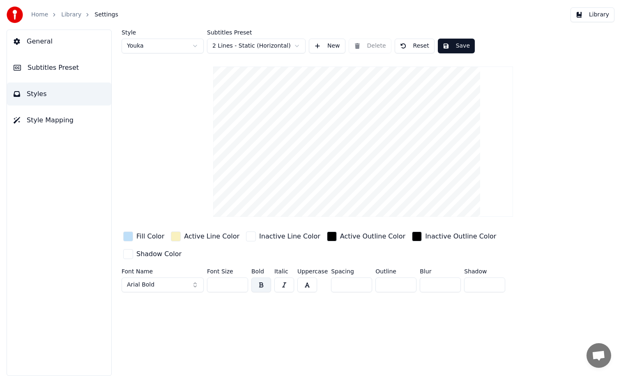
click at [412, 48] on button "Reset" at bounding box center [415, 46] width 40 height 15
click at [412, 48] on button "Done" at bounding box center [414, 46] width 39 height 15
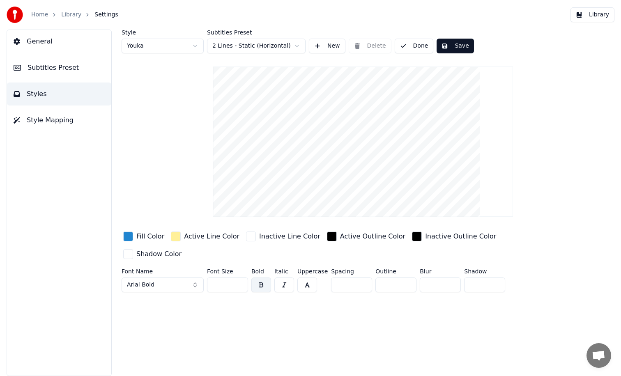
click at [412, 48] on button "Done" at bounding box center [414, 46] width 39 height 15
click at [458, 47] on button "Save" at bounding box center [456, 46] width 37 height 15
click at [589, 16] on button "Library" at bounding box center [593, 14] width 44 height 15
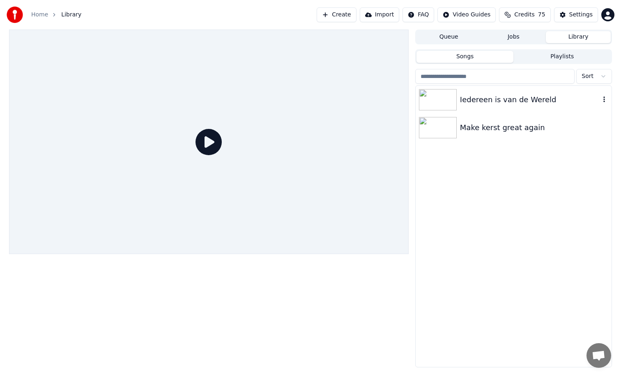
click at [582, 97] on div "Iedereen is van de Wereld" at bounding box center [530, 100] width 140 height 12
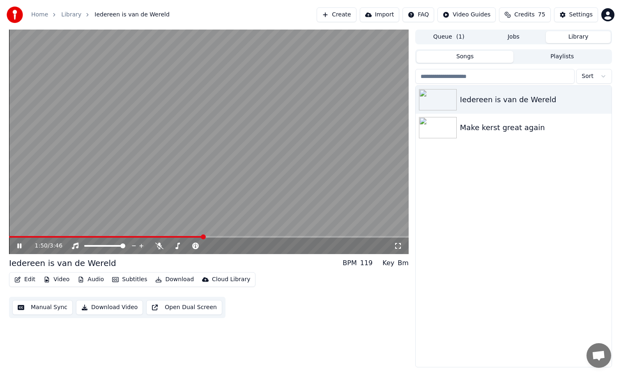
click at [204, 237] on span at bounding box center [209, 237] width 400 height 2
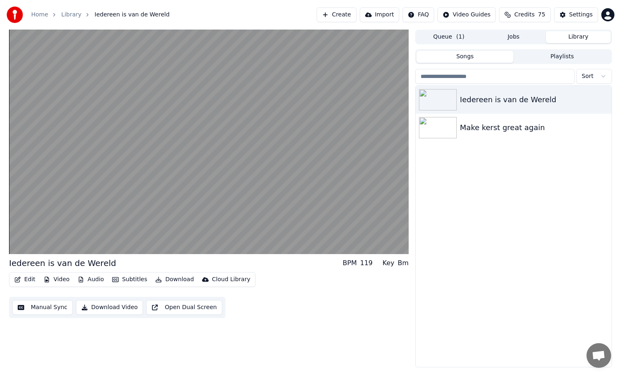
click at [65, 281] on button "Video" at bounding box center [56, 280] width 32 height 12
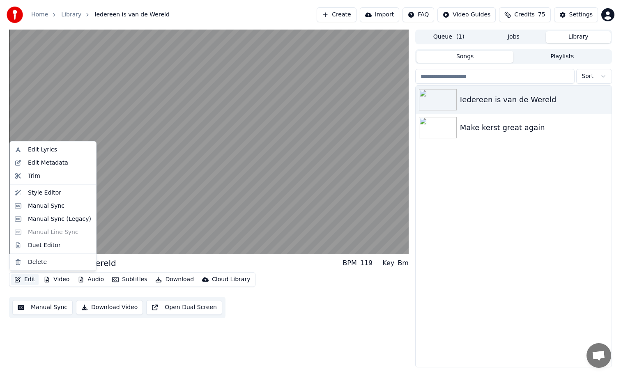
click at [30, 280] on button "Edit" at bounding box center [25, 280] width 28 height 12
click at [51, 163] on div "Edit Metadata" at bounding box center [48, 163] width 40 height 8
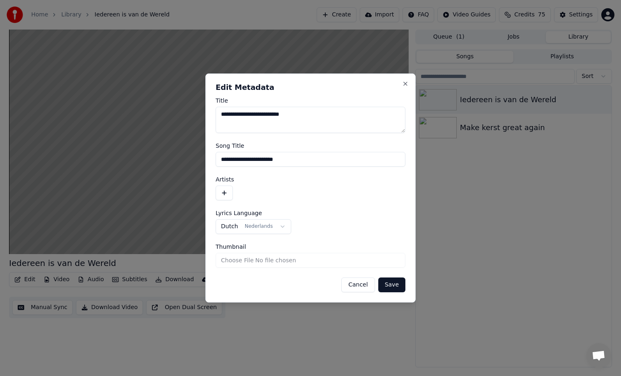
drag, startPoint x: 299, startPoint y: 115, endPoint x: 216, endPoint y: 115, distance: 83.8
click at [216, 115] on textarea "**********" at bounding box center [311, 120] width 190 height 26
type textarea "*********"
drag, startPoint x: 296, startPoint y: 158, endPoint x: 207, endPoint y: 159, distance: 89.1
click at [207, 159] on div "**********" at bounding box center [310, 188] width 210 height 229
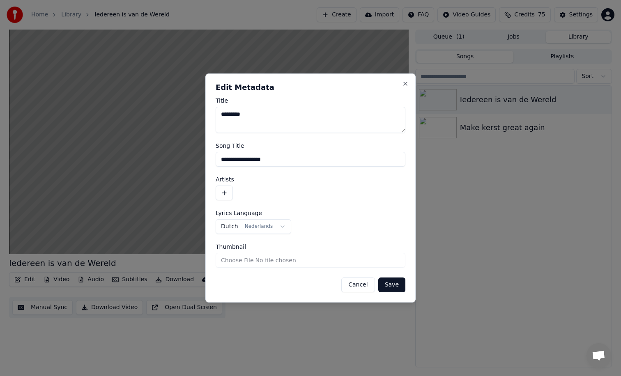
type input "**********"
click at [392, 287] on button "Save" at bounding box center [391, 285] width 27 height 15
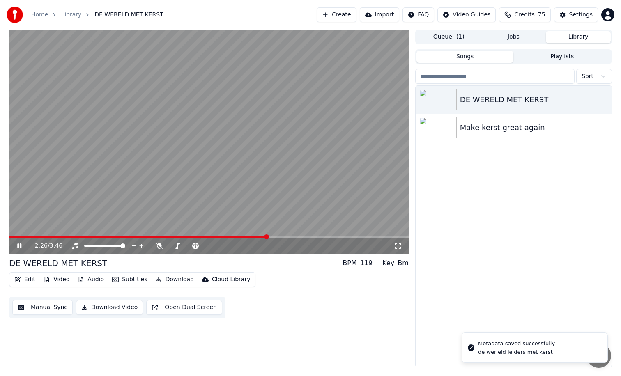
click at [34, 235] on video at bounding box center [209, 142] width 400 height 225
click at [9, 237] on span at bounding box center [9, 237] width 0 height 2
click at [18, 242] on div "0:00 / 3:46" at bounding box center [208, 246] width 393 height 8
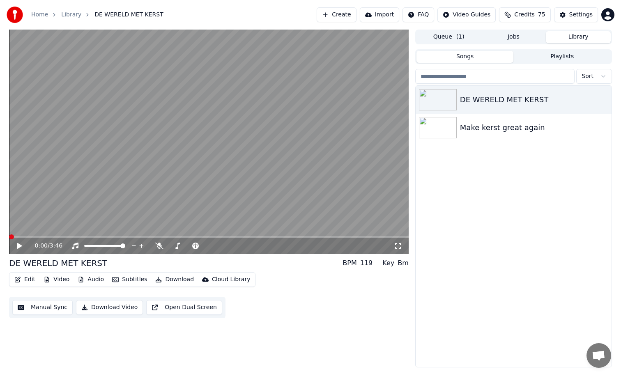
click at [18, 244] on icon at bounding box center [19, 246] width 5 height 6
click at [52, 237] on span at bounding box center [209, 237] width 400 height 2
click at [75, 237] on span at bounding box center [209, 237] width 400 height 2
click at [120, 237] on span at bounding box center [209, 237] width 400 height 2
click at [29, 281] on button "Edit" at bounding box center [25, 280] width 28 height 12
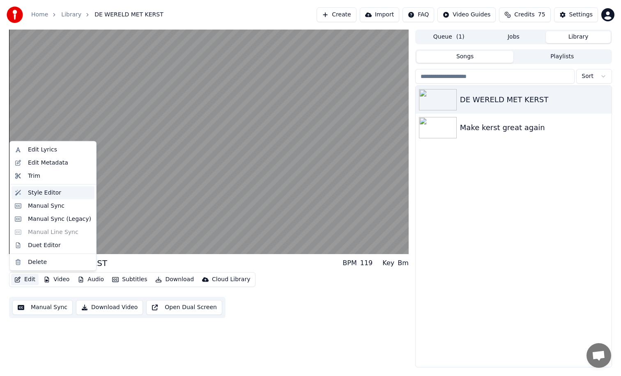
click at [56, 192] on div "Style Editor" at bounding box center [44, 193] width 33 height 8
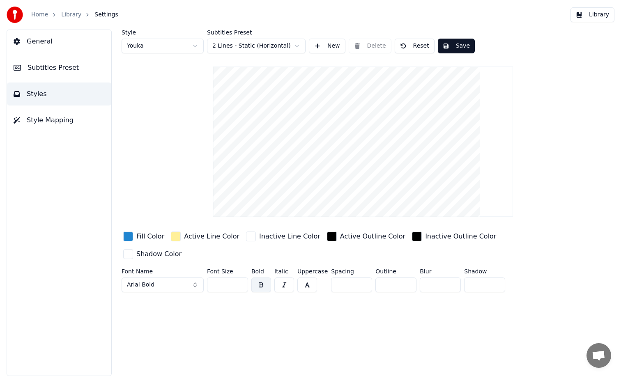
click at [126, 236] on div "button" at bounding box center [128, 237] width 10 height 10
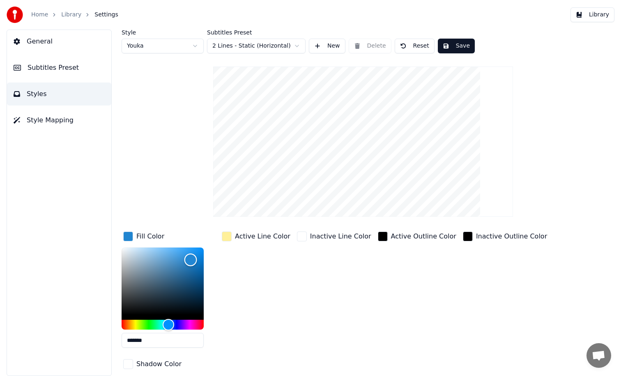
type input "*******"
click at [136, 249] on div "Color" at bounding box center [163, 281] width 82 height 67
click at [225, 238] on div "button" at bounding box center [227, 237] width 10 height 10
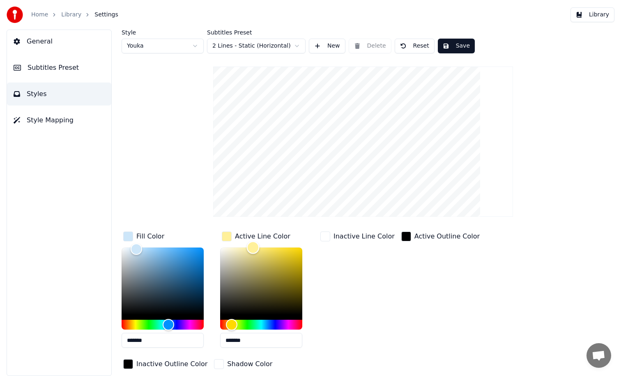
type input "*******"
click at [239, 249] on div "Color" at bounding box center [261, 281] width 82 height 67
click at [448, 47] on button "Save" at bounding box center [456, 46] width 37 height 15
click at [448, 47] on button "Done" at bounding box center [457, 46] width 38 height 15
click at [72, 74] on button "Subtitles Preset" at bounding box center [59, 67] width 104 height 23
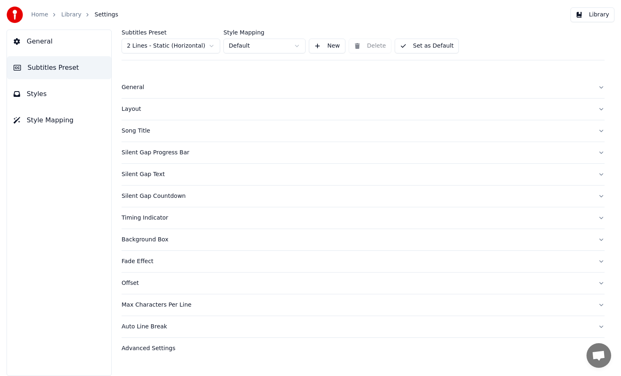
click at [139, 132] on div "Song Title" at bounding box center [357, 131] width 470 height 8
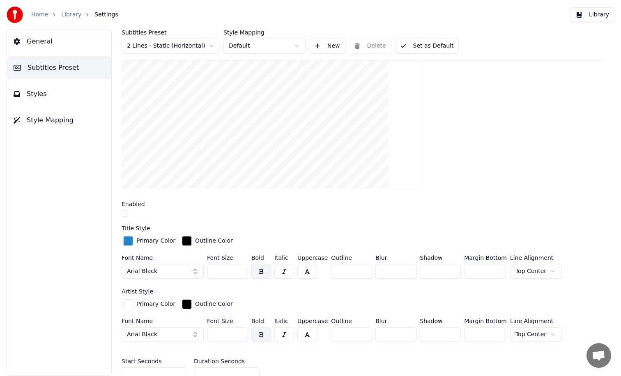
scroll to position [135, 0]
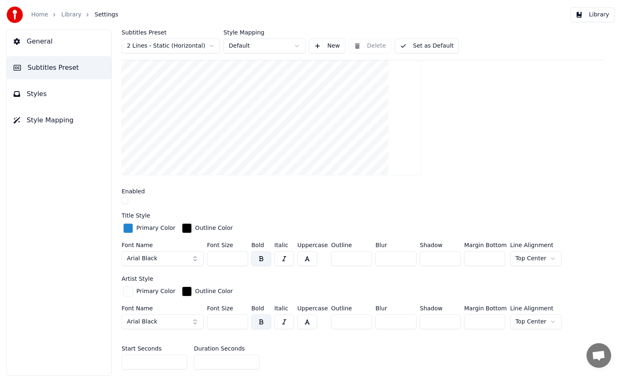
click at [155, 228] on div "Primary Color" at bounding box center [155, 228] width 39 height 8
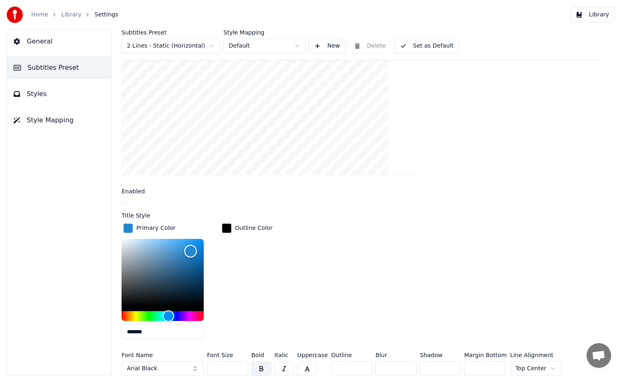
type input "*******"
click at [125, 241] on div "Color" at bounding box center [163, 272] width 82 height 67
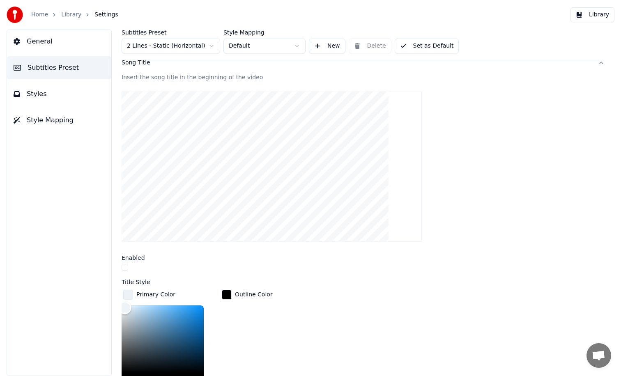
scroll to position [0, 0]
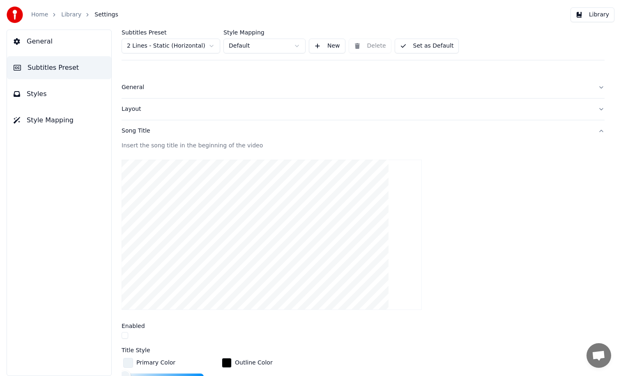
click at [430, 46] on button "Set as Default" at bounding box center [427, 46] width 64 height 15
click at [409, 51] on button "Done" at bounding box center [414, 46] width 39 height 15
click at [60, 120] on span "Style Mapping" at bounding box center [50, 120] width 47 height 10
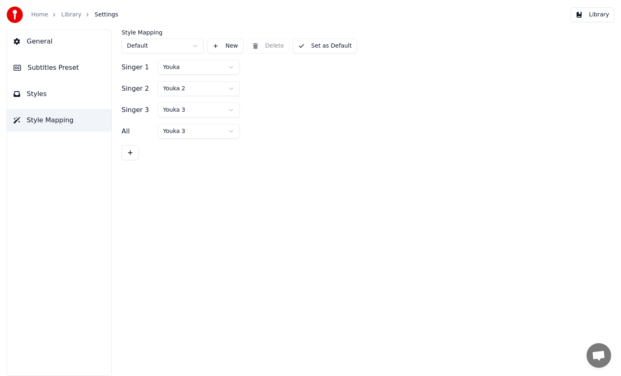
click at [45, 99] on span "Styles" at bounding box center [37, 94] width 20 height 10
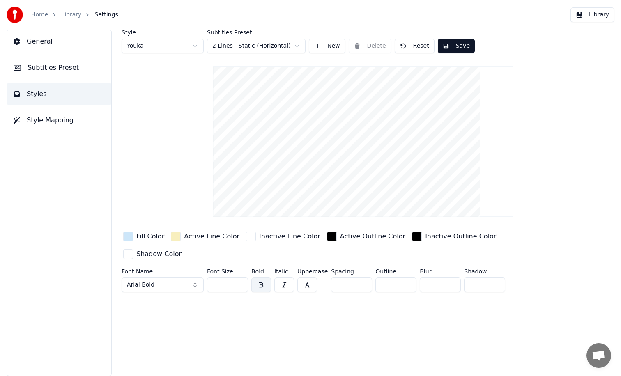
click at [41, 69] on span "Subtitles Preset" at bounding box center [53, 68] width 51 height 10
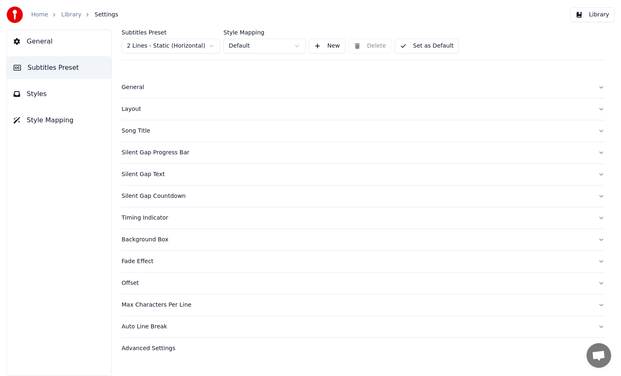
click at [35, 47] on button "General" at bounding box center [59, 41] width 104 height 23
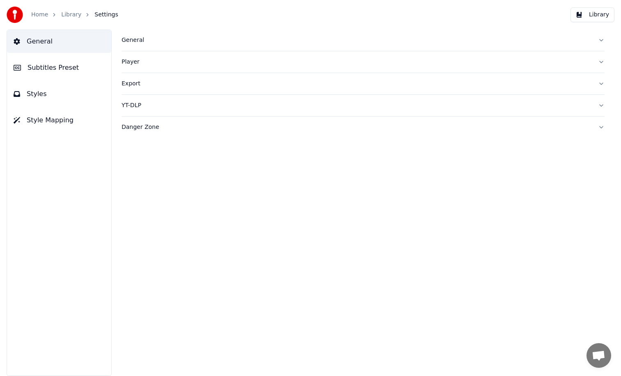
click at [98, 16] on span "Settings" at bounding box center [105, 15] width 23 height 8
click at [600, 13] on button "Library" at bounding box center [593, 14] width 44 height 15
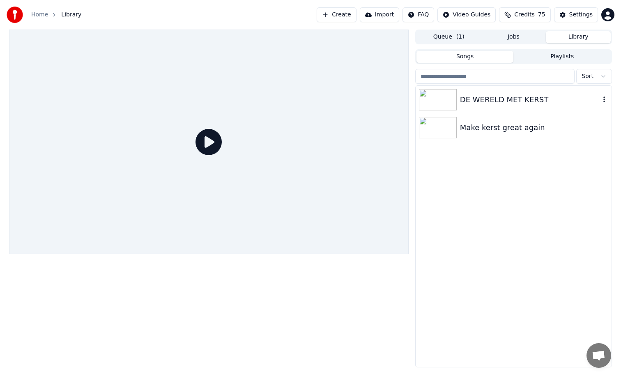
click at [499, 101] on div "DE WERELD MET KERST" at bounding box center [530, 100] width 140 height 12
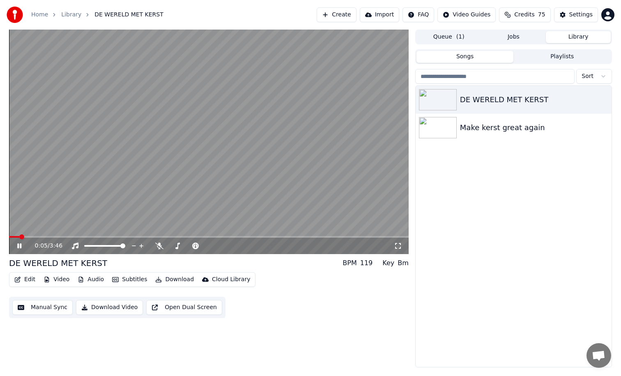
click at [21, 246] on icon at bounding box center [19, 246] width 4 height 5
click at [117, 237] on span at bounding box center [209, 237] width 400 height 2
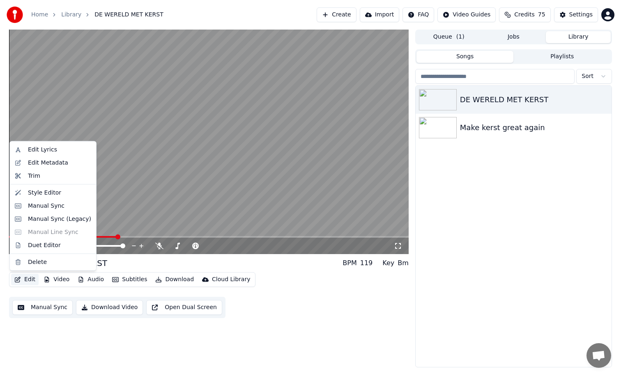
click at [27, 281] on button "Edit" at bounding box center [25, 280] width 28 height 12
click at [44, 194] on div "Style Editor" at bounding box center [44, 193] width 33 height 8
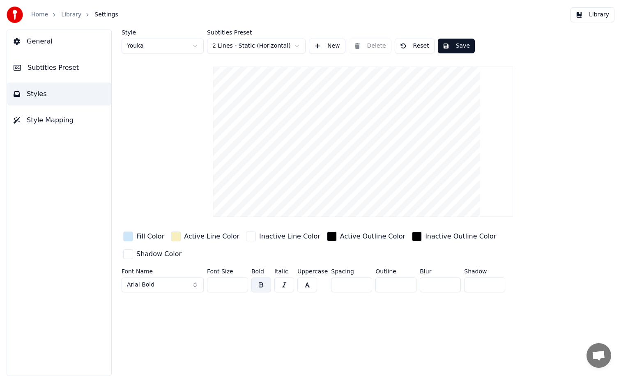
click at [336, 150] on video at bounding box center [363, 142] width 300 height 150
click at [408, 47] on button "Reset" at bounding box center [415, 46] width 40 height 15
click at [408, 47] on button "Done" at bounding box center [414, 46] width 39 height 15
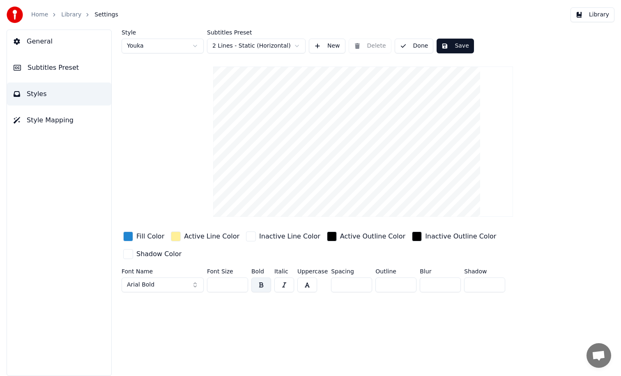
click at [408, 47] on button "Done" at bounding box center [414, 46] width 39 height 15
click at [356, 138] on video at bounding box center [363, 142] width 300 height 150
click at [53, 75] on button "Subtitles Preset" at bounding box center [59, 67] width 104 height 23
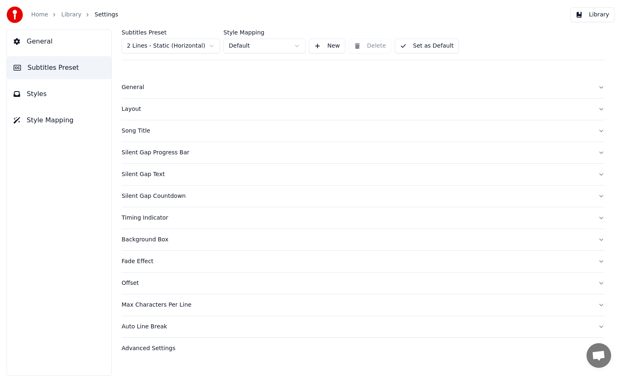
click at [132, 109] on div "Layout" at bounding box center [357, 109] width 470 height 8
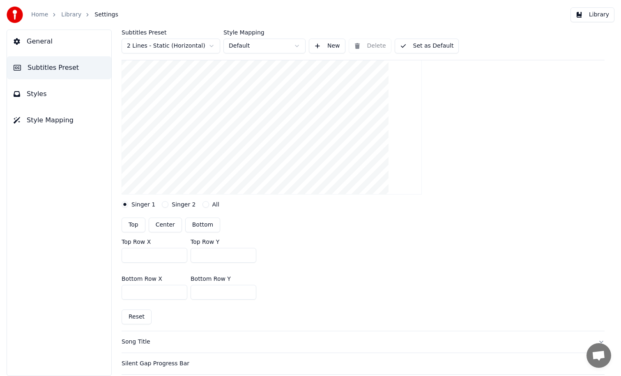
scroll to position [107, 0]
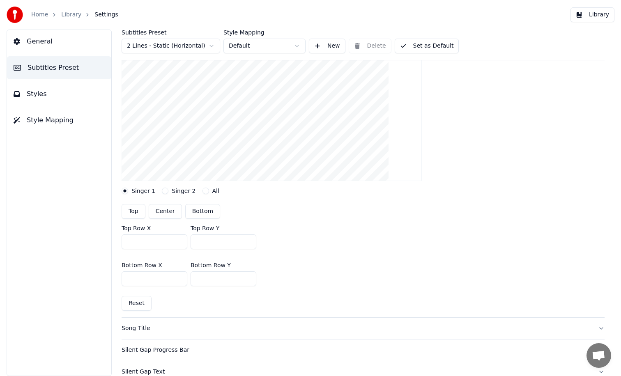
click at [170, 215] on button "Center" at bounding box center [165, 211] width 33 height 15
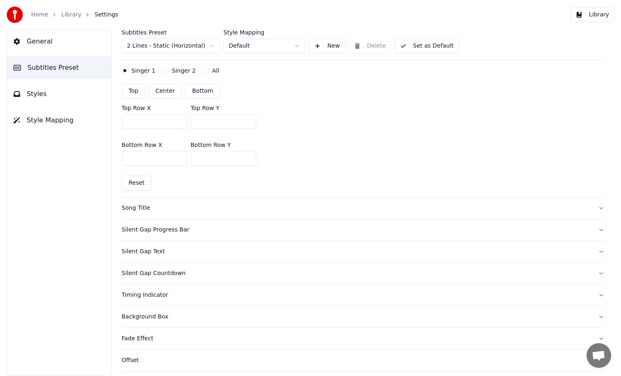
scroll to position [230, 0]
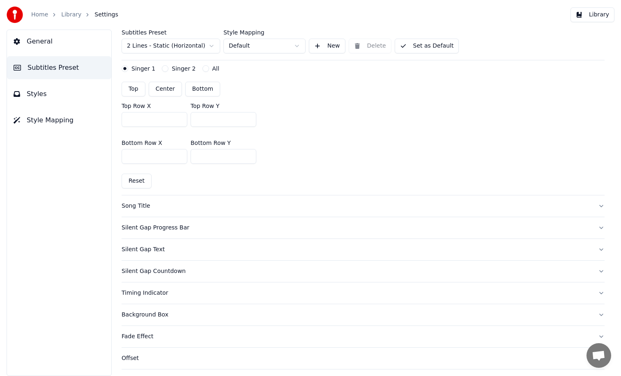
click at [139, 184] on button "Reset" at bounding box center [137, 181] width 30 height 15
type input "***"
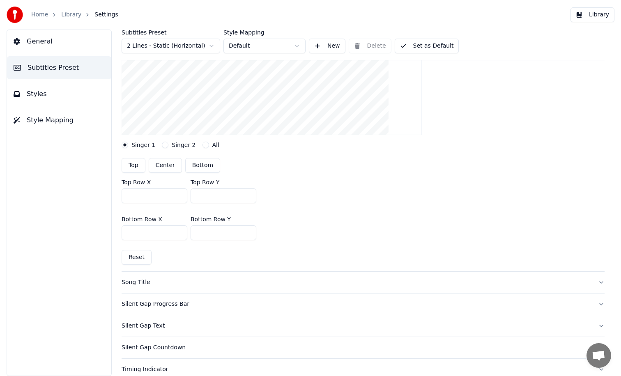
scroll to position [154, 0]
click at [160, 166] on button "Center" at bounding box center [165, 165] width 33 height 15
type input "***"
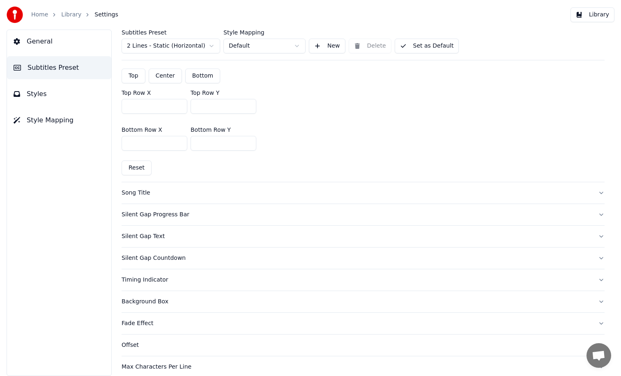
scroll to position [247, 0]
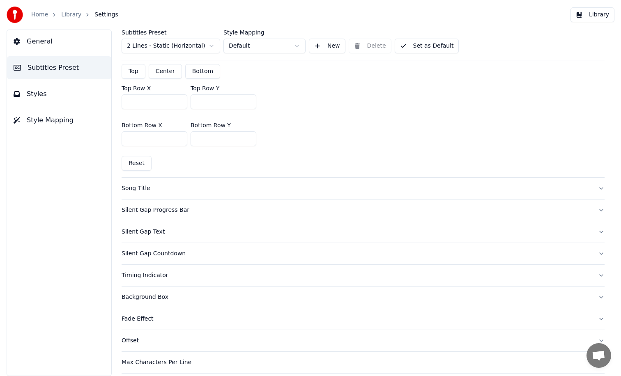
click at [146, 189] on div "Song Title" at bounding box center [357, 188] width 470 height 8
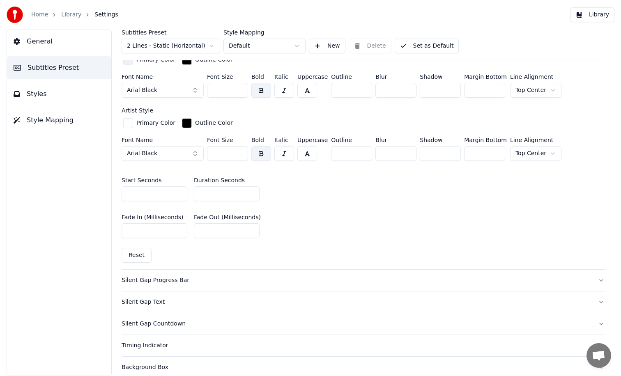
scroll to position [419, 0]
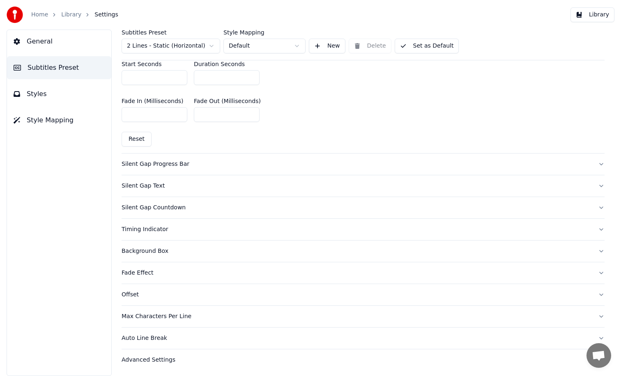
click at [152, 162] on div "Silent Gap Progress Bar" at bounding box center [357, 164] width 470 height 8
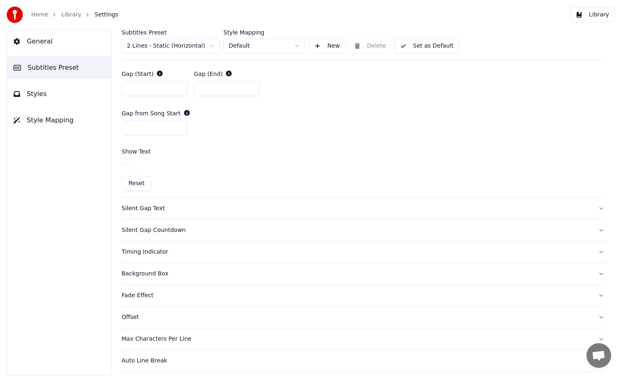
scroll to position [496, 0]
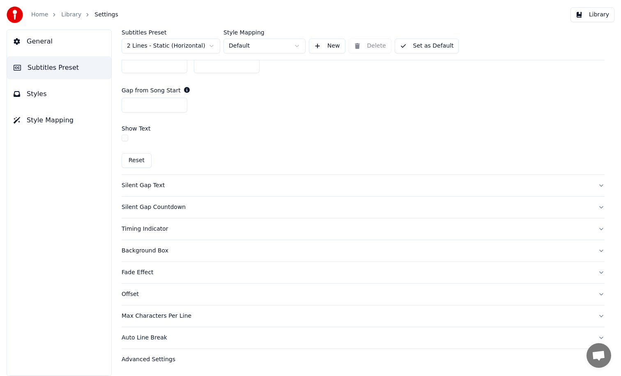
click at [160, 359] on div "Advanced Settings" at bounding box center [357, 360] width 470 height 8
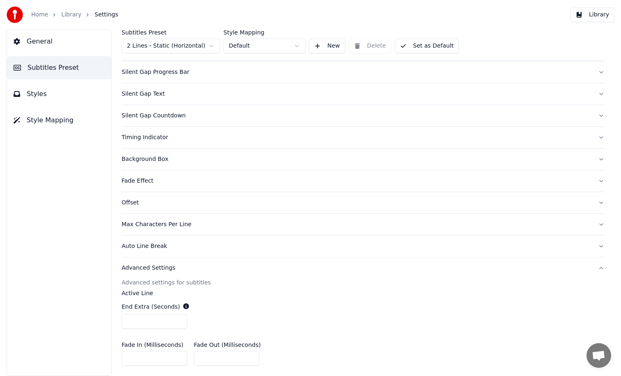
scroll to position [0, 0]
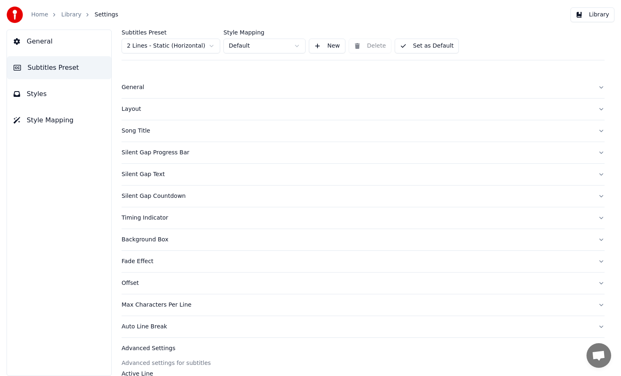
click at [138, 87] on div "General" at bounding box center [357, 87] width 470 height 8
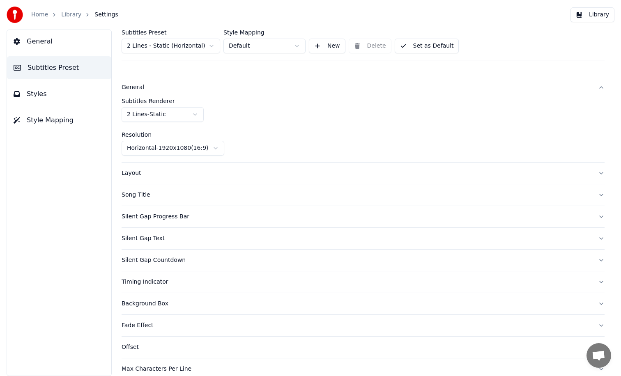
click at [65, 98] on button "Styles" at bounding box center [59, 94] width 104 height 23
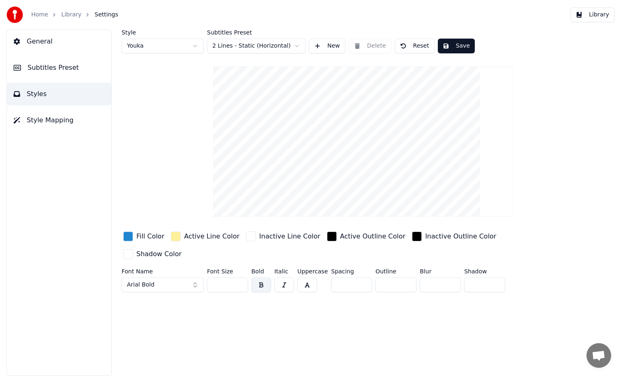
click at [129, 236] on div "button" at bounding box center [128, 237] width 10 height 10
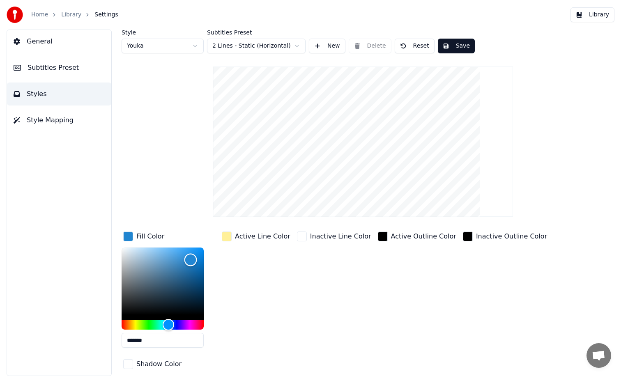
type input "*******"
click at [145, 249] on div "Color" at bounding box center [163, 281] width 82 height 67
click at [227, 238] on div "button" at bounding box center [227, 237] width 10 height 10
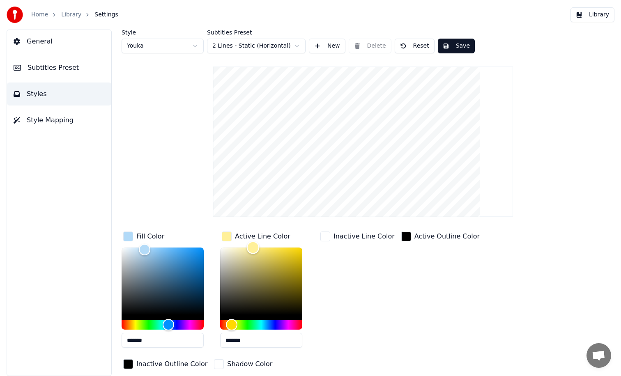
type input "*******"
click at [239, 249] on div "Color" at bounding box center [261, 281] width 82 height 67
click at [450, 46] on button "Save" at bounding box center [456, 46] width 37 height 15
click at [450, 46] on button "Done" at bounding box center [457, 46] width 38 height 15
click at [450, 46] on button "Save" at bounding box center [456, 46] width 37 height 15
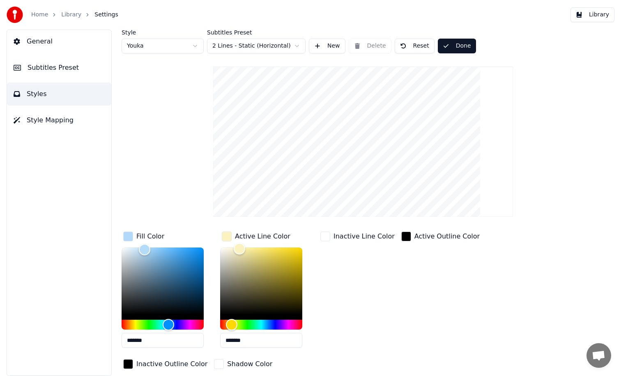
click at [450, 46] on button "Done" at bounding box center [457, 46] width 38 height 15
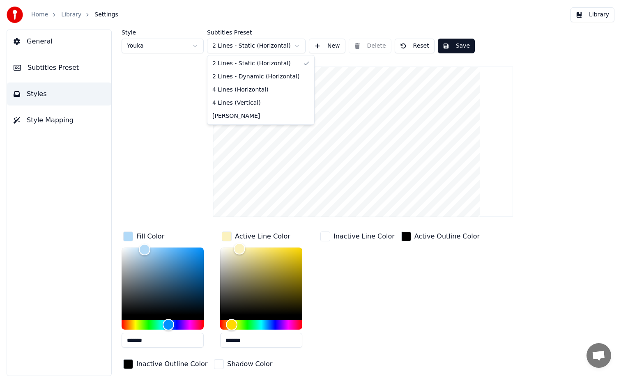
click at [267, 48] on html "Home Library Settings Library General Subtitles Preset Styles Style Mapping Sty…" at bounding box center [310, 188] width 621 height 376
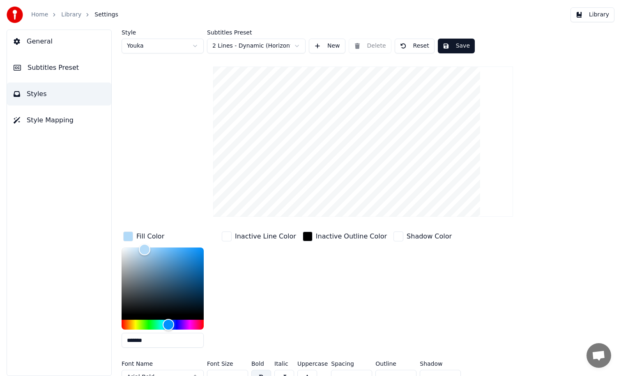
click at [457, 46] on button "Save" at bounding box center [456, 46] width 37 height 15
click at [276, 46] on html "Home Library Settings Library General Subtitles Preset Styles Style Mapping Sty…" at bounding box center [310, 188] width 621 height 376
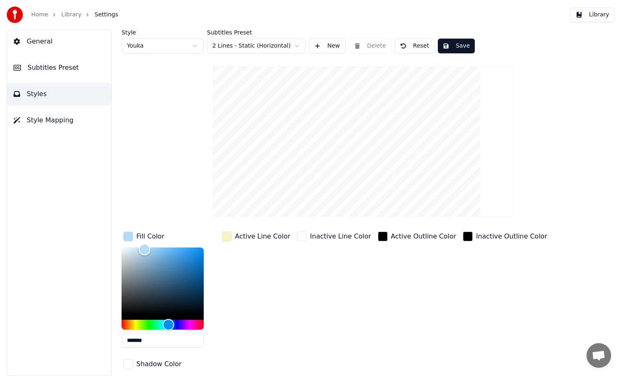
click at [421, 48] on button "Reset" at bounding box center [415, 46] width 40 height 15
type input "*******"
click at [443, 47] on button "Save" at bounding box center [456, 46] width 37 height 15
click at [462, 48] on button "Done" at bounding box center [457, 46] width 38 height 15
click at [587, 18] on button "Library" at bounding box center [593, 14] width 44 height 15
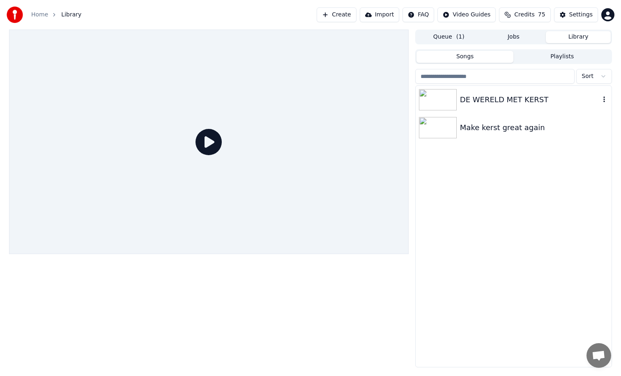
click at [604, 103] on button "button" at bounding box center [604, 100] width 8 height 10
click at [273, 157] on div at bounding box center [209, 142] width 400 height 225
click at [208, 141] on icon at bounding box center [209, 142] width 26 height 26
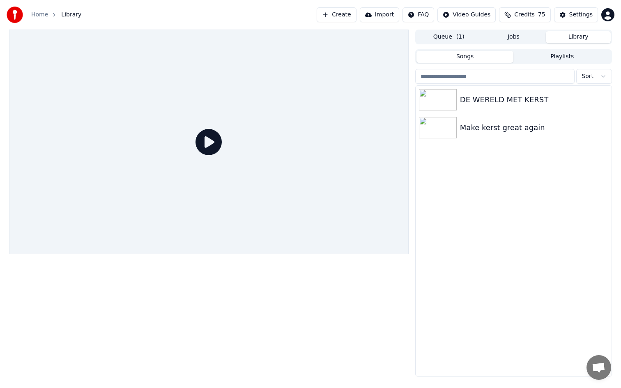
click at [222, 155] on icon at bounding box center [209, 142] width 26 height 26
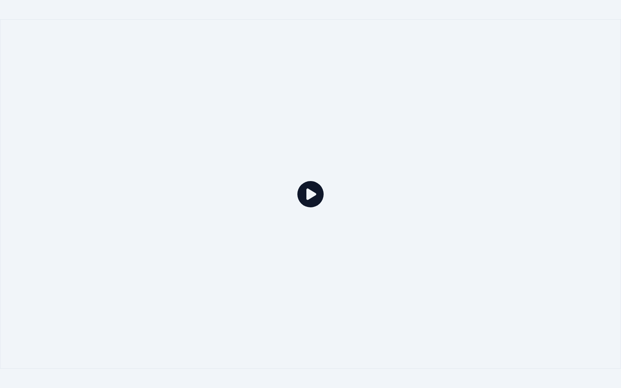
click at [310, 193] on icon at bounding box center [310, 194] width 26 height 26
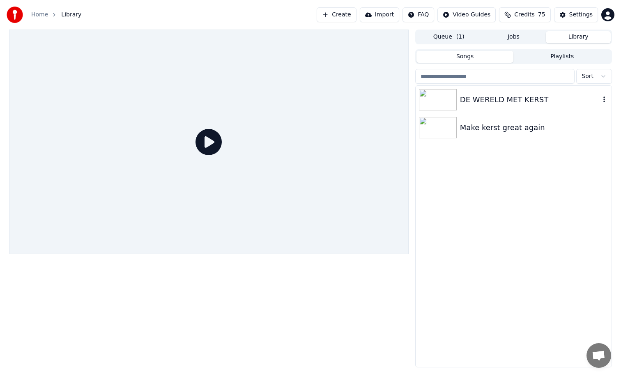
click at [490, 103] on div "DE WERELD MET KERST" at bounding box center [530, 100] width 140 height 12
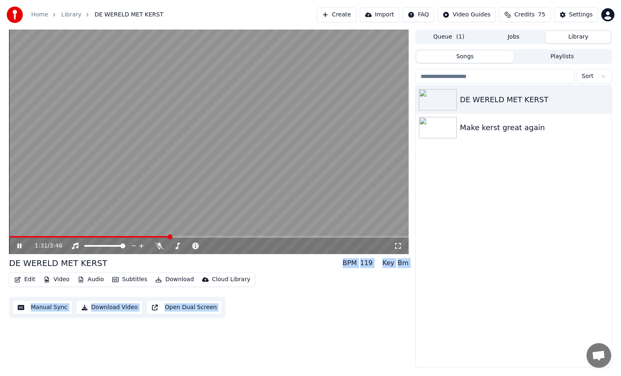
click at [170, 237] on span at bounding box center [209, 237] width 400 height 2
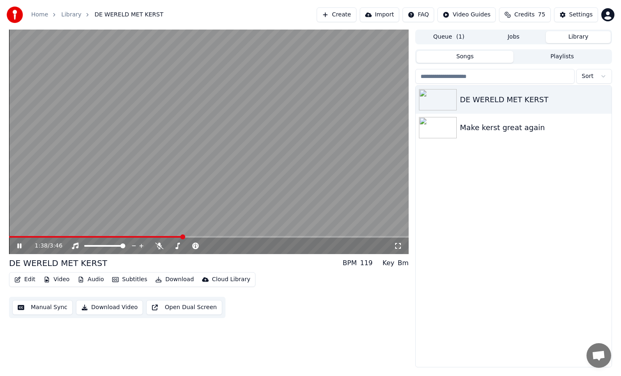
click at [397, 247] on icon at bounding box center [398, 246] width 8 height 7
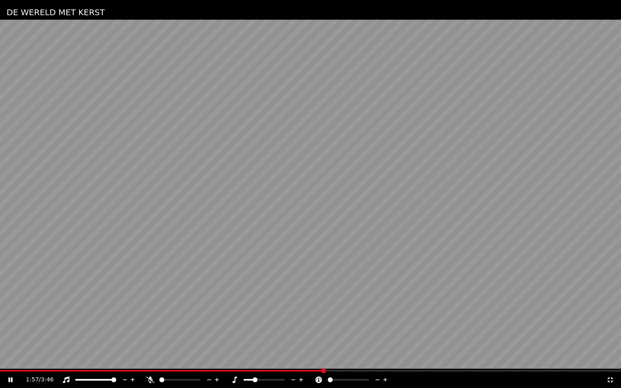
click at [328, 376] on span at bounding box center [330, 379] width 5 height 5
click at [10, 376] on icon at bounding box center [16, 380] width 19 height 7
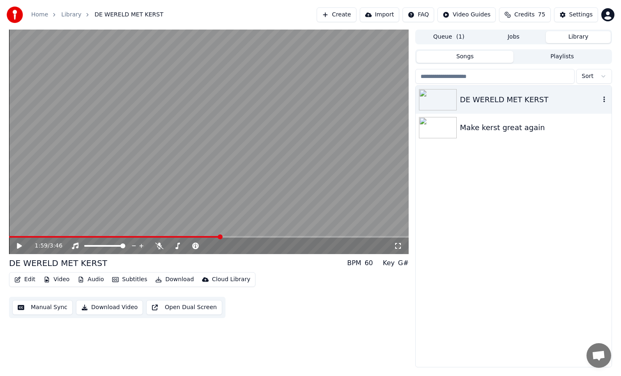
click at [460, 101] on div "DE WERELD MET KERST" at bounding box center [530, 100] width 140 height 12
click at [23, 251] on div "1:59 / 3:46" at bounding box center [209, 246] width 400 height 16
click at [18, 246] on icon at bounding box center [19, 246] width 5 height 6
click at [19, 243] on icon at bounding box center [25, 246] width 19 height 7
click at [154, 245] on div "2:02 / 3:46" at bounding box center [214, 246] width 359 height 8
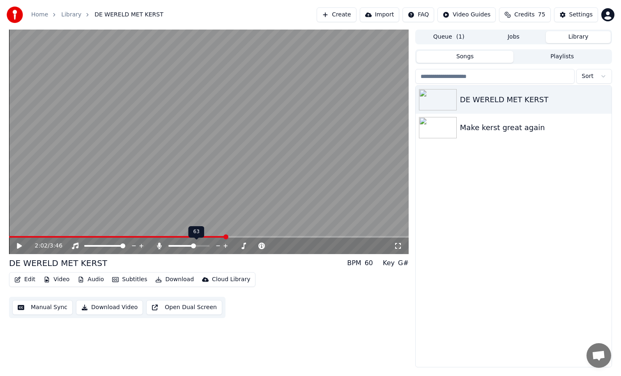
click at [194, 244] on span at bounding box center [193, 246] width 5 height 5
click at [176, 246] on icon at bounding box center [177, 246] width 8 height 7
click at [160, 246] on icon at bounding box center [159, 246] width 5 height 7
click at [246, 211] on video at bounding box center [209, 142] width 400 height 225
click at [235, 250] on div "2:03 / 3:46" at bounding box center [209, 246] width 400 height 16
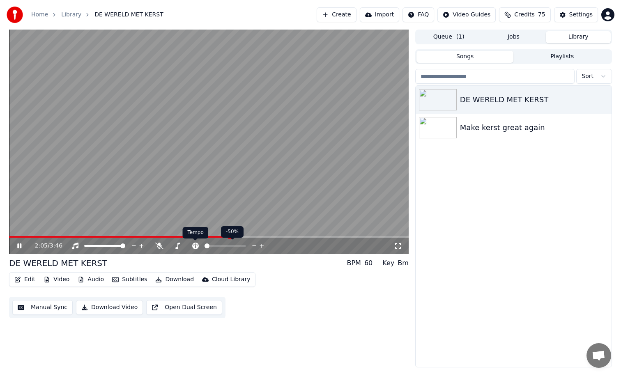
click at [195, 247] on icon at bounding box center [195, 246] width 8 height 7
click at [177, 246] on icon at bounding box center [177, 246] width 8 height 7
click at [83, 172] on video at bounding box center [209, 142] width 400 height 225
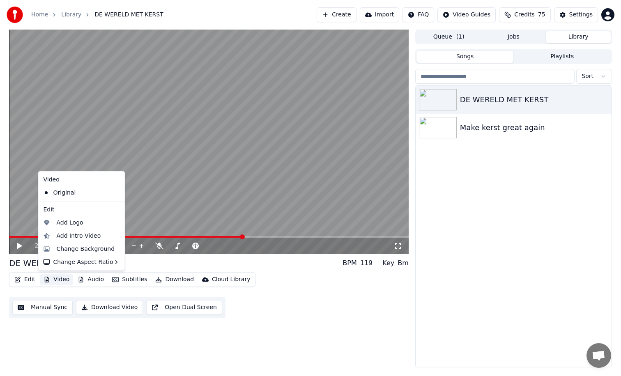
click at [56, 280] on button "Video" at bounding box center [56, 280] width 32 height 12
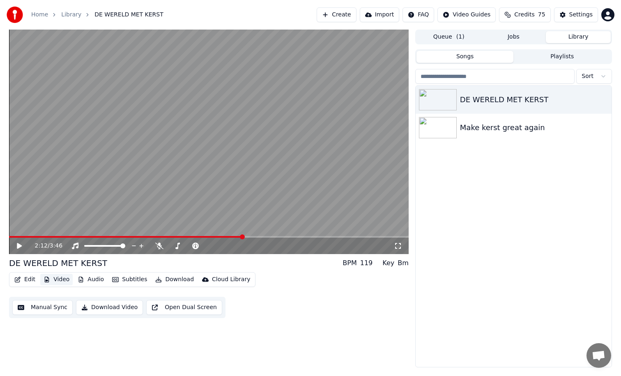
drag, startPoint x: 56, startPoint y: 280, endPoint x: 29, endPoint y: 279, distance: 27.1
click at [29, 279] on div "Edit Video Audio Subtitles Download Cloud Library" at bounding box center [132, 279] width 246 height 15
click at [29, 279] on button "Edit" at bounding box center [25, 280] width 28 height 12
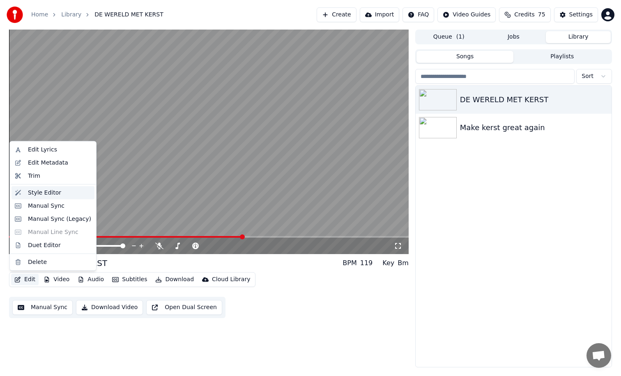
click at [46, 192] on div "Style Editor" at bounding box center [44, 193] width 33 height 8
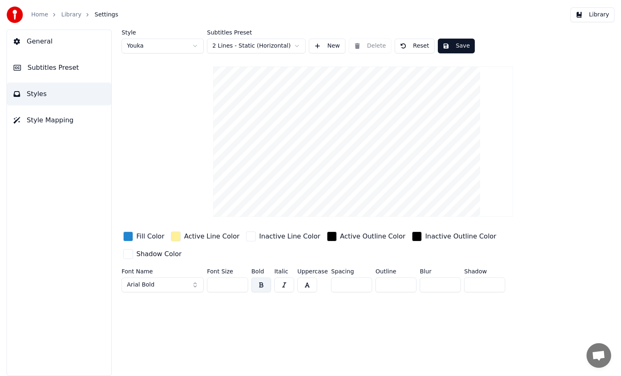
click at [389, 143] on video at bounding box center [363, 142] width 300 height 150
click at [63, 75] on button "Subtitles Preset" at bounding box center [59, 67] width 104 height 23
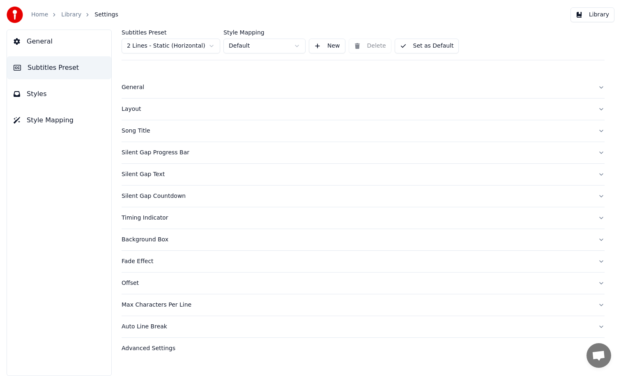
click at [137, 92] on button "General" at bounding box center [363, 87] width 483 height 21
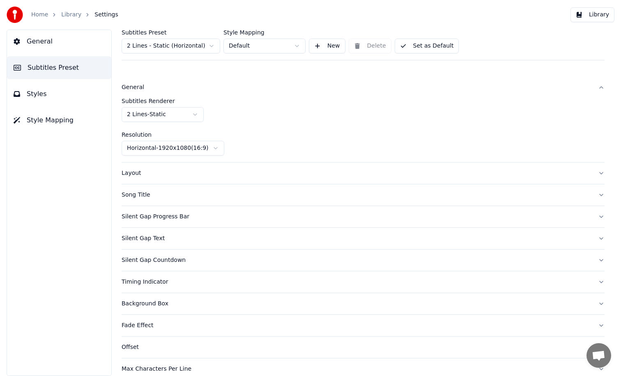
click at [138, 175] on div "Layout" at bounding box center [357, 173] width 470 height 8
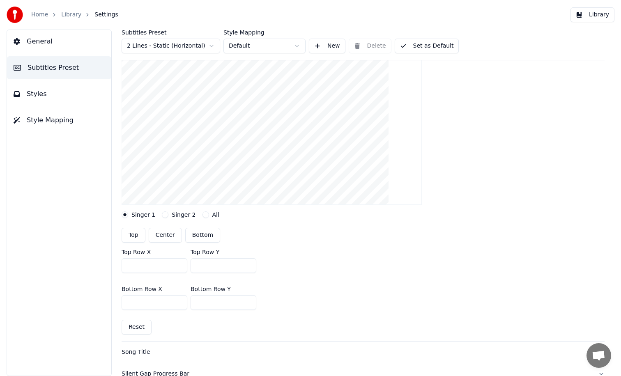
scroll to position [85, 0]
click at [137, 235] on button "Top" at bounding box center [134, 233] width 24 height 15
type input "***"
click at [169, 233] on button "Center" at bounding box center [165, 233] width 33 height 15
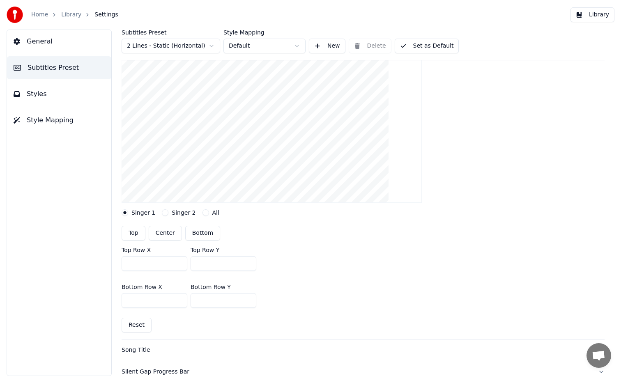
type input "***"
click at [169, 233] on button "Center" at bounding box center [165, 233] width 33 height 15
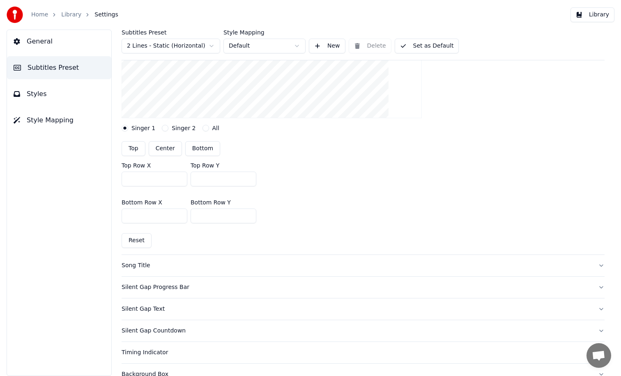
scroll to position [171, 0]
click at [142, 265] on div "Song Title" at bounding box center [357, 265] width 470 height 8
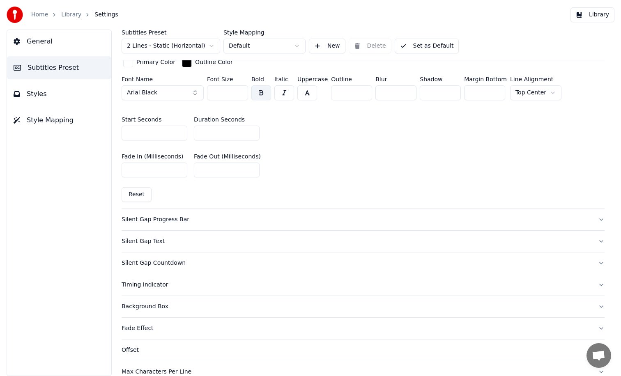
scroll to position [371, 0]
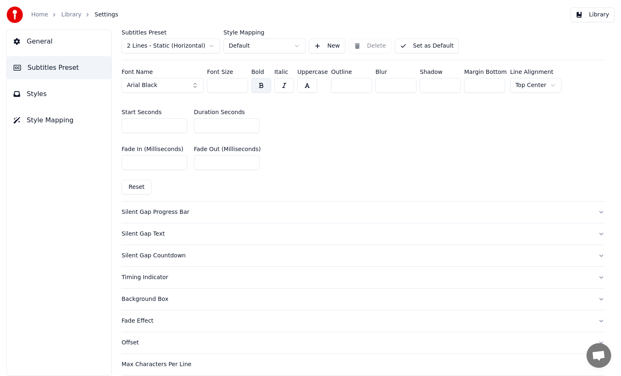
click at [140, 211] on div "Silent Gap Progress Bar" at bounding box center [357, 212] width 470 height 8
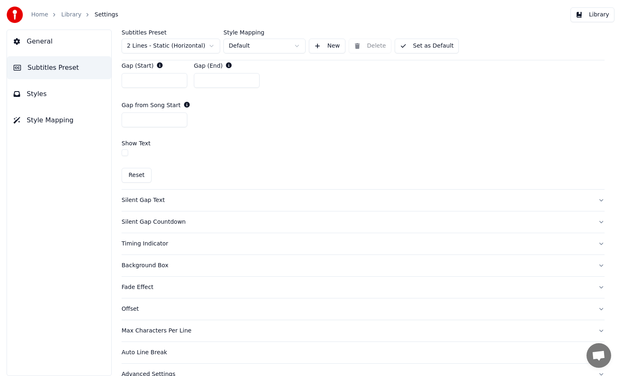
scroll to position [496, 0]
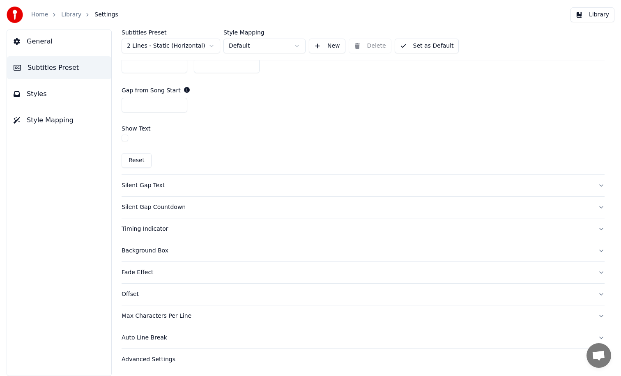
click at [143, 229] on div "Timing Indicator" at bounding box center [357, 229] width 470 height 8
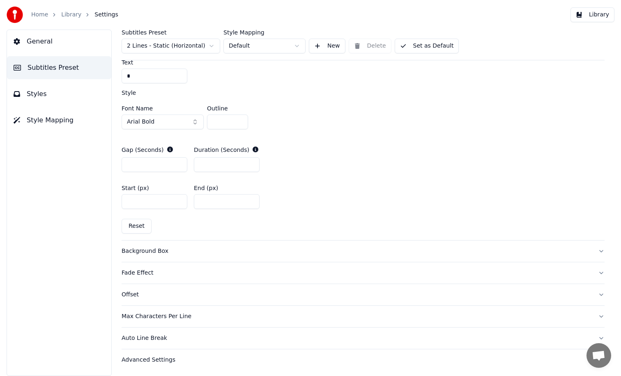
scroll to position [382, 0]
click at [146, 250] on div "Background Box" at bounding box center [357, 250] width 470 height 8
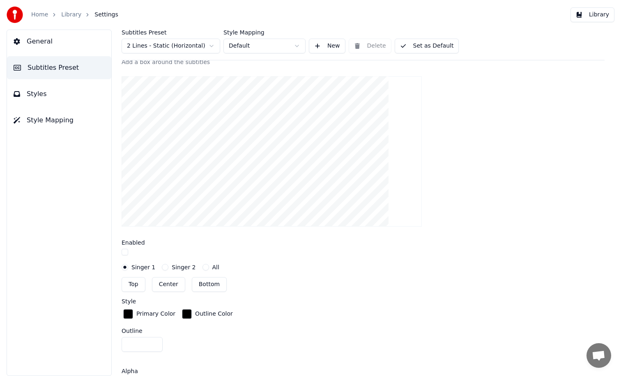
scroll to position [192, 0]
click at [165, 284] on button "Center" at bounding box center [168, 285] width 33 height 15
type input "***"
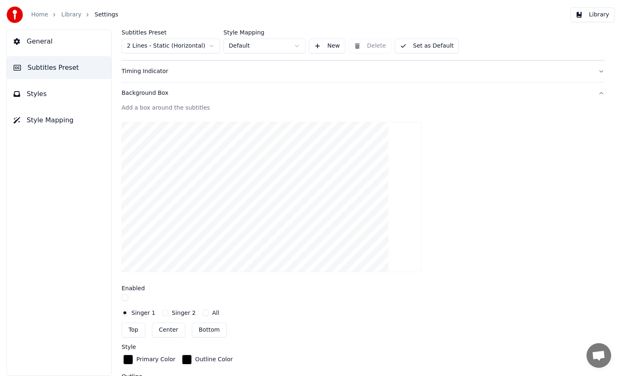
scroll to position [0, 0]
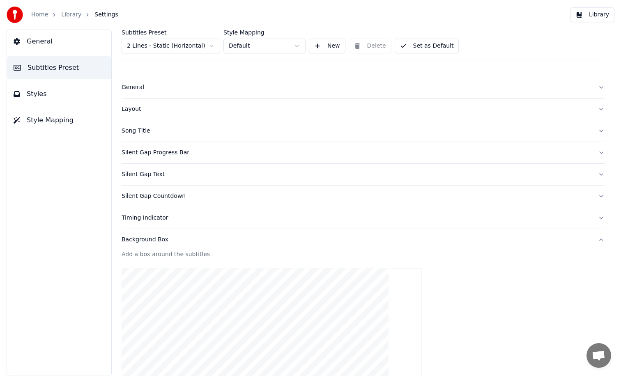
click at [416, 44] on button "Set as Default" at bounding box center [427, 46] width 64 height 15
click at [585, 13] on button "Library" at bounding box center [593, 14] width 44 height 15
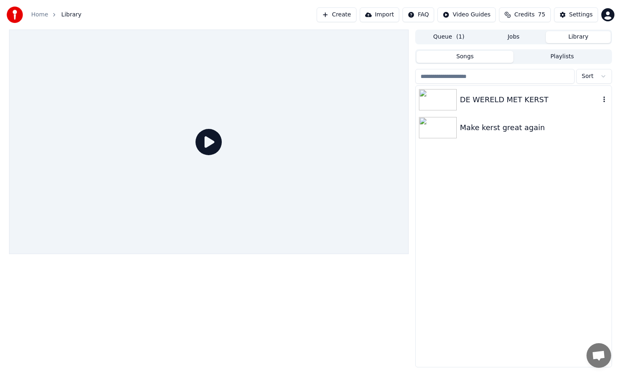
click at [488, 100] on div "DE WERELD MET KERST" at bounding box center [530, 100] width 140 height 12
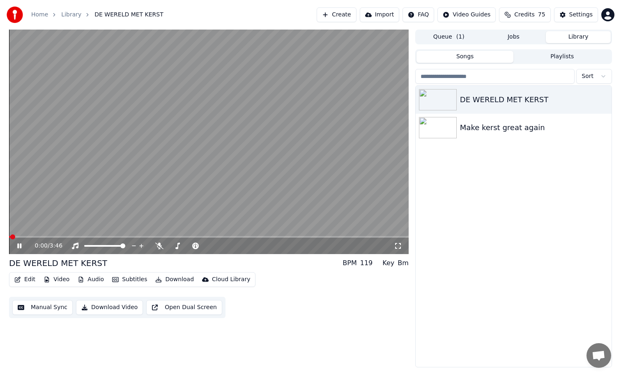
click at [129, 235] on video at bounding box center [209, 142] width 400 height 225
click at [129, 237] on span at bounding box center [209, 237] width 400 height 2
click at [20, 246] on icon at bounding box center [19, 246] width 5 height 6
click at [101, 306] on button "Download Video" at bounding box center [109, 307] width 67 height 15
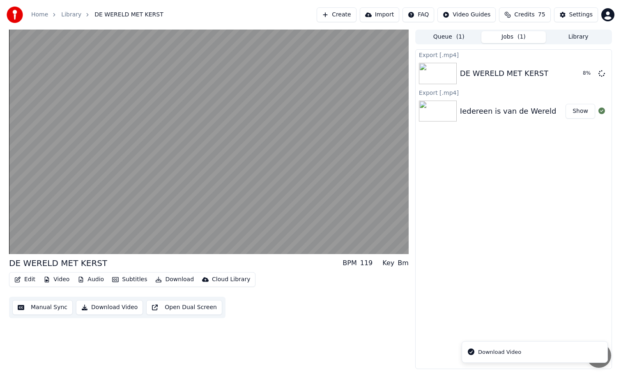
click at [517, 355] on div "Download Video" at bounding box center [499, 352] width 43 height 8
click at [577, 37] on button "Library" at bounding box center [578, 37] width 65 height 12
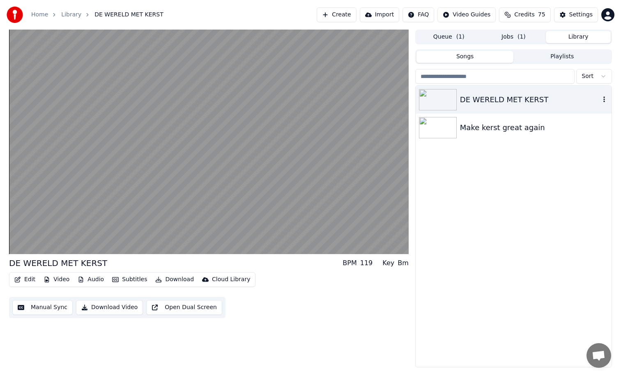
click at [506, 104] on div "DE WERELD MET KERST" at bounding box center [530, 100] width 140 height 12
click at [603, 101] on icon "button" at bounding box center [604, 99] width 8 height 7
click at [513, 186] on div "DE WERELD MET KERST Make kerst great again" at bounding box center [514, 226] width 196 height 281
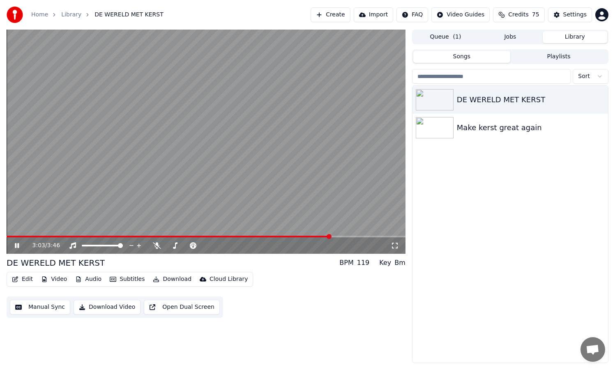
click at [74, 14] on link "Library" at bounding box center [71, 15] width 20 height 8
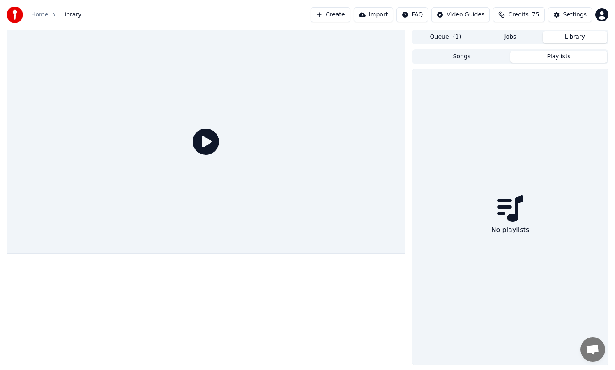
click at [553, 61] on button "Playlists" at bounding box center [558, 57] width 97 height 12
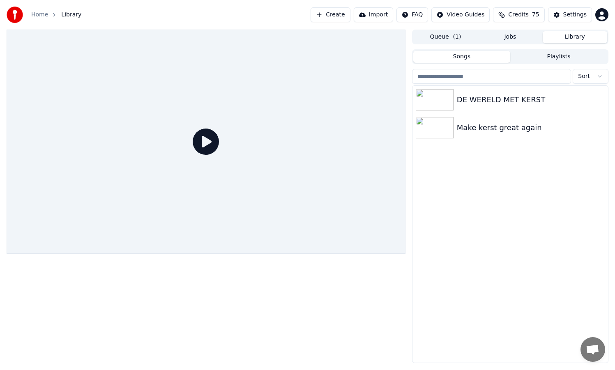
click at [485, 57] on button "Songs" at bounding box center [461, 57] width 97 height 12
click at [452, 36] on button "Queue ( 1 )" at bounding box center [445, 37] width 64 height 12
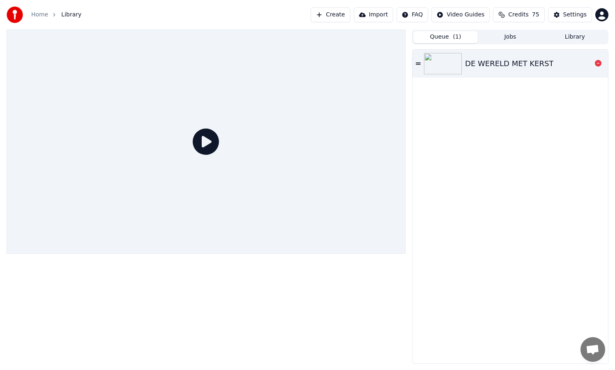
click at [418, 64] on icon at bounding box center [418, 64] width 5 height 6
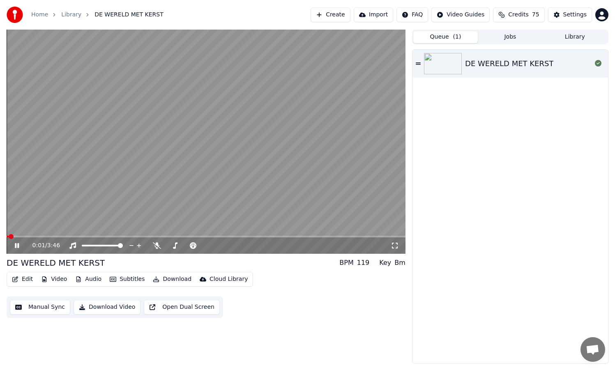
click at [131, 237] on span at bounding box center [206, 237] width 399 height 2
click at [186, 235] on video at bounding box center [206, 142] width 399 height 224
click at [218, 236] on span at bounding box center [206, 237] width 399 height 2
click at [119, 305] on button "Download Video" at bounding box center [107, 307] width 67 height 15
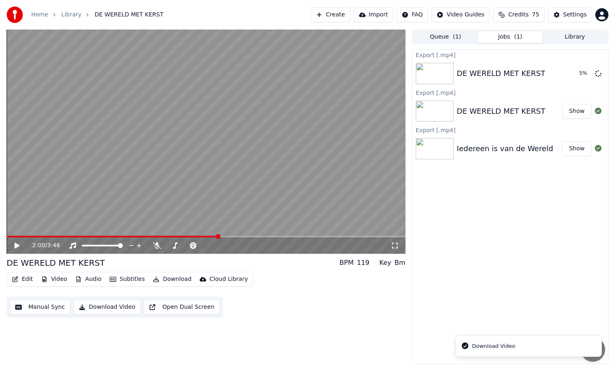
click at [580, 112] on button "Show" at bounding box center [577, 111] width 30 height 15
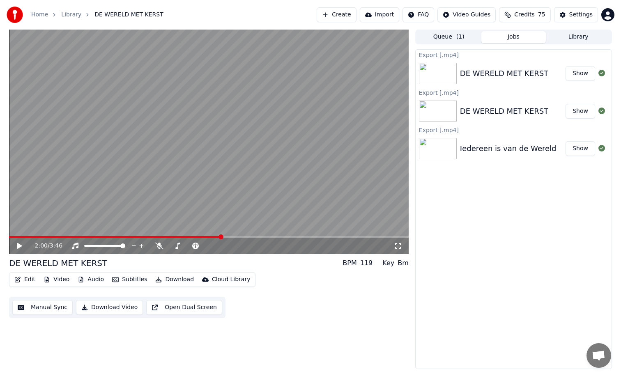
click at [484, 153] on div "Iedereen is van de Wereld" at bounding box center [508, 149] width 97 height 12
click at [451, 37] on button "Queue ( 1 )" at bounding box center [449, 37] width 65 height 12
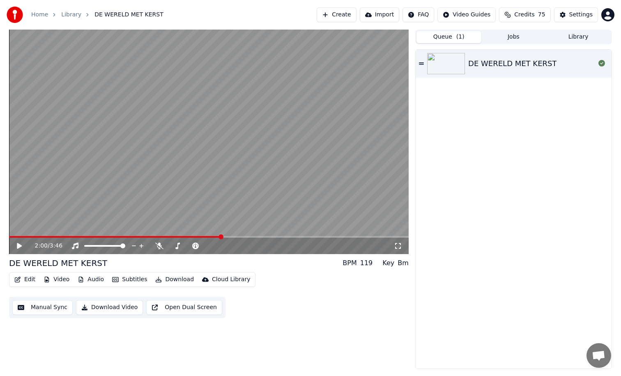
click at [594, 40] on button "Library" at bounding box center [578, 37] width 65 height 12
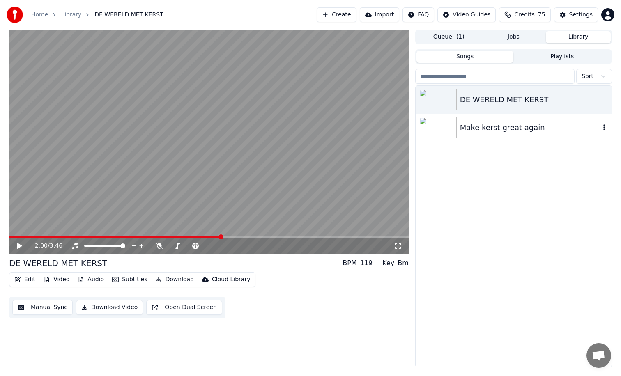
click at [503, 127] on div "Make kerst great again" at bounding box center [530, 128] width 140 height 12
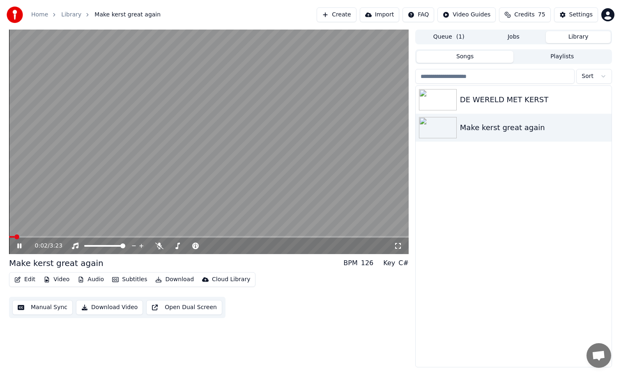
click at [44, 237] on span at bounding box center [209, 237] width 400 height 2
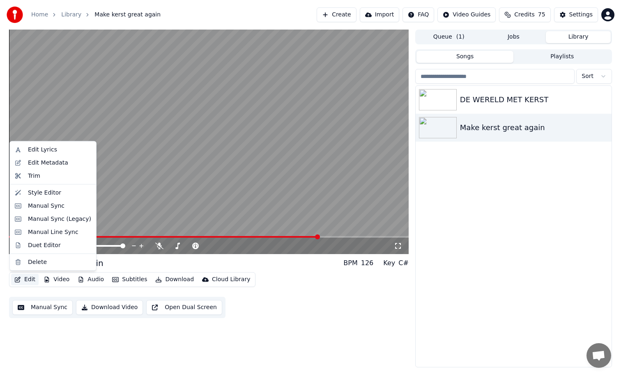
click at [31, 281] on button "Edit" at bounding box center [25, 280] width 28 height 12
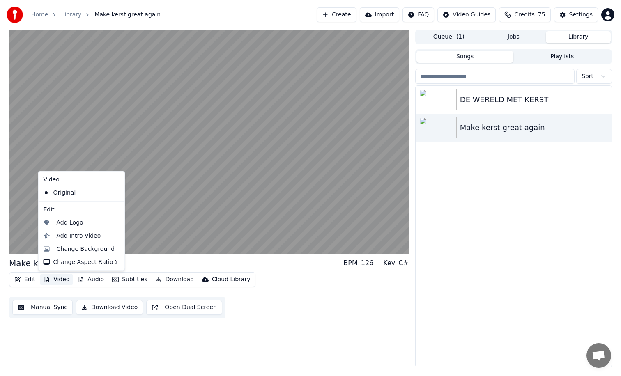
click at [50, 311] on button "Manual Sync" at bounding box center [42, 307] width 60 height 15
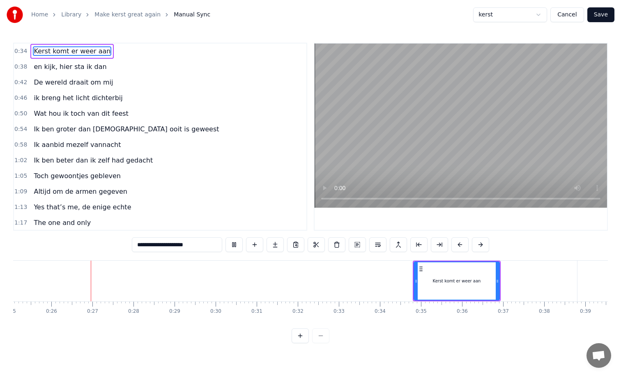
scroll to position [0, 1037]
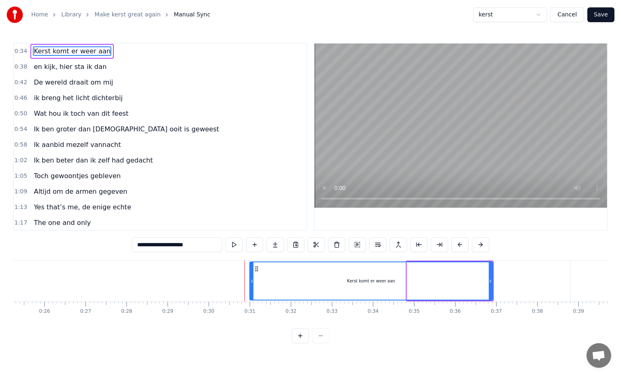
drag, startPoint x: 407, startPoint y: 280, endPoint x: 250, endPoint y: 283, distance: 156.9
click at [250, 283] on icon at bounding box center [251, 281] width 3 height 7
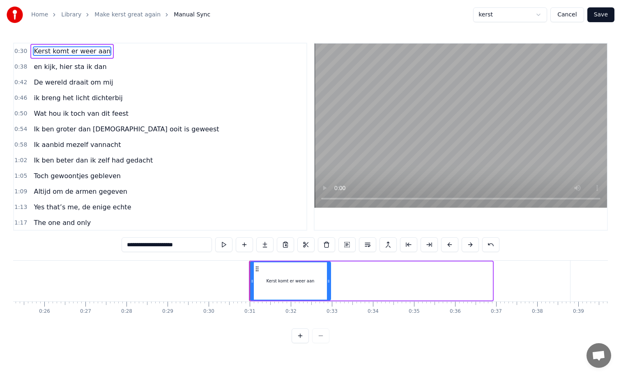
drag, startPoint x: 491, startPoint y: 281, endPoint x: 329, endPoint y: 287, distance: 162.0
click at [329, 287] on div at bounding box center [328, 280] width 3 height 37
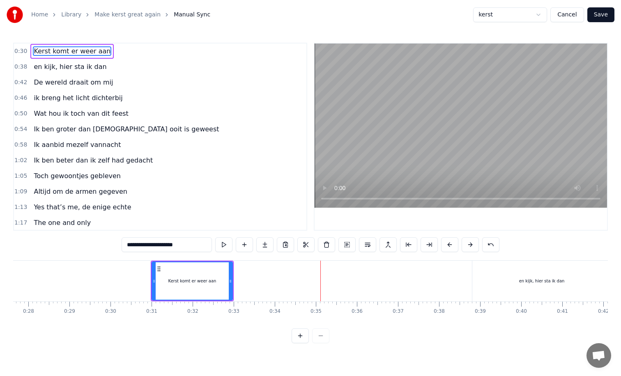
scroll to position [0, 1143]
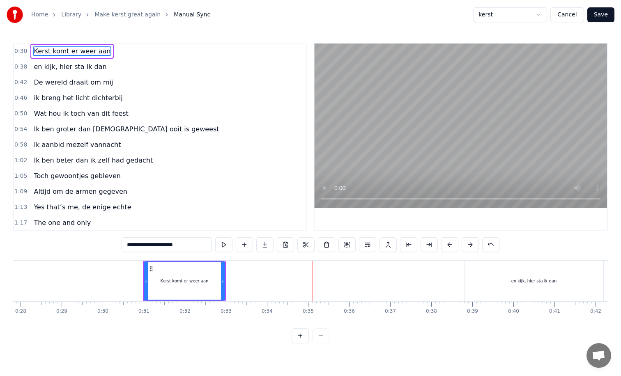
click at [471, 278] on div "en kijk, hier sta ik dan" at bounding box center [534, 281] width 139 height 41
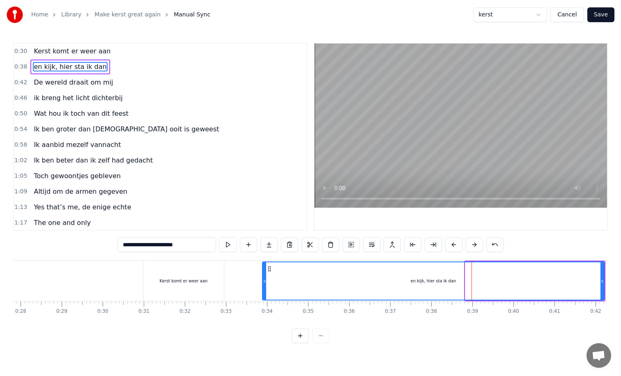
drag, startPoint x: 467, startPoint y: 281, endPoint x: 264, endPoint y: 284, distance: 202.9
click at [264, 284] on div at bounding box center [264, 280] width 3 height 37
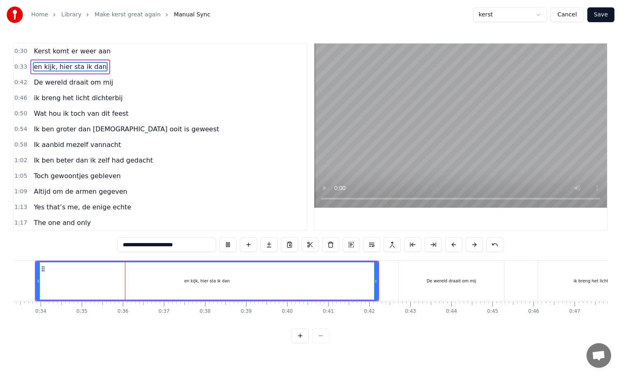
scroll to position [0, 1417]
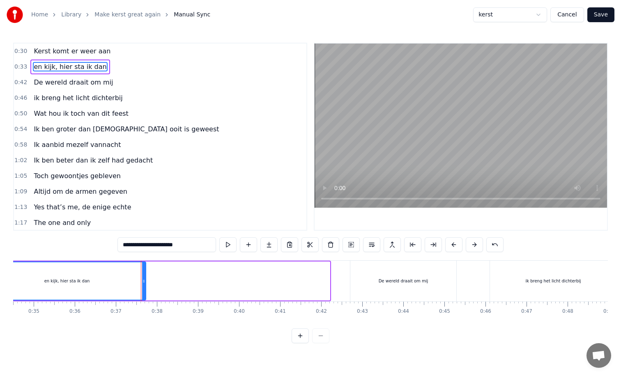
drag, startPoint x: 329, startPoint y: 280, endPoint x: 145, endPoint y: 282, distance: 184.0
click at [145, 282] on div "en kijk, hier sta ik dan" at bounding box center [67, 281] width 159 height 39
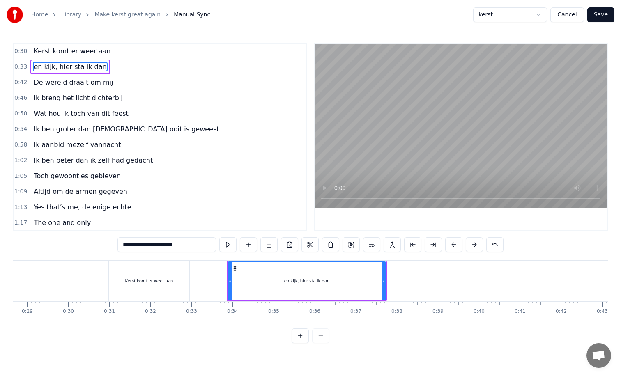
scroll to position [0, 1145]
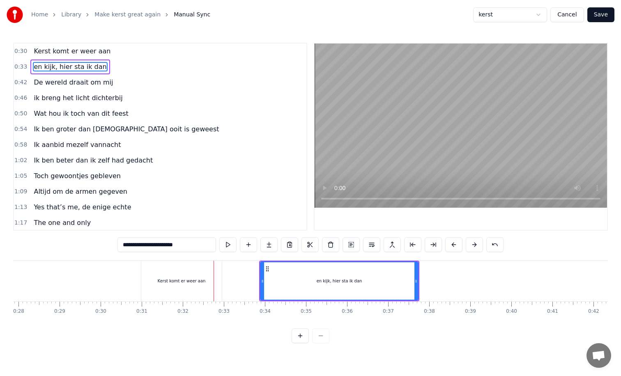
click at [219, 283] on div "Kerst komt er weer aan" at bounding box center [181, 281] width 81 height 41
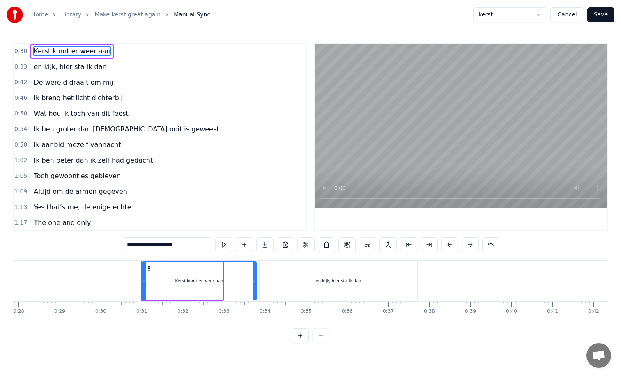
drag, startPoint x: 221, startPoint y: 281, endPoint x: 255, endPoint y: 281, distance: 34.1
click at [255, 281] on icon at bounding box center [254, 281] width 3 height 7
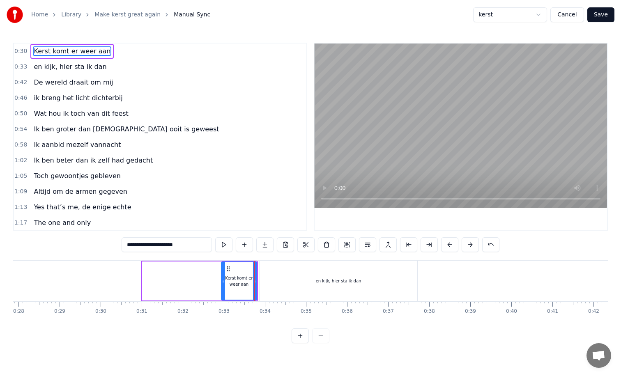
drag, startPoint x: 143, startPoint y: 280, endPoint x: 221, endPoint y: 278, distance: 78.9
click at [222, 278] on icon at bounding box center [223, 281] width 3 height 7
click at [318, 283] on div "en kijk, hier sta ik dan" at bounding box center [339, 281] width 46 height 6
type input "**********"
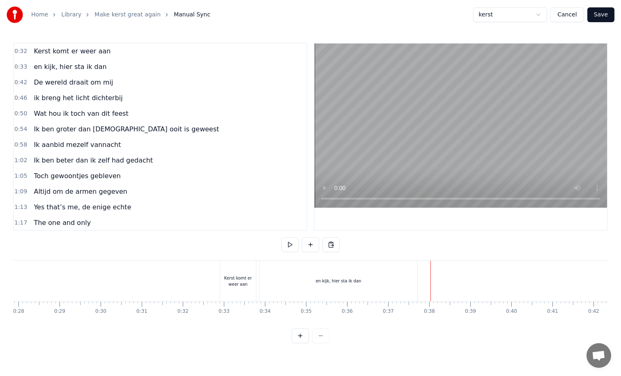
click at [407, 284] on div "en kijk, hier sta ik dan" at bounding box center [339, 281] width 158 height 41
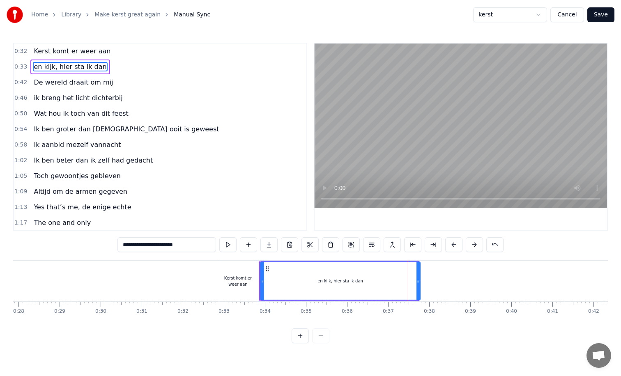
drag, startPoint x: 416, startPoint y: 281, endPoint x: 484, endPoint y: 270, distance: 69.1
click at [420, 270] on div at bounding box center [418, 280] width 3 height 37
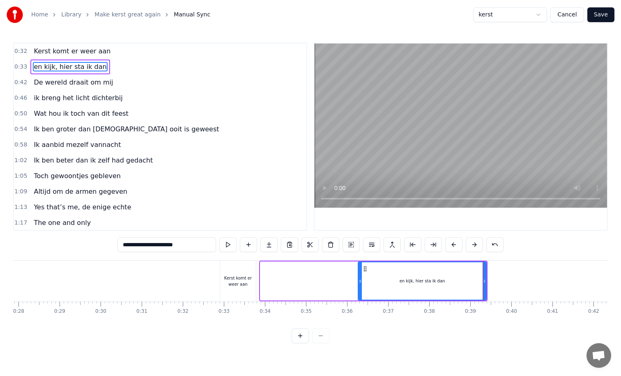
drag, startPoint x: 263, startPoint y: 282, endPoint x: 390, endPoint y: 274, distance: 127.2
click at [362, 274] on div at bounding box center [360, 280] width 3 height 37
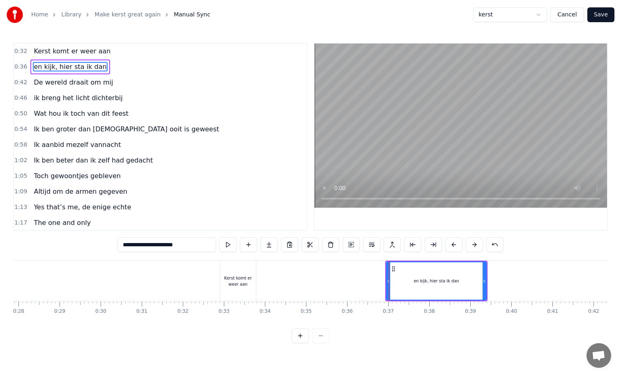
click at [232, 281] on div "Kerst komt er weer aan" at bounding box center [238, 281] width 36 height 12
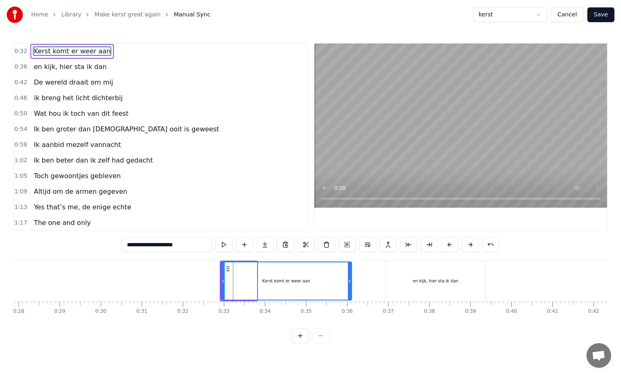
drag, startPoint x: 255, startPoint y: 280, endPoint x: 350, endPoint y: 276, distance: 95.0
click at [350, 276] on div at bounding box center [349, 280] width 3 height 37
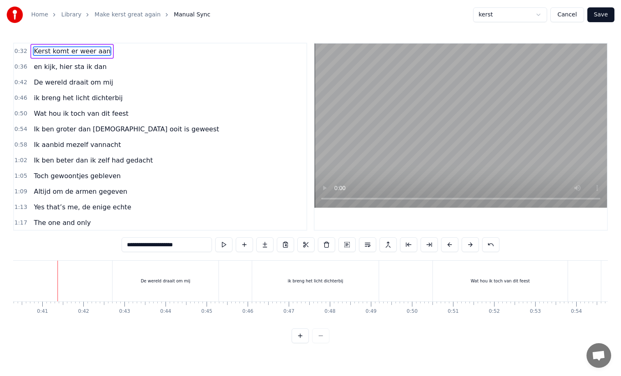
scroll to position [0, 1658]
click at [114, 288] on div "De wereld draait om mij" at bounding box center [162, 281] width 106 height 41
type input "**********"
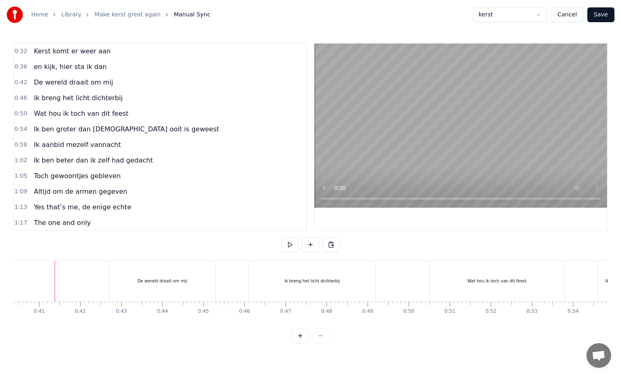
click at [115, 283] on div "De wereld draait om mij" at bounding box center [162, 281] width 106 height 41
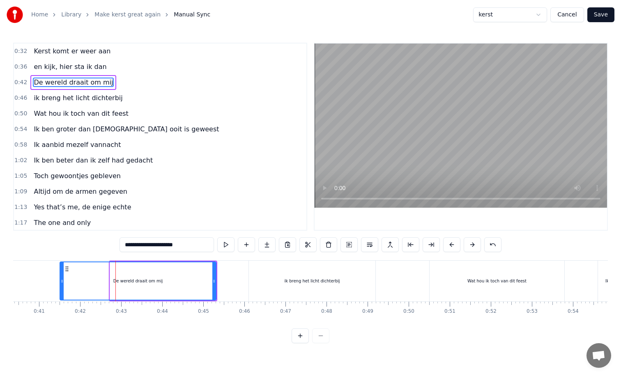
drag, startPoint x: 110, startPoint y: 282, endPoint x: 59, endPoint y: 281, distance: 50.9
click at [60, 281] on icon at bounding box center [61, 281] width 3 height 7
drag, startPoint x: 213, startPoint y: 282, endPoint x: 176, endPoint y: 282, distance: 37.4
click at [176, 282] on icon at bounding box center [176, 281] width 3 height 7
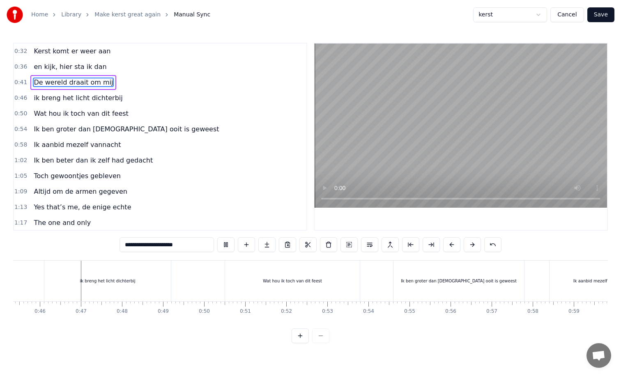
scroll to position [0, 1866]
click at [59, 290] on div "ik breng het licht dichterbij" at bounding box center [104, 281] width 127 height 41
type input "**********"
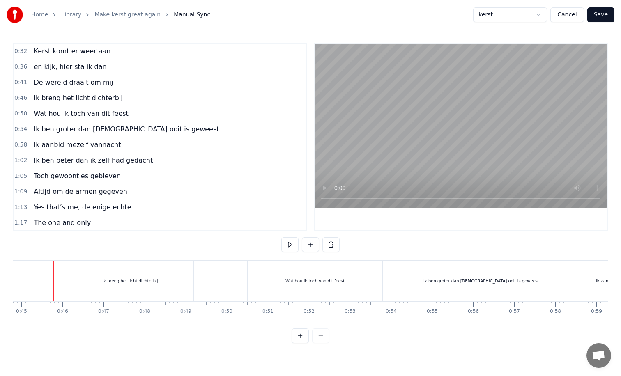
scroll to position [0, 1839]
click at [79, 289] on div "ik breng het licht dichterbij" at bounding box center [131, 281] width 127 height 41
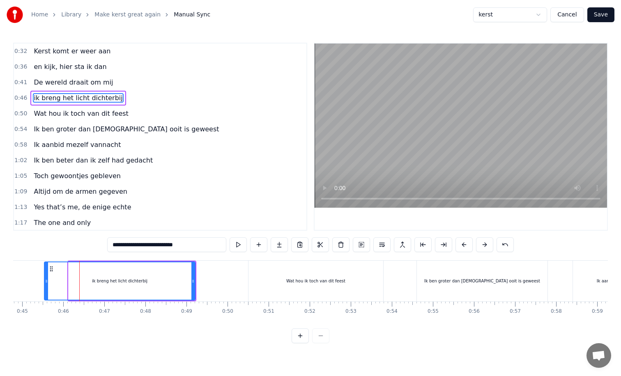
drag, startPoint x: 69, startPoint y: 282, endPoint x: 45, endPoint y: 282, distance: 24.2
click at [45, 282] on icon at bounding box center [46, 281] width 3 height 7
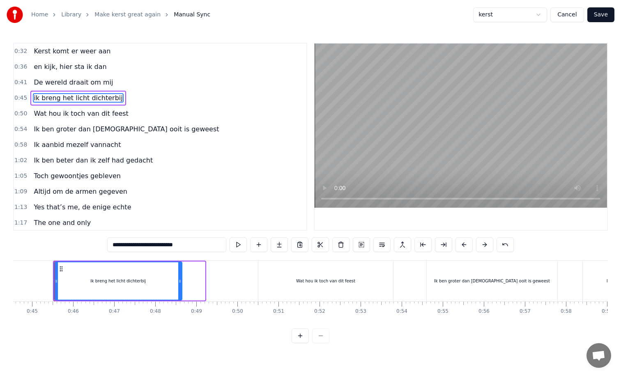
drag, startPoint x: 203, startPoint y: 281, endPoint x: 180, endPoint y: 282, distance: 23.0
click at [180, 282] on icon at bounding box center [179, 281] width 3 height 7
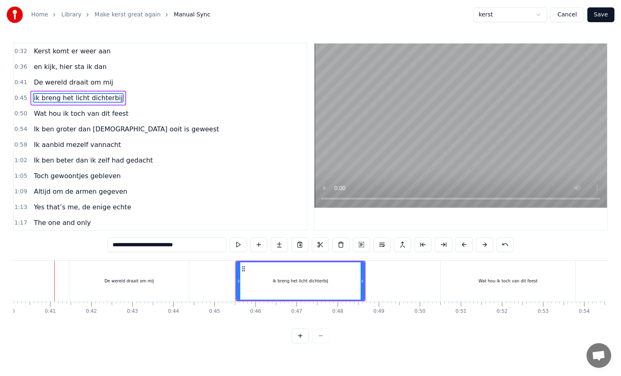
scroll to position [0, 1647]
click at [448, 280] on div "Wat hou ik toch van dit feest" at bounding box center [508, 281] width 135 height 41
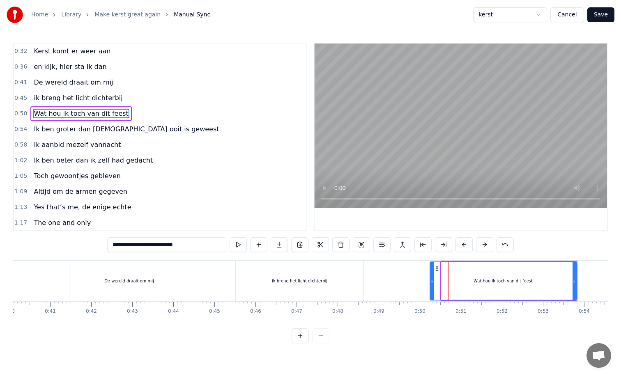
drag, startPoint x: 442, startPoint y: 279, endPoint x: 431, endPoint y: 279, distance: 11.5
click at [431, 279] on icon at bounding box center [431, 281] width 3 height 7
drag, startPoint x: 575, startPoint y: 281, endPoint x: 518, endPoint y: 283, distance: 57.9
click at [518, 283] on icon at bounding box center [516, 281] width 3 height 7
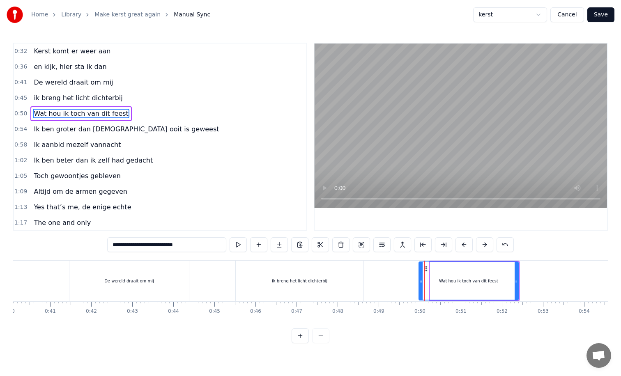
drag, startPoint x: 431, startPoint y: 281, endPoint x: 420, endPoint y: 281, distance: 11.1
click at [420, 281] on icon at bounding box center [420, 281] width 3 height 7
drag, startPoint x: 517, startPoint y: 279, endPoint x: 495, endPoint y: 279, distance: 21.8
click at [496, 279] on icon at bounding box center [497, 281] width 3 height 7
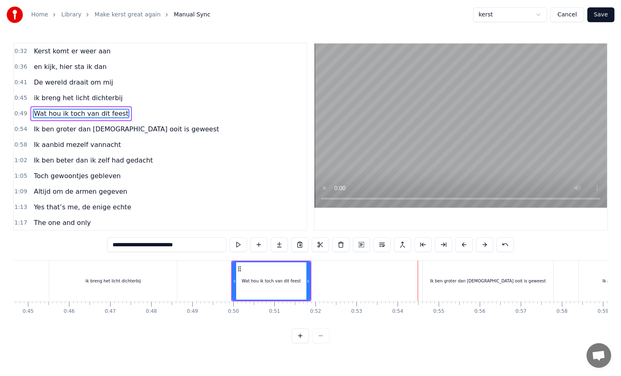
scroll to position [0, 1822]
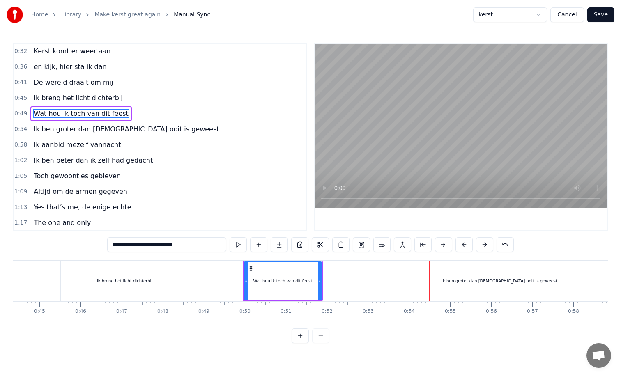
click at [449, 282] on div "Ik ben groter dan Jezus ooit is geweest" at bounding box center [499, 281] width 131 height 41
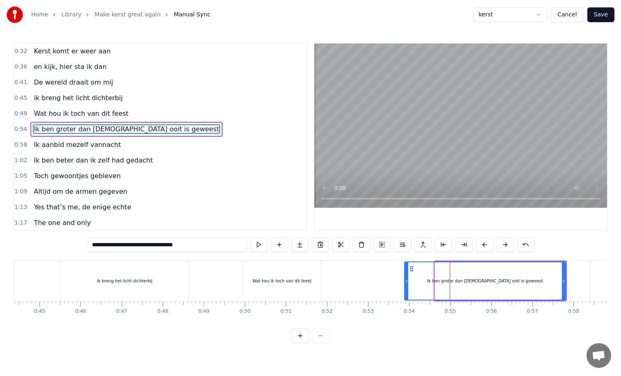
drag, startPoint x: 436, startPoint y: 280, endPoint x: 405, endPoint y: 281, distance: 30.8
click at [405, 281] on icon at bounding box center [406, 281] width 3 height 7
drag, startPoint x: 563, startPoint y: 282, endPoint x: 519, endPoint y: 286, distance: 43.7
click at [519, 286] on div at bounding box center [519, 280] width 3 height 37
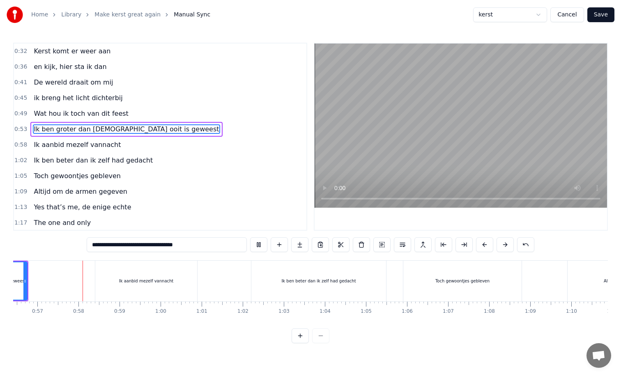
scroll to position [0, 2321]
click at [150, 274] on div "Ik aanbid mezelf vannacht" at bounding box center [143, 281] width 102 height 41
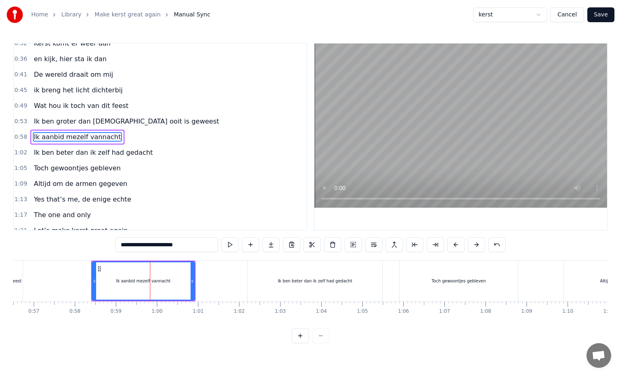
scroll to position [8, 0]
drag, startPoint x: 93, startPoint y: 281, endPoint x: 75, endPoint y: 282, distance: 18.5
click at [75, 282] on icon at bounding box center [75, 281] width 3 height 7
drag, startPoint x: 192, startPoint y: 281, endPoint x: 178, endPoint y: 281, distance: 14.0
click at [178, 281] on icon at bounding box center [178, 281] width 3 height 7
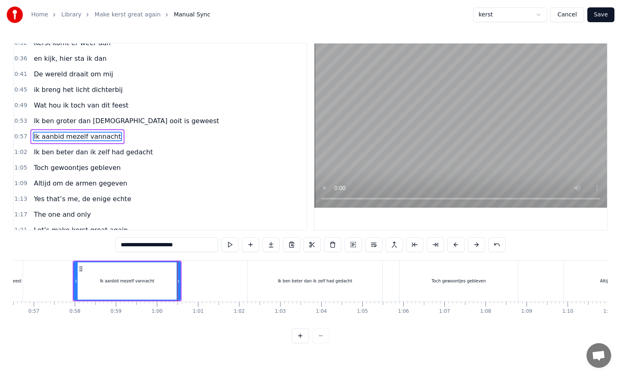
click at [253, 279] on div "Ik ben beter dan ik zelf had gedacht" at bounding box center [315, 281] width 135 height 41
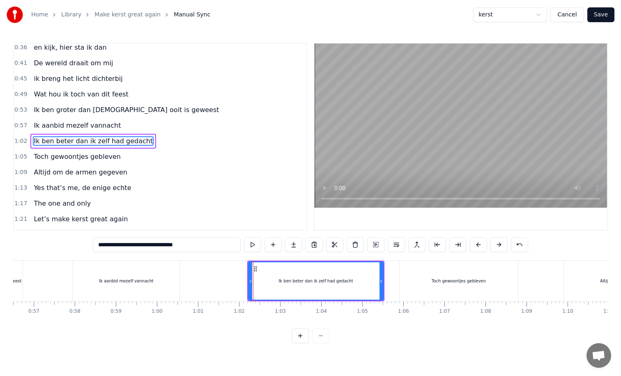
scroll to position [24, 0]
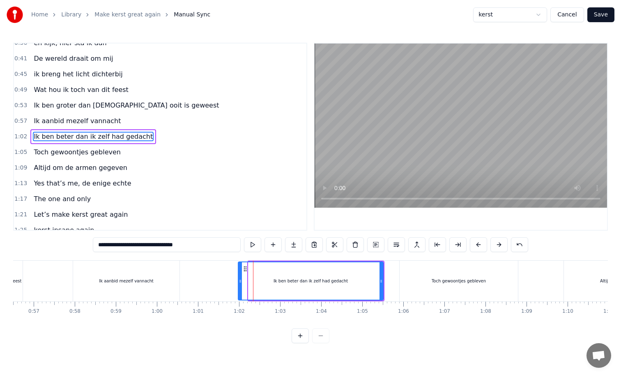
drag, startPoint x: 249, startPoint y: 279, endPoint x: 239, endPoint y: 279, distance: 10.3
click at [239, 279] on icon at bounding box center [240, 281] width 3 height 7
drag, startPoint x: 380, startPoint y: 279, endPoint x: 359, endPoint y: 280, distance: 21.0
click at [359, 280] on icon at bounding box center [360, 281] width 3 height 7
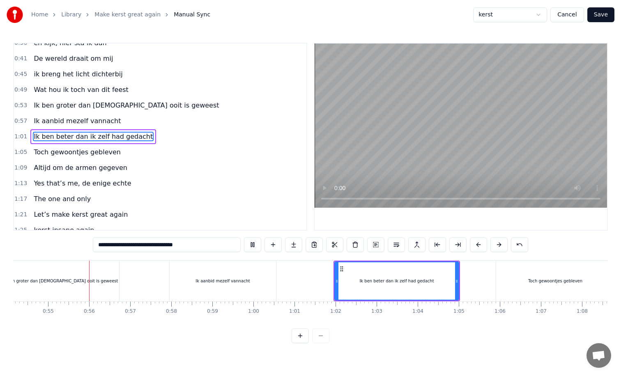
scroll to position [0, 2229]
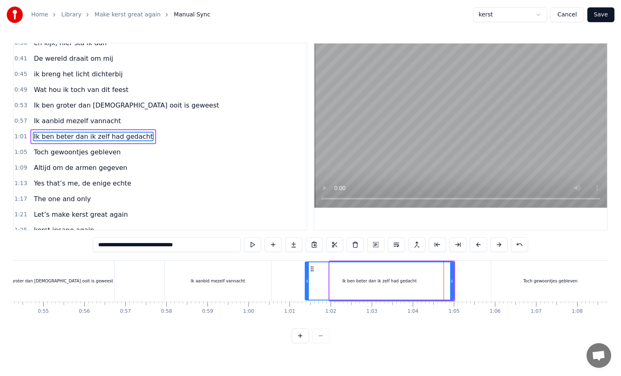
drag, startPoint x: 331, startPoint y: 281, endPoint x: 306, endPoint y: 283, distance: 24.7
click at [306, 283] on icon at bounding box center [307, 281] width 3 height 7
drag, startPoint x: 454, startPoint y: 279, endPoint x: 443, endPoint y: 281, distance: 10.8
click at [443, 281] on div "Ik ben beter dan ik zelf had gedacht" at bounding box center [380, 281] width 150 height 39
drag, startPoint x: 451, startPoint y: 280, endPoint x: 430, endPoint y: 281, distance: 20.6
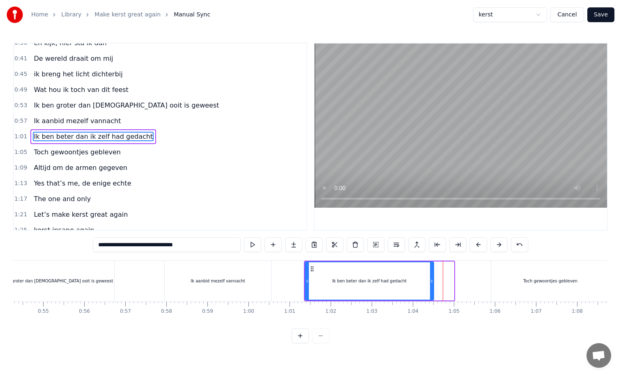
click at [430, 281] on icon at bounding box center [431, 281] width 3 height 7
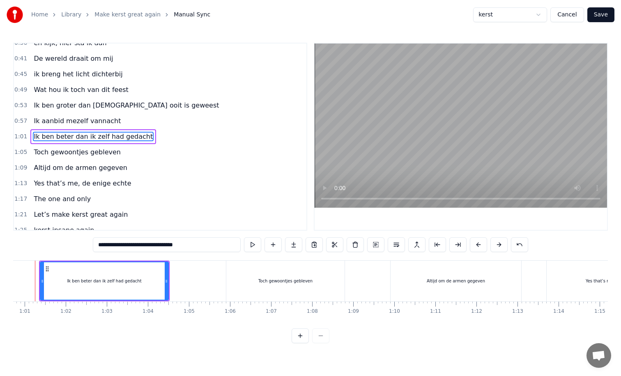
scroll to position [0, 2474]
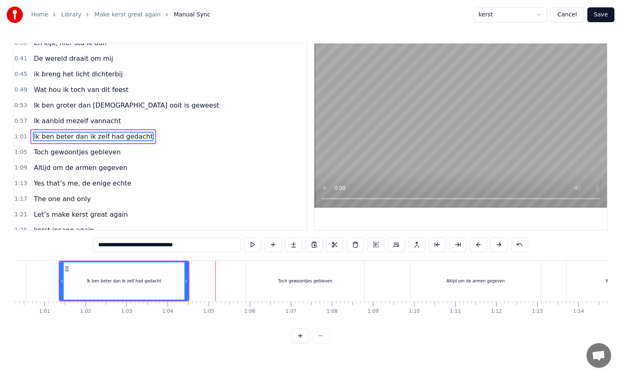
click at [251, 282] on div "Toch gewoontjes gebleven" at bounding box center [305, 281] width 118 height 41
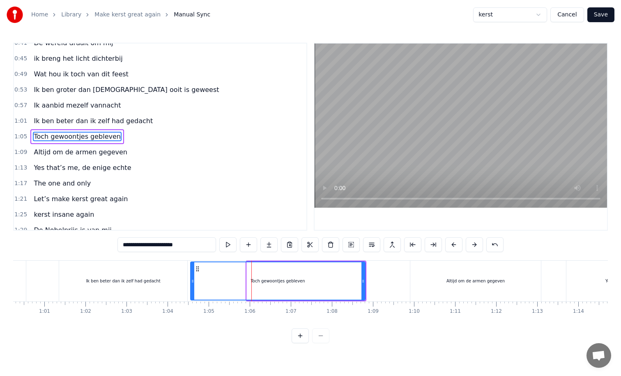
drag, startPoint x: 248, startPoint y: 281, endPoint x: 191, endPoint y: 281, distance: 56.3
click at [191, 281] on icon at bounding box center [192, 281] width 3 height 7
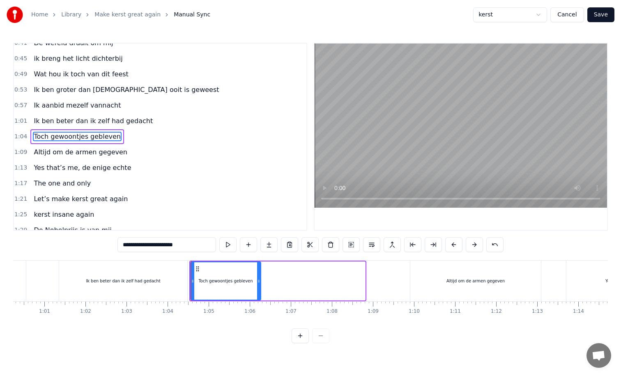
drag, startPoint x: 364, startPoint y: 280, endPoint x: 259, endPoint y: 281, distance: 104.3
click at [259, 281] on icon at bounding box center [258, 281] width 3 height 7
click at [410, 281] on div "Altijd om de armen gegeven" at bounding box center [475, 281] width 131 height 41
type input "**********"
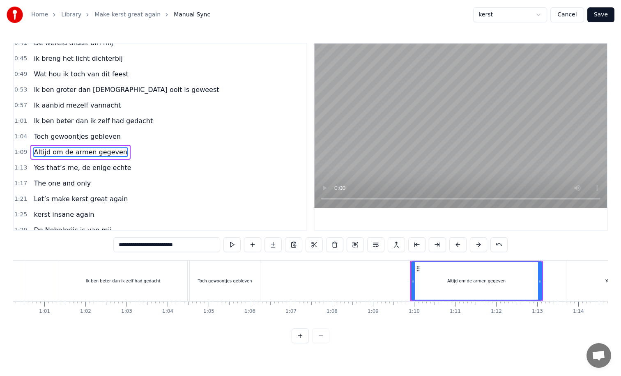
scroll to position [55, 0]
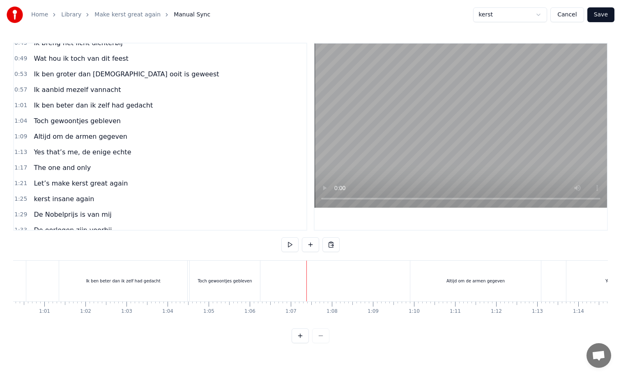
click at [413, 283] on div "Altijd om de armen gegeven" at bounding box center [475, 281] width 131 height 41
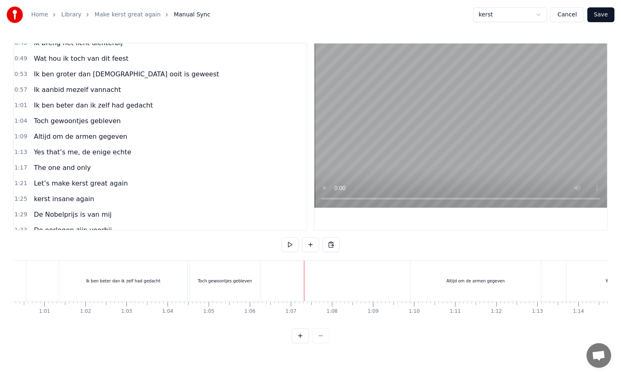
click at [413, 280] on div "Altijd om de armen gegeven" at bounding box center [475, 281] width 131 height 41
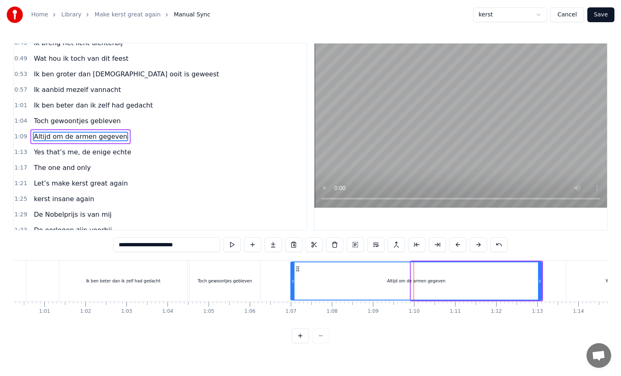
drag, startPoint x: 413, startPoint y: 282, endPoint x: 293, endPoint y: 285, distance: 120.0
click at [293, 285] on div at bounding box center [292, 280] width 3 height 37
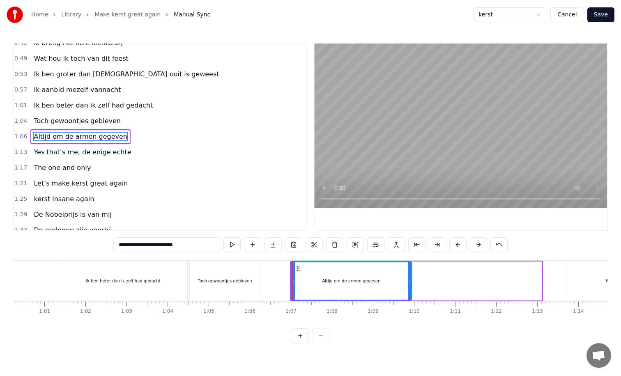
drag, startPoint x: 540, startPoint y: 282, endPoint x: 410, endPoint y: 285, distance: 130.2
click at [410, 285] on div at bounding box center [409, 280] width 3 height 37
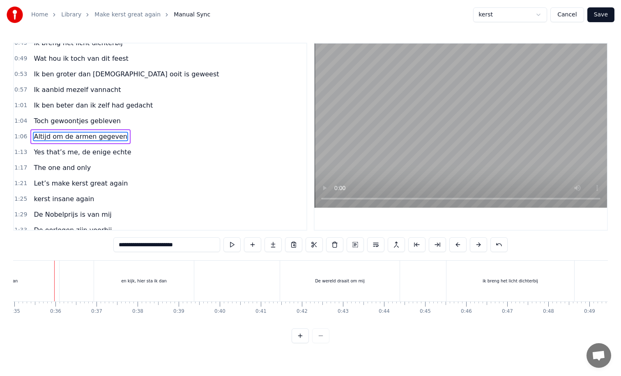
scroll to position [0, 1436]
click at [315, 282] on div "De wereld draait om mij" at bounding box center [340, 281] width 120 height 41
type input "**********"
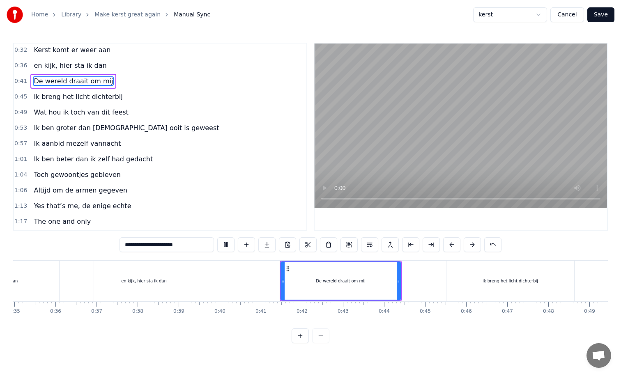
scroll to position [0, 0]
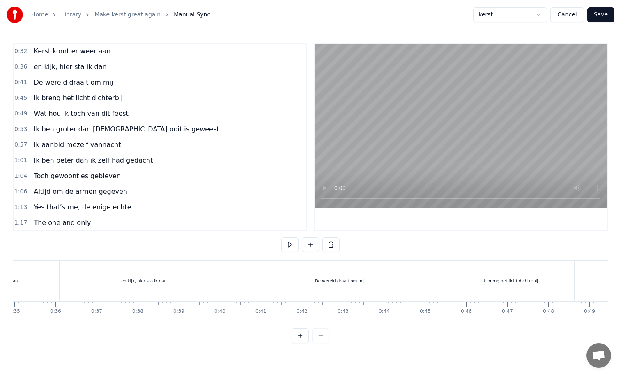
click at [290, 282] on div "De wereld draait om mij" at bounding box center [340, 281] width 120 height 41
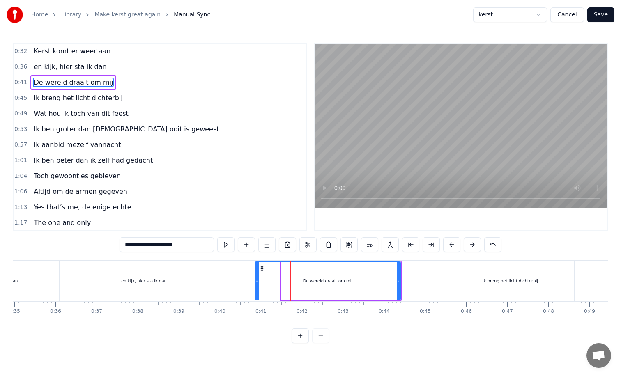
drag, startPoint x: 281, startPoint y: 281, endPoint x: 255, endPoint y: 281, distance: 25.9
click at [255, 281] on icon at bounding box center [256, 281] width 3 height 7
drag, startPoint x: 399, startPoint y: 280, endPoint x: 364, endPoint y: 282, distance: 35.4
click at [364, 282] on icon at bounding box center [362, 281] width 3 height 7
click at [455, 283] on div "ik breng het licht dichterbij" at bounding box center [510, 281] width 128 height 41
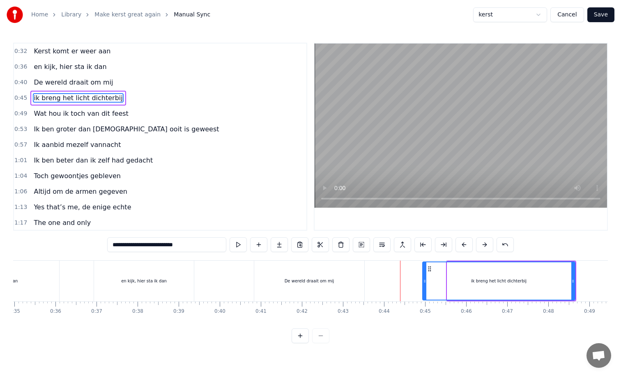
drag, startPoint x: 448, startPoint y: 281, endPoint x: 423, endPoint y: 283, distance: 24.8
click at [423, 283] on icon at bounding box center [424, 281] width 3 height 7
drag, startPoint x: 571, startPoint y: 281, endPoint x: 550, endPoint y: 282, distance: 21.0
click at [550, 282] on icon at bounding box center [551, 281] width 3 height 7
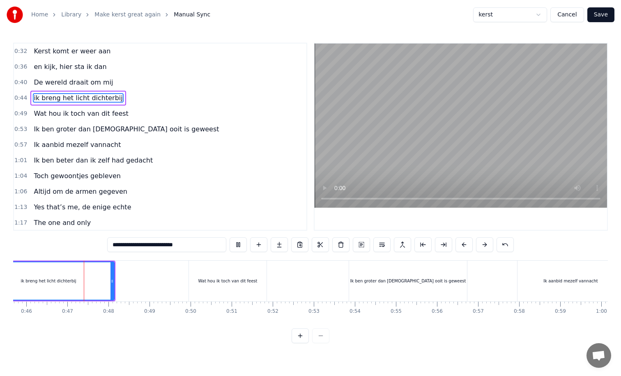
scroll to position [0, 1881]
click at [203, 282] on div "Wat hou ik toch van dit feest" at bounding box center [222, 281] width 59 height 6
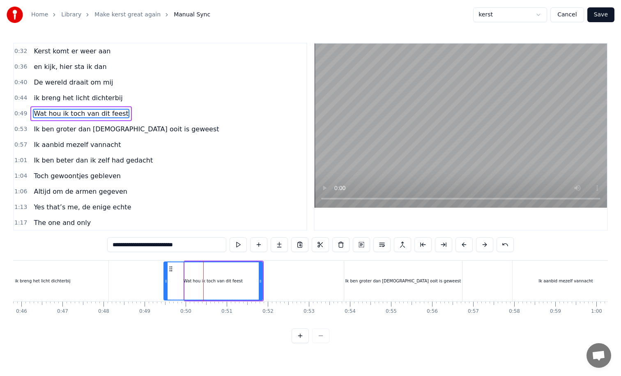
drag, startPoint x: 185, startPoint y: 282, endPoint x: 164, endPoint y: 283, distance: 21.4
click at [164, 283] on icon at bounding box center [165, 281] width 3 height 7
drag, startPoint x: 261, startPoint y: 280, endPoint x: 244, endPoint y: 281, distance: 16.5
click at [244, 281] on icon at bounding box center [243, 281] width 3 height 7
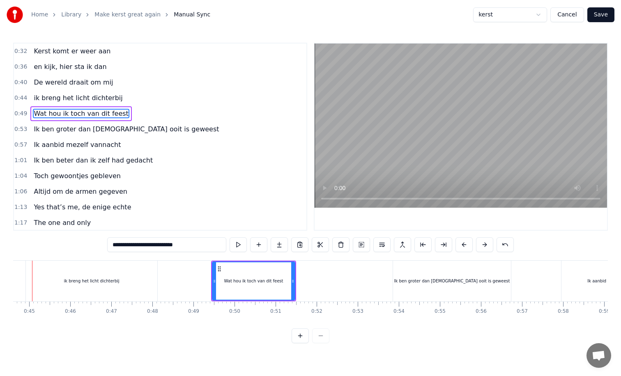
scroll to position [0, 1810]
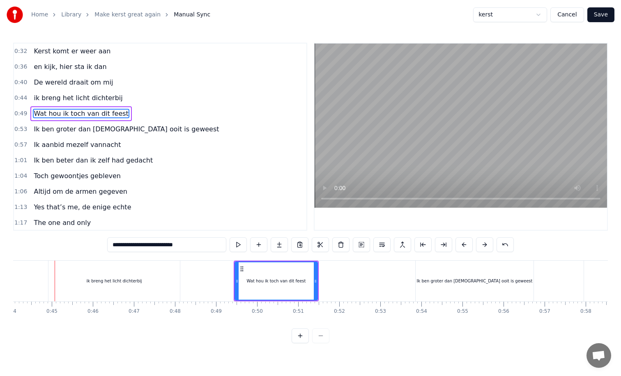
click at [138, 277] on div "ik breng het licht dichterbij" at bounding box center [113, 281] width 131 height 41
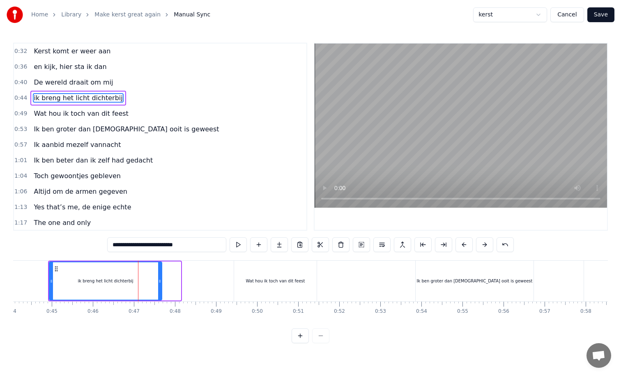
drag, startPoint x: 178, startPoint y: 281, endPoint x: 159, endPoint y: 282, distance: 18.9
click at [159, 282] on icon at bounding box center [159, 281] width 3 height 7
click at [281, 287] on div "Wat hou ik toch van dit feest" at bounding box center [275, 281] width 83 height 41
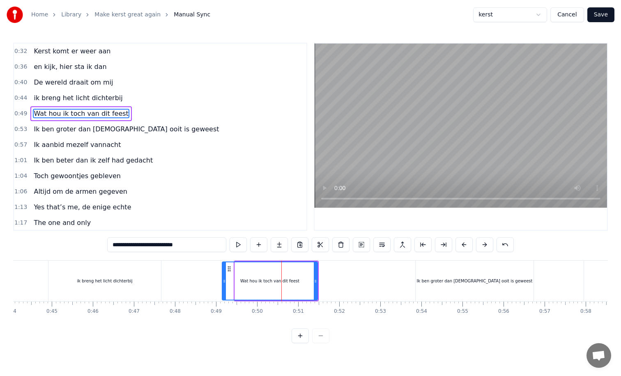
drag, startPoint x: 235, startPoint y: 282, endPoint x: 222, endPoint y: 282, distance: 13.2
click at [223, 282] on icon at bounding box center [224, 281] width 3 height 7
drag, startPoint x: 316, startPoint y: 281, endPoint x: 306, endPoint y: 281, distance: 9.9
click at [306, 281] on icon at bounding box center [306, 281] width 3 height 7
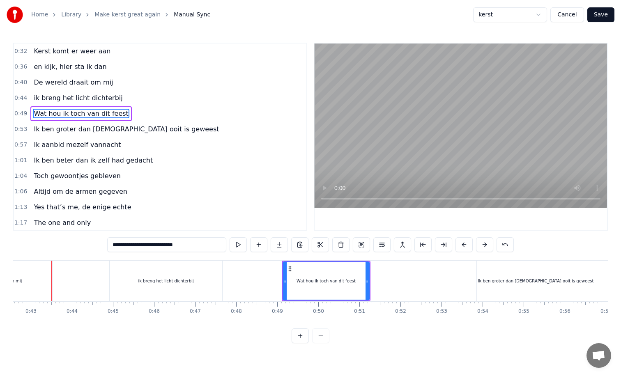
scroll to position [0, 1746]
click at [481, 281] on div "Ik ben groter dan Jezus ooit is geweest" at bounding box center [539, 281] width 118 height 41
type input "**********"
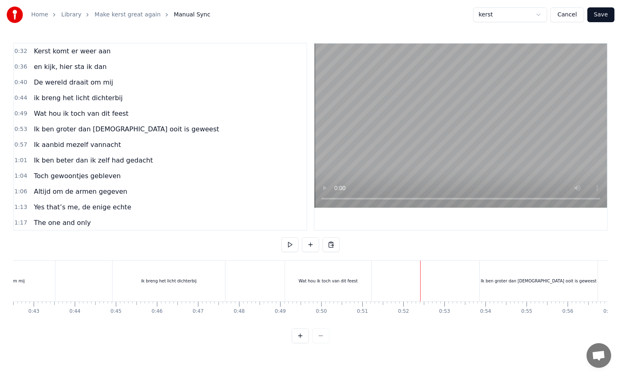
click at [484, 282] on div "Ik ben groter dan Jezus ooit is geweest" at bounding box center [539, 281] width 118 height 41
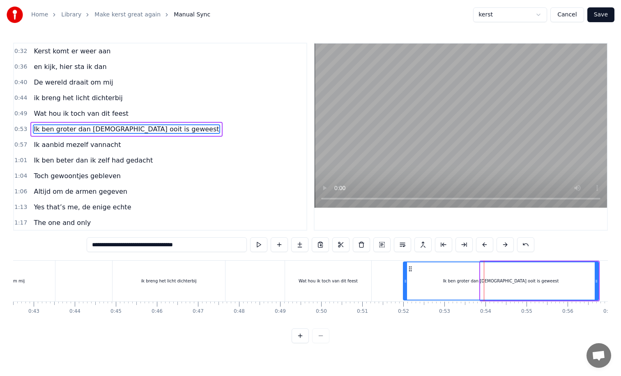
drag, startPoint x: 482, startPoint y: 281, endPoint x: 404, endPoint y: 281, distance: 77.6
click at [404, 281] on icon at bounding box center [405, 281] width 3 height 7
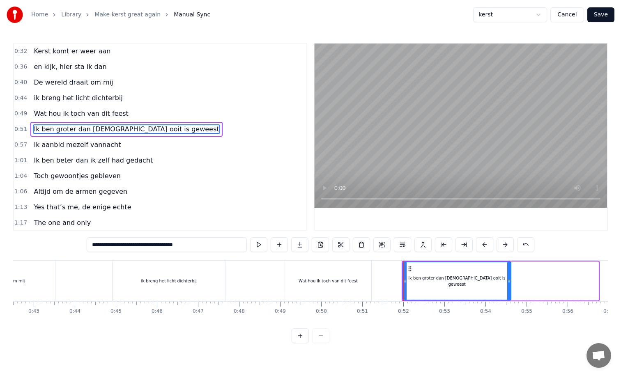
drag, startPoint x: 597, startPoint y: 282, endPoint x: 509, endPoint y: 283, distance: 87.5
click at [509, 283] on icon at bounding box center [508, 281] width 3 height 7
click at [295, 283] on div "Wat hou ik toch van dit feest" at bounding box center [328, 281] width 86 height 41
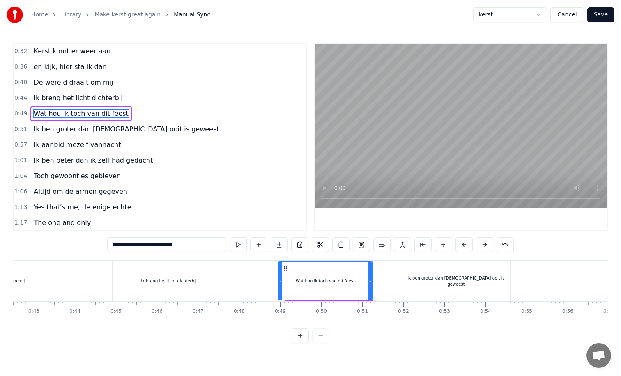
drag, startPoint x: 287, startPoint y: 282, endPoint x: 279, endPoint y: 283, distance: 7.8
click at [279, 283] on icon at bounding box center [280, 281] width 3 height 7
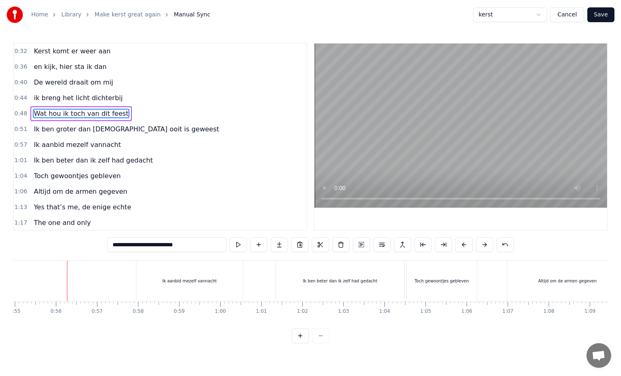
scroll to position [0, 2261]
click at [144, 278] on div "Ik aanbid mezelf vannacht" at bounding box center [186, 281] width 106 height 41
type input "**********"
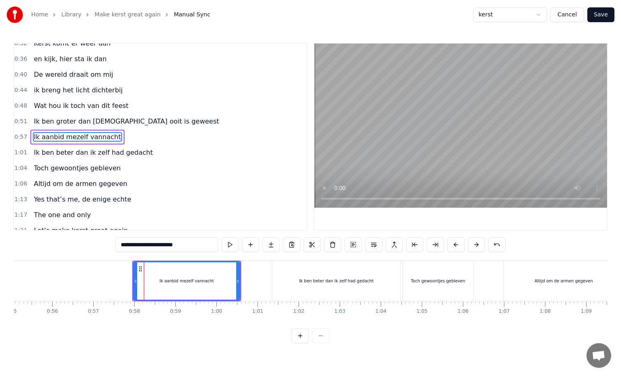
scroll to position [8, 0]
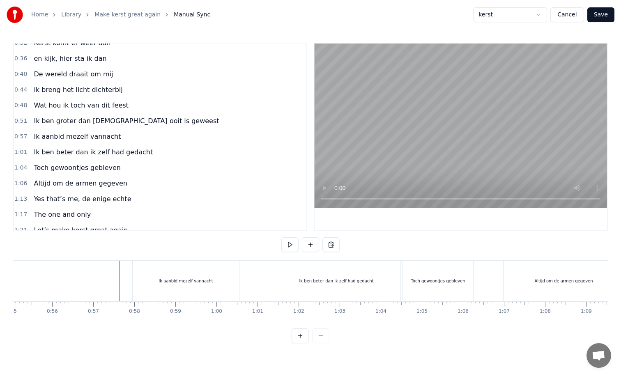
click at [144, 281] on div "Ik aanbid mezelf vannacht" at bounding box center [186, 281] width 106 height 41
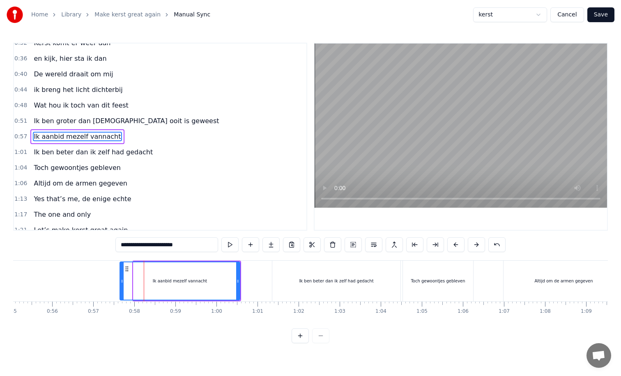
drag, startPoint x: 134, startPoint y: 281, endPoint x: 121, endPoint y: 281, distance: 13.6
click at [121, 281] on icon at bounding box center [121, 281] width 3 height 7
drag, startPoint x: 238, startPoint y: 282, endPoint x: 210, endPoint y: 285, distance: 27.7
click at [210, 285] on div at bounding box center [210, 280] width 3 height 37
click at [283, 283] on div "Ik ben beter dan ik zelf had gedacht" at bounding box center [336, 281] width 128 height 41
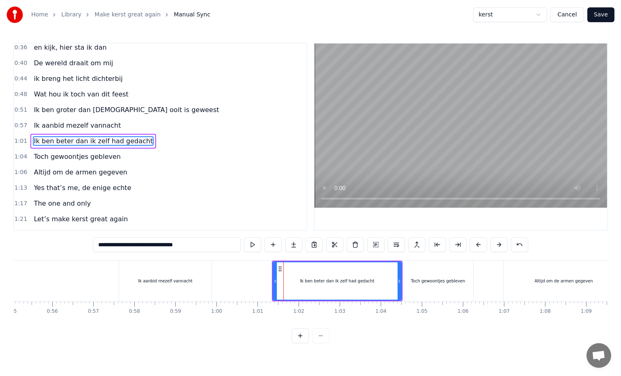
scroll to position [24, 0]
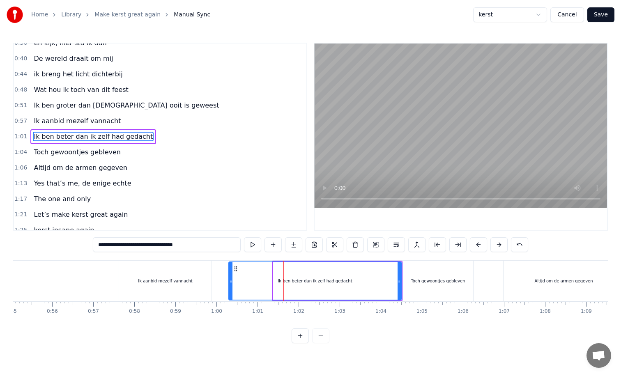
drag, startPoint x: 274, startPoint y: 281, endPoint x: 230, endPoint y: 283, distance: 44.4
click at [230, 283] on icon at bounding box center [230, 281] width 3 height 7
drag, startPoint x: 399, startPoint y: 282, endPoint x: 371, endPoint y: 285, distance: 28.5
click at [371, 285] on div at bounding box center [370, 280] width 3 height 37
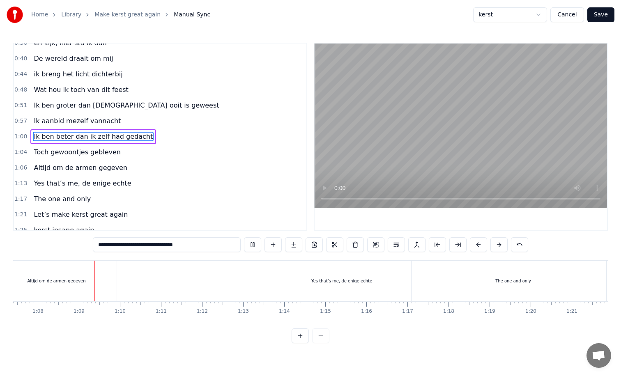
scroll to position [0, 2780]
click at [265, 281] on div "Yes that’s me, de enige echte" at bounding box center [329, 281] width 139 height 41
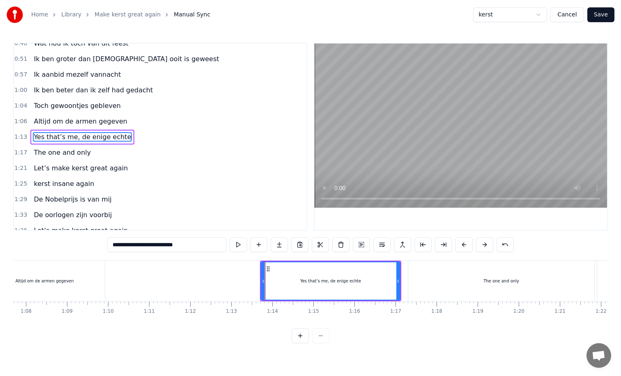
scroll to position [71, 0]
drag, startPoint x: 262, startPoint y: 281, endPoint x: 171, endPoint y: 282, distance: 91.6
click at [173, 282] on icon at bounding box center [174, 281] width 3 height 7
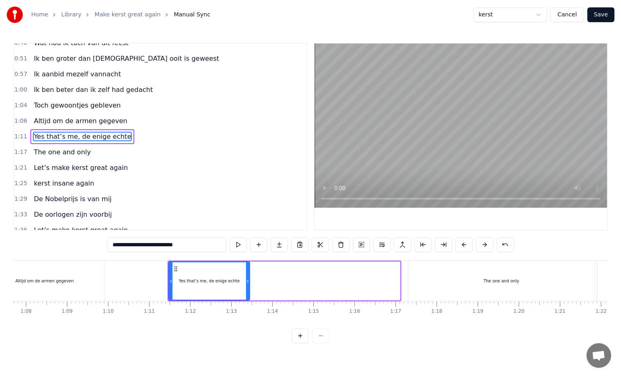
drag, startPoint x: 398, startPoint y: 282, endPoint x: 249, endPoint y: 285, distance: 150.0
click at [249, 285] on div at bounding box center [247, 280] width 3 height 37
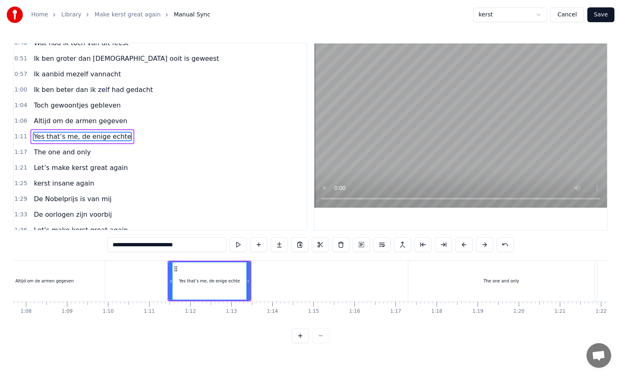
click at [422, 276] on div "The one and only" at bounding box center [501, 281] width 186 height 41
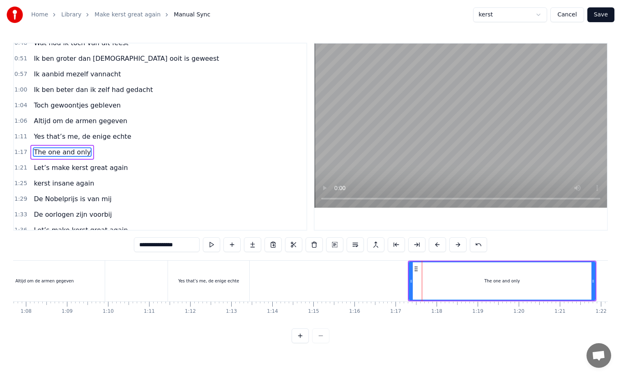
scroll to position [86, 0]
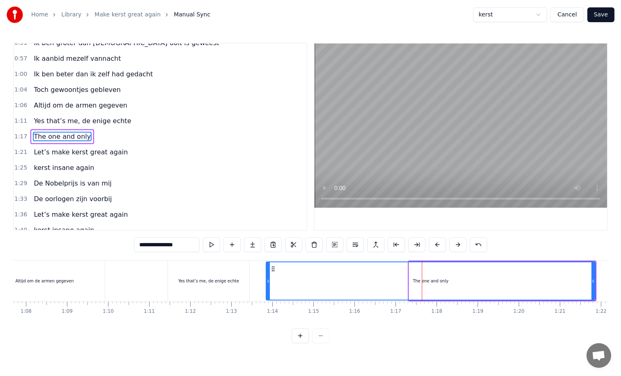
drag, startPoint x: 410, startPoint y: 282, endPoint x: 267, endPoint y: 281, distance: 143.0
click at [267, 281] on icon at bounding box center [268, 281] width 3 height 7
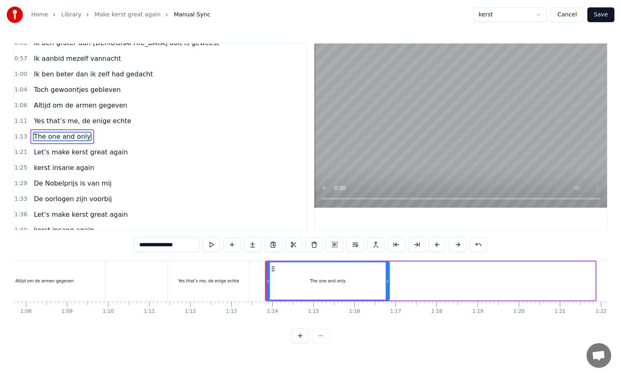
drag, startPoint x: 592, startPoint y: 279, endPoint x: 382, endPoint y: 286, distance: 209.6
click at [386, 286] on div at bounding box center [387, 280] width 3 height 37
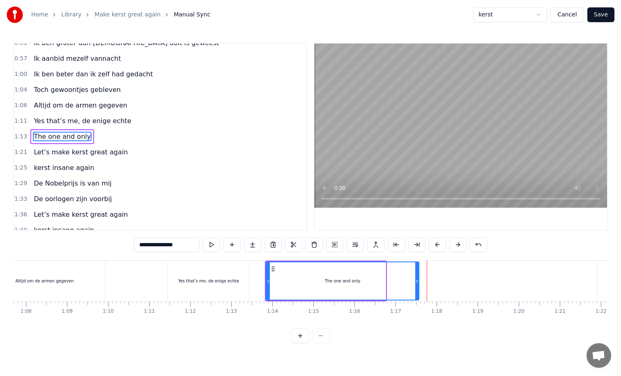
drag, startPoint x: 384, startPoint y: 281, endPoint x: 417, endPoint y: 280, distance: 33.3
click at [417, 280] on icon at bounding box center [416, 281] width 3 height 7
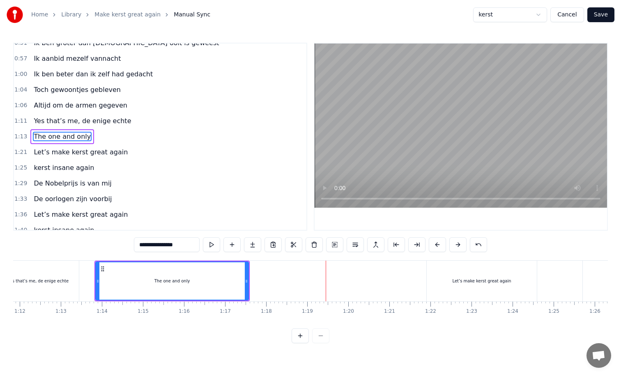
scroll to position [0, 2964]
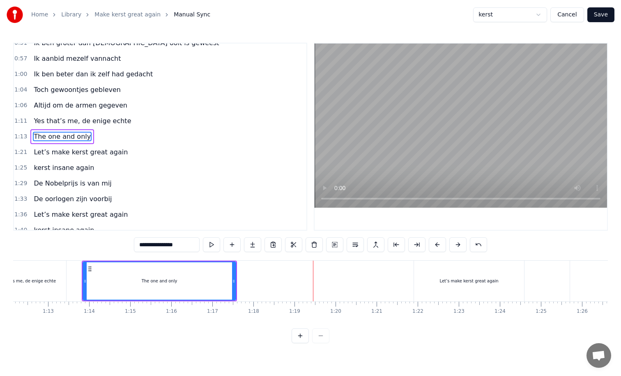
click at [419, 276] on div "Let’s make kerst great again" at bounding box center [469, 281] width 110 height 41
type input "**********"
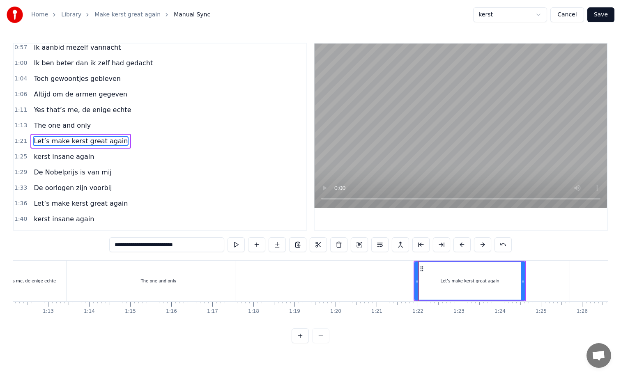
scroll to position [102, 0]
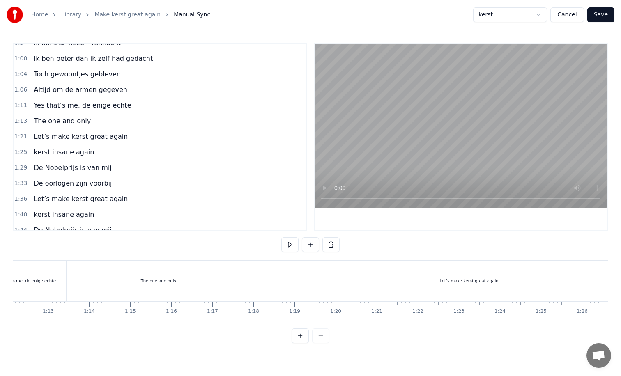
click at [426, 280] on div "Let’s make kerst great again" at bounding box center [469, 281] width 110 height 41
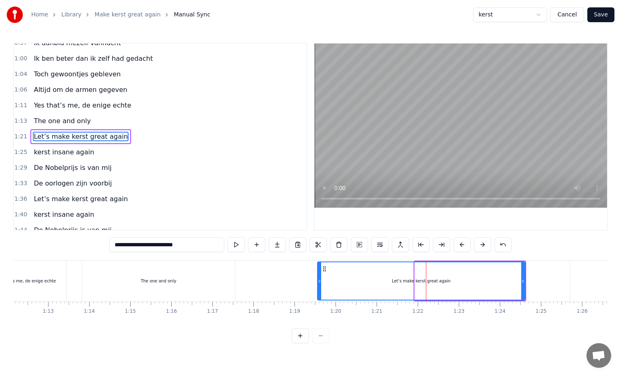
drag, startPoint x: 415, startPoint y: 281, endPoint x: 318, endPoint y: 281, distance: 96.9
click at [318, 281] on div "Let’s make kerst great again" at bounding box center [421, 281] width 208 height 39
drag, startPoint x: 319, startPoint y: 282, endPoint x: 301, endPoint y: 283, distance: 17.7
click at [301, 283] on icon at bounding box center [302, 281] width 3 height 7
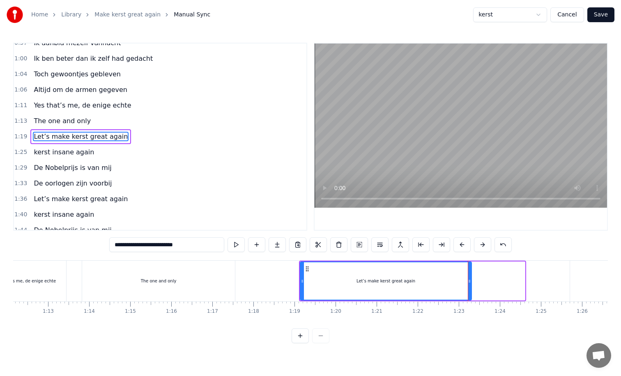
drag, startPoint x: 523, startPoint y: 282, endPoint x: 470, endPoint y: 287, distance: 53.7
click at [470, 287] on div at bounding box center [469, 280] width 3 height 37
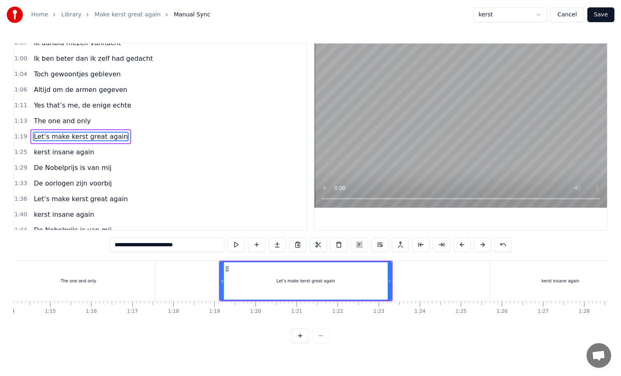
scroll to position [0, 3052]
click at [506, 283] on div "kerst insane again" at bounding box center [552, 281] width 141 height 41
type input "**********"
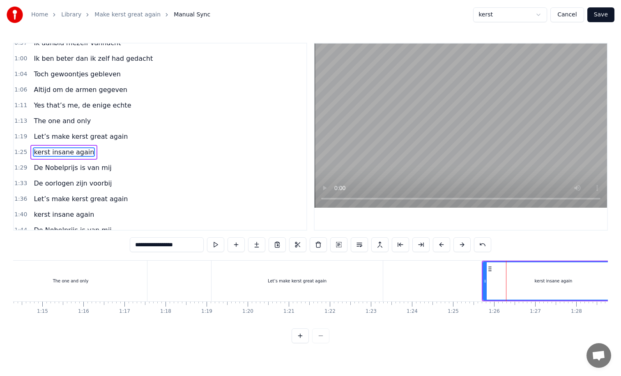
scroll to position [117, 0]
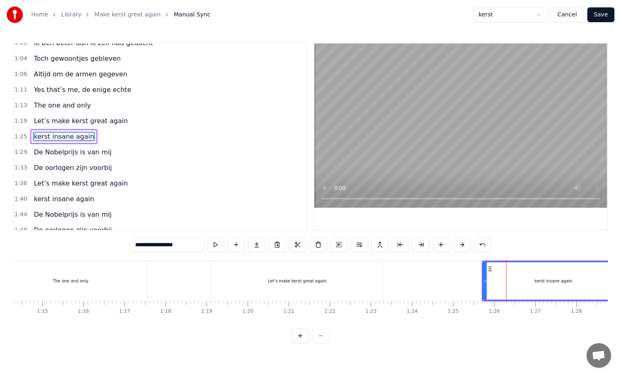
click at [485, 280] on icon at bounding box center [484, 281] width 3 height 7
drag, startPoint x: 485, startPoint y: 280, endPoint x: 395, endPoint y: 290, distance: 90.5
click at [394, 290] on div at bounding box center [394, 280] width 3 height 37
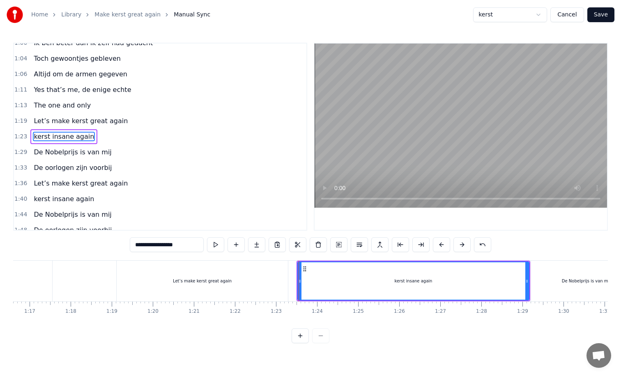
scroll to position [0, 3165]
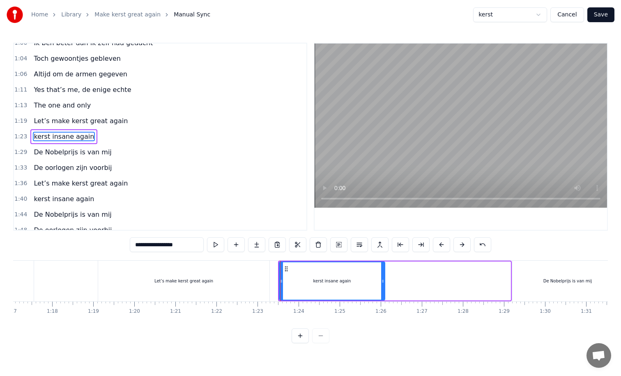
drag, startPoint x: 510, startPoint y: 280, endPoint x: 384, endPoint y: 286, distance: 125.8
click at [384, 286] on div at bounding box center [382, 280] width 3 height 37
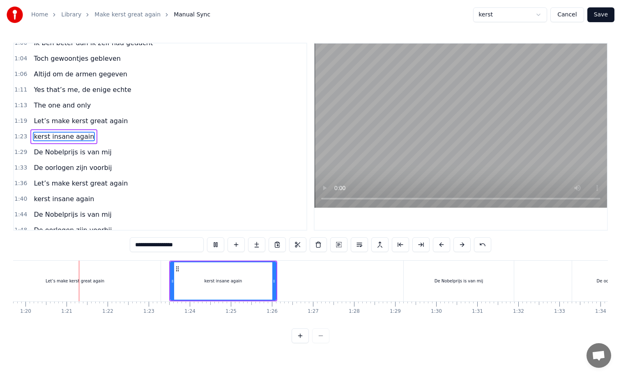
scroll to position [0, 3279]
drag, startPoint x: 167, startPoint y: 281, endPoint x: 181, endPoint y: 281, distance: 14.0
click at [181, 281] on icon at bounding box center [181, 281] width 3 height 7
drag, startPoint x: 269, startPoint y: 281, endPoint x: 283, endPoint y: 280, distance: 14.0
click at [283, 280] on icon at bounding box center [281, 281] width 3 height 7
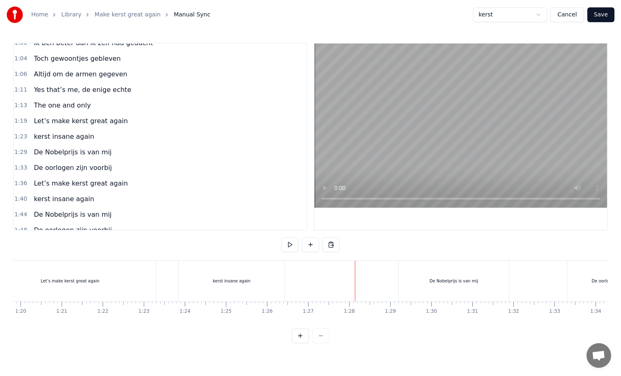
click at [400, 277] on div "De Nobelprijs is van mij" at bounding box center [454, 281] width 110 height 41
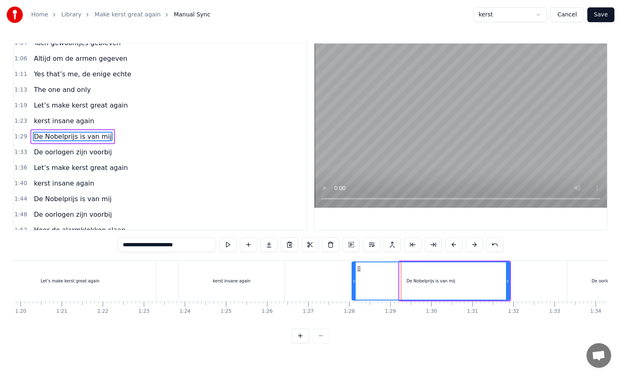
drag, startPoint x: 401, startPoint y: 282, endPoint x: 354, endPoint y: 285, distance: 47.8
click at [354, 285] on div at bounding box center [353, 280] width 3 height 37
drag, startPoint x: 508, startPoint y: 281, endPoint x: 468, endPoint y: 286, distance: 39.8
click at [468, 286] on div at bounding box center [468, 280] width 3 height 37
click at [574, 282] on div "De oorlogen zijn voorbij" at bounding box center [616, 281] width 98 height 41
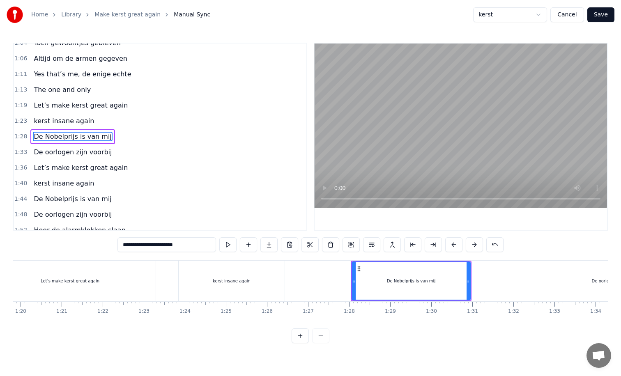
type input "**********"
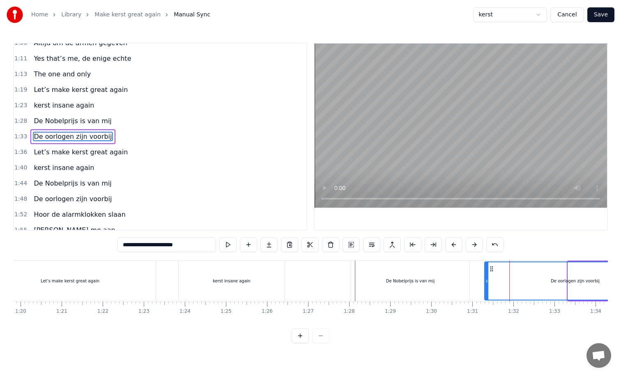
drag, startPoint x: 569, startPoint y: 279, endPoint x: 486, endPoint y: 286, distance: 83.6
click at [486, 286] on div at bounding box center [486, 280] width 3 height 37
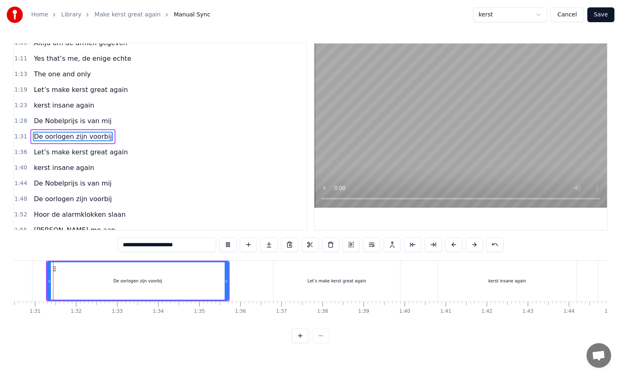
scroll to position [0, 3716]
drag, startPoint x: 227, startPoint y: 282, endPoint x: 200, endPoint y: 285, distance: 26.9
click at [200, 285] on div at bounding box center [199, 280] width 3 height 37
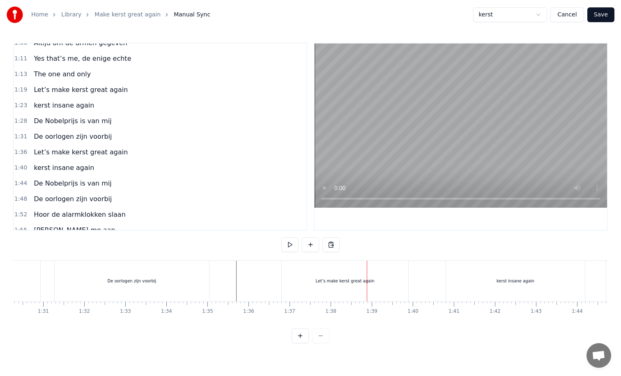
click at [285, 283] on div "Let’s make kerst great again" at bounding box center [345, 281] width 127 height 41
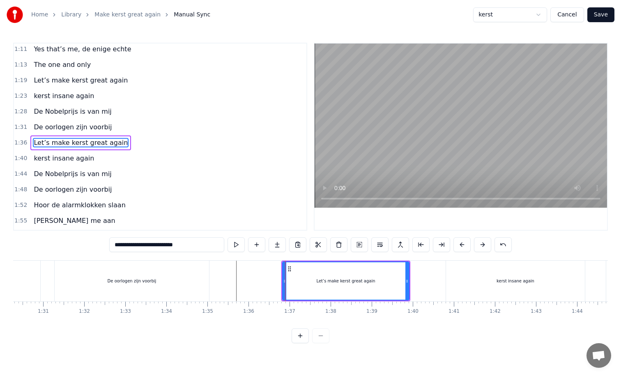
scroll to position [164, 0]
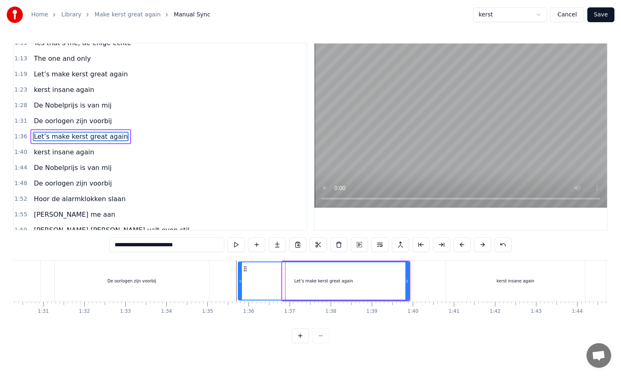
drag, startPoint x: 283, startPoint y: 282, endPoint x: 238, endPoint y: 284, distance: 44.8
click at [239, 284] on div at bounding box center [240, 280] width 3 height 37
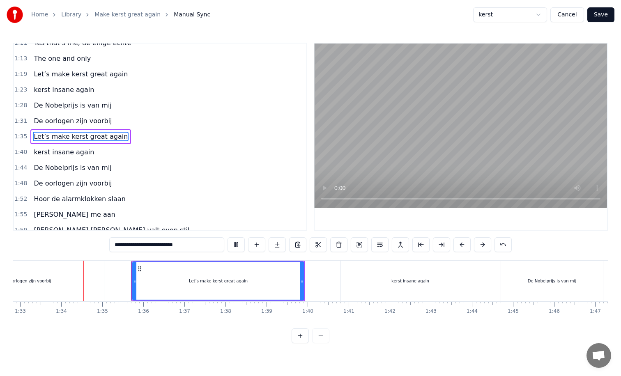
scroll to position [0, 3818]
click at [78, 289] on div "De oorlogen zijn voorbij" at bounding box center [21, 281] width 154 height 41
type input "**********"
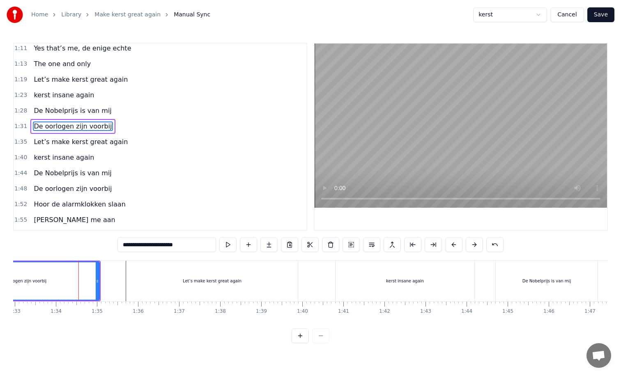
scroll to position [149, 0]
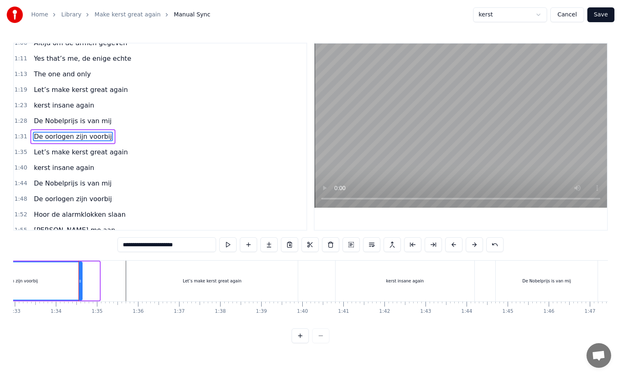
drag, startPoint x: 97, startPoint y: 283, endPoint x: 81, endPoint y: 283, distance: 16.9
click at [80, 283] on icon at bounding box center [79, 281] width 3 height 7
click at [125, 282] on div at bounding box center [378, 281] width 8366 height 41
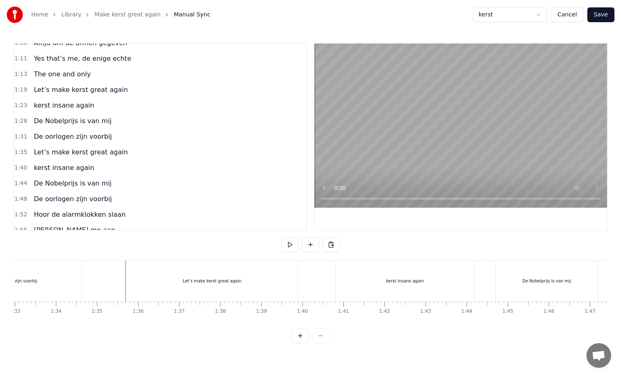
click at [130, 282] on div "Let’s make kerst great again" at bounding box center [212, 281] width 171 height 41
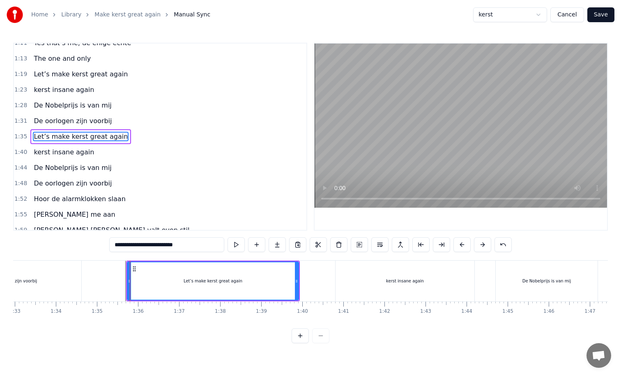
drag, startPoint x: 127, startPoint y: 282, endPoint x: 109, endPoint y: 284, distance: 18.2
click at [109, 284] on div "Kerst komt er weer aan en kijk, hier sta ik dan De wereld draait om mij ik bren…" at bounding box center [378, 280] width 8366 height 41
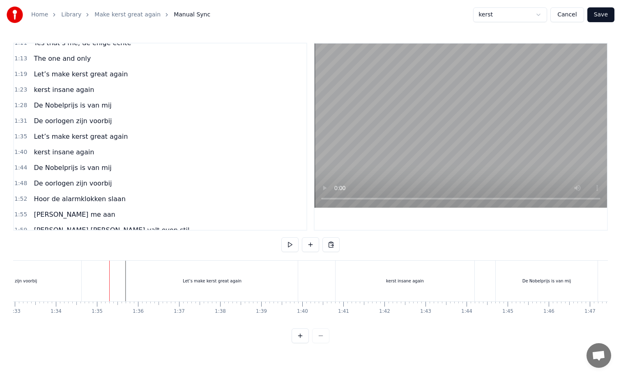
click at [132, 280] on div "Let’s make kerst great again" at bounding box center [212, 281] width 171 height 41
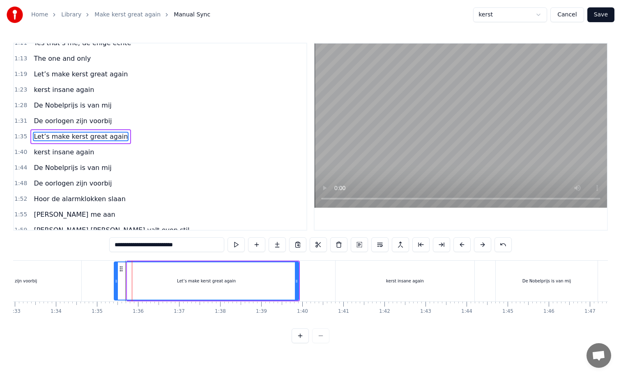
drag, startPoint x: 128, startPoint y: 281, endPoint x: 113, endPoint y: 282, distance: 15.7
click at [115, 282] on icon at bounding box center [116, 281] width 3 height 7
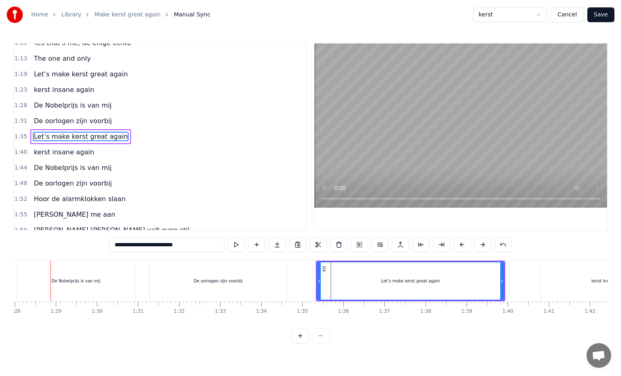
scroll to position [0, 3609]
drag, startPoint x: 507, startPoint y: 281, endPoint x: 462, endPoint y: 286, distance: 45.4
click at [462, 286] on div at bounding box center [460, 280] width 3 height 37
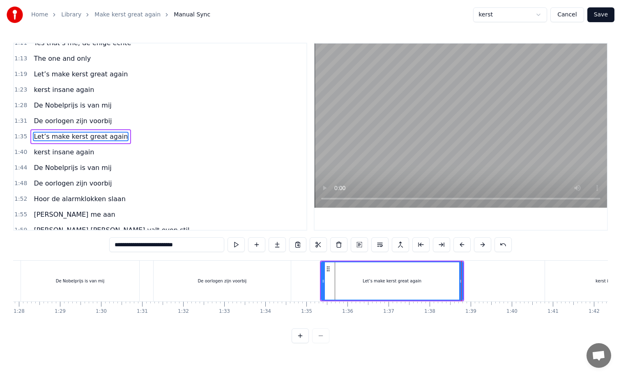
click at [557, 278] on div "kerst insane again" at bounding box center [614, 281] width 139 height 41
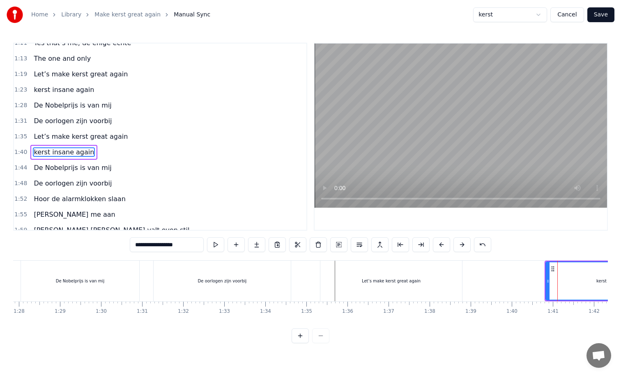
scroll to position [180, 0]
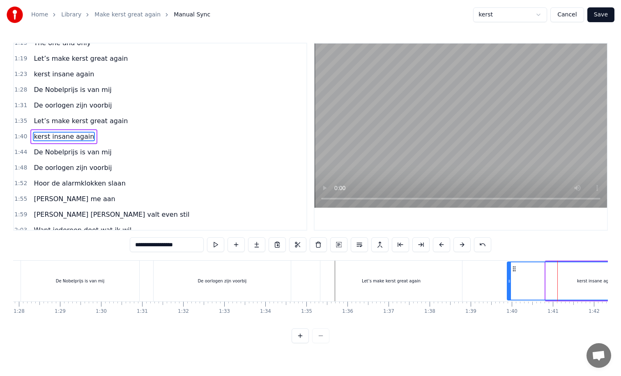
drag, startPoint x: 546, startPoint y: 280, endPoint x: 508, endPoint y: 280, distance: 38.6
click at [508, 280] on icon at bounding box center [509, 281] width 3 height 7
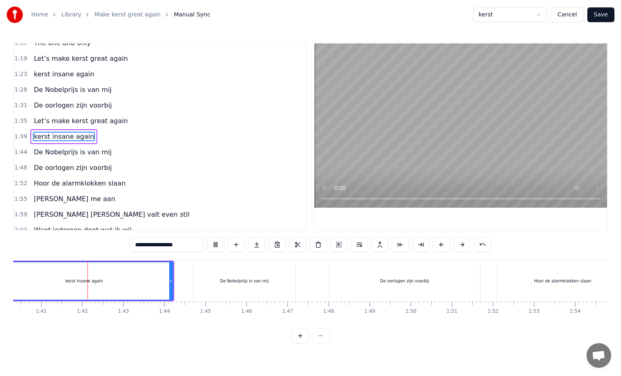
scroll to position [0, 4124]
drag, startPoint x: 166, startPoint y: 282, endPoint x: 121, endPoint y: 283, distance: 45.6
click at [121, 283] on icon at bounding box center [121, 281] width 3 height 7
click at [196, 285] on div "De Nobelprijs is van mij" at bounding box center [241, 281] width 102 height 41
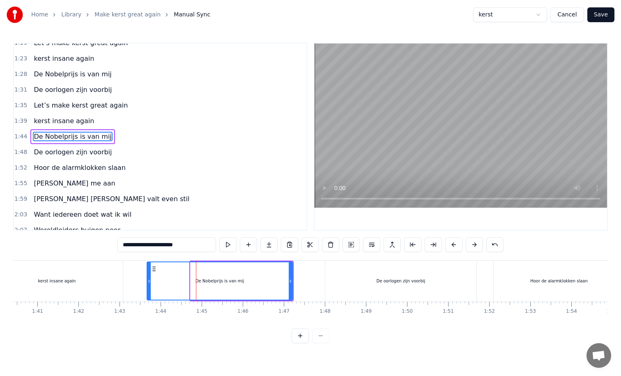
drag, startPoint x: 191, startPoint y: 281, endPoint x: 147, endPoint y: 281, distance: 43.5
click at [147, 281] on icon at bounding box center [148, 281] width 3 height 7
drag, startPoint x: 291, startPoint y: 279, endPoint x: 261, endPoint y: 280, distance: 30.4
click at [261, 280] on icon at bounding box center [260, 281] width 3 height 7
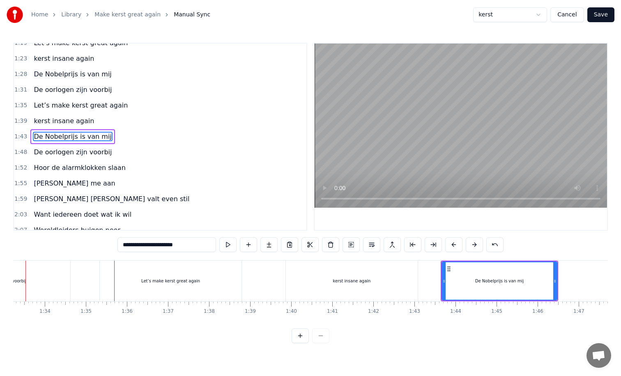
scroll to position [0, 3800]
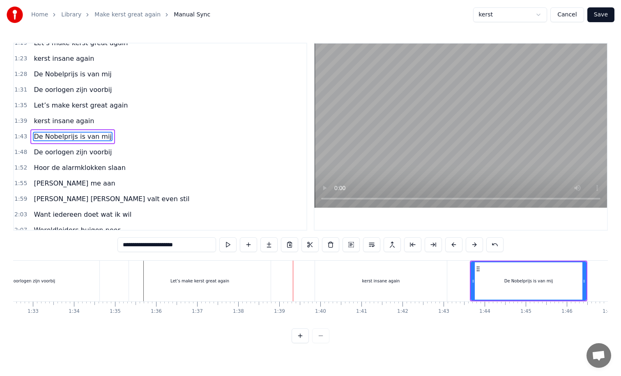
click at [316, 283] on div "kerst insane again" at bounding box center [381, 281] width 132 height 41
type input "**********"
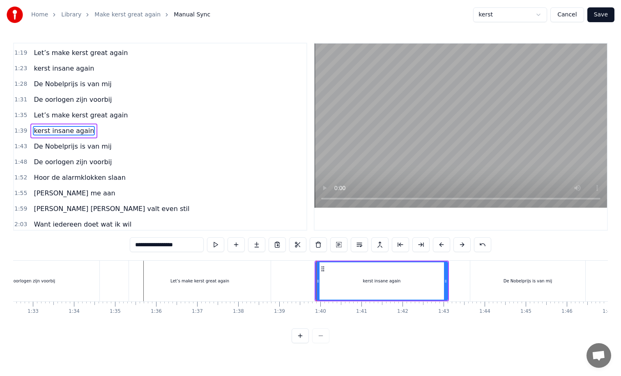
scroll to position [180, 0]
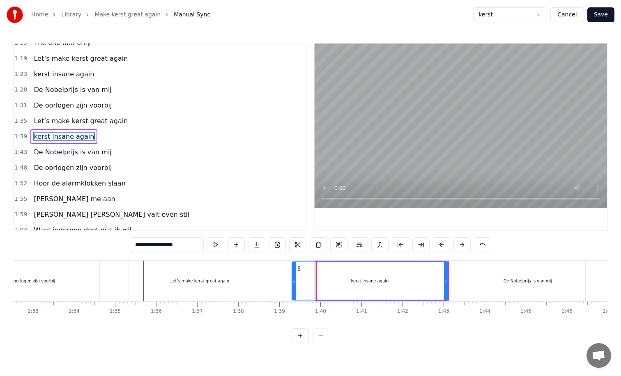
drag, startPoint x: 317, startPoint y: 282, endPoint x: 293, endPoint y: 283, distance: 23.4
click at [293, 283] on icon at bounding box center [293, 281] width 3 height 7
drag, startPoint x: 446, startPoint y: 281, endPoint x: 421, endPoint y: 285, distance: 25.0
click at [421, 285] on div at bounding box center [421, 280] width 3 height 37
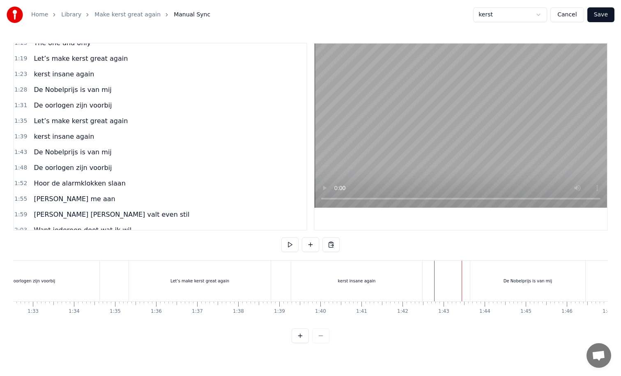
click at [473, 282] on div "De Nobelprijs is van mij" at bounding box center [527, 281] width 115 height 41
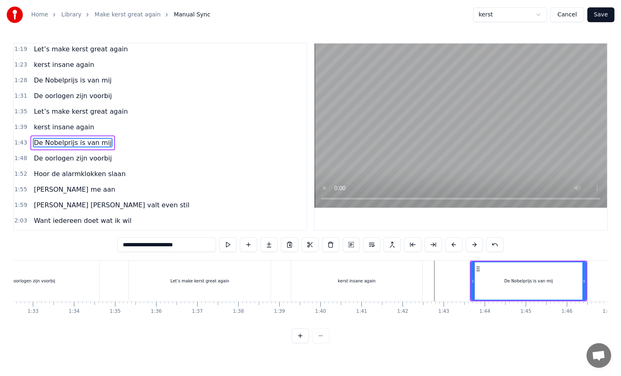
scroll to position [196, 0]
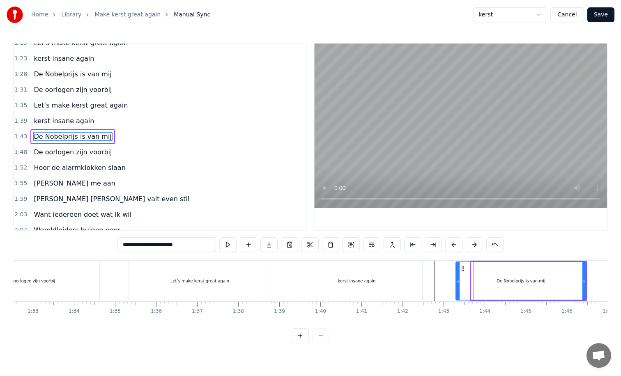
drag, startPoint x: 472, startPoint y: 280, endPoint x: 456, endPoint y: 281, distance: 16.1
click at [456, 281] on icon at bounding box center [457, 281] width 3 height 7
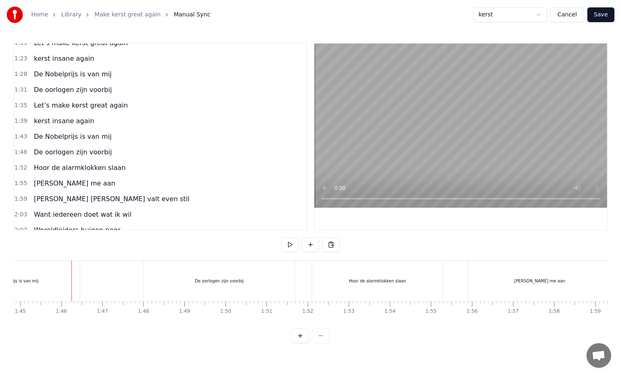
scroll to position [0, 4315]
click at [59, 286] on div "De Nobelprijs is van mij" at bounding box center [5, 281] width 131 height 41
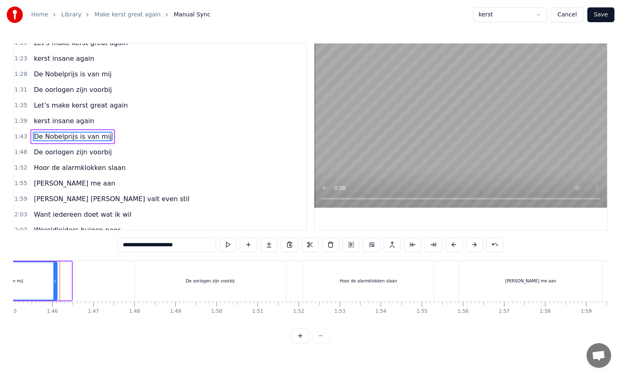
drag, startPoint x: 69, startPoint y: 282, endPoint x: 55, endPoint y: 282, distance: 14.4
click at [55, 282] on icon at bounding box center [54, 281] width 3 height 7
click at [135, 283] on div "De oorlogen zijn voorbij" at bounding box center [210, 281] width 151 height 41
type input "**********"
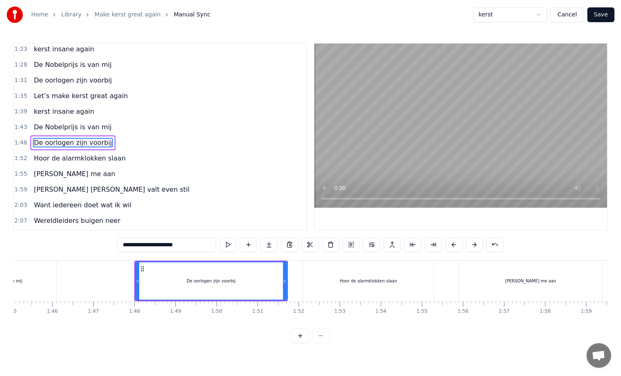
scroll to position [211, 0]
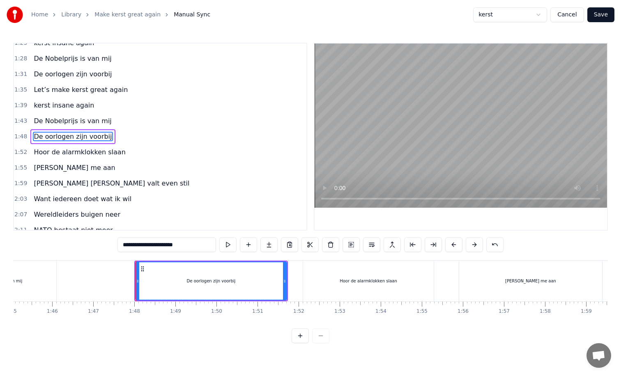
click at [136, 281] on div at bounding box center [136, 281] width 0 height 41
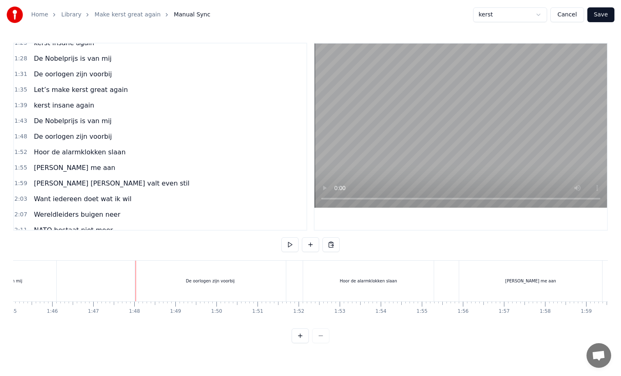
click at [137, 281] on div "De oorlogen zijn voorbij" at bounding box center [210, 281] width 151 height 41
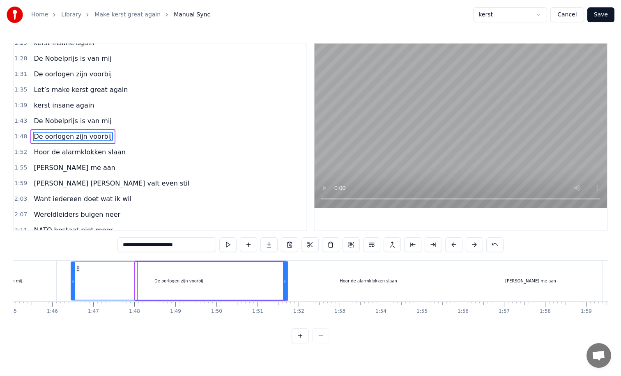
drag, startPoint x: 138, startPoint y: 281, endPoint x: 74, endPoint y: 283, distance: 64.5
click at [74, 283] on icon at bounding box center [72, 281] width 3 height 7
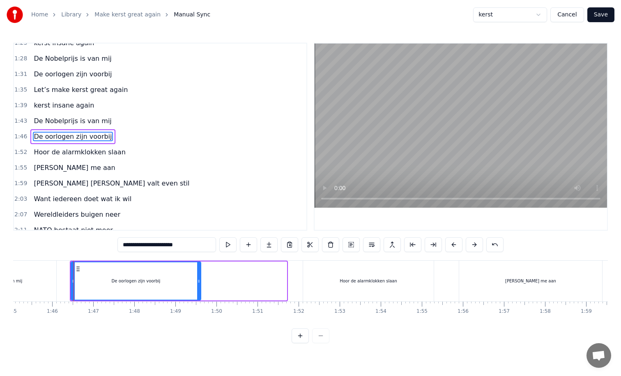
drag, startPoint x: 285, startPoint y: 281, endPoint x: 199, endPoint y: 283, distance: 85.9
click at [199, 283] on icon at bounding box center [198, 281] width 3 height 7
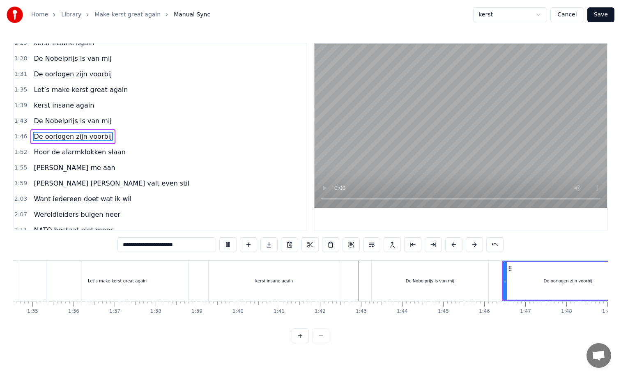
scroll to position [0, 3888]
click at [219, 284] on div "kerst insane again" at bounding box center [268, 281] width 131 height 41
type input "**********"
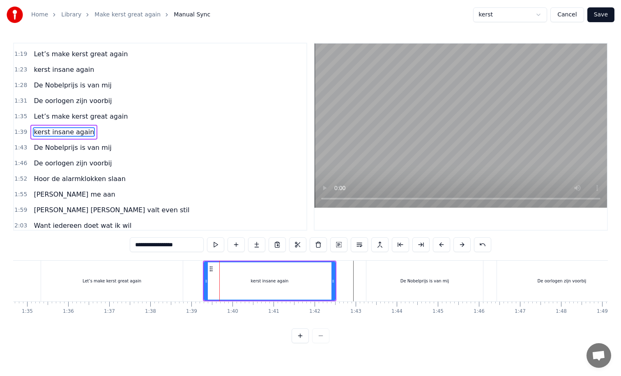
scroll to position [180, 0]
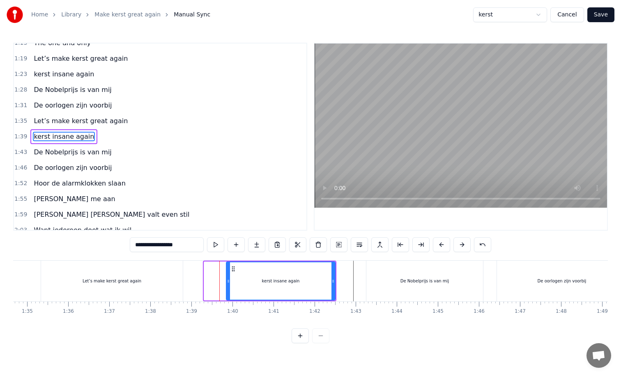
drag, startPoint x: 205, startPoint y: 281, endPoint x: 227, endPoint y: 280, distance: 22.2
click at [227, 280] on icon at bounding box center [228, 281] width 3 height 7
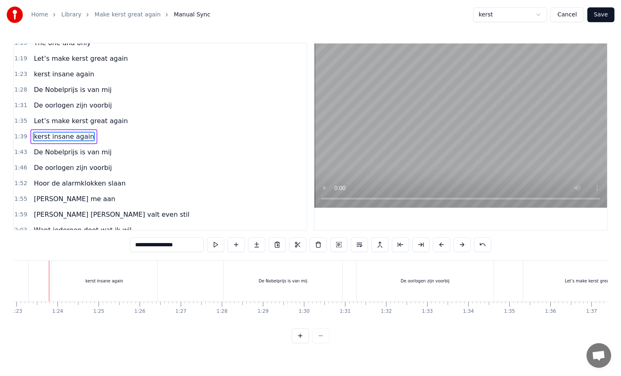
scroll to position [0, 3401]
click at [91, 292] on div "kerst insane again" at bounding box center [110, 281] width 106 height 41
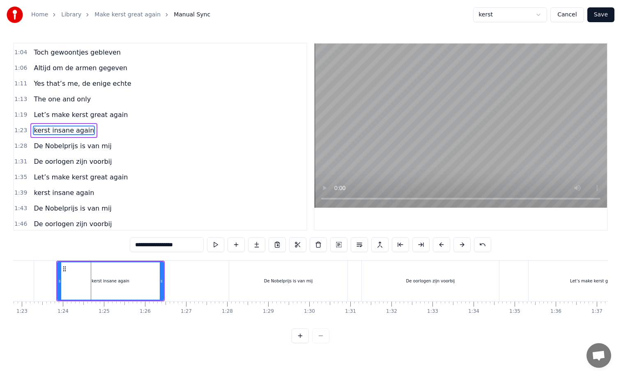
scroll to position [117, 0]
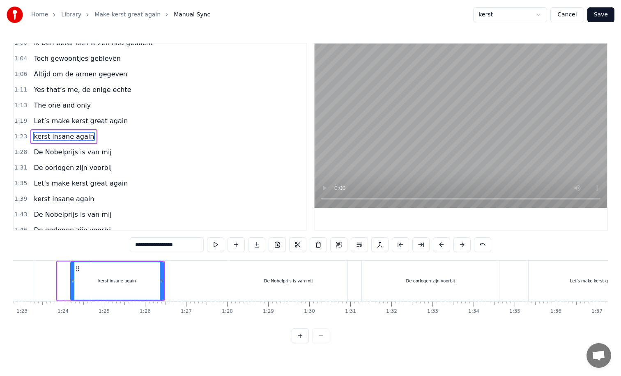
drag, startPoint x: 59, startPoint y: 283, endPoint x: 73, endPoint y: 281, distance: 14.1
click at [73, 281] on icon at bounding box center [72, 281] width 3 height 7
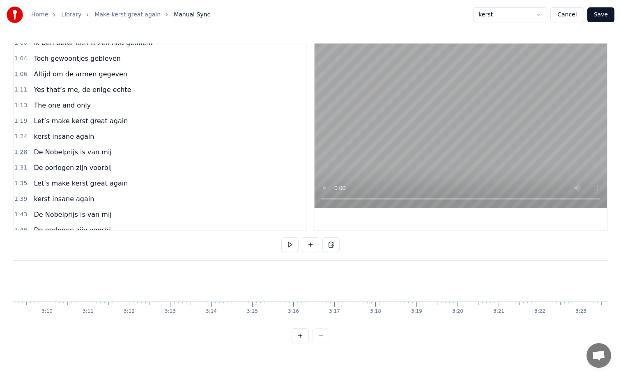
scroll to position [0, 7771]
click at [320, 198] on video at bounding box center [461, 126] width 292 height 164
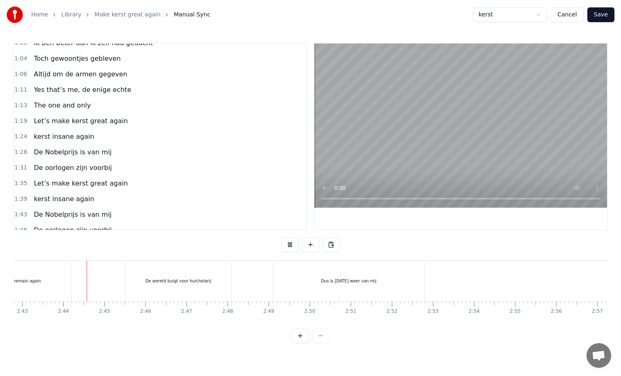
scroll to position [0, 6691]
click at [576, 16] on button "Cancel" at bounding box center [566, 14] width 33 height 15
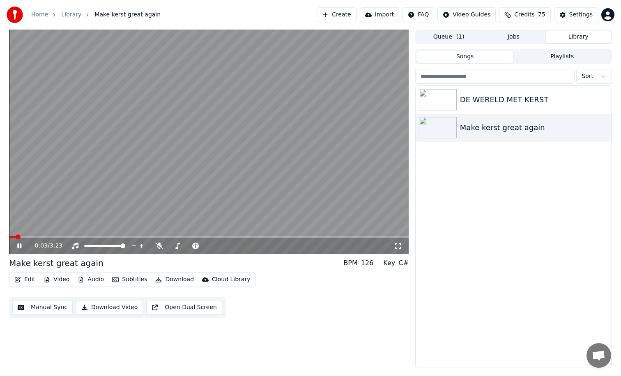
click at [397, 246] on icon at bounding box center [398, 246] width 8 height 7
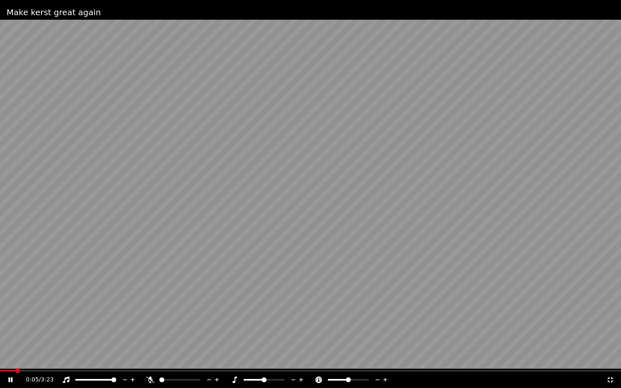
click at [15, 370] on span at bounding box center [7, 371] width 15 height 2
